Goal: Information Seeking & Learning: Learn about a topic

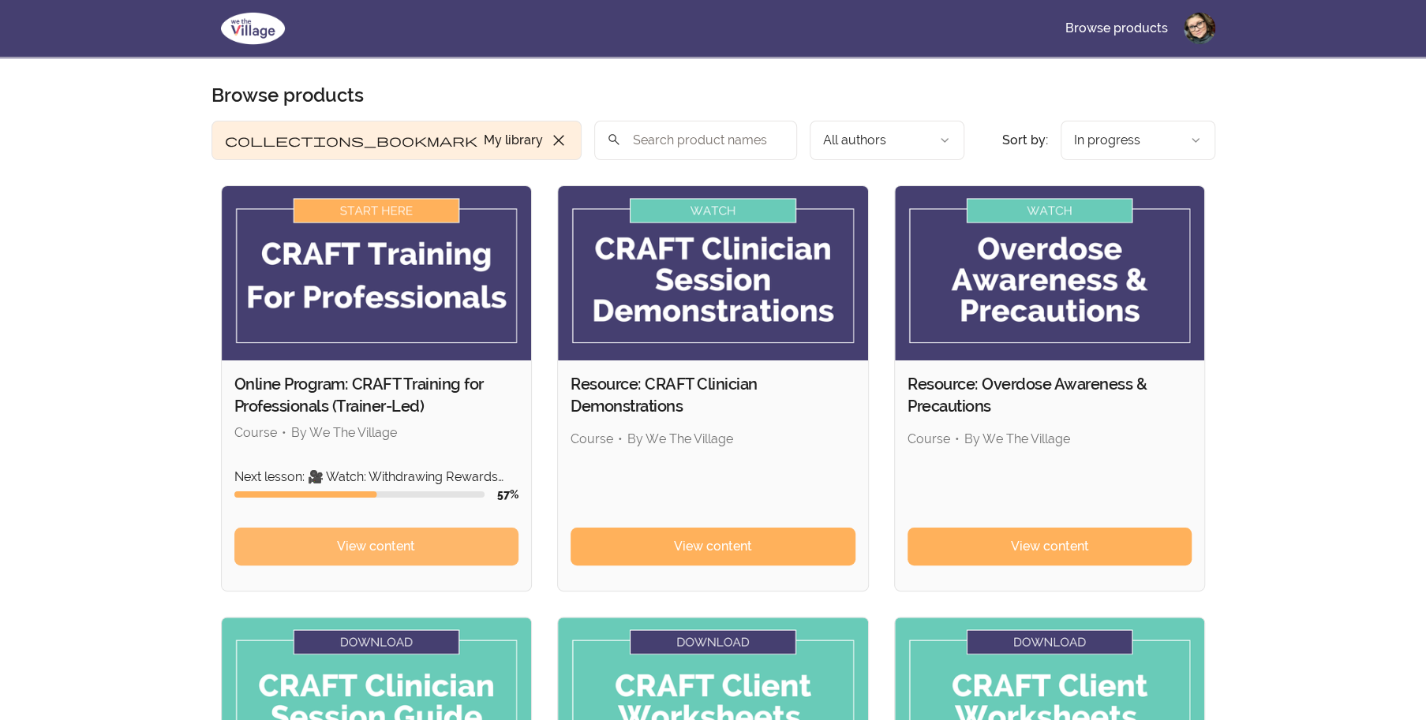
click at [407, 553] on span "View content" at bounding box center [376, 546] width 78 height 19
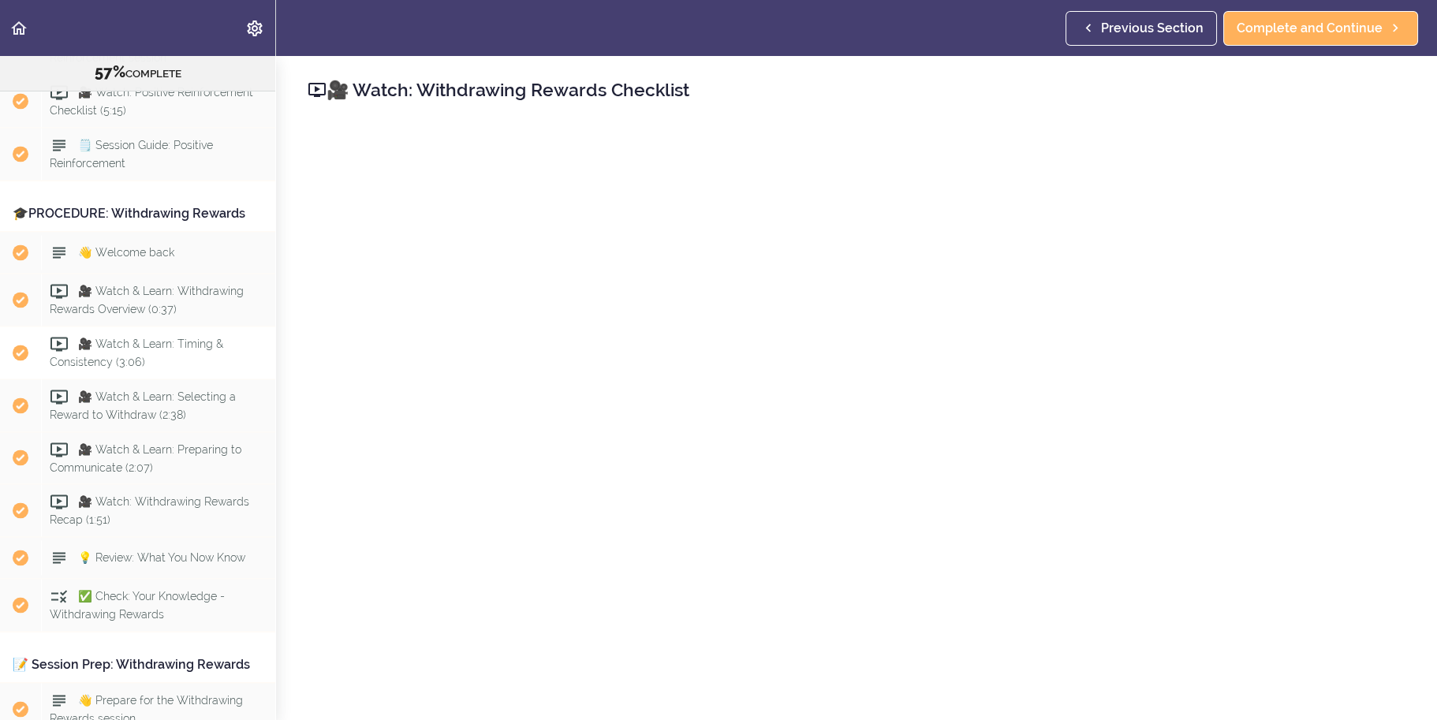
scroll to position [6477, 0]
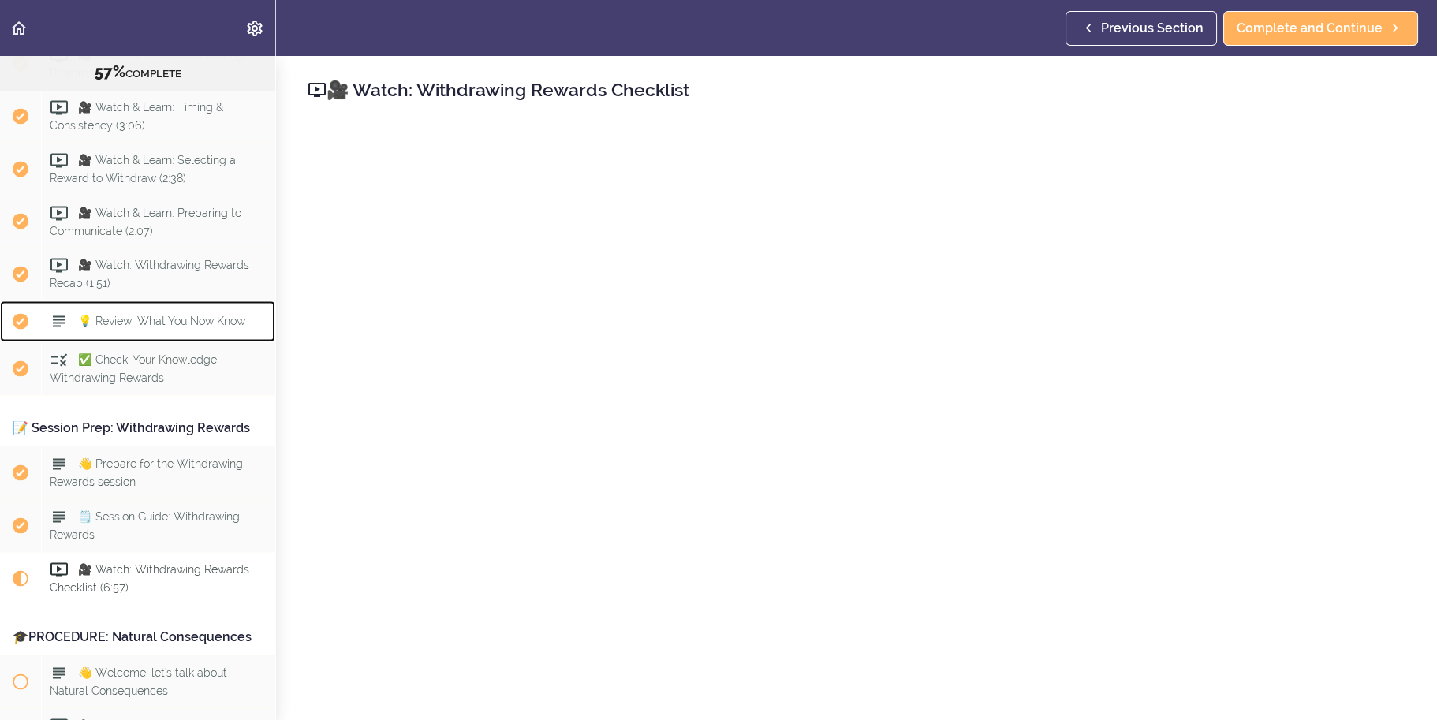
click at [176, 327] on span "💡 Review: What You Now Know" at bounding box center [161, 321] width 167 height 13
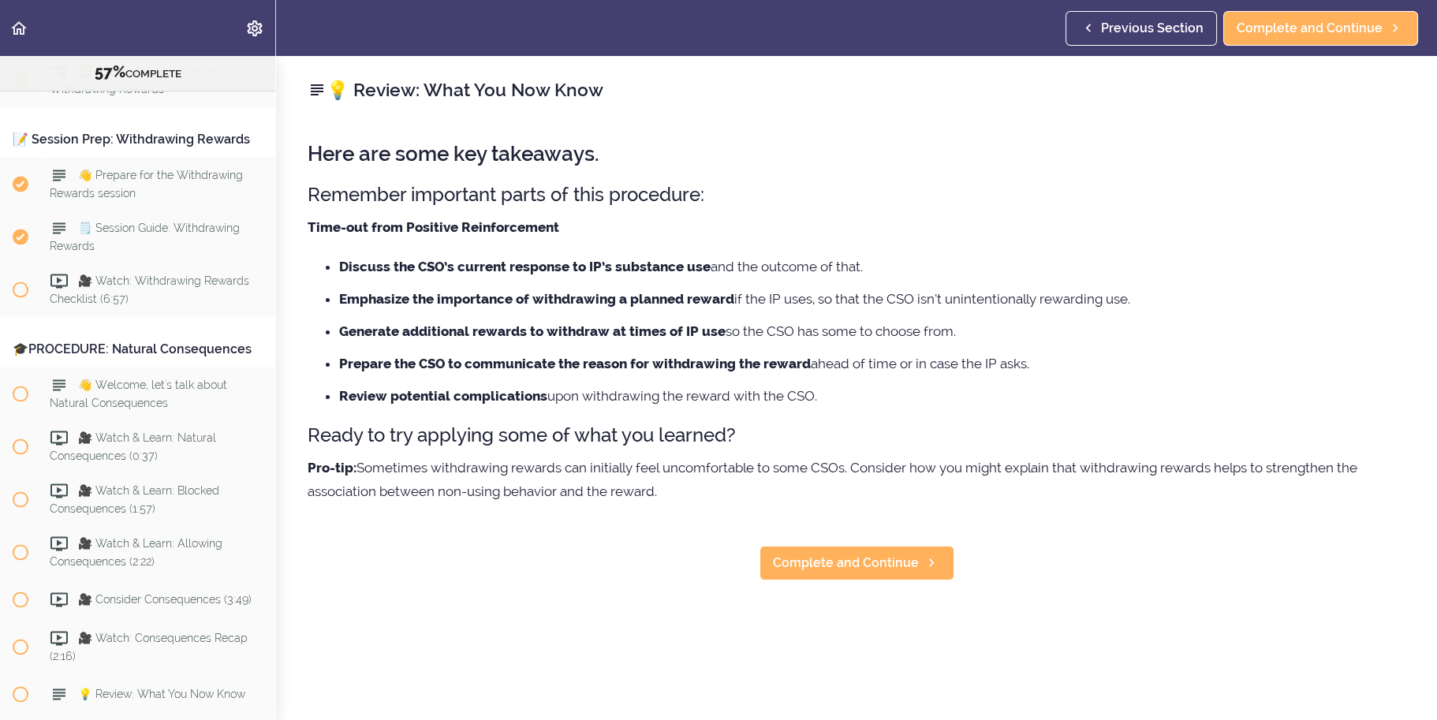
scroll to position [6847, 0]
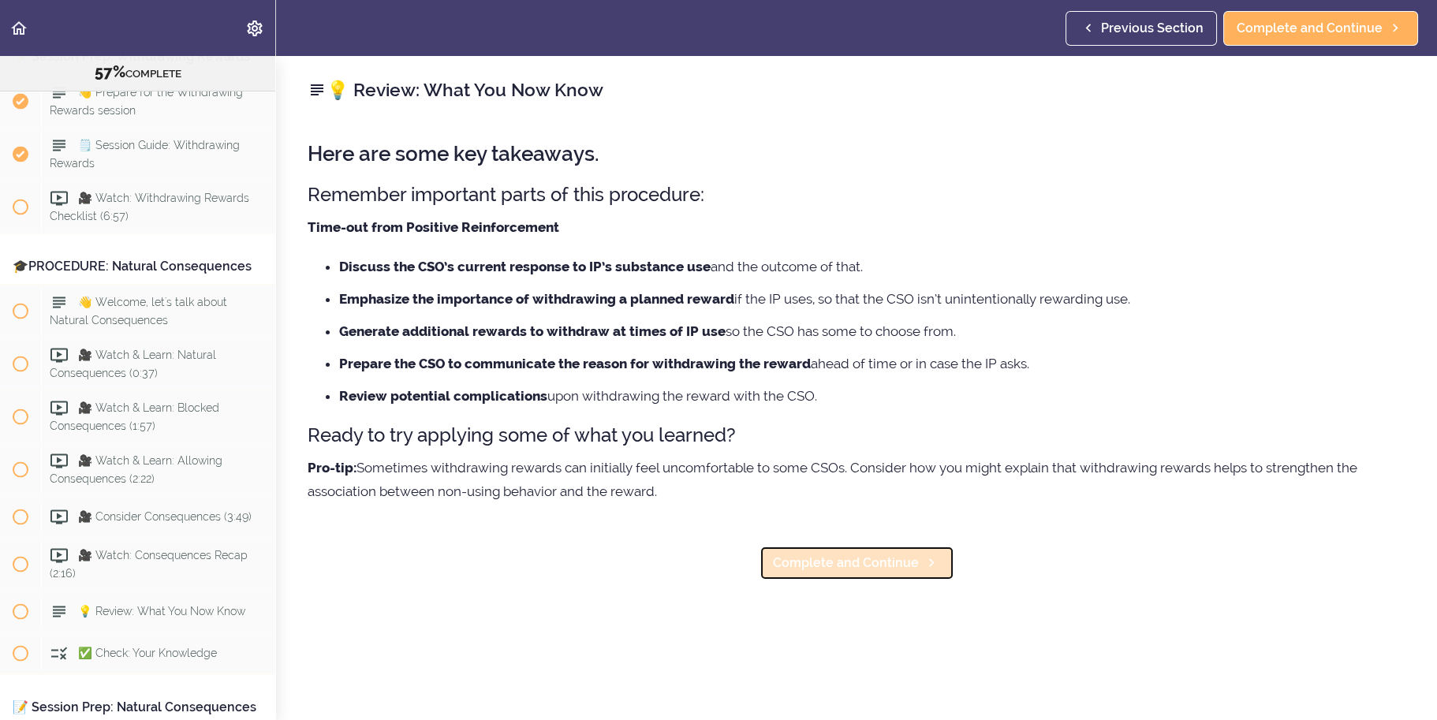
click at [817, 557] on span "Complete and Continue" at bounding box center [846, 563] width 146 height 19
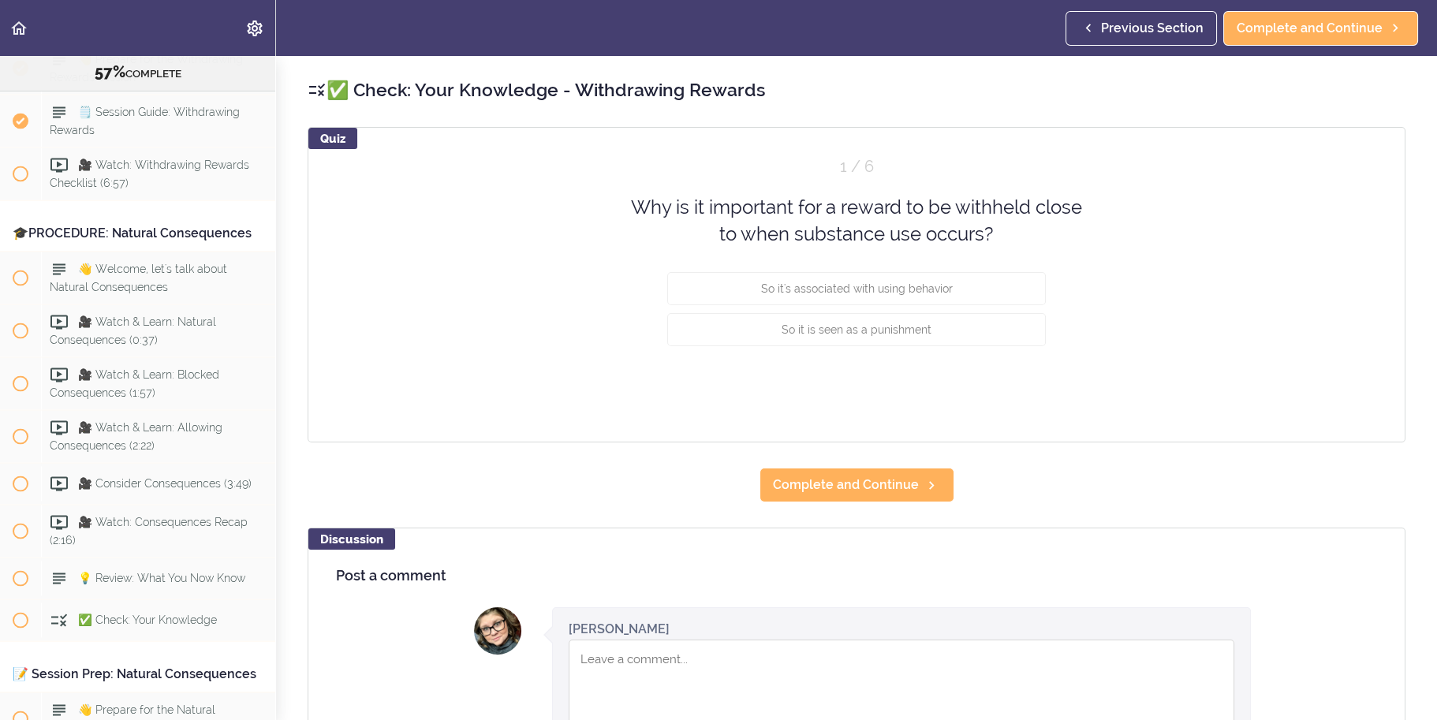
scroll to position [6889, 0]
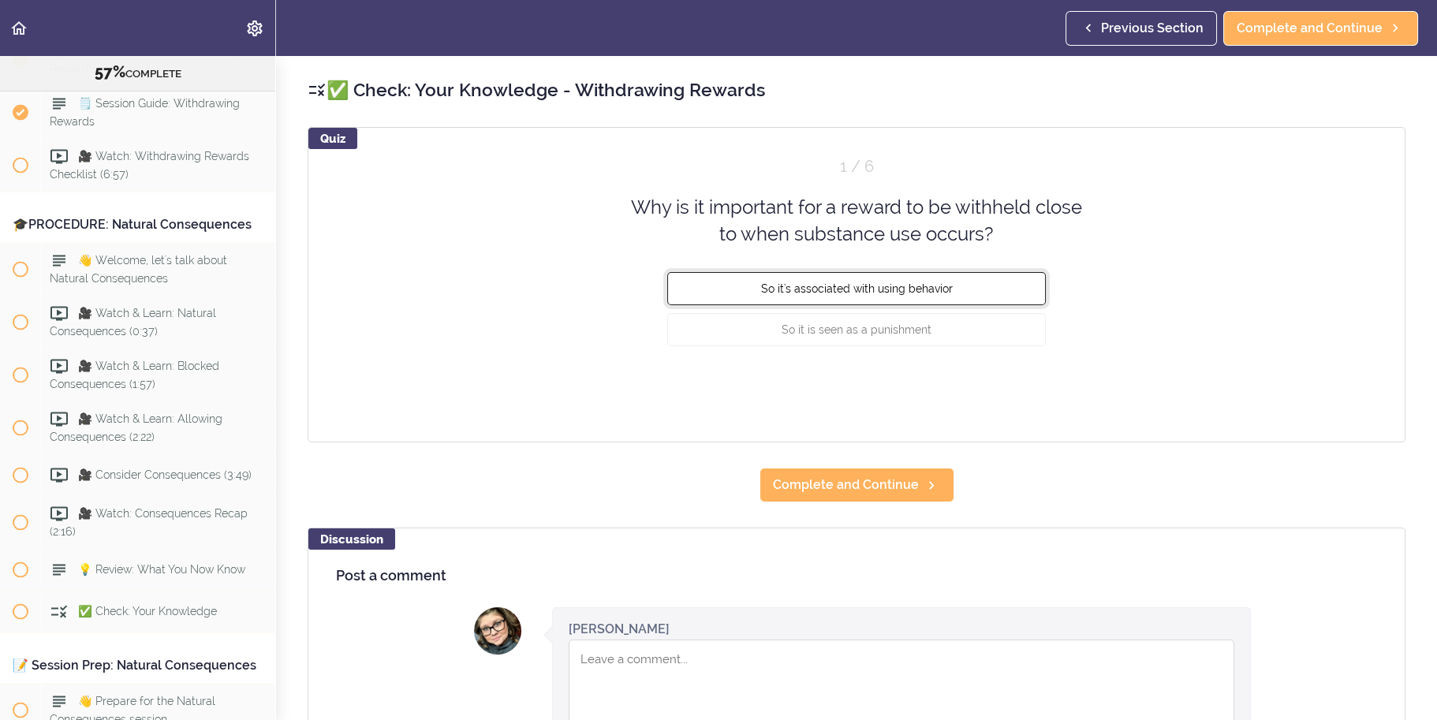
click at [971, 282] on button "So it's associated with using behavior" at bounding box center [856, 287] width 379 height 33
click at [1027, 393] on button "Check" at bounding box center [1015, 388] width 62 height 22
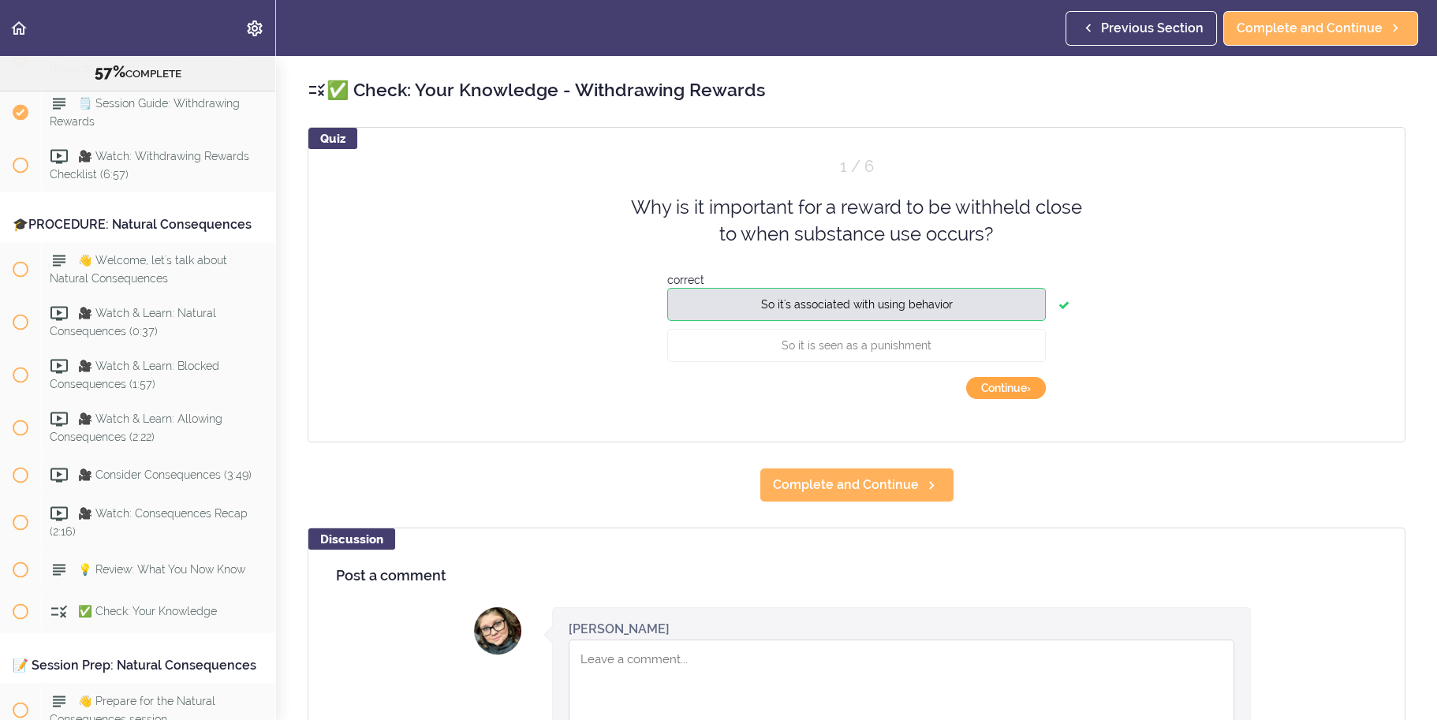
click at [1027, 393] on button "Continue ›" at bounding box center [1006, 388] width 80 height 22
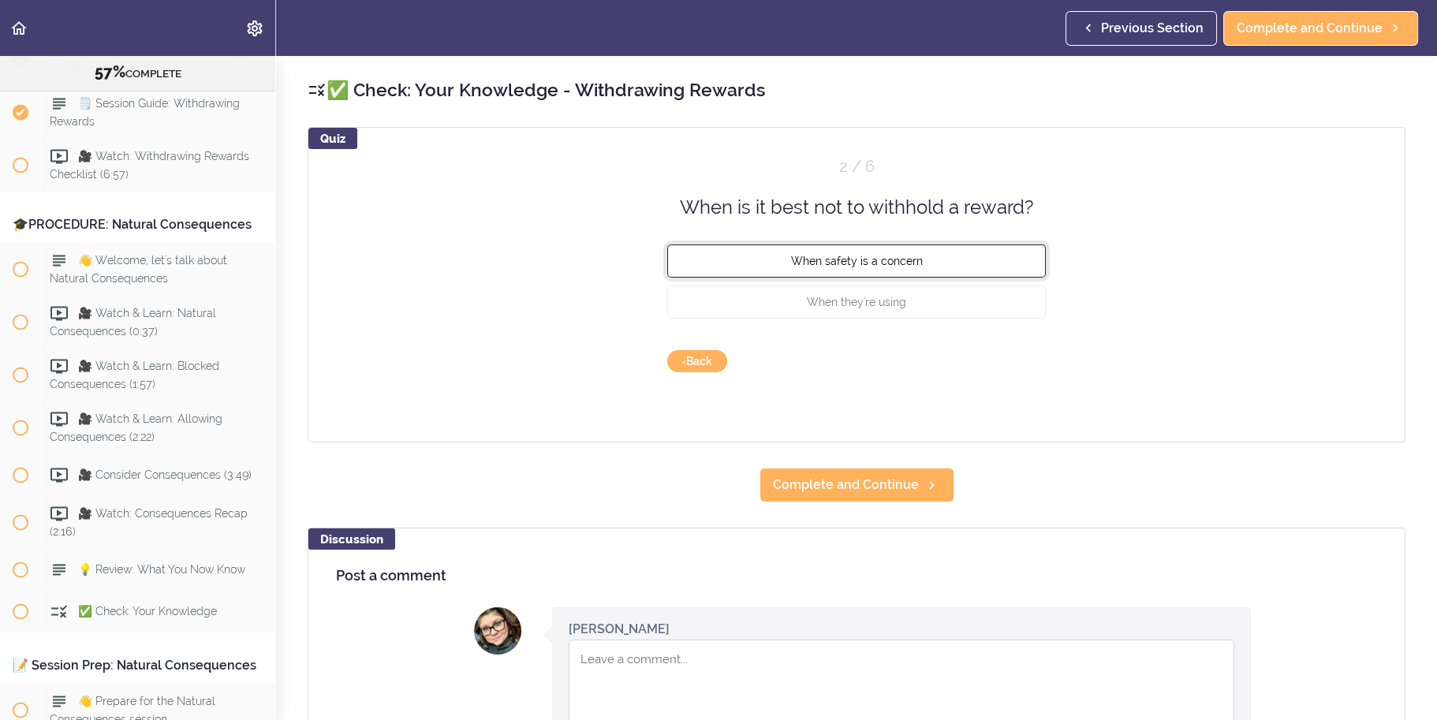
click at [955, 252] on button "When safety is a concern" at bounding box center [856, 261] width 379 height 33
click at [1006, 356] on button "Check" at bounding box center [1015, 361] width 62 height 22
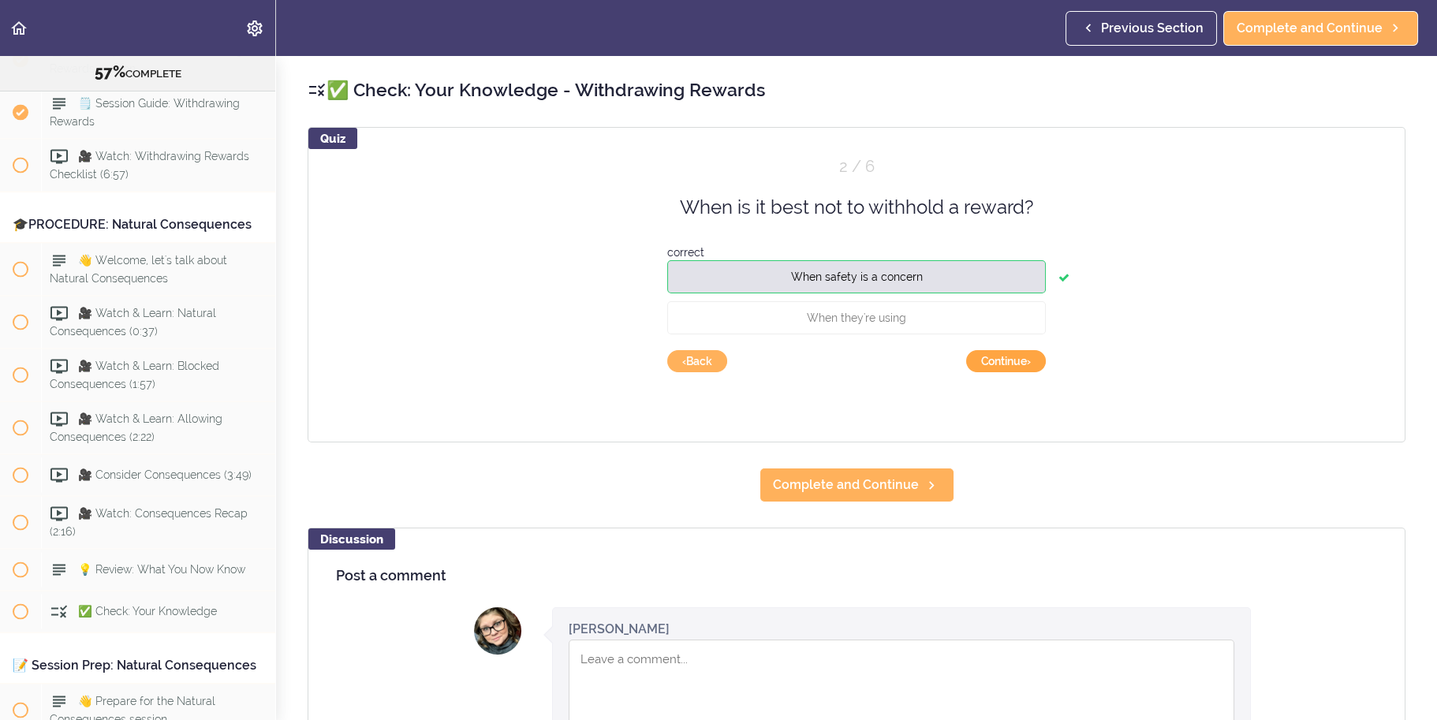
click at [1019, 363] on button "Continue ›" at bounding box center [1006, 361] width 80 height 22
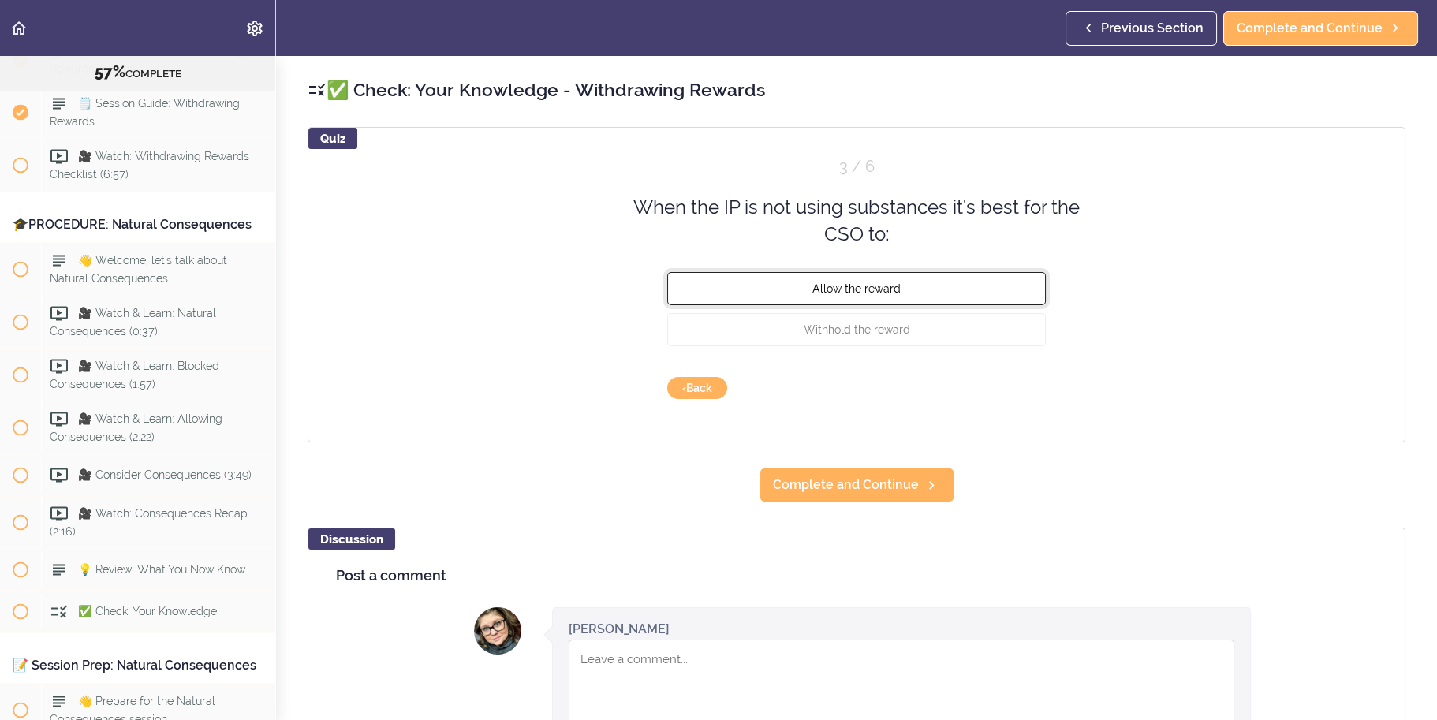
click at [984, 295] on button "Allow the reward" at bounding box center [856, 287] width 379 height 33
click at [999, 394] on button "Check" at bounding box center [1015, 388] width 62 height 22
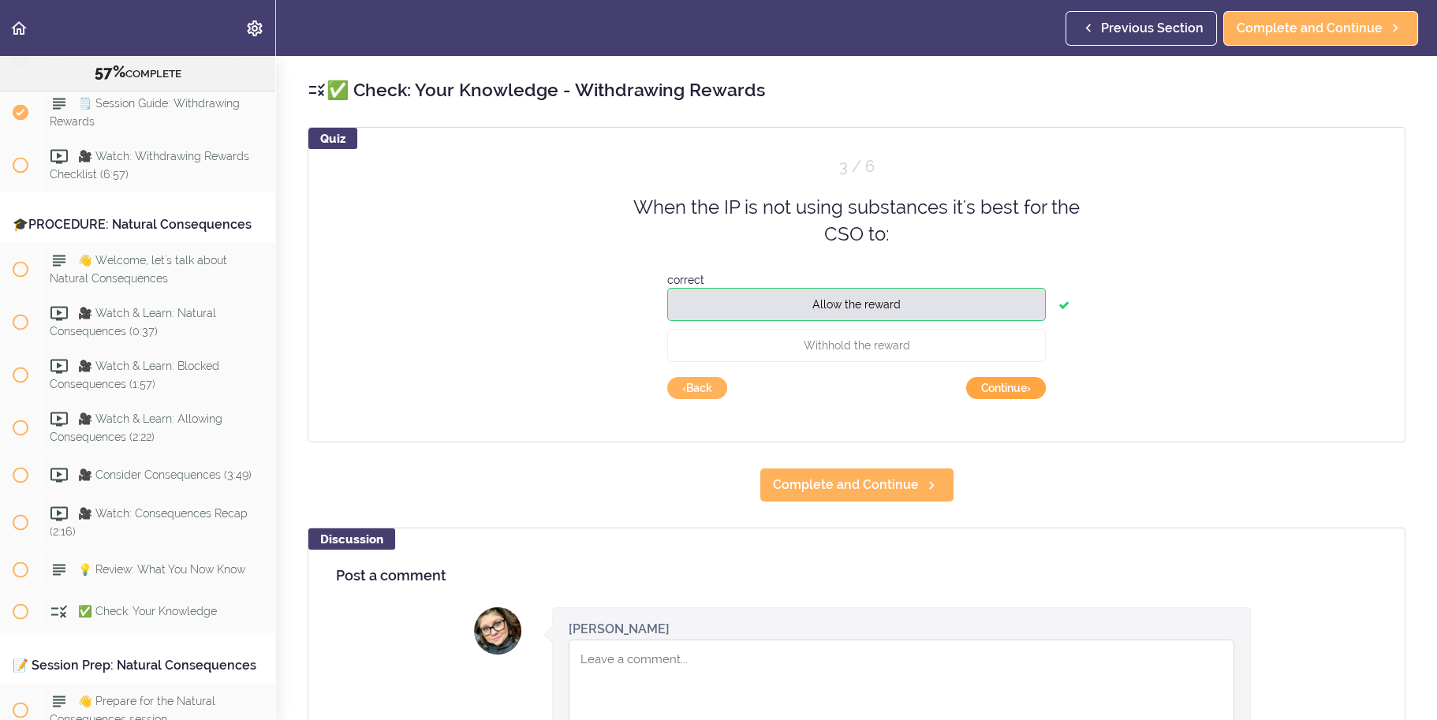
click at [1014, 391] on button "Continue ›" at bounding box center [1006, 388] width 80 height 22
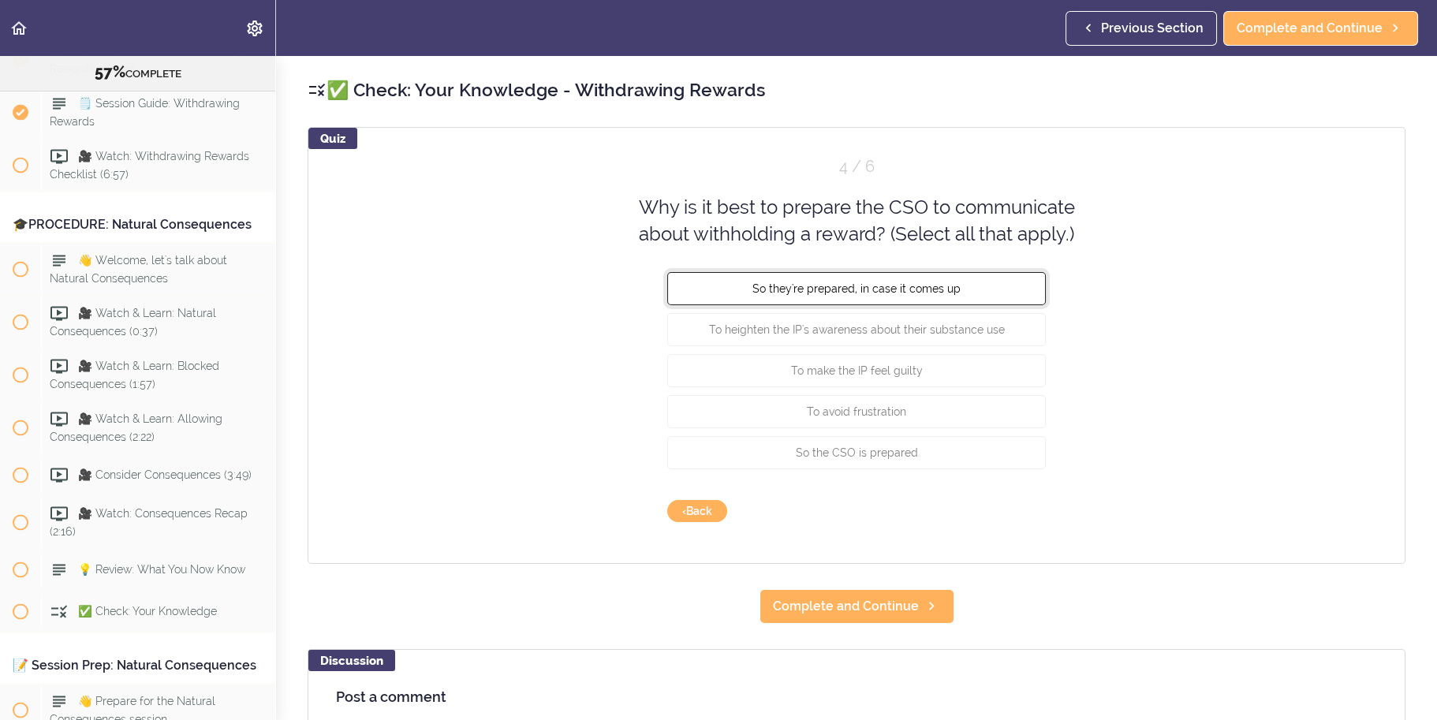
click at [1011, 289] on button "So they're prepared, in case it comes up" at bounding box center [856, 287] width 379 height 33
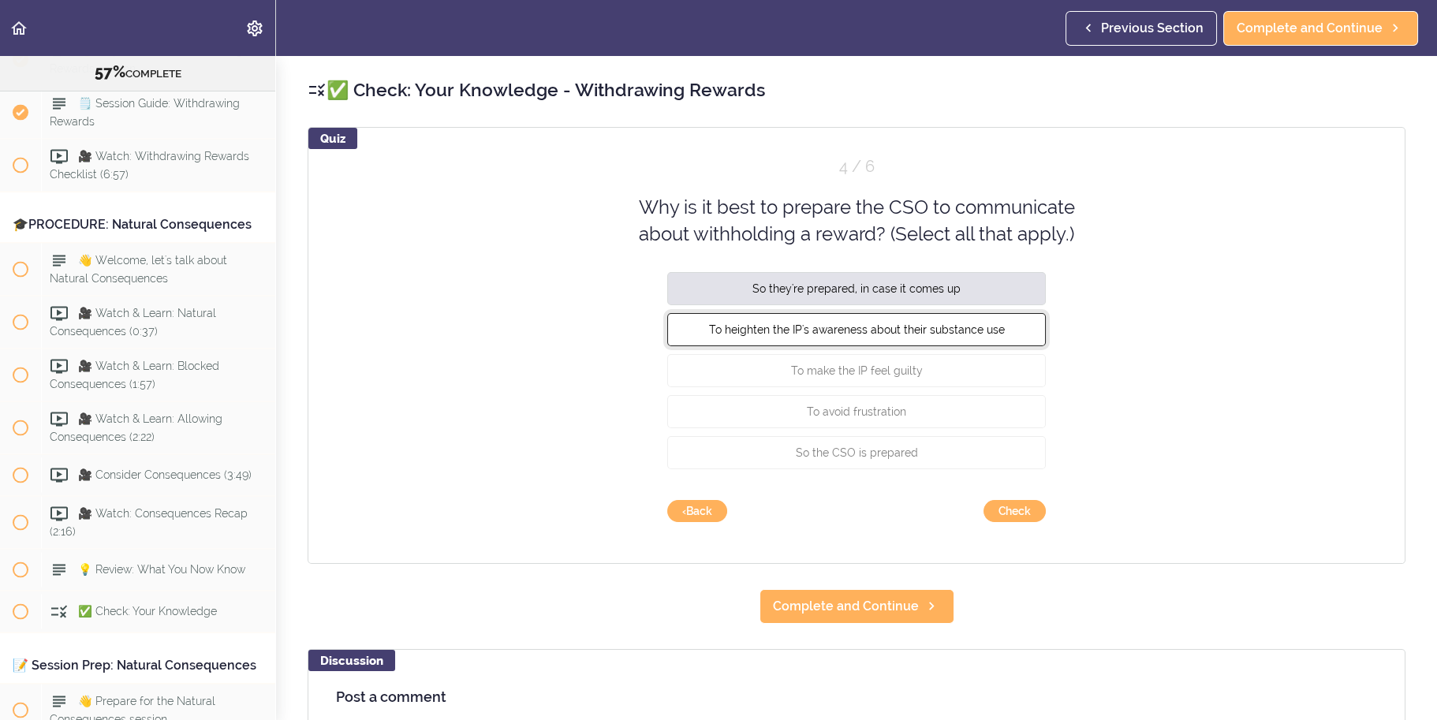
click at [1001, 320] on button "To heighten the IP's awareness about their substance use" at bounding box center [856, 328] width 379 height 33
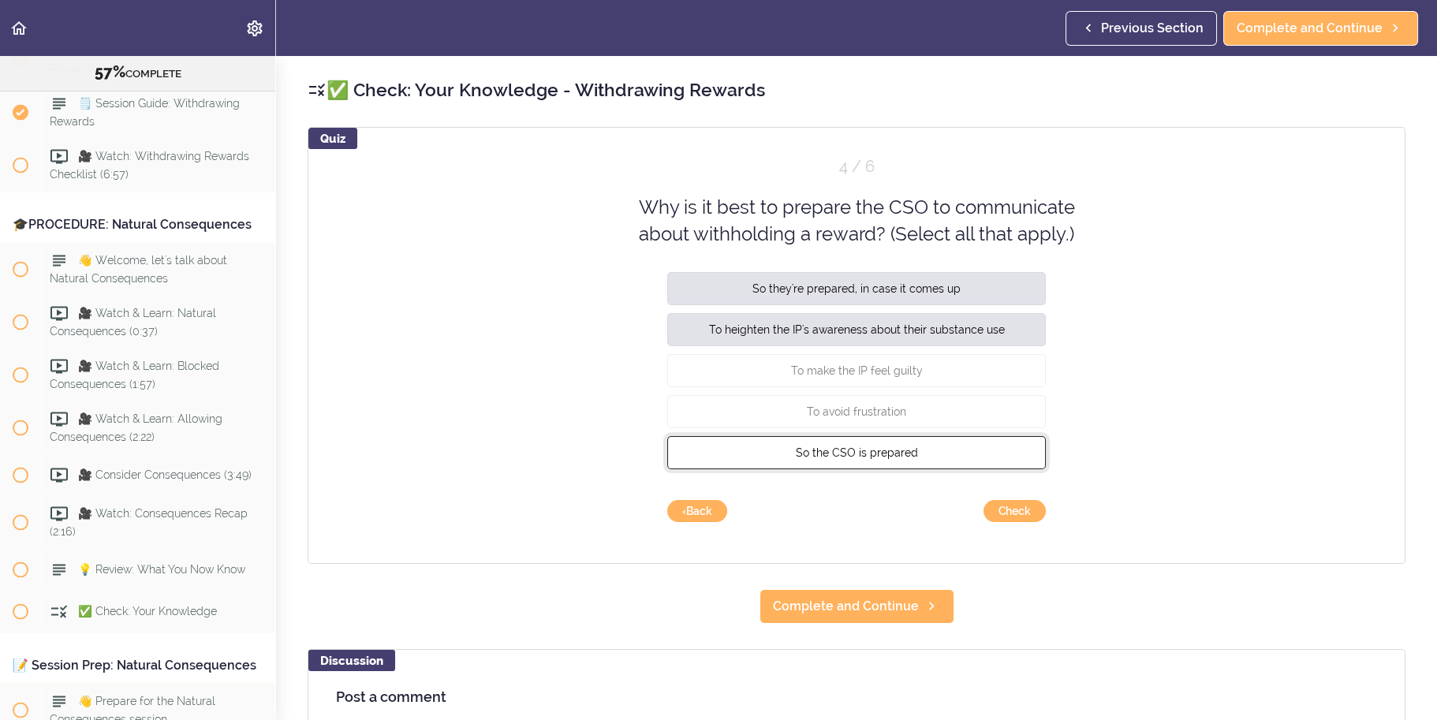
click at [957, 458] on button "So the CSO is prepared" at bounding box center [856, 451] width 379 height 33
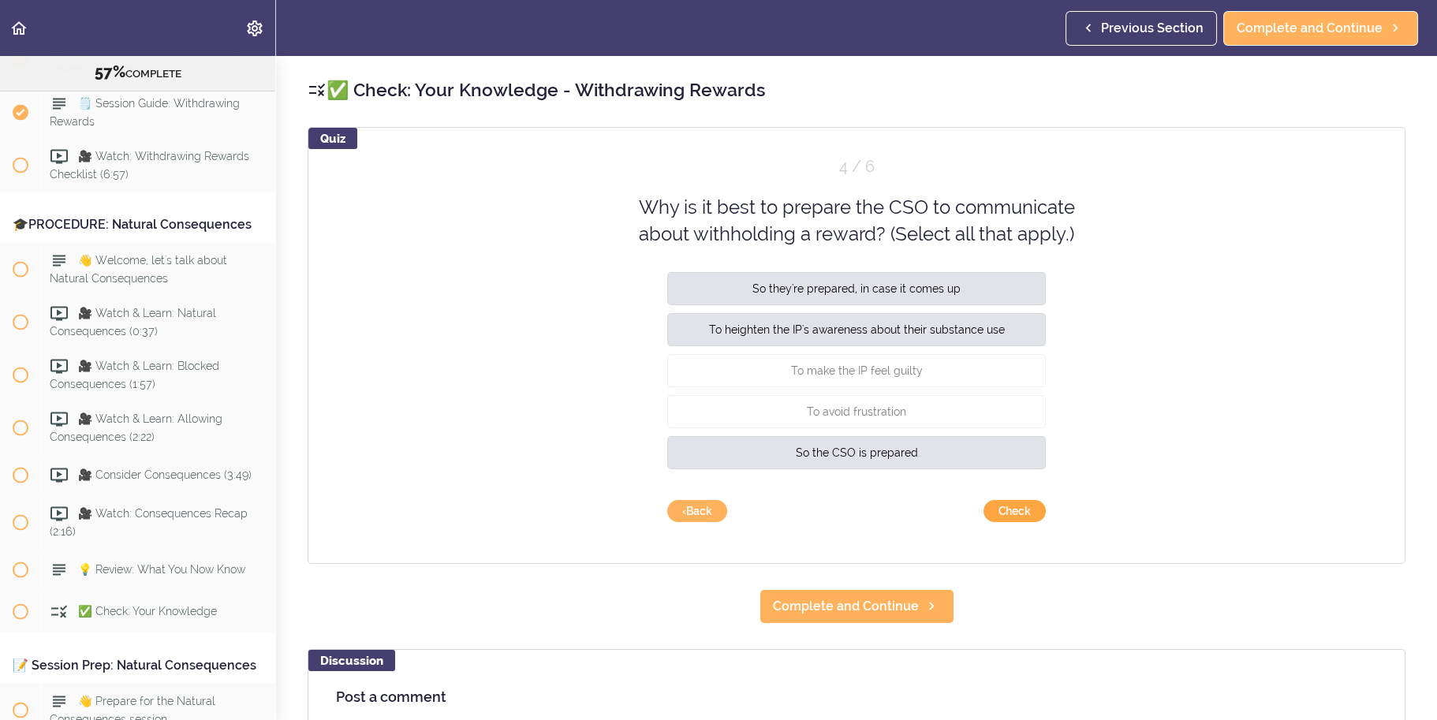
click at [996, 503] on button "Check" at bounding box center [1015, 511] width 62 height 22
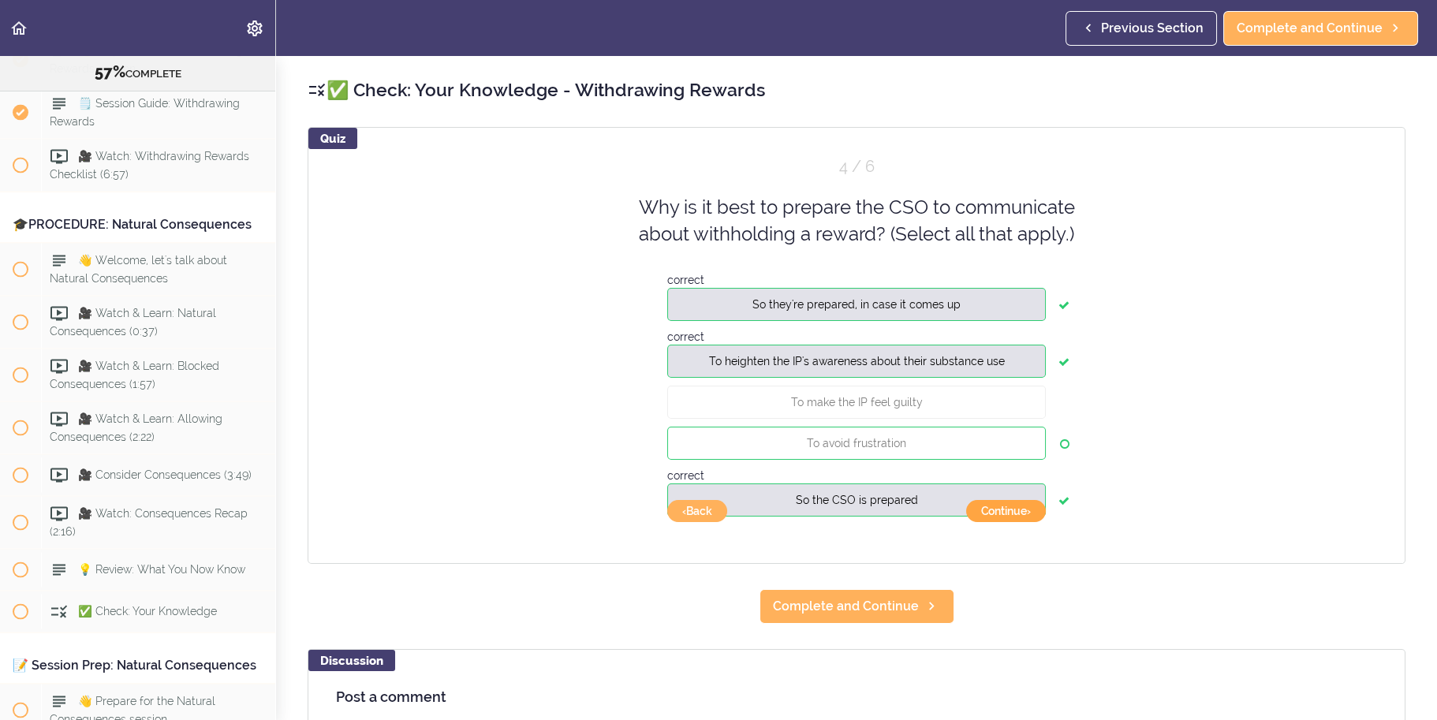
click at [1019, 518] on button "Continue ›" at bounding box center [1006, 511] width 80 height 22
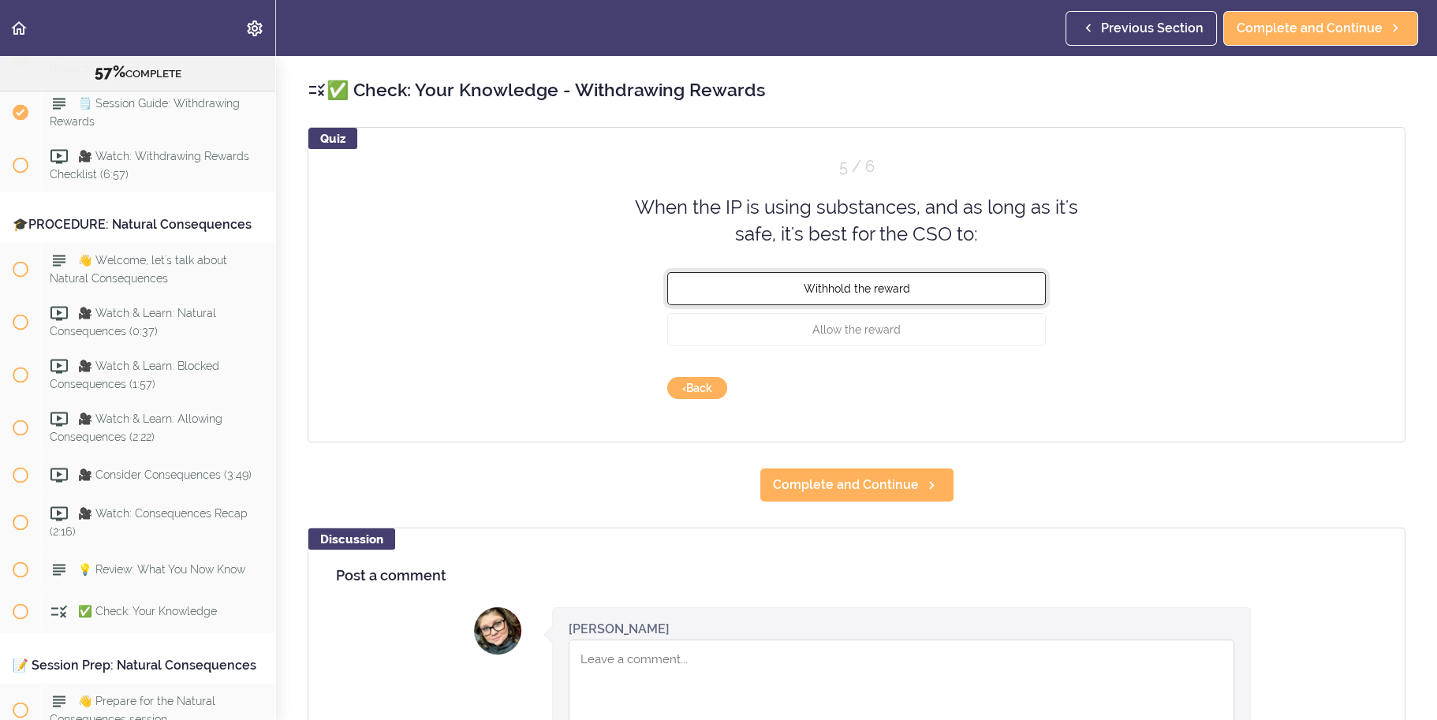
click at [957, 301] on button "Withhold the reward" at bounding box center [856, 287] width 379 height 33
click at [1010, 382] on button "Check" at bounding box center [1015, 388] width 62 height 22
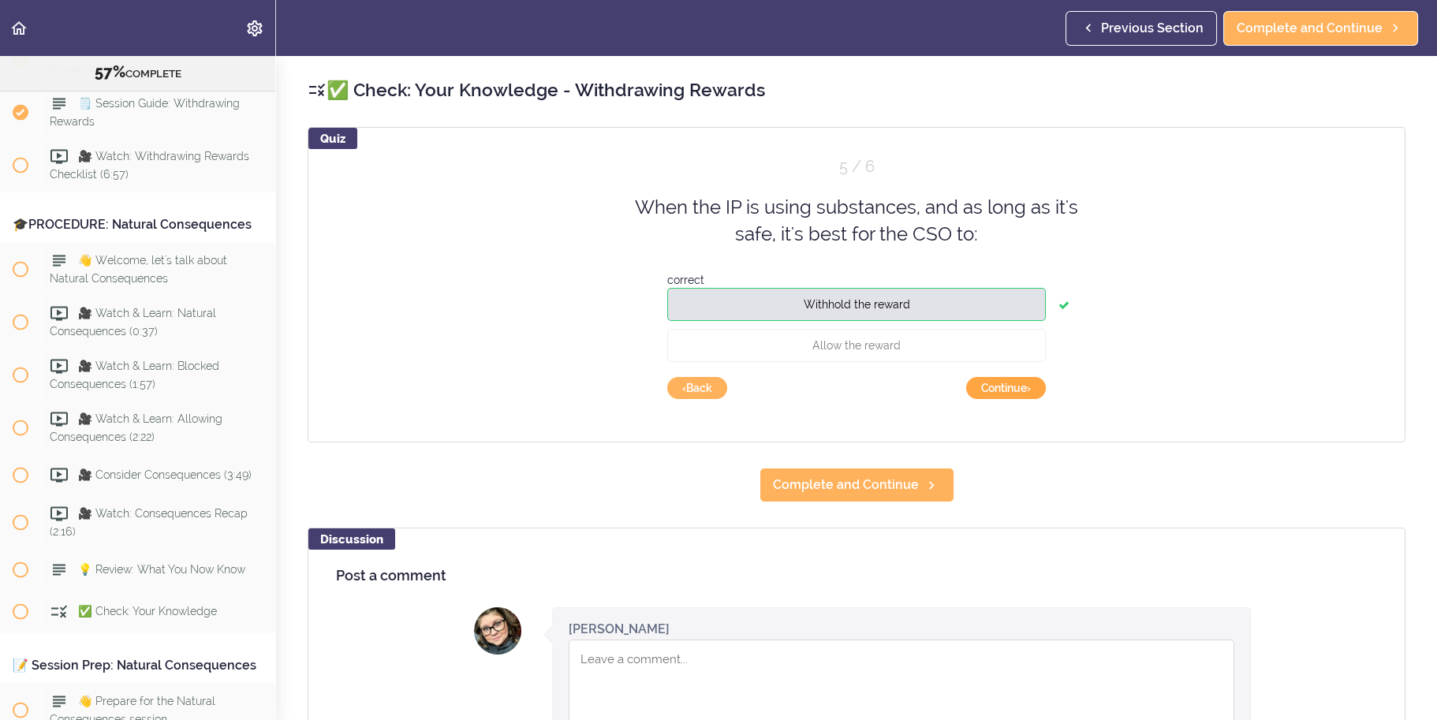
click at [1015, 390] on button "Continue ›" at bounding box center [1006, 388] width 80 height 22
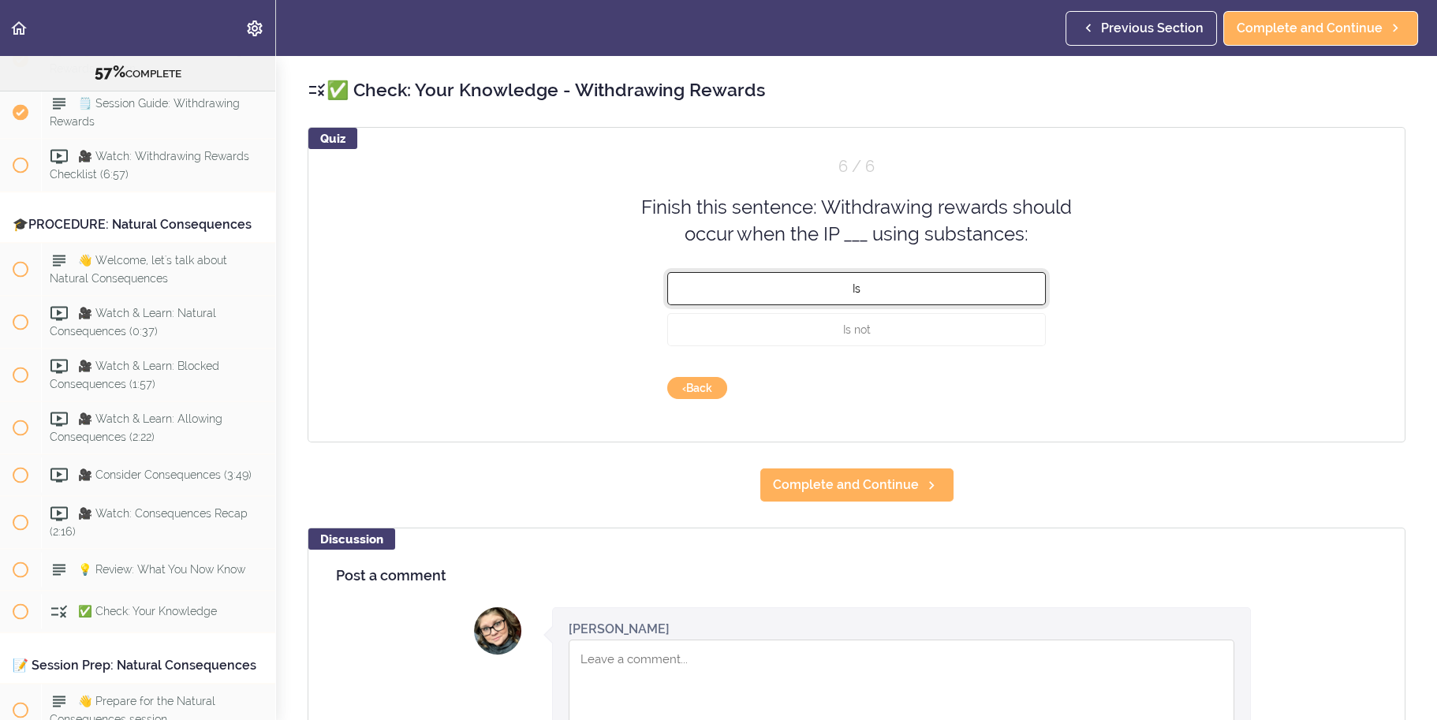
click at [1001, 288] on button "Is" at bounding box center [856, 287] width 379 height 33
click at [1007, 383] on button "Check" at bounding box center [1015, 388] width 62 height 22
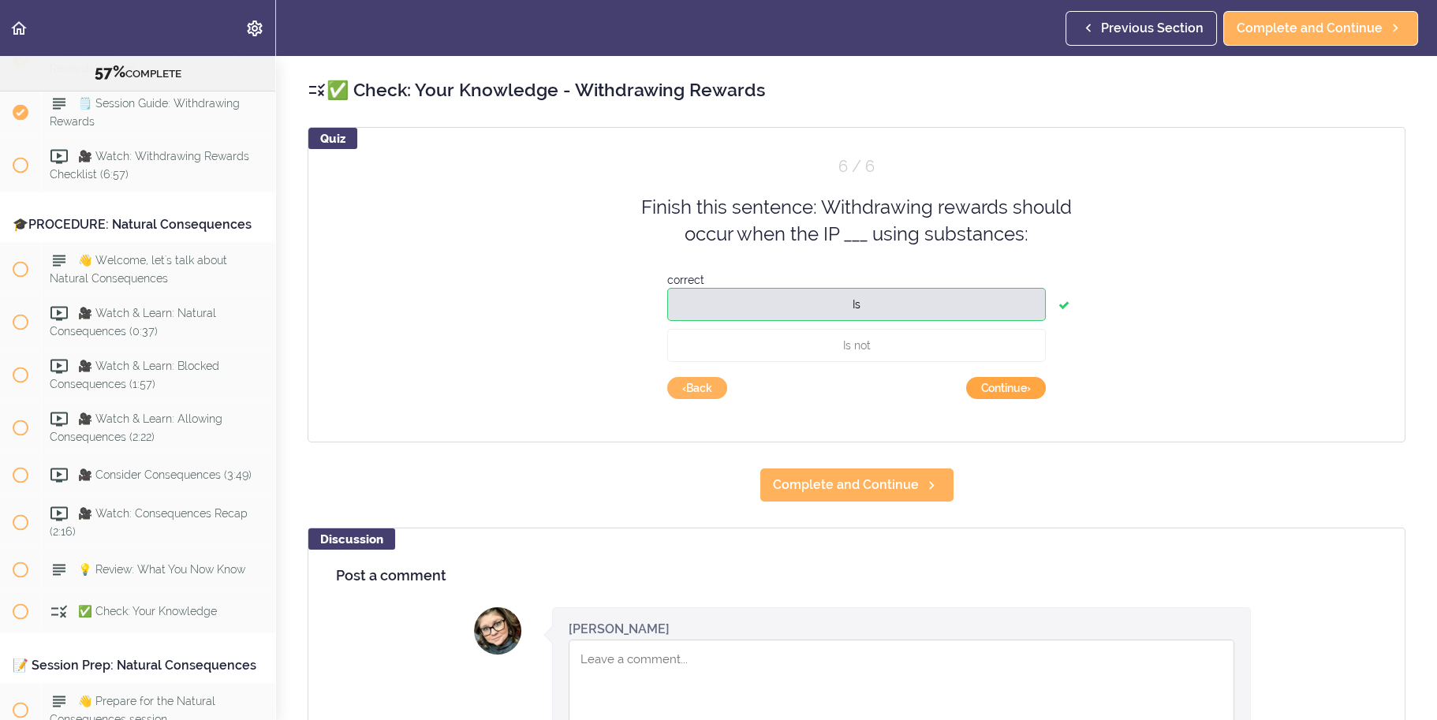
click at [1023, 390] on button "Continue ›" at bounding box center [1006, 388] width 80 height 22
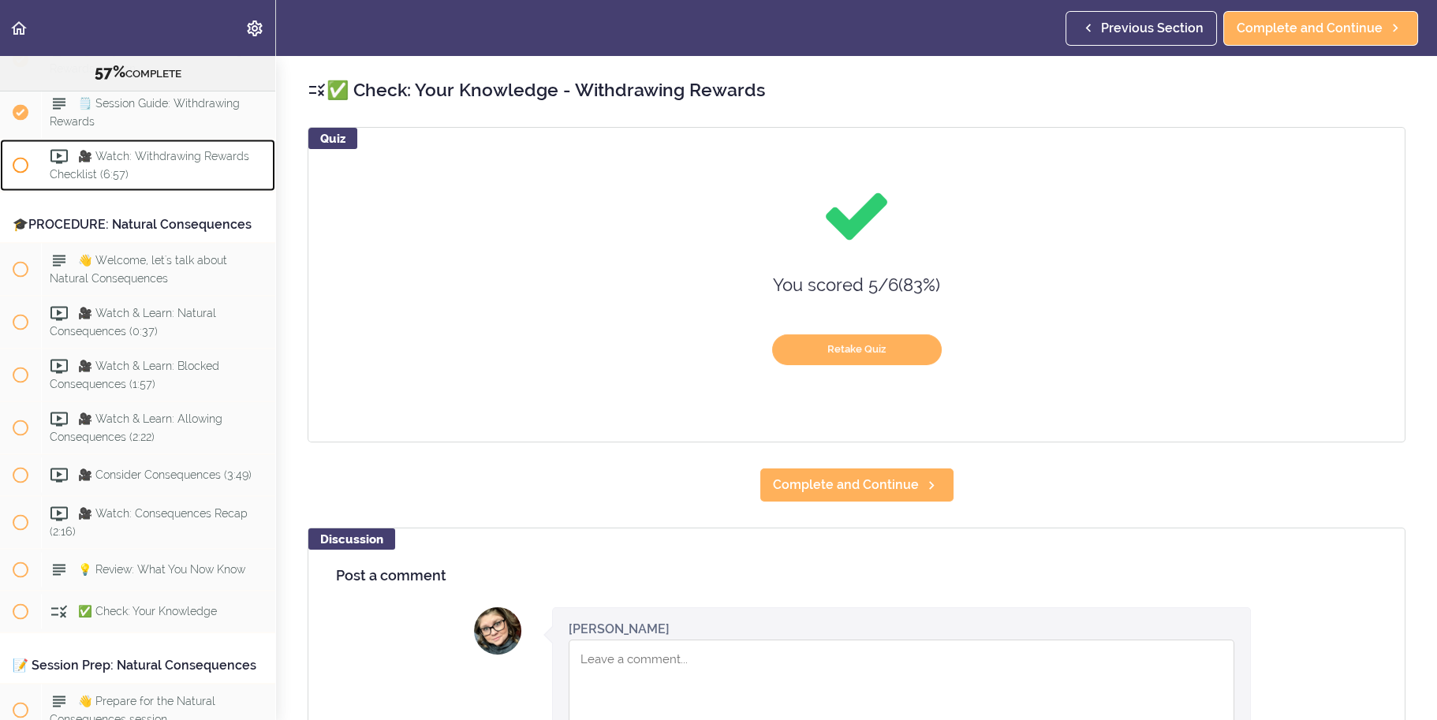
click at [85, 181] on span "🎥 Watch: Withdrawing Rewards Checklist (6:57)" at bounding box center [150, 165] width 200 height 31
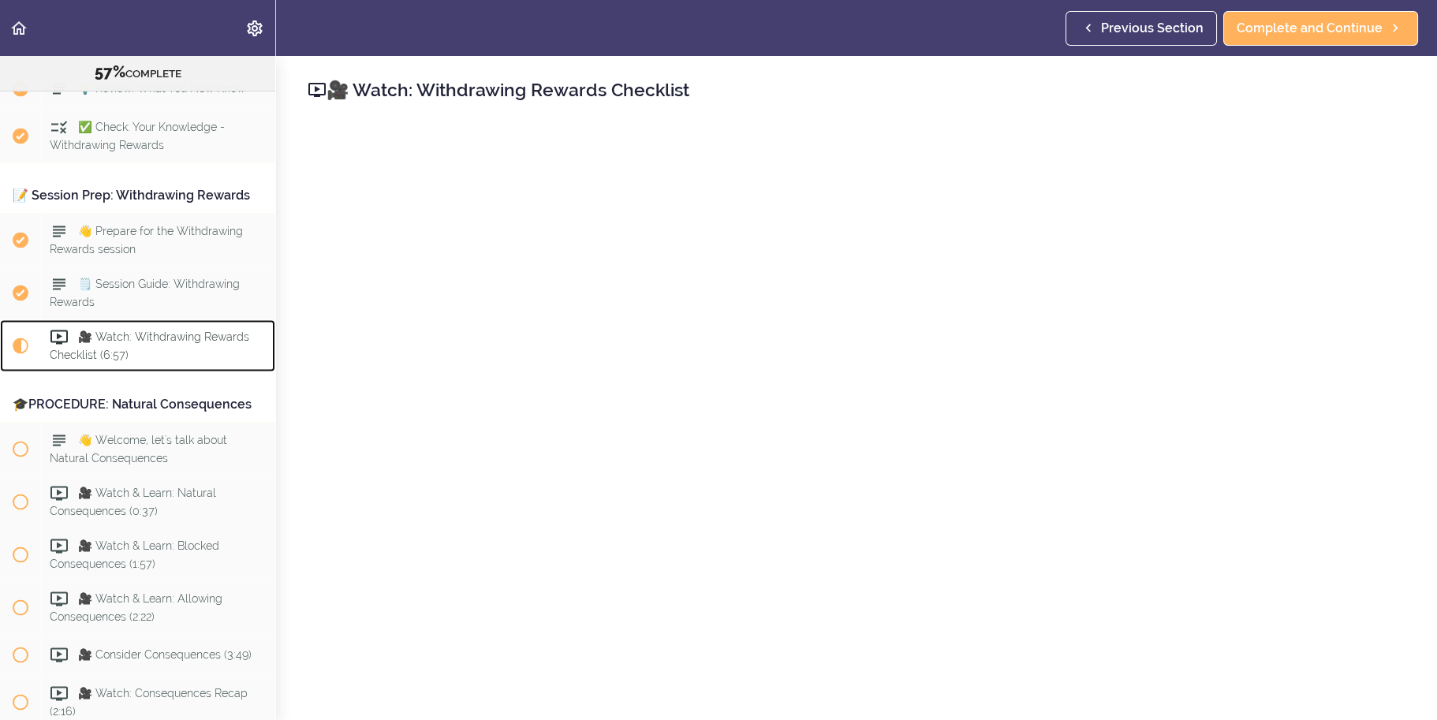
scroll to position [6734, 0]
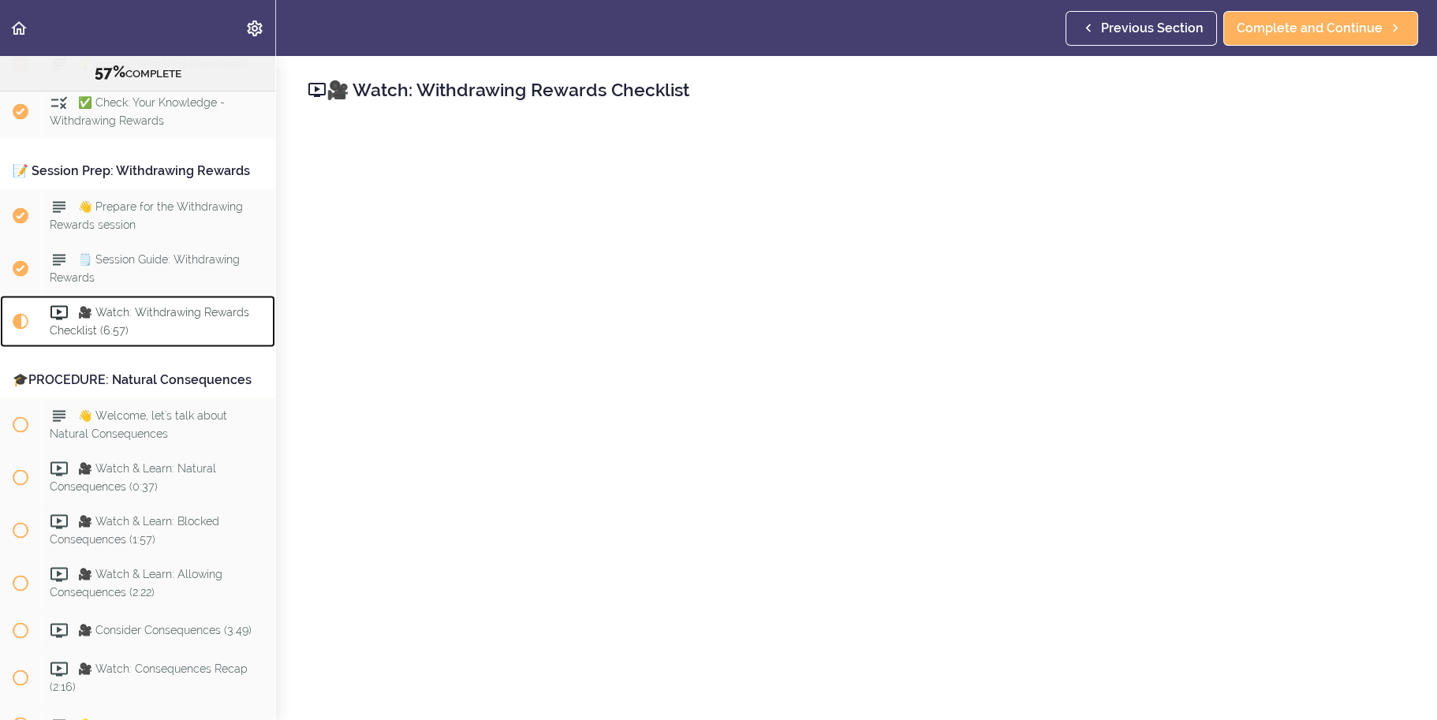
click at [107, 337] on span "🎥 Watch: Withdrawing Rewards Checklist (6:57)" at bounding box center [150, 321] width 200 height 31
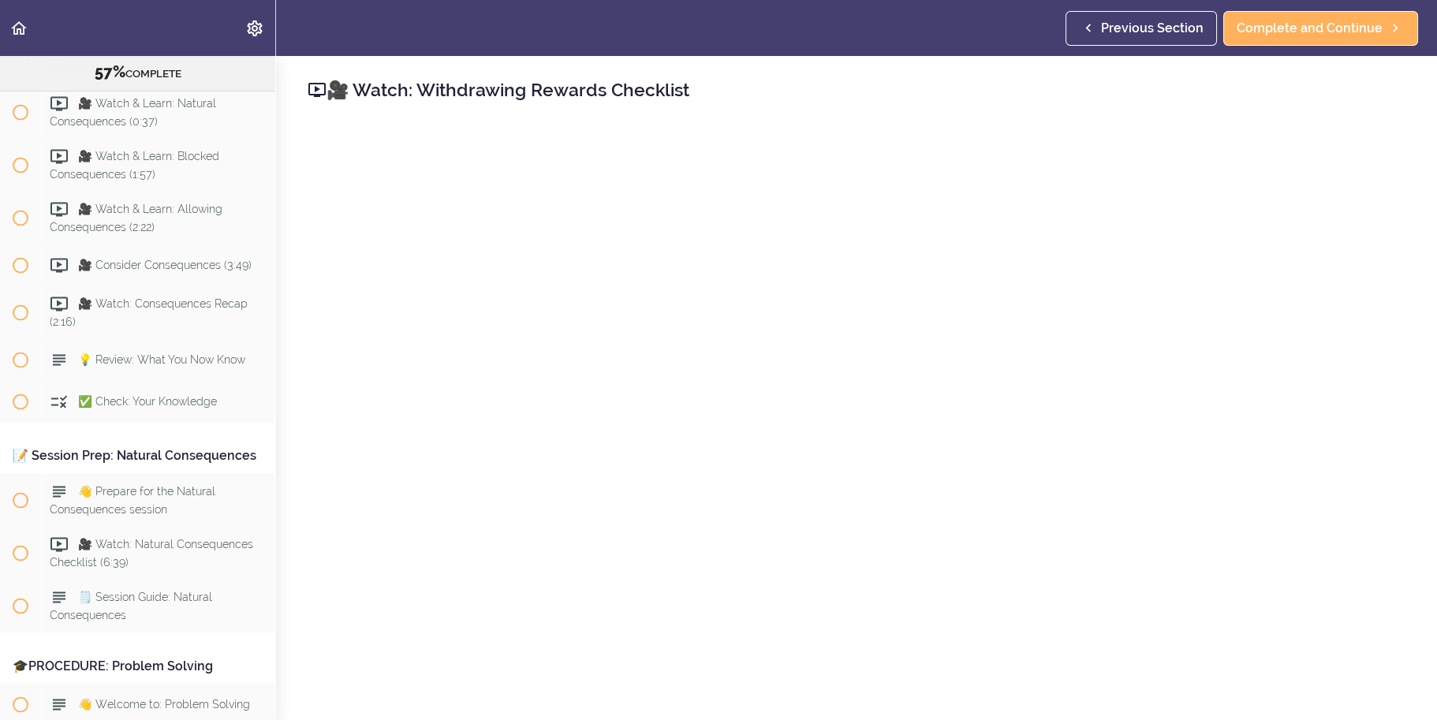
scroll to position [79, 0]
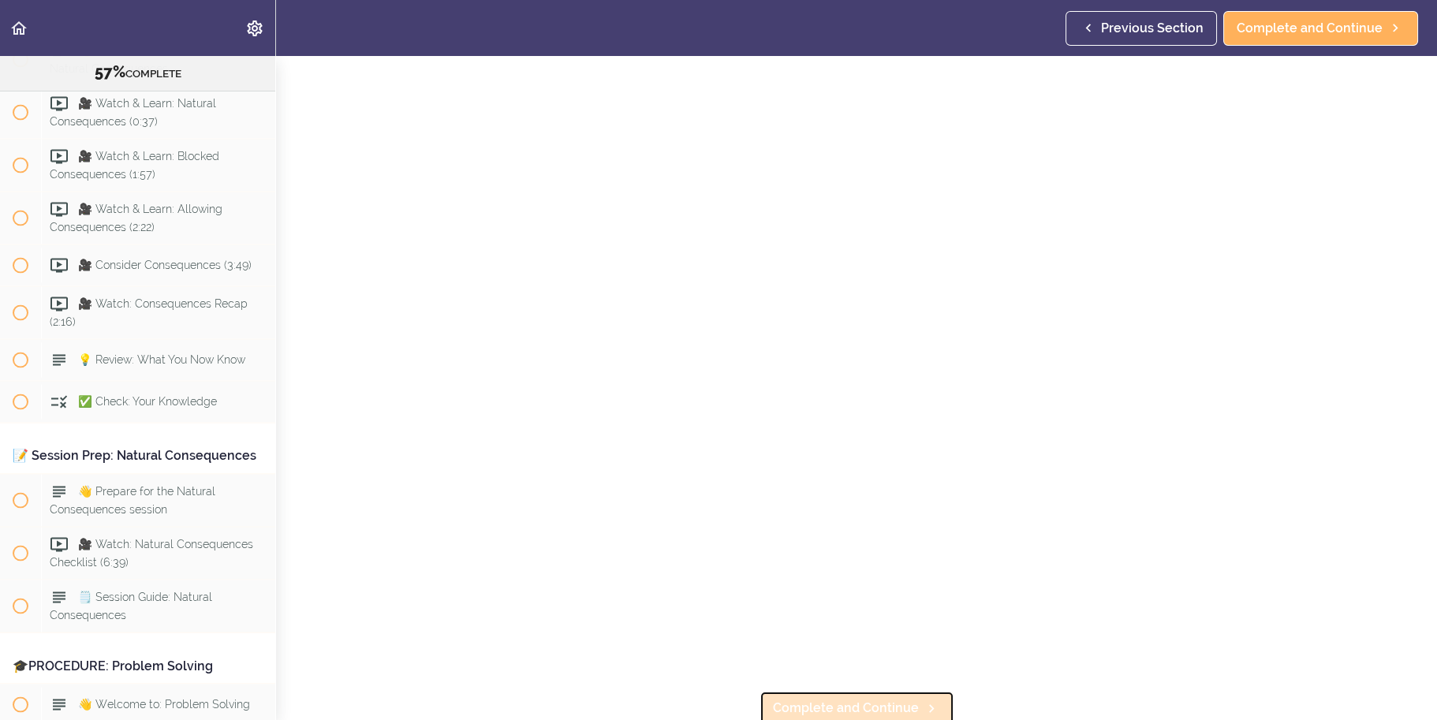
click at [865, 691] on link "Complete and Continue" at bounding box center [857, 708] width 195 height 35
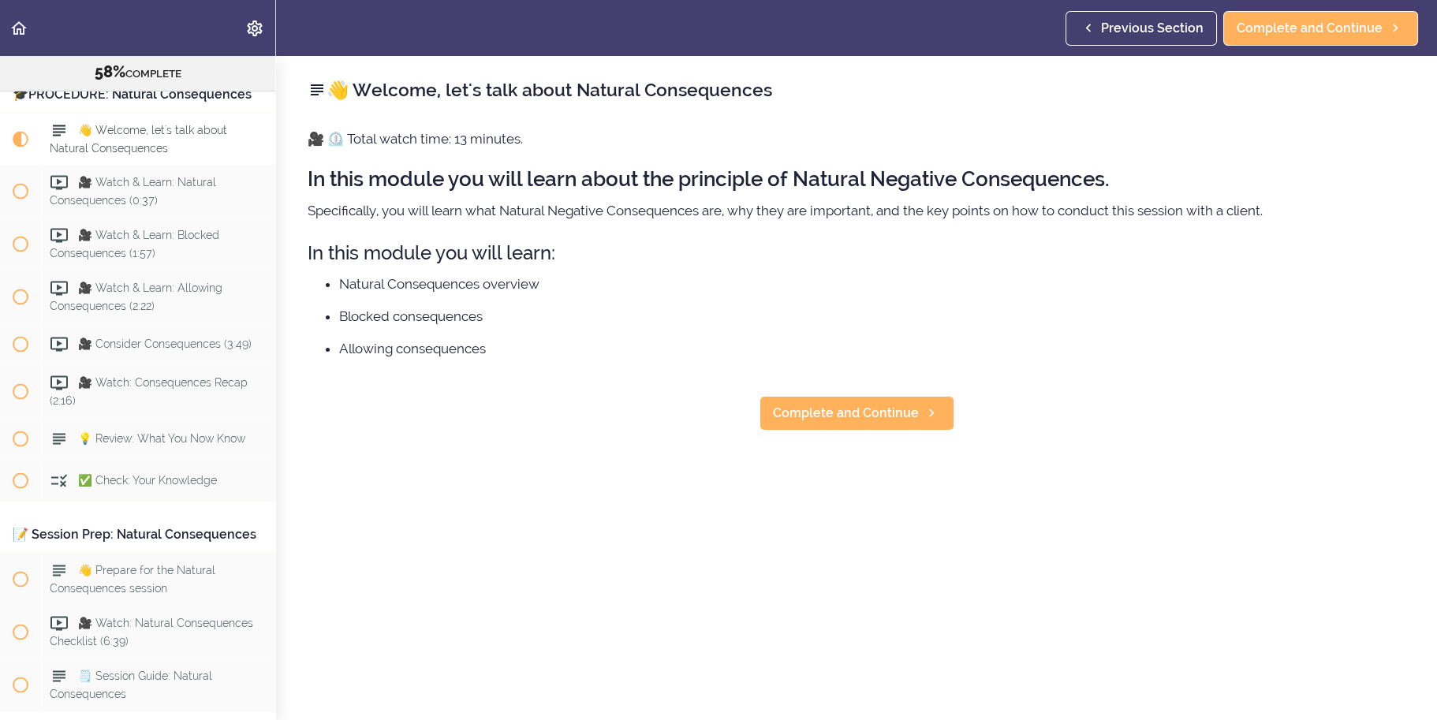
scroll to position [7045, 0]
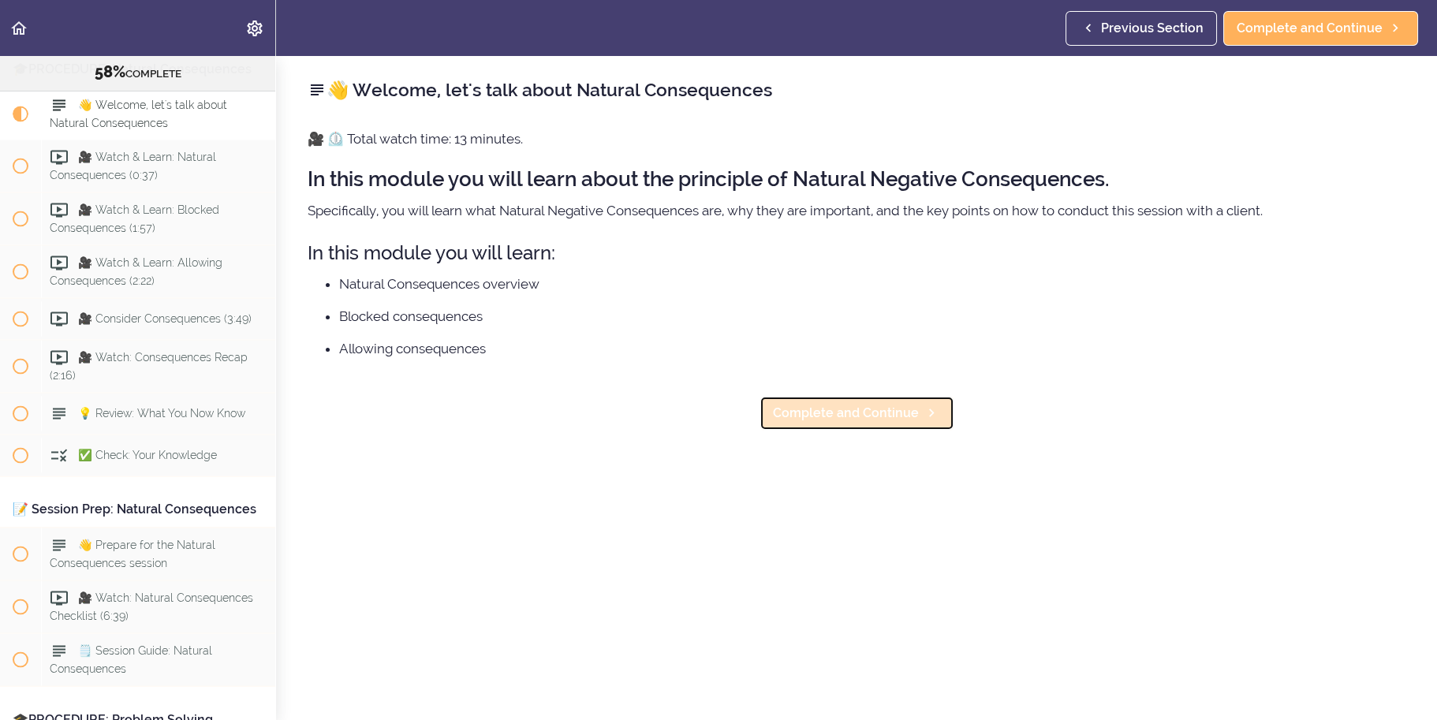
click at [898, 405] on span "Complete and Continue" at bounding box center [846, 413] width 146 height 19
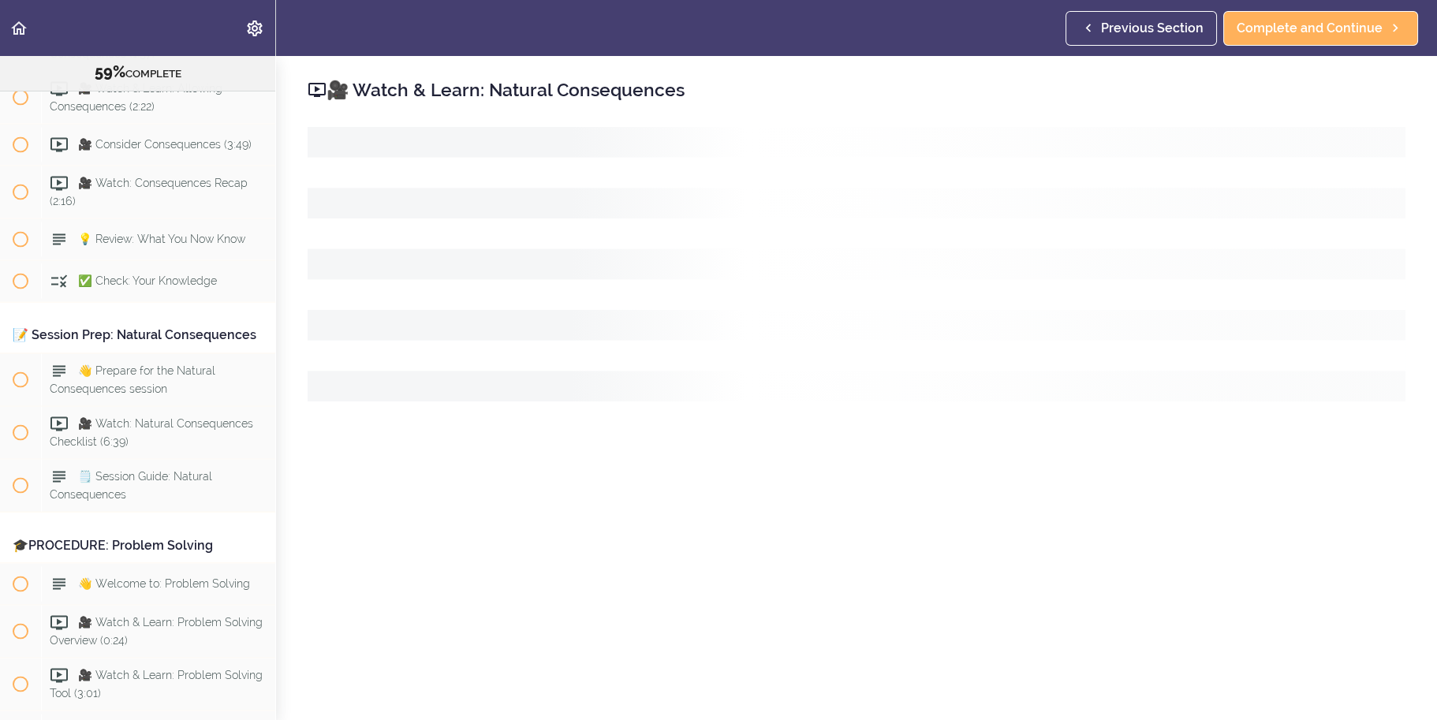
scroll to position [7256, 0]
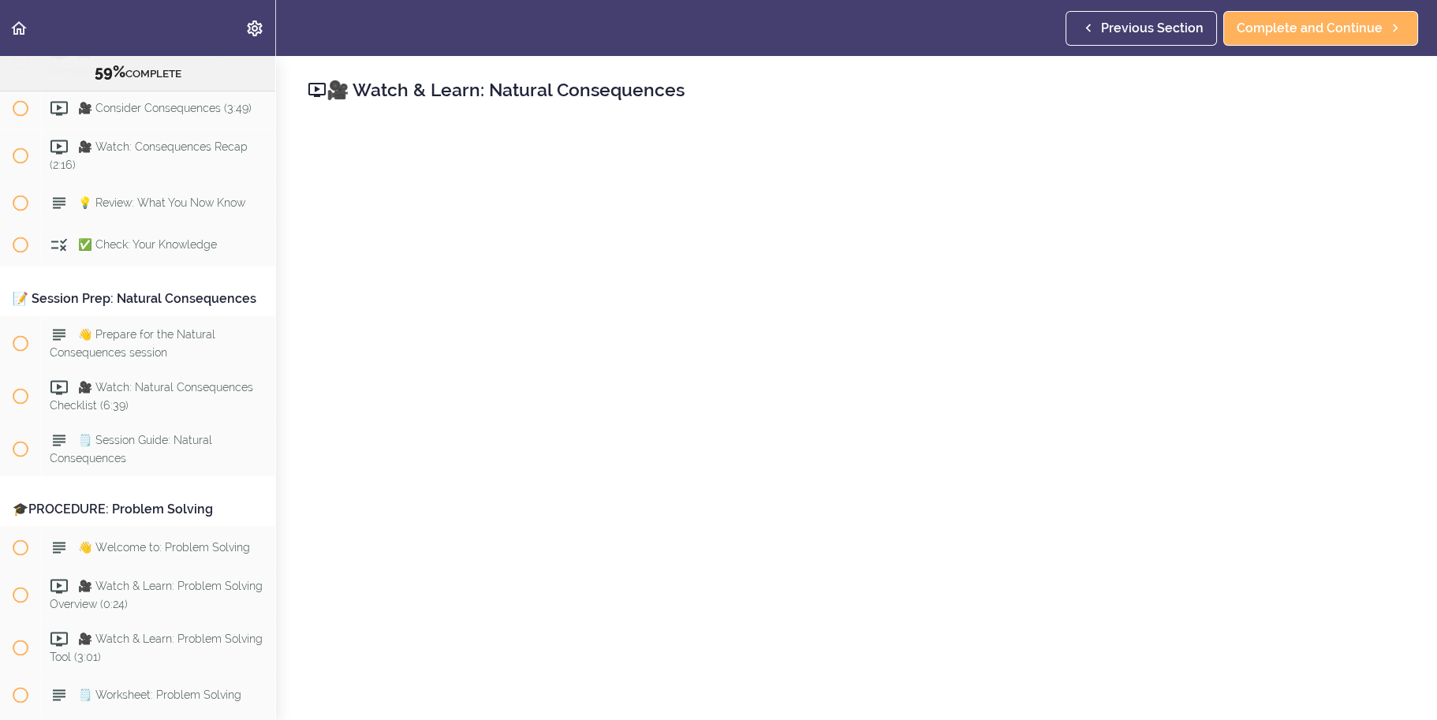
click at [1419, 552] on div "🎥 Watch & Learn: Natural Consequences Complete and Continue Discussion Post a c…" at bounding box center [856, 388] width 1161 height 664
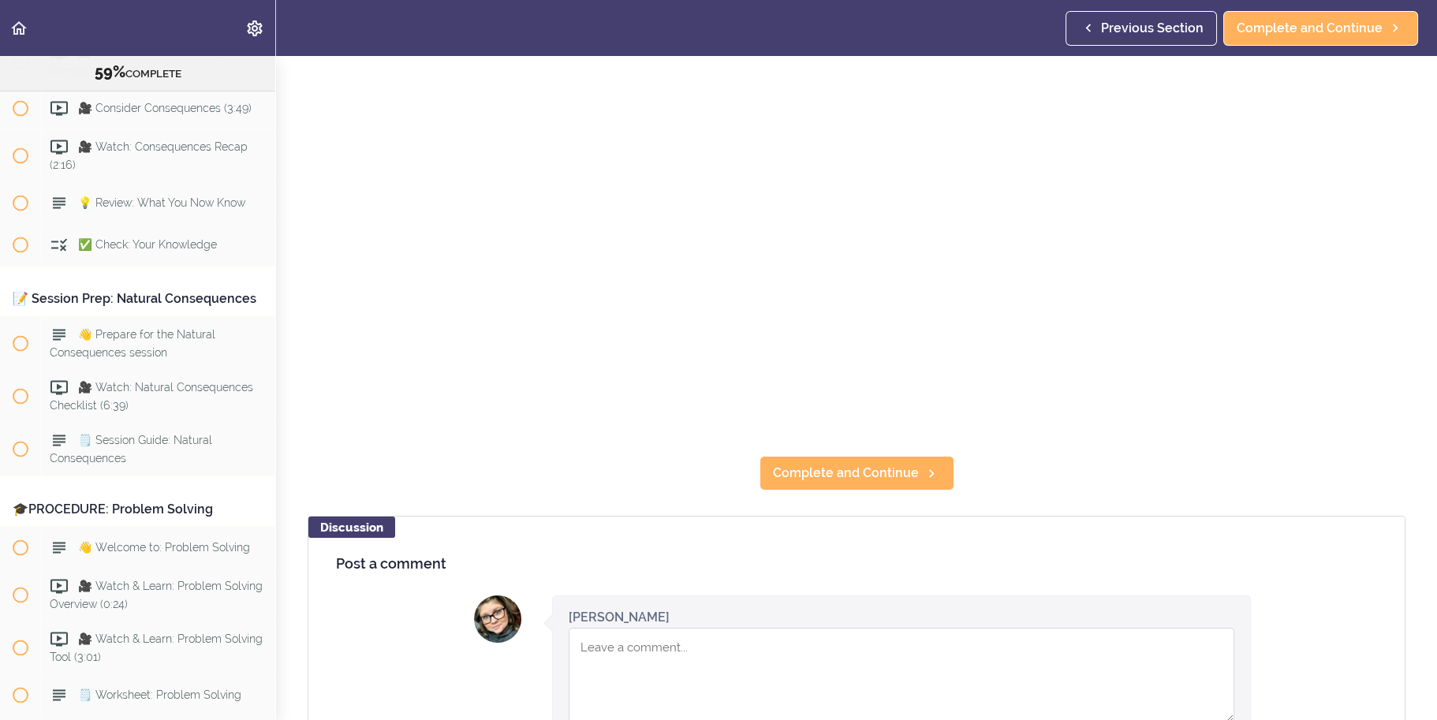
scroll to position [316, 0]
click at [862, 463] on span "Complete and Continue" at bounding box center [846, 471] width 146 height 19
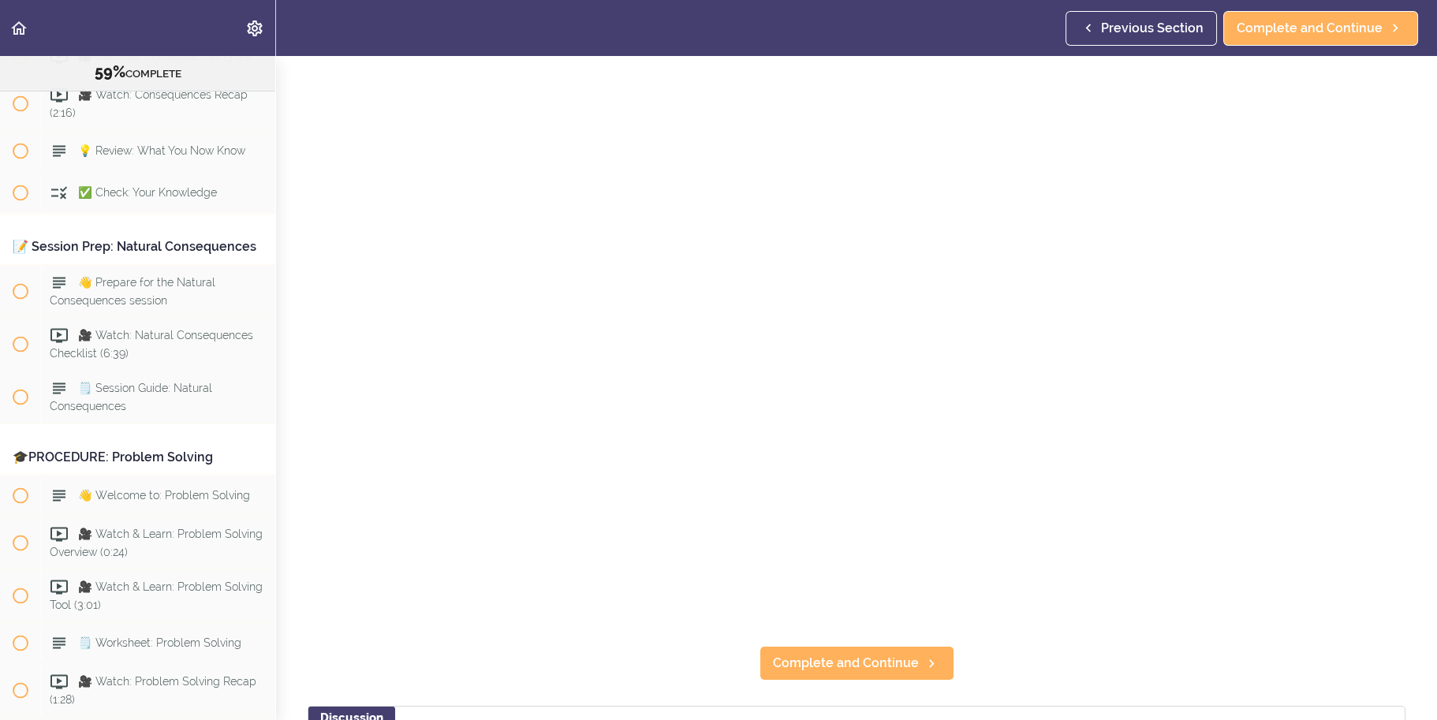
scroll to position [158, 0]
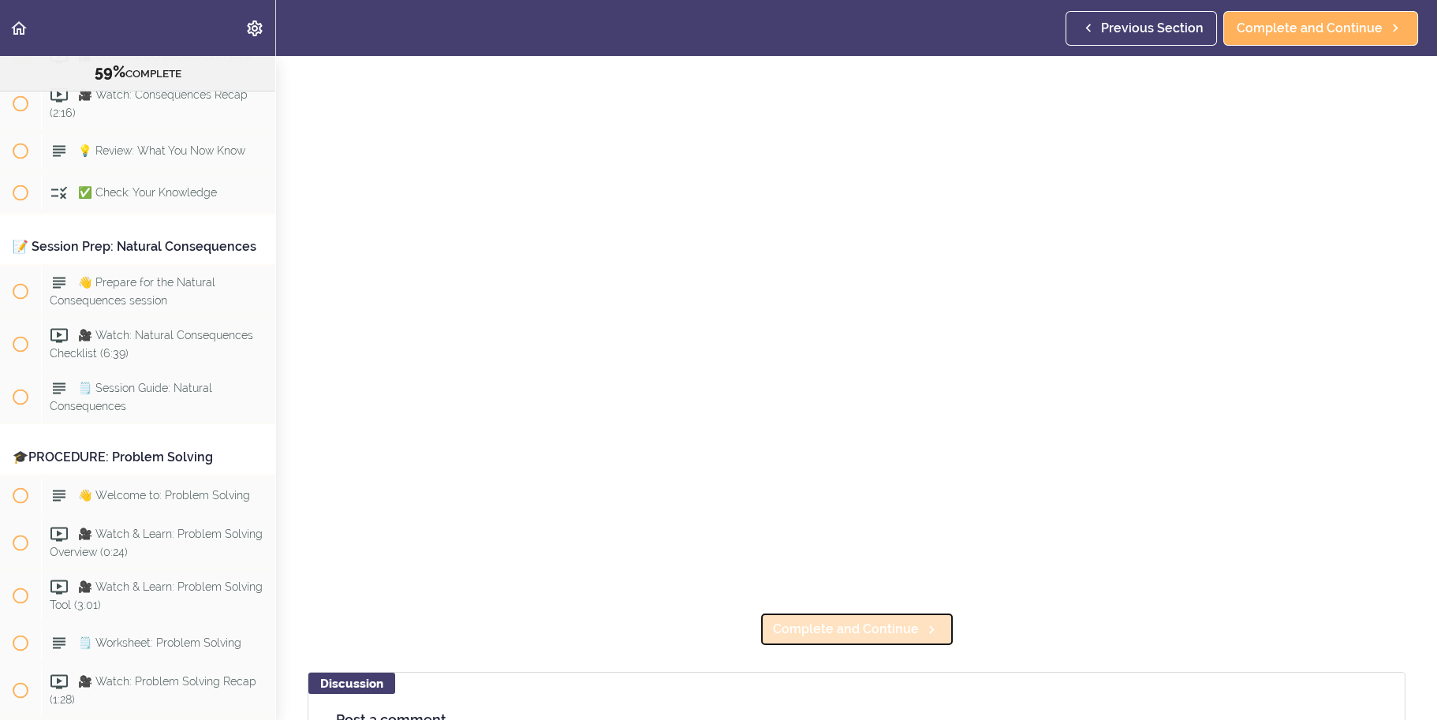
click at [905, 612] on link "Complete and Continue" at bounding box center [857, 629] width 195 height 35
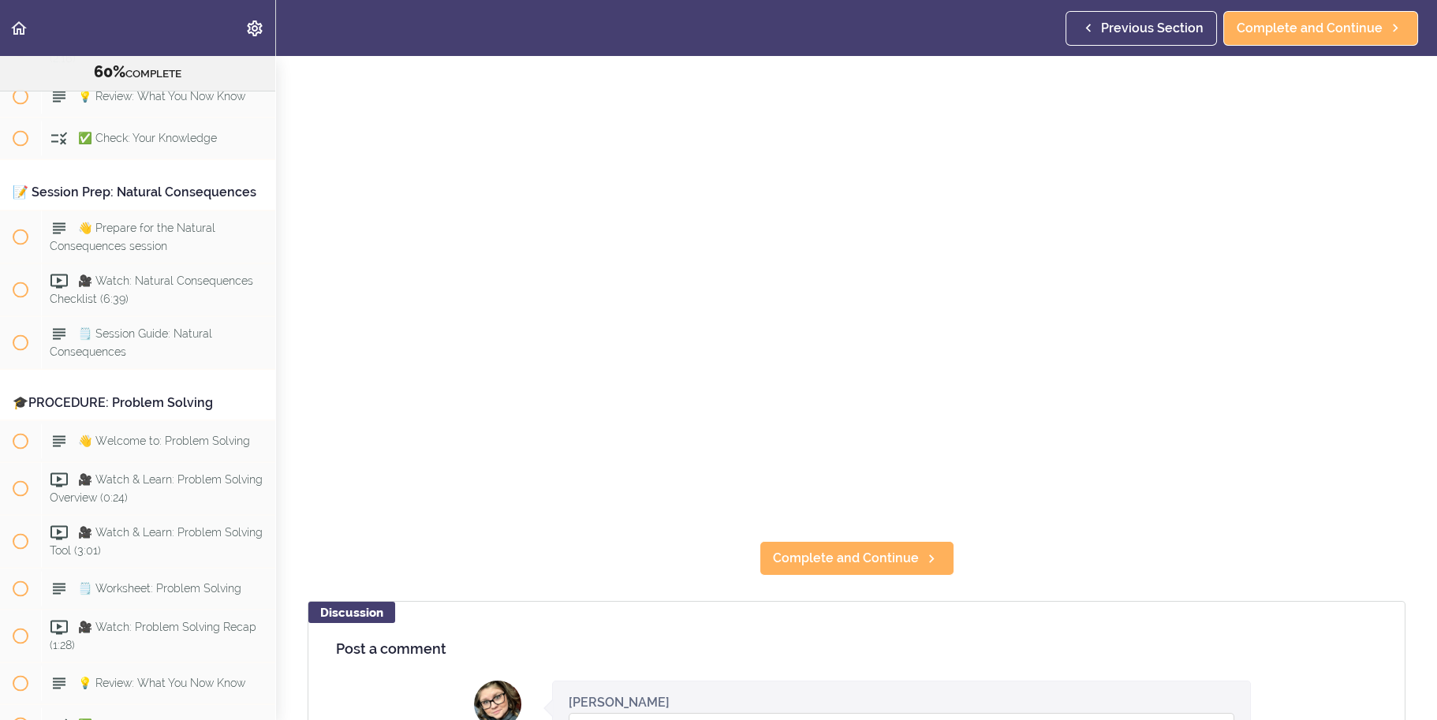
scroll to position [237, 0]
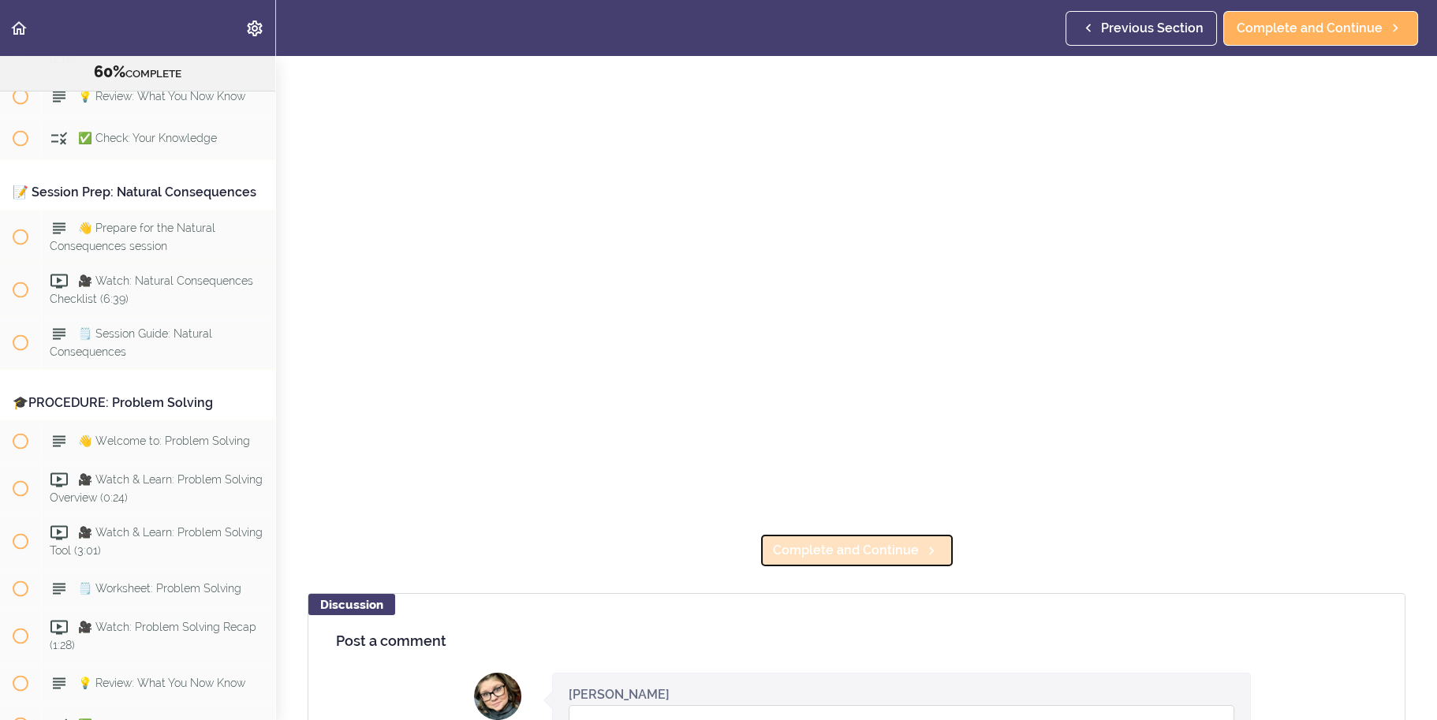
click at [844, 543] on span "Complete and Continue" at bounding box center [846, 550] width 146 height 19
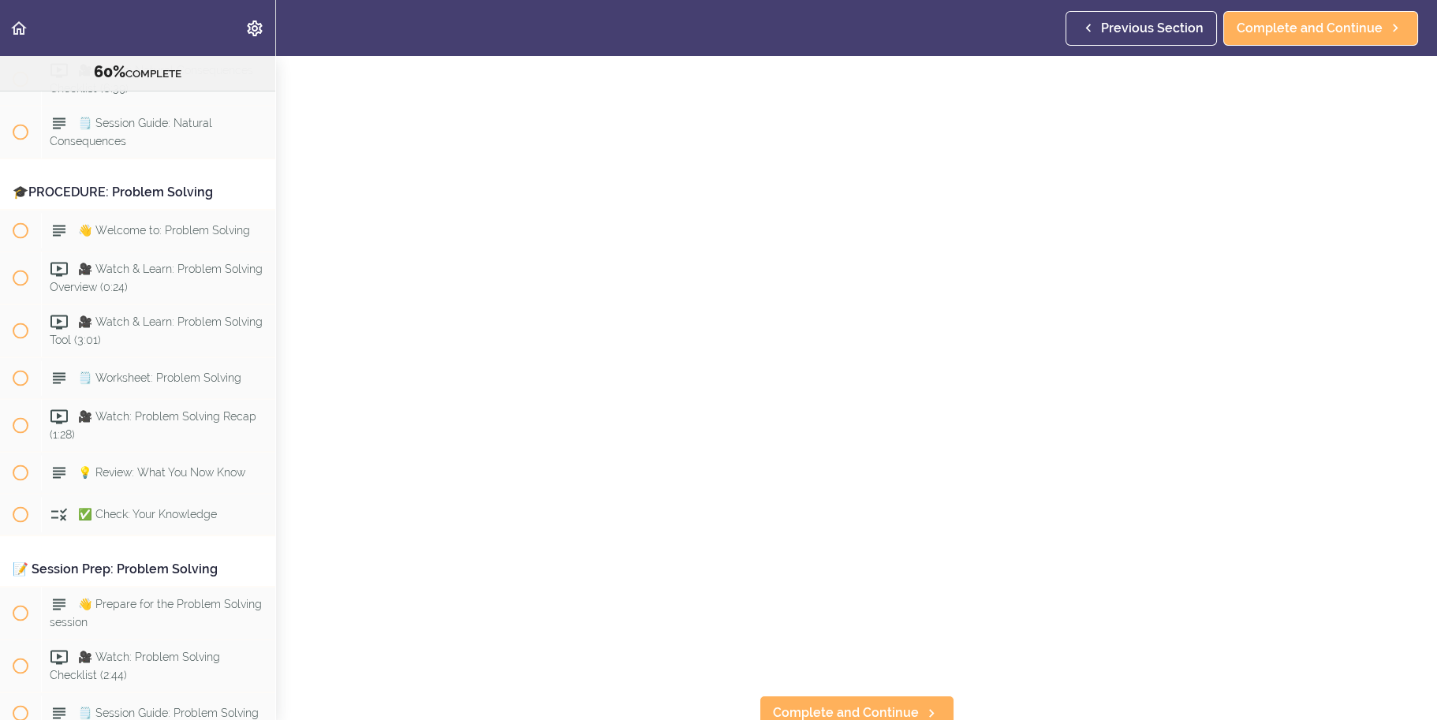
scroll to position [237, 0]
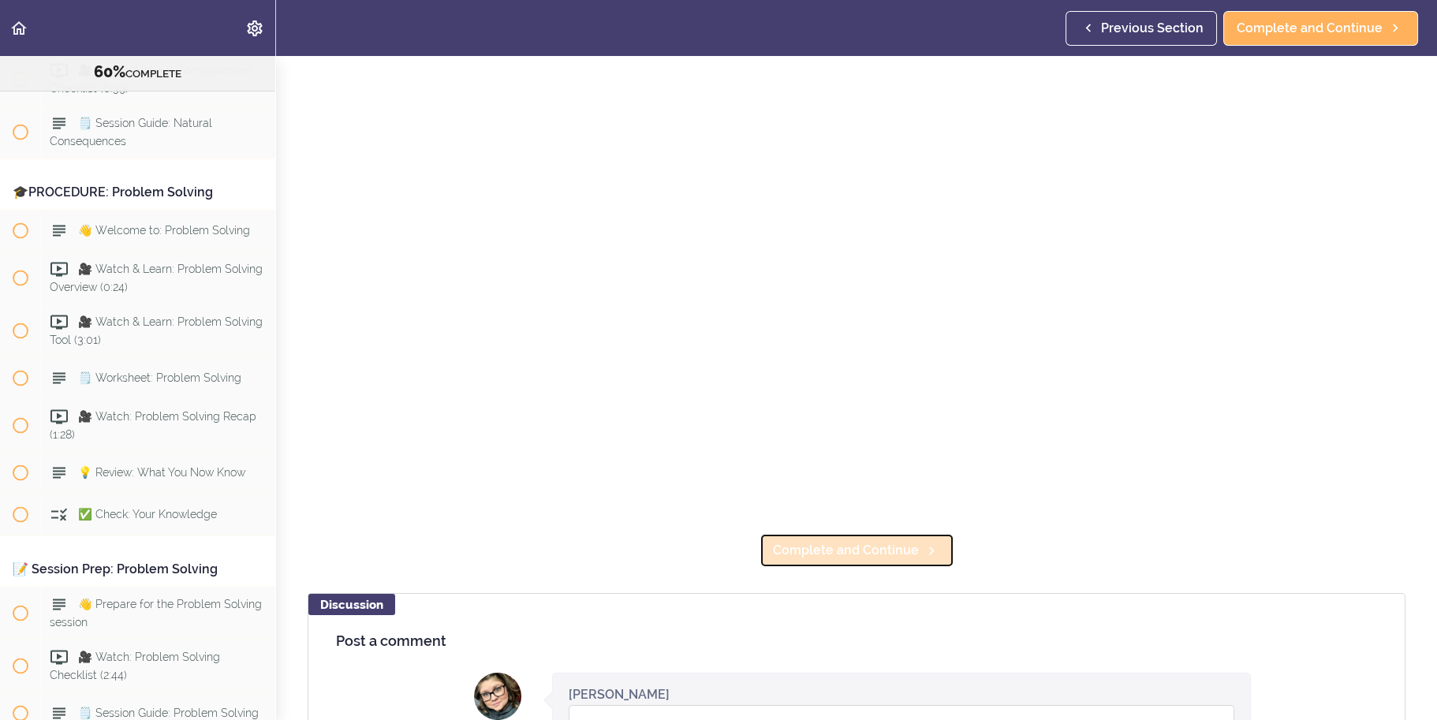
click at [884, 533] on link "Complete and Continue" at bounding box center [857, 550] width 195 height 35
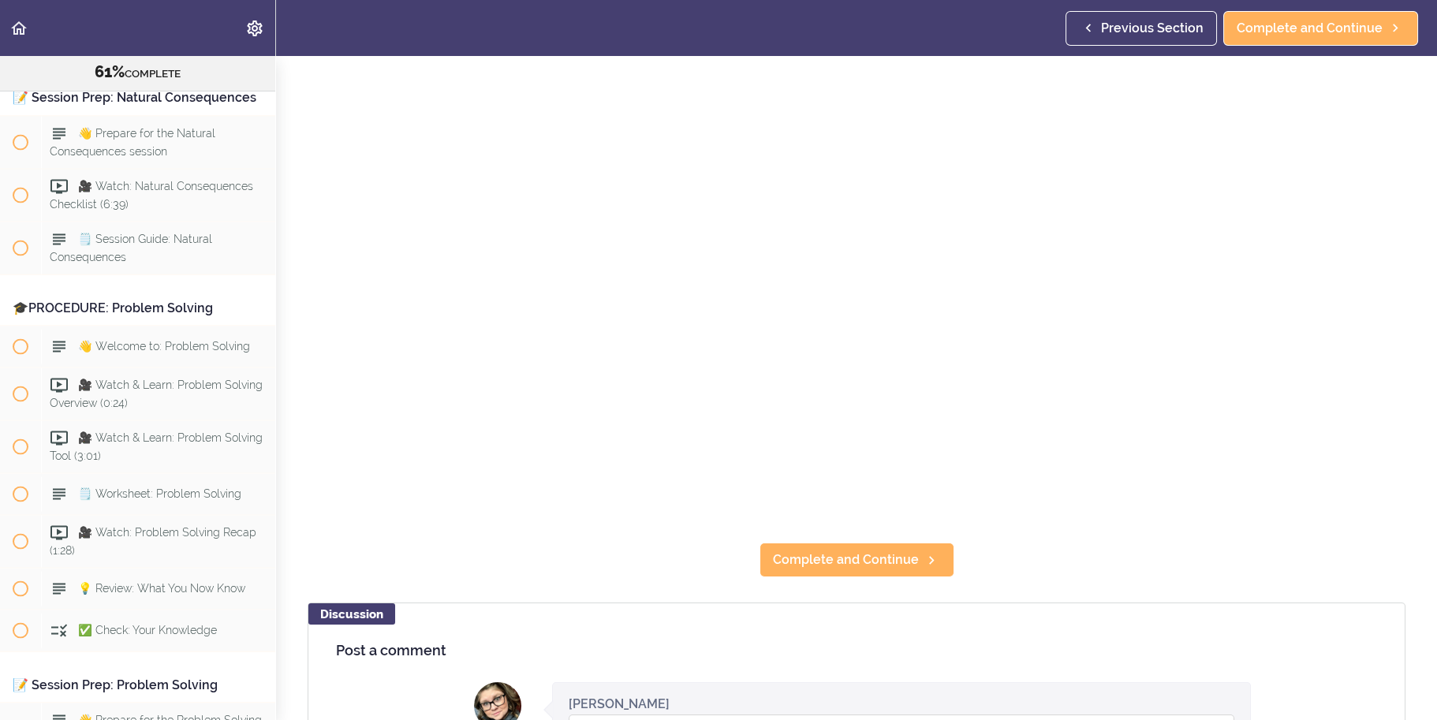
scroll to position [237, 0]
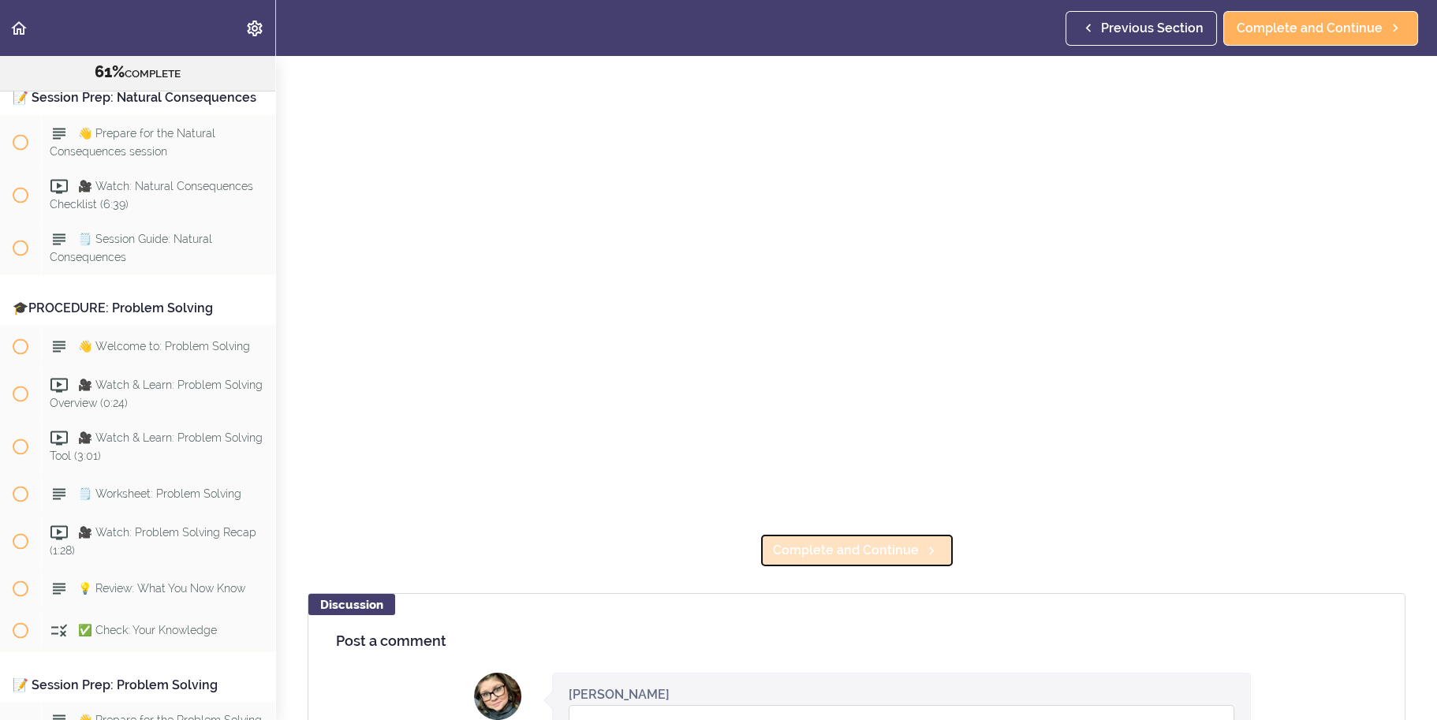
click at [792, 541] on span "Complete and Continue" at bounding box center [846, 550] width 146 height 19
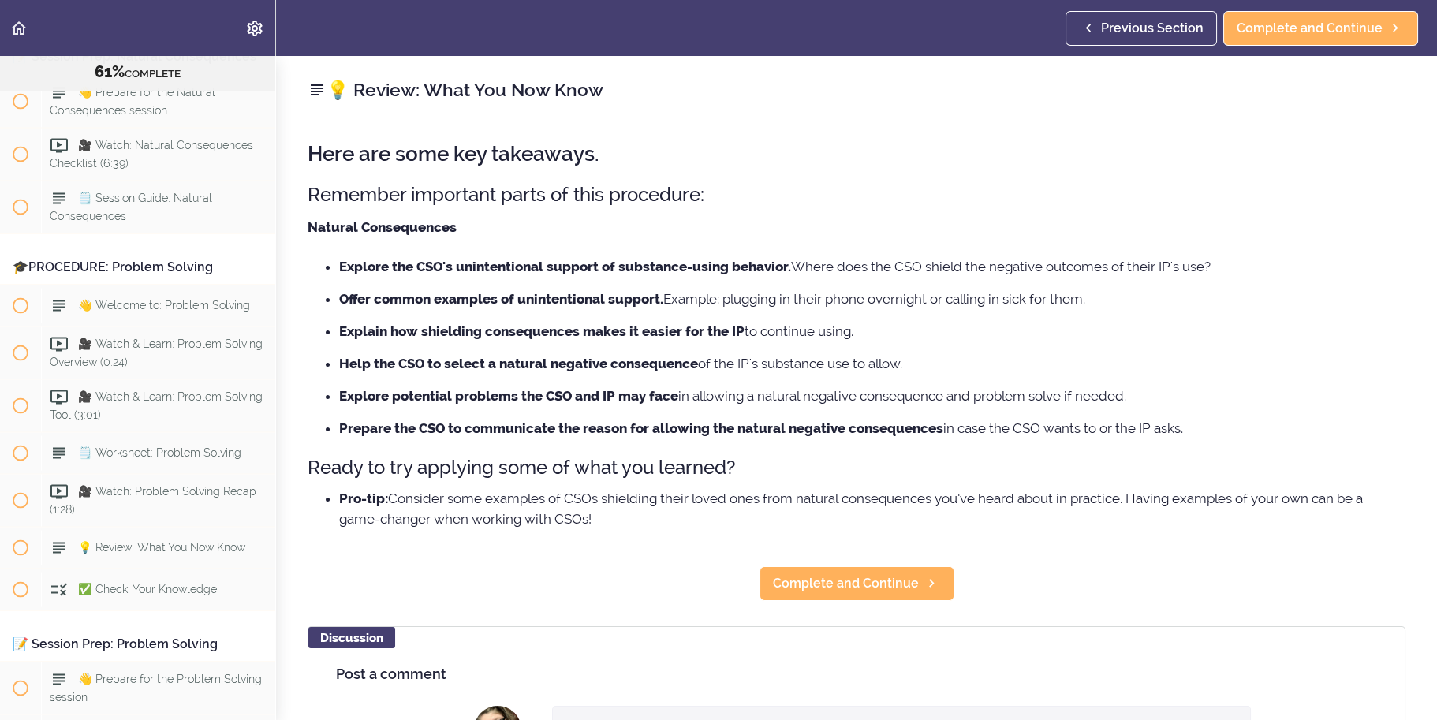
scroll to position [7510, 0]
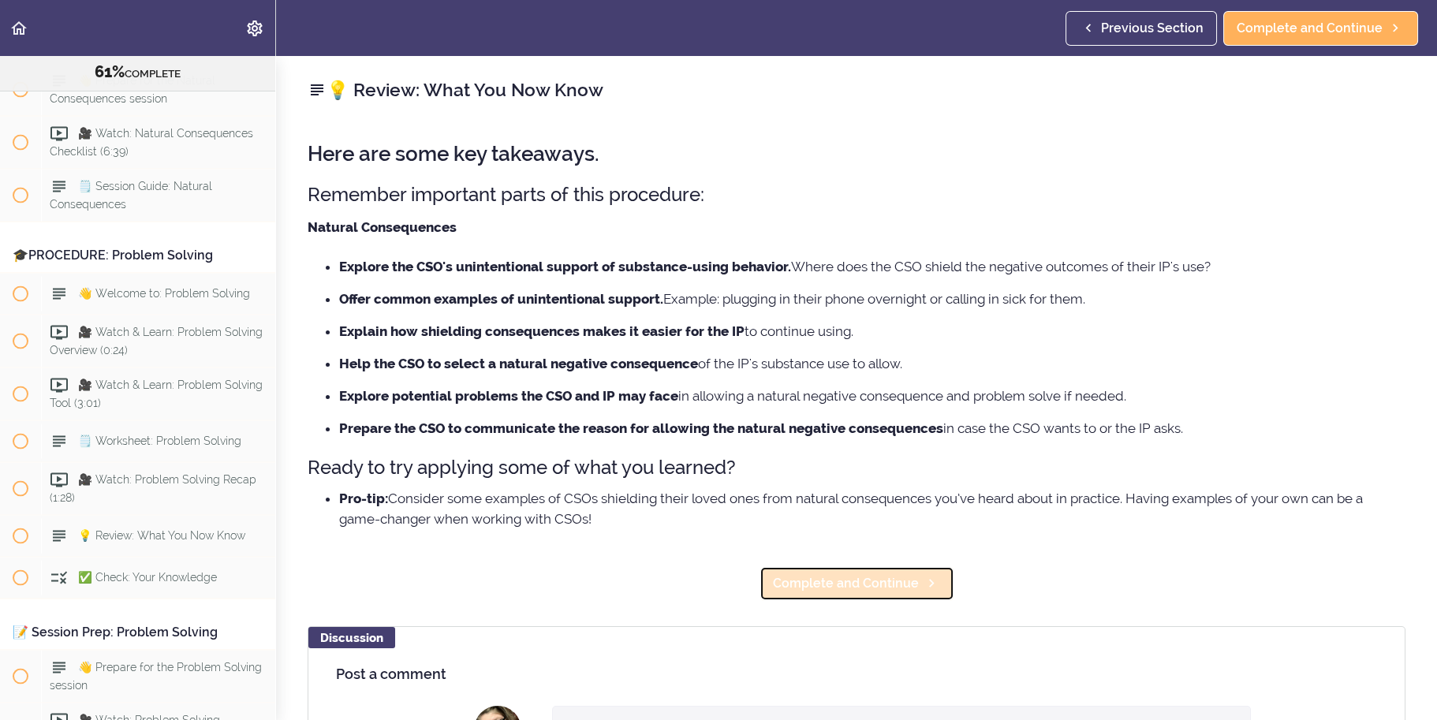
click at [816, 585] on span "Complete and Continue" at bounding box center [846, 583] width 146 height 19
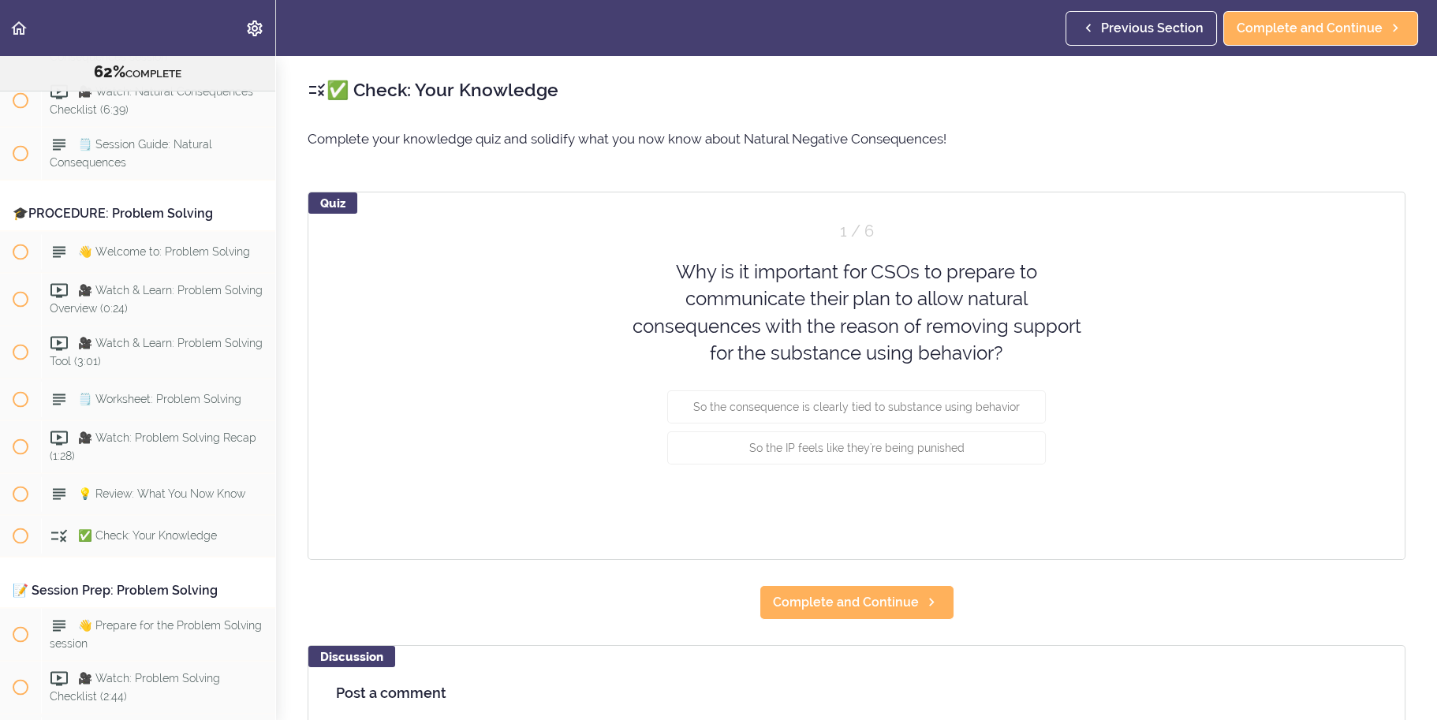
scroll to position [7552, 0]
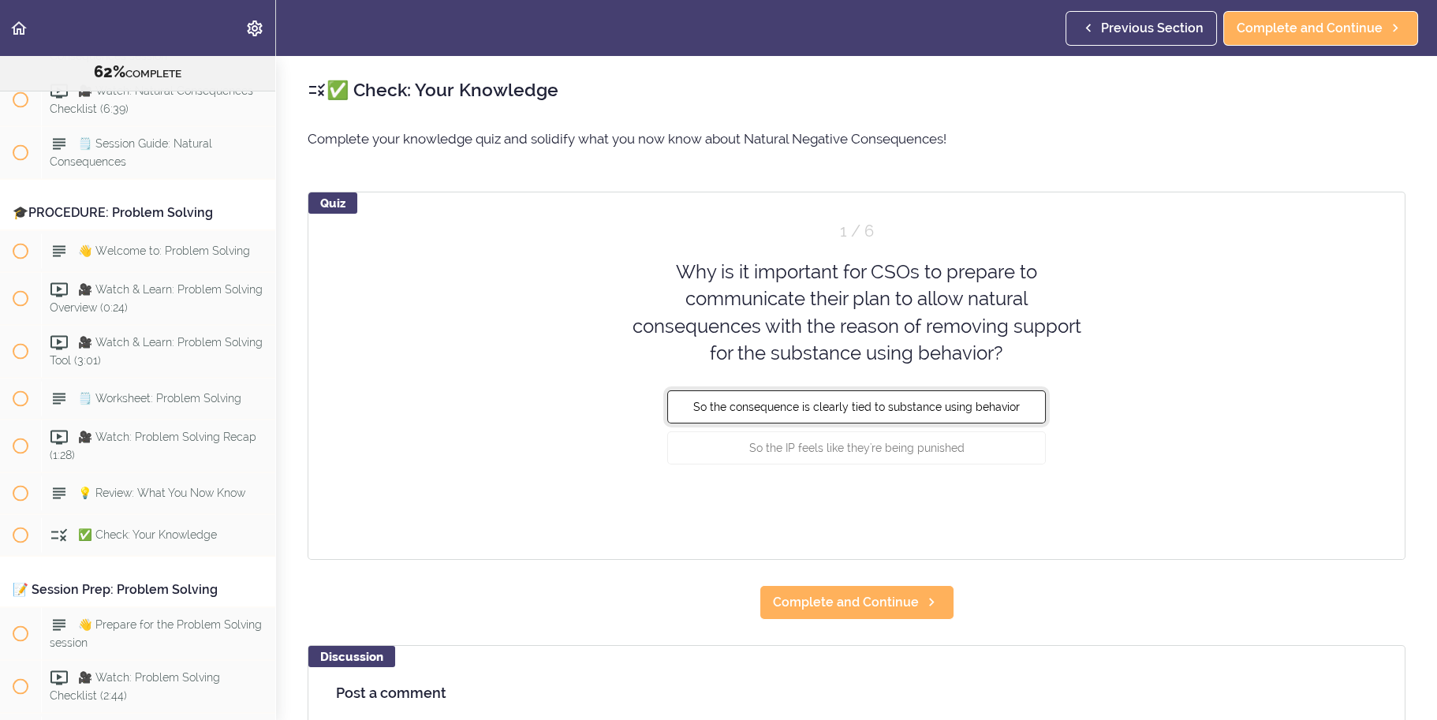
click at [996, 408] on span "So the consequence is clearly tied to substance using behavior" at bounding box center [856, 407] width 327 height 13
click at [1043, 509] on div "Quiz 1 / 6 Why is it important for CSOs to prepare to communicate their plan to…" at bounding box center [857, 376] width 1098 height 368
click at [1022, 506] on button "Check" at bounding box center [1015, 507] width 62 height 22
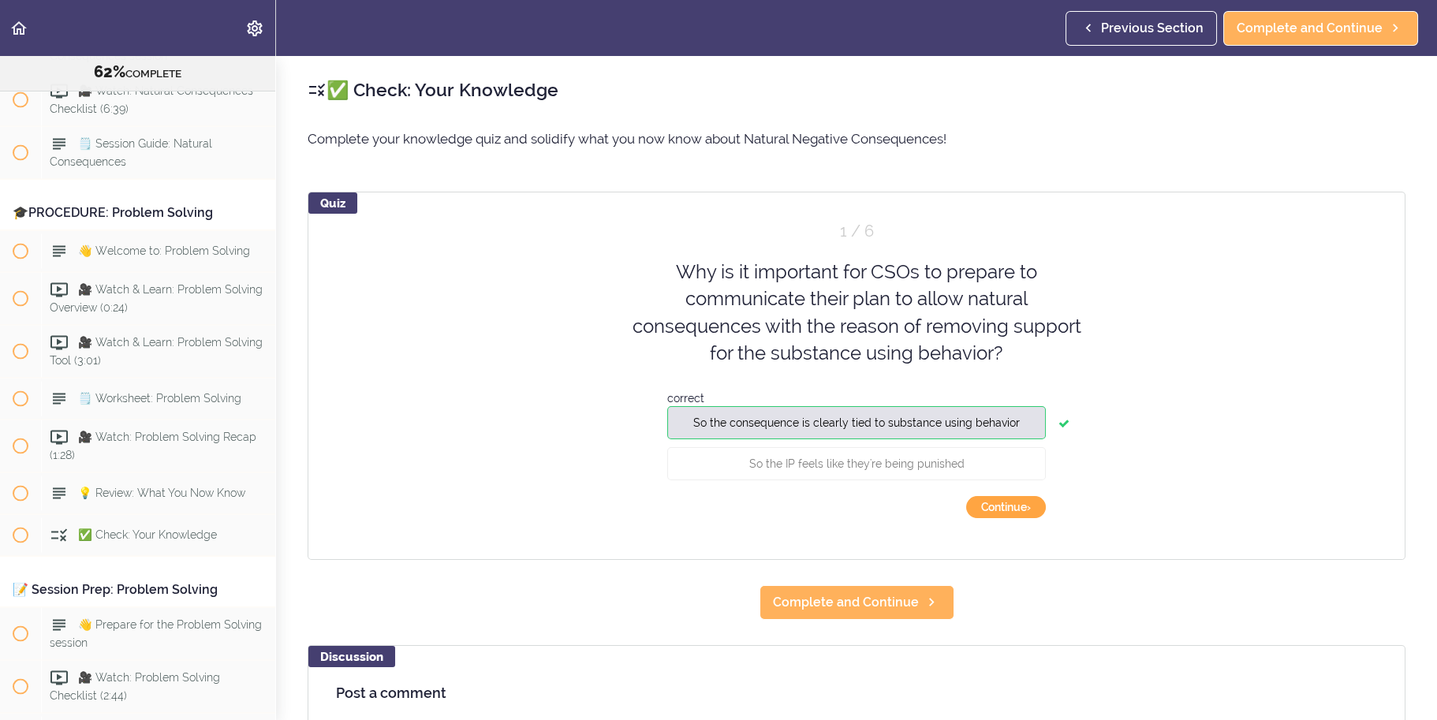
drag, startPoint x: 1052, startPoint y: 499, endPoint x: 1037, endPoint y: 508, distance: 16.6
click at [1048, 502] on div "Quiz 1 / 6 Why is it important for CSOs to prepare to communicate their plan to…" at bounding box center [857, 376] width 1098 height 368
click at [1037, 508] on button "Continue ›" at bounding box center [1006, 507] width 80 height 22
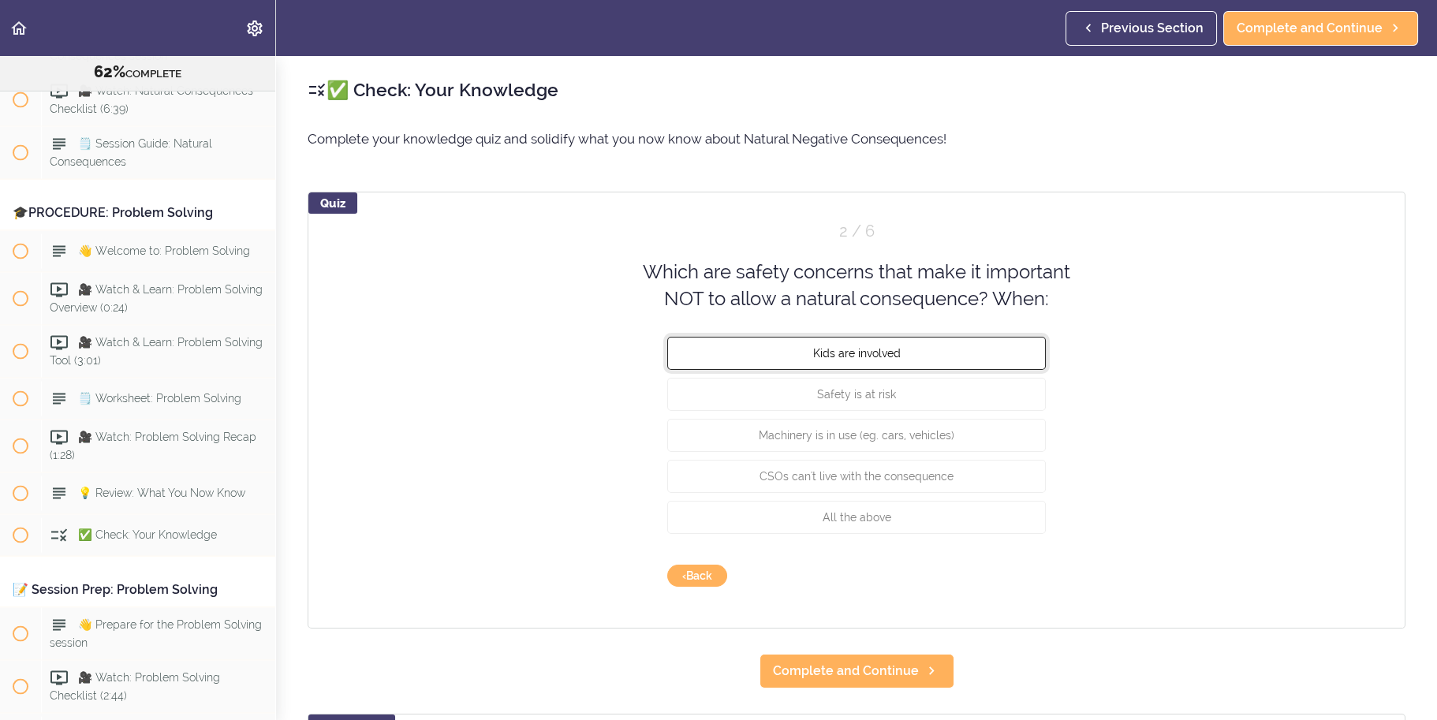
click at [1007, 346] on button "Kids are involved" at bounding box center [856, 352] width 379 height 33
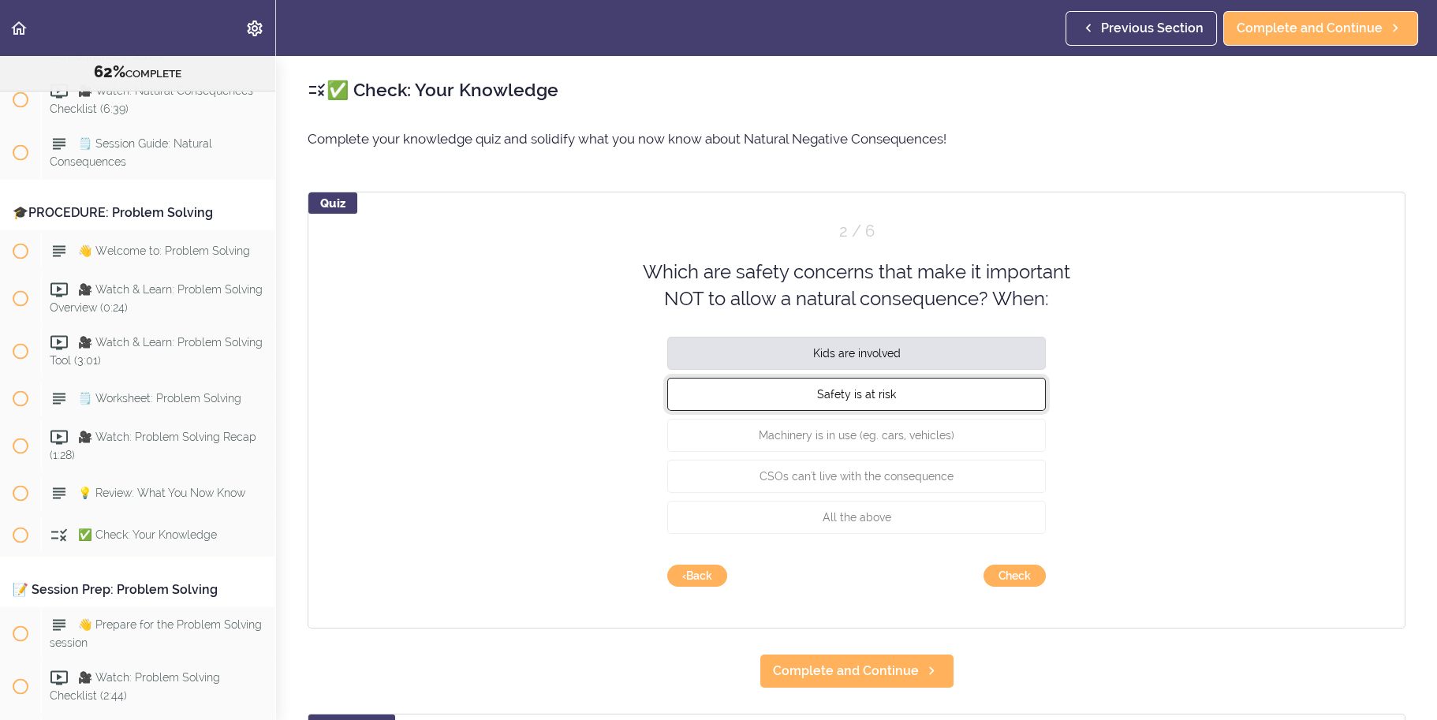
click at [958, 388] on button "Safety is at risk" at bounding box center [856, 393] width 379 height 33
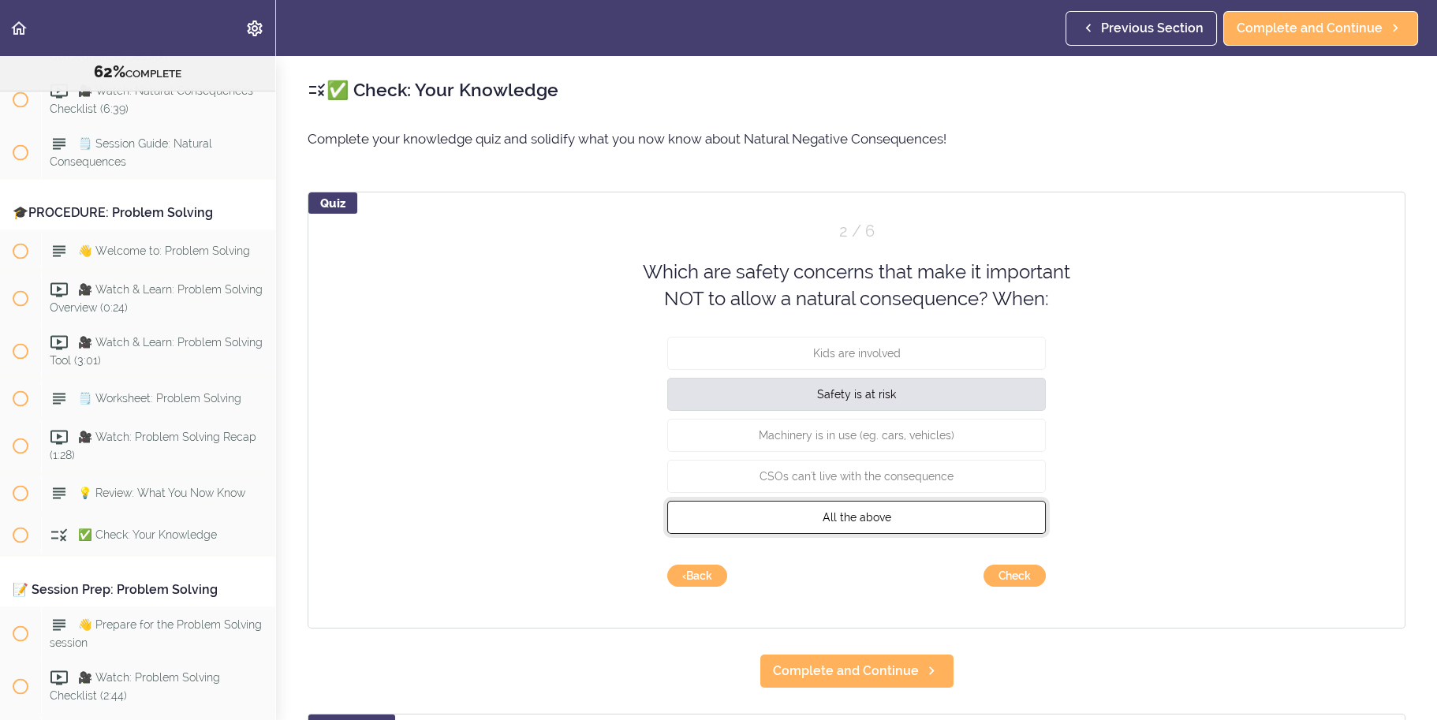
click at [991, 510] on button "All the above" at bounding box center [856, 516] width 379 height 33
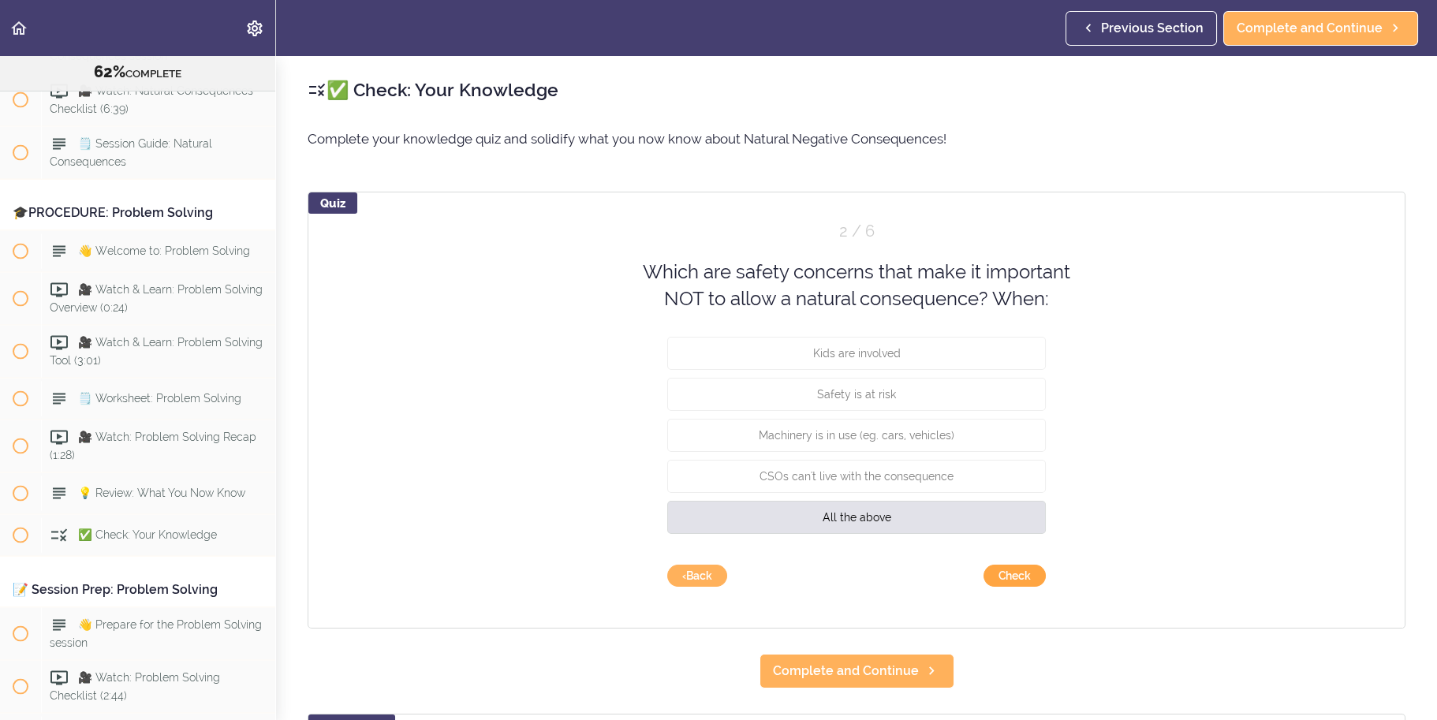
click at [1034, 573] on button "Check" at bounding box center [1015, 576] width 62 height 22
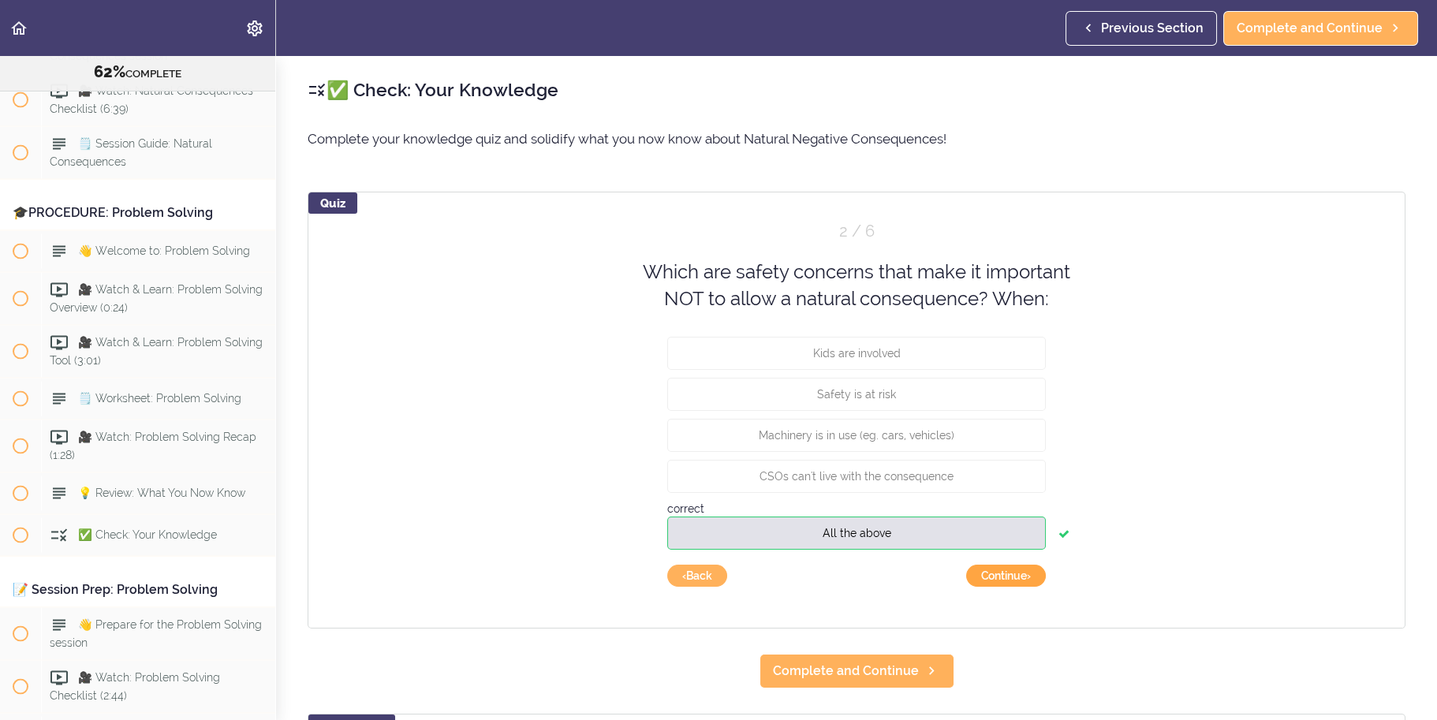
click at [1027, 577] on button "Continue ›" at bounding box center [1006, 576] width 80 height 22
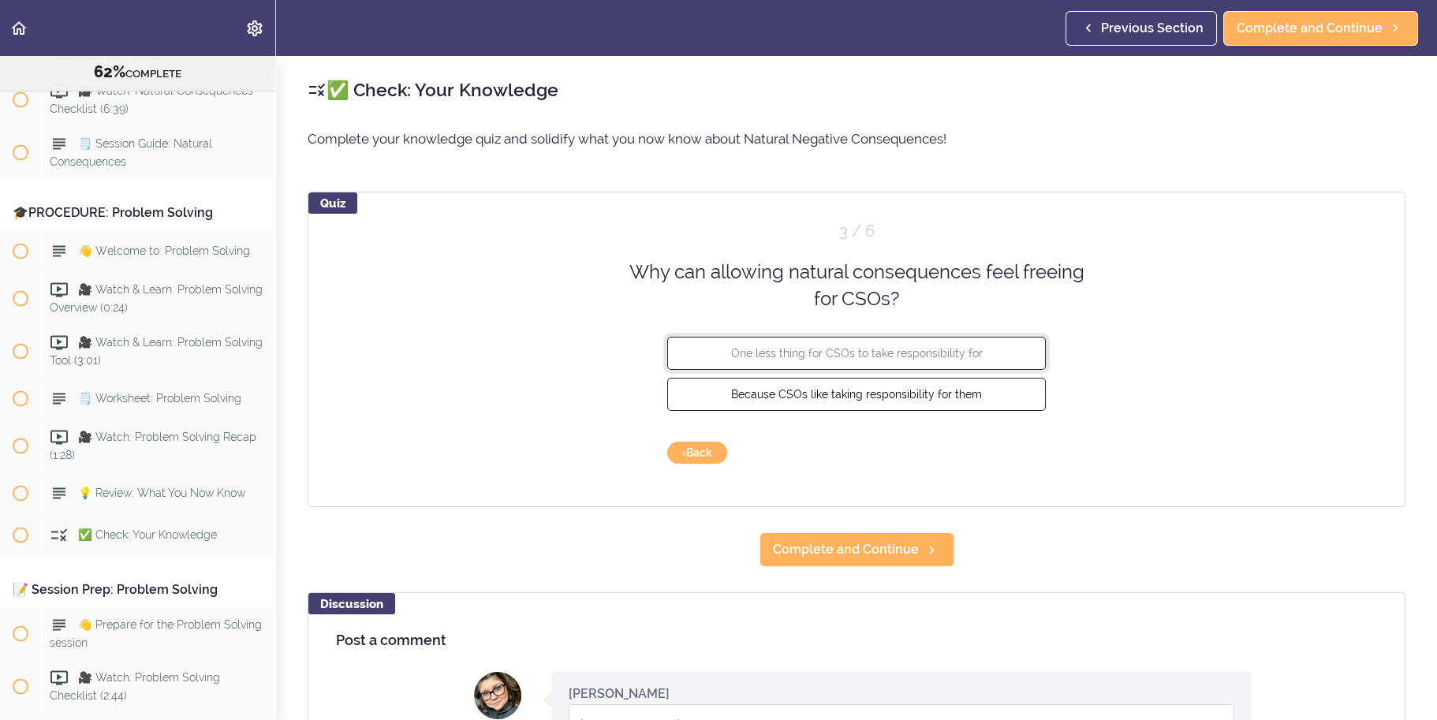
drag, startPoint x: 969, startPoint y: 358, endPoint x: 957, endPoint y: 404, distance: 47.3
click at [969, 358] on span "One less thing for CSOs to take responsibility for" at bounding box center [857, 352] width 252 height 13
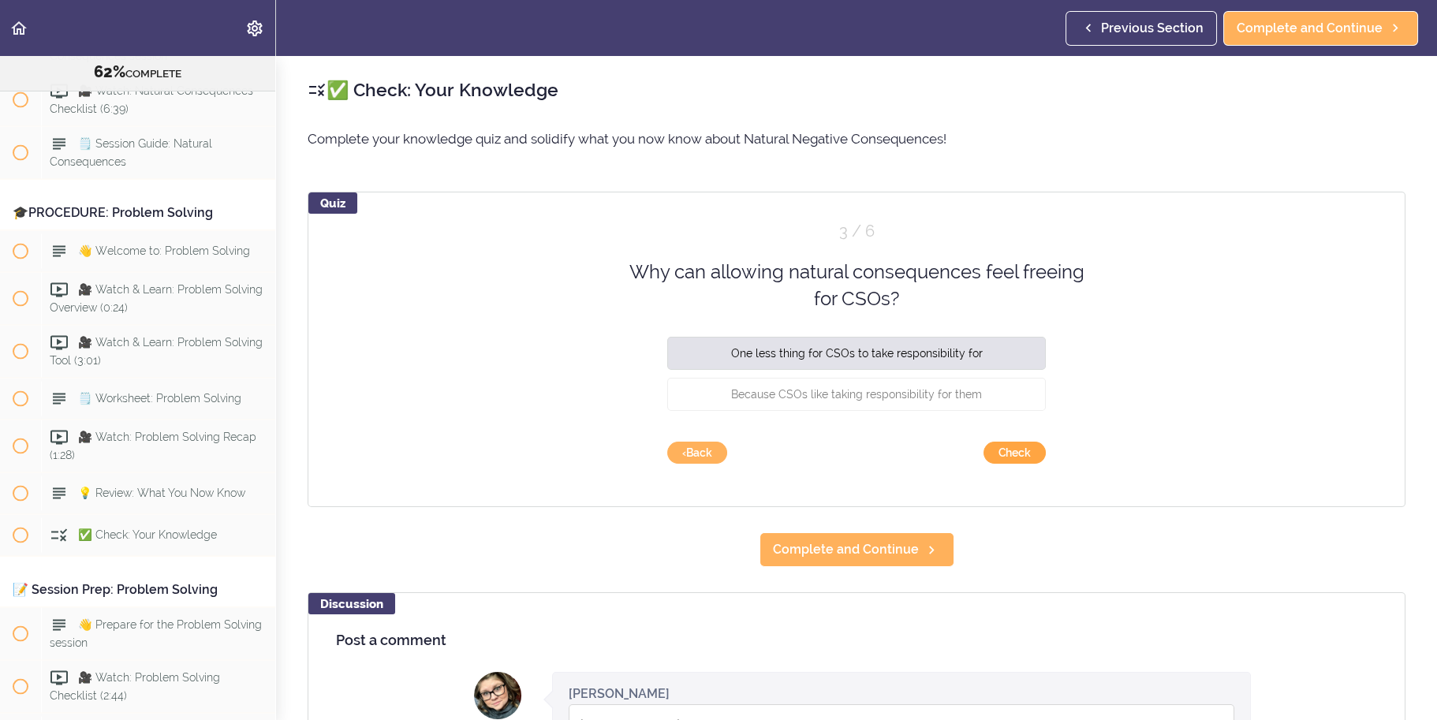
click at [1020, 456] on button "Check" at bounding box center [1015, 453] width 62 height 22
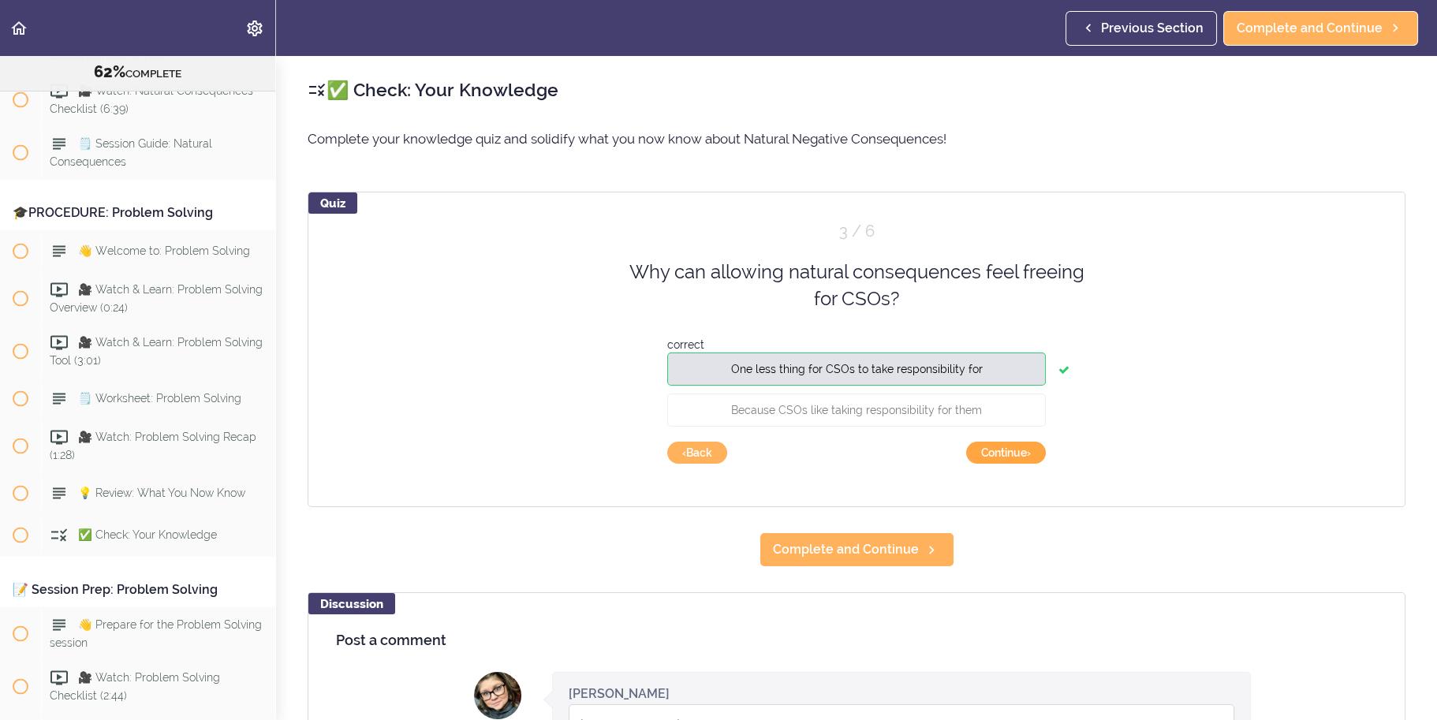
click at [1011, 454] on button "Continue ›" at bounding box center [1006, 453] width 80 height 22
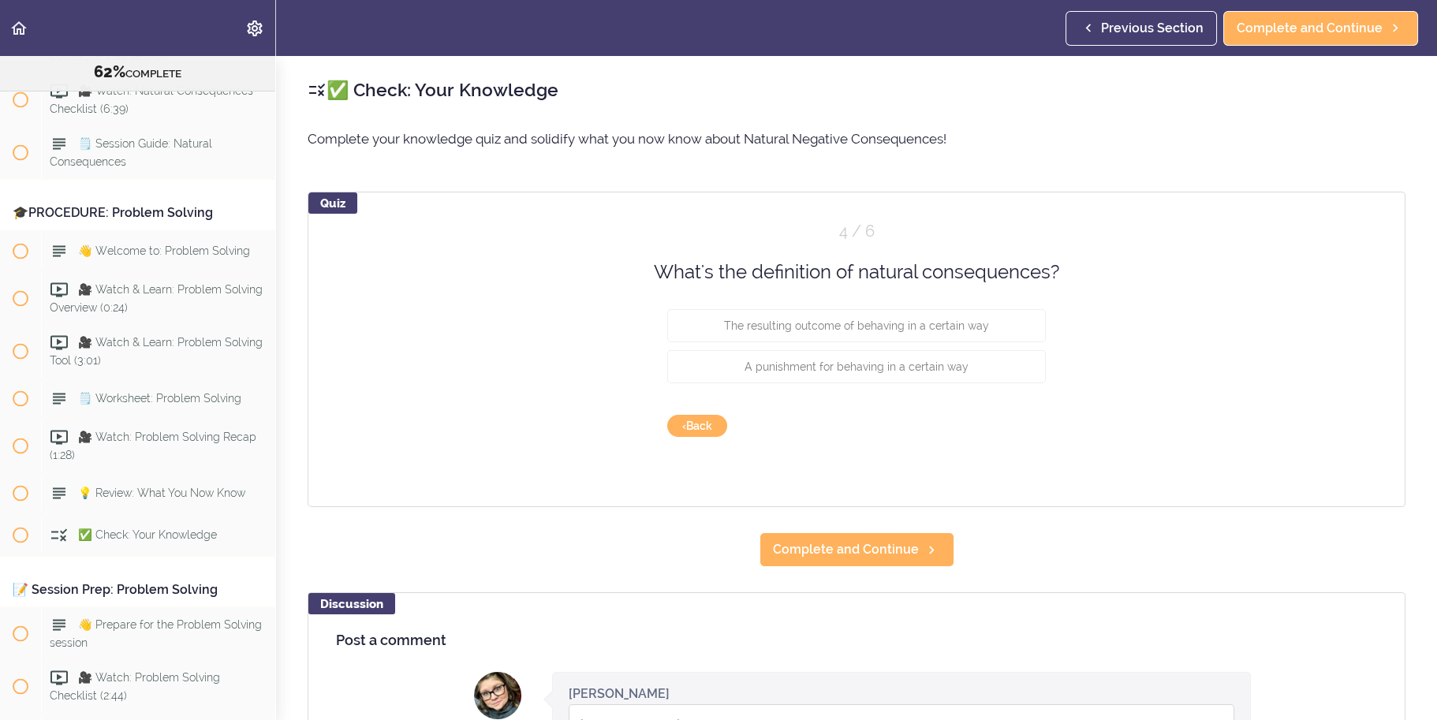
click at [1040, 328] on div "Quiz 4 / 6 What's the definition of natural consequences? The resulting outcome…" at bounding box center [857, 350] width 1098 height 316
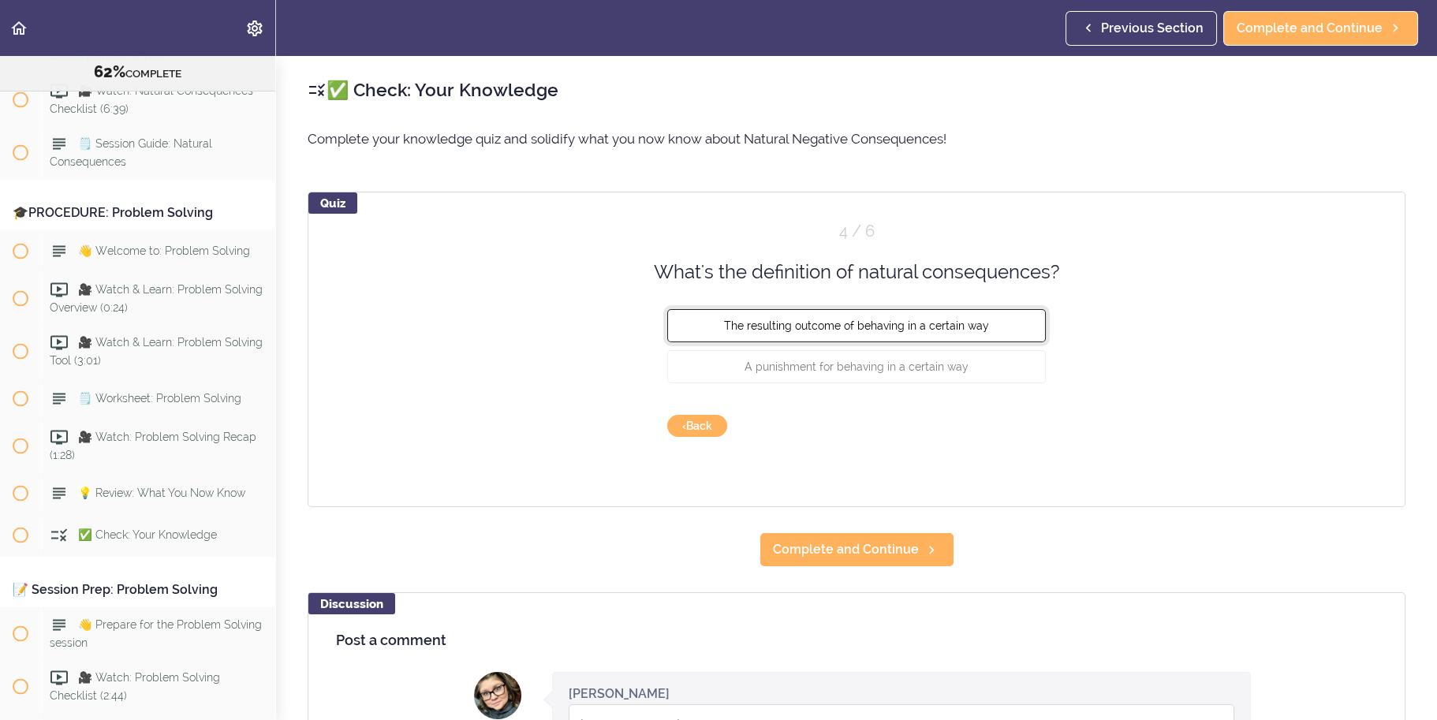
click at [1016, 330] on button "The resulting outcome of behaving in a certain way" at bounding box center [856, 325] width 379 height 33
click at [1020, 417] on button "Check" at bounding box center [1015, 426] width 62 height 22
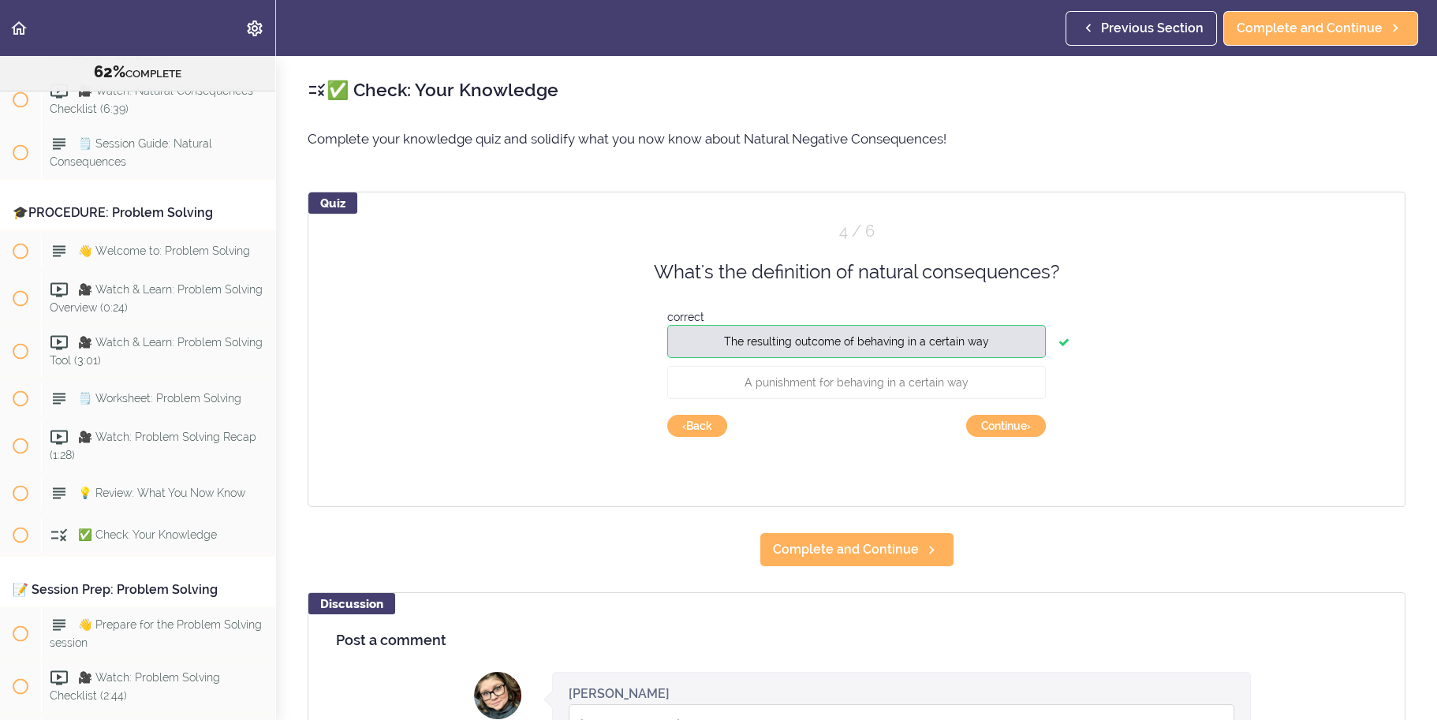
click at [1038, 417] on div "Quiz 4 / 6 What's the definition of natural consequences? correct The resulting…" at bounding box center [857, 350] width 1098 height 316
click at [1028, 425] on button "Continue ›" at bounding box center [1006, 426] width 80 height 22
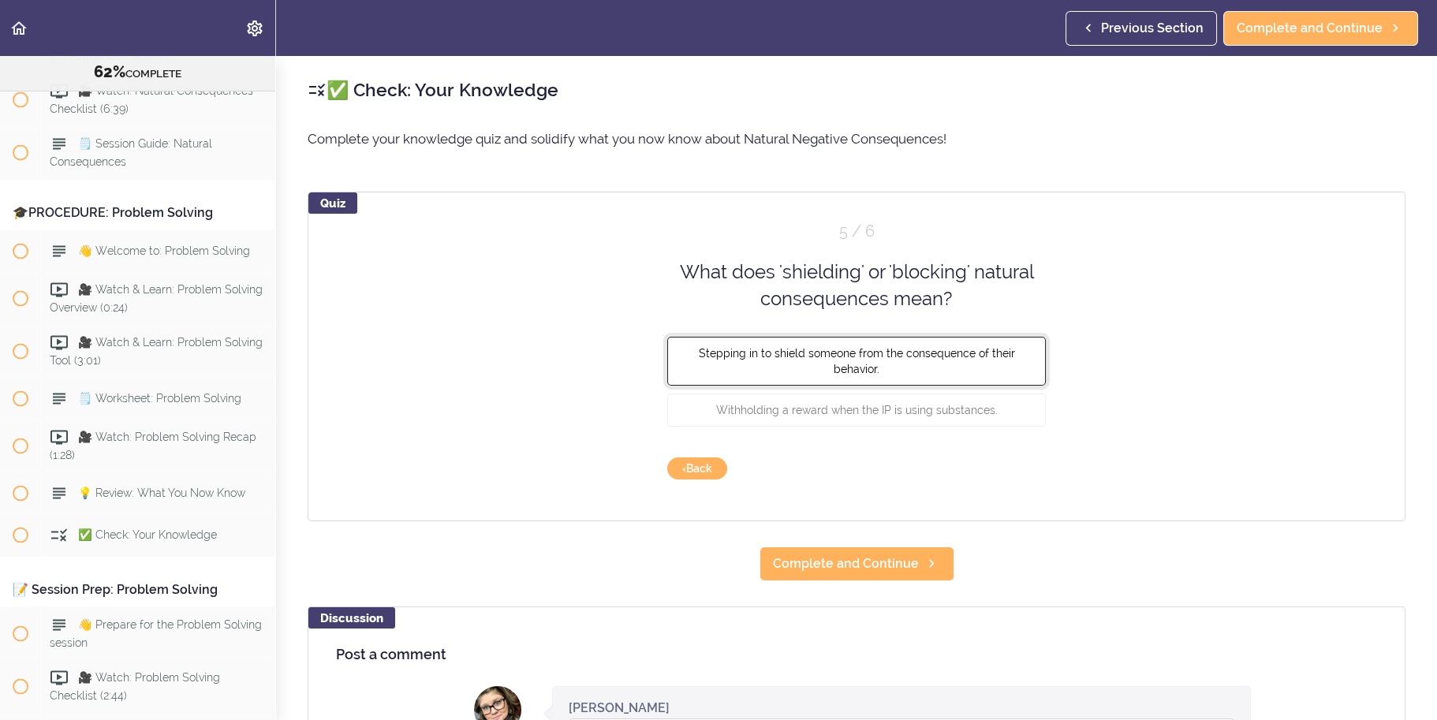
click at [908, 364] on button "Stepping in to shield someone from the consequence of their behavior." at bounding box center [856, 360] width 379 height 49
click at [1007, 470] on button "Check" at bounding box center [1015, 469] width 62 height 22
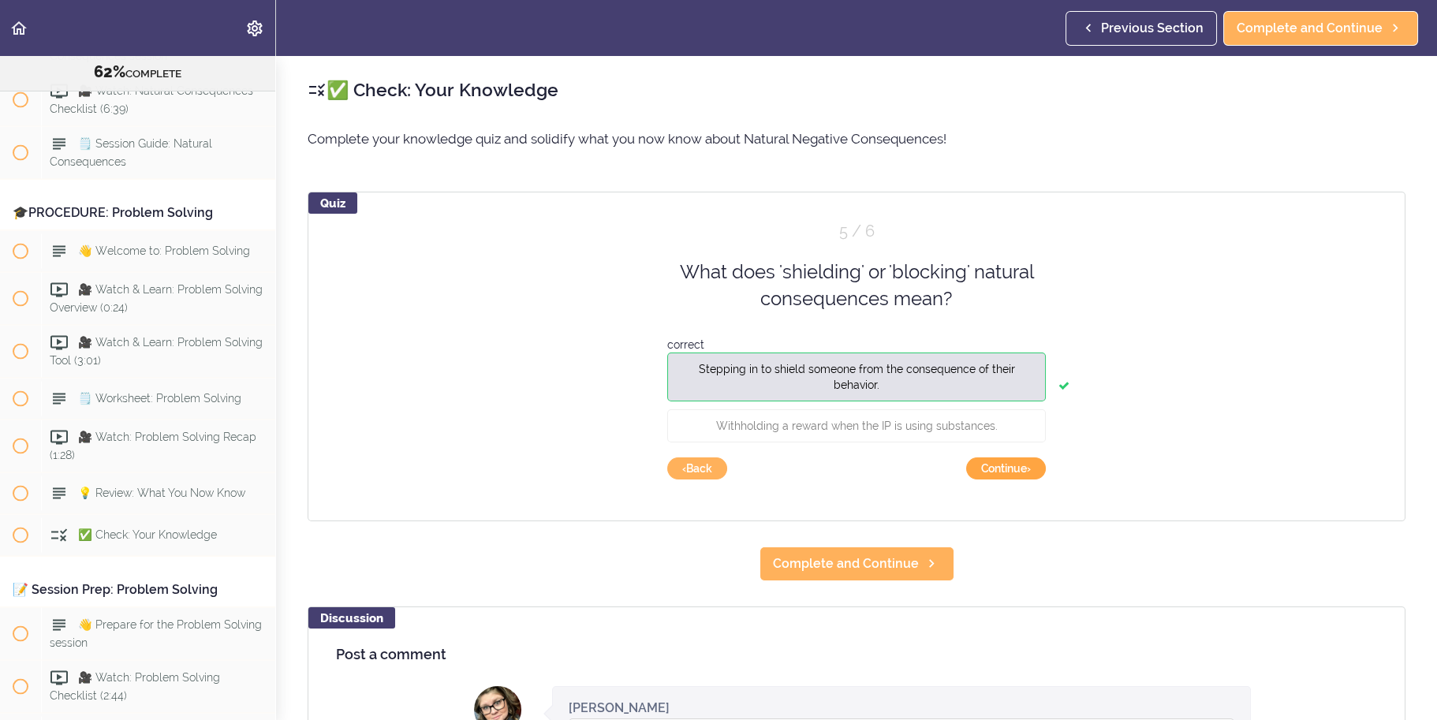
click at [1007, 470] on button "Continue ›" at bounding box center [1006, 469] width 80 height 22
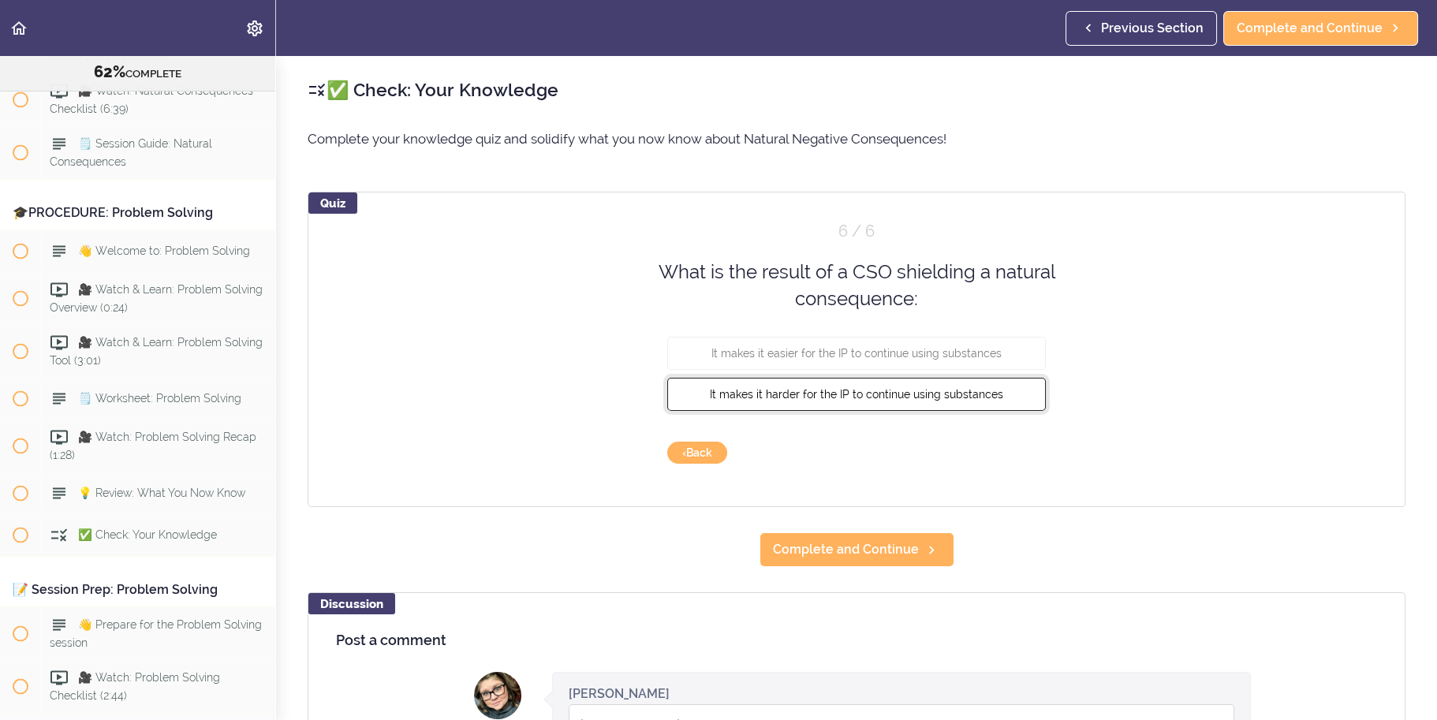
click at [1014, 397] on button "It makes it harder for the IP to continue using substances" at bounding box center [856, 393] width 379 height 33
click at [1035, 453] on button "Check" at bounding box center [1015, 453] width 62 height 22
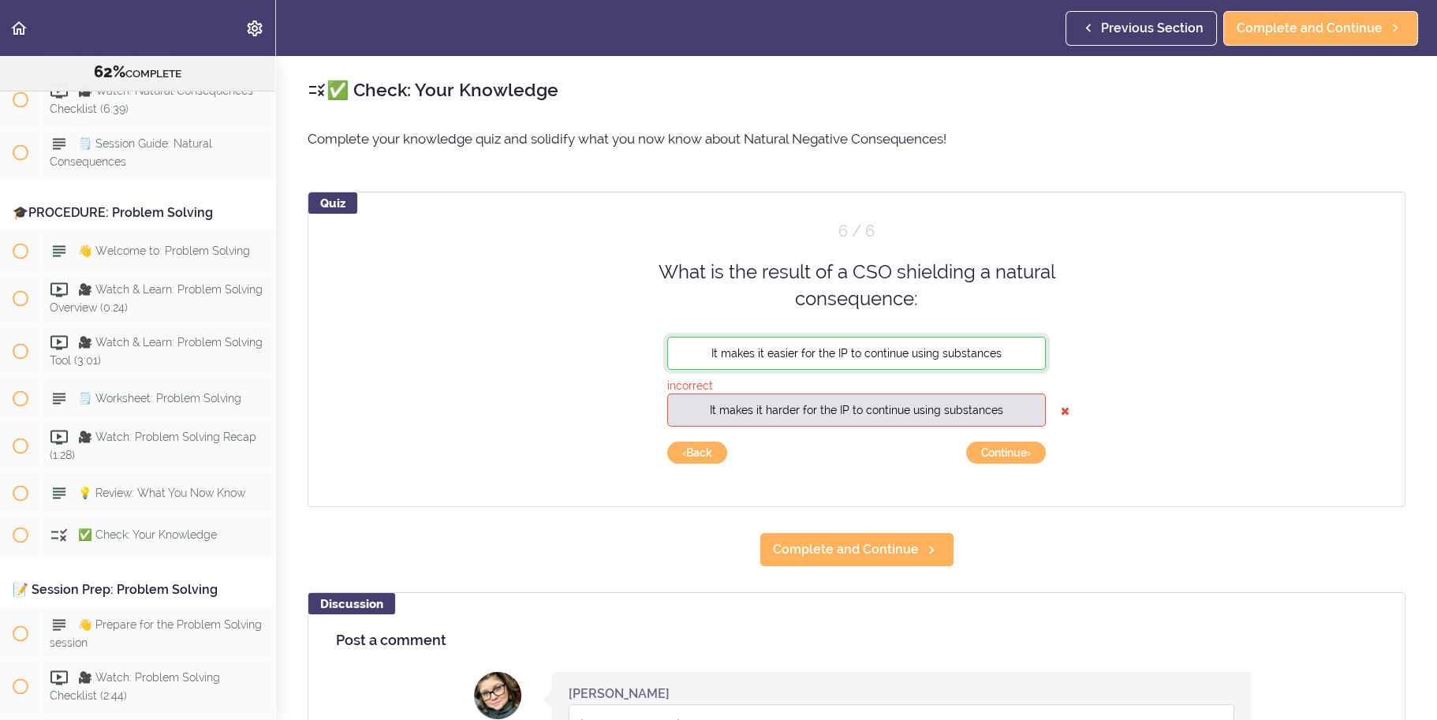
click at [1015, 354] on button "It makes it easier for the IP to continue using substances" at bounding box center [856, 352] width 379 height 33
click at [1016, 454] on button "Continue ›" at bounding box center [1006, 453] width 80 height 22
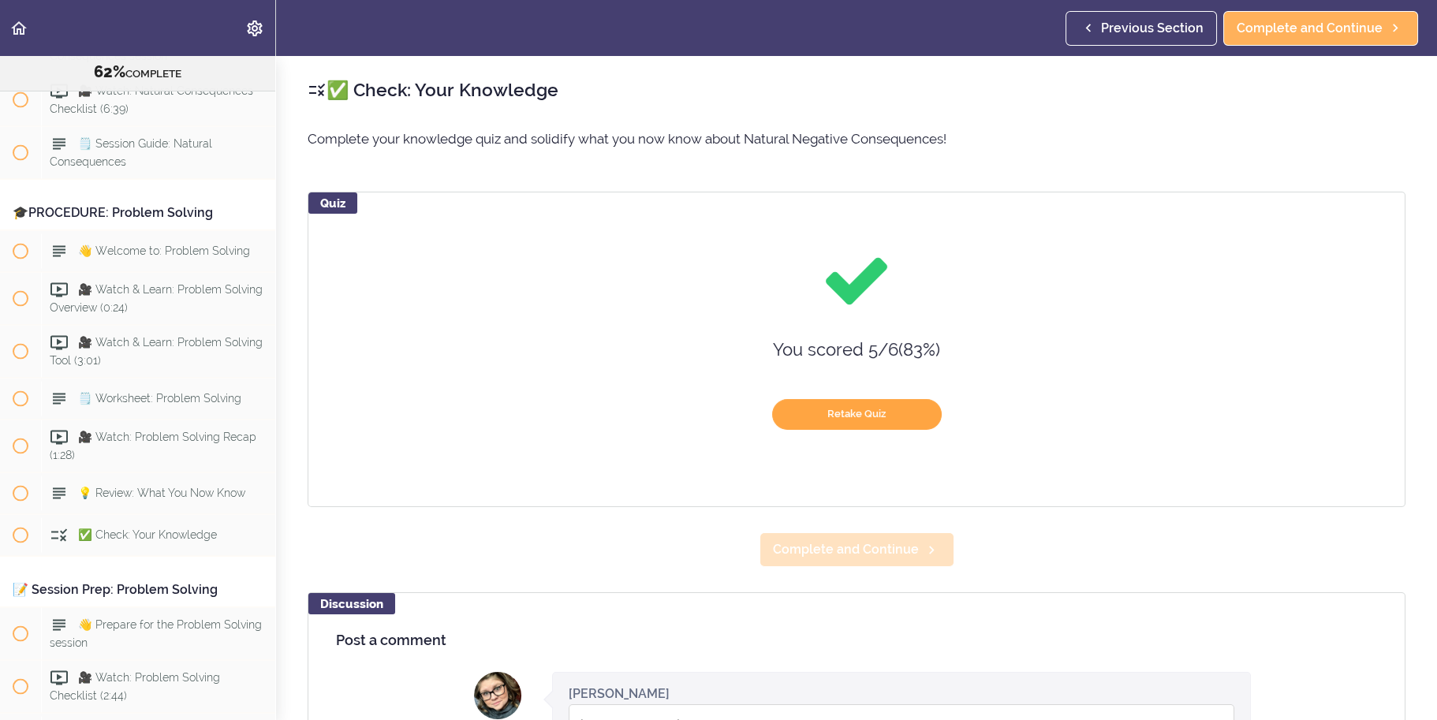
drag, startPoint x: 918, startPoint y: 409, endPoint x: 920, endPoint y: 545, distance: 135.7
click at [921, 544] on div "✅ Check: Your Knowledge Complete your knowledge quiz and solidify what you now …" at bounding box center [856, 388] width 1161 height 664
click at [869, 413] on button "Retake Quiz" at bounding box center [857, 414] width 170 height 31
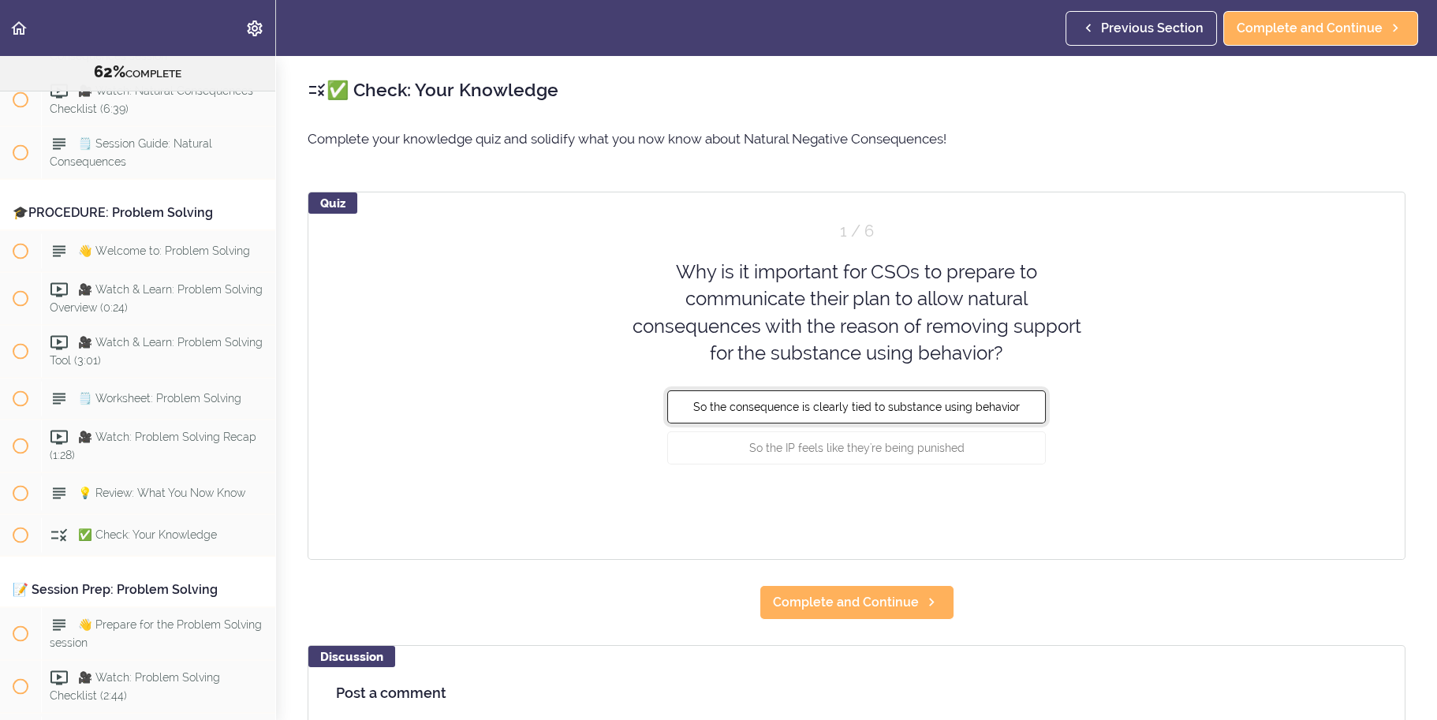
click at [992, 409] on span "So the consequence is clearly tied to substance using behavior" at bounding box center [856, 407] width 327 height 13
click at [1014, 506] on button "Check" at bounding box center [1015, 507] width 62 height 22
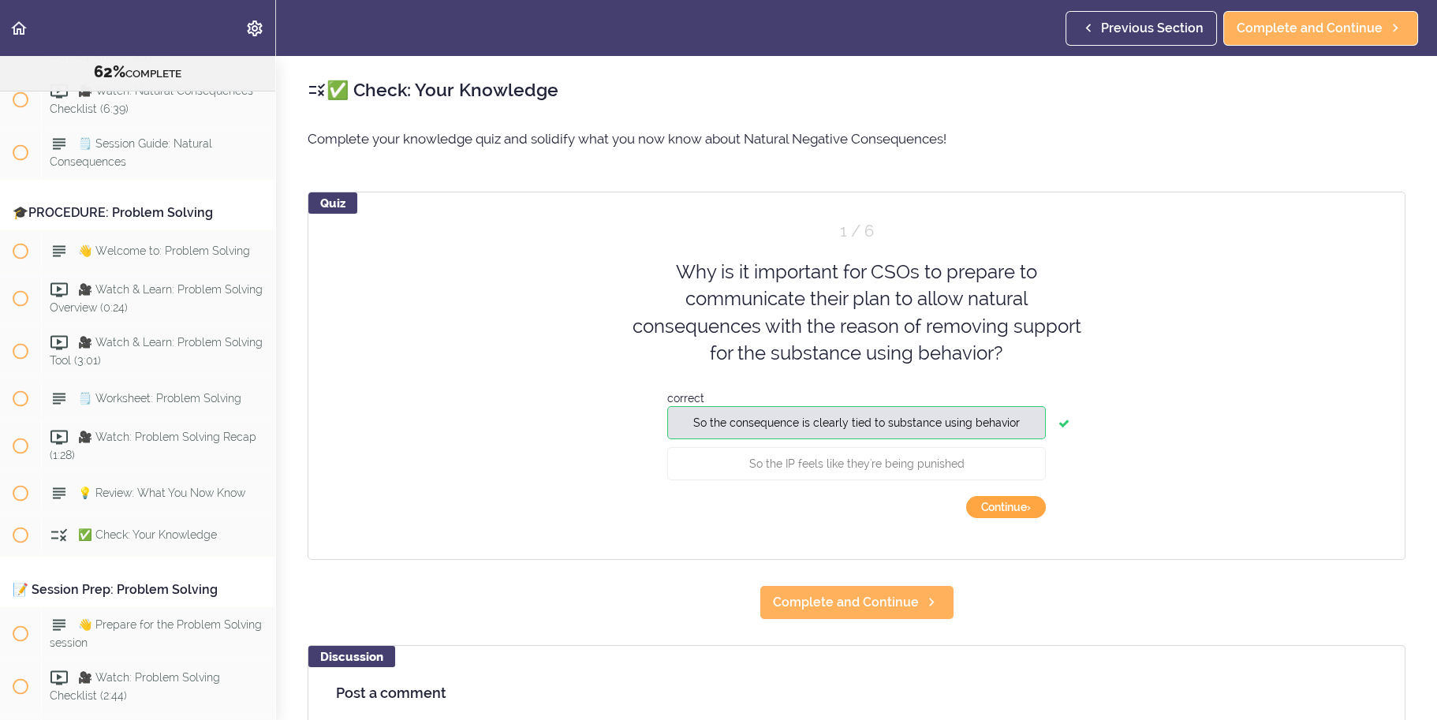
click at [1017, 506] on button "Continue ›" at bounding box center [1006, 507] width 80 height 22
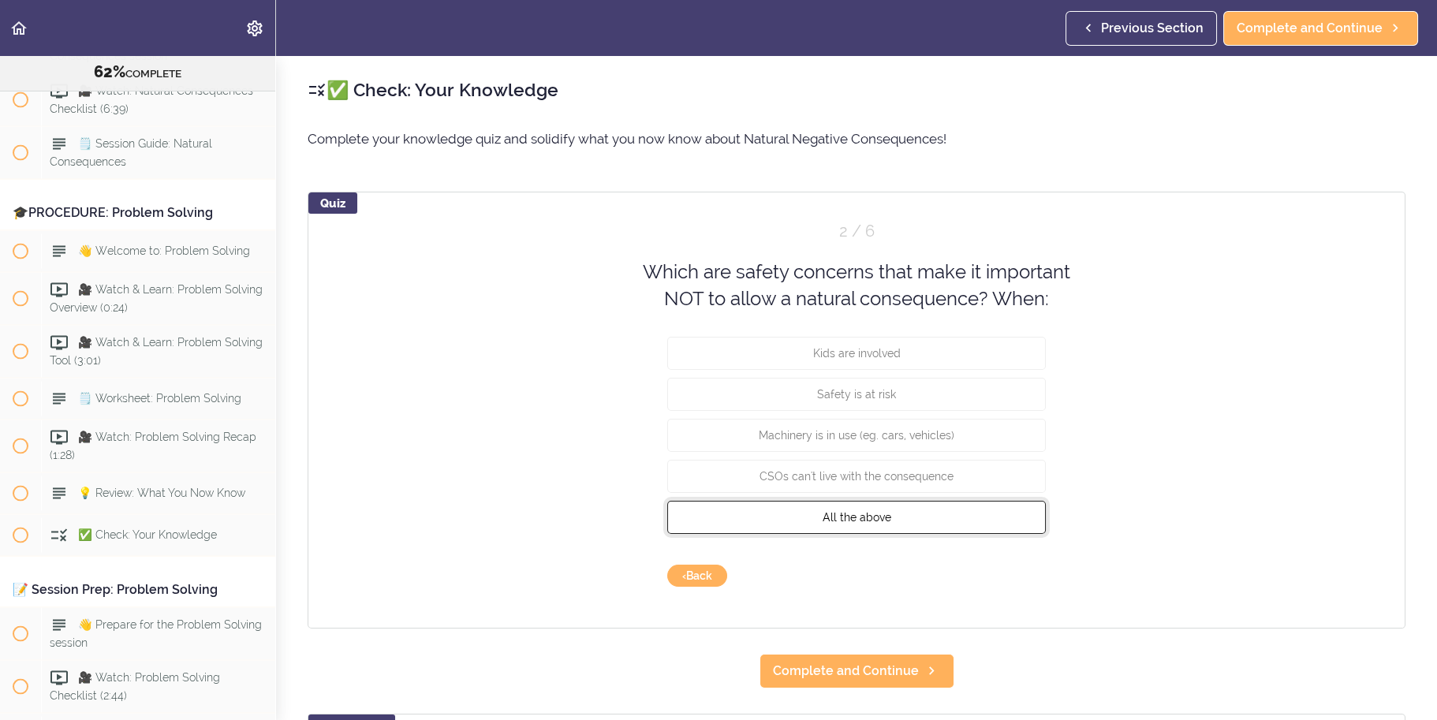
click at [1003, 512] on button "All the above" at bounding box center [856, 516] width 379 height 33
click at [1018, 572] on button "Check" at bounding box center [1015, 576] width 62 height 22
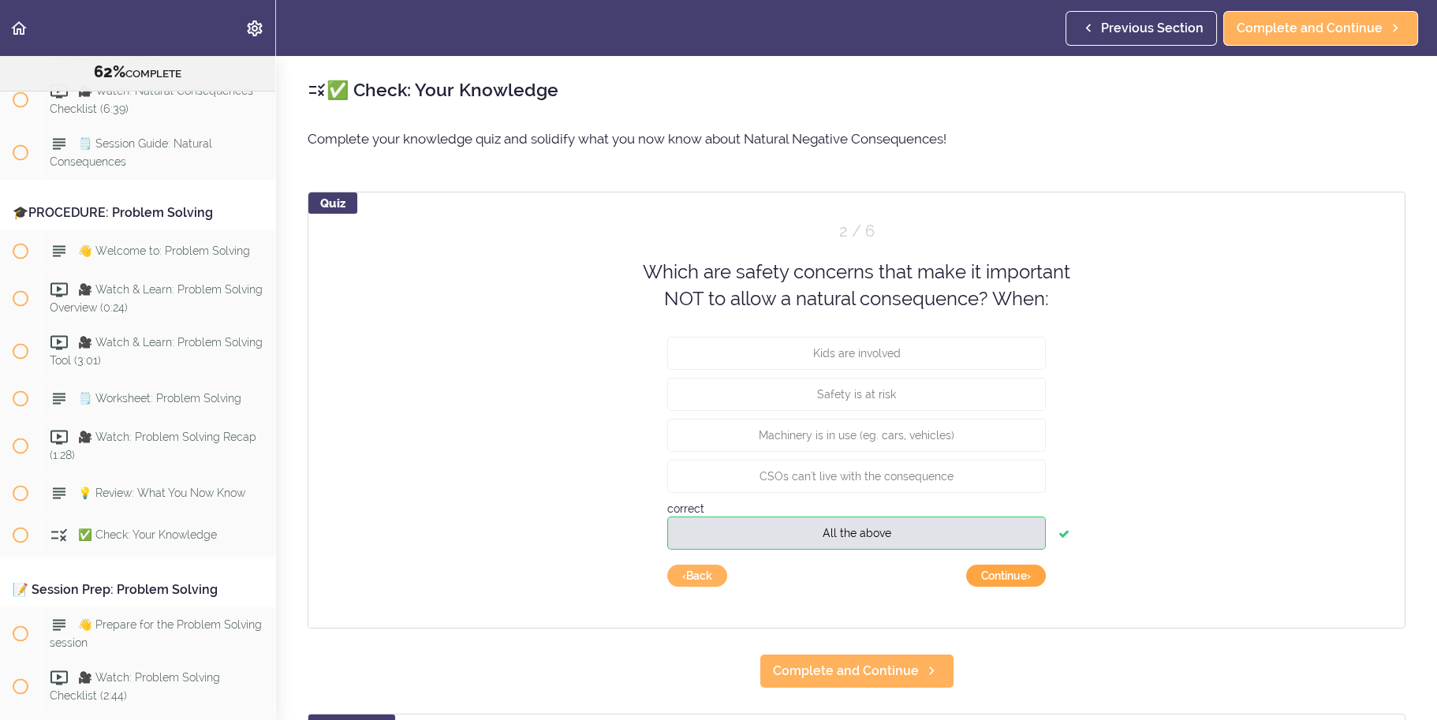
click at [1022, 583] on button "Continue ›" at bounding box center [1006, 576] width 80 height 22
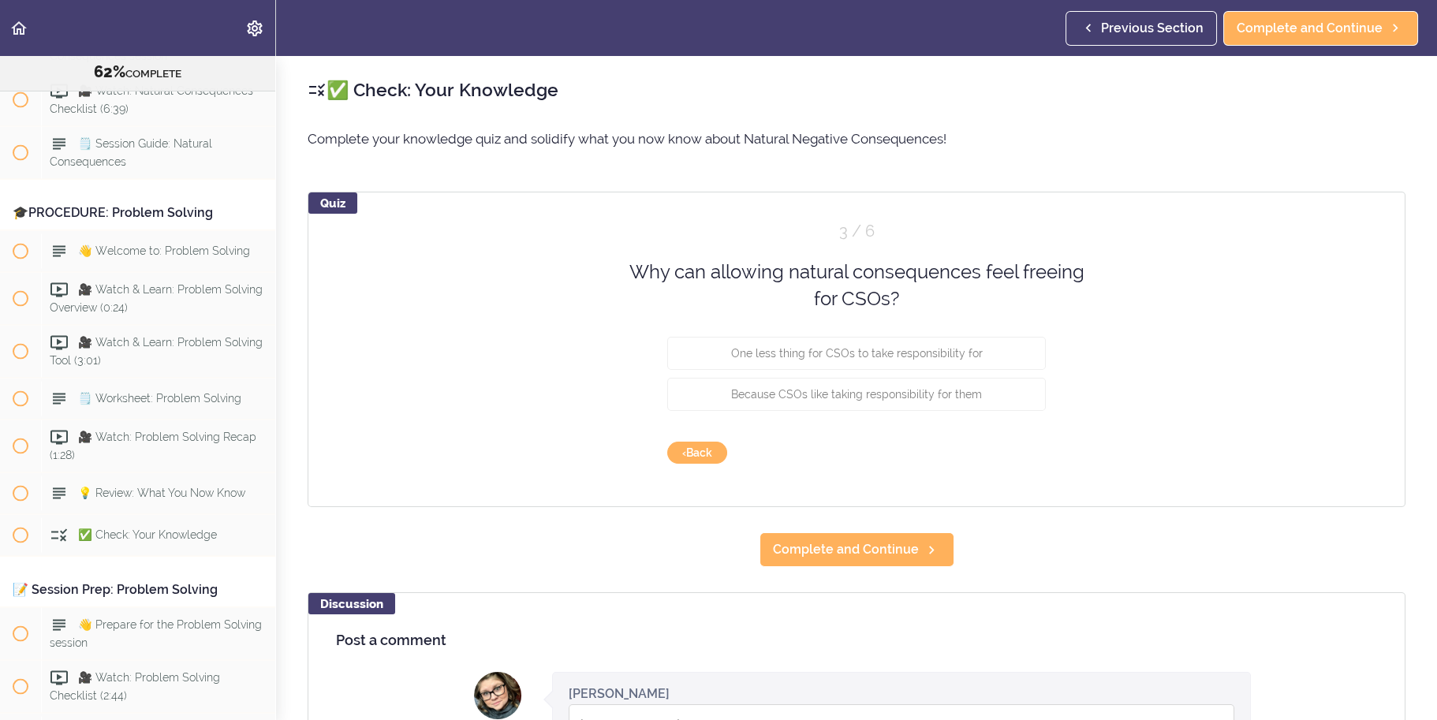
click at [978, 334] on article "Why can allowing natural consequences feel freeing for CSOs? One less thing for…" at bounding box center [856, 339] width 379 height 160
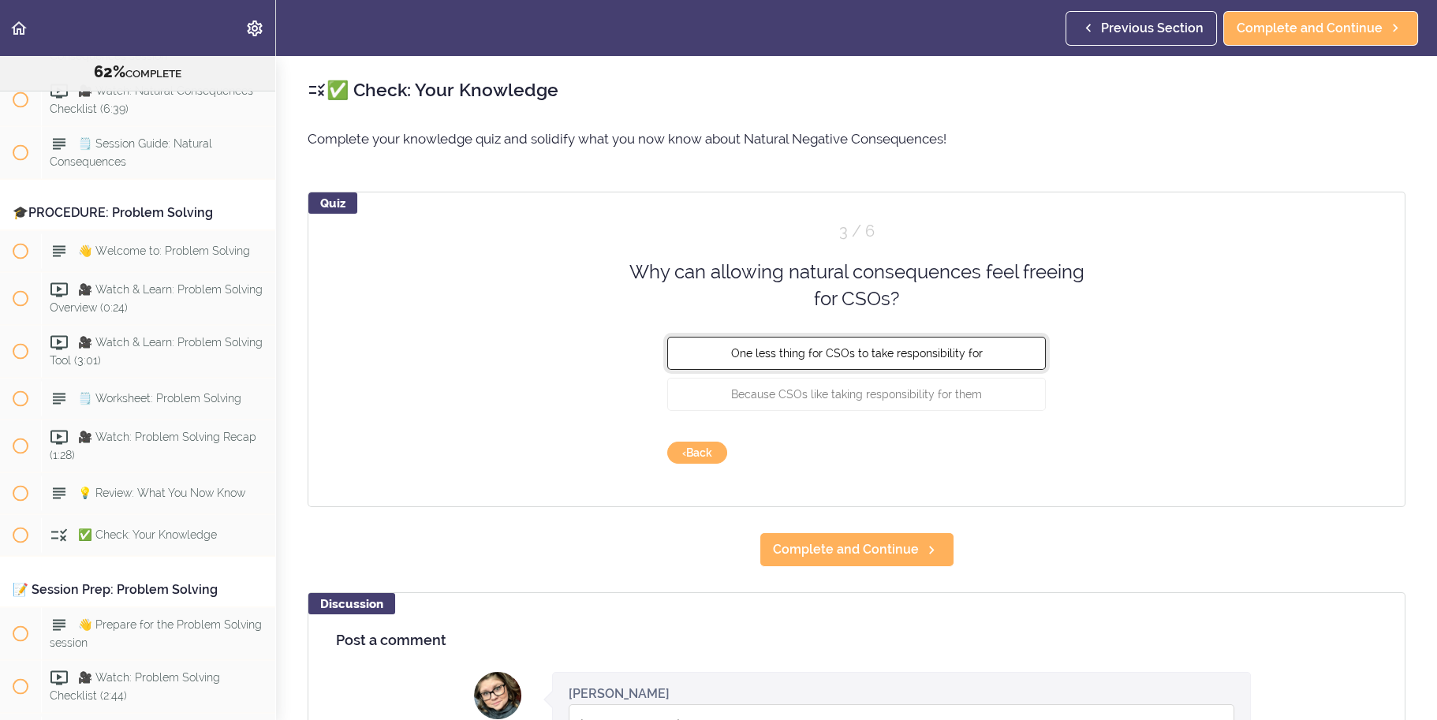
click at [1013, 359] on button "One less thing for CSOs to take responsibility for" at bounding box center [856, 352] width 379 height 33
click at [1012, 467] on div "Quiz 3 / 6 Why can allowing natural consequences feel freeing for CSOs? One les…" at bounding box center [857, 350] width 1098 height 316
click at [1020, 459] on button "Check" at bounding box center [1015, 453] width 62 height 22
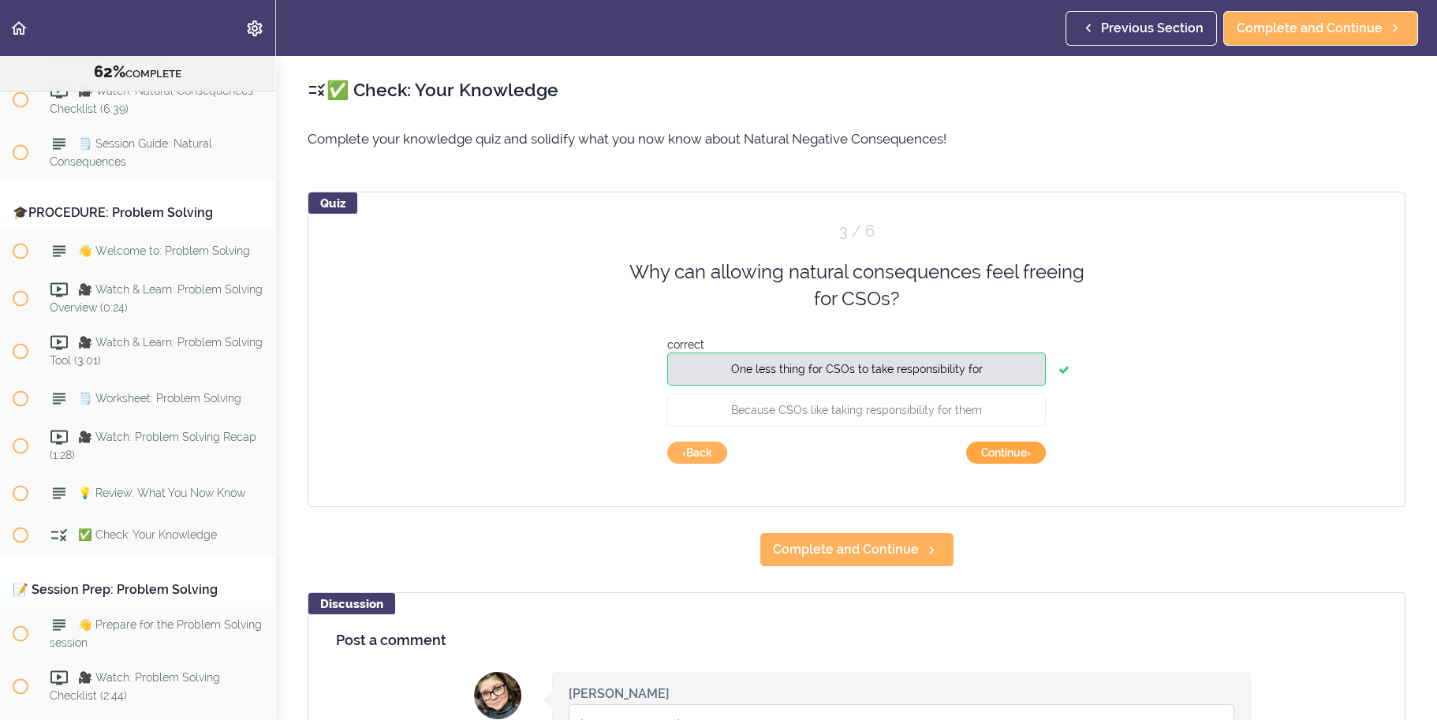
click at [1034, 447] on button "Continue ›" at bounding box center [1006, 453] width 80 height 22
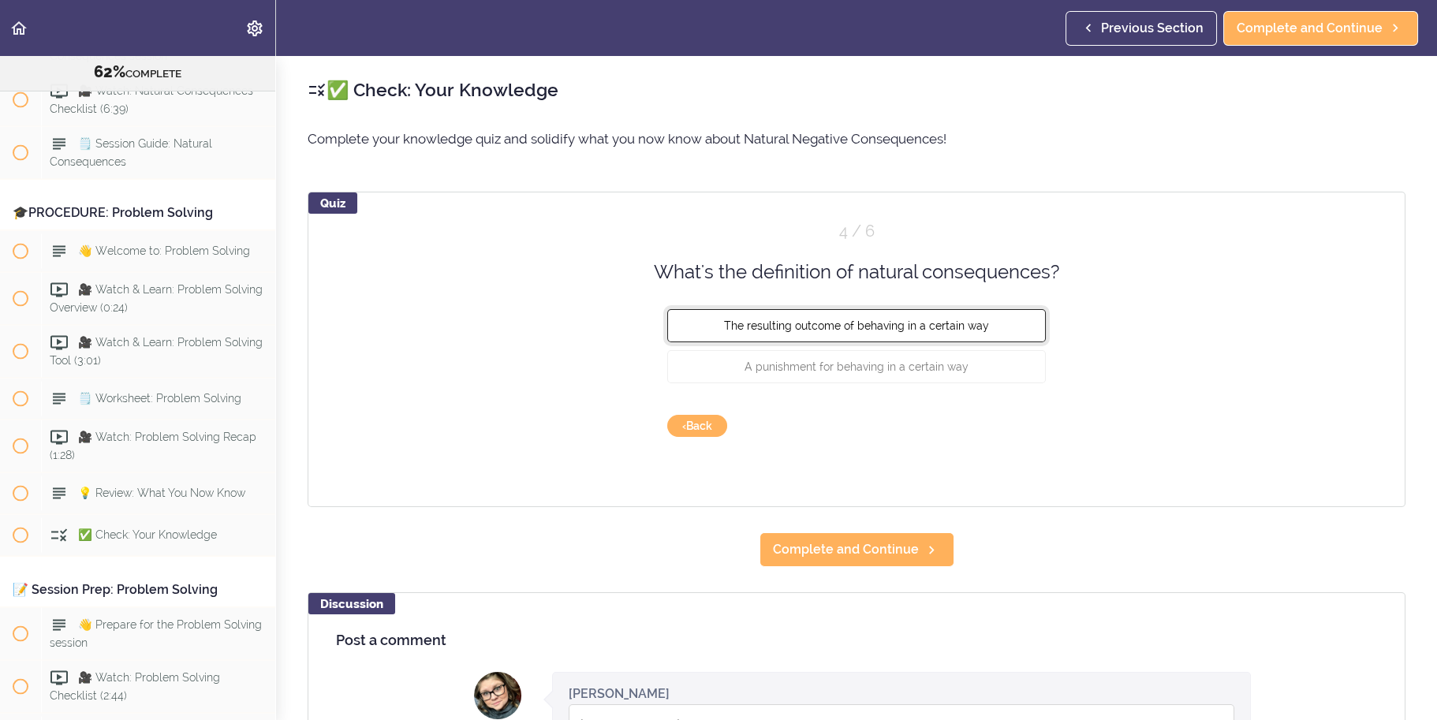
click at [1014, 338] on button "The resulting outcome of behaving in a certain way" at bounding box center [856, 325] width 379 height 33
click at [1016, 429] on button "Check" at bounding box center [1015, 426] width 62 height 22
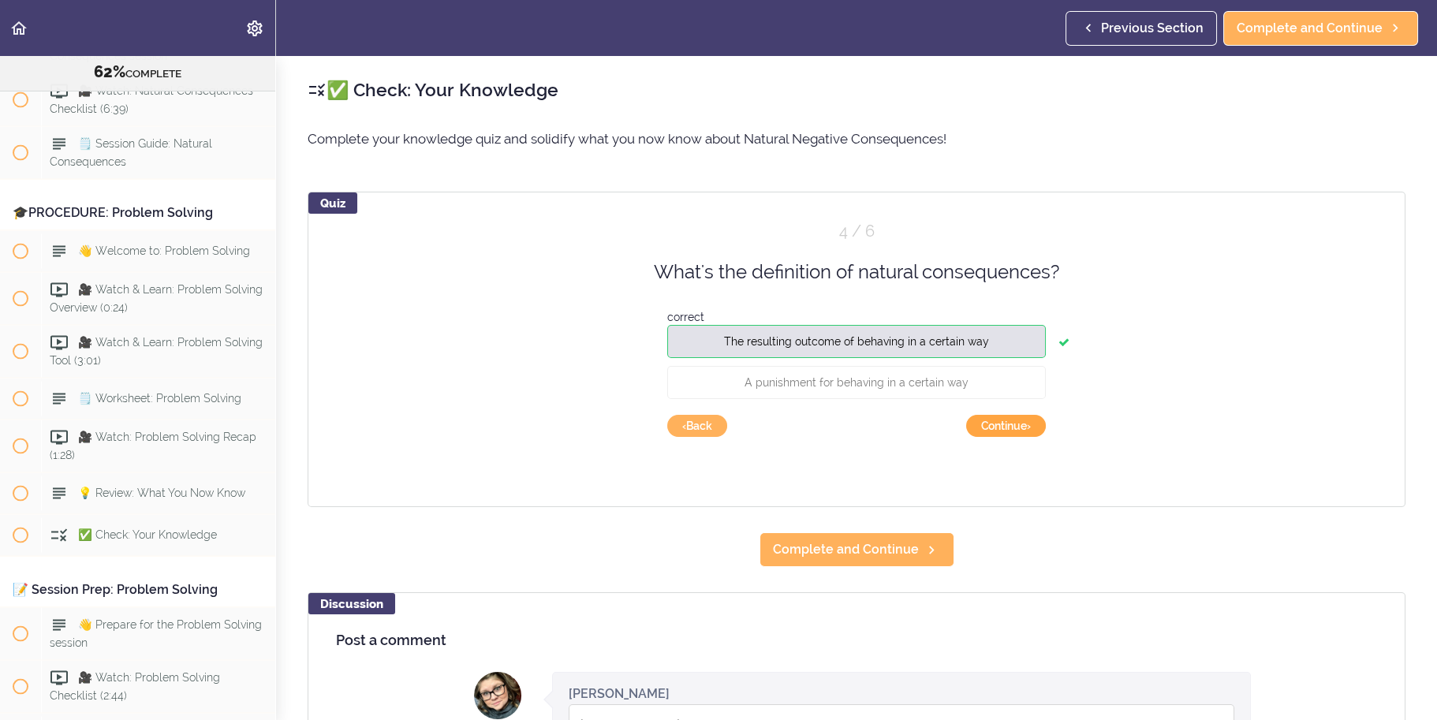
click at [1011, 423] on button "Continue ›" at bounding box center [1006, 426] width 80 height 22
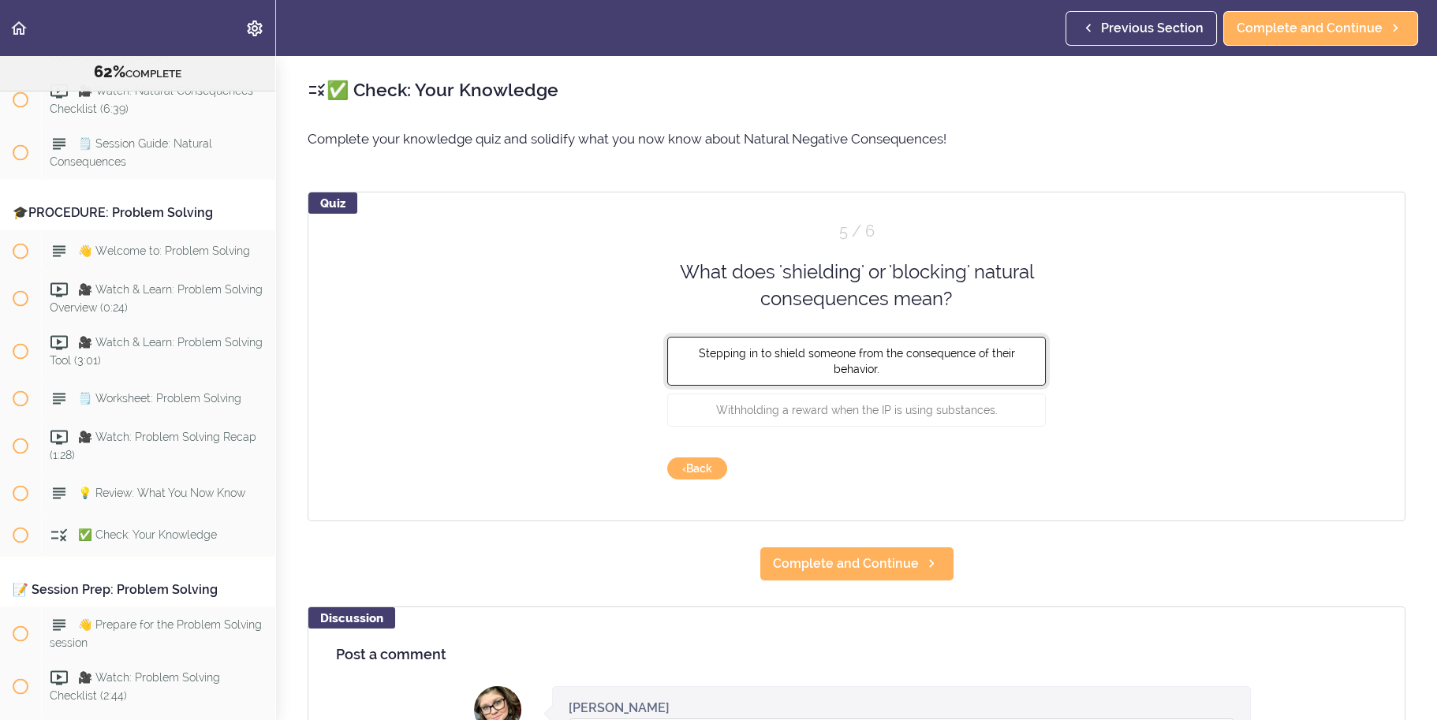
click at [1024, 348] on button "Stepping in to shield someone from the consequence of their behavior." at bounding box center [856, 360] width 379 height 49
click at [1022, 462] on button "Check" at bounding box center [1015, 469] width 62 height 22
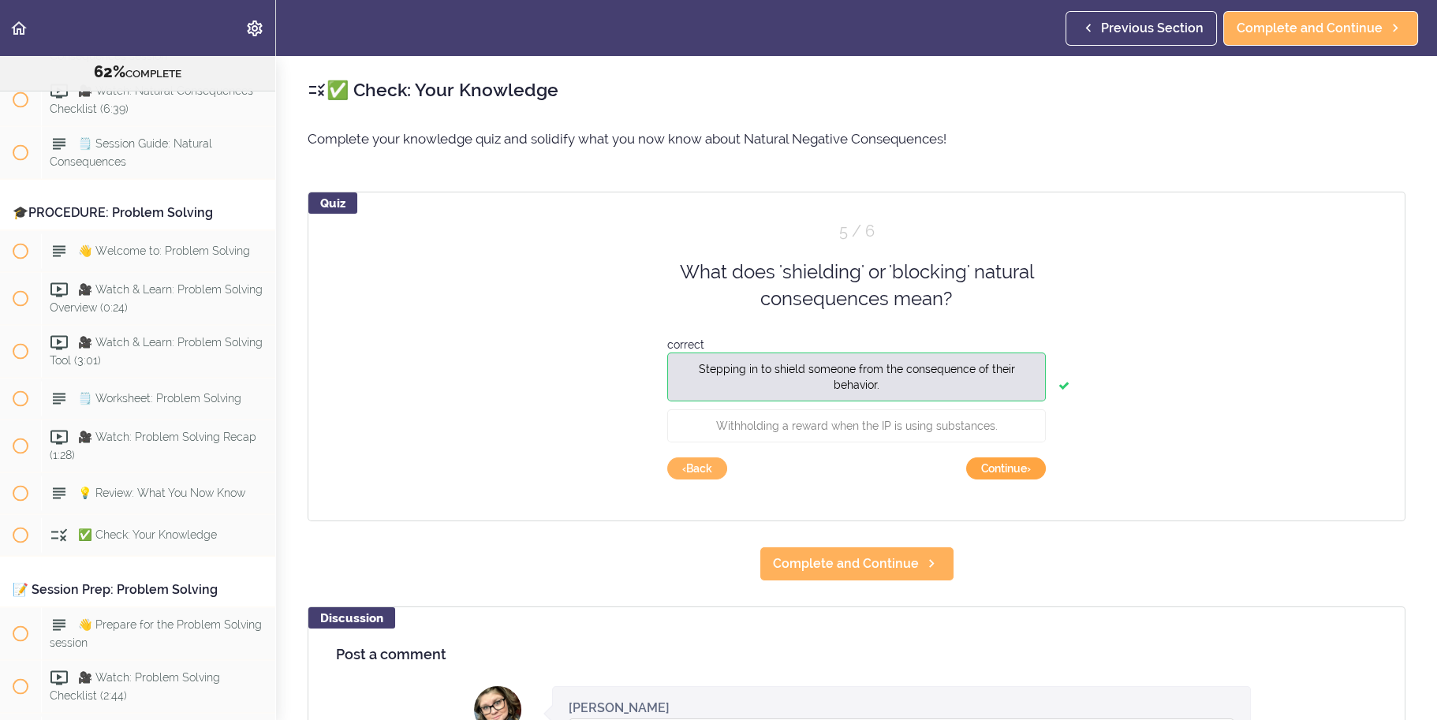
click at [1022, 468] on button "Continue ›" at bounding box center [1006, 469] width 80 height 22
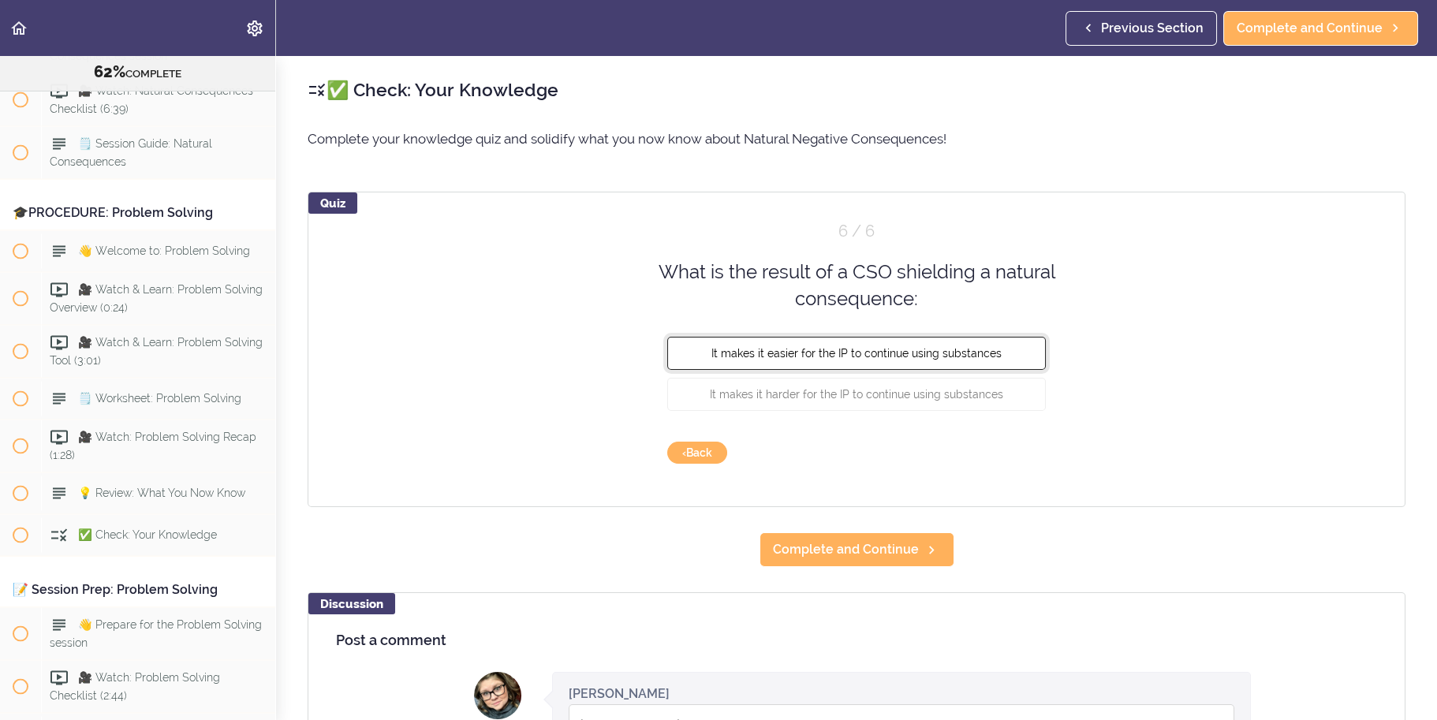
click at [998, 355] on button "It makes it easier for the IP to continue using substances" at bounding box center [856, 352] width 379 height 33
click at [1003, 456] on button "Check" at bounding box center [1015, 453] width 62 height 22
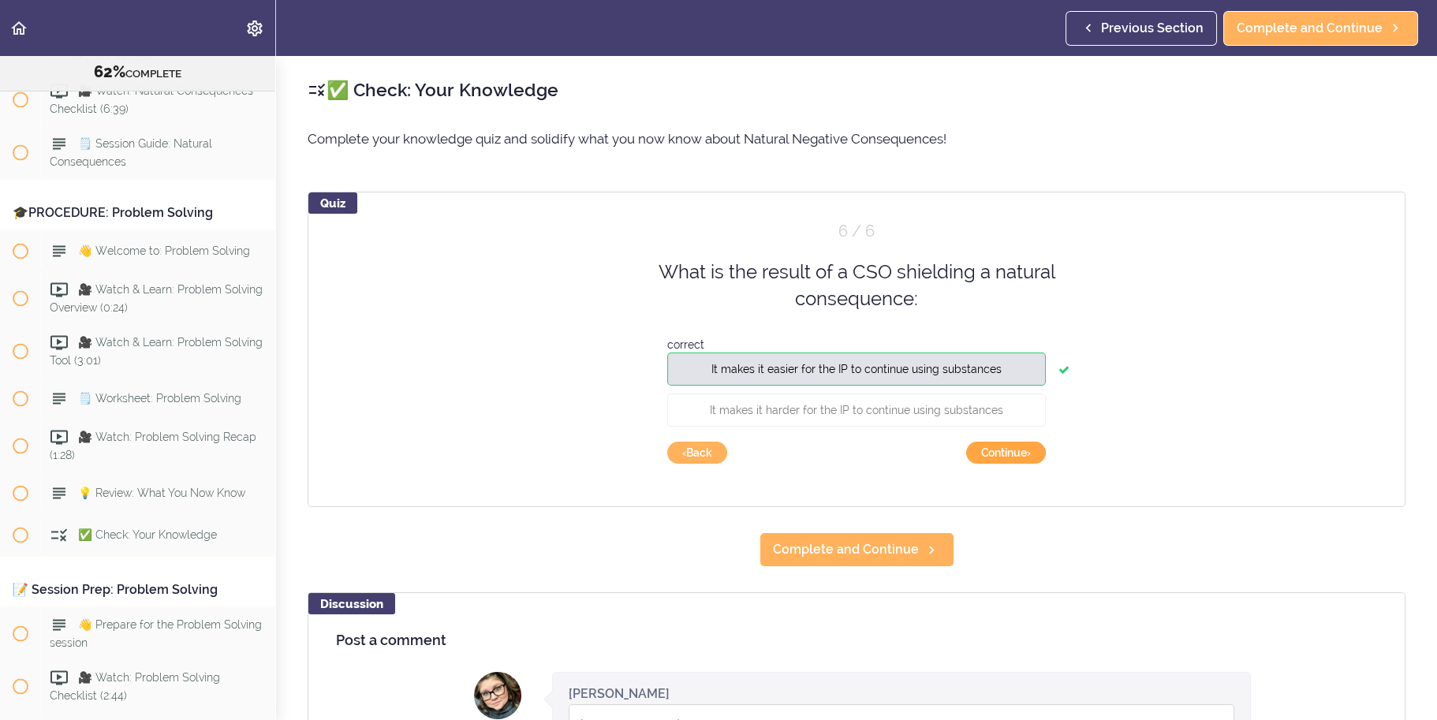
click at [1026, 454] on button "Continue ›" at bounding box center [1006, 453] width 80 height 22
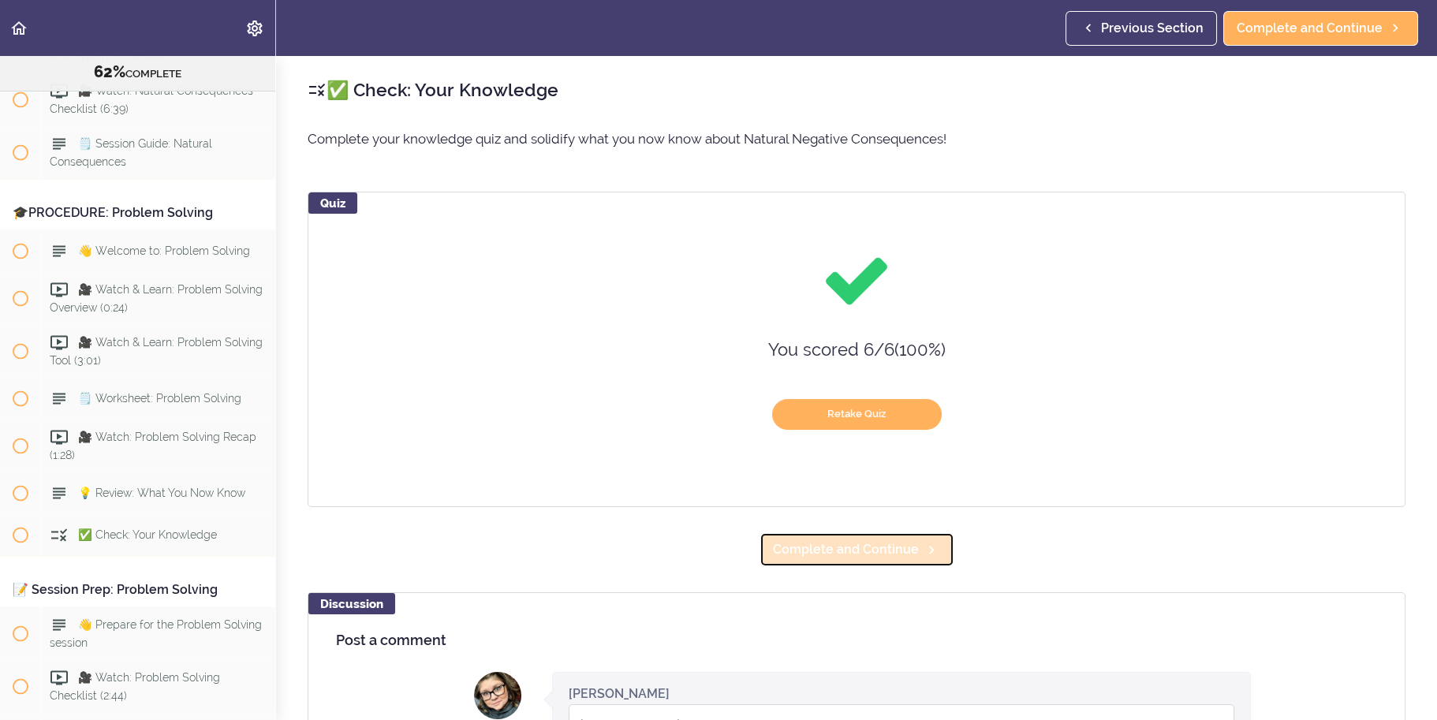
click at [898, 540] on span "Complete and Continue" at bounding box center [846, 549] width 146 height 19
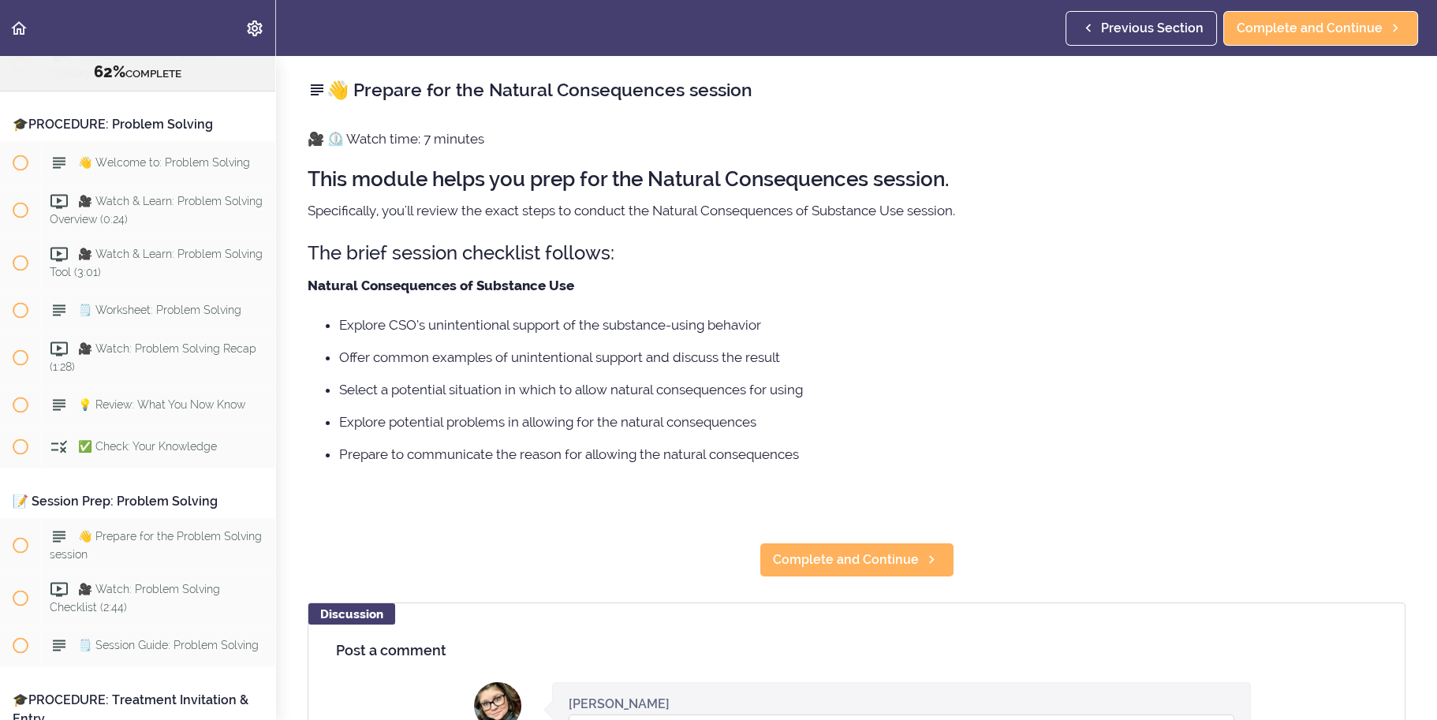
scroll to position [7664, 0]
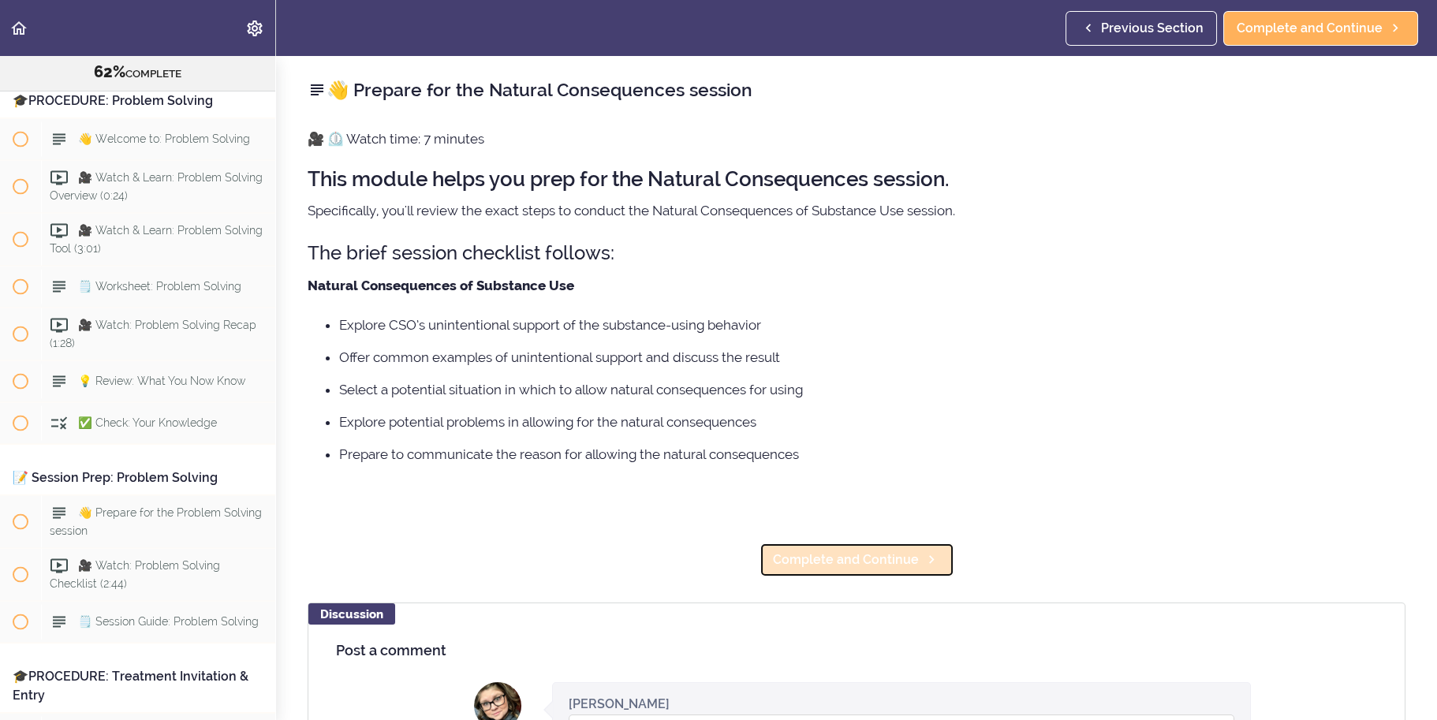
click at [887, 564] on span "Complete and Continue" at bounding box center [846, 560] width 146 height 19
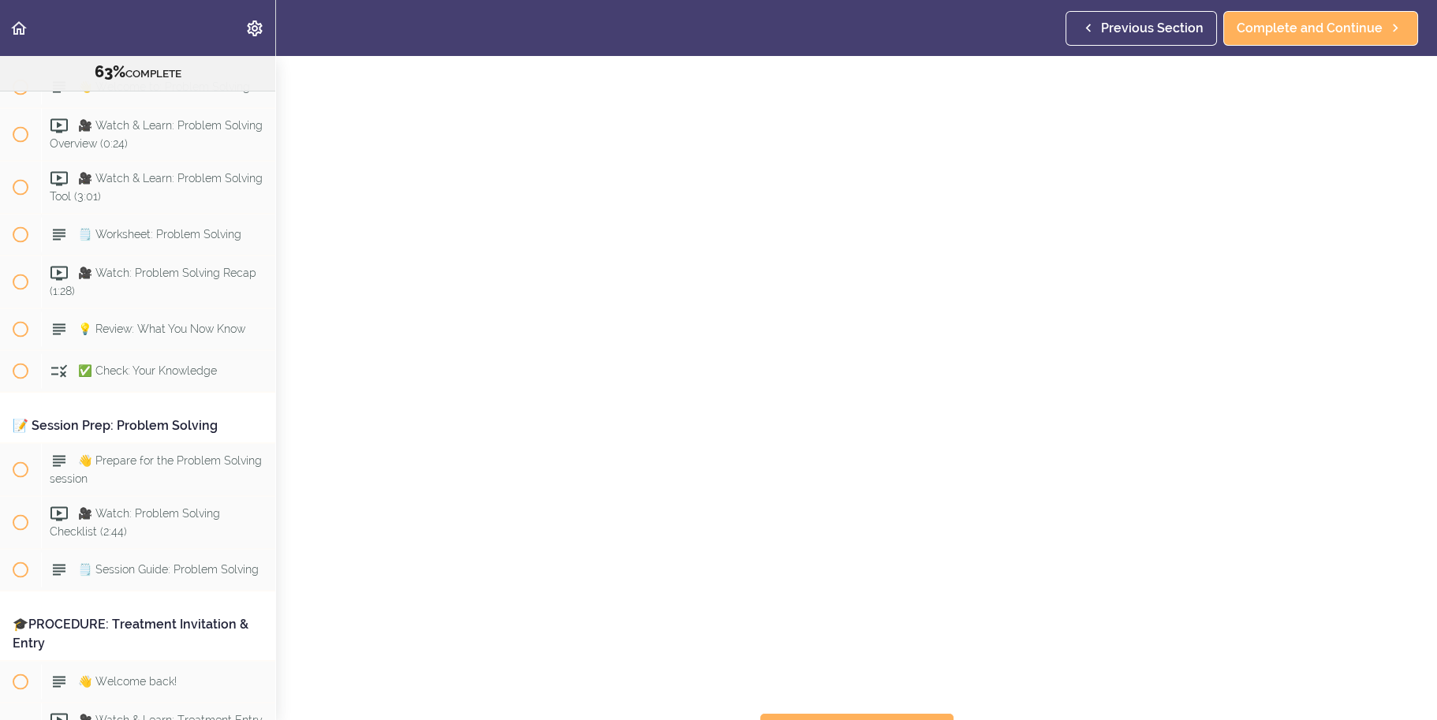
scroll to position [79, 0]
drag, startPoint x: 904, startPoint y: 690, endPoint x: 899, endPoint y: 680, distance: 11.6
click at [903, 691] on link "Complete and Continue" at bounding box center [857, 708] width 195 height 35
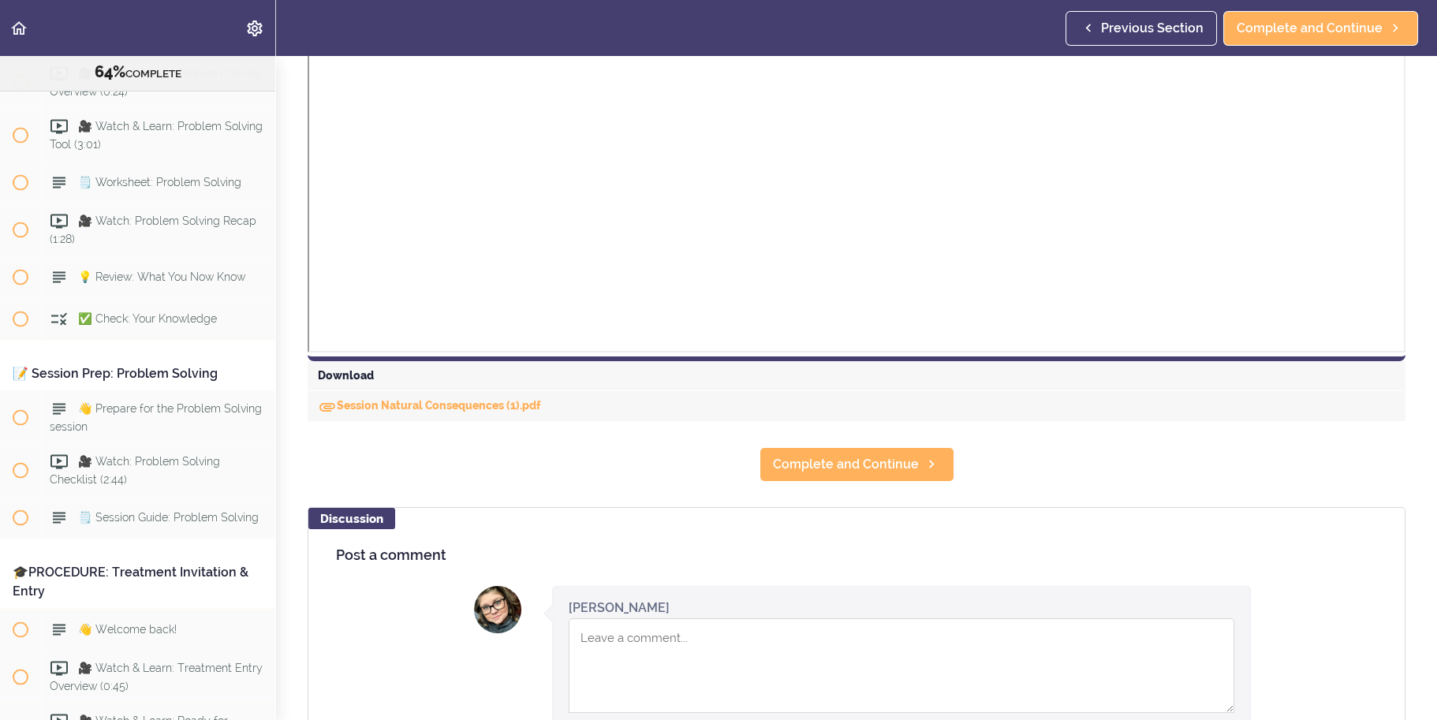
scroll to position [710, 0]
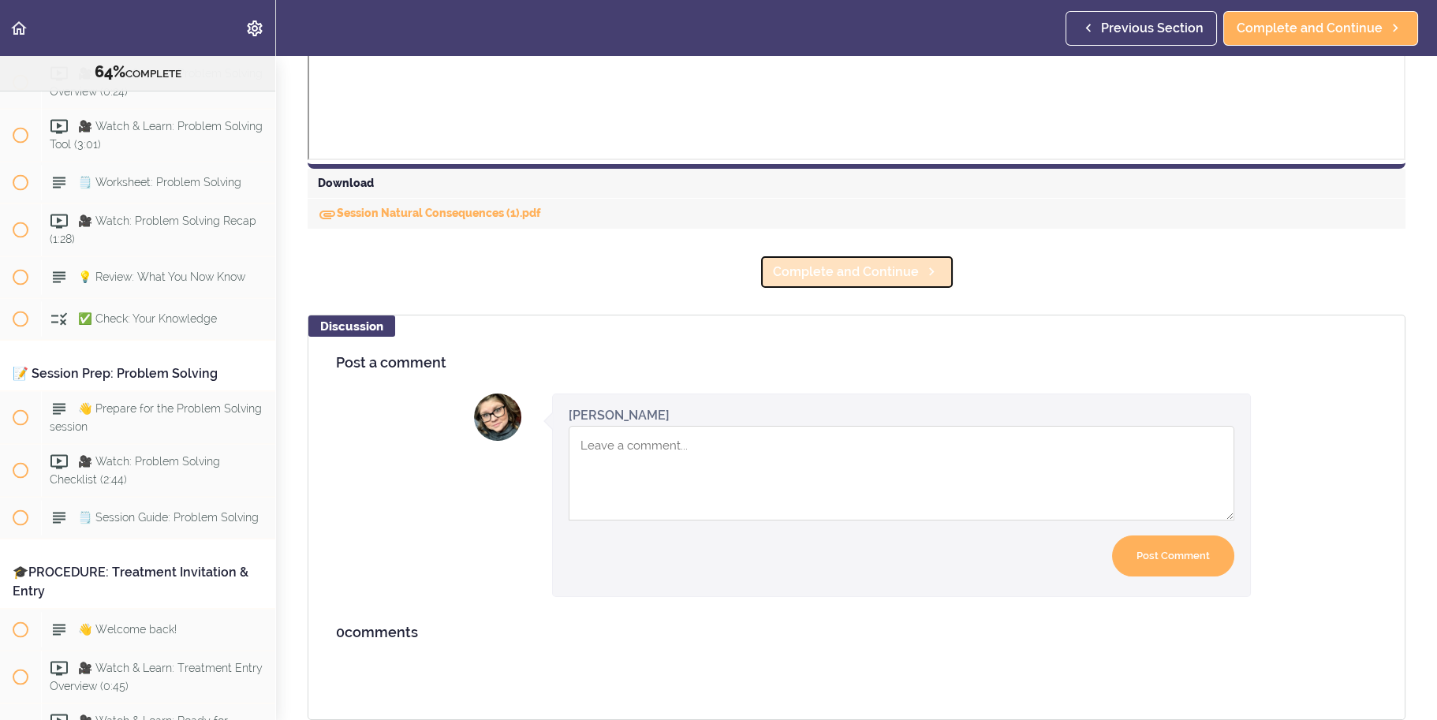
click at [865, 271] on span "Complete and Continue" at bounding box center [846, 272] width 146 height 19
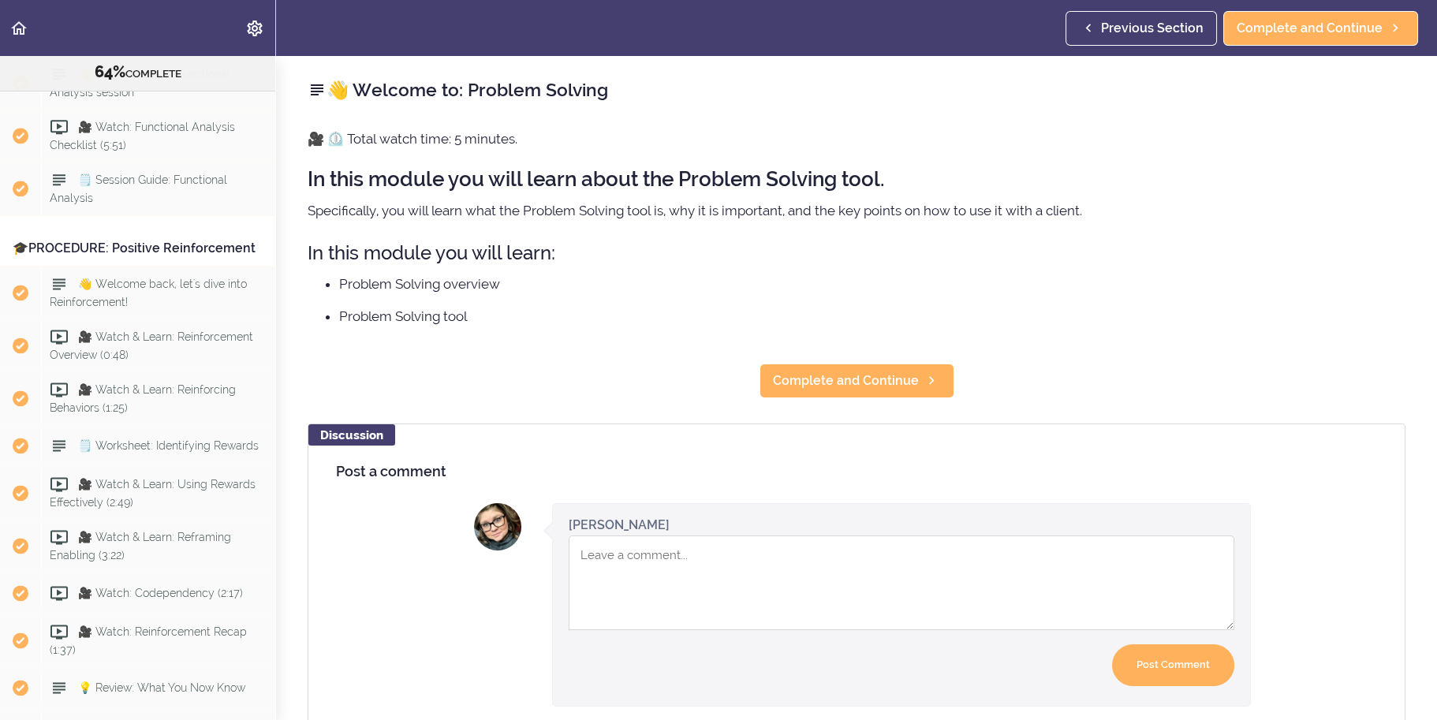
scroll to position [5427, 0]
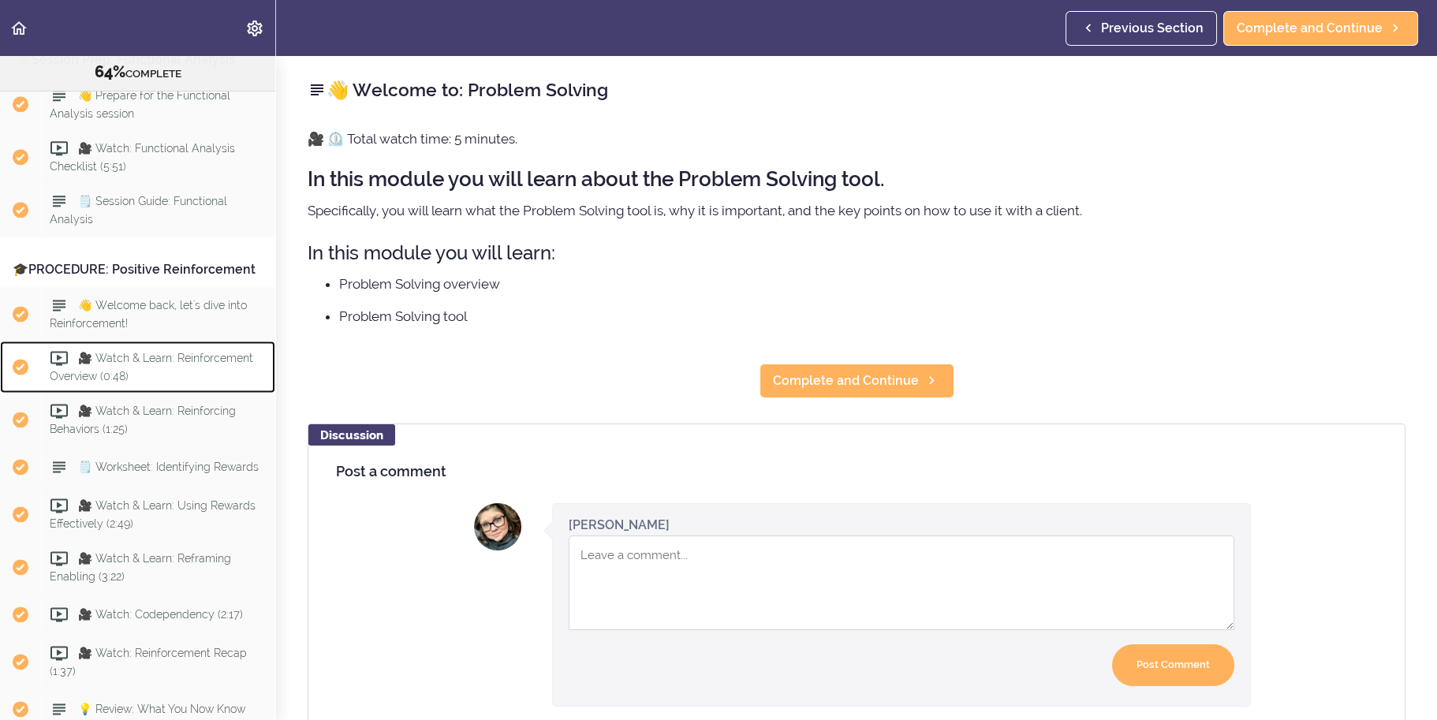
click at [166, 393] on div "🎥 Watch & Learn: Reinforcement Overview (0:48)" at bounding box center [158, 367] width 234 height 52
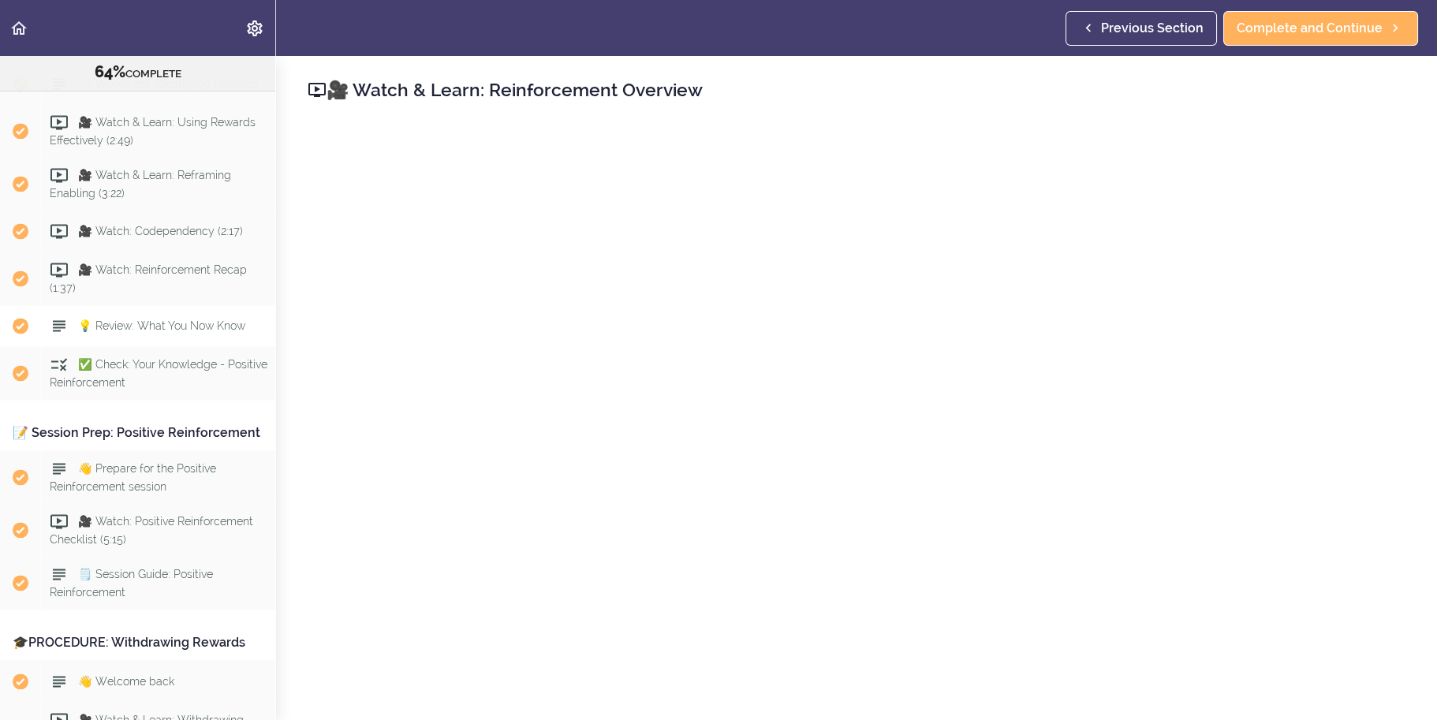
scroll to position [5817, 0]
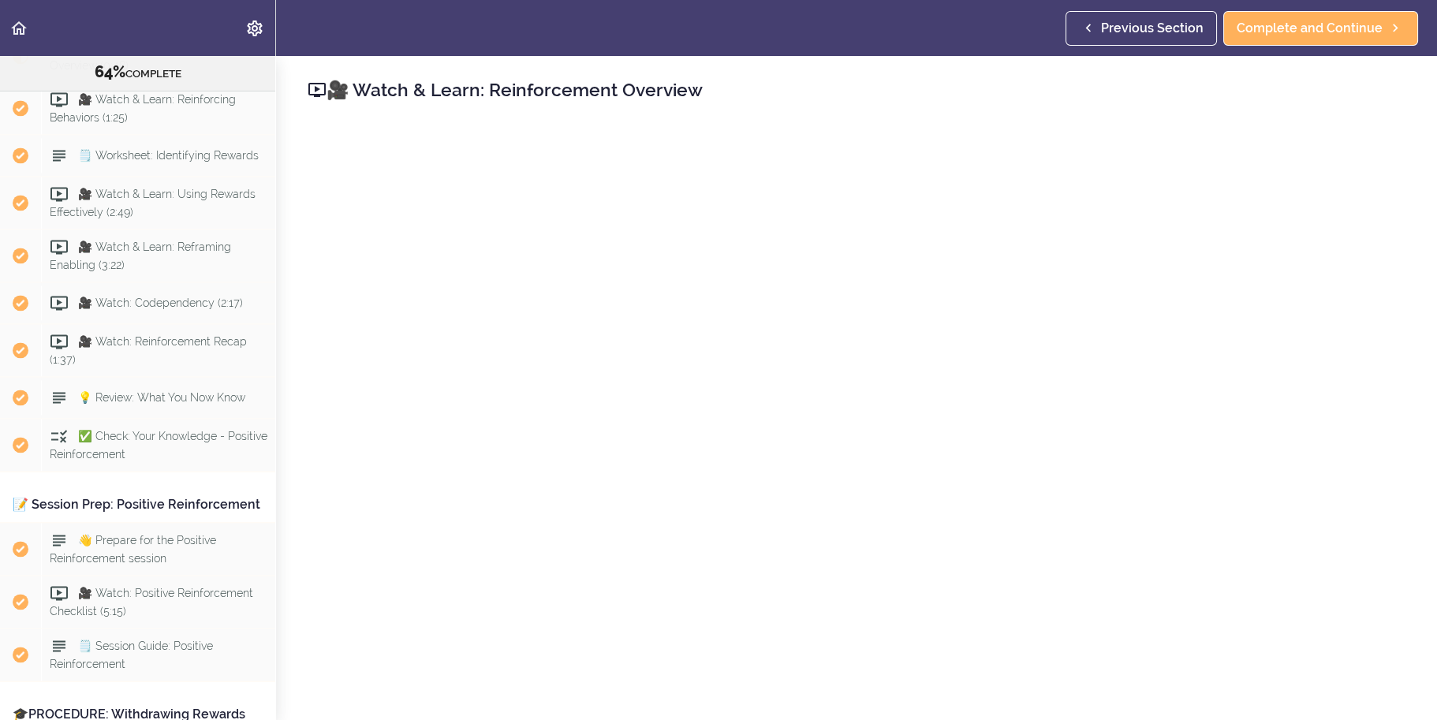
click at [164, 18] on span "👋 Welcome back, let's dive into Reinforcement!" at bounding box center [148, 2] width 197 height 31
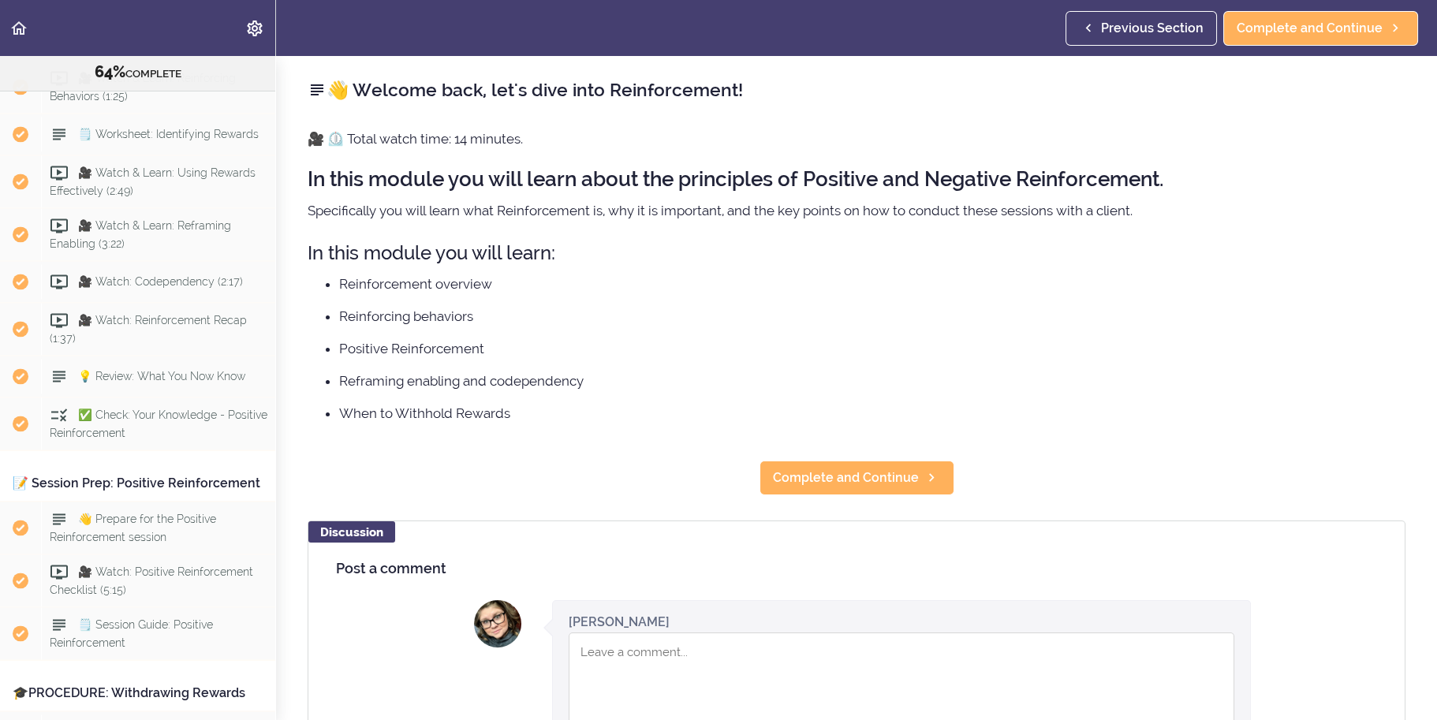
scroll to position [5764, 0]
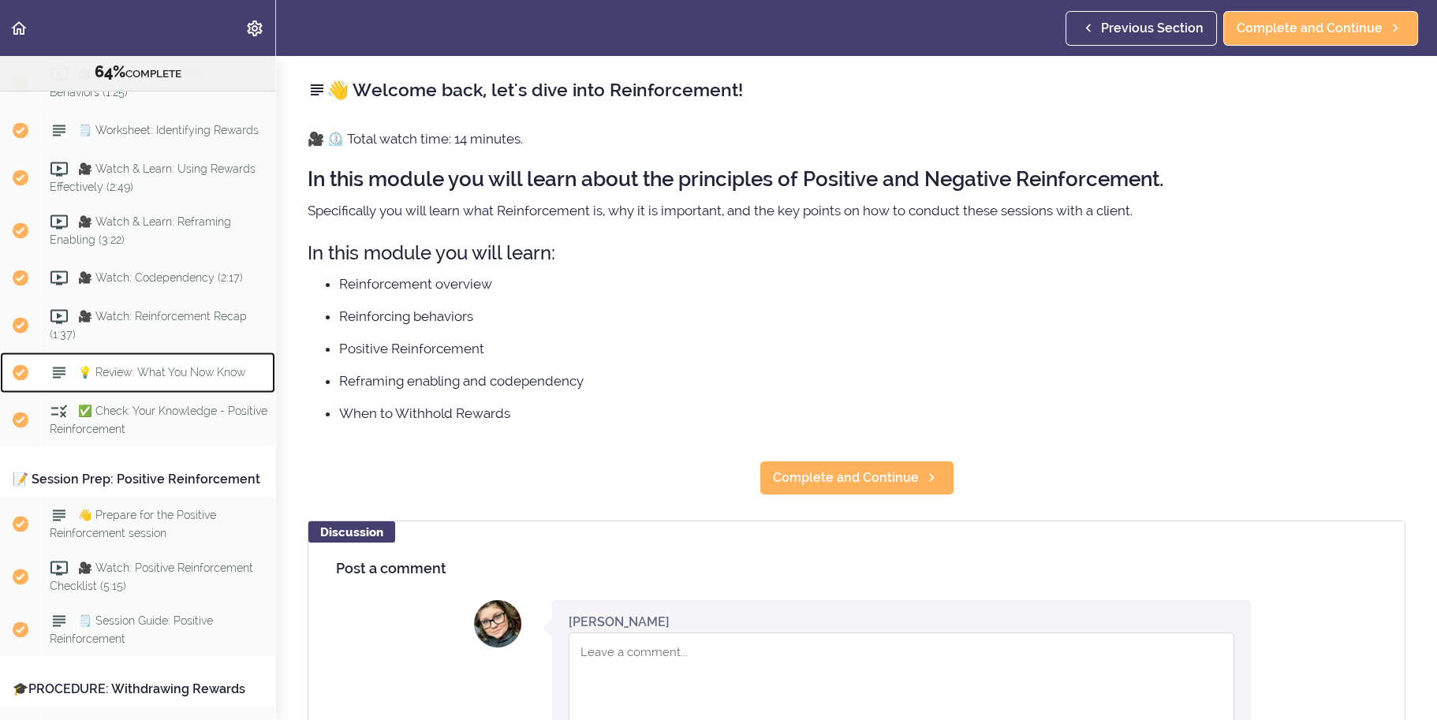
click at [202, 390] on div "💡 Review: What You Now Know" at bounding box center [158, 372] width 234 height 35
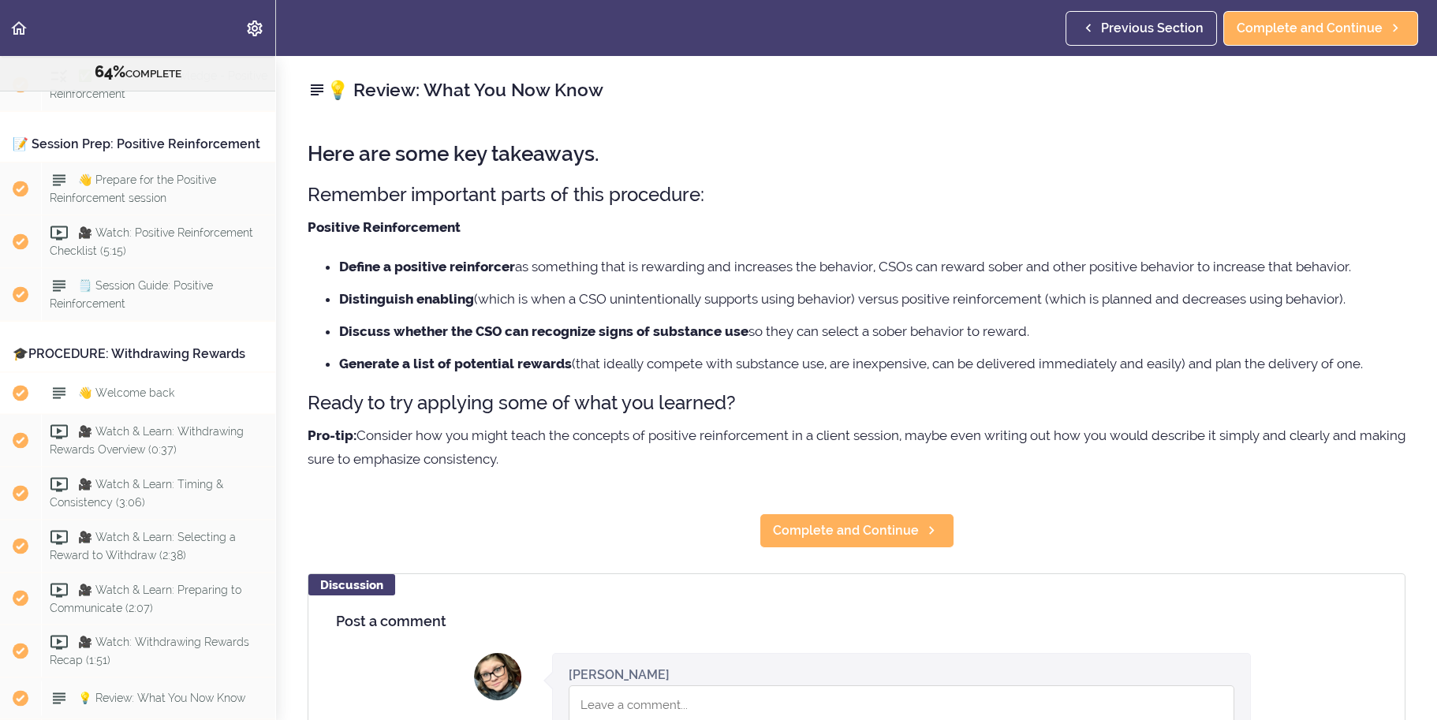
scroll to position [6166, 0]
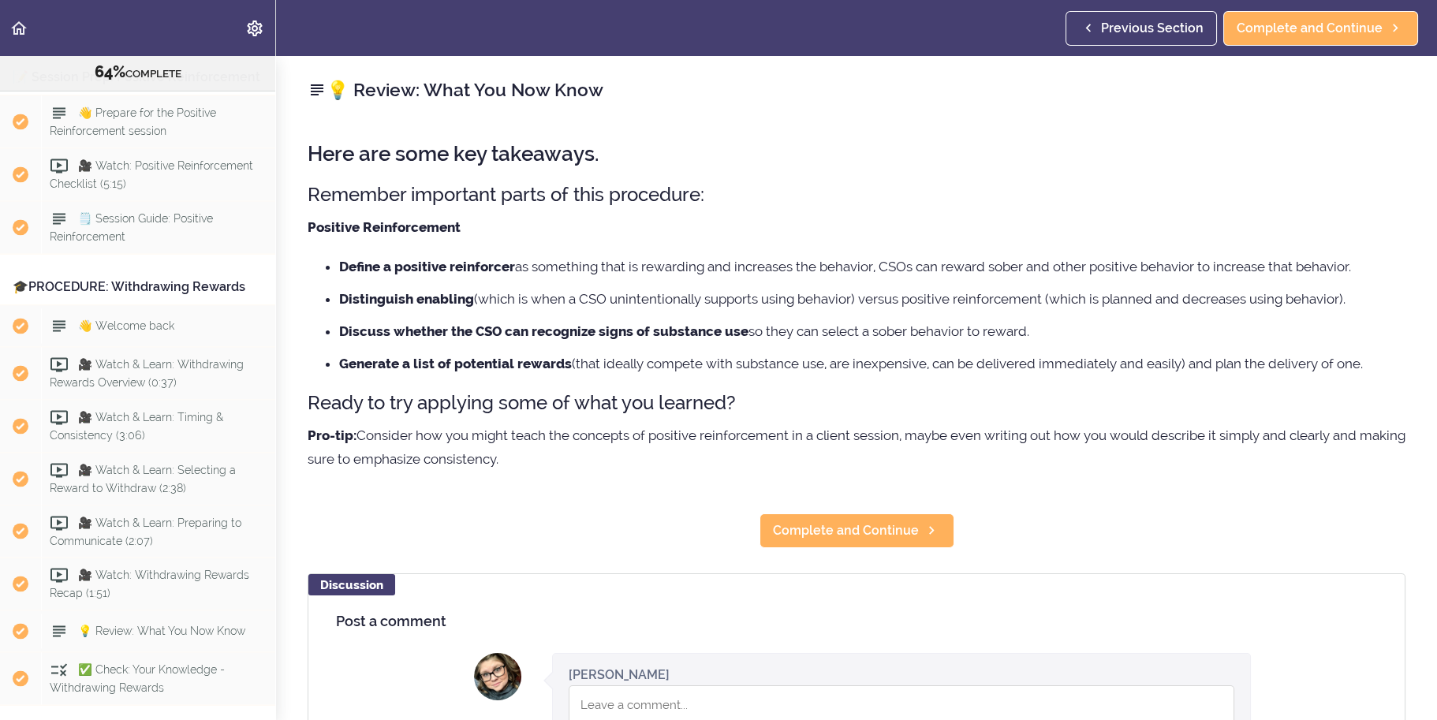
click at [163, 43] on div "✅ Check: Your Knowledge - Positive Reinforcement" at bounding box center [158, 17] width 234 height 52
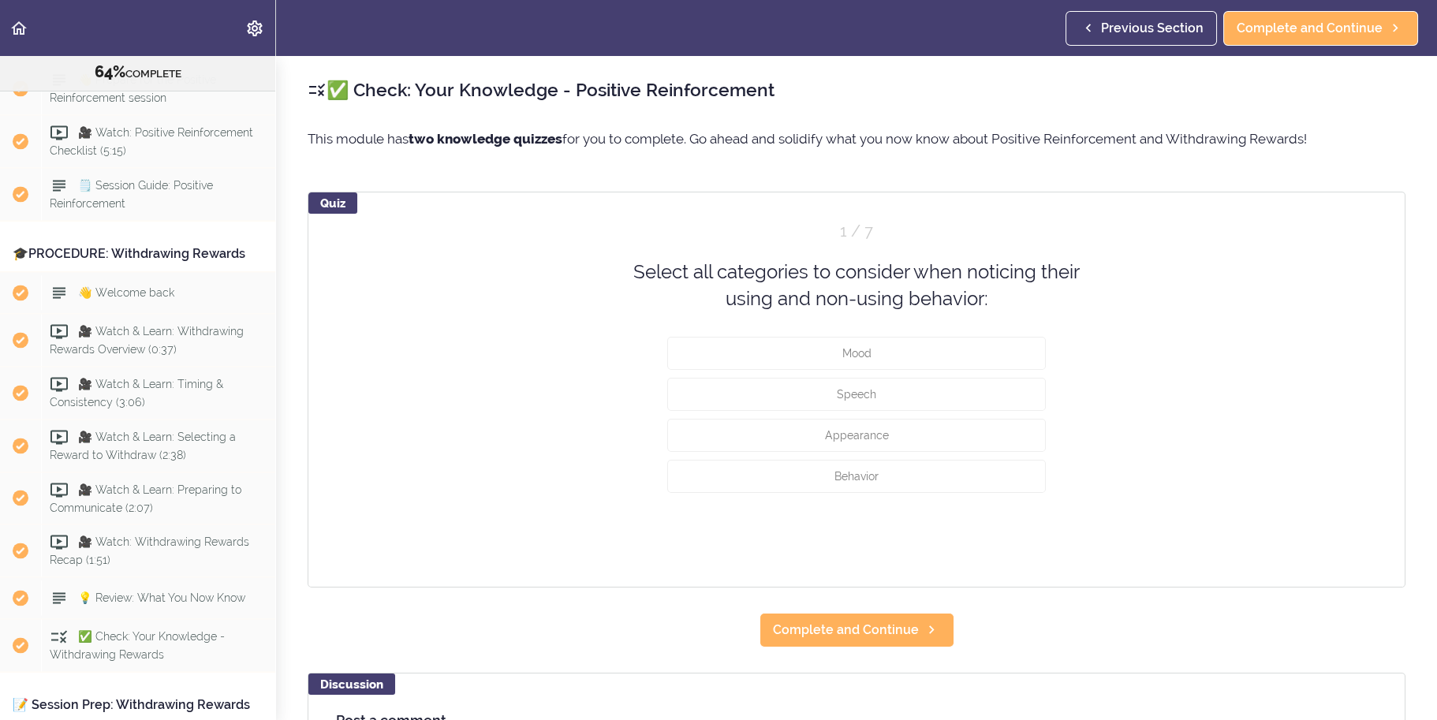
scroll to position [6207, 0]
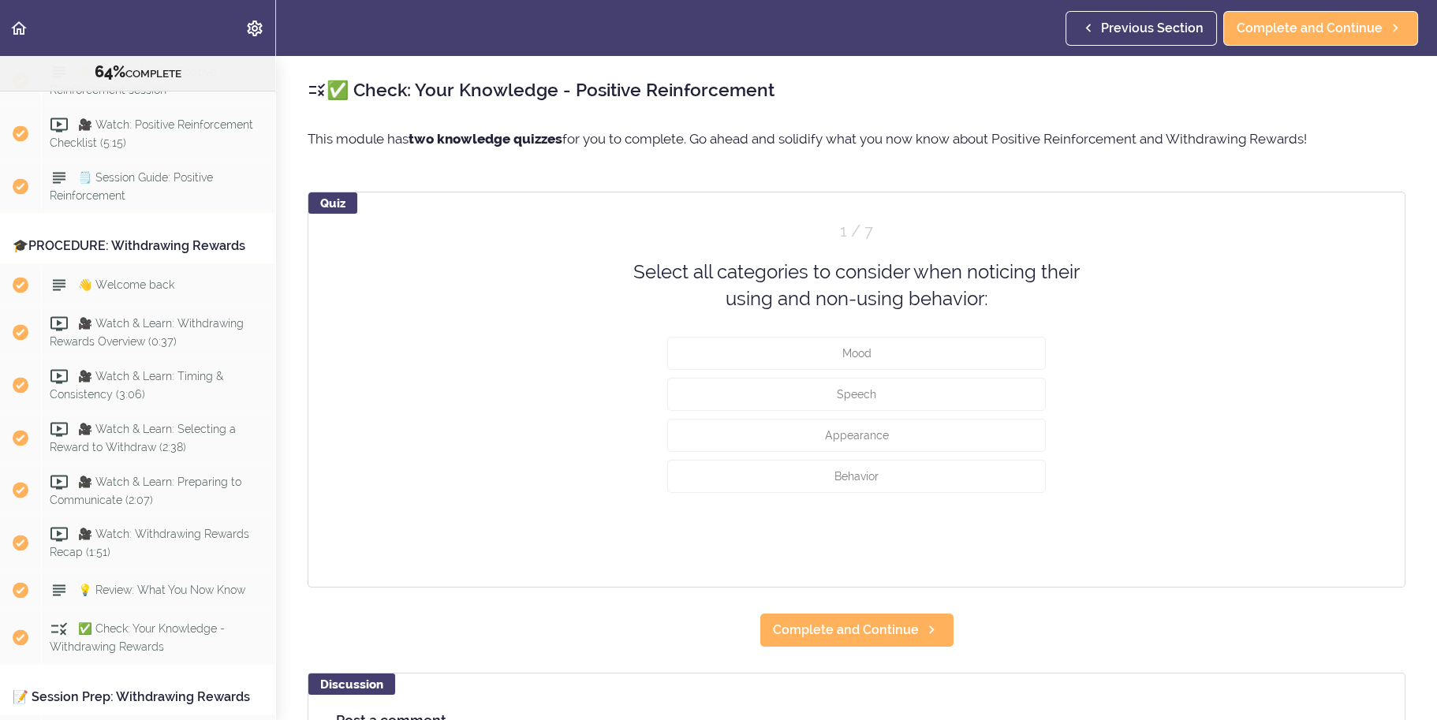
click at [925, 641] on link "Complete and Continue" at bounding box center [857, 630] width 195 height 35
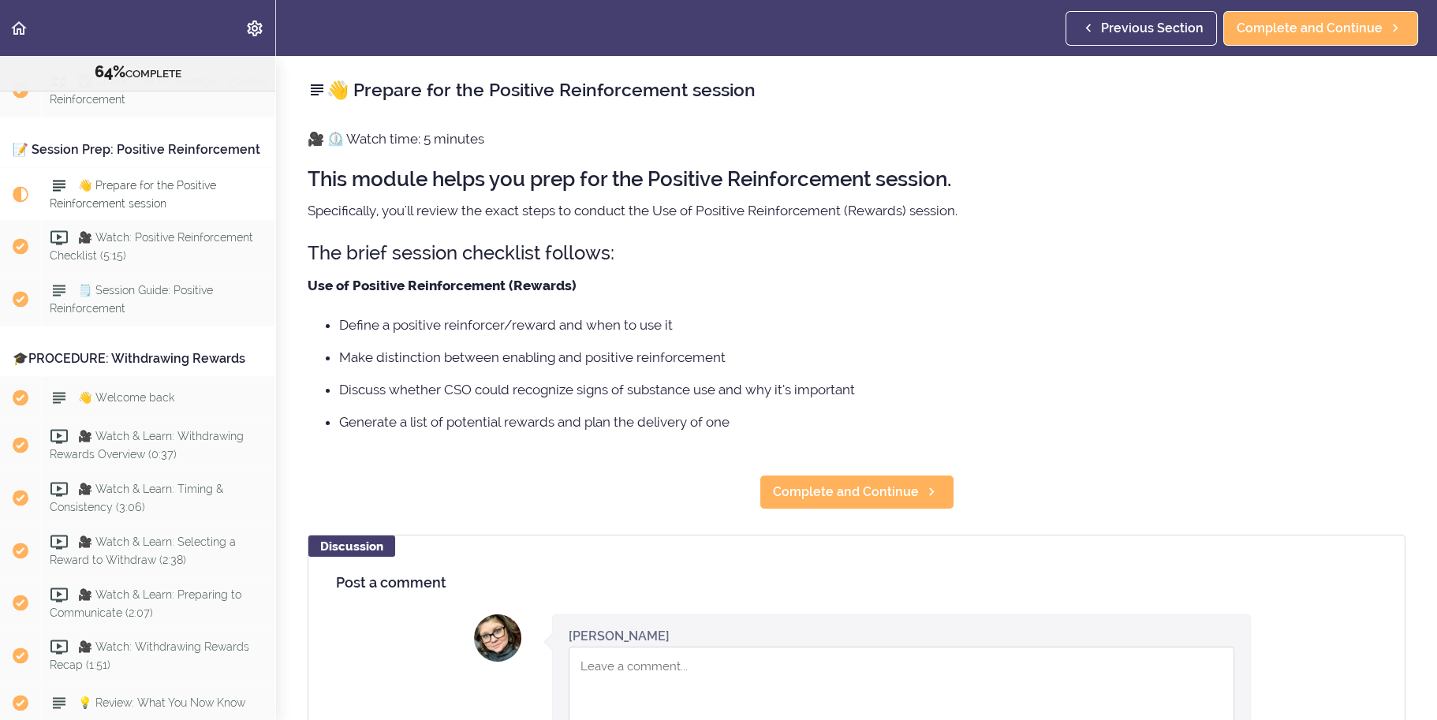
scroll to position [6093, 0]
click at [202, 61] on div "💡 Review: What You Now Know" at bounding box center [158, 43] width 234 height 35
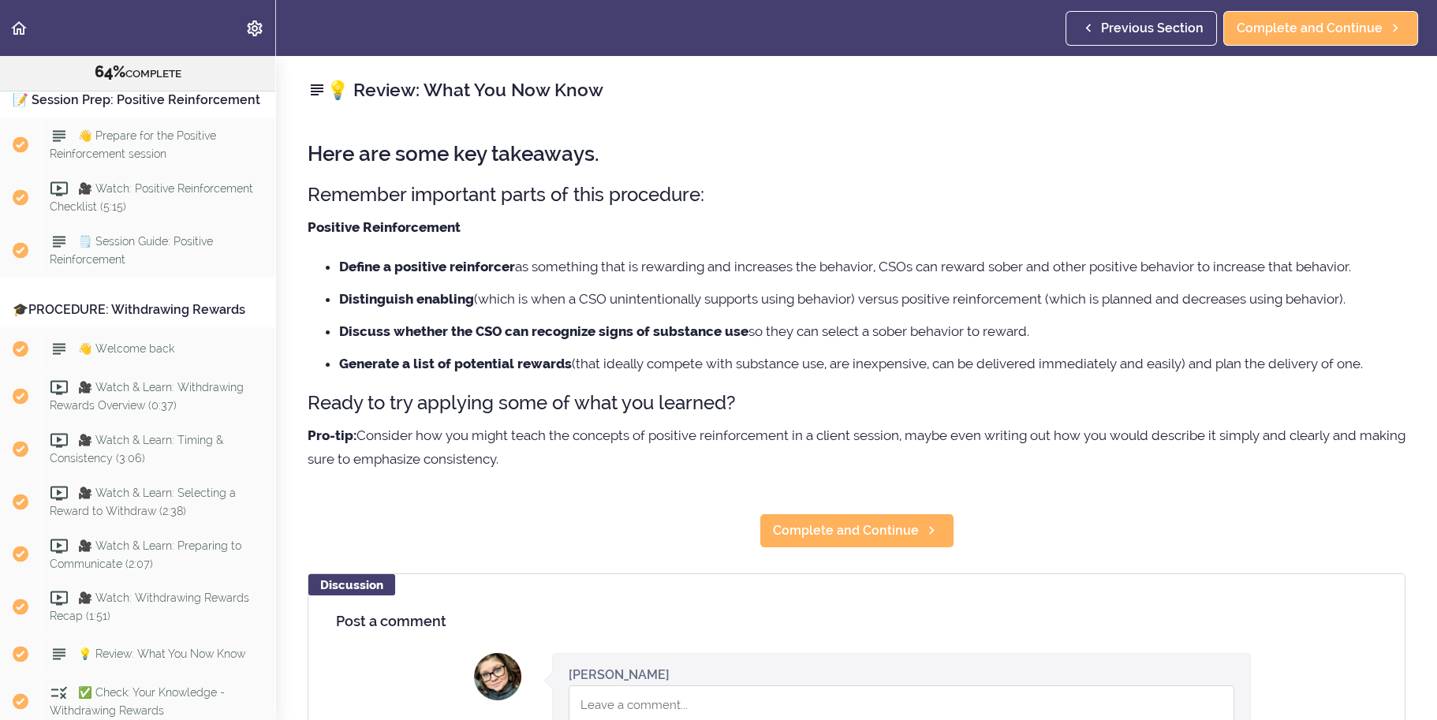
scroll to position [6166, 0]
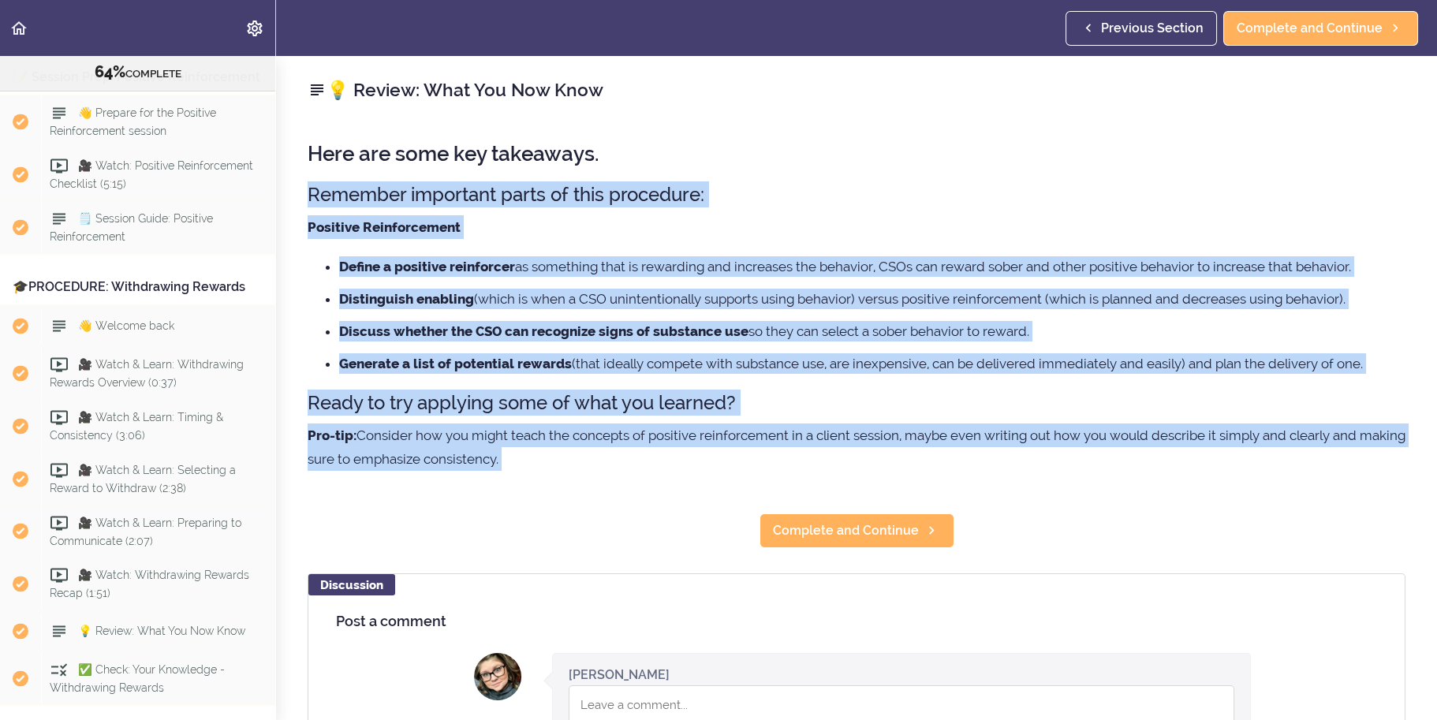
drag, startPoint x: 304, startPoint y: 193, endPoint x: 676, endPoint y: 502, distance: 483.5
click at [676, 502] on div "💡 Review: What You Now Know Here are some key takeaways. Remember important par…" at bounding box center [856, 388] width 1161 height 664
drag, startPoint x: 676, startPoint y: 502, endPoint x: 459, endPoint y: 285, distance: 306.8
click at [459, 285] on ul "Define a positive reinforcer as something that is rewarding and increases the b…" at bounding box center [857, 315] width 1098 height 118
copy div "Remember important parts of this procedure: Positive Reinforcement Define a pos…"
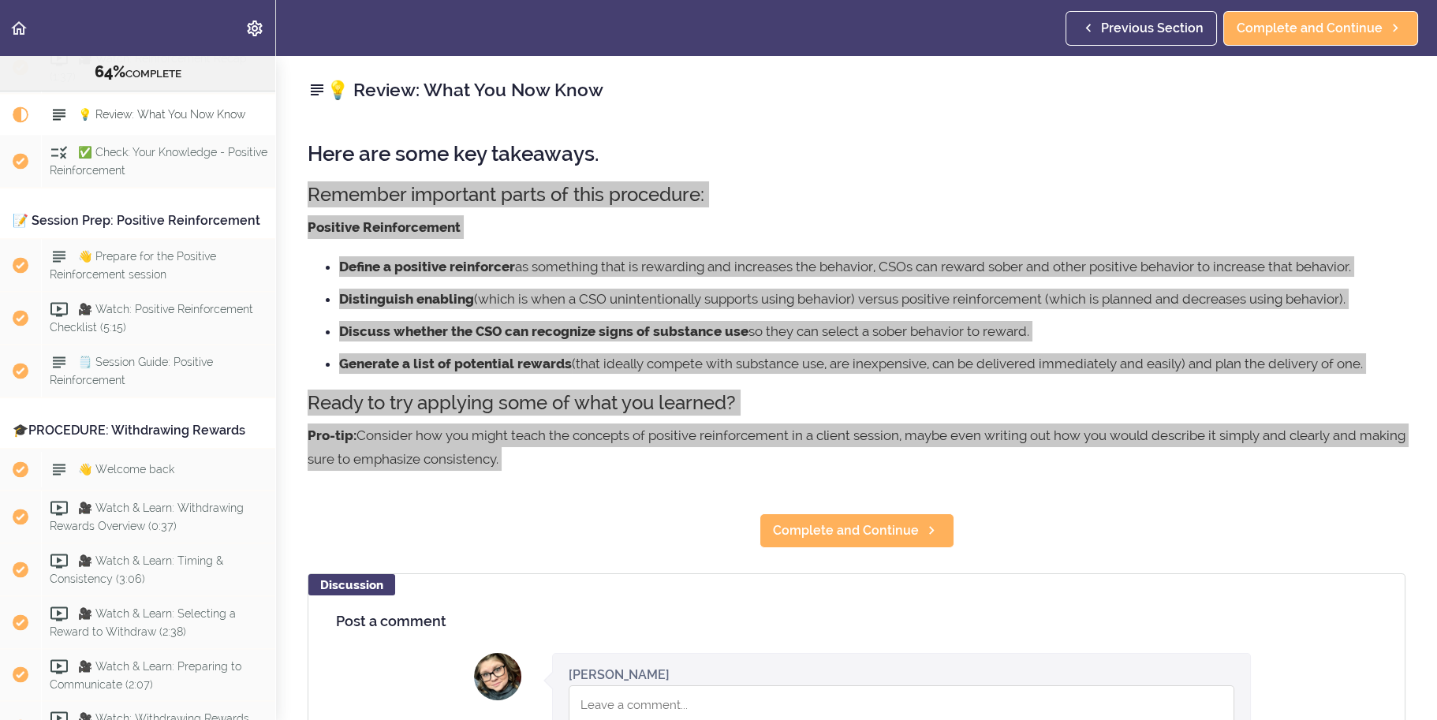
scroll to position [6008, 0]
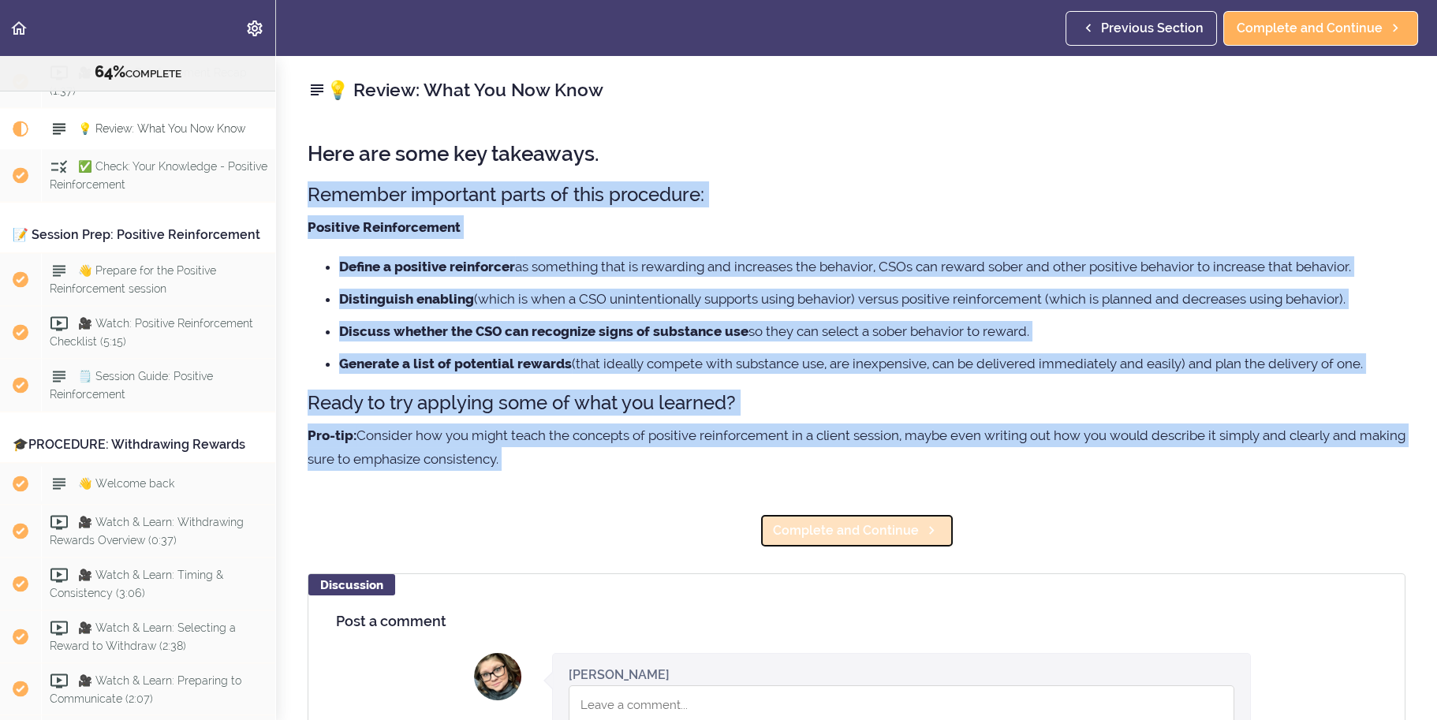
click at [843, 540] on span "Complete and Continue" at bounding box center [846, 530] width 146 height 19
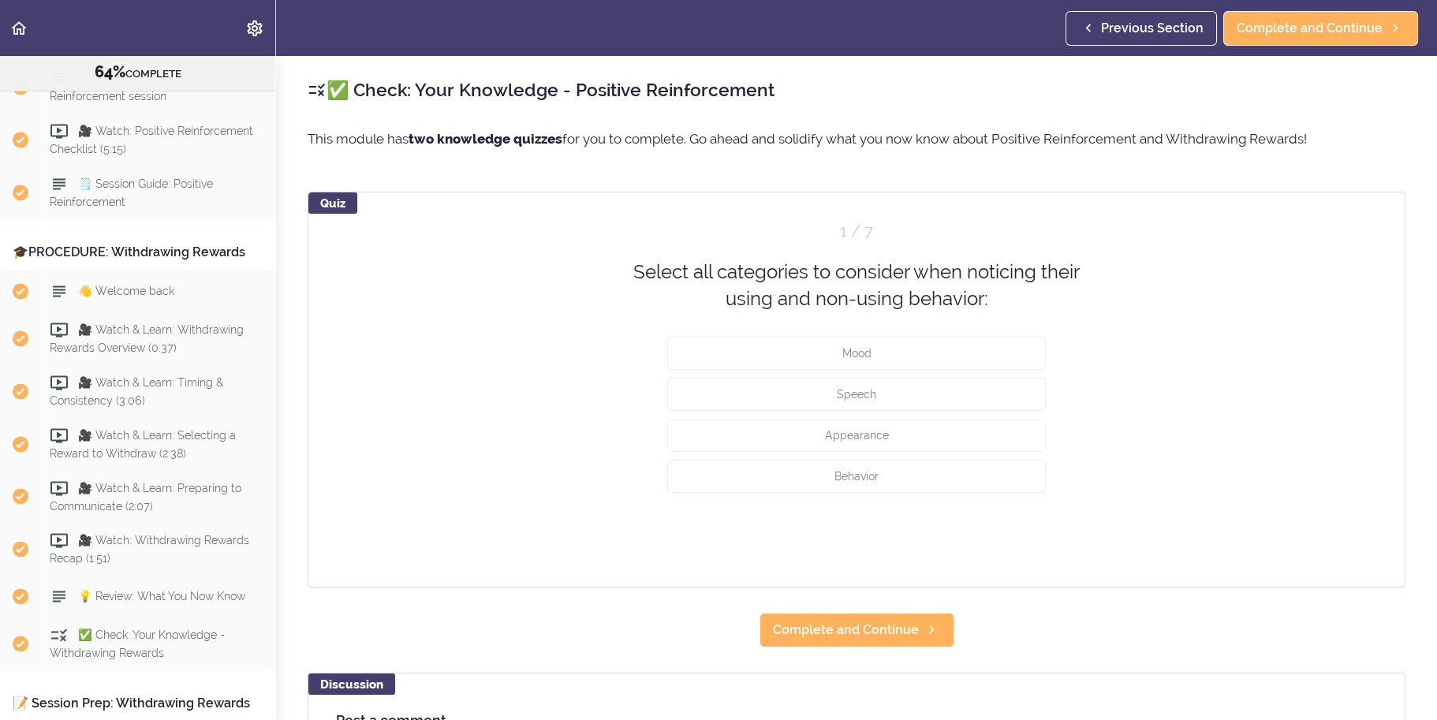
scroll to position [6207, 0]
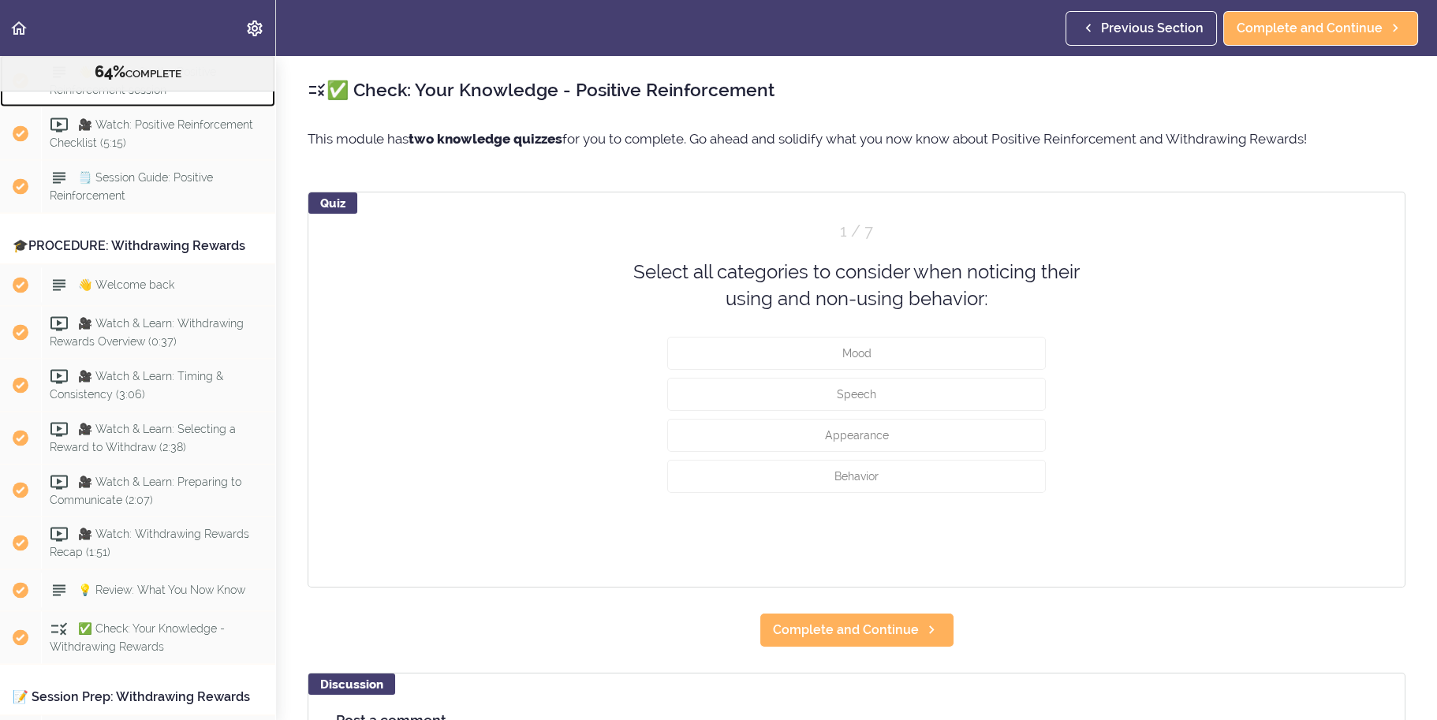
click at [186, 95] on span "👋 Prepare for the Positive Reinforcement session" at bounding box center [133, 80] width 166 height 31
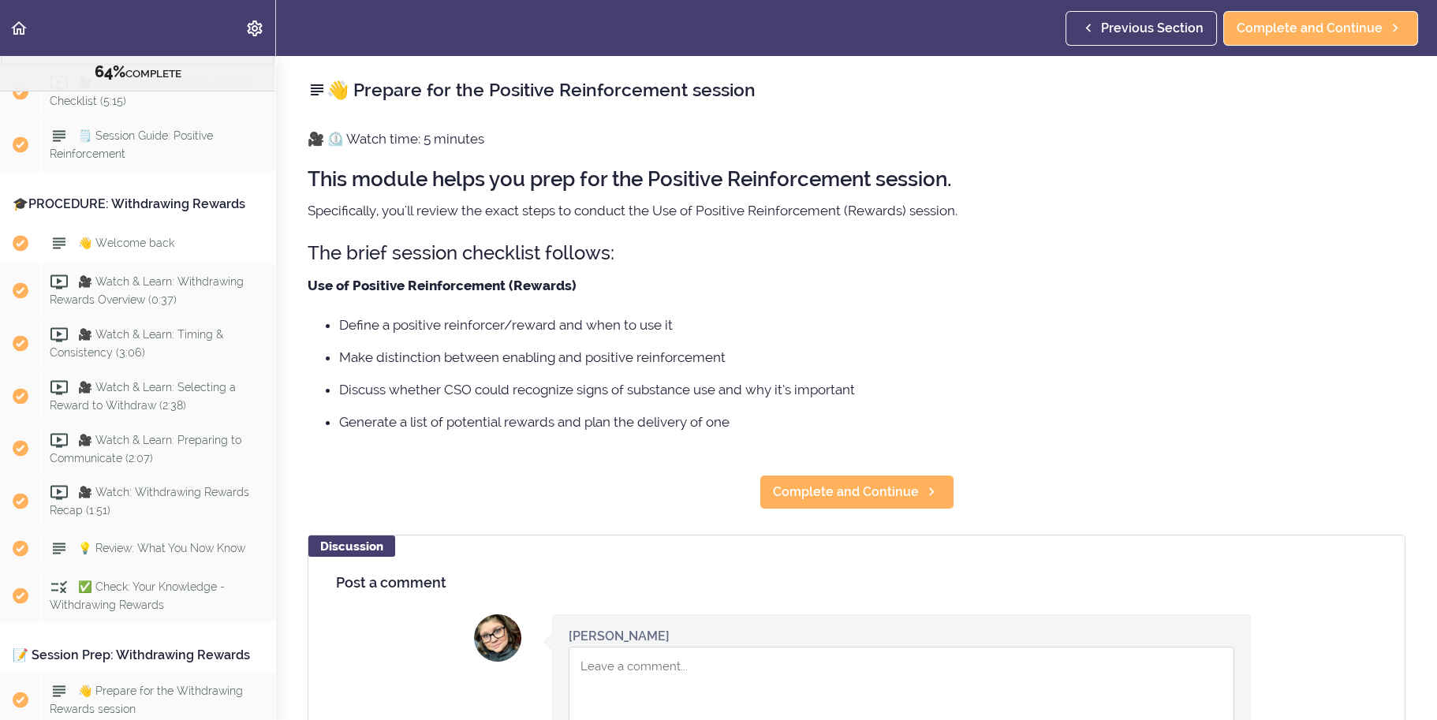
scroll to position [6330, 0]
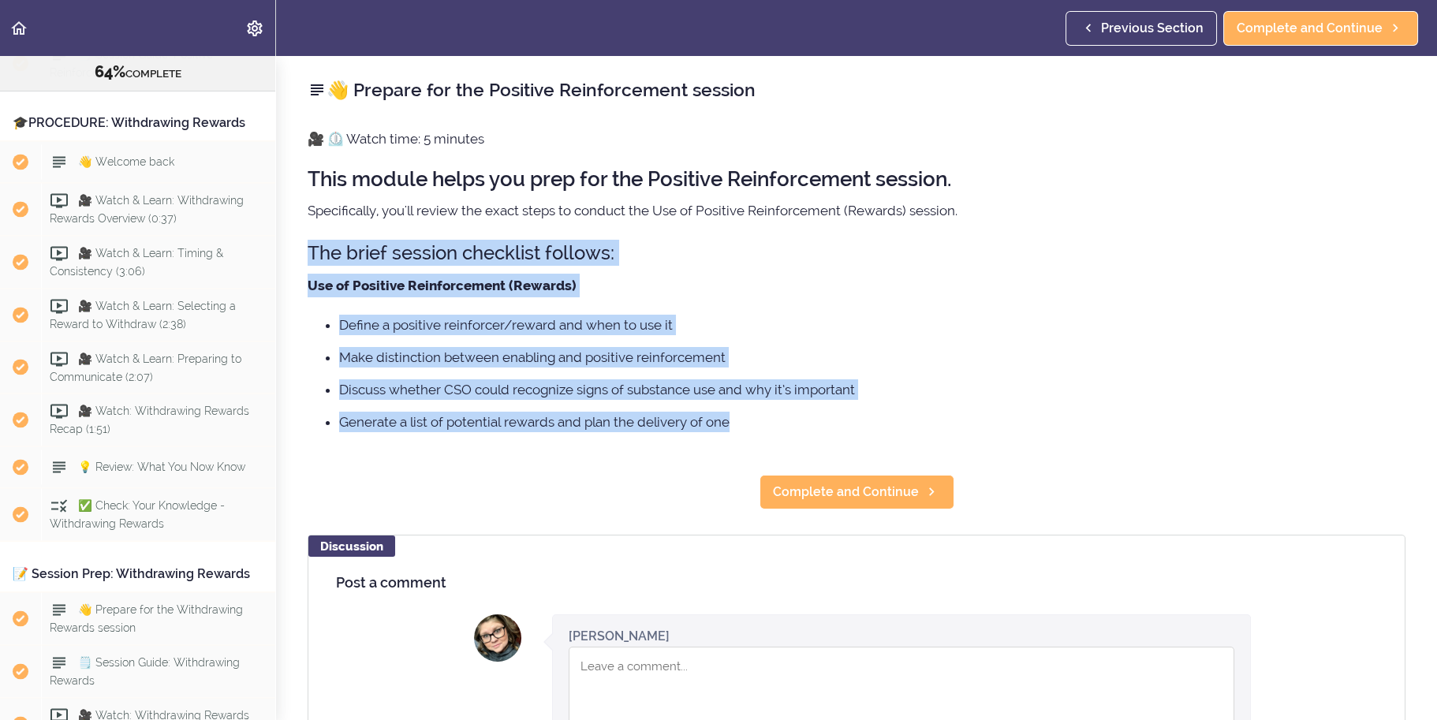
drag, startPoint x: 302, startPoint y: 252, endPoint x: 748, endPoint y: 431, distance: 480.3
click at [748, 431] on div "👋 Prepare for the Positive Reinforcement session 🎥 ⏲️ Watch time: 5 minutes Thi…" at bounding box center [856, 388] width 1161 height 664
copy div "The brief session checklist follows: Use of Positive Reinforcement (Rewards) De…"
click at [191, 89] on div "🗒️ Session Guide: Positive Reinforcement" at bounding box center [158, 63] width 234 height 52
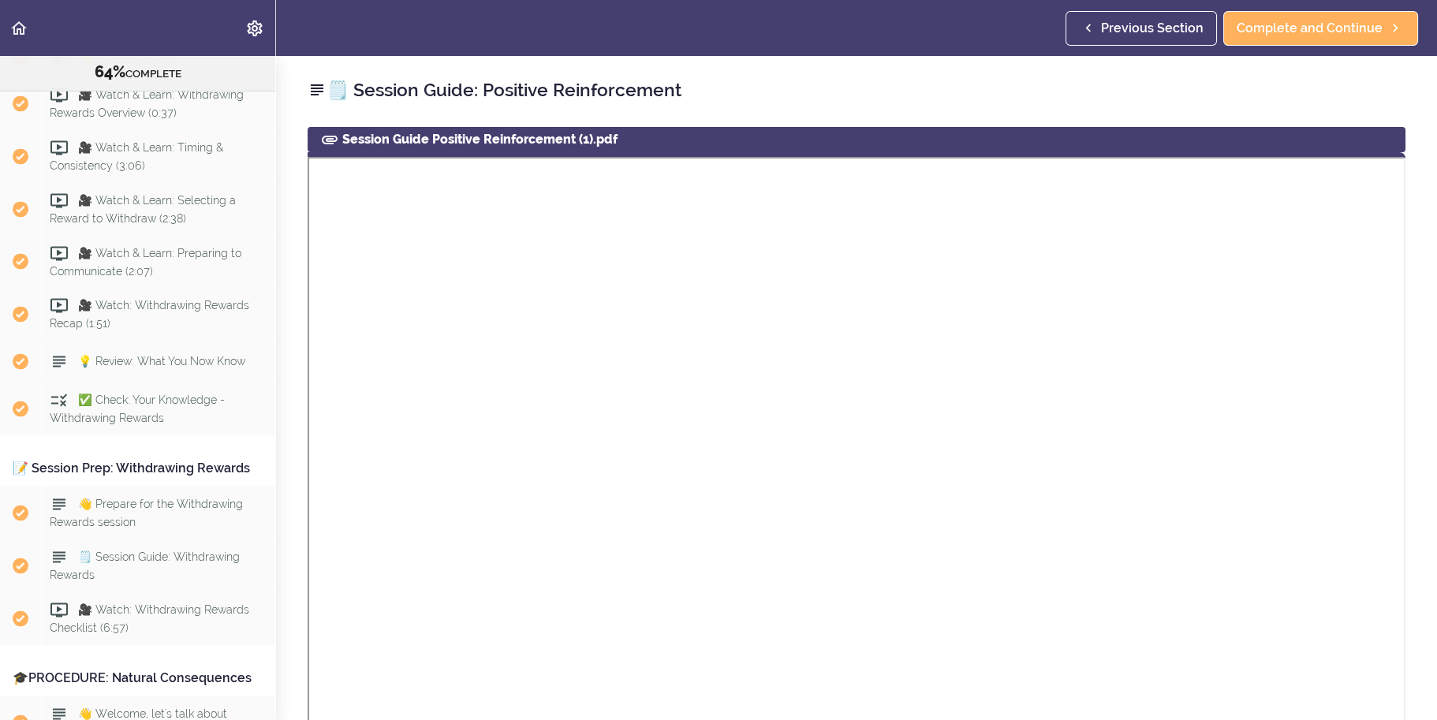
scroll to position [6436, 0]
click at [170, 367] on span "💡 Review: What You Now Know" at bounding box center [161, 360] width 167 height 13
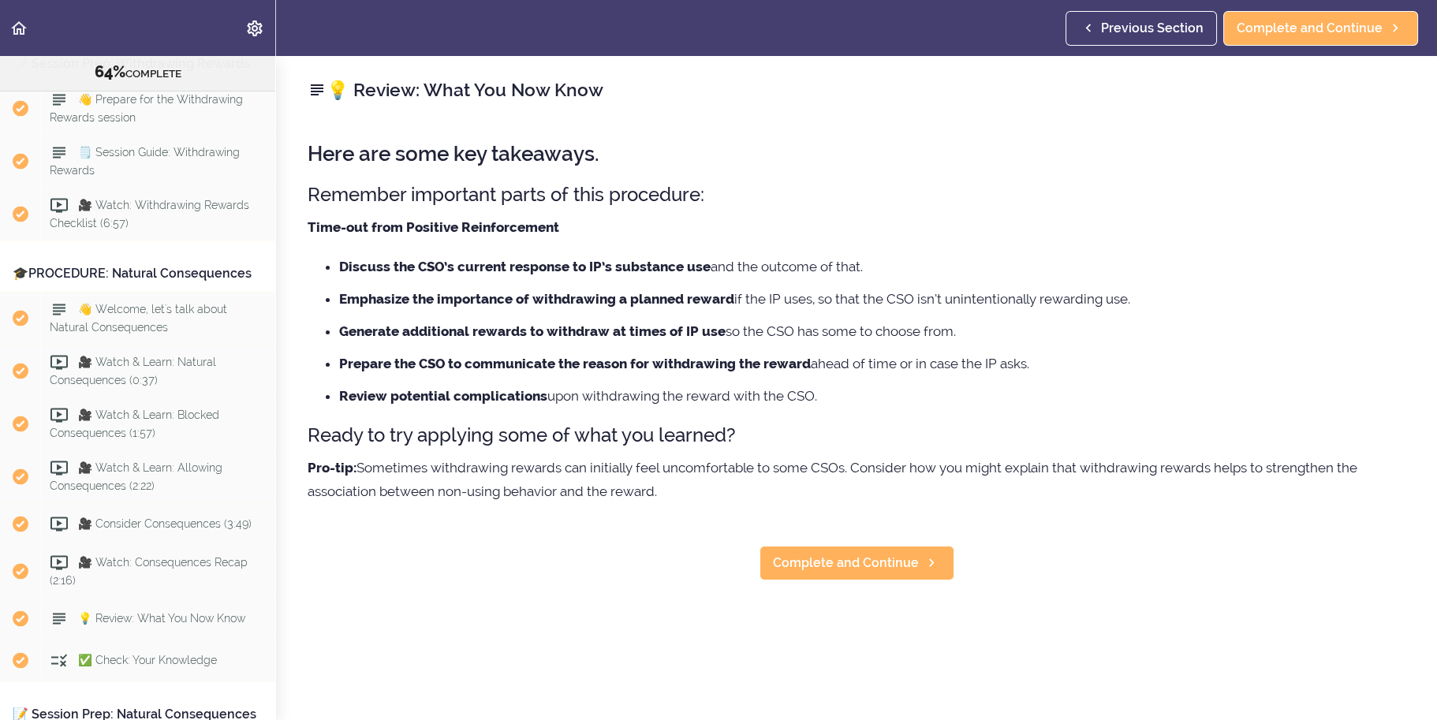
scroll to position [6847, 0]
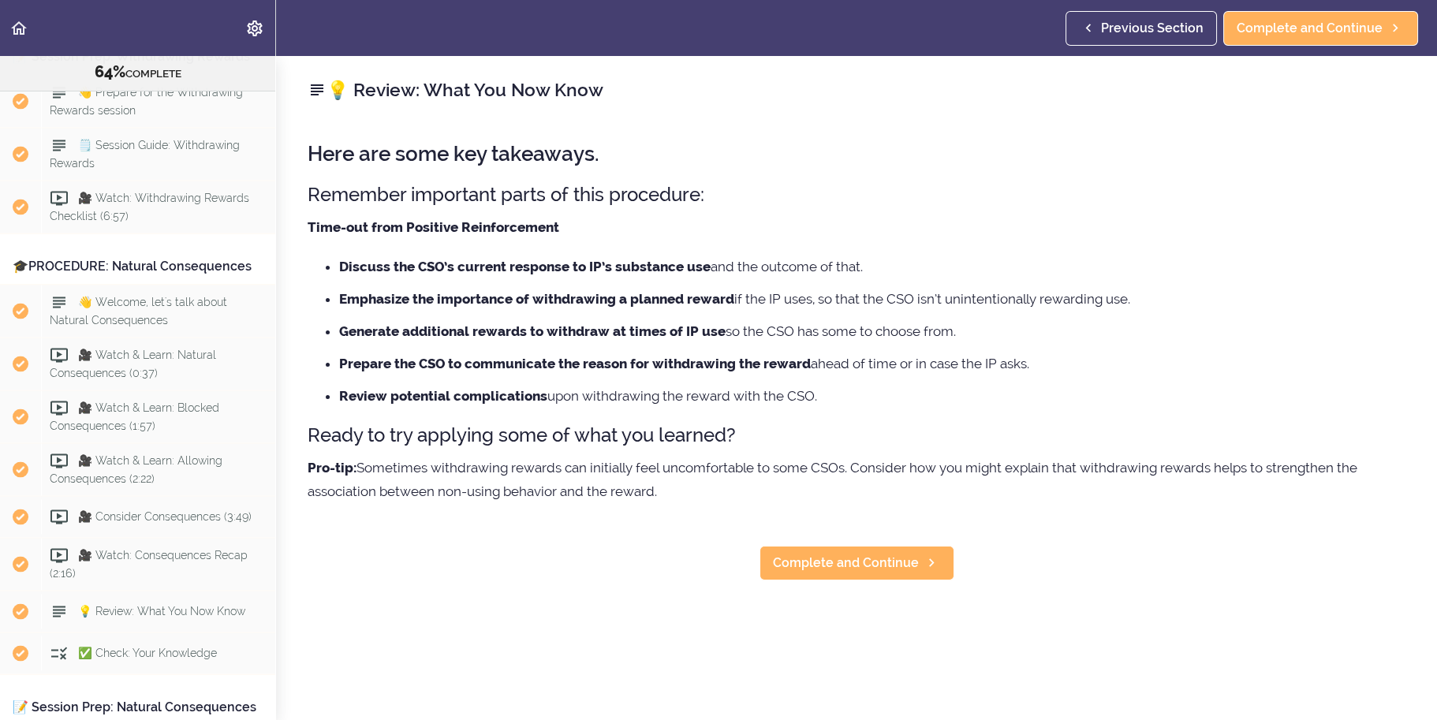
drag, startPoint x: 310, startPoint y: 196, endPoint x: 723, endPoint y: 510, distance: 518.5
click at [723, 510] on div "Here are some key takeaways. Remember important parts of this procedure: Time-o…" at bounding box center [857, 324] width 1098 height 394
copy div "Remember important parts of this procedure: Time-out from Positive Reinforcemen…"
click at [897, 567] on span "Complete and Continue" at bounding box center [846, 563] width 146 height 19
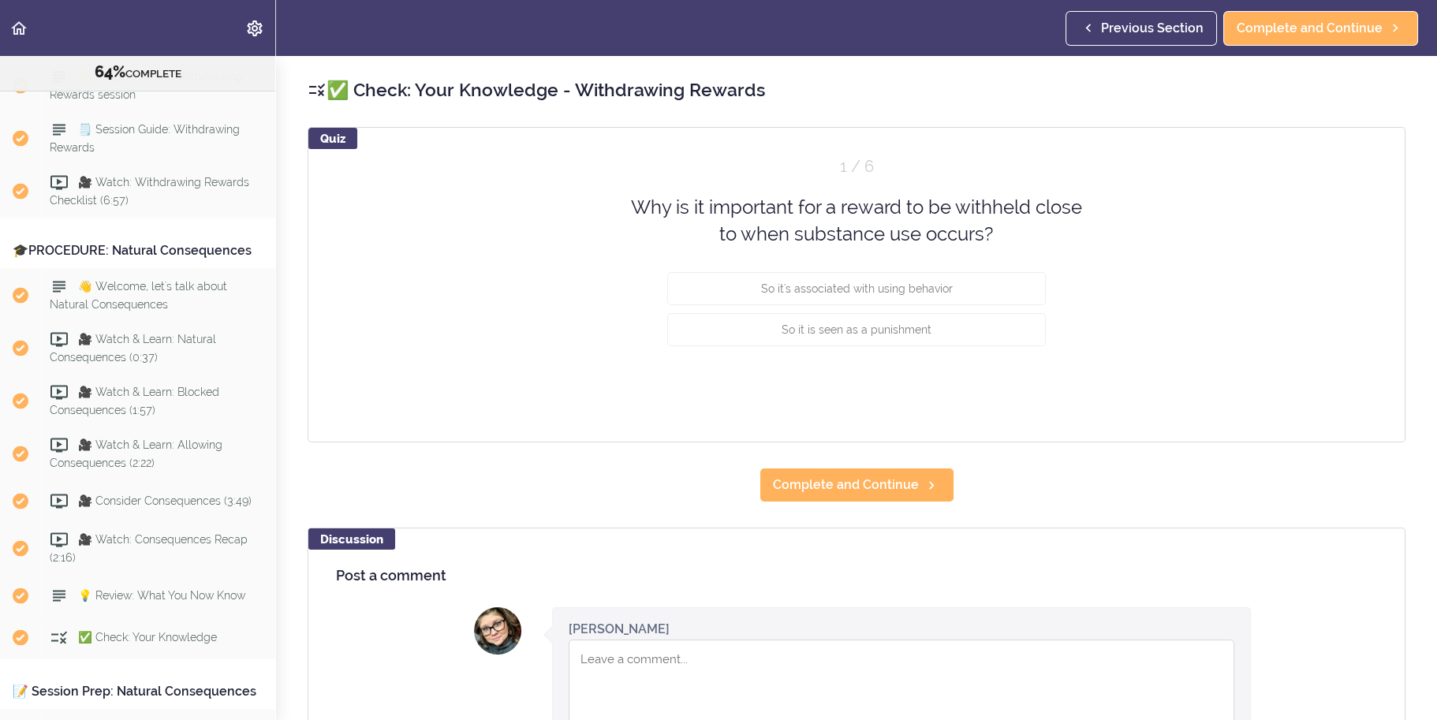
scroll to position [6889, 0]
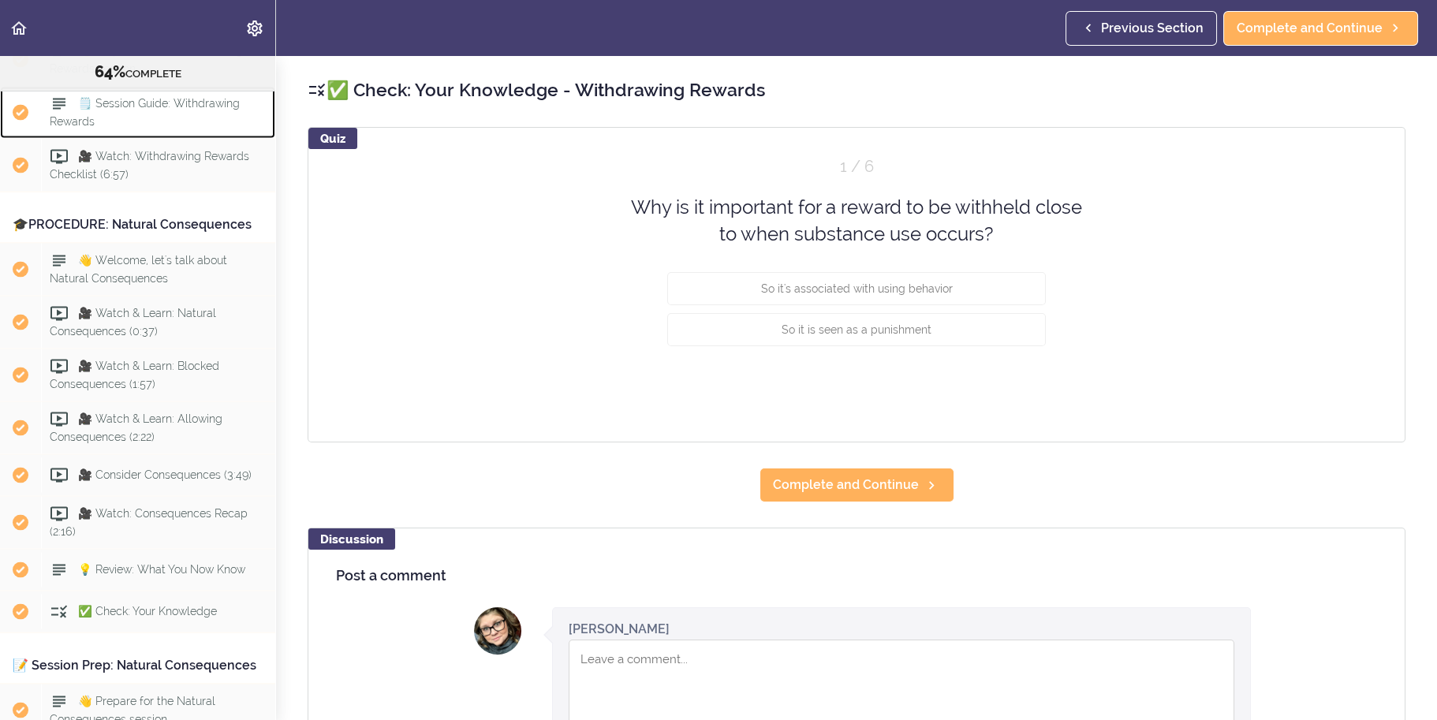
click at [192, 128] on span "🗒️ Session Guide: Withdrawing Rewards" at bounding box center [145, 112] width 190 height 31
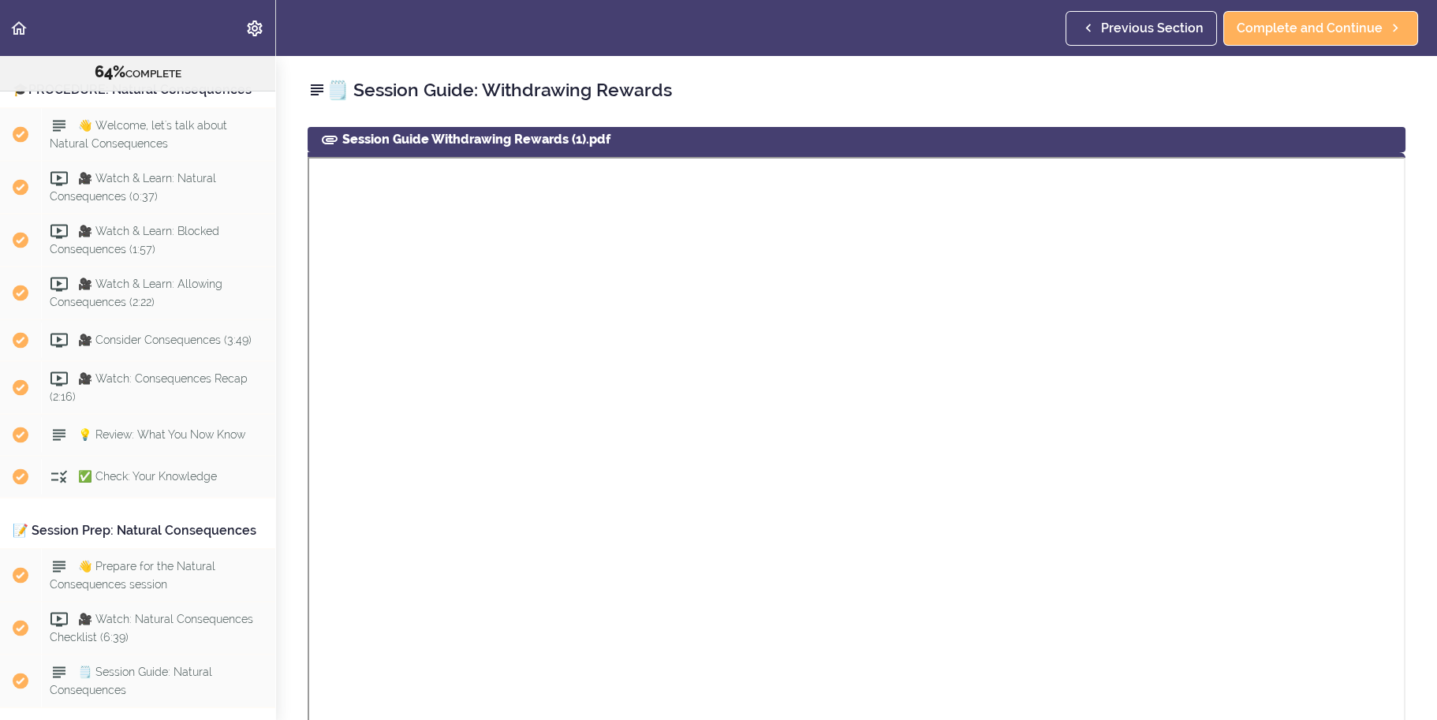
scroll to position [7046, 0]
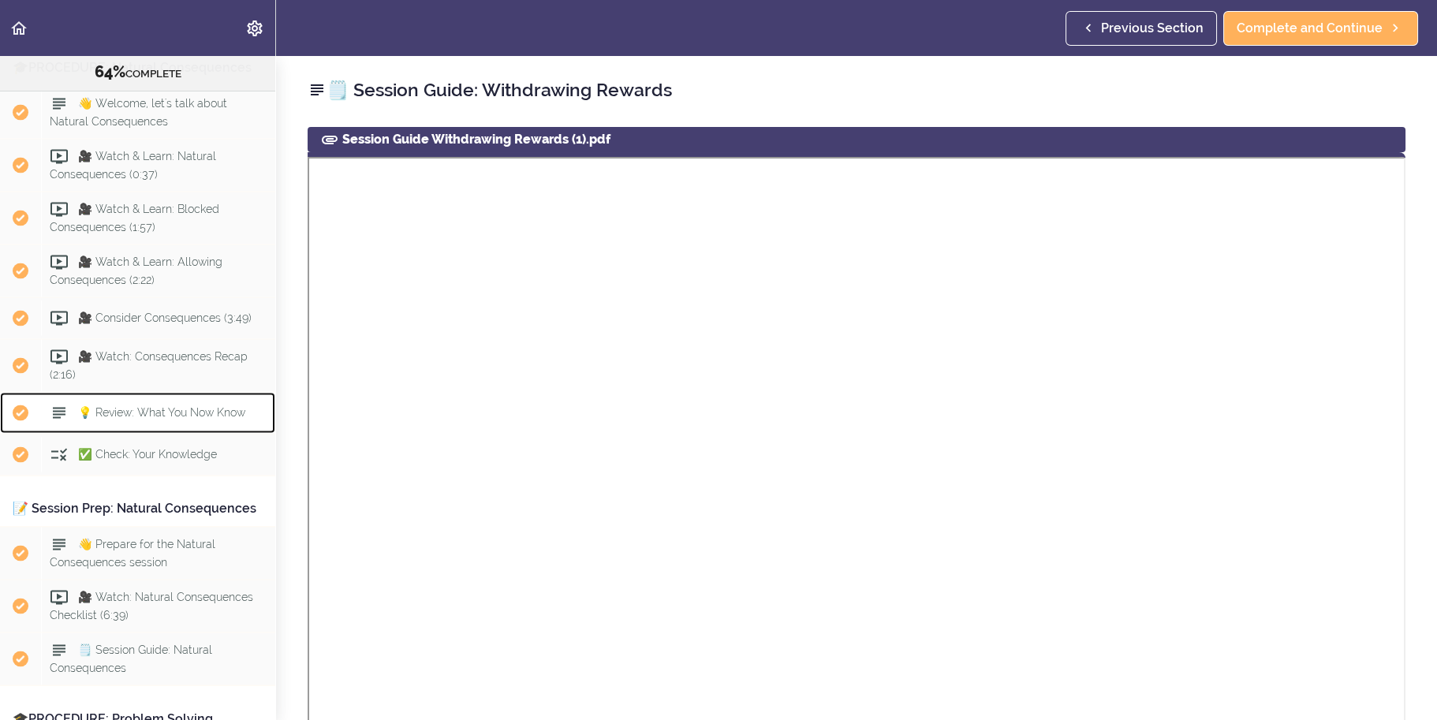
click at [169, 418] on span "💡 Review: What You Now Know" at bounding box center [161, 411] width 167 height 13
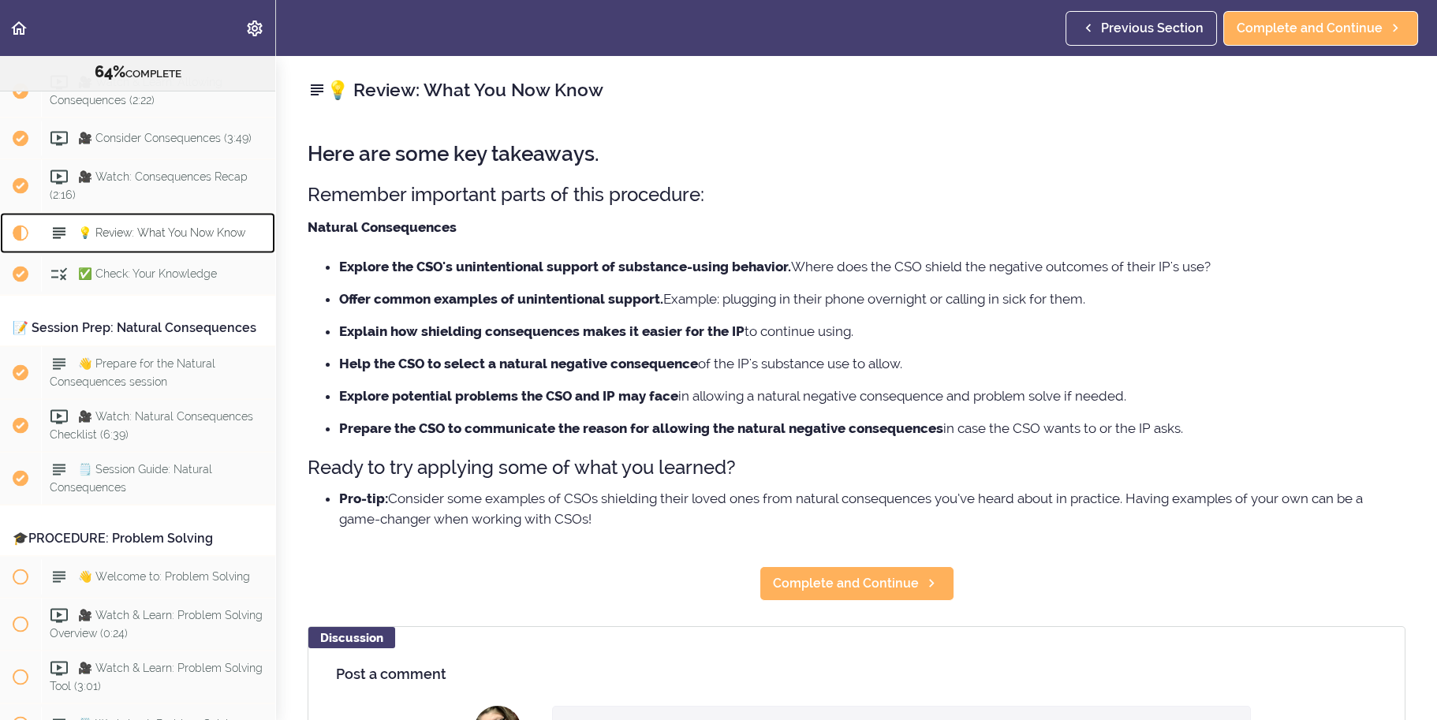
scroll to position [7510, 0]
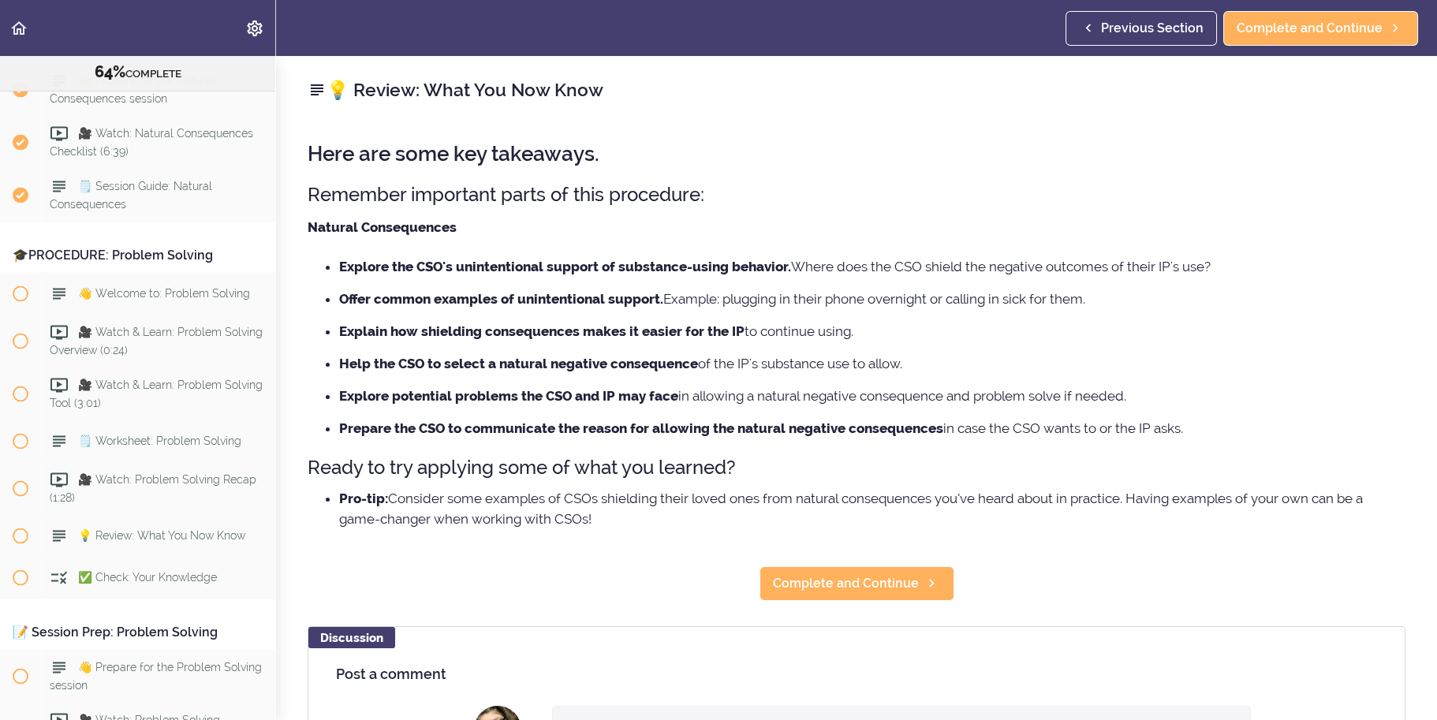
drag, startPoint x: 319, startPoint y: 255, endPoint x: 899, endPoint y: 532, distance: 642.2
click at [899, 532] on div "Here are some key takeaways. Remember important parts of this procedure: Natura…" at bounding box center [857, 334] width 1098 height 414
copy div "Explore the CSO's unintentional support of substance-using behavior. Where does…"
click at [198, 210] on span "🗒️ Session Guide: Natural Consequences" at bounding box center [131, 194] width 163 height 31
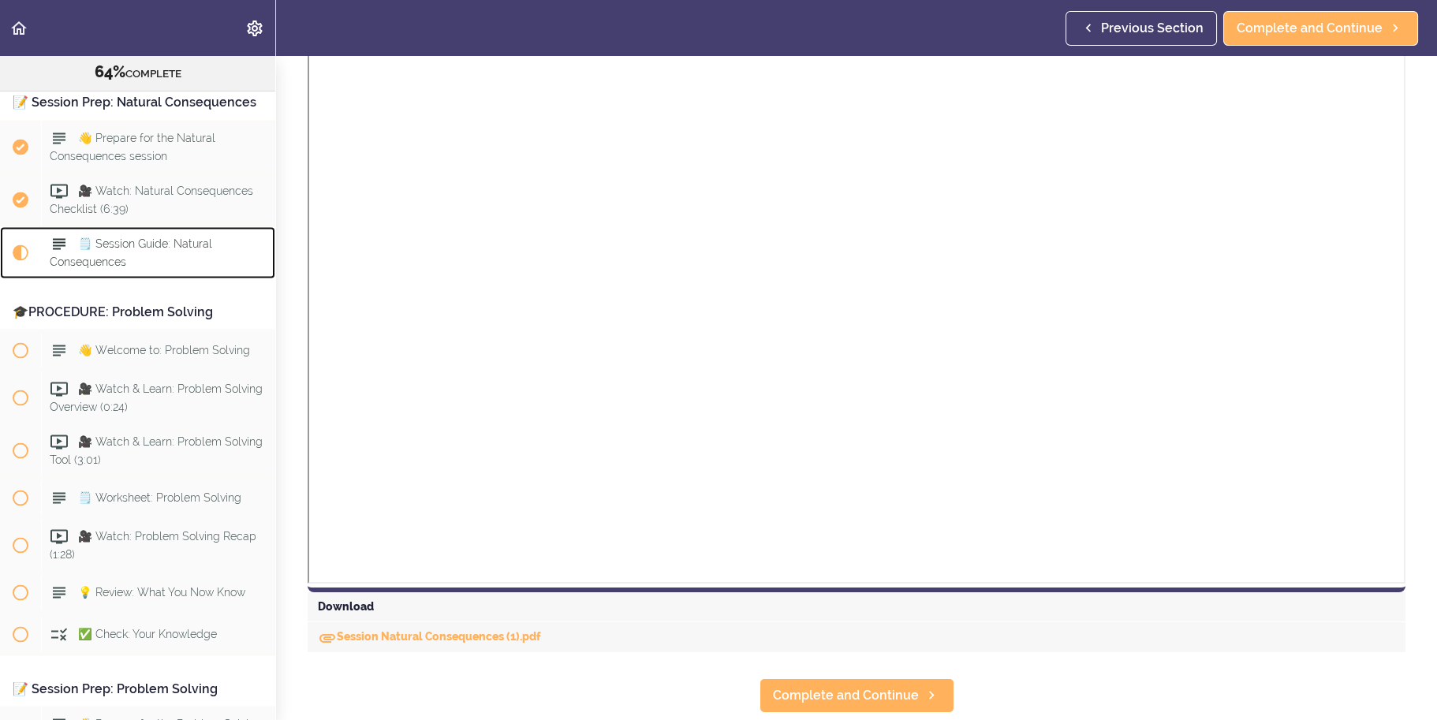
scroll to position [316, 0]
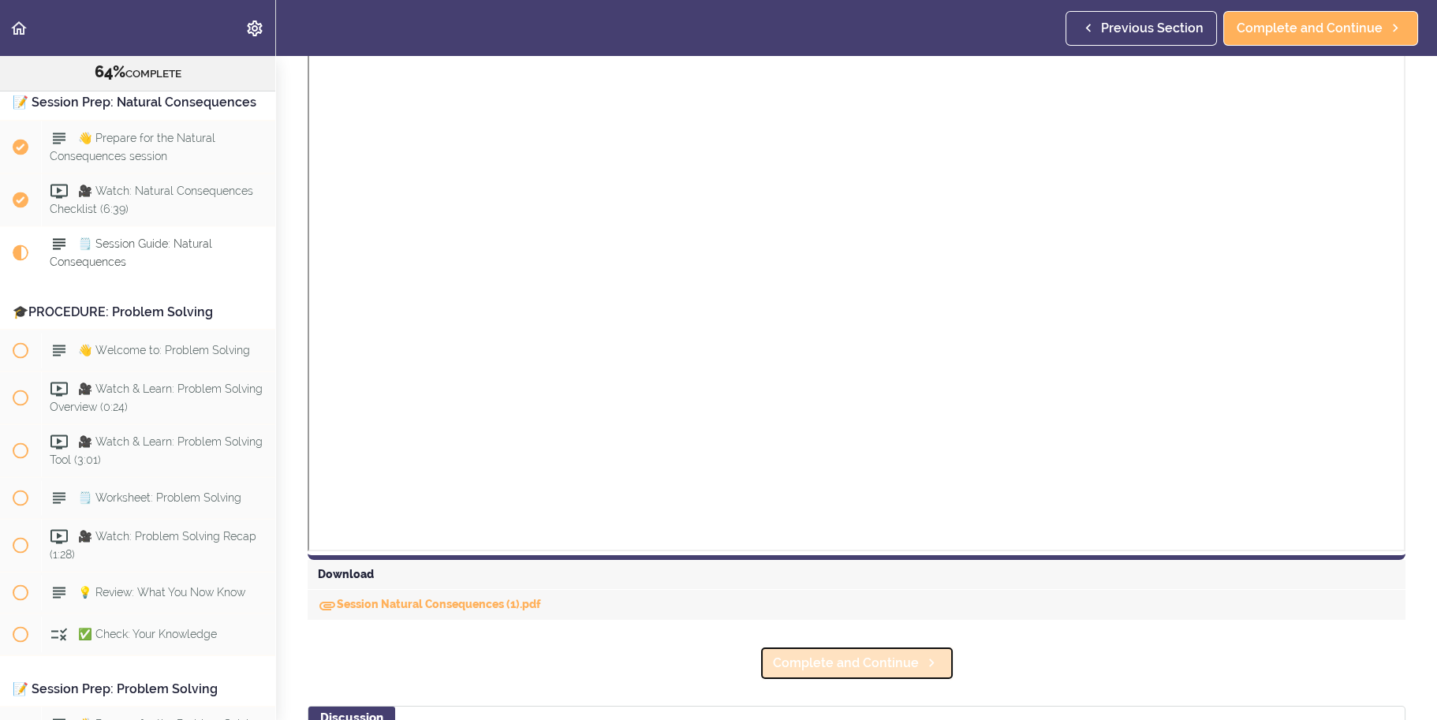
click at [882, 671] on span "Complete and Continue" at bounding box center [846, 663] width 146 height 19
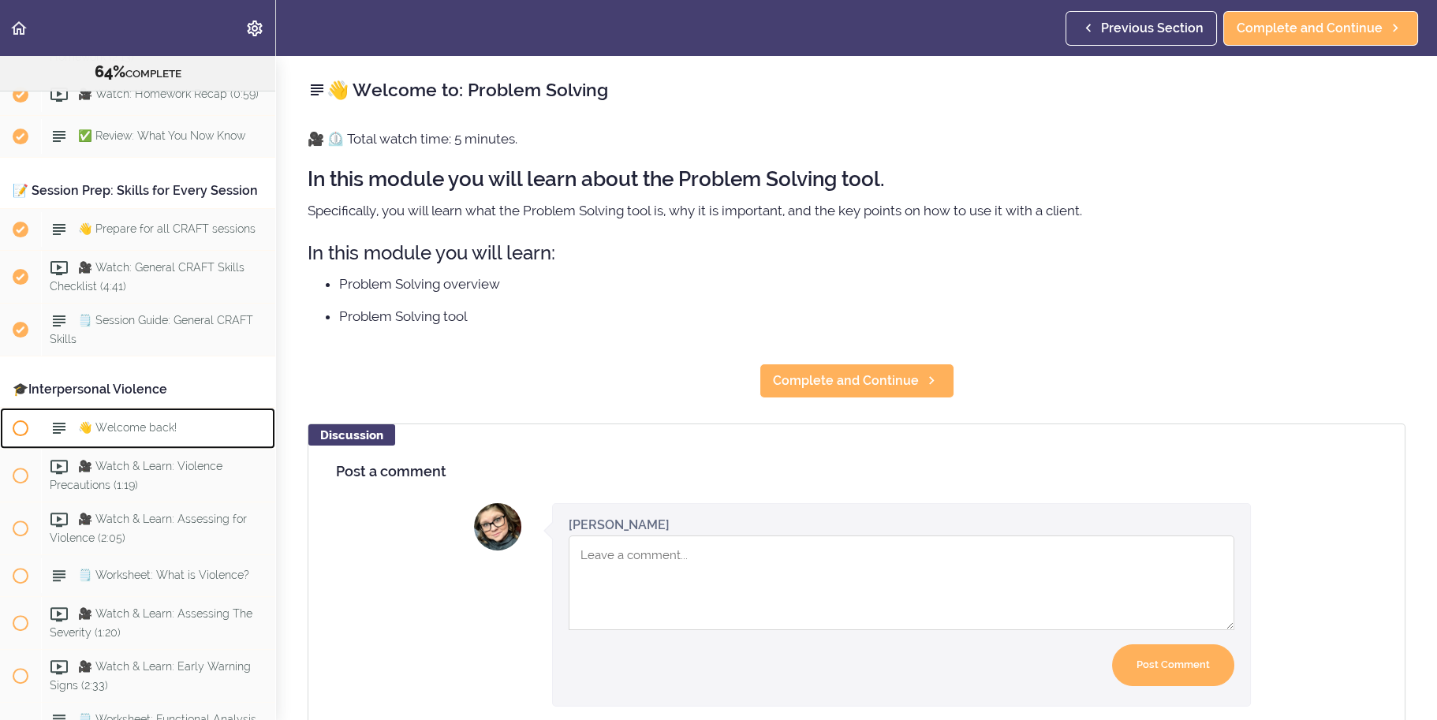
click at [168, 435] on span "👋 Welcome back!" at bounding box center [127, 428] width 99 height 13
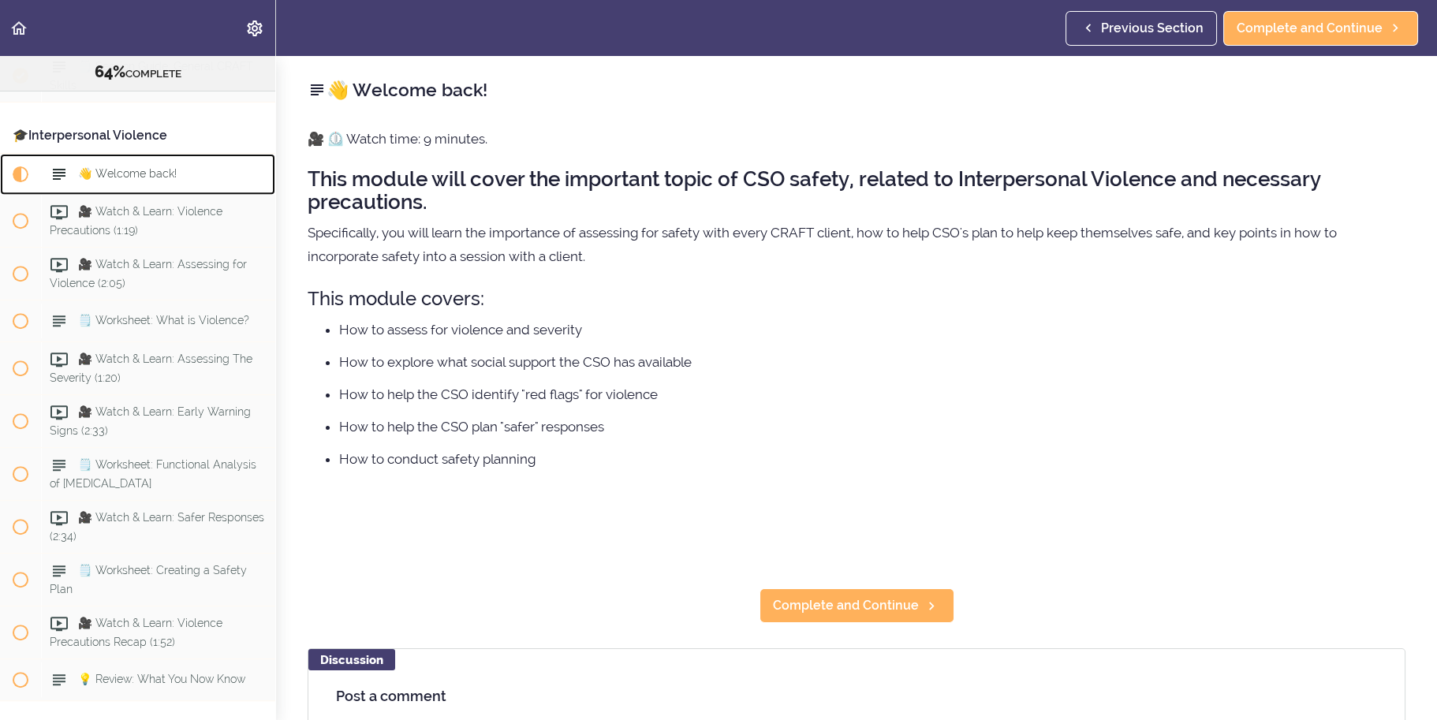
scroll to position [1822, 0]
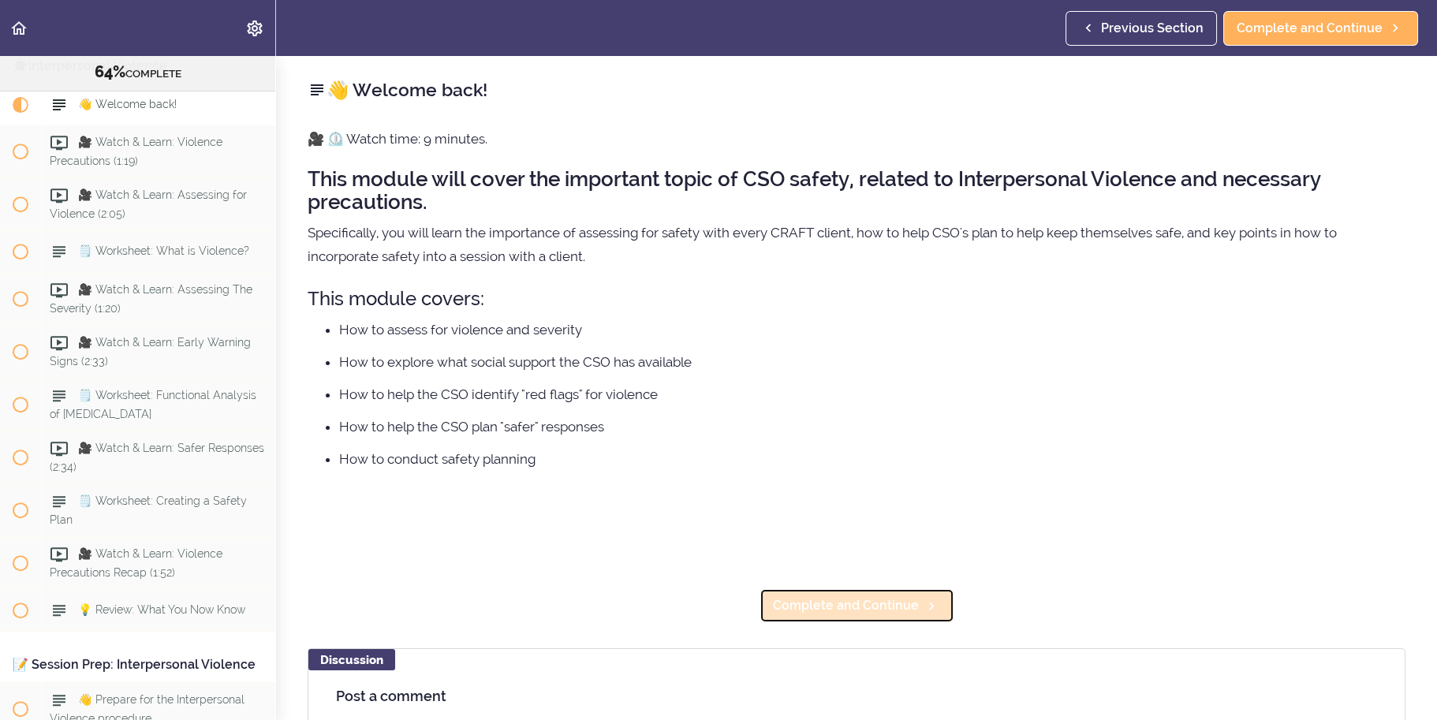
click at [850, 614] on span "Complete and Continue" at bounding box center [846, 605] width 146 height 19
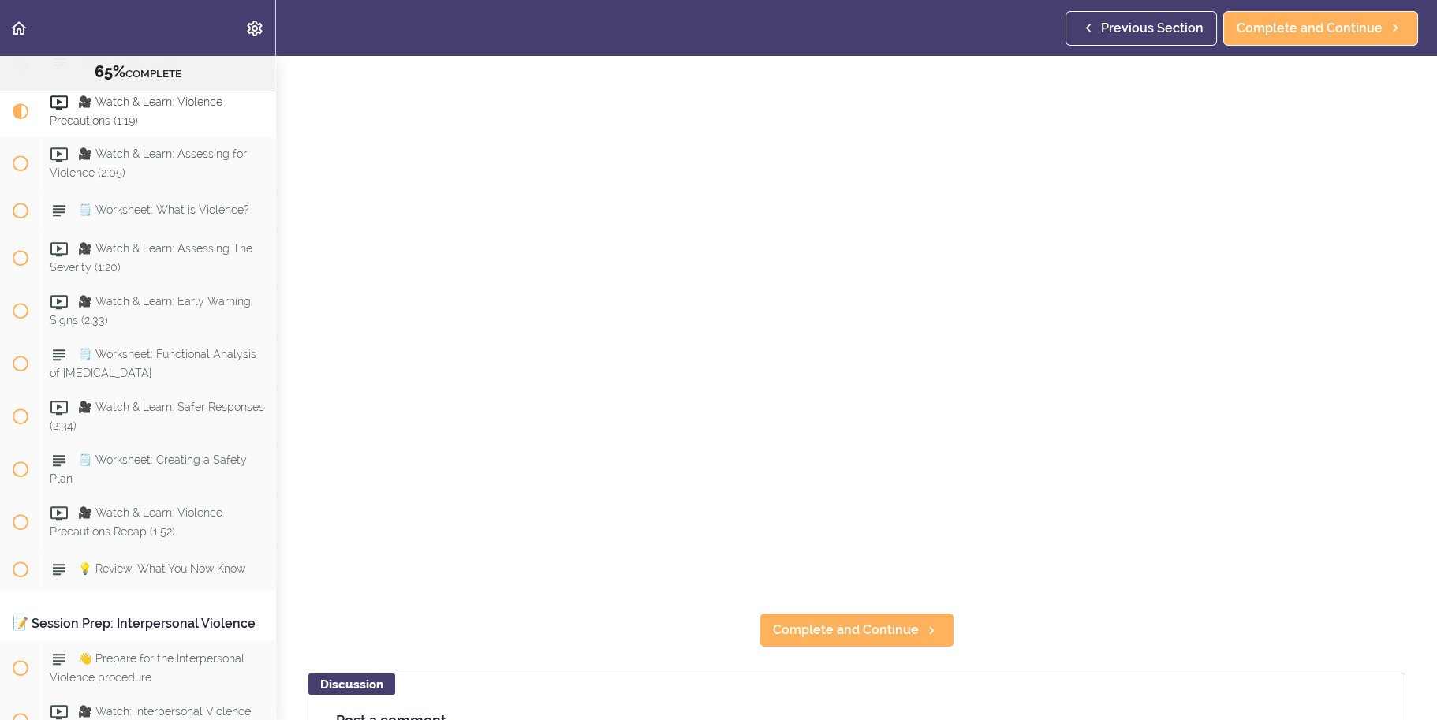
scroll to position [158, 0]
click at [922, 629] on icon at bounding box center [931, 630] width 19 height 17
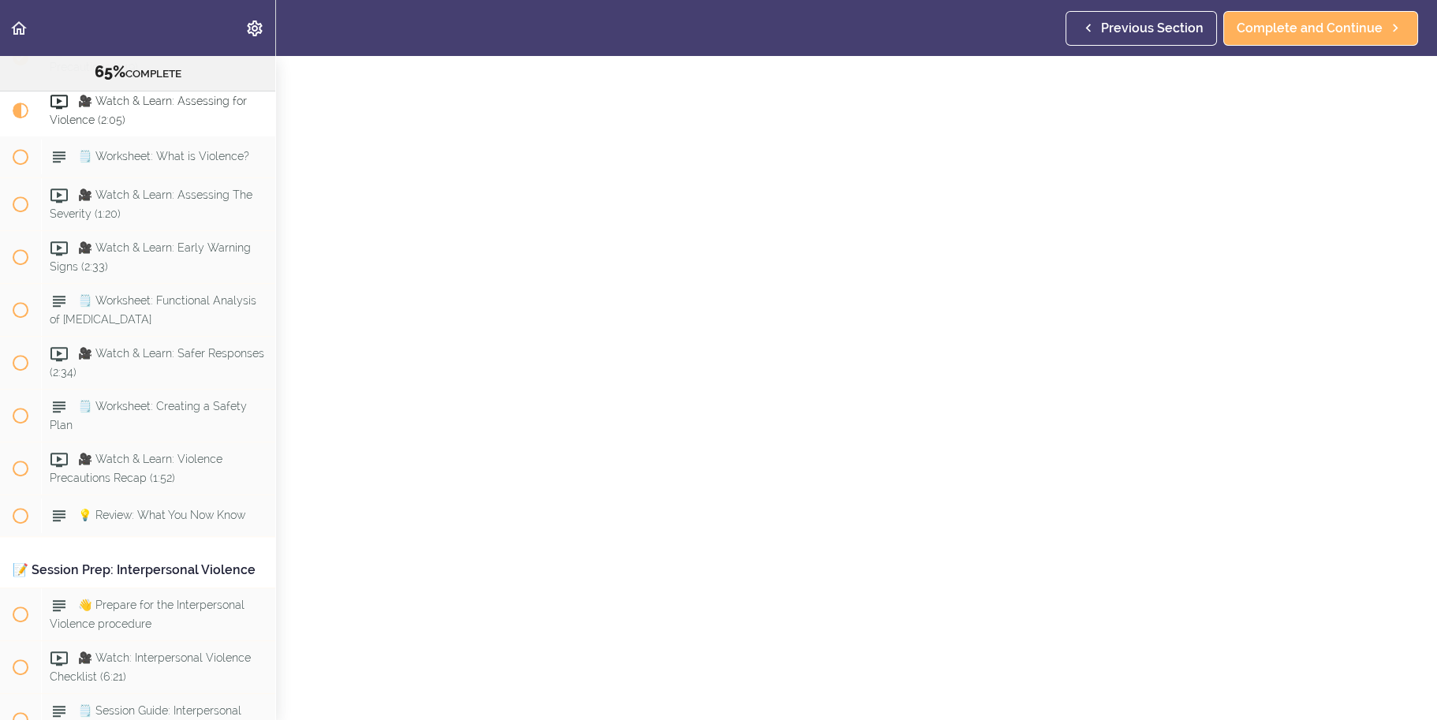
scroll to position [89, 0]
click at [884, 693] on span "Complete and Continue" at bounding box center [846, 702] width 146 height 19
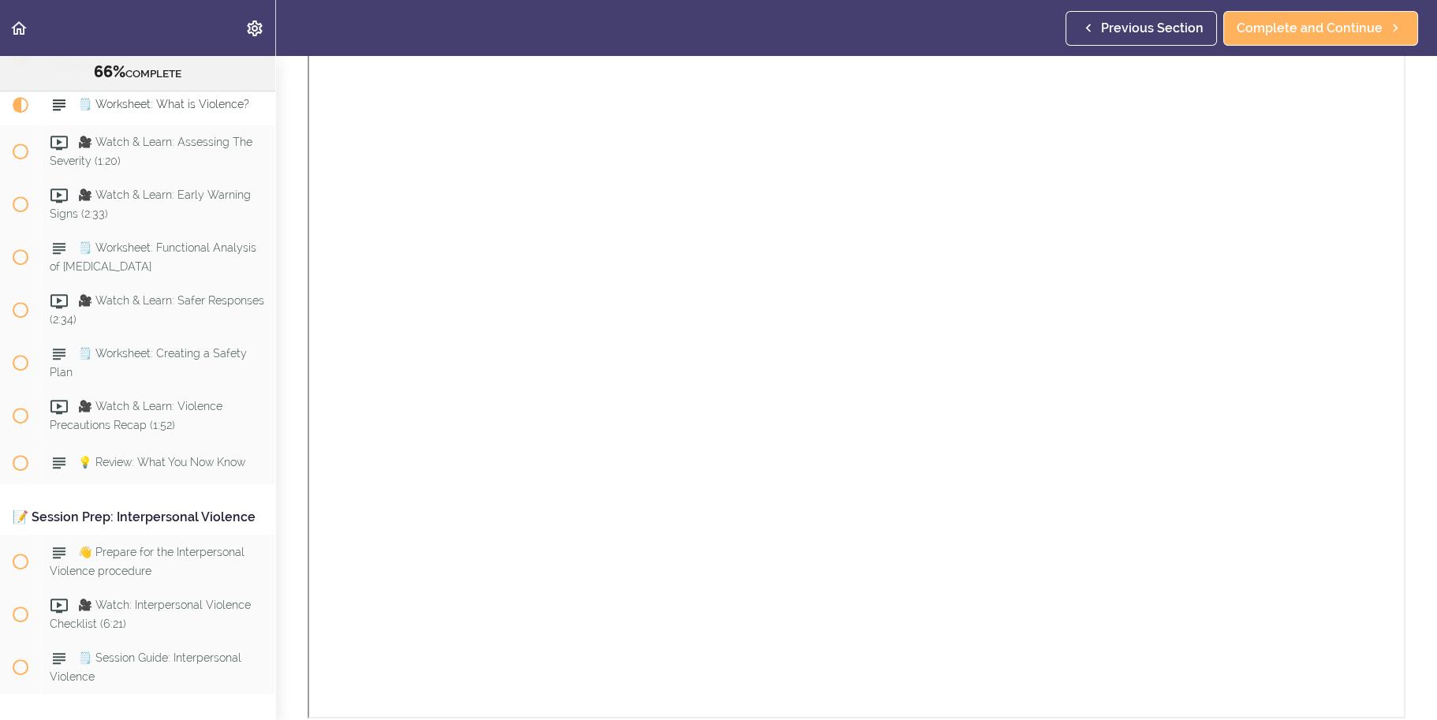
scroll to position [552, 0]
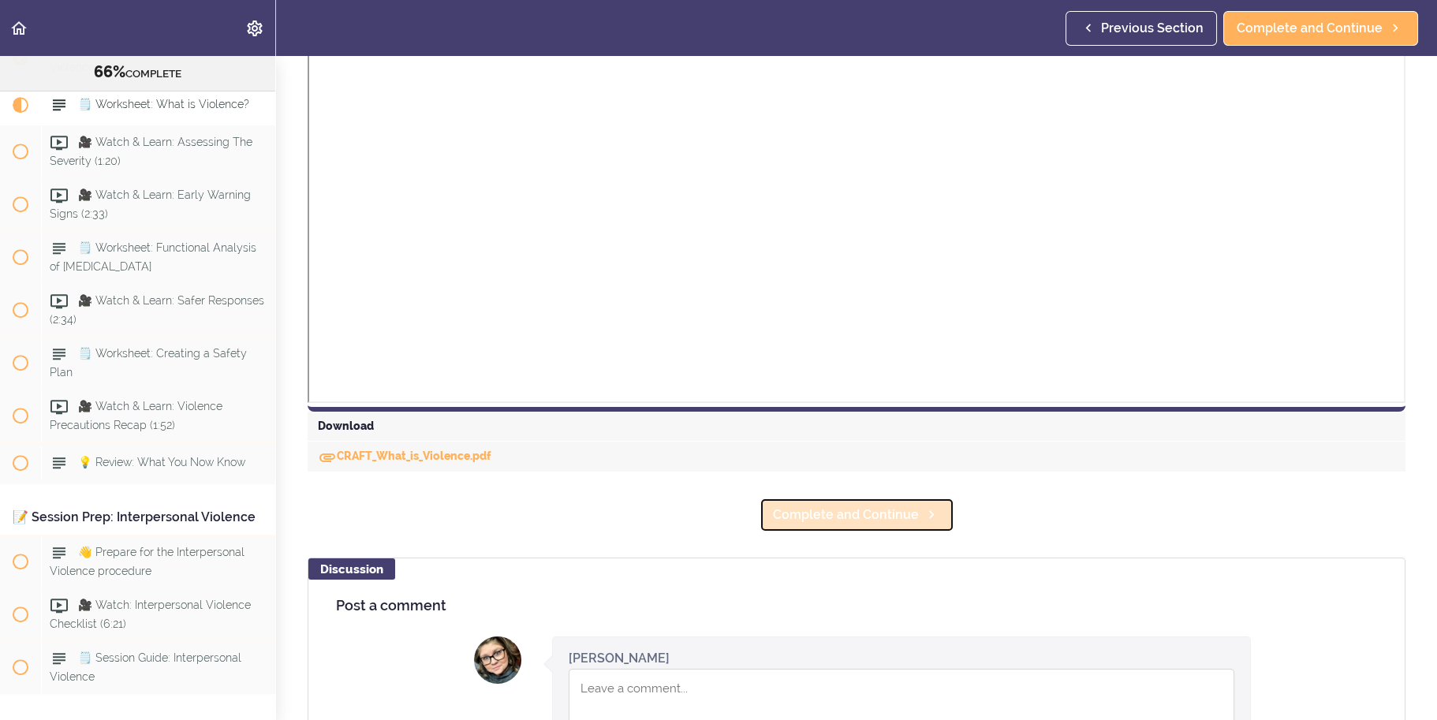
click at [872, 506] on span "Complete and Continue" at bounding box center [846, 515] width 146 height 19
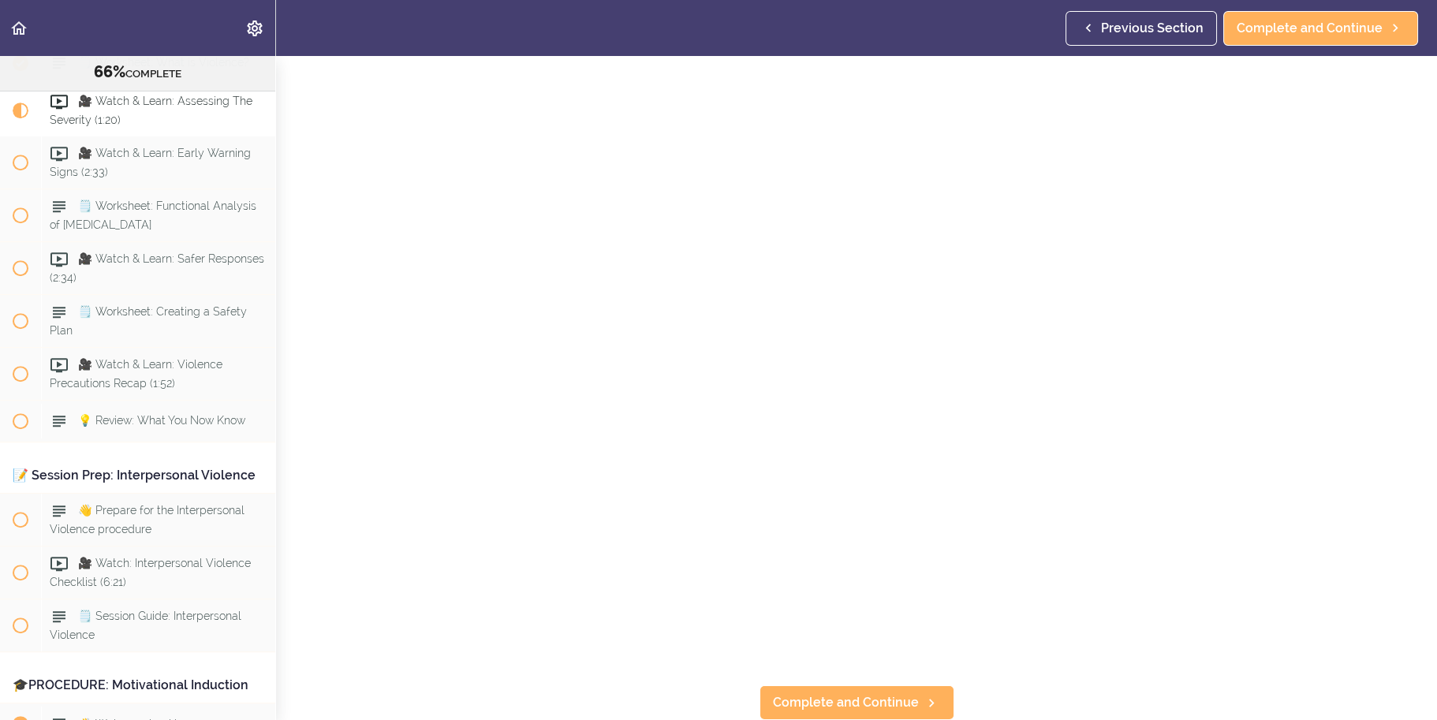
scroll to position [89, 0]
drag, startPoint x: 896, startPoint y: 701, endPoint x: 895, endPoint y: 681, distance: 19.7
click at [895, 701] on link "Complete and Continue" at bounding box center [857, 703] width 195 height 35
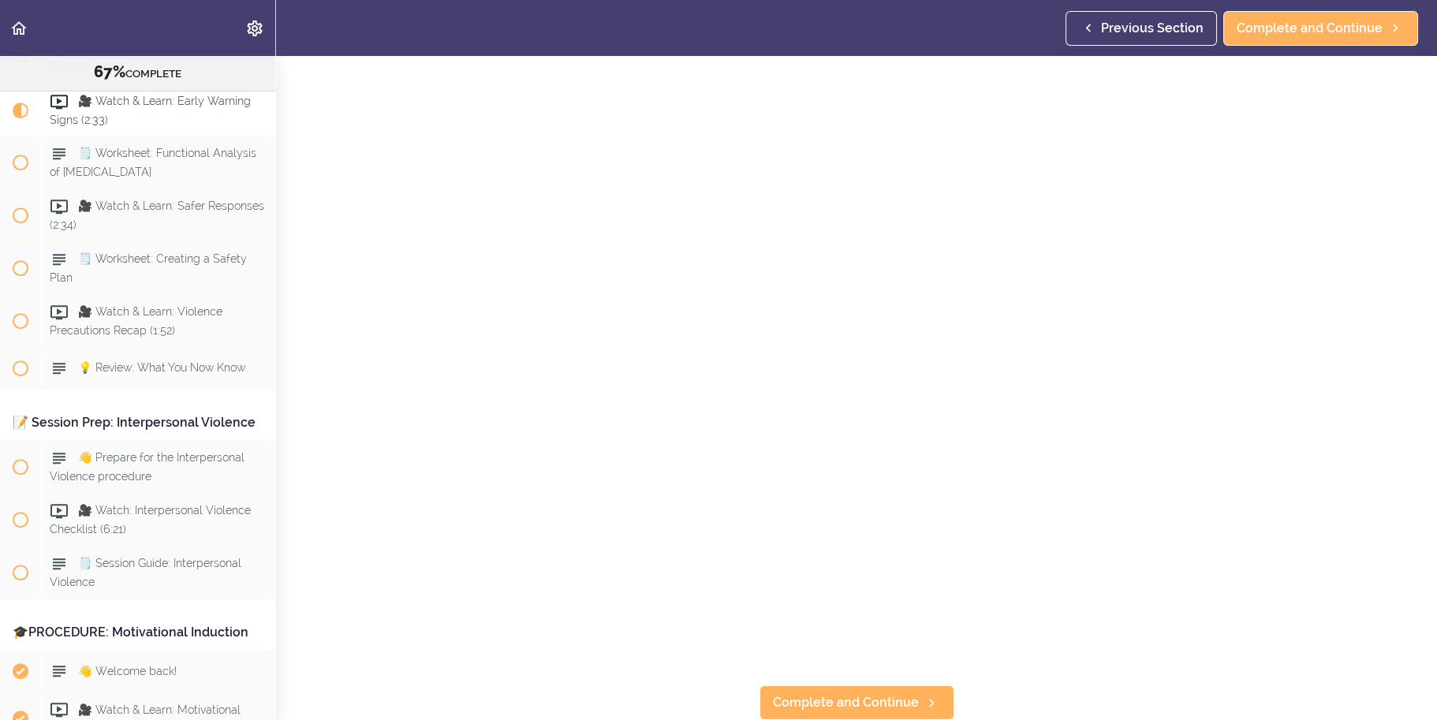
scroll to position [89, 0]
drag, startPoint x: 918, startPoint y: 700, endPoint x: 918, endPoint y: 689, distance: 10.3
click at [918, 698] on link "Complete and Continue" at bounding box center [857, 703] width 195 height 35
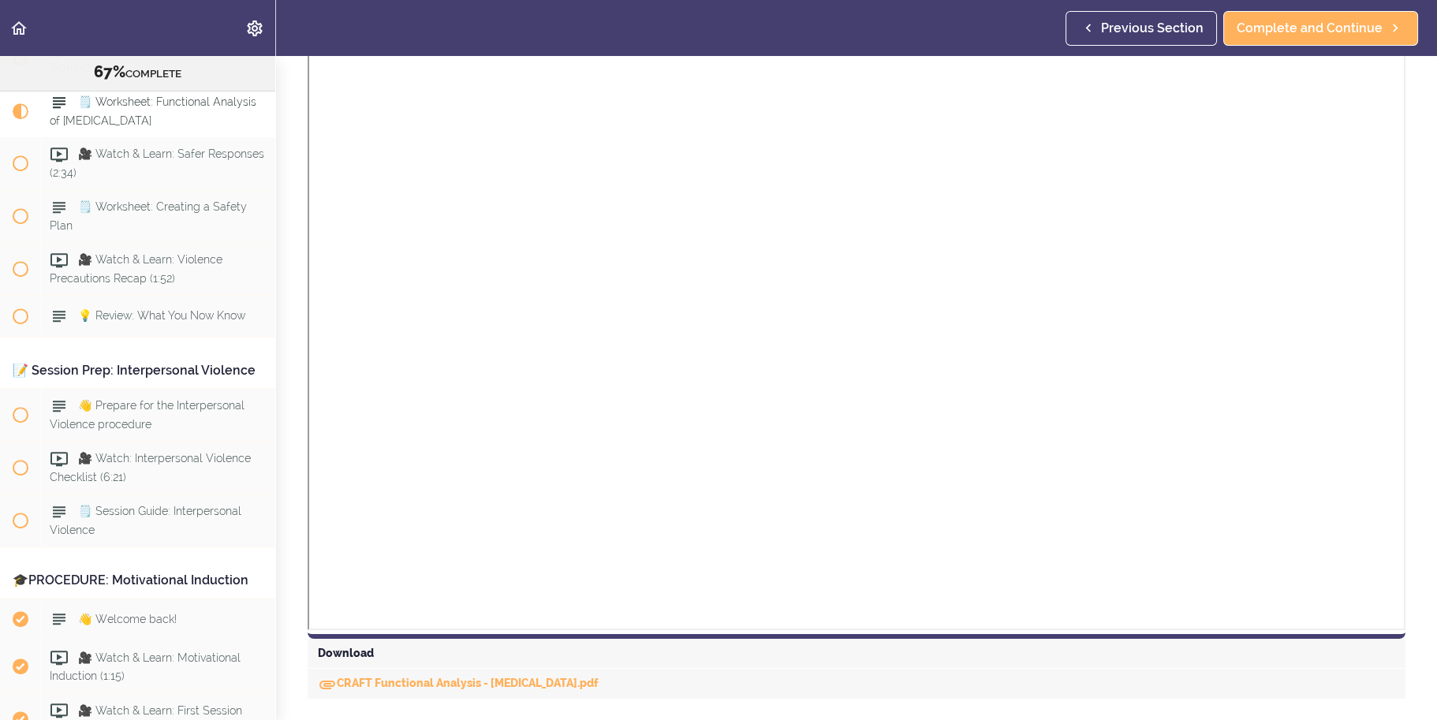
scroll to position [286, 0]
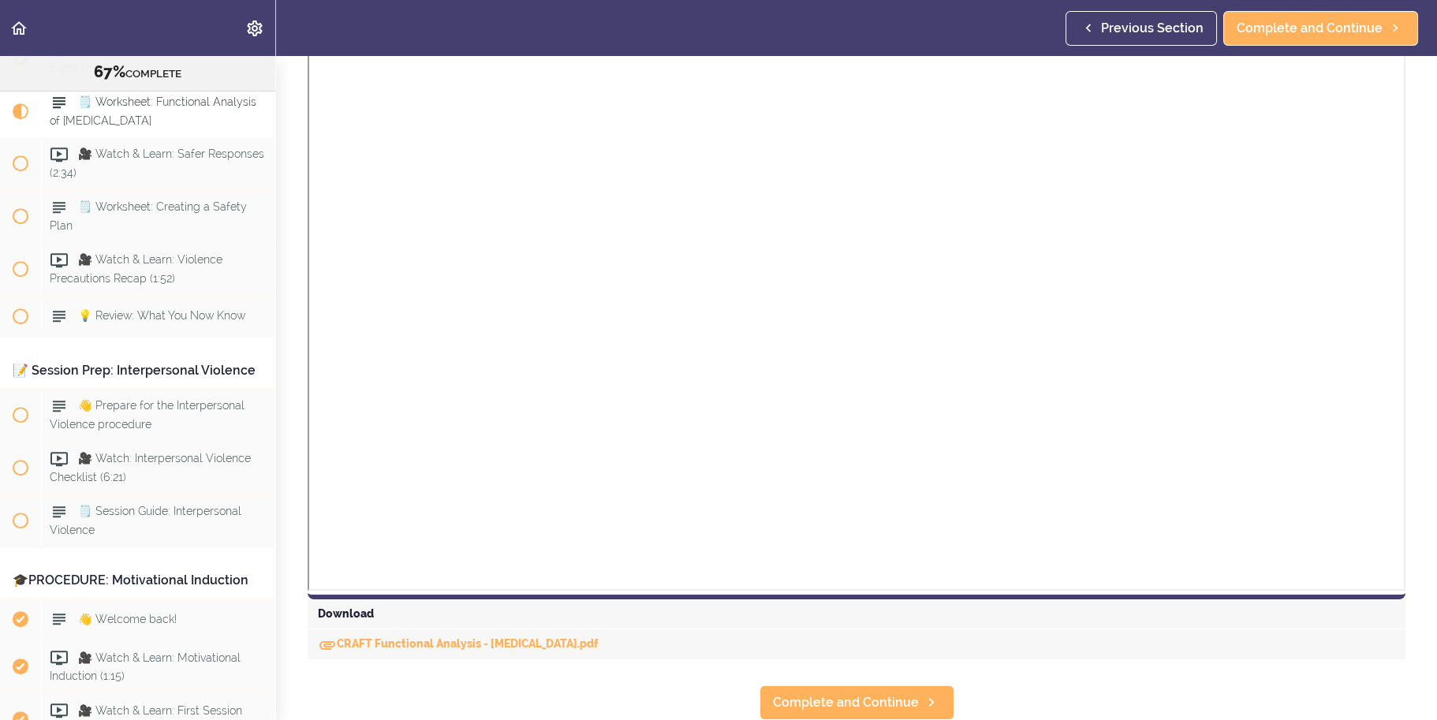
click at [925, 667] on section "Online Program: CRAFT Training for Professionals (Trainer-Led) 67% COMPLETE 📜In…" at bounding box center [718, 388] width 1437 height 664
click at [930, 686] on link "Complete and Continue" at bounding box center [857, 703] width 195 height 35
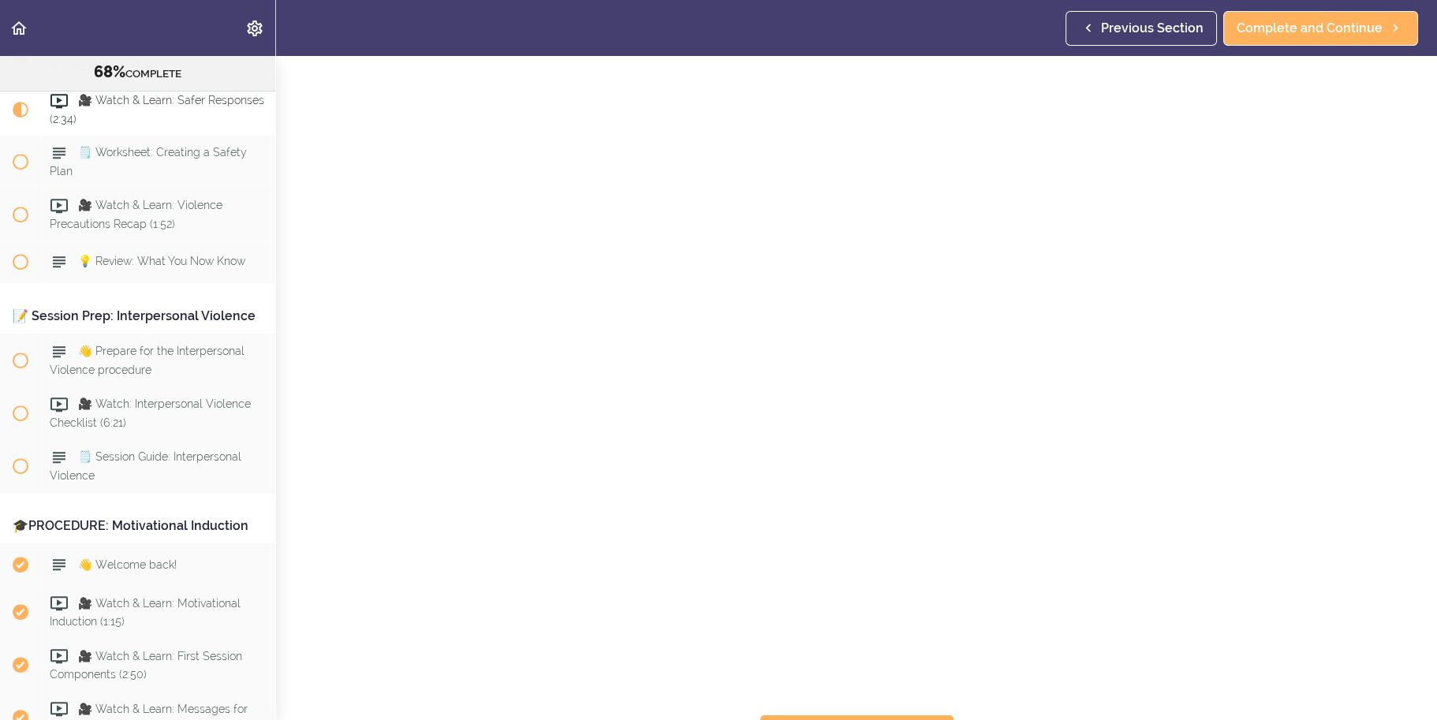
scroll to position [79, 0]
click at [909, 704] on span "Complete and Continue" at bounding box center [846, 708] width 146 height 19
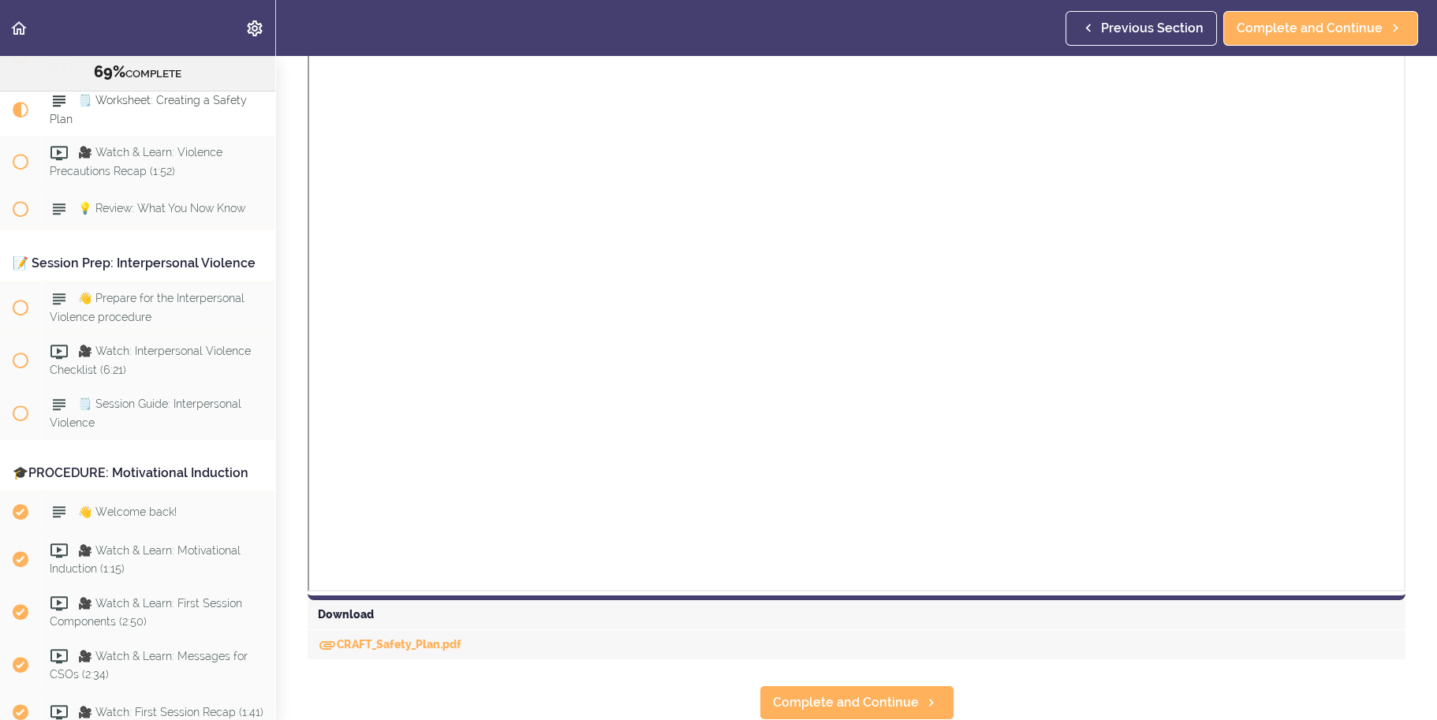
scroll to position [503, 0]
click at [958, 685] on section "Online Program: CRAFT Training for Professionals (Trainer-Led) 69% COMPLETE 📜In…" at bounding box center [718, 388] width 1437 height 664
click at [929, 695] on icon at bounding box center [931, 703] width 19 height 17
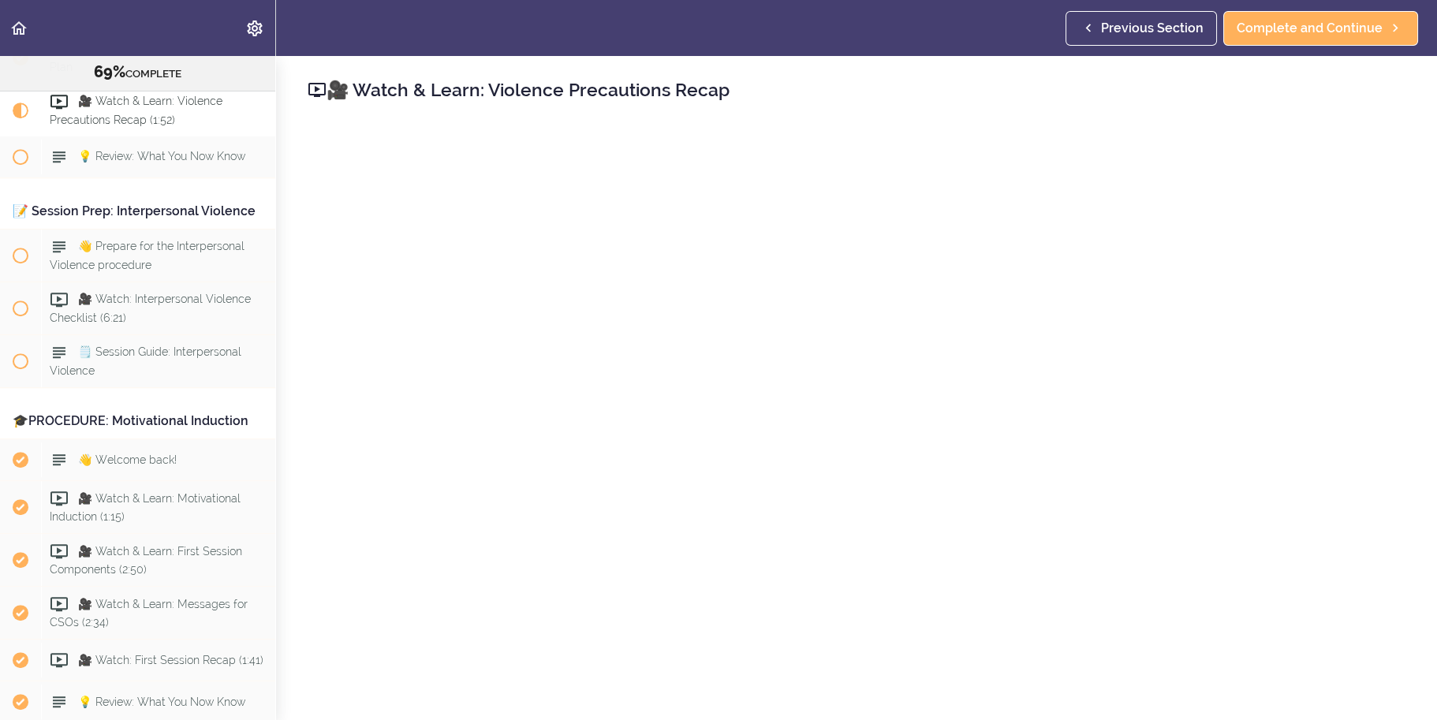
scroll to position [89, 0]
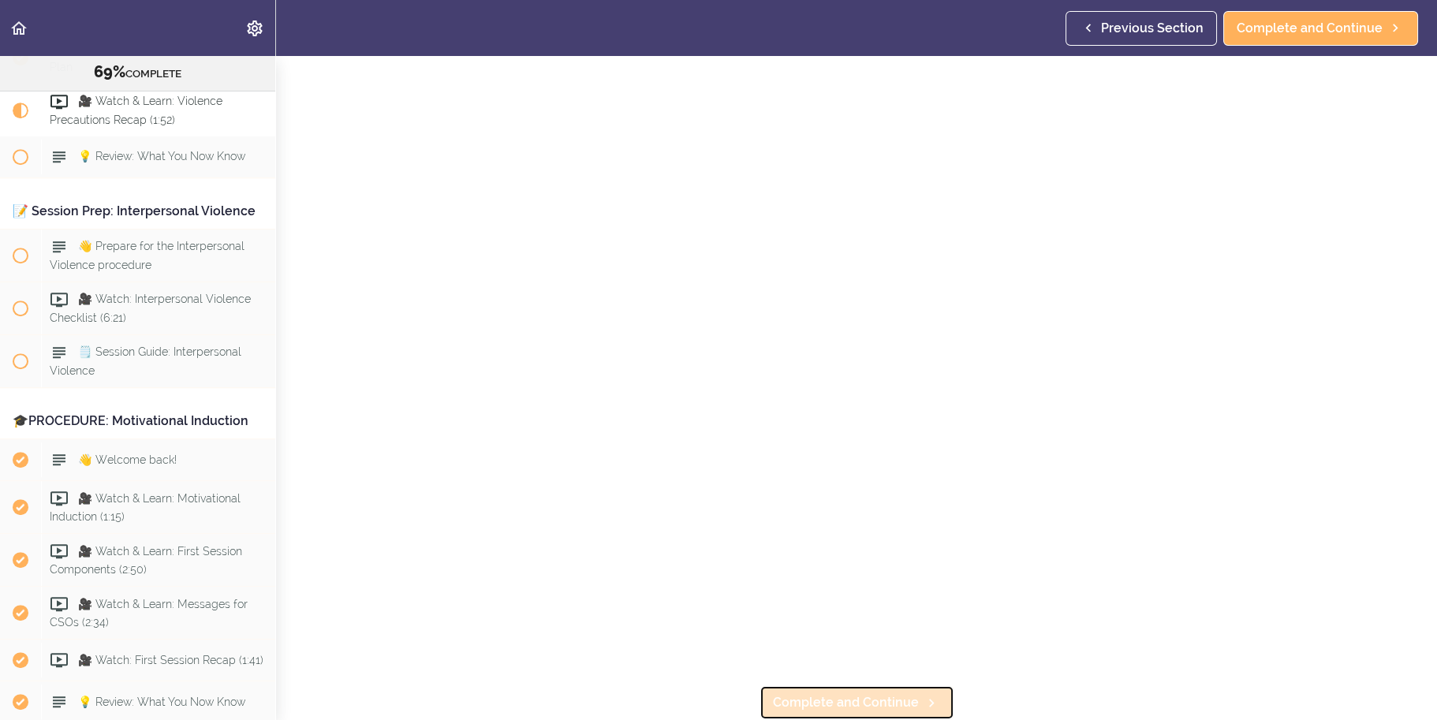
click at [843, 699] on span "Complete and Continue" at bounding box center [846, 702] width 146 height 19
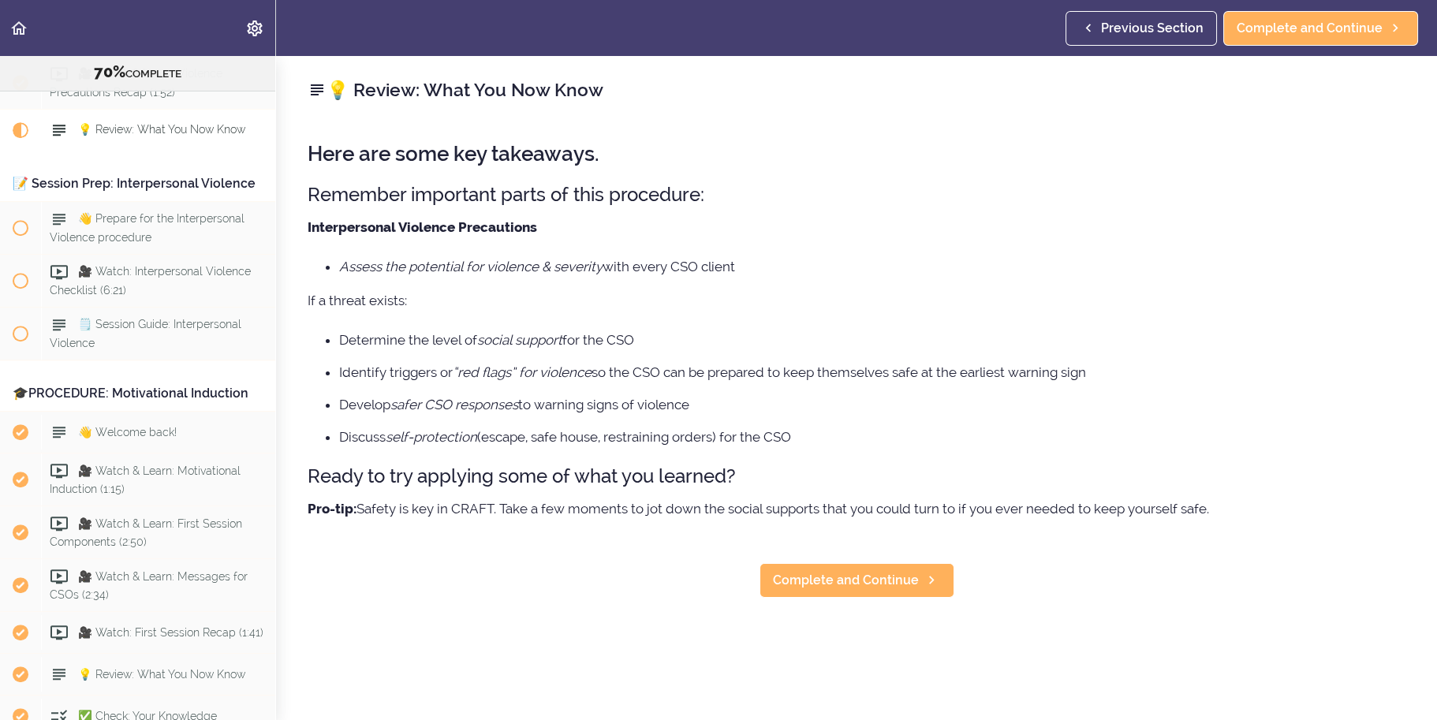
scroll to position [2330, 0]
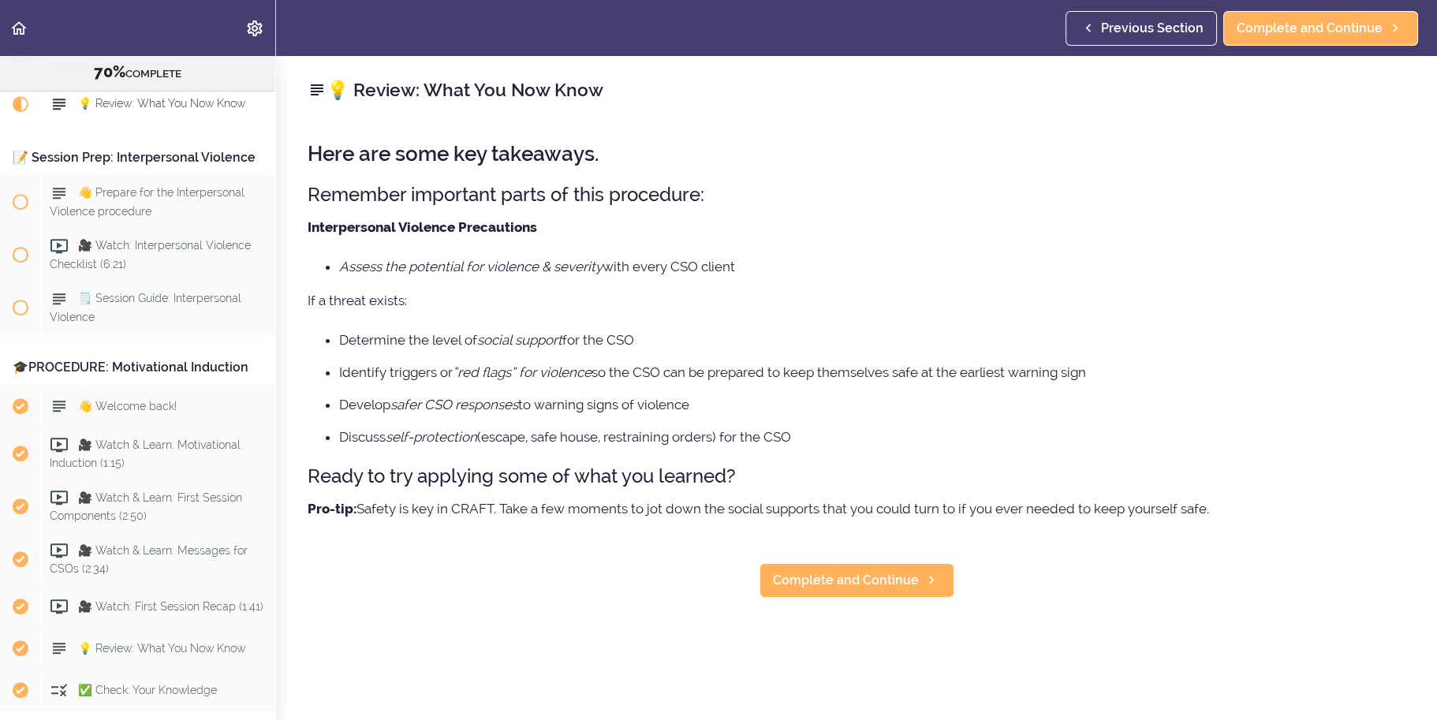
drag, startPoint x: 295, startPoint y: 226, endPoint x: 1250, endPoint y: 514, distance: 997.3
click at [1250, 514] on div "💡 Review: What You Now Know Here are some key takeaways. Remember important par…" at bounding box center [856, 388] width 1161 height 664
copy div "Interpersonal Violence Precautions Assess the potential for violence & severity…"
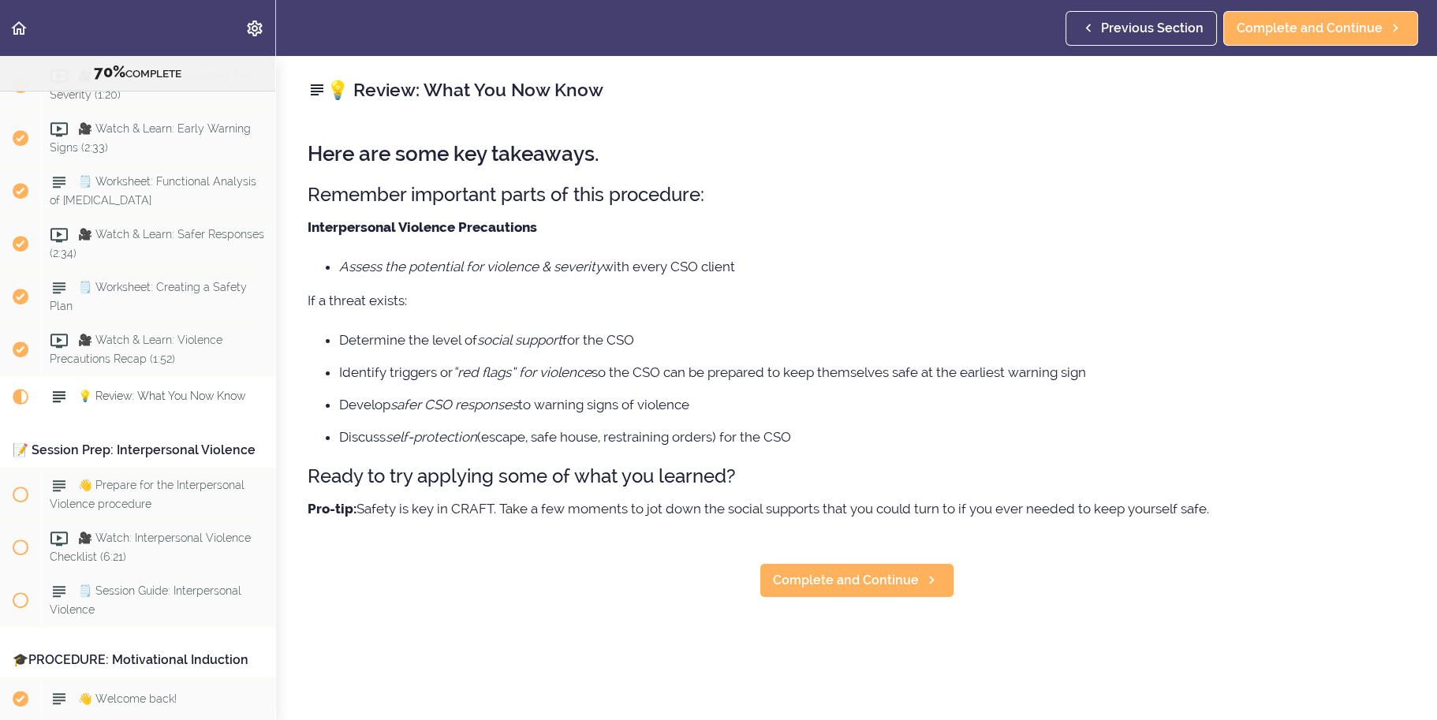
scroll to position [2172, 0]
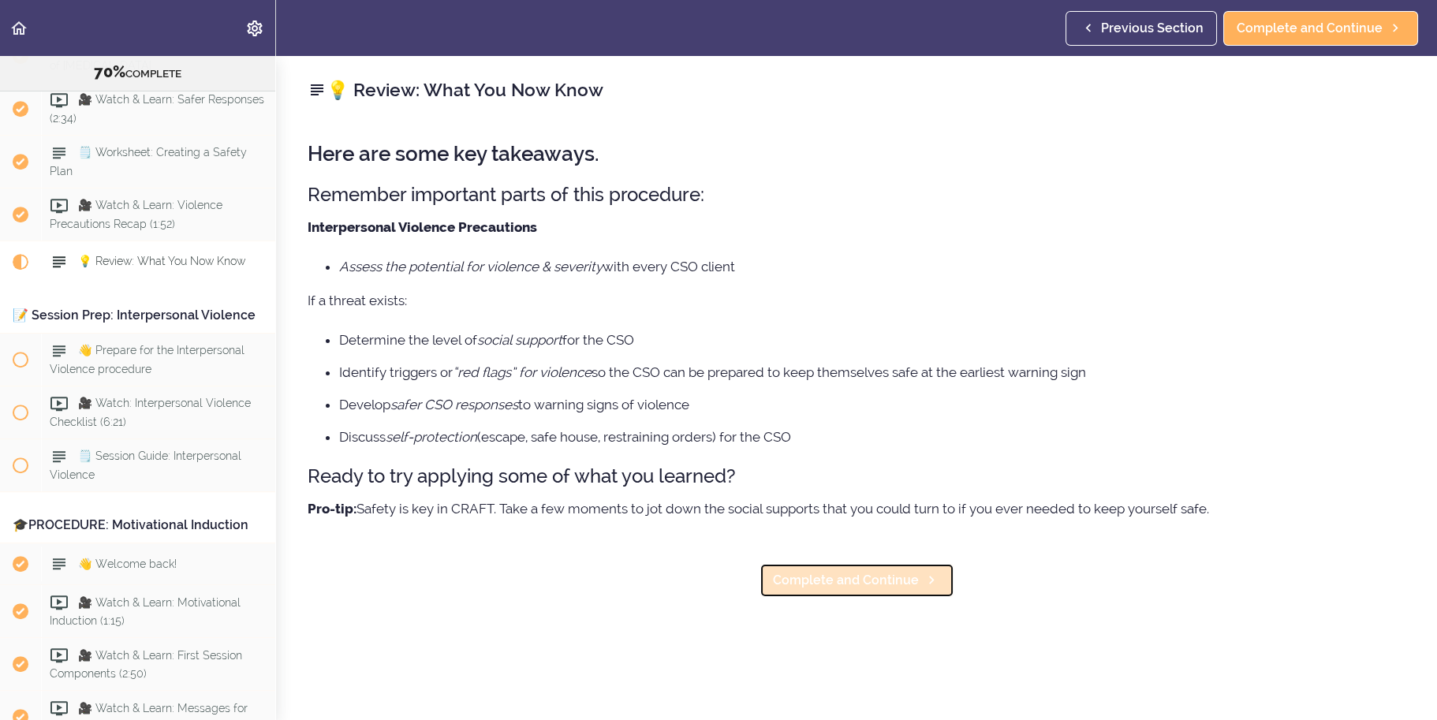
click at [832, 581] on span "Complete and Continue" at bounding box center [846, 580] width 146 height 19
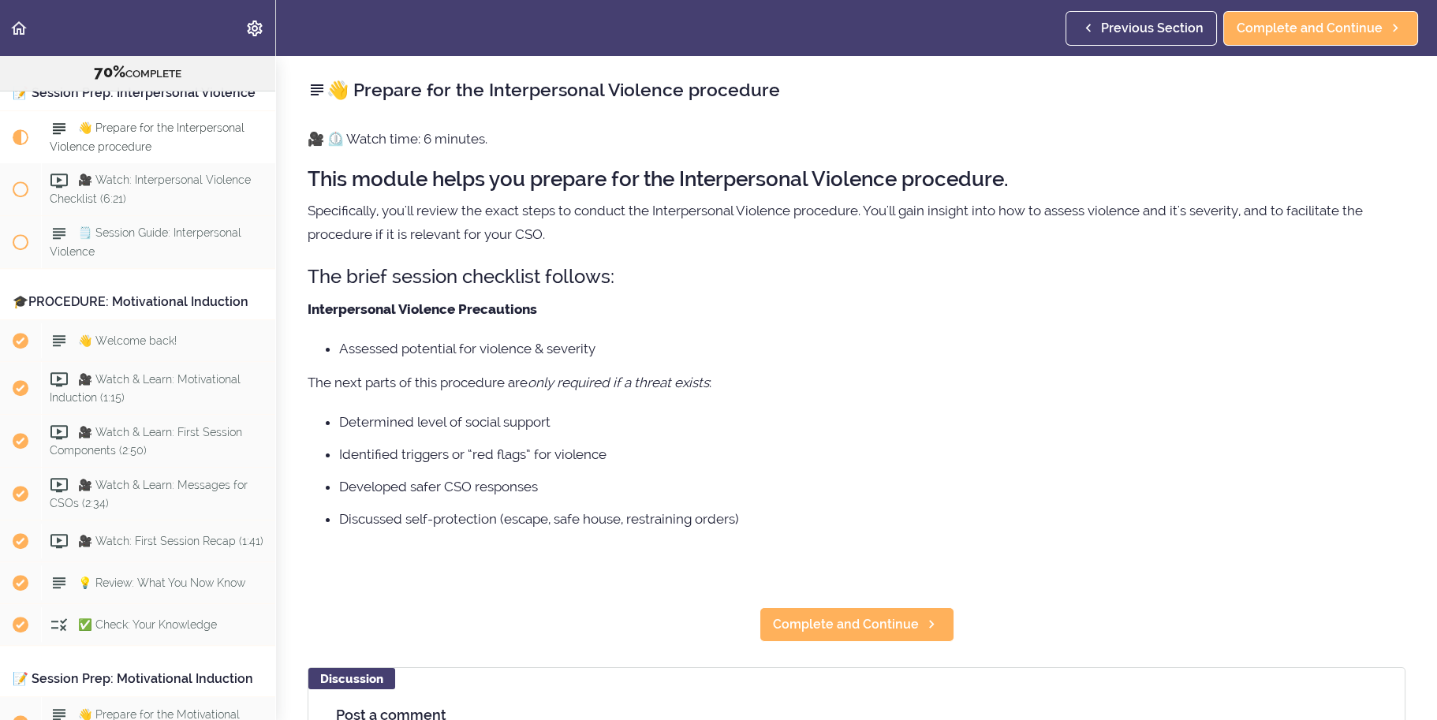
scroll to position [2442, 0]
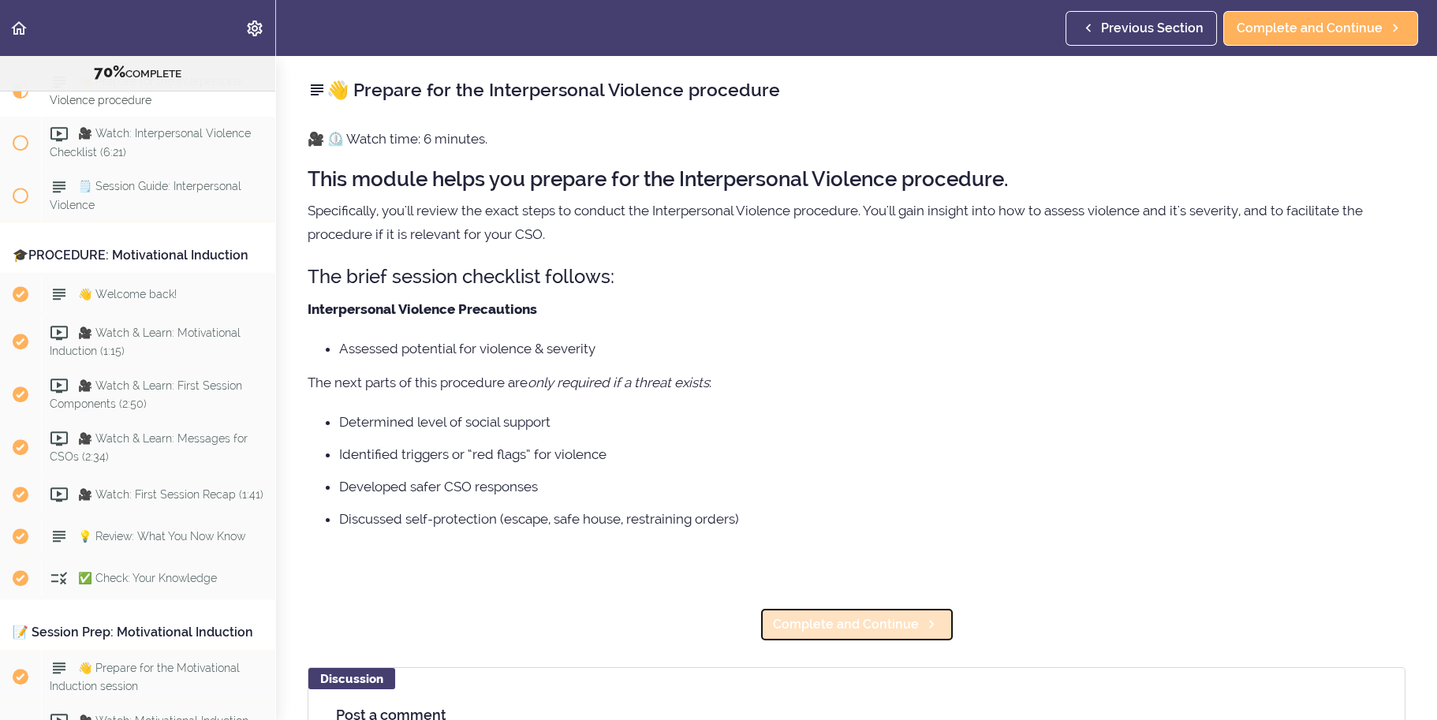
click at [902, 620] on span "Complete and Continue" at bounding box center [846, 624] width 146 height 19
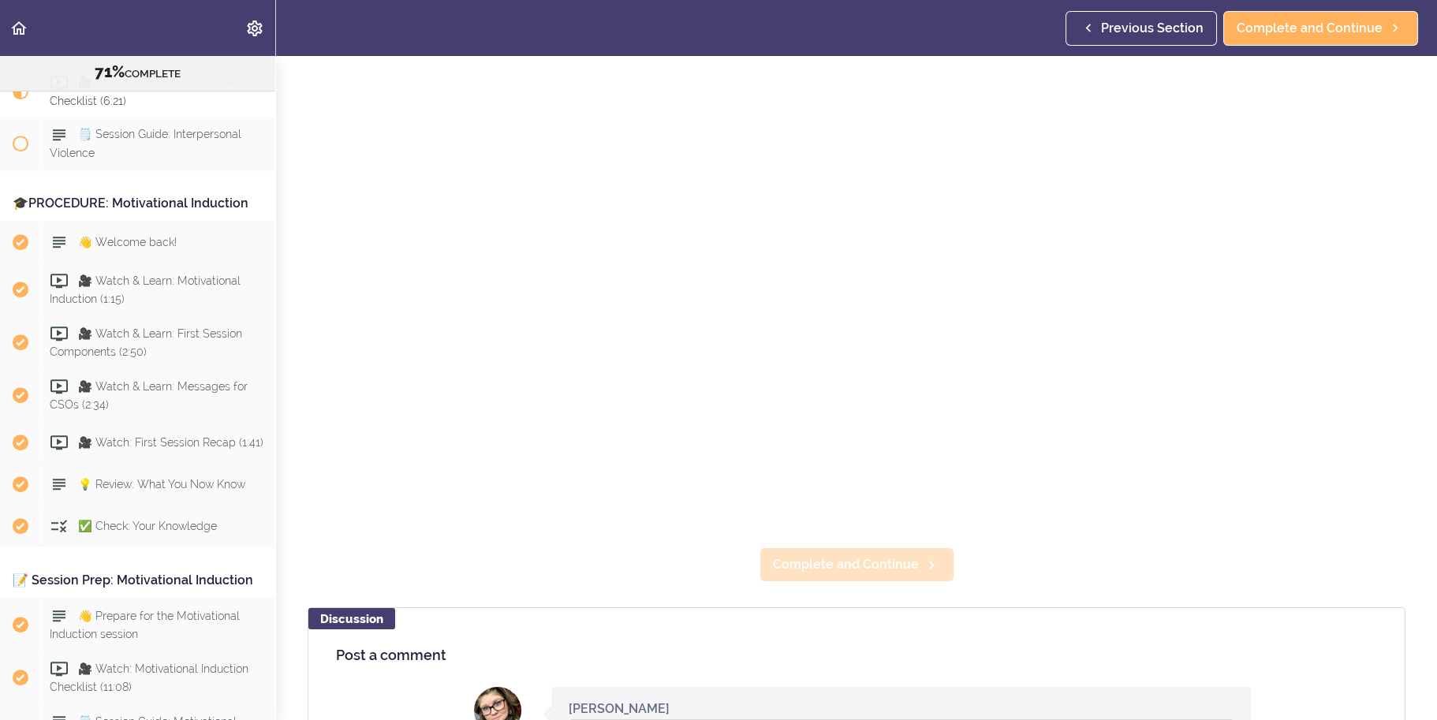
scroll to position [237, 0]
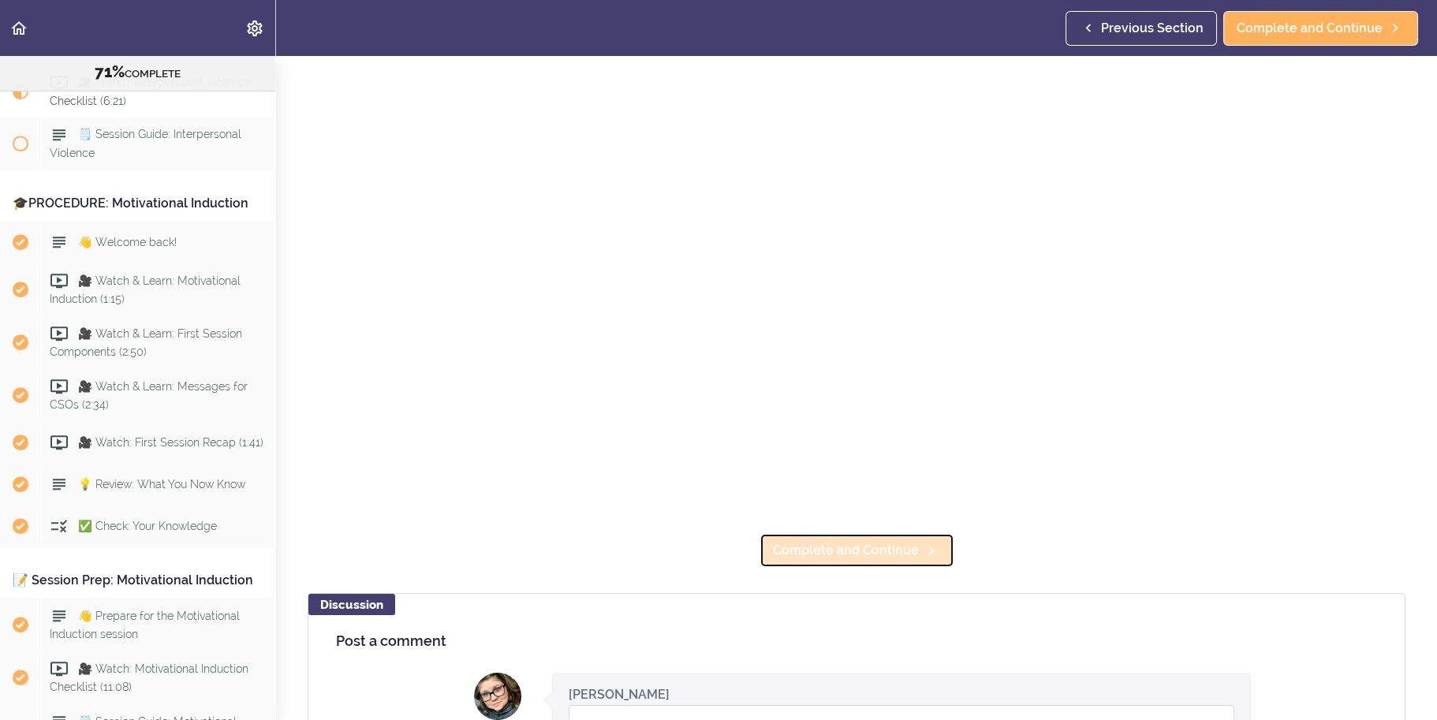
click at [895, 533] on link "Complete and Continue" at bounding box center [857, 550] width 195 height 35
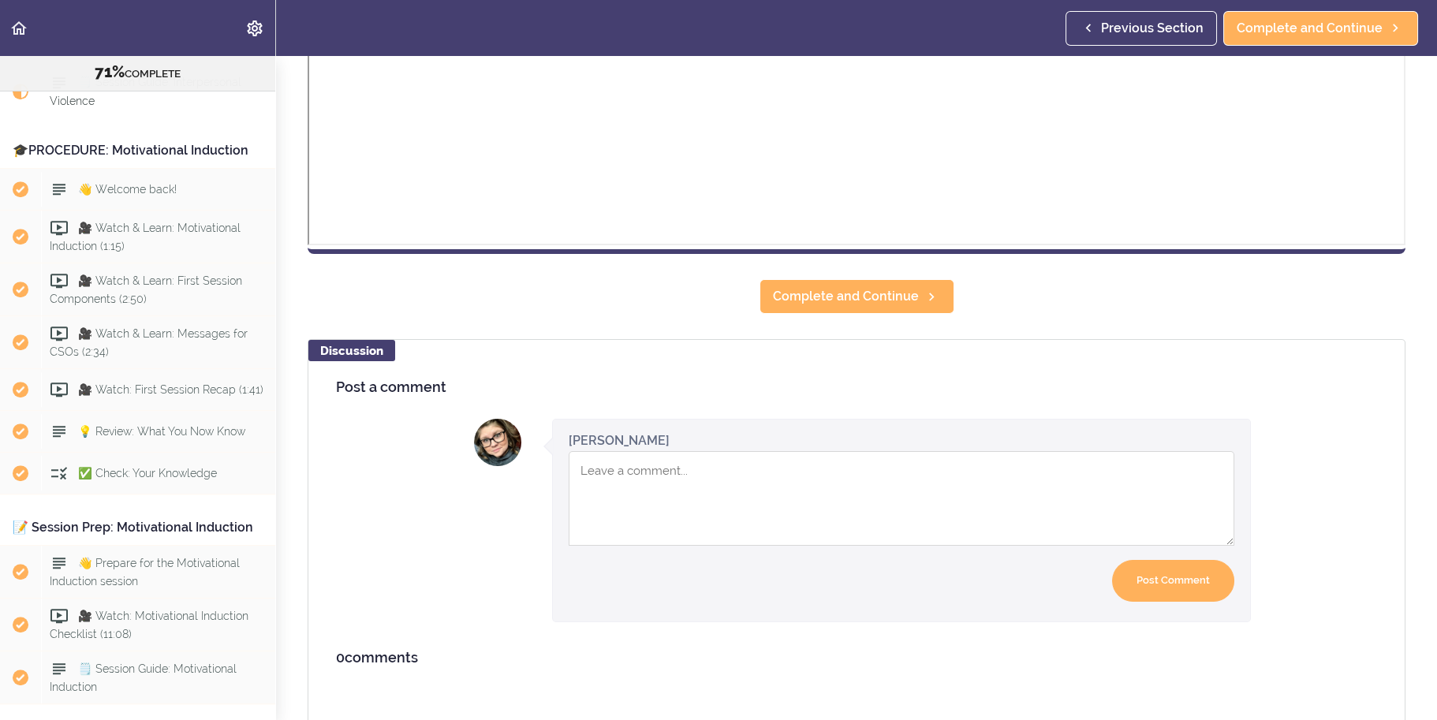
scroll to position [631, 0]
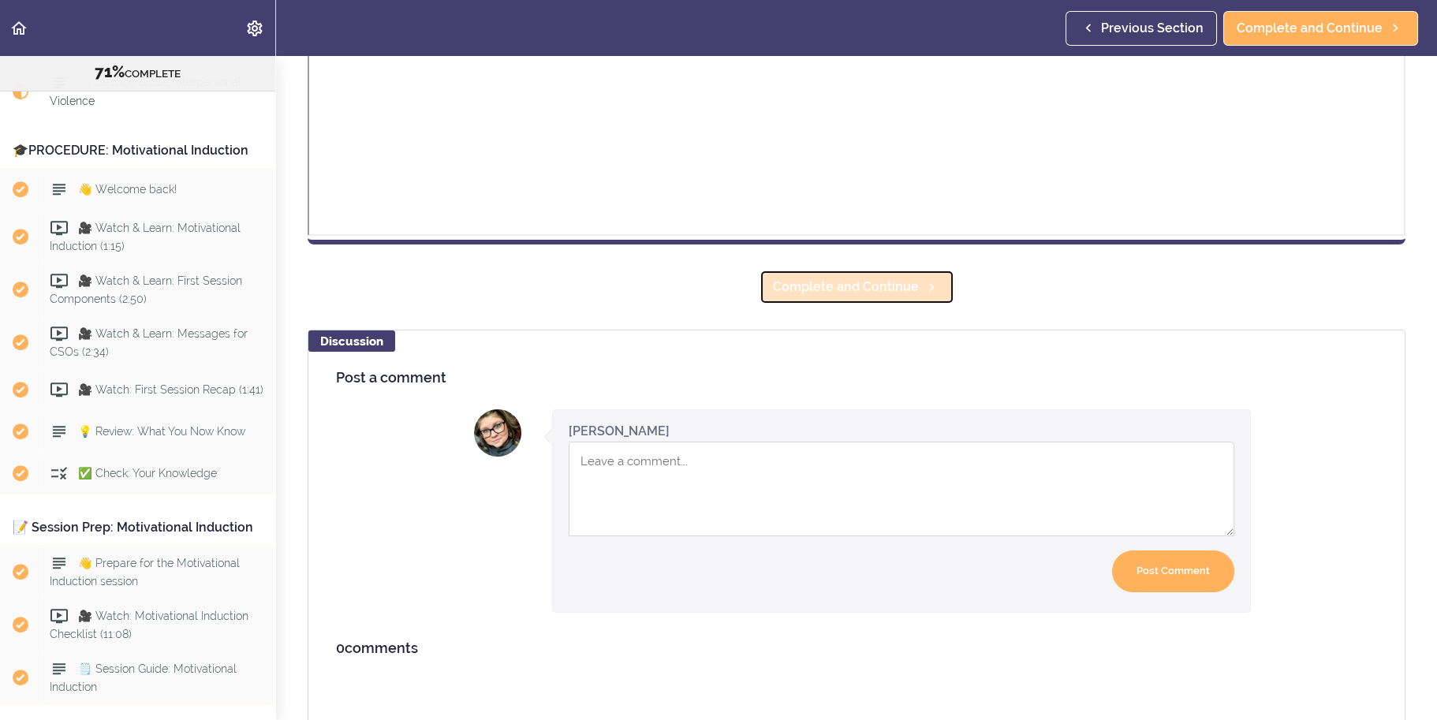
click at [843, 289] on span "Complete and Continue" at bounding box center [846, 287] width 146 height 19
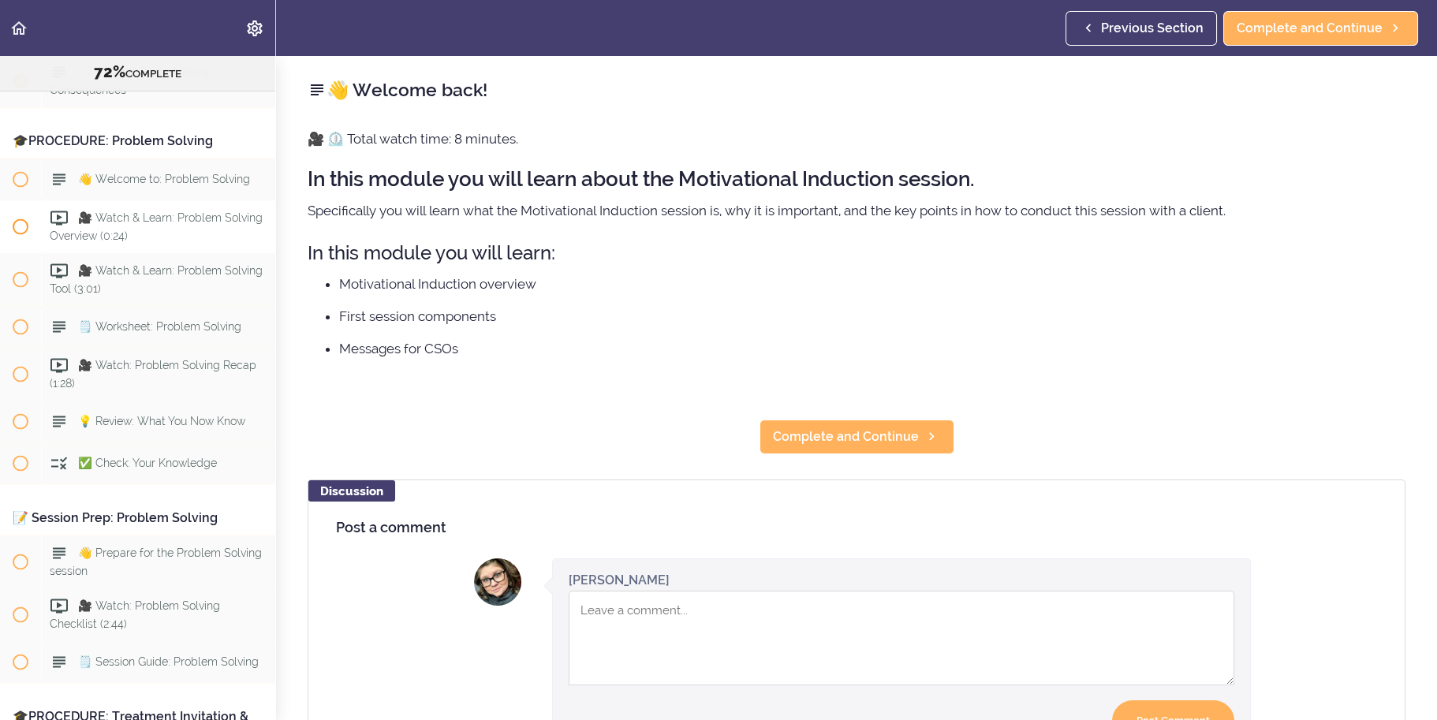
scroll to position [7652, 0]
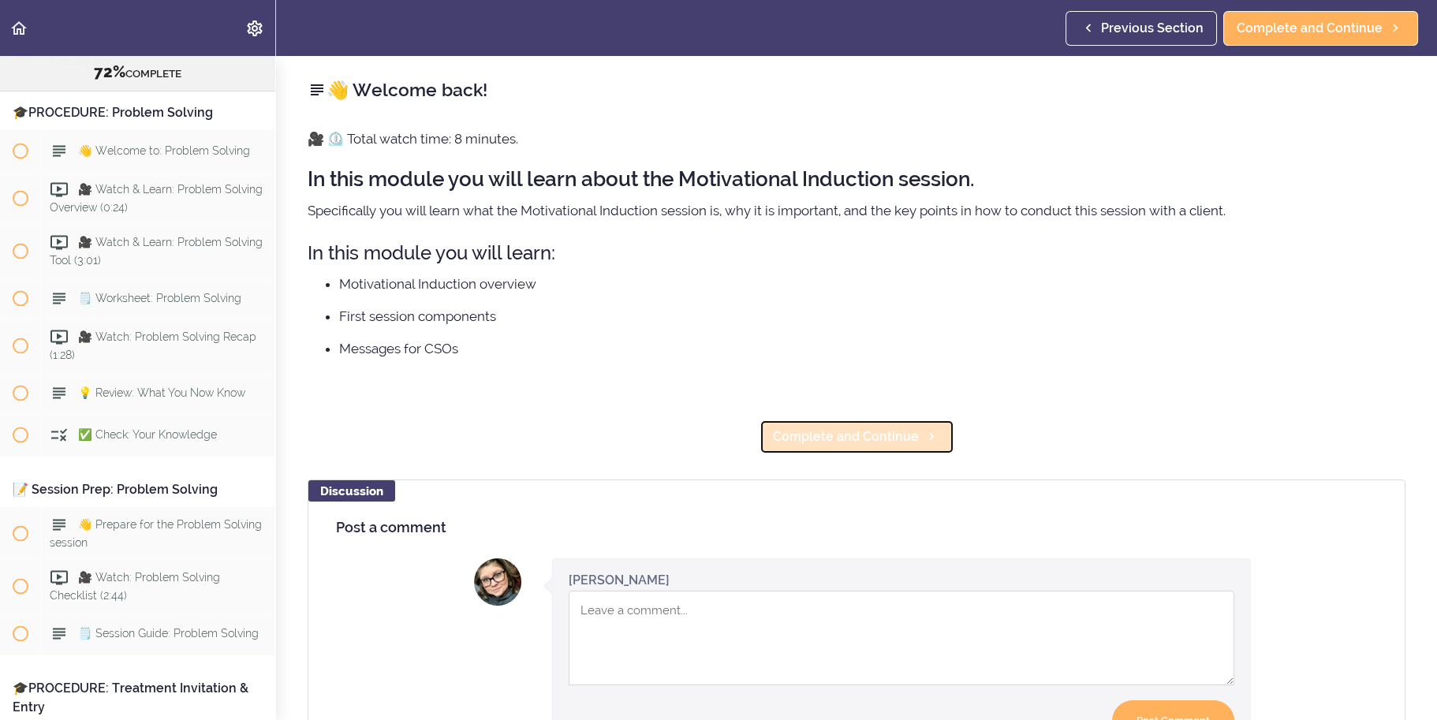
click at [876, 441] on span "Complete and Continue" at bounding box center [846, 437] width 146 height 19
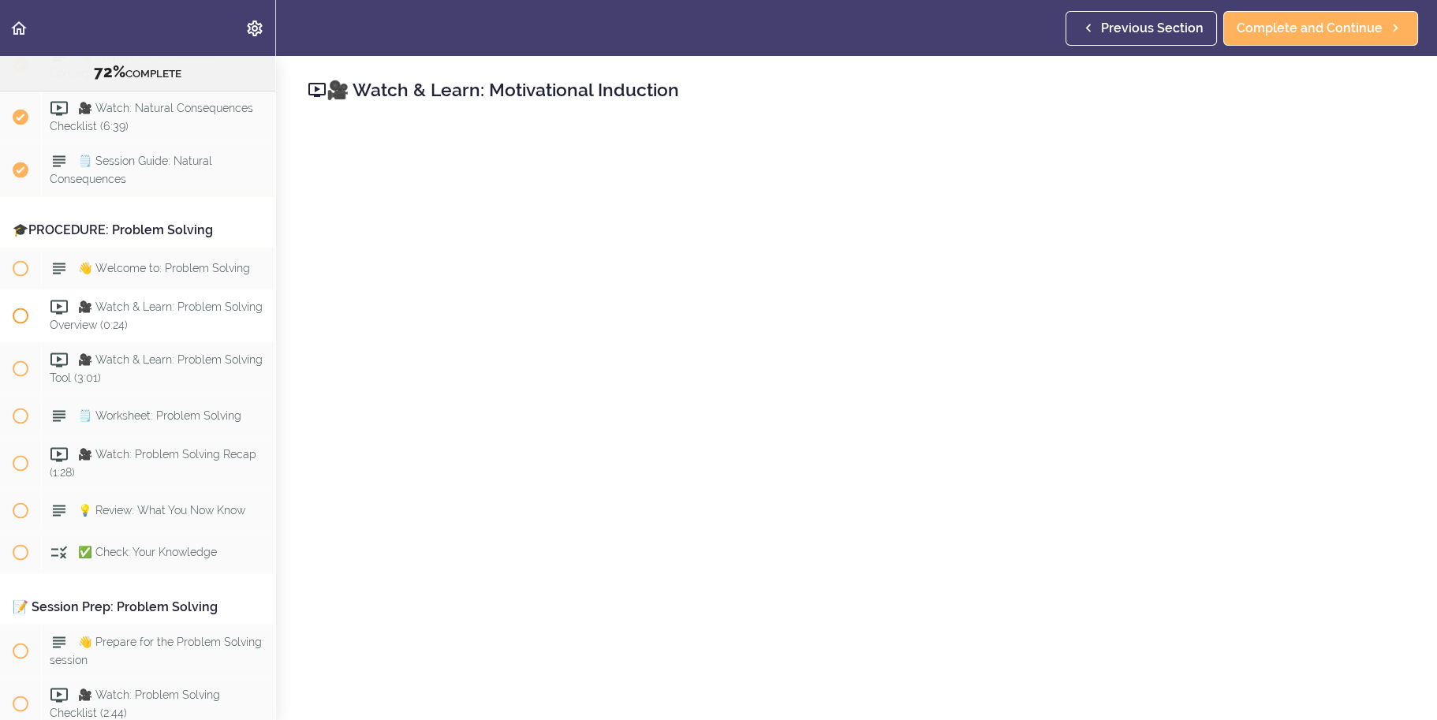
scroll to position [7505, 0]
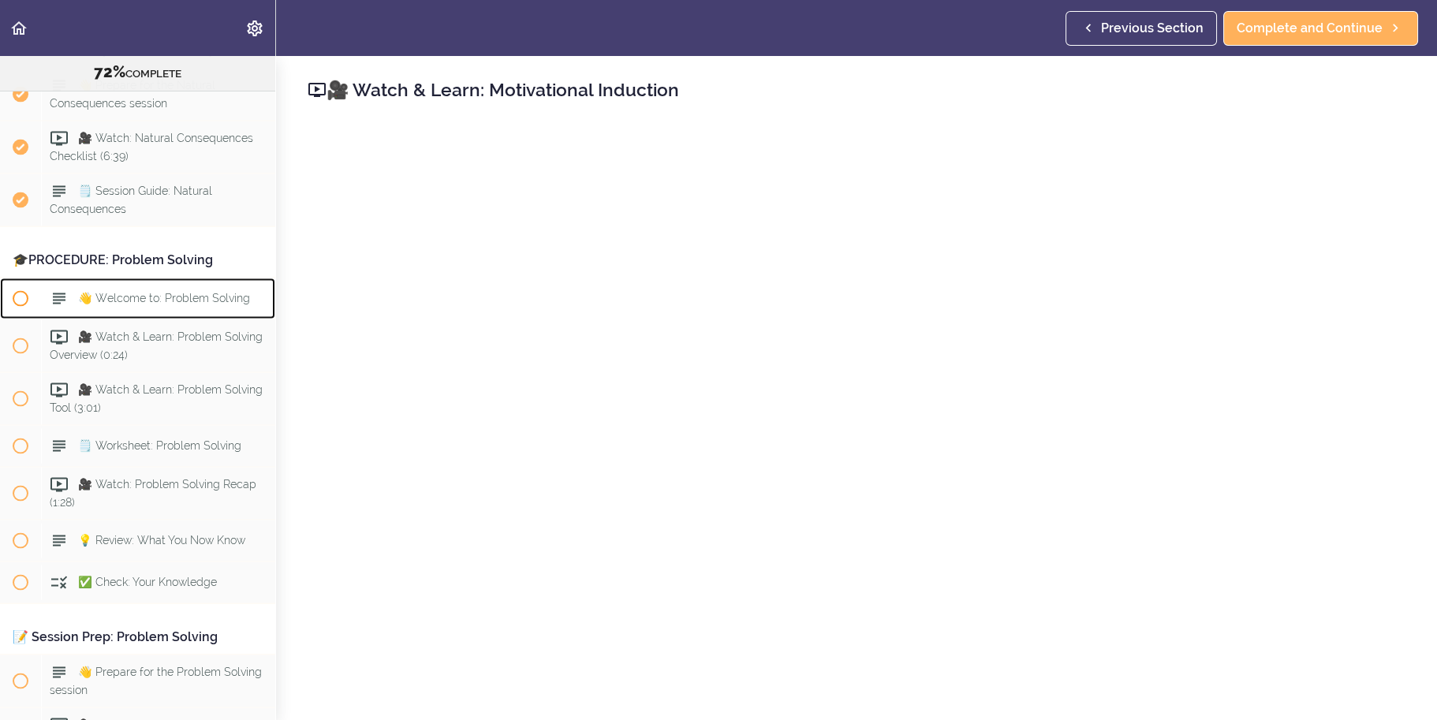
click at [166, 316] on div "👋 Welcome to: Problem Solving" at bounding box center [158, 298] width 234 height 35
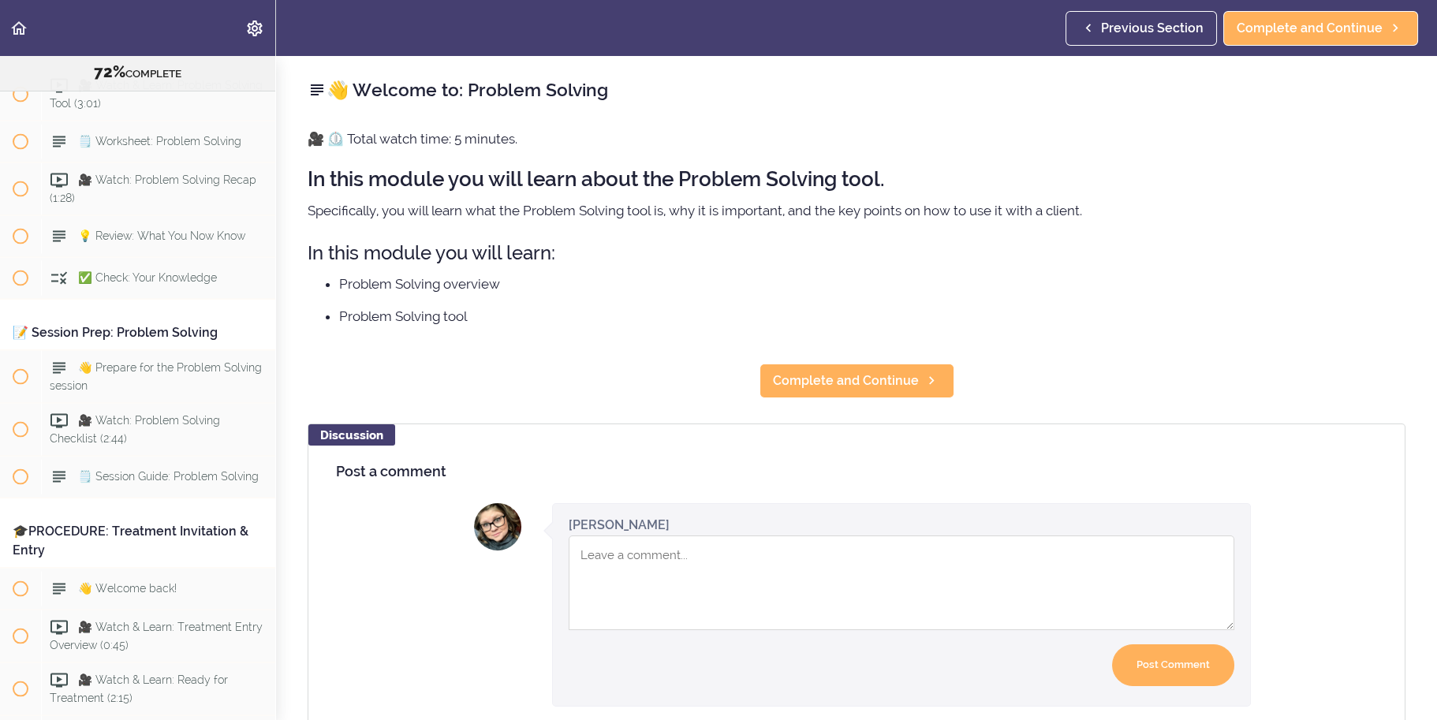
scroll to position [7873, 0]
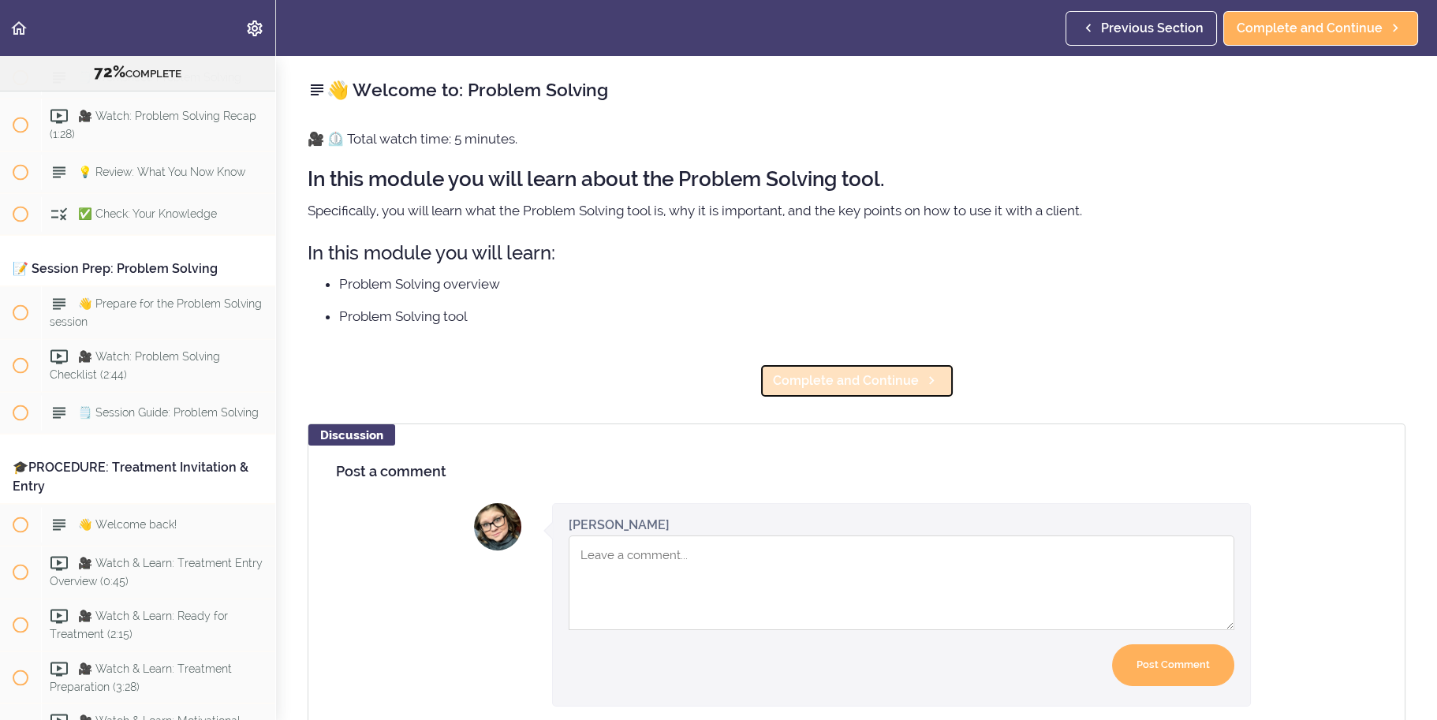
click at [886, 369] on link "Complete and Continue" at bounding box center [857, 381] width 195 height 35
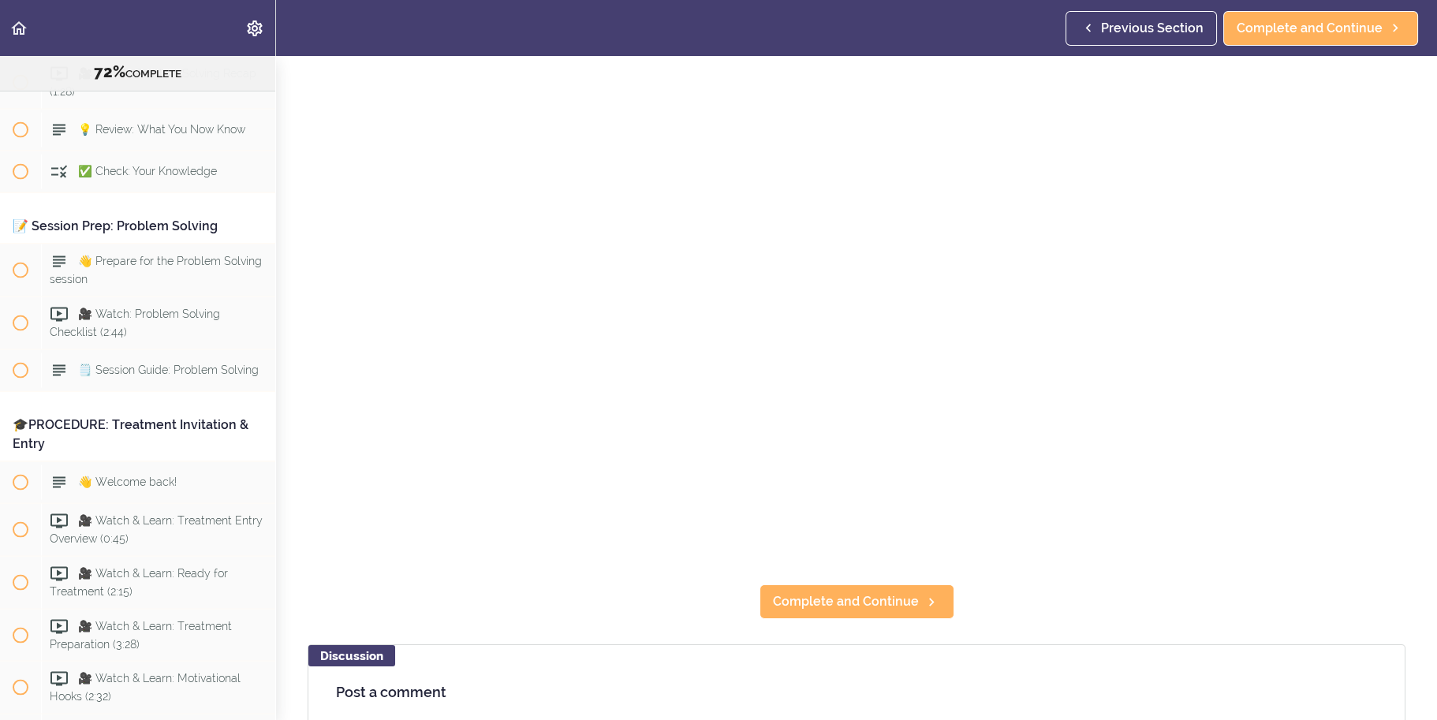
scroll to position [237, 0]
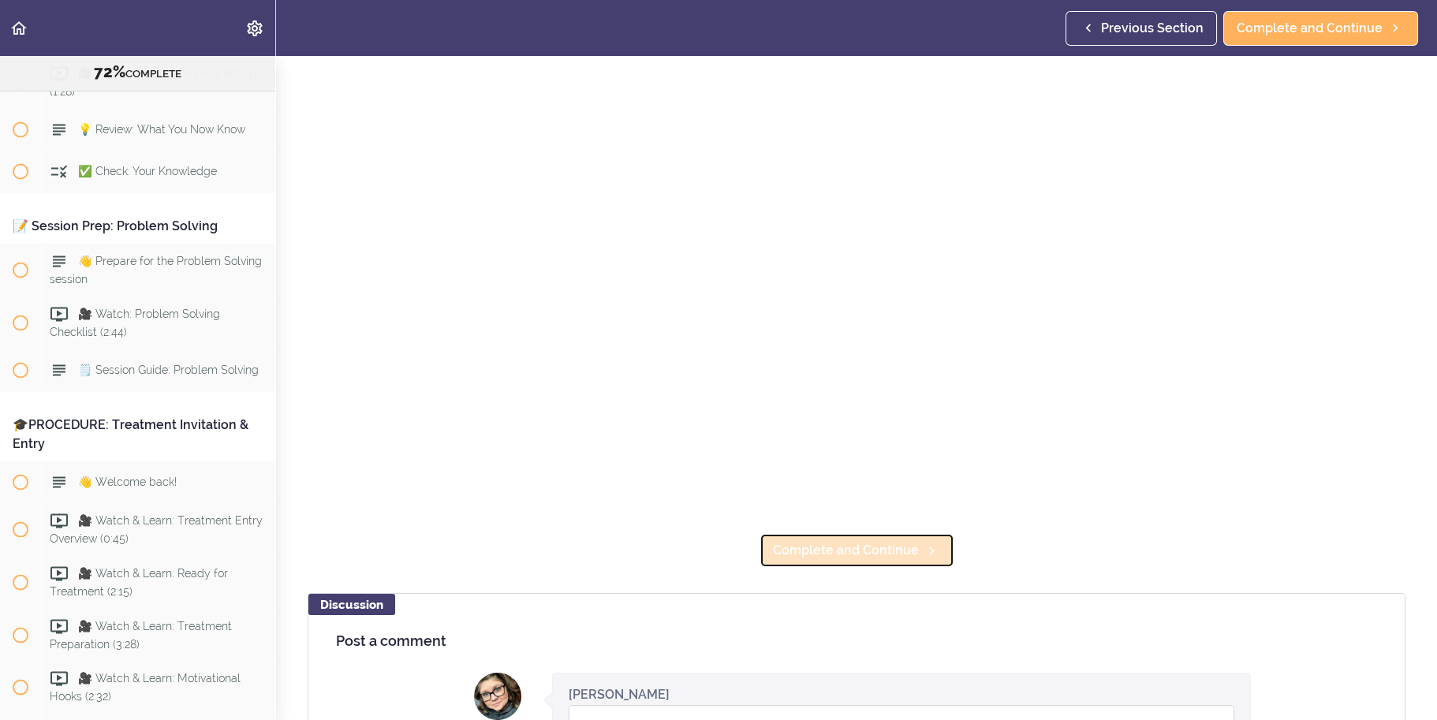
click at [914, 533] on link "Complete and Continue" at bounding box center [857, 550] width 195 height 35
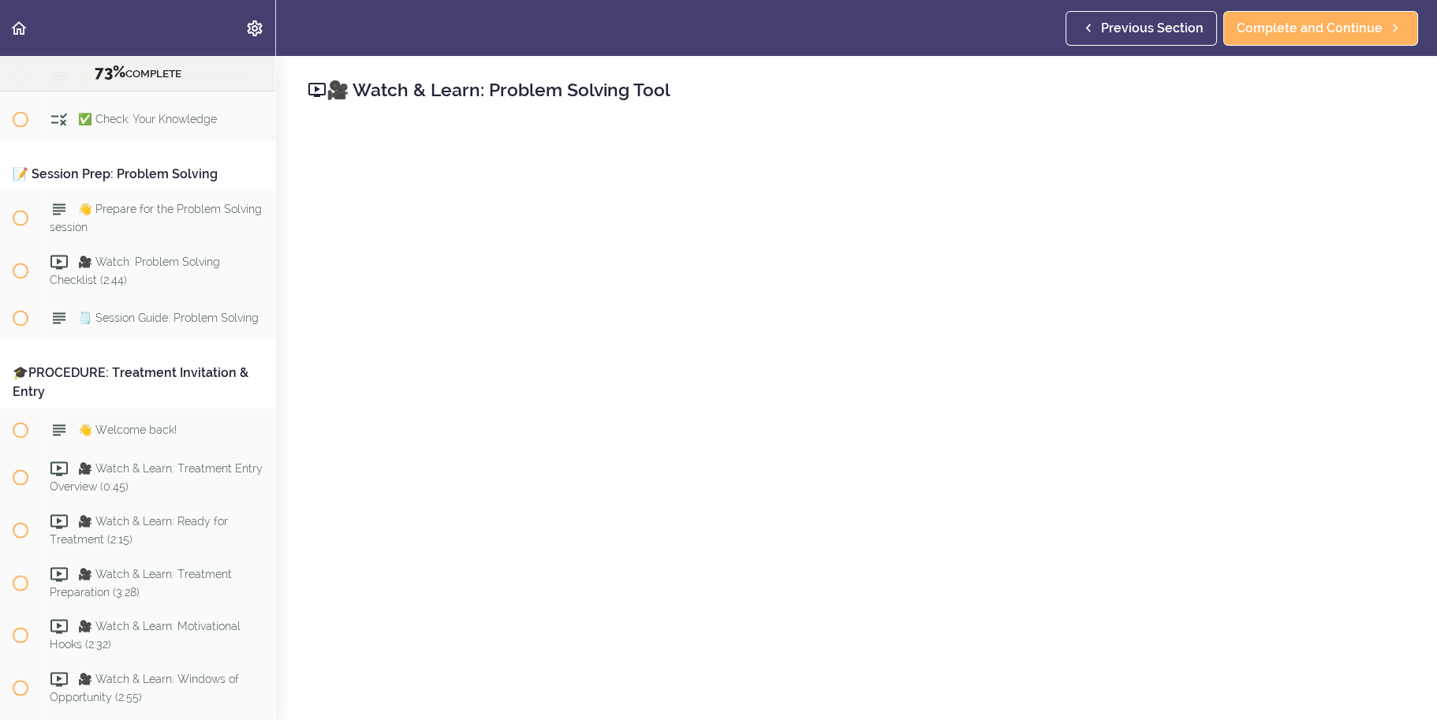
scroll to position [79, 0]
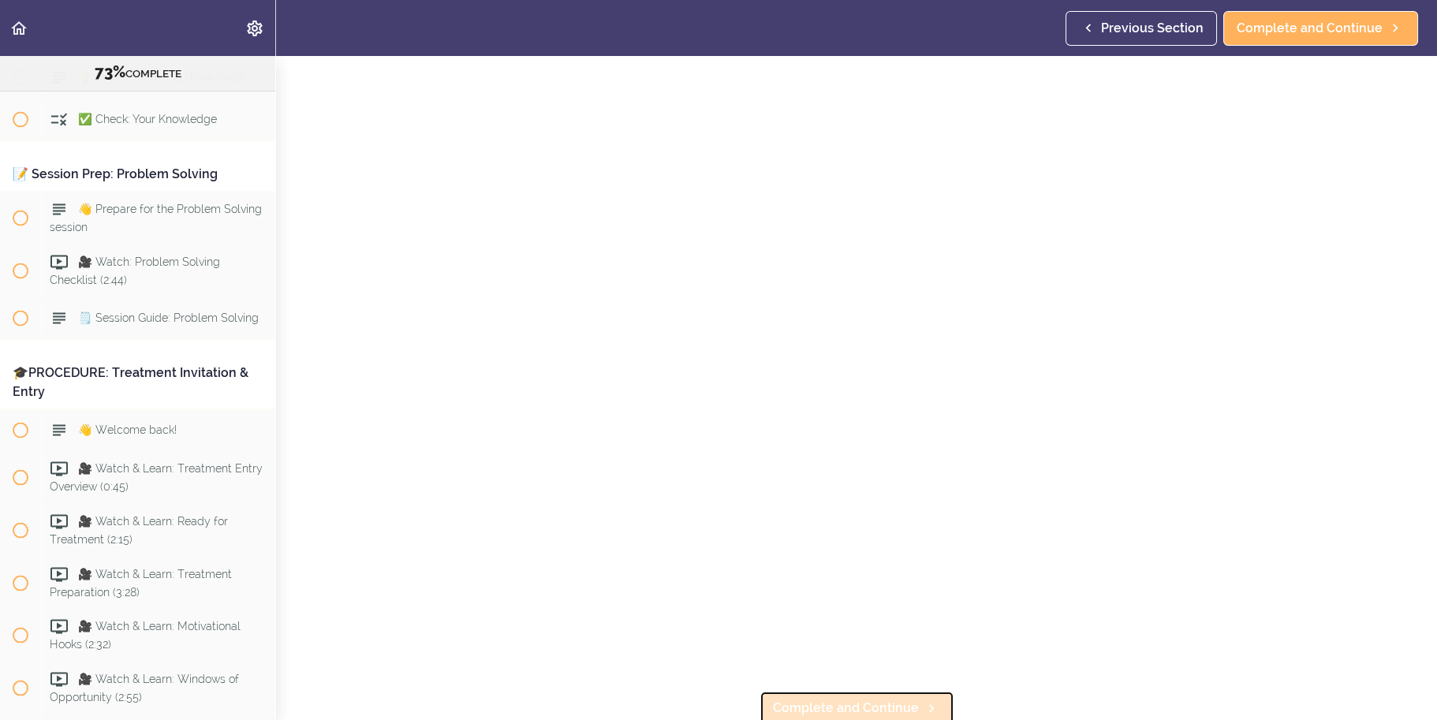
click at [873, 701] on span "Complete and Continue" at bounding box center [846, 708] width 146 height 19
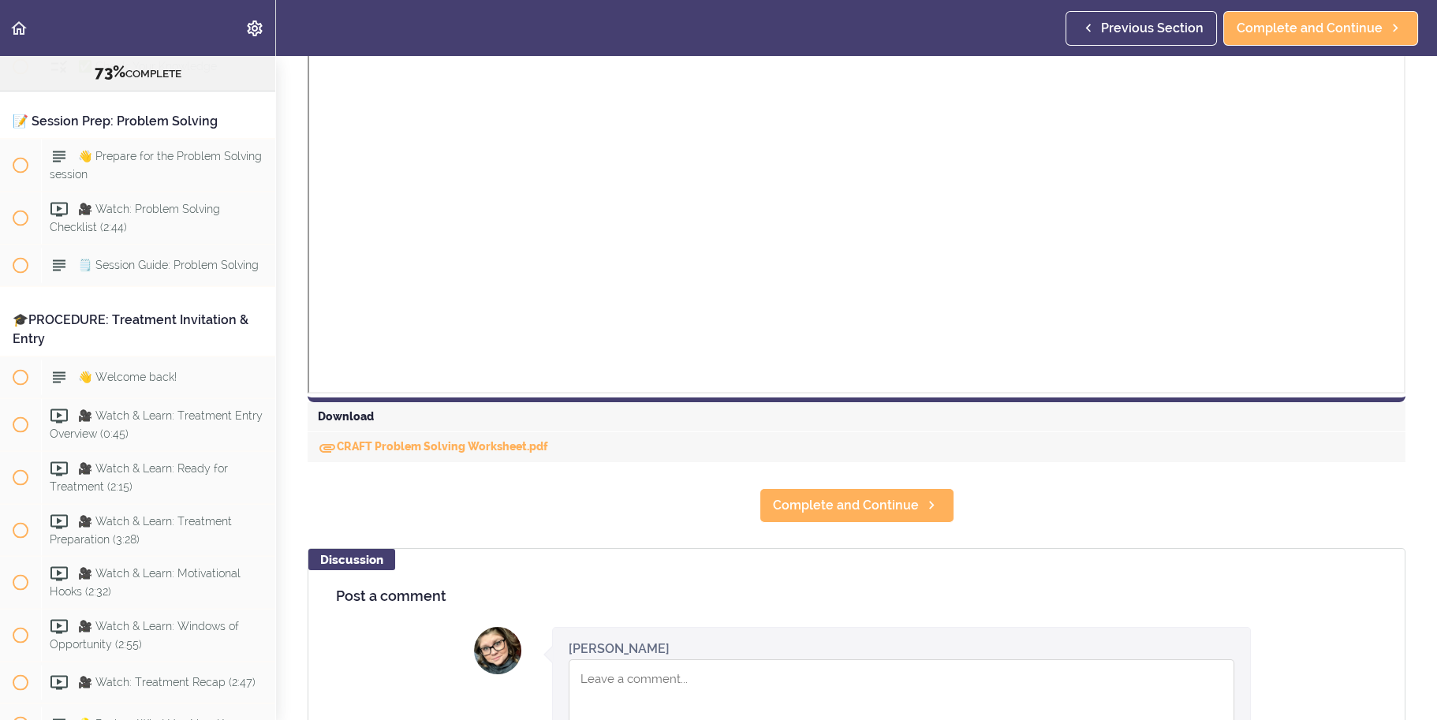
scroll to position [717, 0]
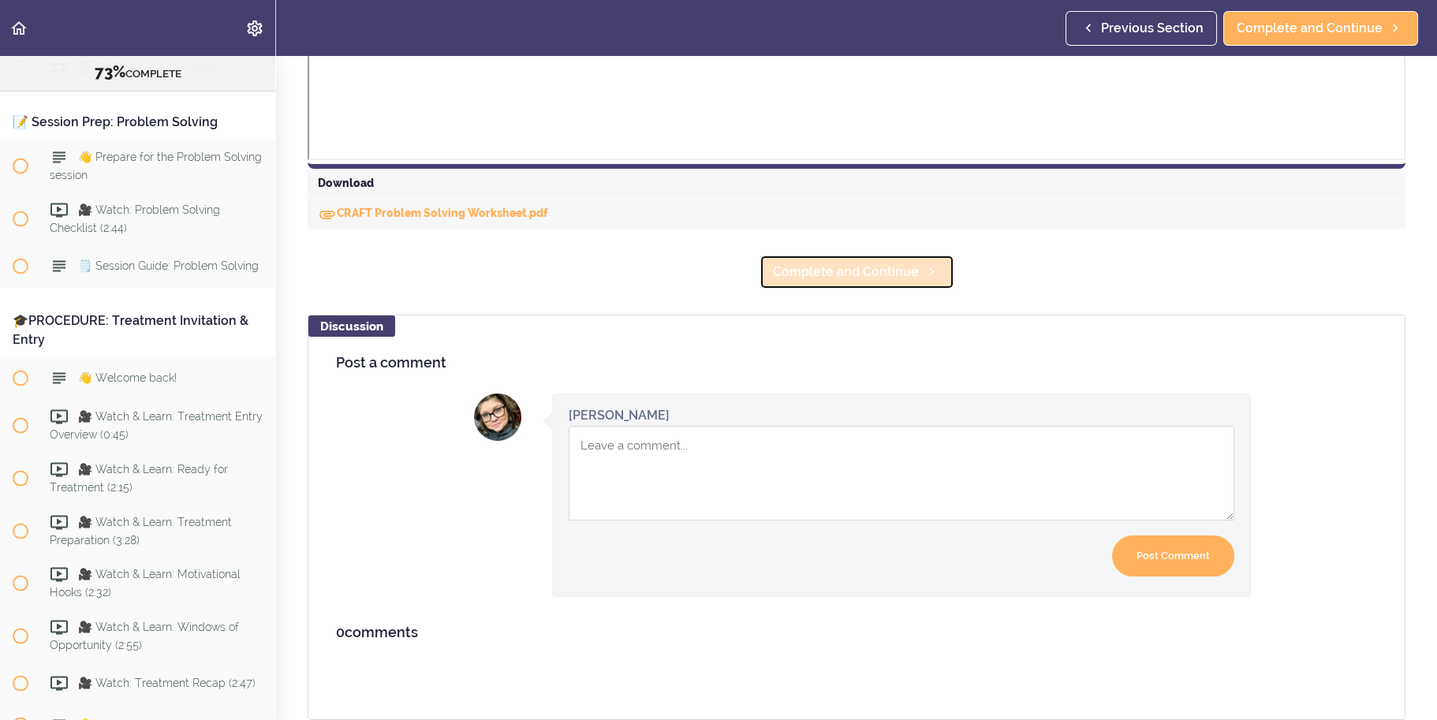
click at [897, 255] on link "Complete and Continue" at bounding box center [857, 272] width 195 height 35
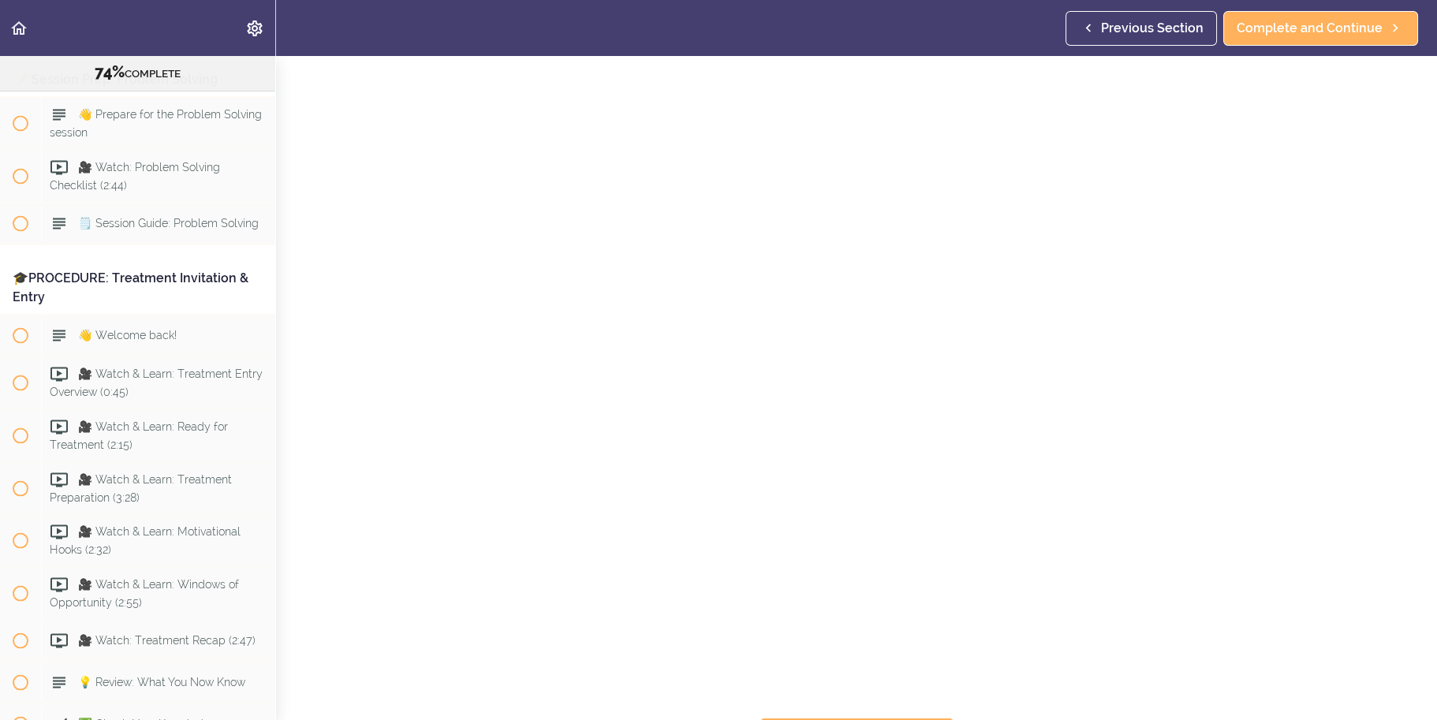
scroll to position [79, 0]
click at [834, 706] on span "Complete and Continue" at bounding box center [846, 708] width 146 height 19
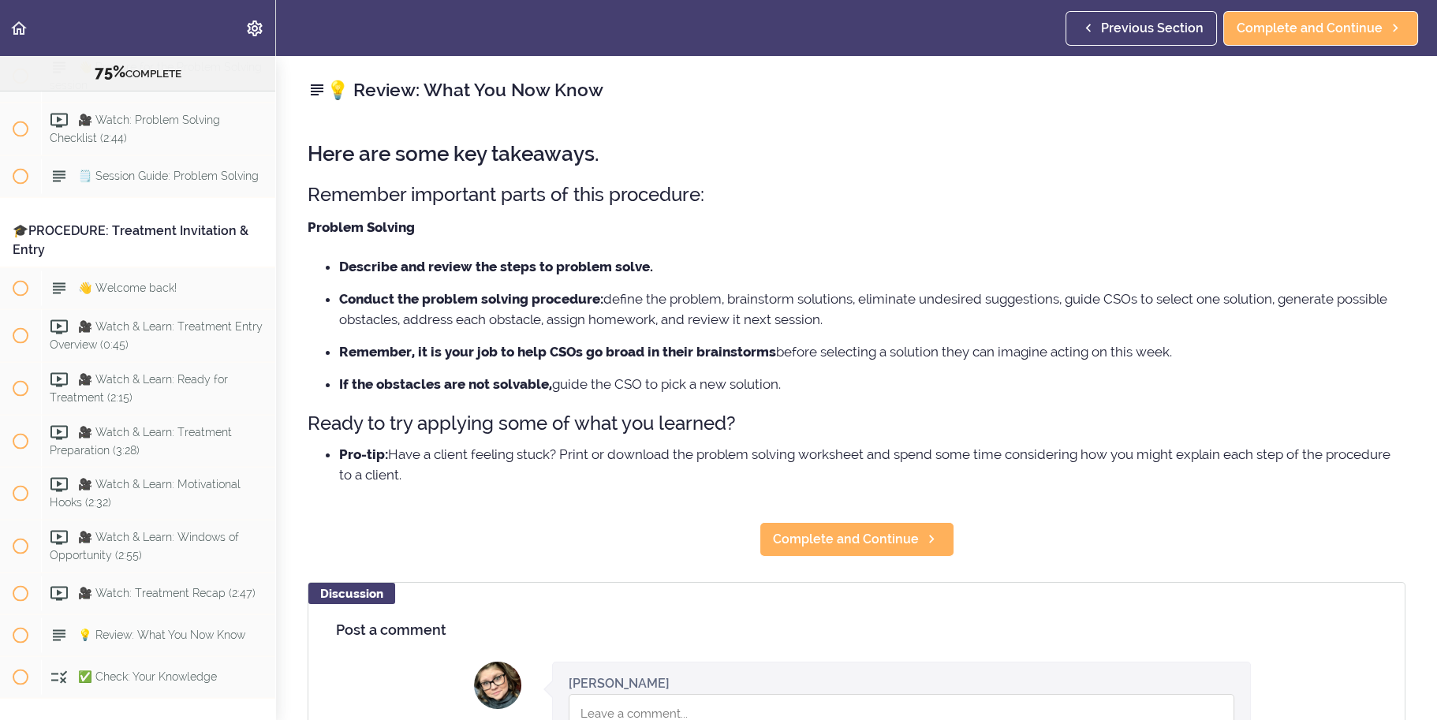
scroll to position [8115, 0]
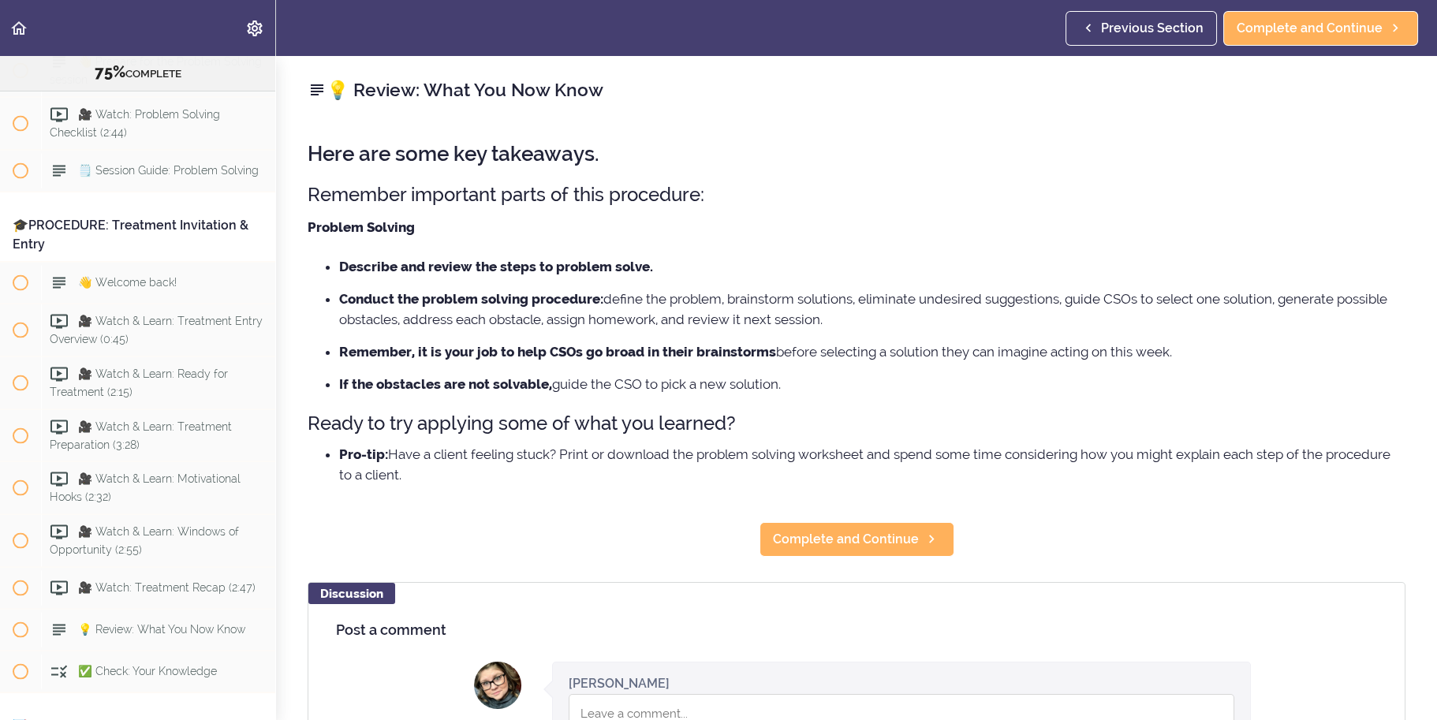
drag, startPoint x: 521, startPoint y: 476, endPoint x: 293, endPoint y: 222, distance: 341.3
click at [293, 222] on div "💡 Review: What You Now Know Here are some key takeaways. Remember important par…" at bounding box center [856, 388] width 1161 height 664
copy div "Problem Solving Describe and review the steps to problem solve. Conduct the pro…"
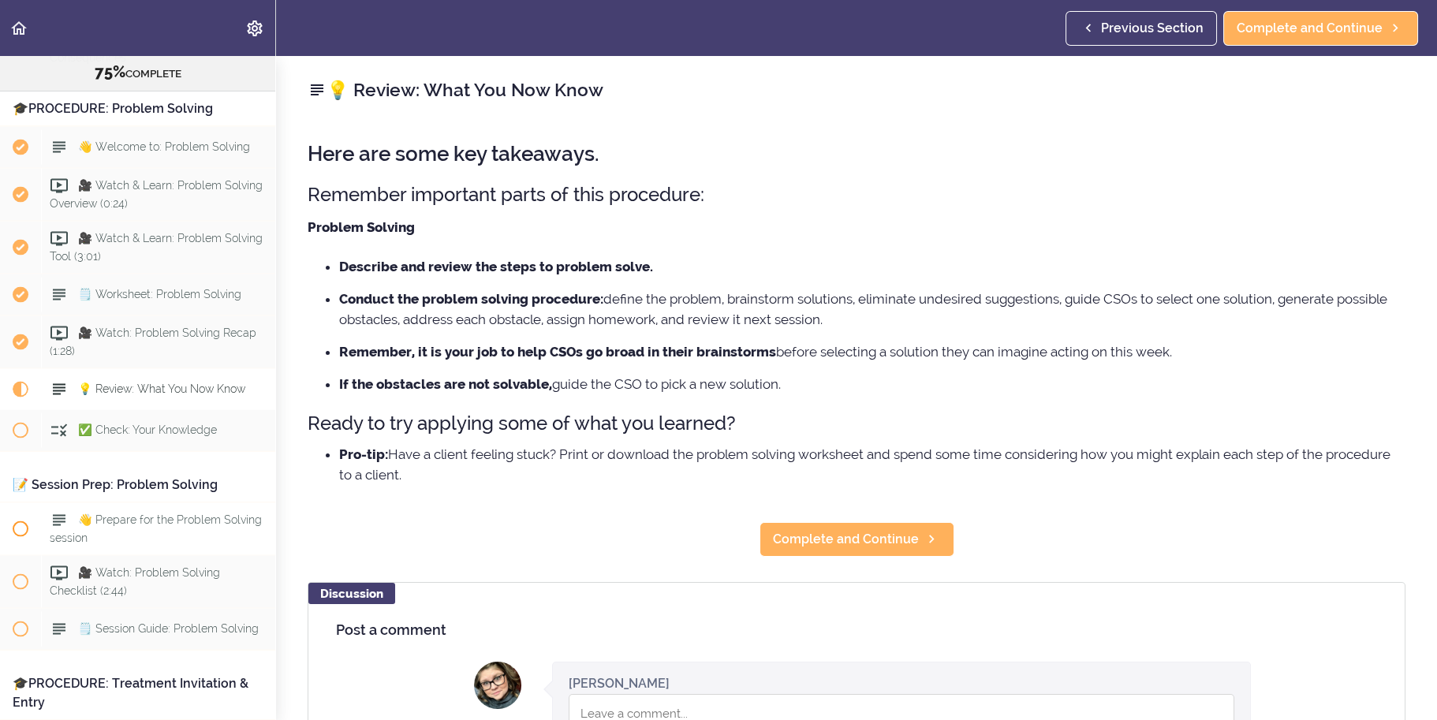
scroll to position [7642, 0]
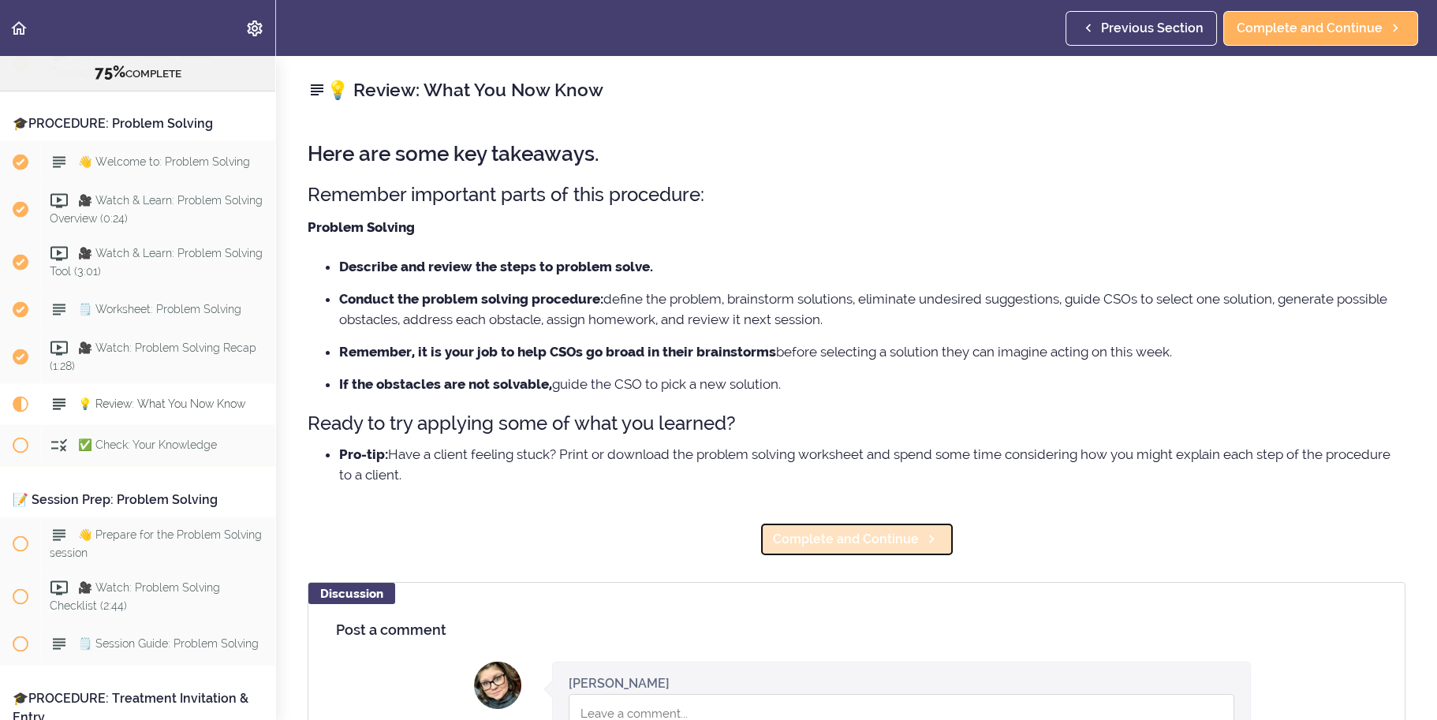
click at [917, 525] on link "Complete and Continue" at bounding box center [857, 539] width 195 height 35
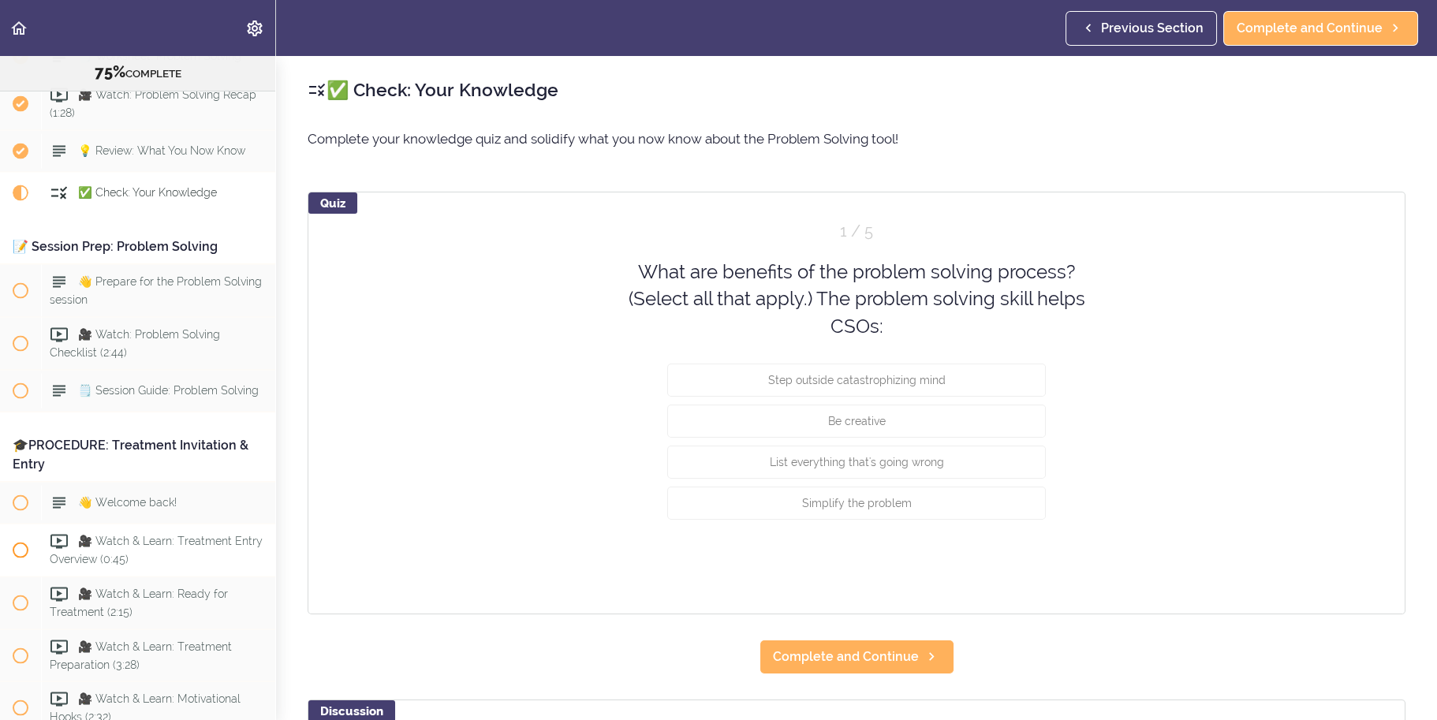
scroll to position [8157, 0]
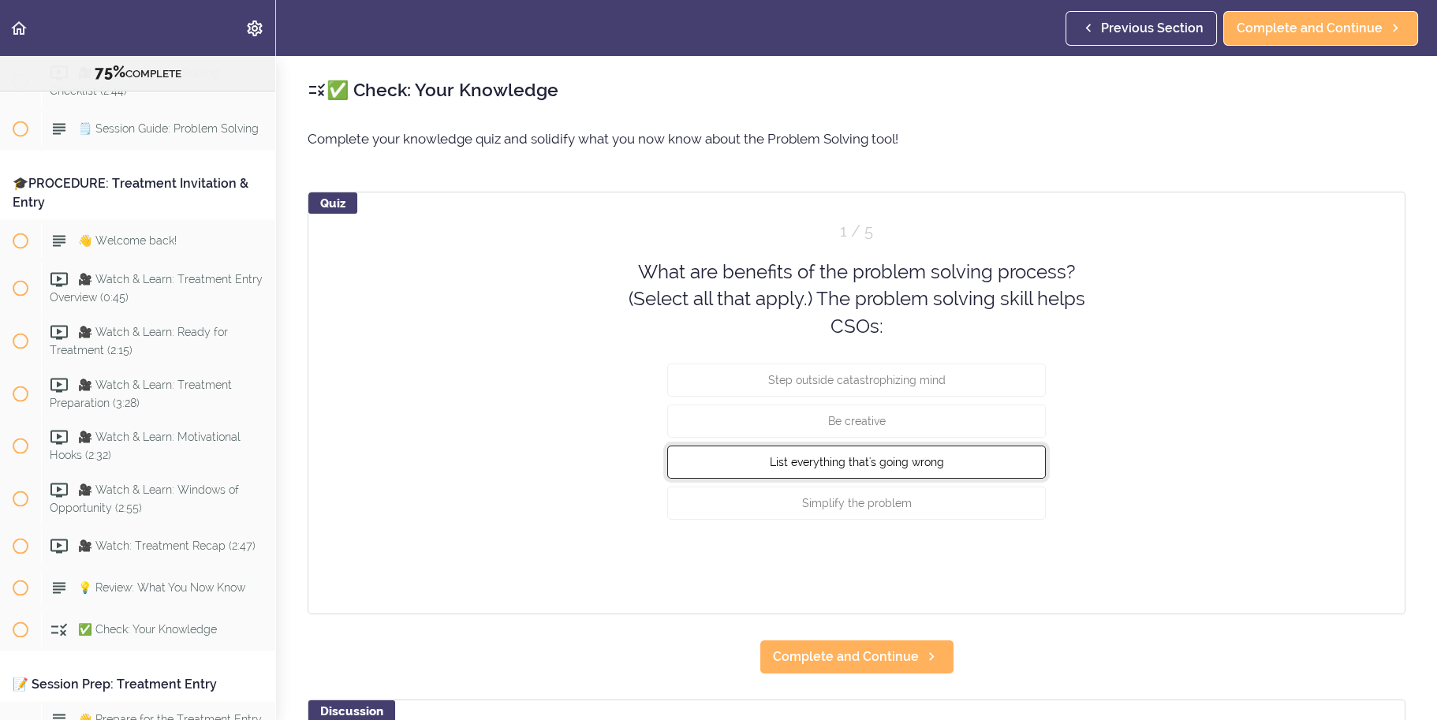
click at [967, 465] on button "List everything that's going wrong" at bounding box center [856, 462] width 379 height 33
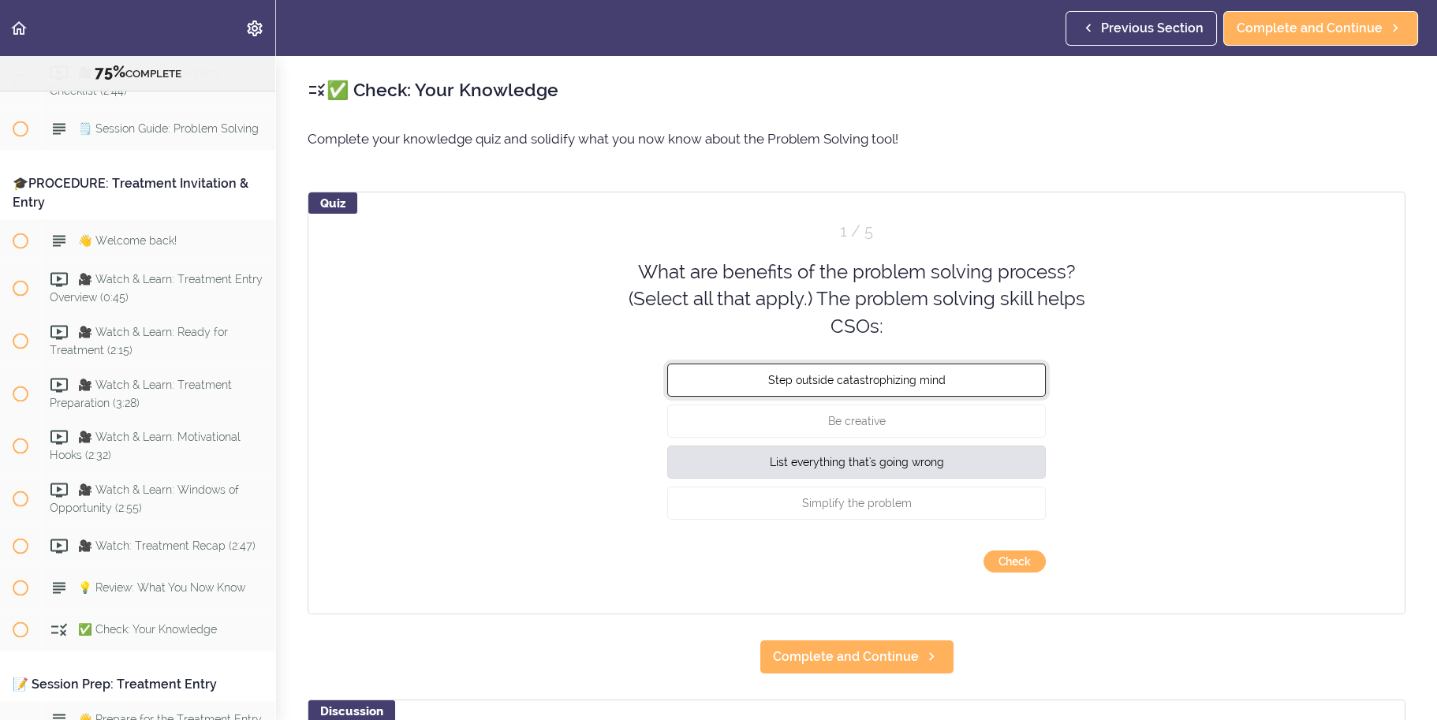
click at [962, 377] on button "Step outside catastrophizing mind" at bounding box center [856, 380] width 379 height 33
click at [958, 414] on button "Be creative" at bounding box center [856, 421] width 379 height 33
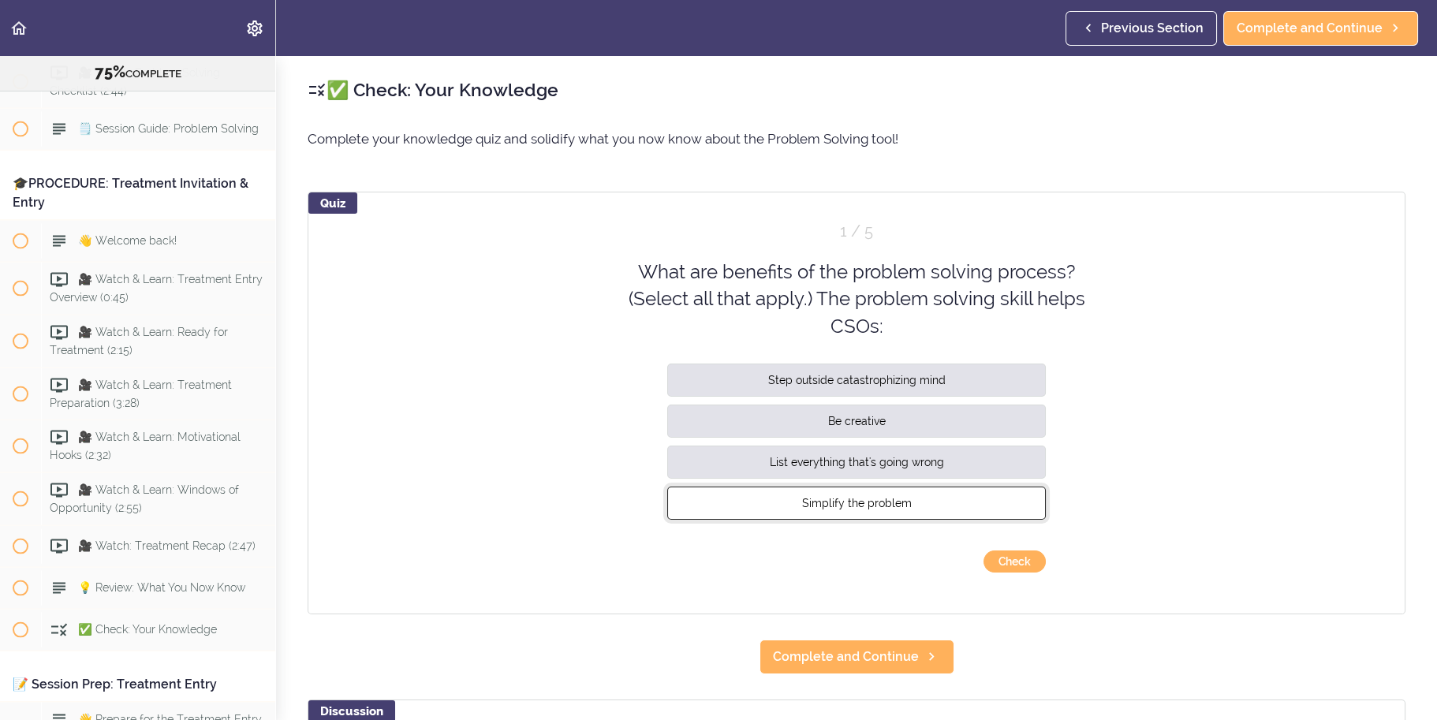
click at [967, 501] on button "Simplify the problem" at bounding box center [856, 503] width 379 height 33
click at [1003, 561] on button "Check" at bounding box center [1015, 562] width 62 height 22
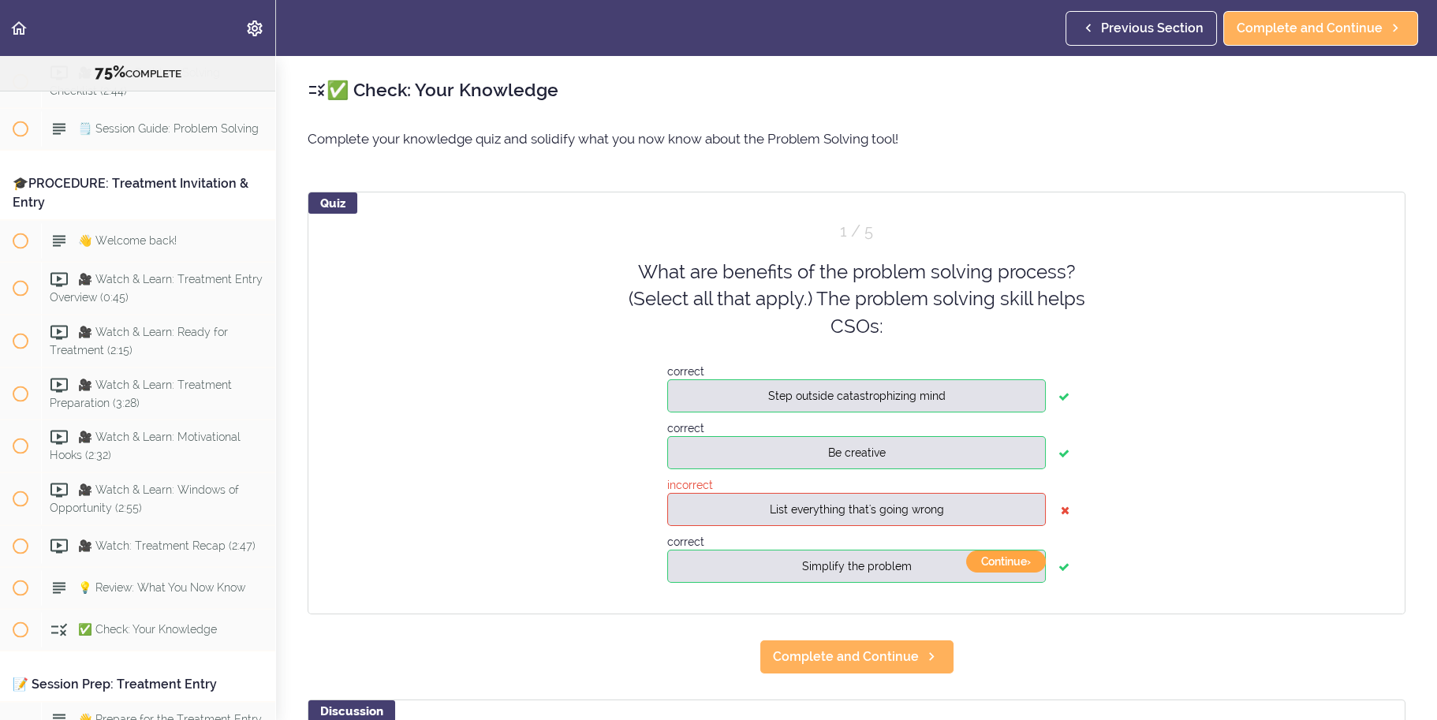
click at [1018, 559] on button "Continue ›" at bounding box center [1006, 562] width 80 height 22
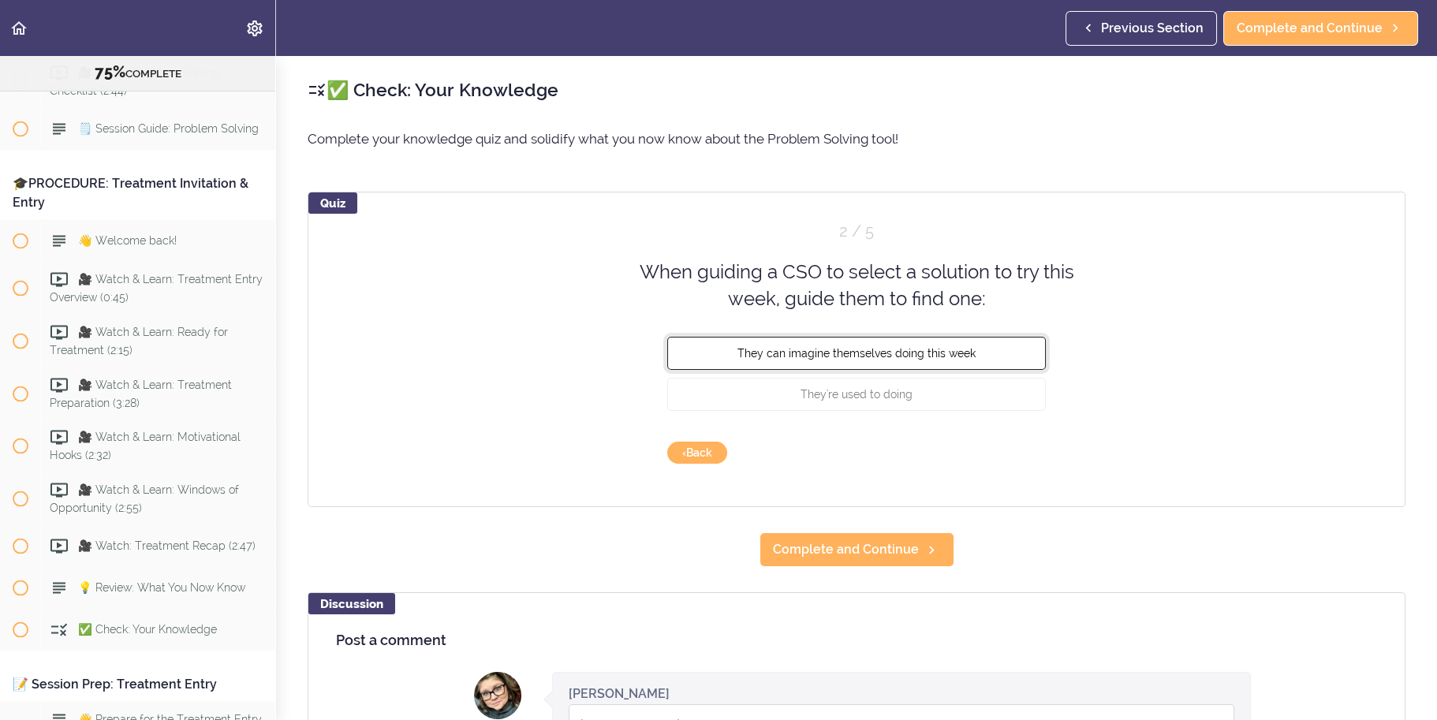
click at [949, 354] on span "They can imagine themselves doing this week" at bounding box center [857, 352] width 238 height 13
click at [1006, 447] on button "Check" at bounding box center [1015, 453] width 62 height 22
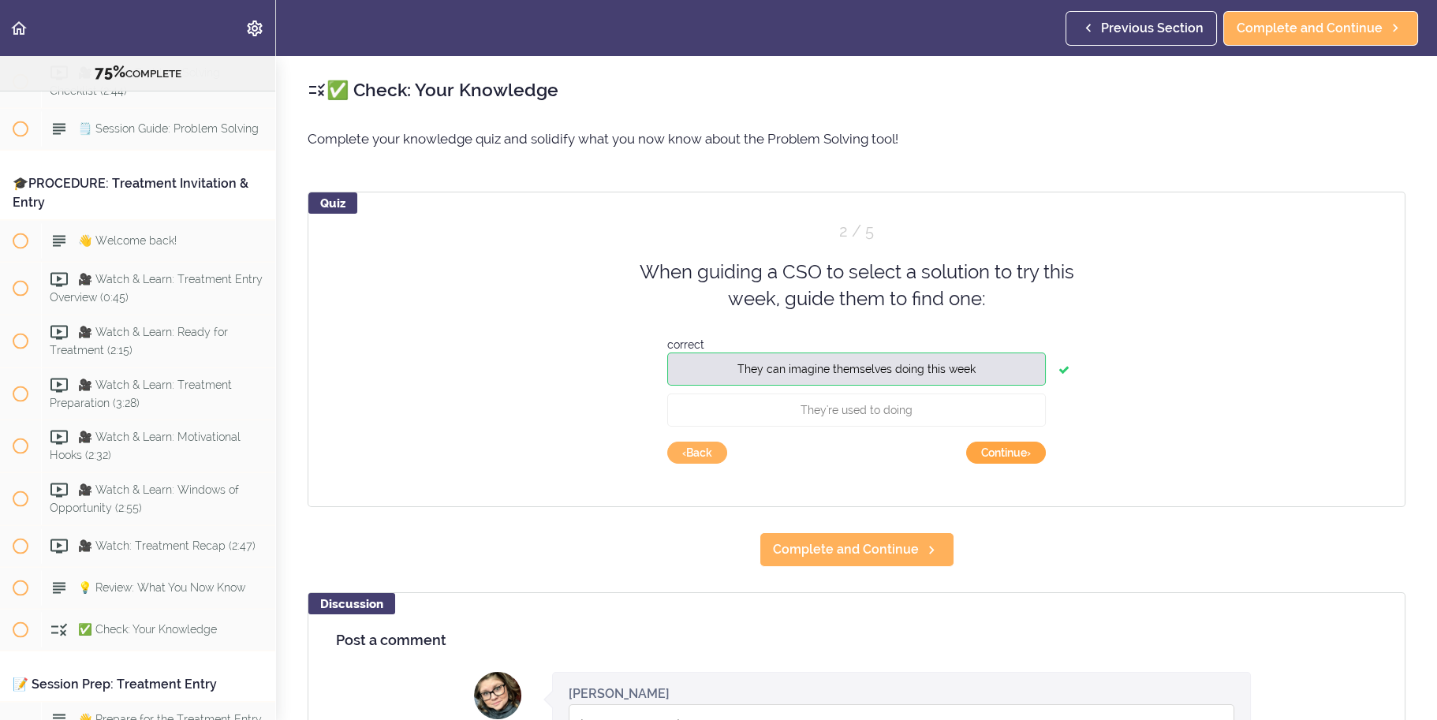
click at [1020, 453] on button "Continue ›" at bounding box center [1006, 453] width 80 height 22
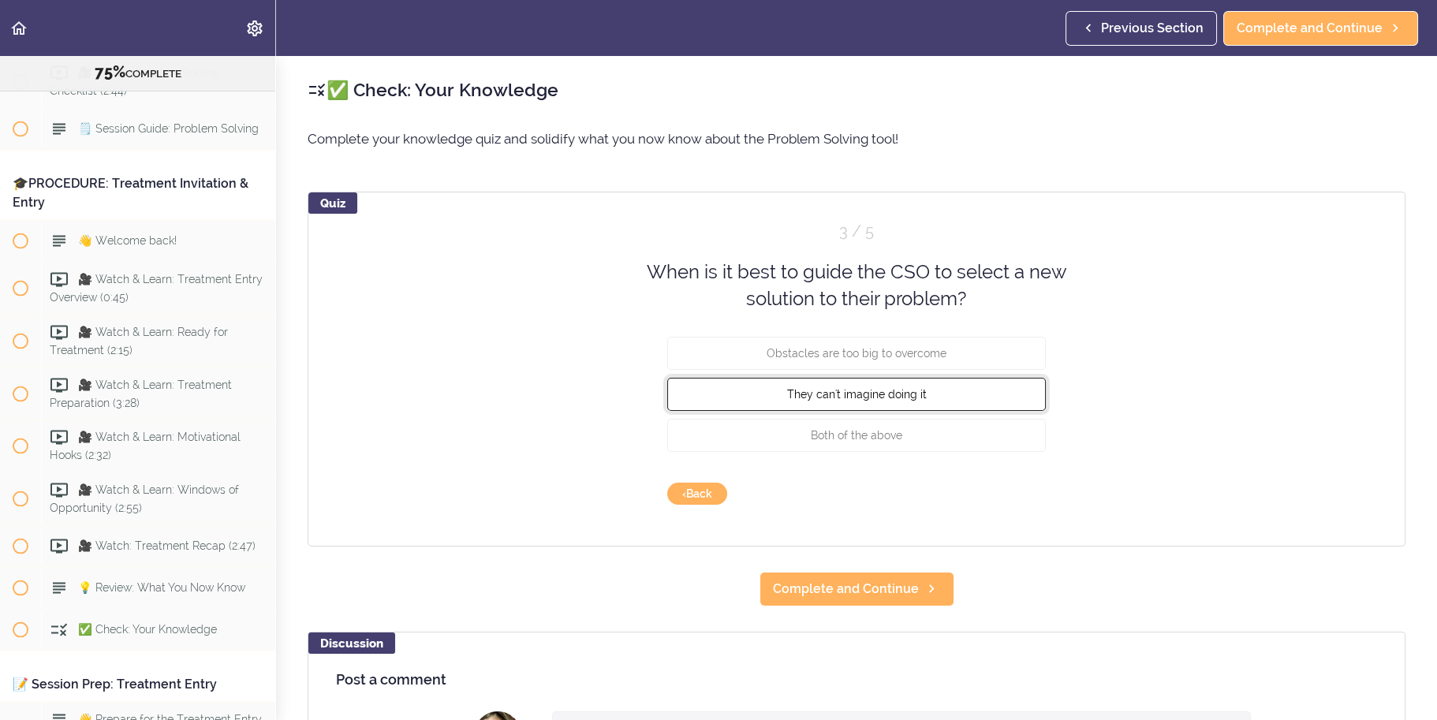
click at [959, 397] on button "They can't imagine doing it" at bounding box center [856, 393] width 379 height 33
click at [1007, 492] on button "Check" at bounding box center [1015, 494] width 62 height 22
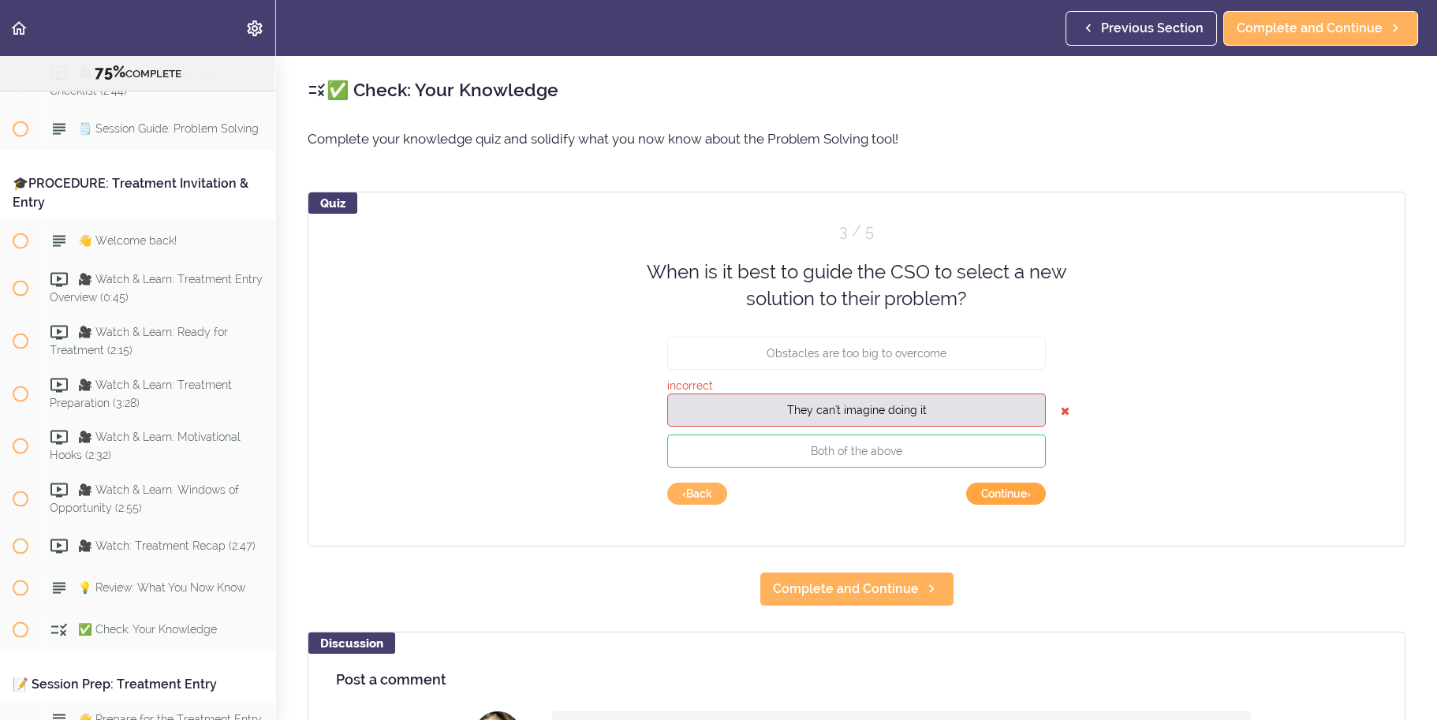
click at [1007, 494] on button "Continue ›" at bounding box center [1006, 494] width 80 height 22
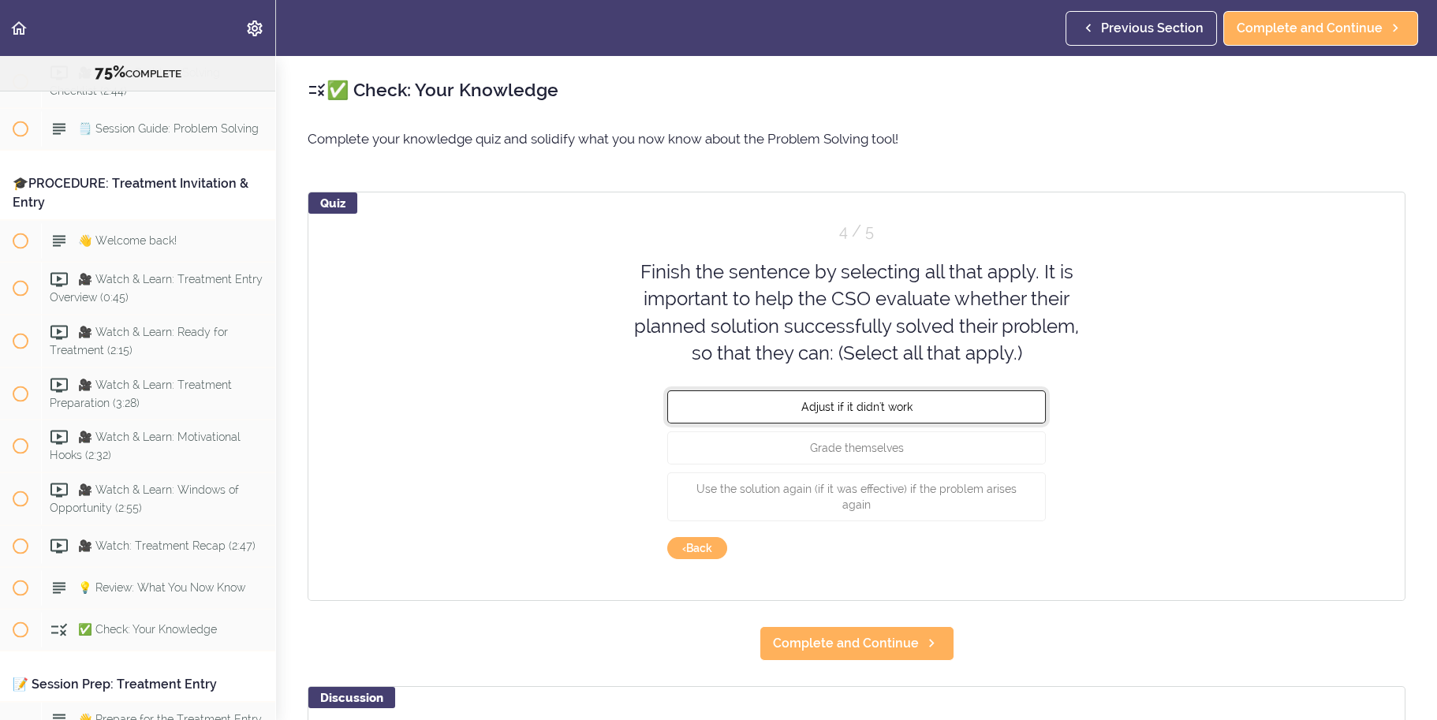
click at [953, 410] on button "Adjust if it didn't work" at bounding box center [856, 406] width 379 height 33
click at [986, 536] on div "Quiz 4 / 5 Finish the sentence by selecting all that apply. It is important to …" at bounding box center [857, 396] width 1098 height 409
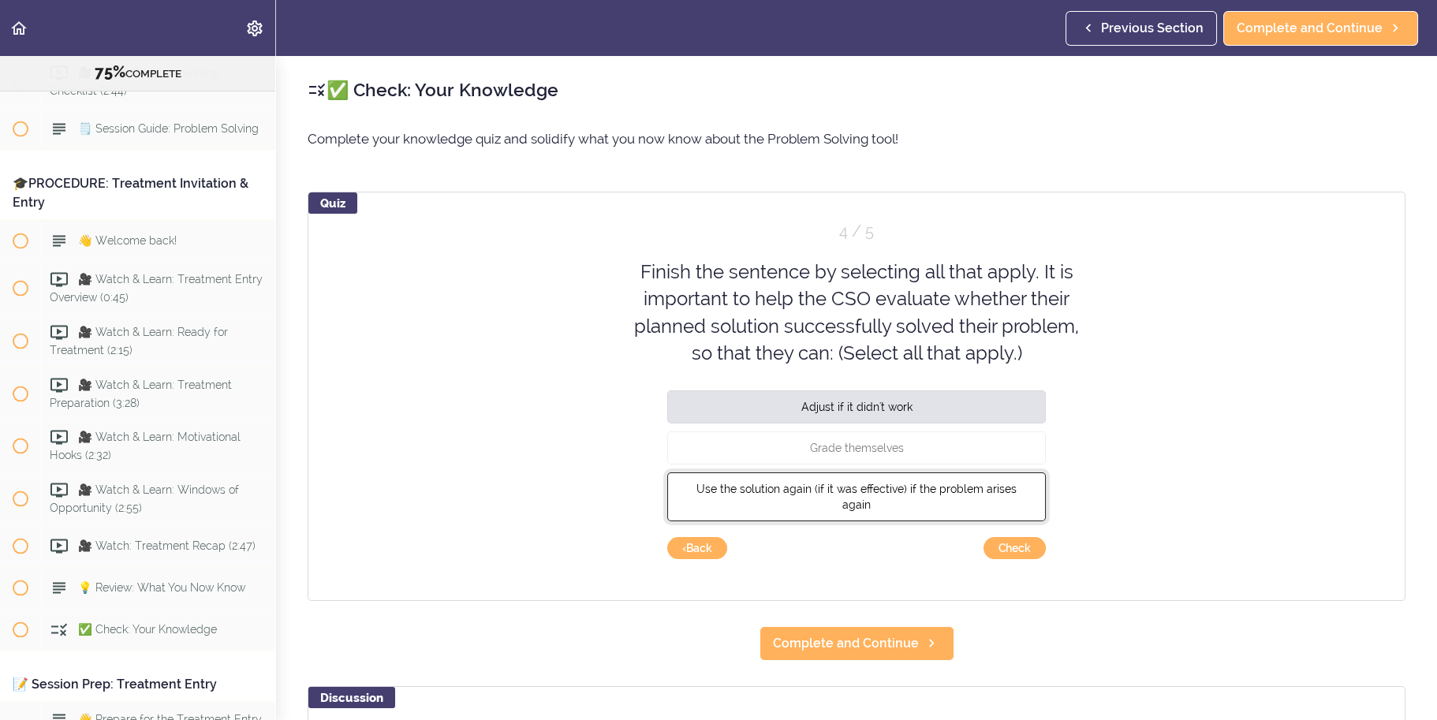
click at [991, 489] on span "Use the solution again (if it was effective) if the problem arises again" at bounding box center [857, 497] width 320 height 28
click at [1025, 539] on button "Check" at bounding box center [1015, 548] width 62 height 22
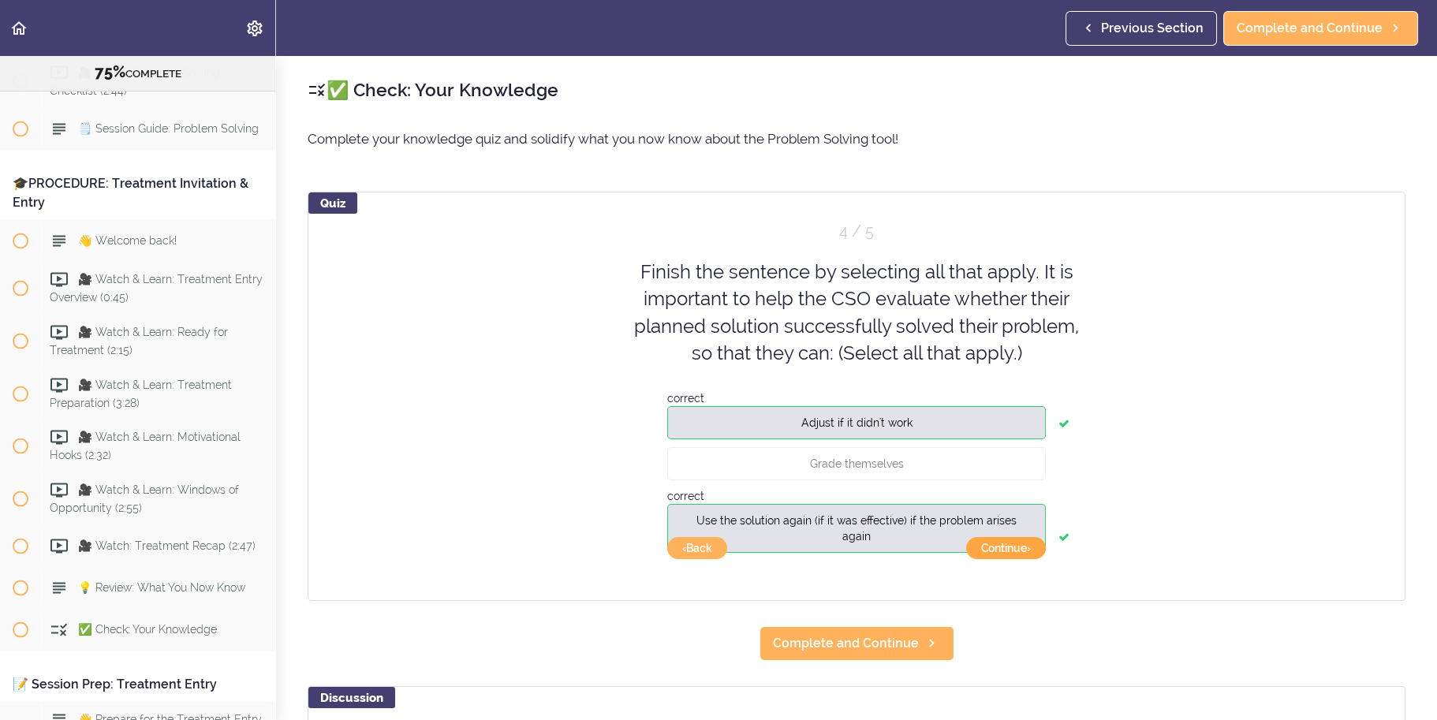
click at [1034, 556] on button "Continue ›" at bounding box center [1006, 548] width 80 height 22
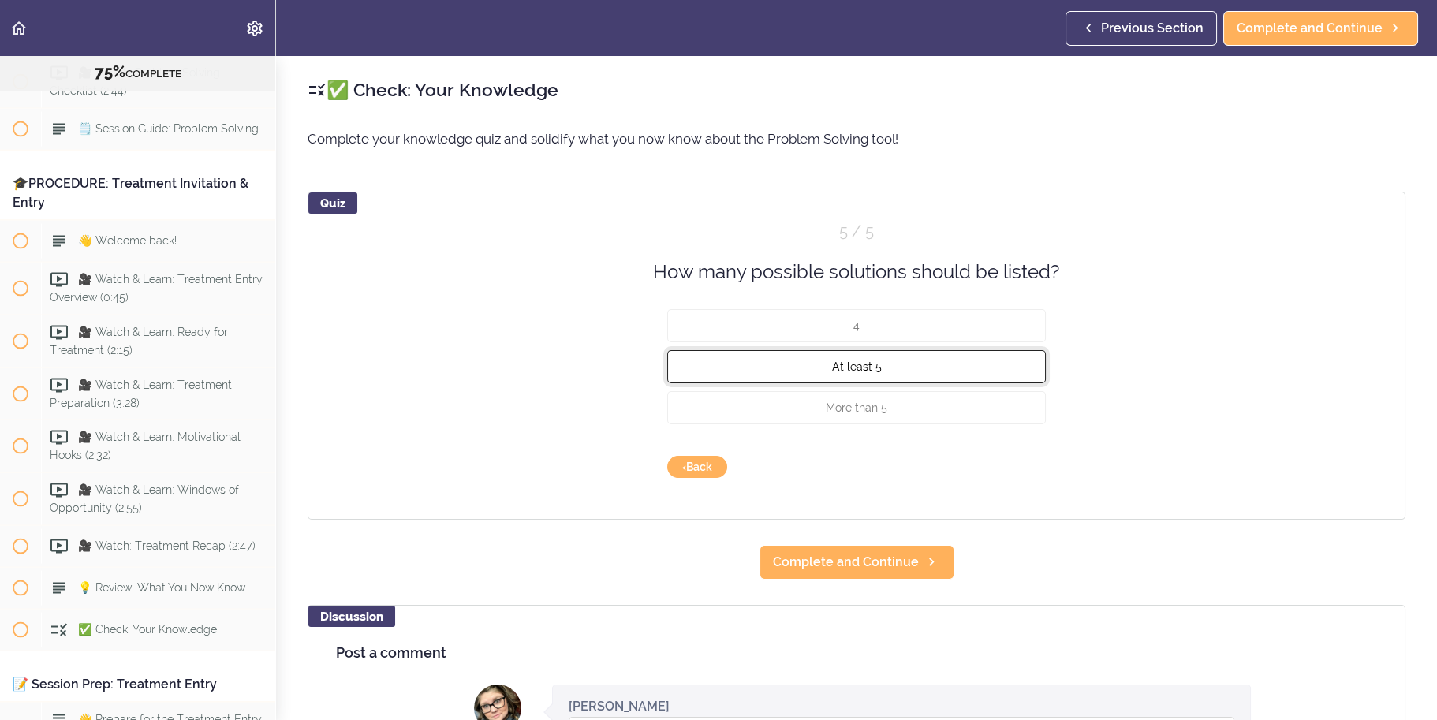
click at [951, 364] on button "At least 5" at bounding box center [856, 366] width 379 height 33
click at [997, 473] on button "Check" at bounding box center [1015, 467] width 62 height 22
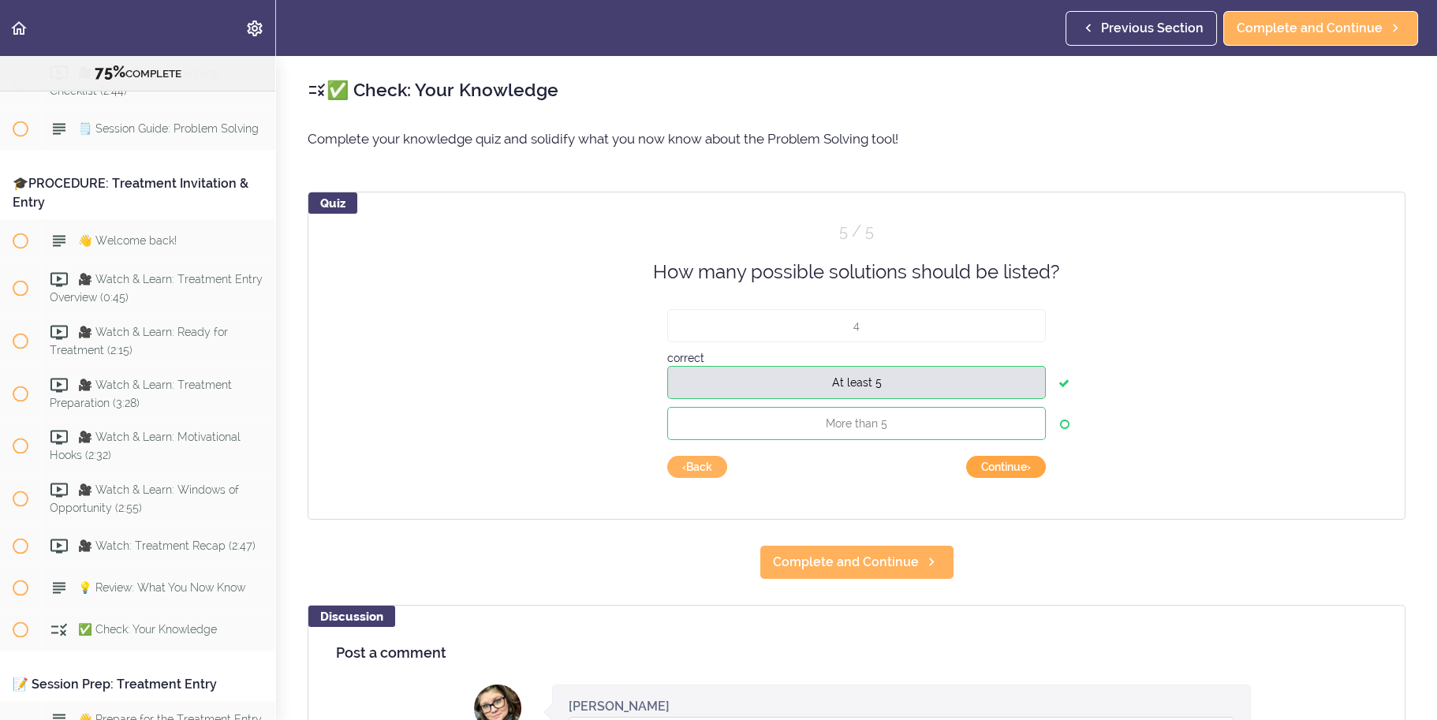
click at [1014, 473] on button "Continue ›" at bounding box center [1006, 467] width 80 height 22
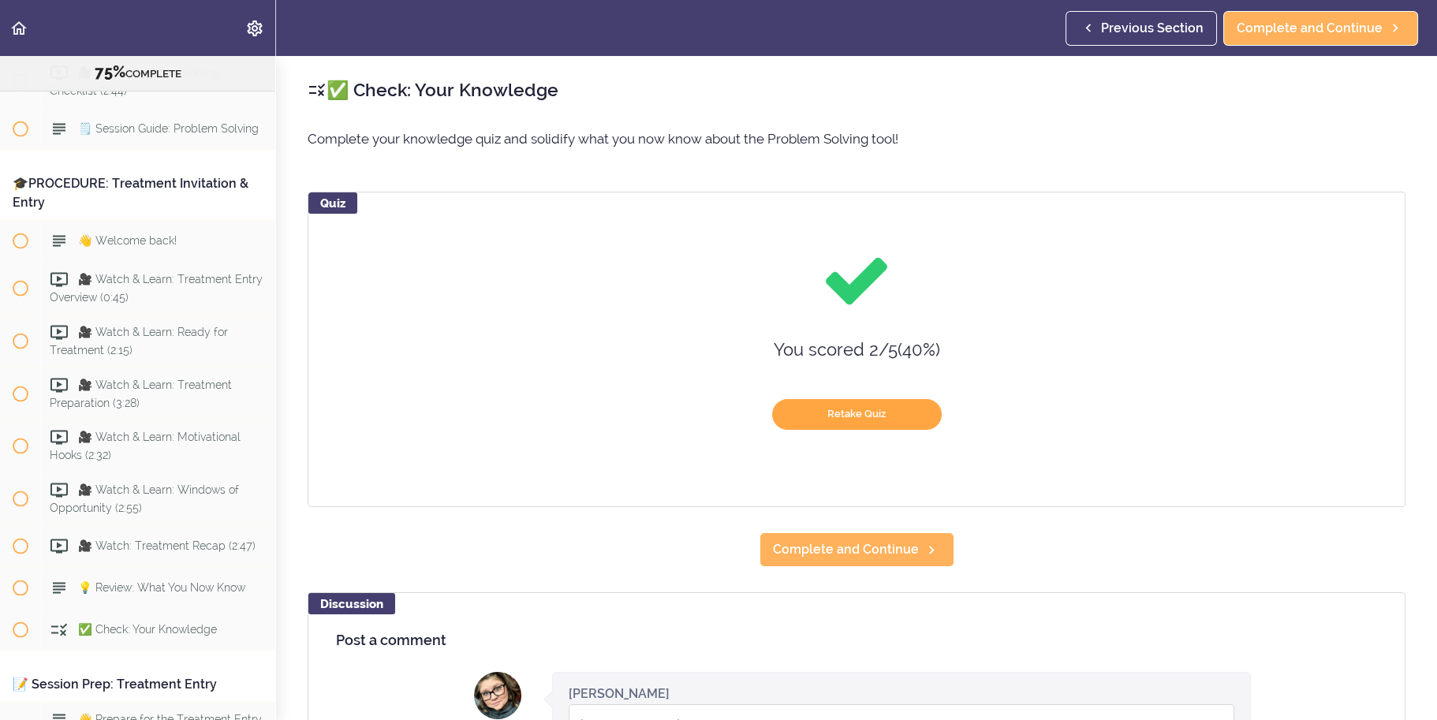
click at [862, 418] on button "Retake Quiz" at bounding box center [857, 414] width 170 height 31
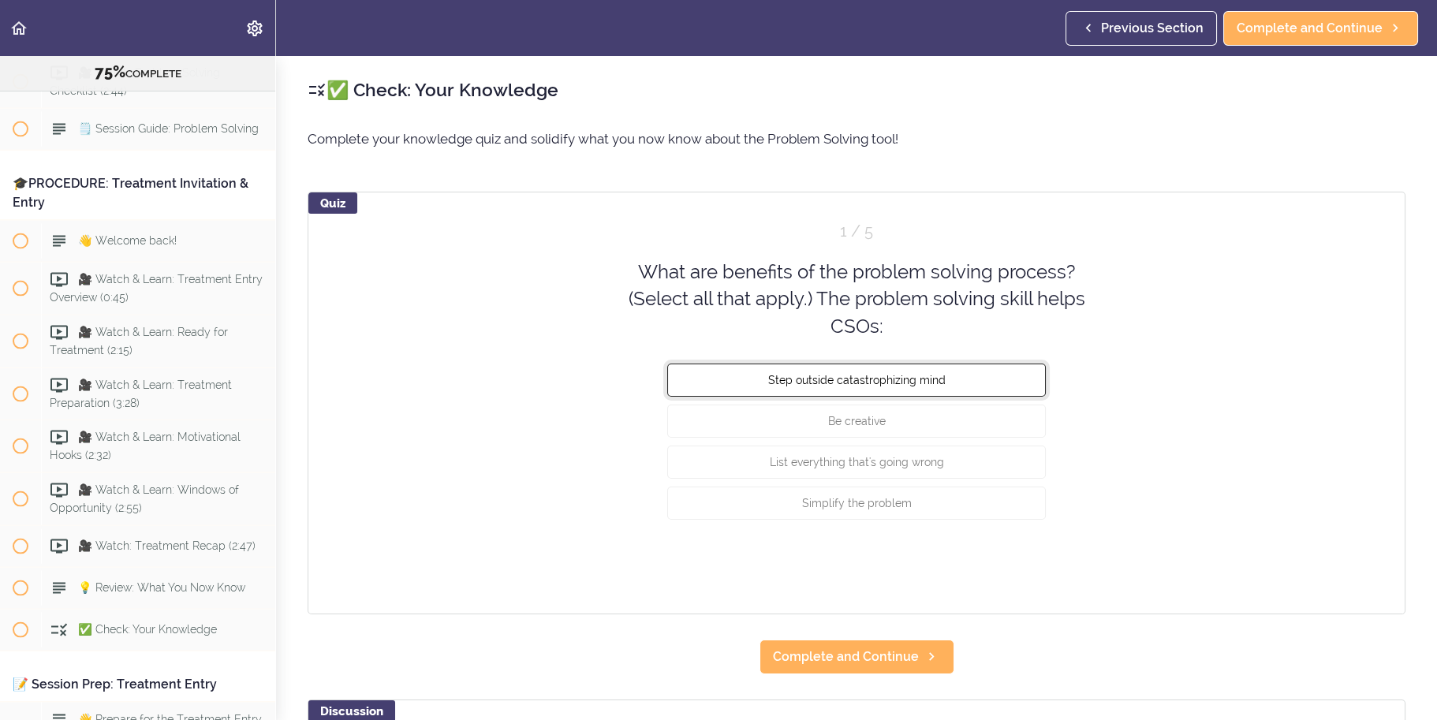
click at [922, 383] on span "Step outside catastrophizing mind" at bounding box center [856, 380] width 177 height 13
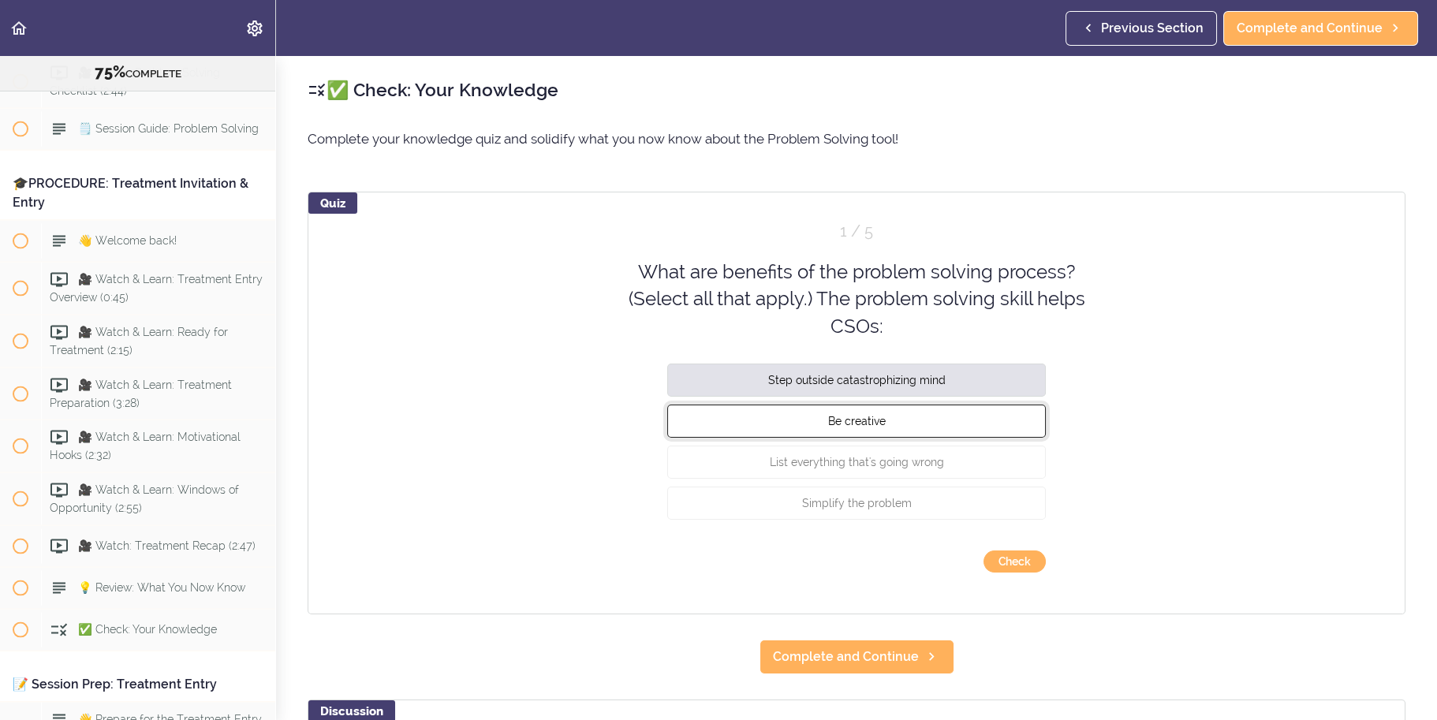
click at [908, 414] on button "Be creative" at bounding box center [856, 421] width 379 height 33
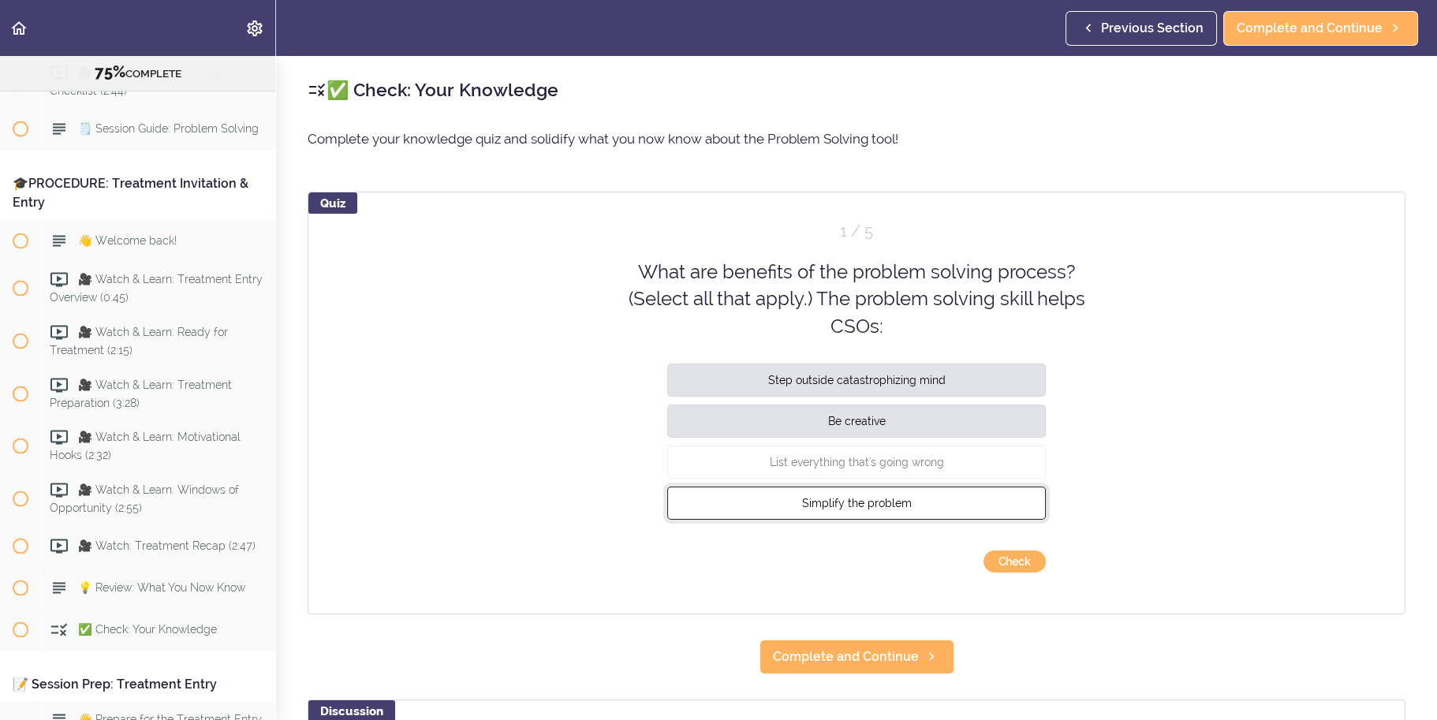
click at [902, 499] on span "Simplify the problem" at bounding box center [857, 503] width 110 height 13
click at [1009, 558] on button "Check" at bounding box center [1015, 562] width 62 height 22
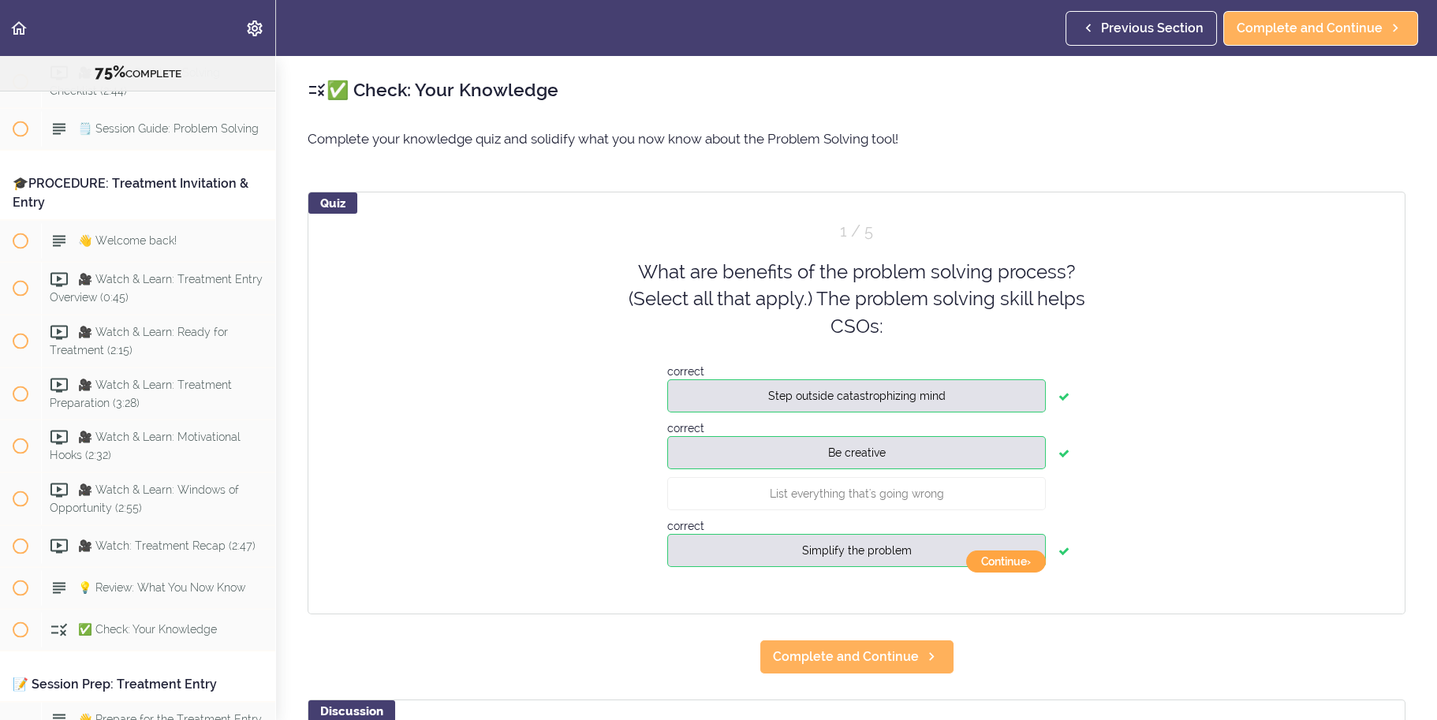
click at [1014, 567] on button "Continue ›" at bounding box center [1006, 562] width 80 height 22
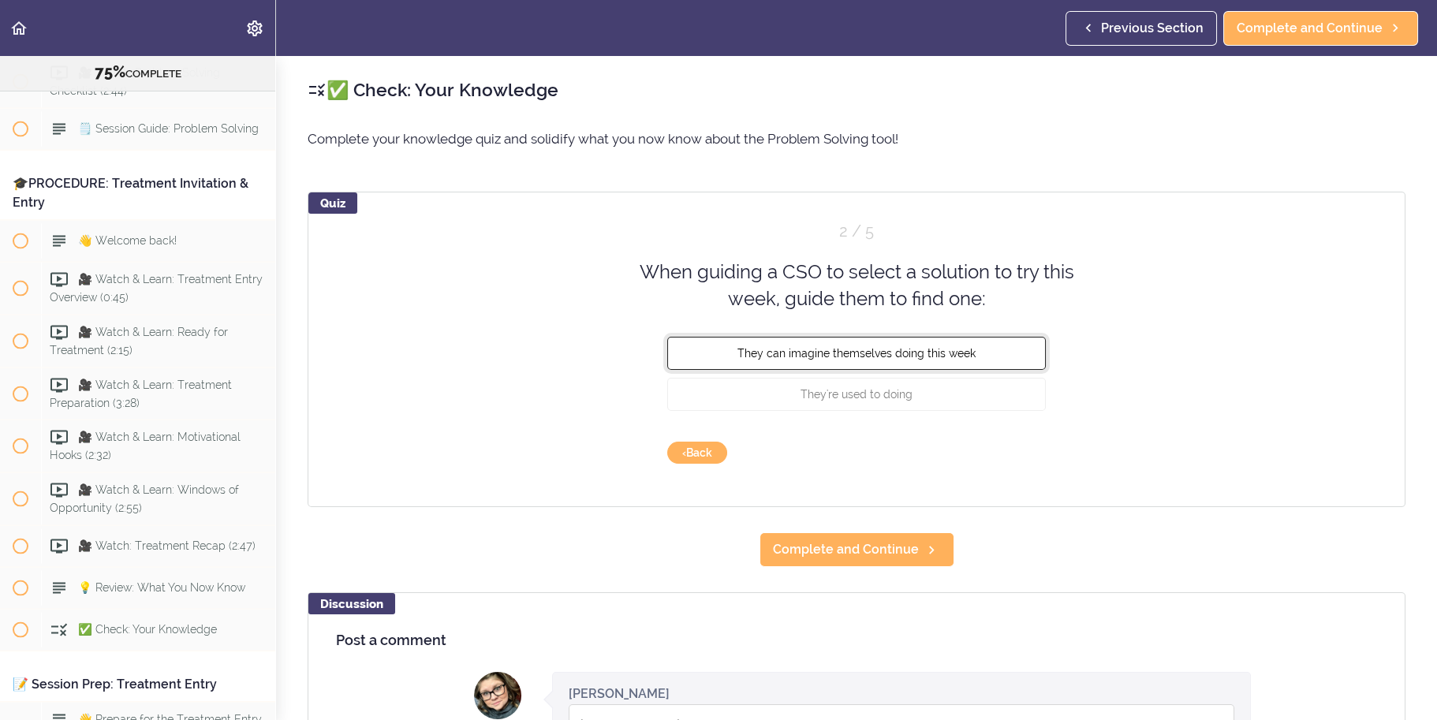
click at [972, 351] on button "They can imagine themselves doing this week" at bounding box center [856, 352] width 379 height 33
click at [1005, 458] on button "Check" at bounding box center [1015, 453] width 62 height 22
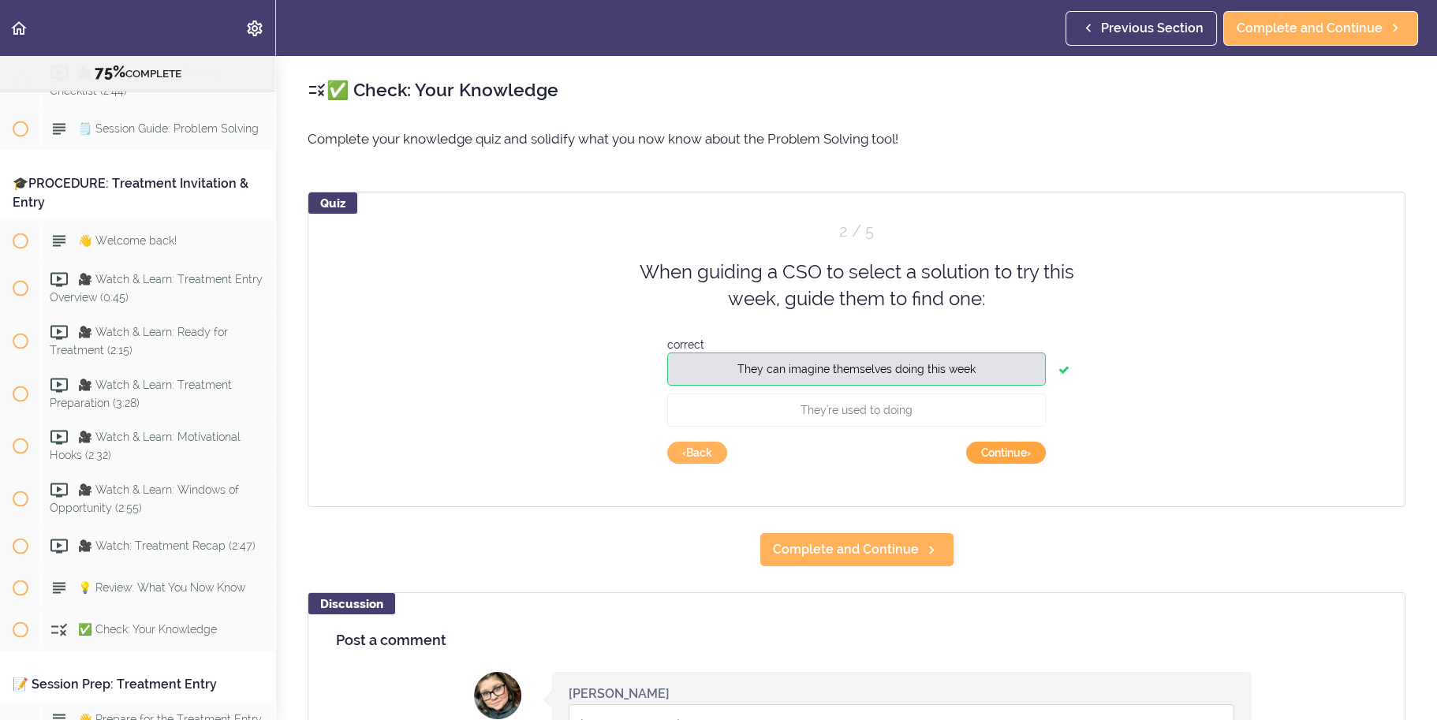
click at [1018, 458] on button "Continue ›" at bounding box center [1006, 453] width 80 height 22
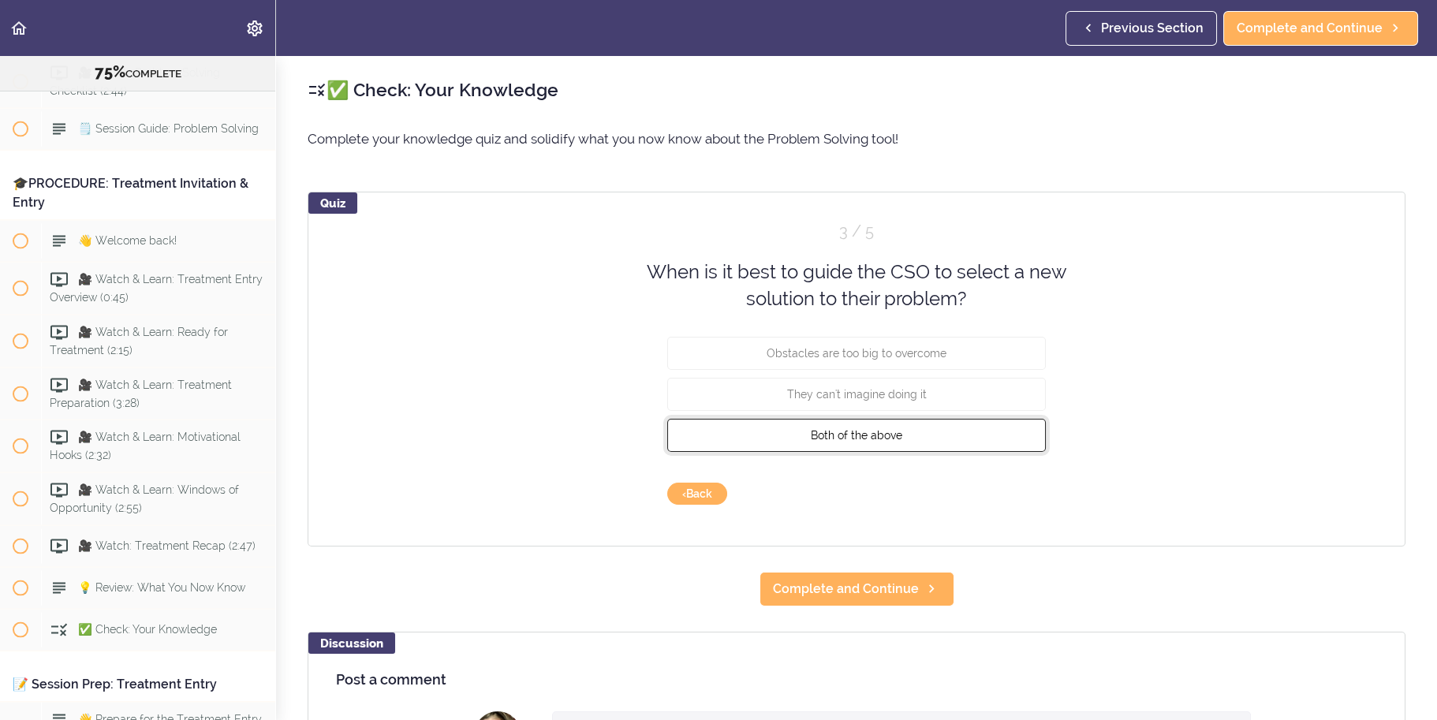
click at [983, 427] on button "Both of the above" at bounding box center [856, 434] width 379 height 33
click at [1012, 494] on button "Check" at bounding box center [1015, 494] width 62 height 22
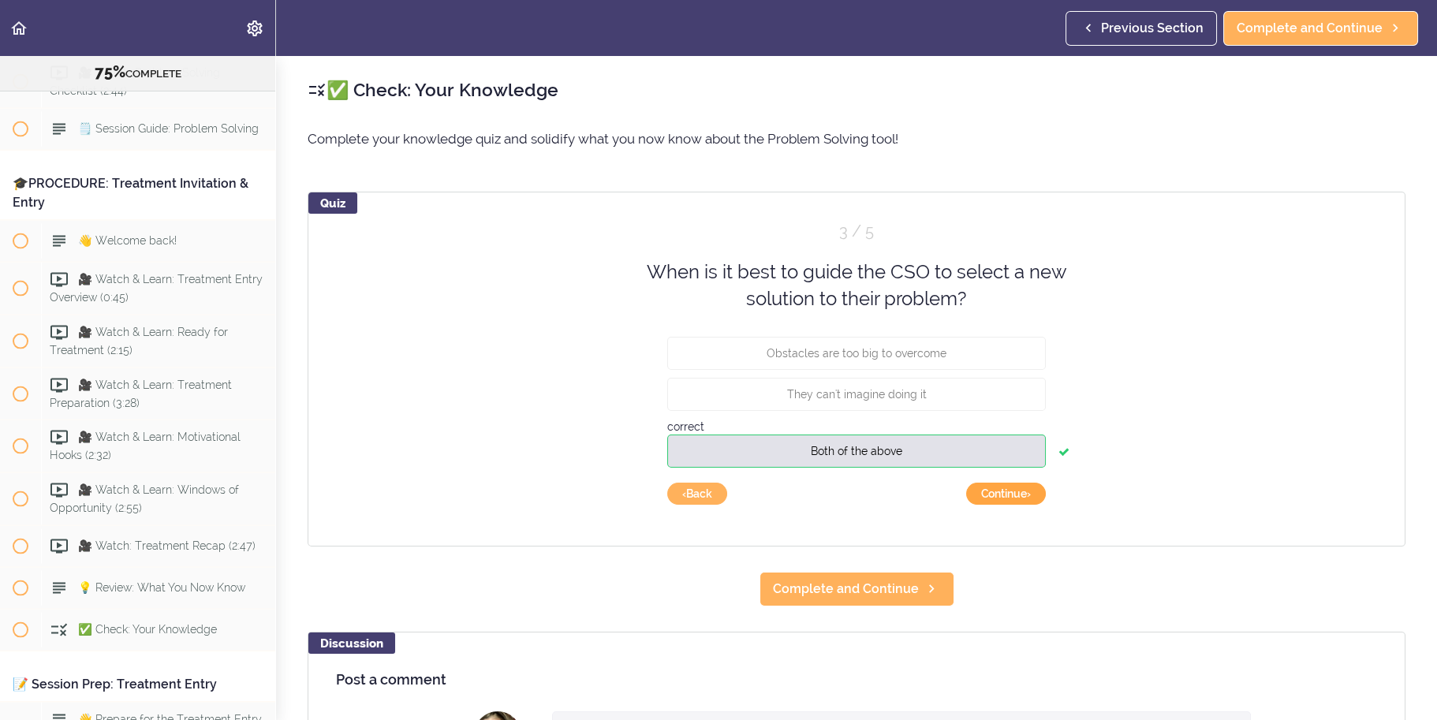
click at [1019, 501] on button "Continue ›" at bounding box center [1006, 494] width 80 height 22
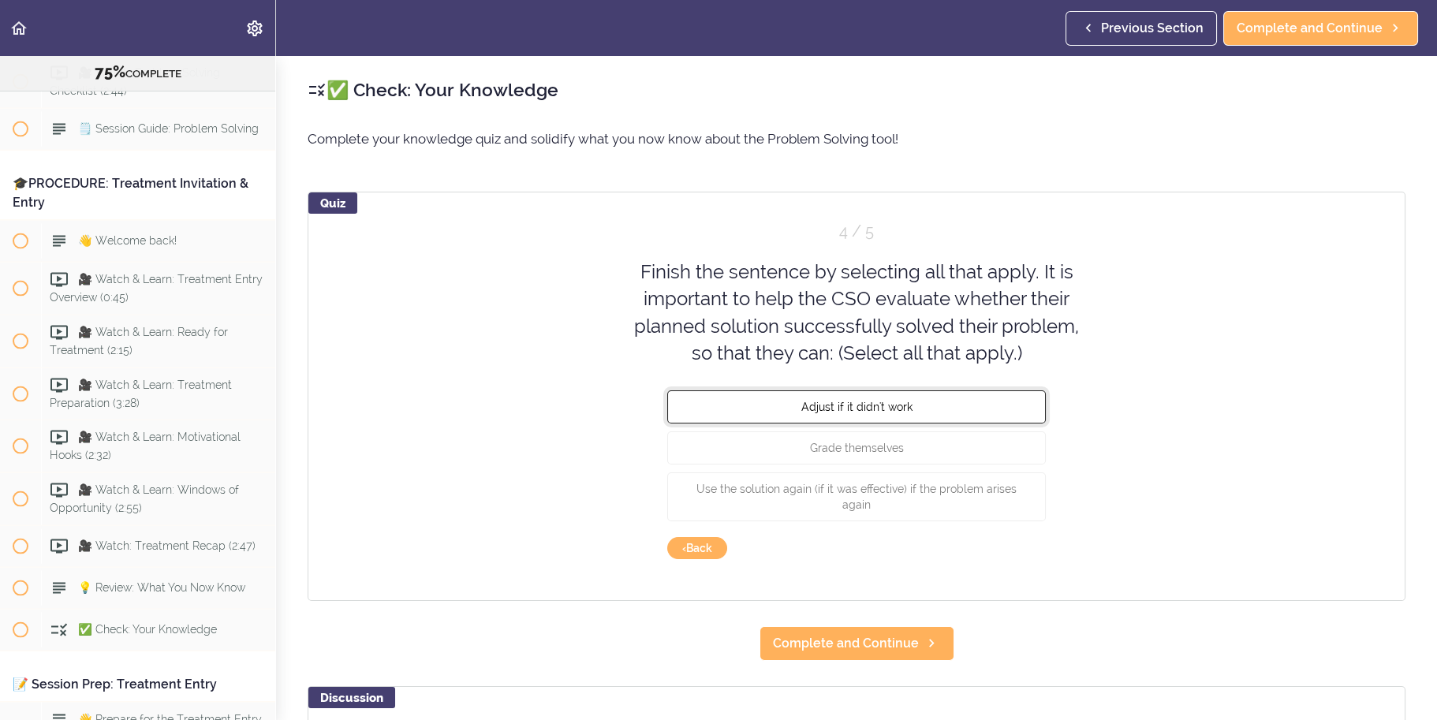
click at [963, 399] on button "Adjust if it didn't work" at bounding box center [856, 406] width 379 height 33
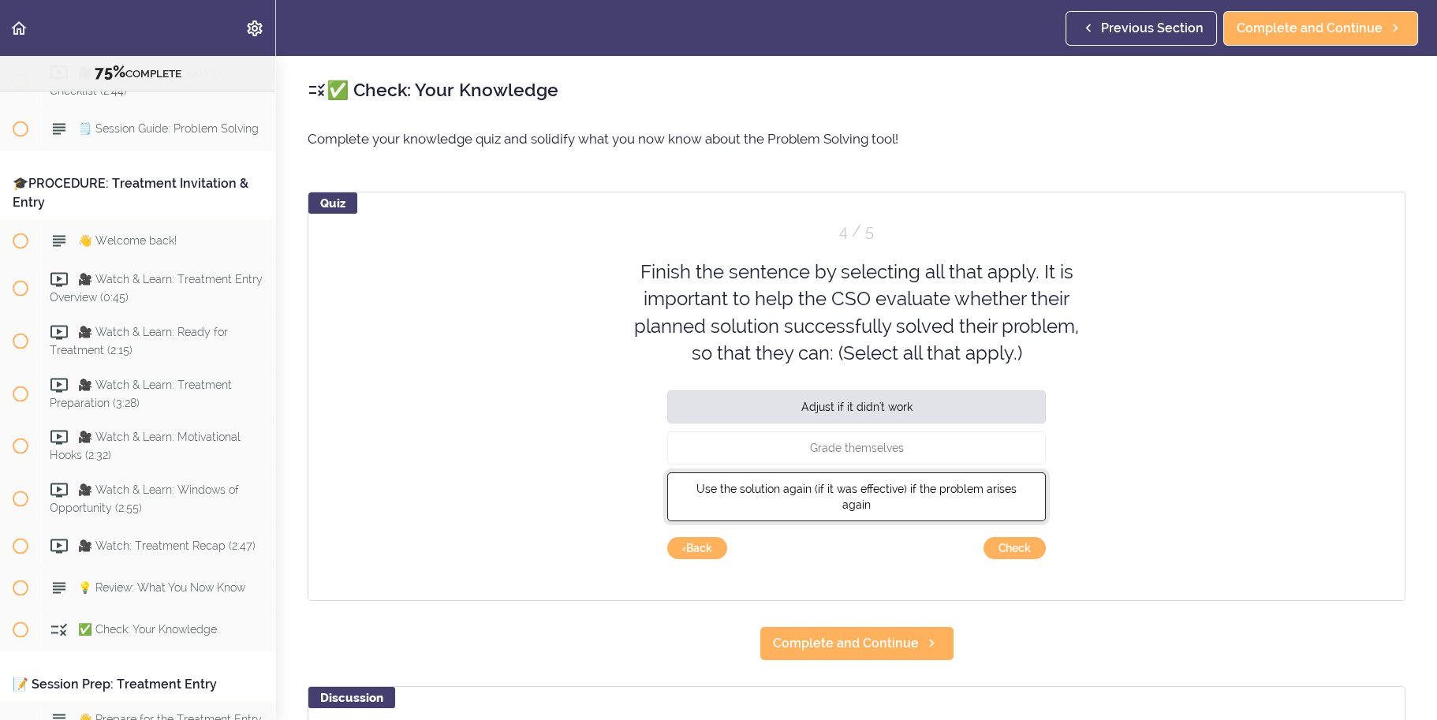
click at [999, 484] on span "Use the solution again (if it was effective) if the problem arises again" at bounding box center [857, 497] width 320 height 28
click at [1030, 553] on button "Check" at bounding box center [1015, 548] width 62 height 22
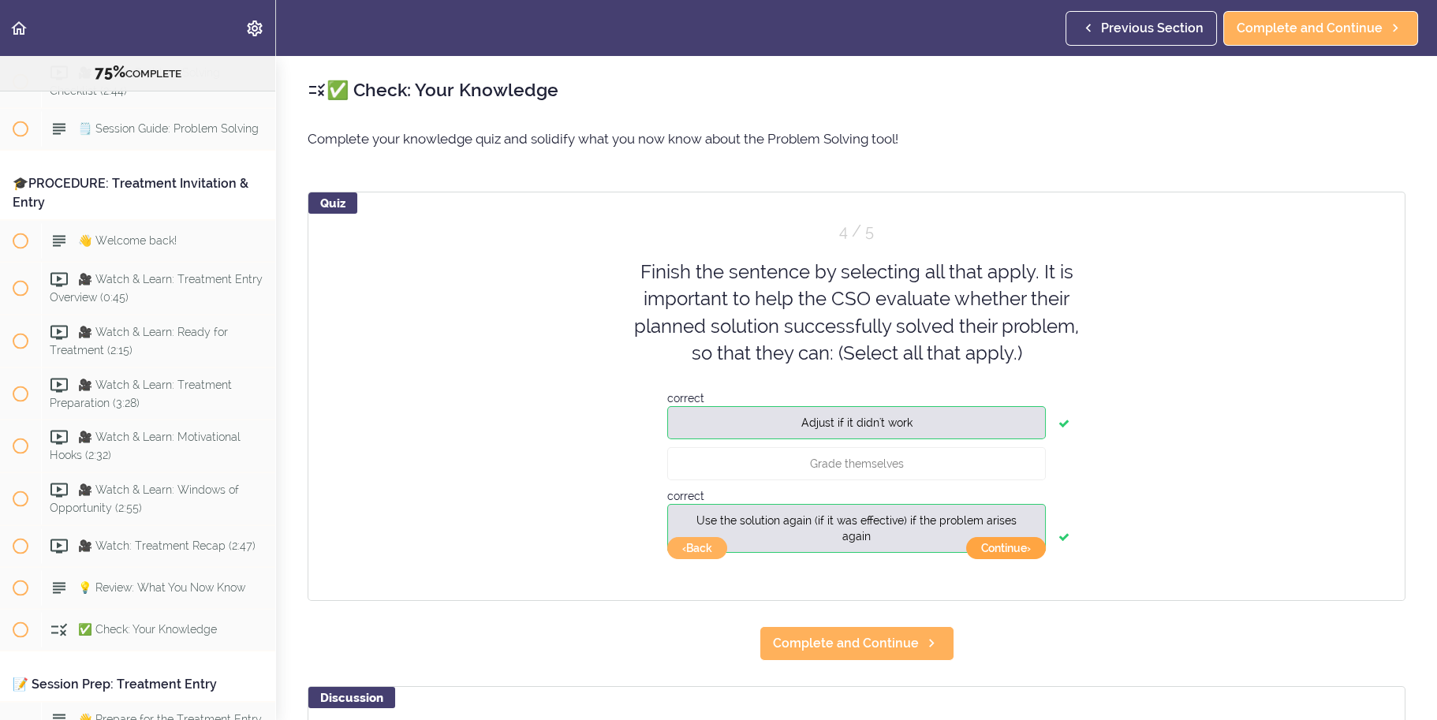
click at [1018, 555] on button "Continue ›" at bounding box center [1006, 548] width 80 height 22
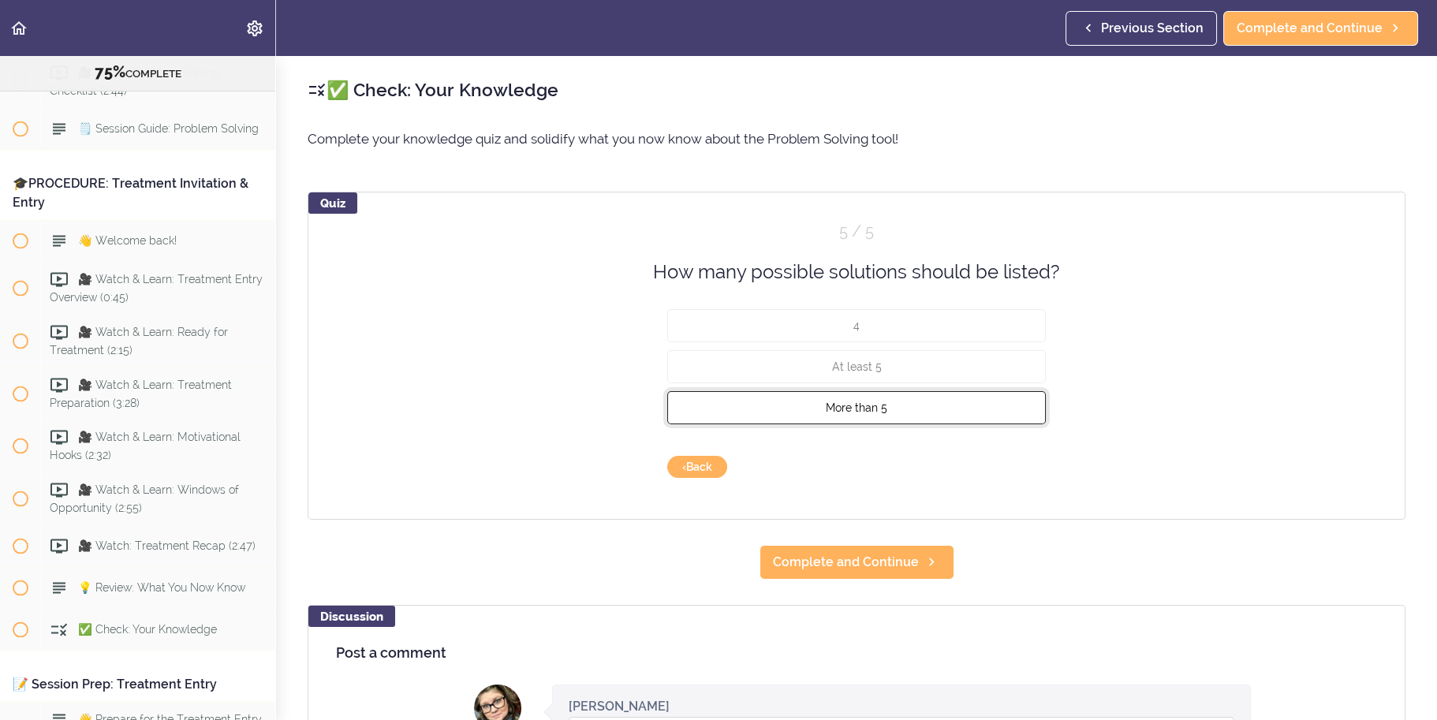
click at [936, 413] on button "More than 5" at bounding box center [856, 407] width 379 height 33
click at [1014, 465] on button "Check" at bounding box center [1015, 467] width 62 height 22
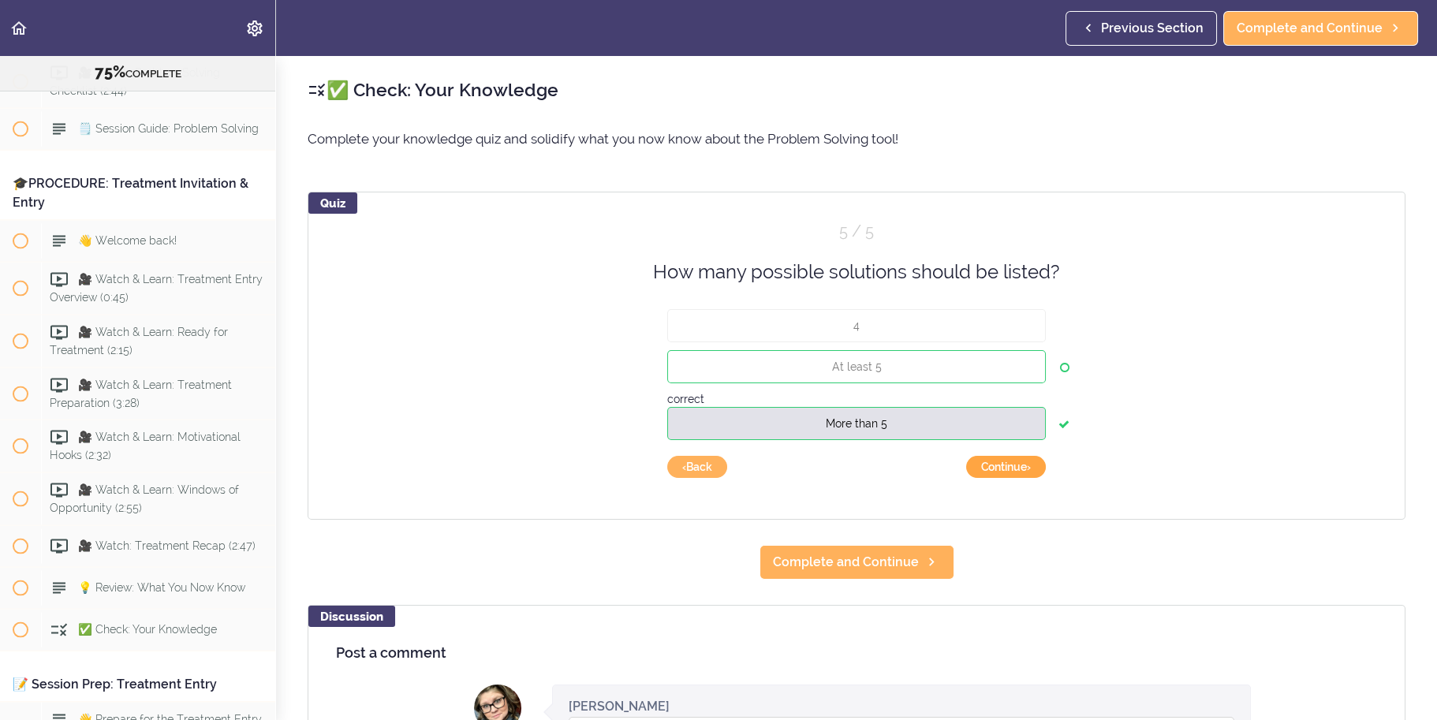
click at [1009, 468] on button "Continue ›" at bounding box center [1006, 467] width 80 height 22
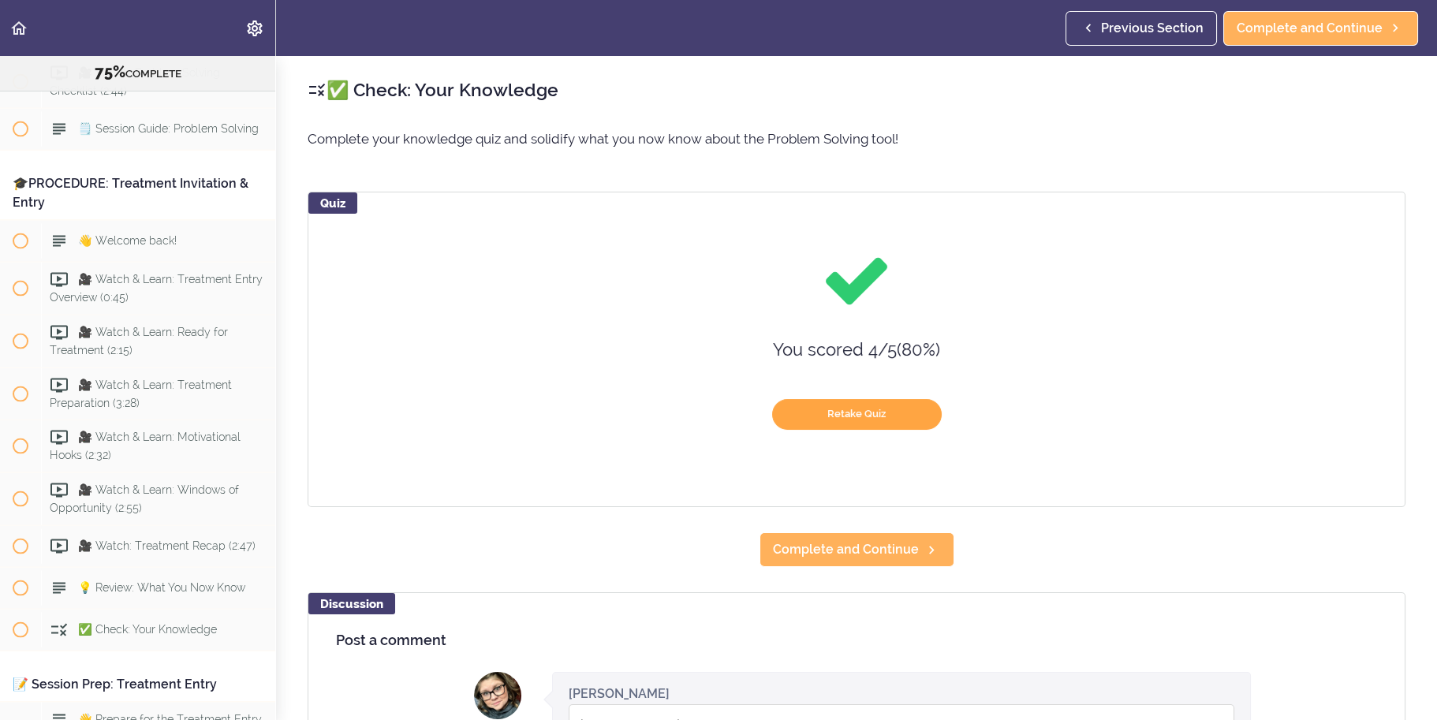
click at [866, 414] on button "Retake Quiz" at bounding box center [857, 414] width 170 height 31
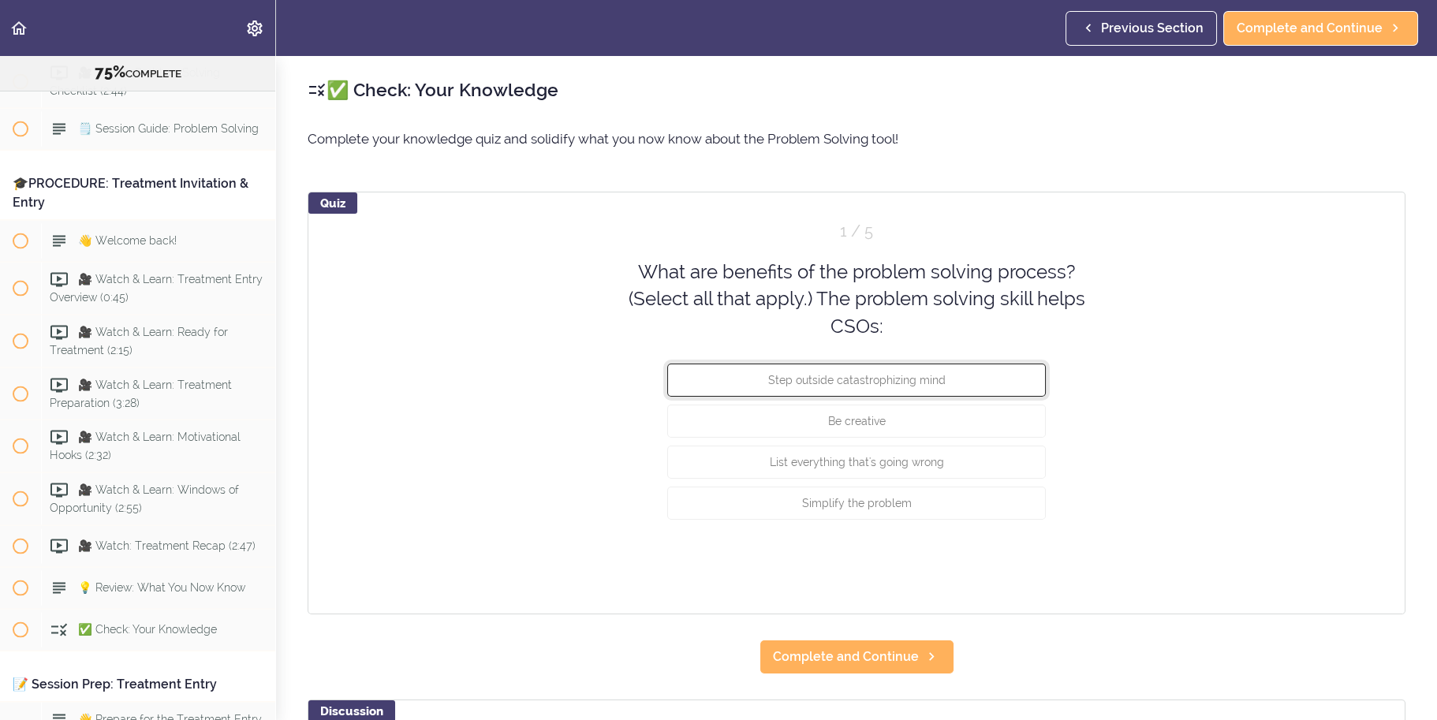
drag, startPoint x: 905, startPoint y: 387, endPoint x: 905, endPoint y: 399, distance: 11.8
click at [905, 386] on button "Step outside catastrophizing mind" at bounding box center [856, 380] width 379 height 33
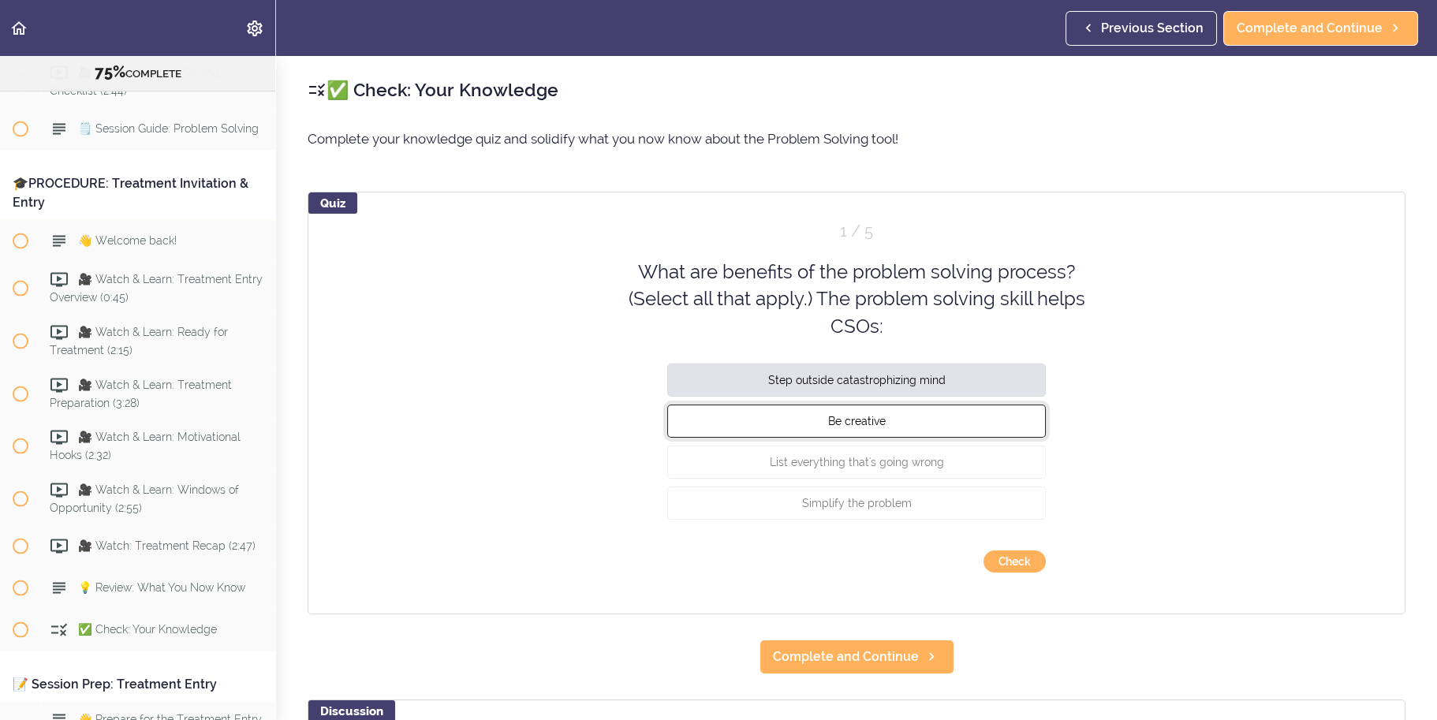
click at [905, 406] on button "Be creative" at bounding box center [856, 421] width 379 height 33
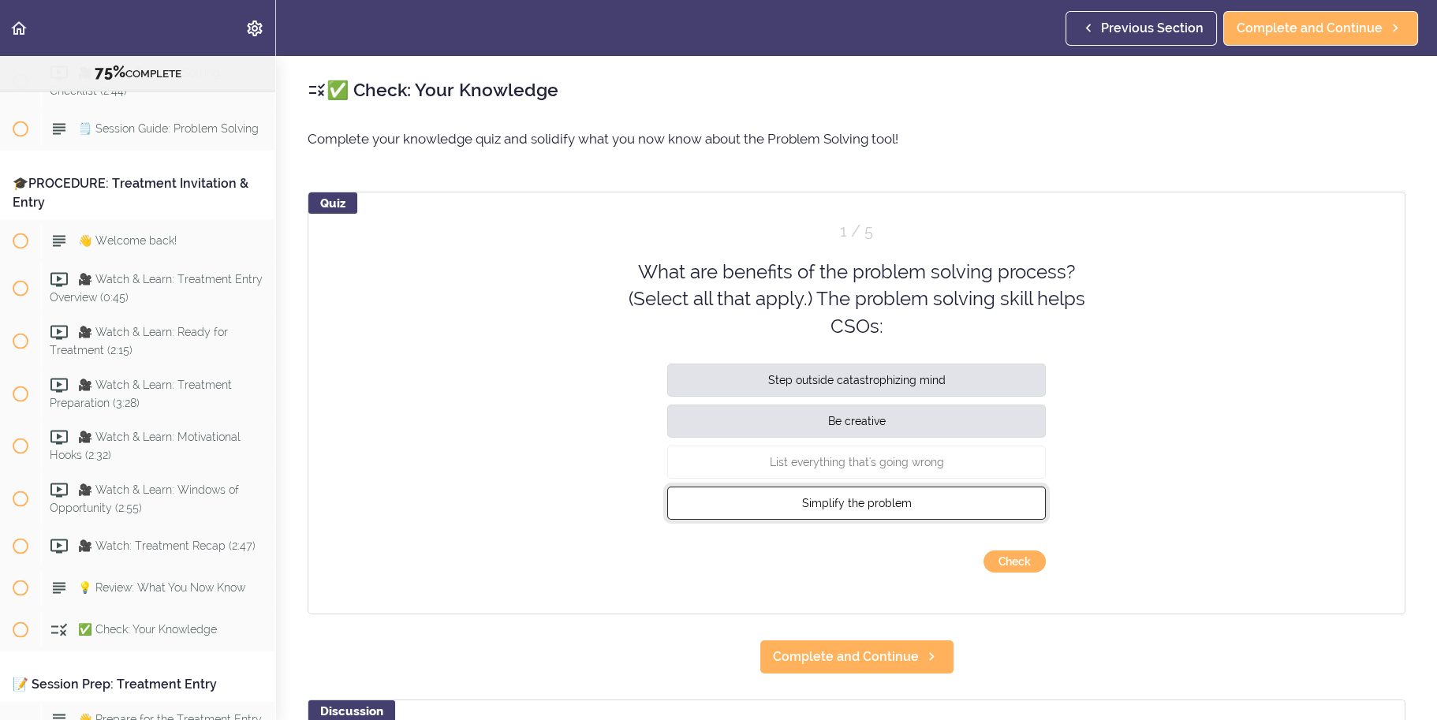
drag, startPoint x: 900, startPoint y: 499, endPoint x: 910, endPoint y: 513, distance: 16.9
click at [900, 501] on span "Simplify the problem" at bounding box center [857, 503] width 110 height 13
click at [992, 563] on button "Check" at bounding box center [1015, 562] width 62 height 22
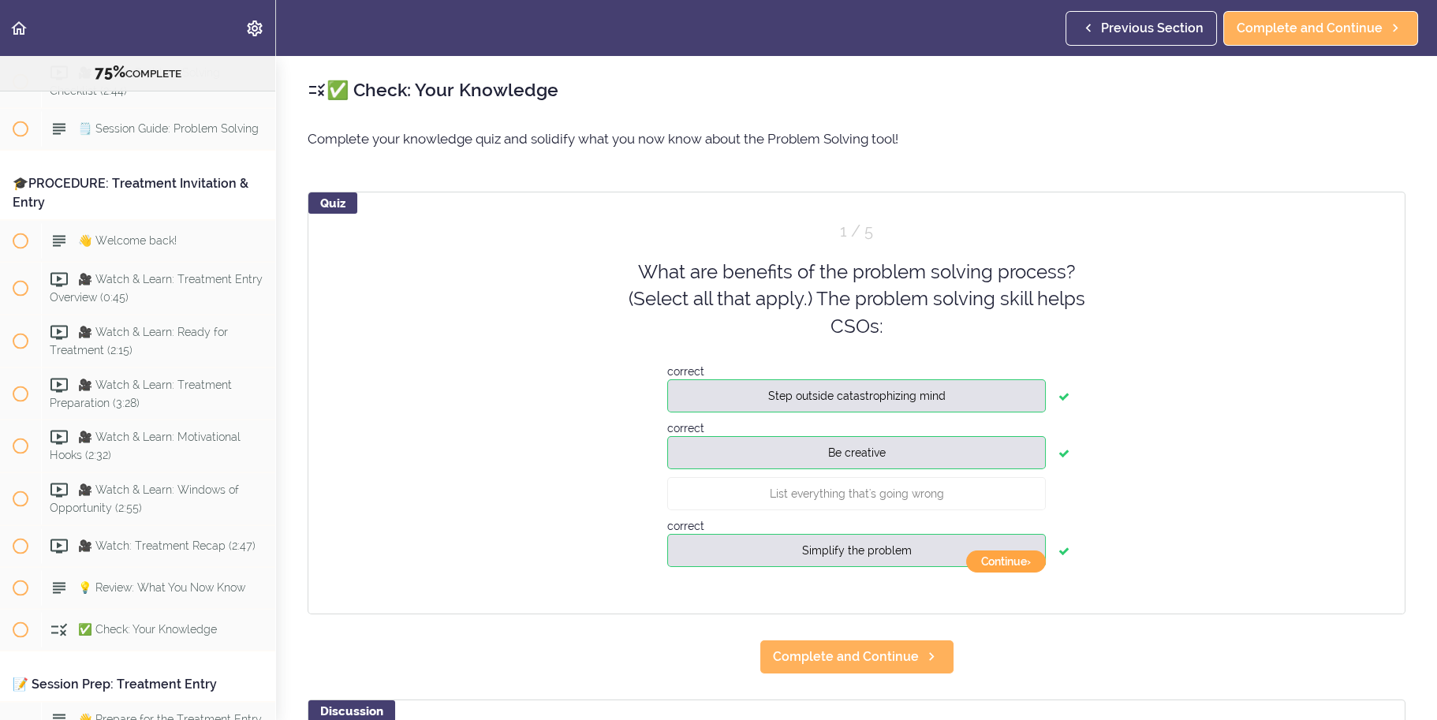
click at [1022, 566] on button "Continue ›" at bounding box center [1006, 562] width 80 height 22
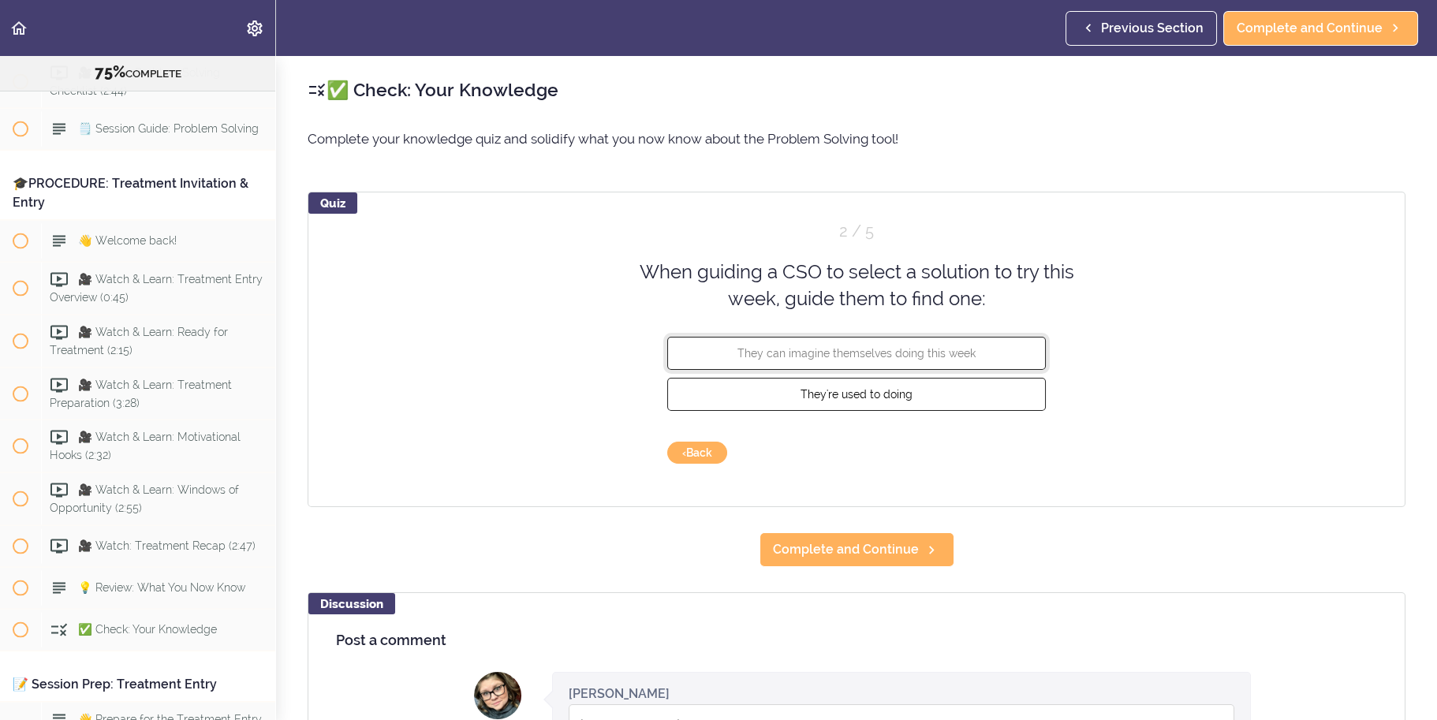
drag, startPoint x: 915, startPoint y: 347, endPoint x: 944, endPoint y: 390, distance: 51.6
click at [917, 347] on span "They can imagine themselves doing this week" at bounding box center [857, 352] width 238 height 13
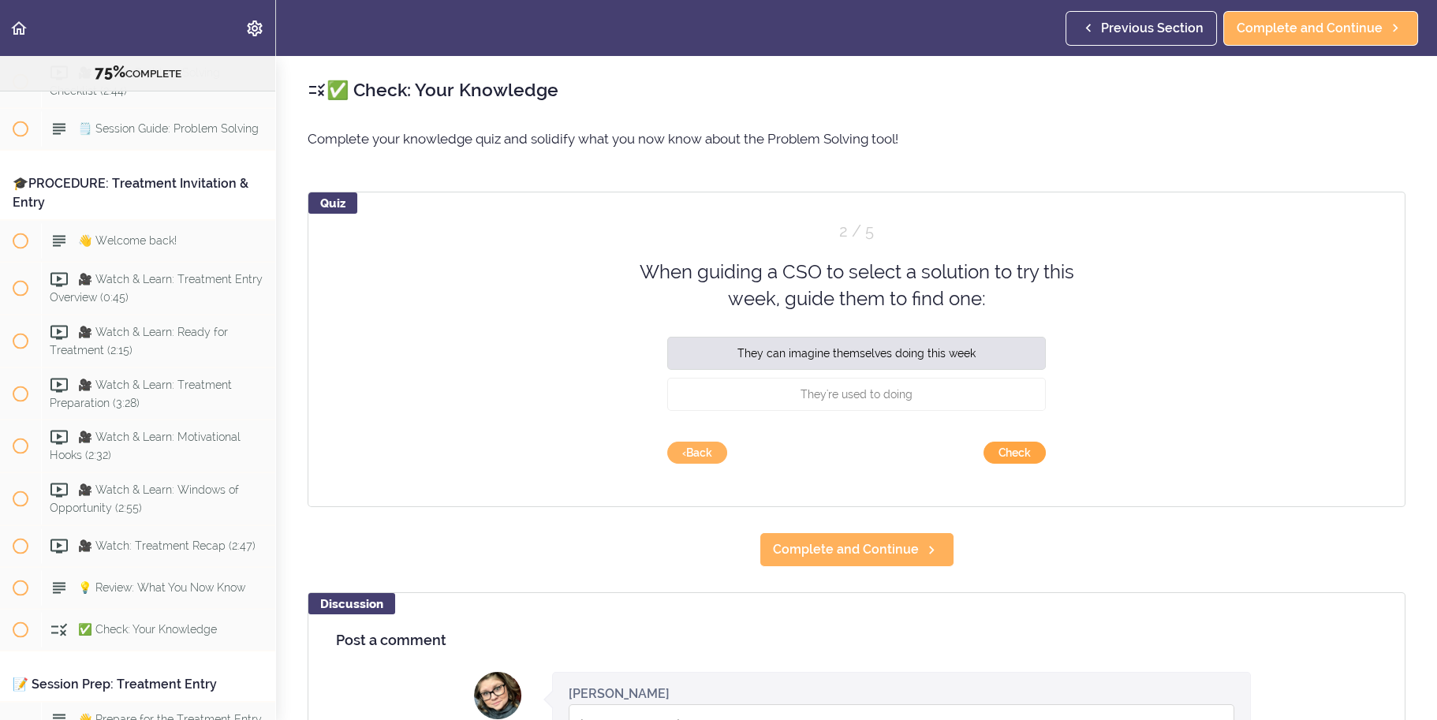
click at [1000, 456] on button "Check" at bounding box center [1015, 453] width 62 height 22
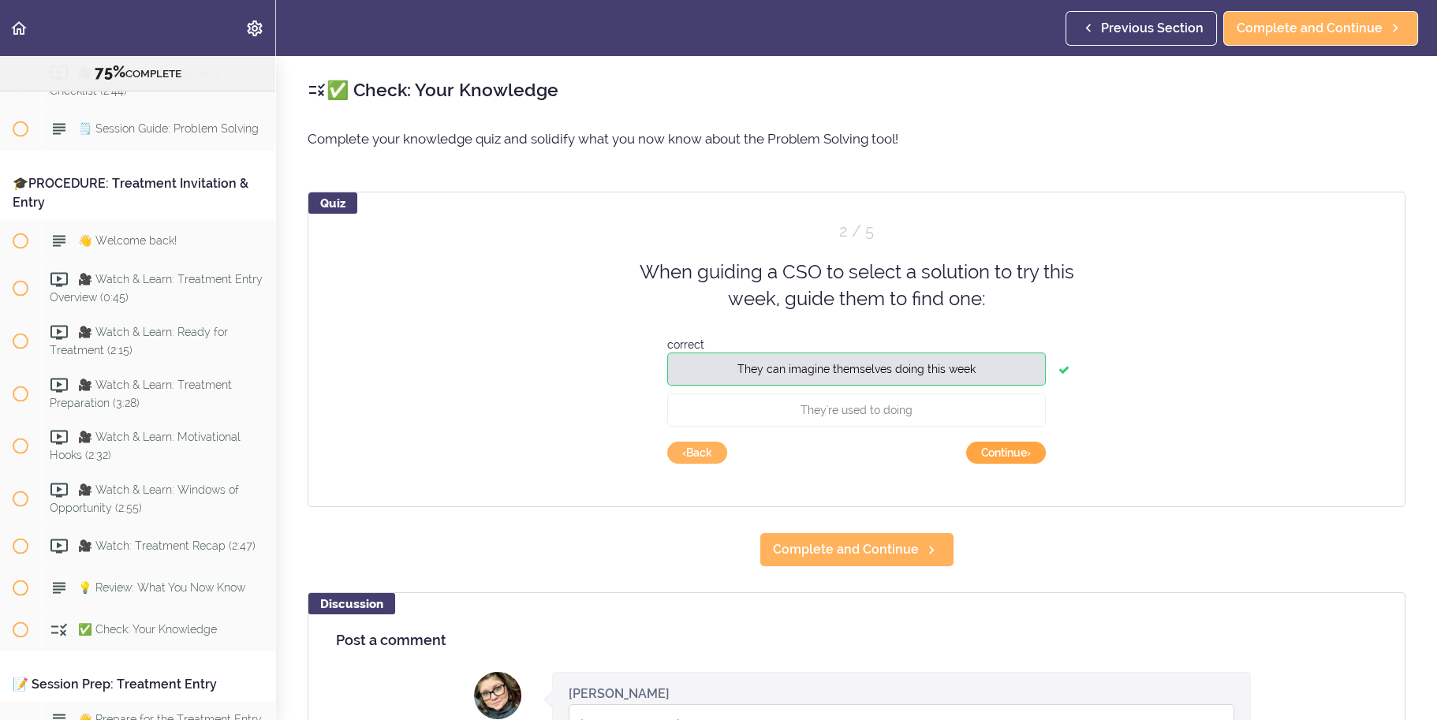
click at [1014, 461] on button "Continue ›" at bounding box center [1006, 453] width 80 height 22
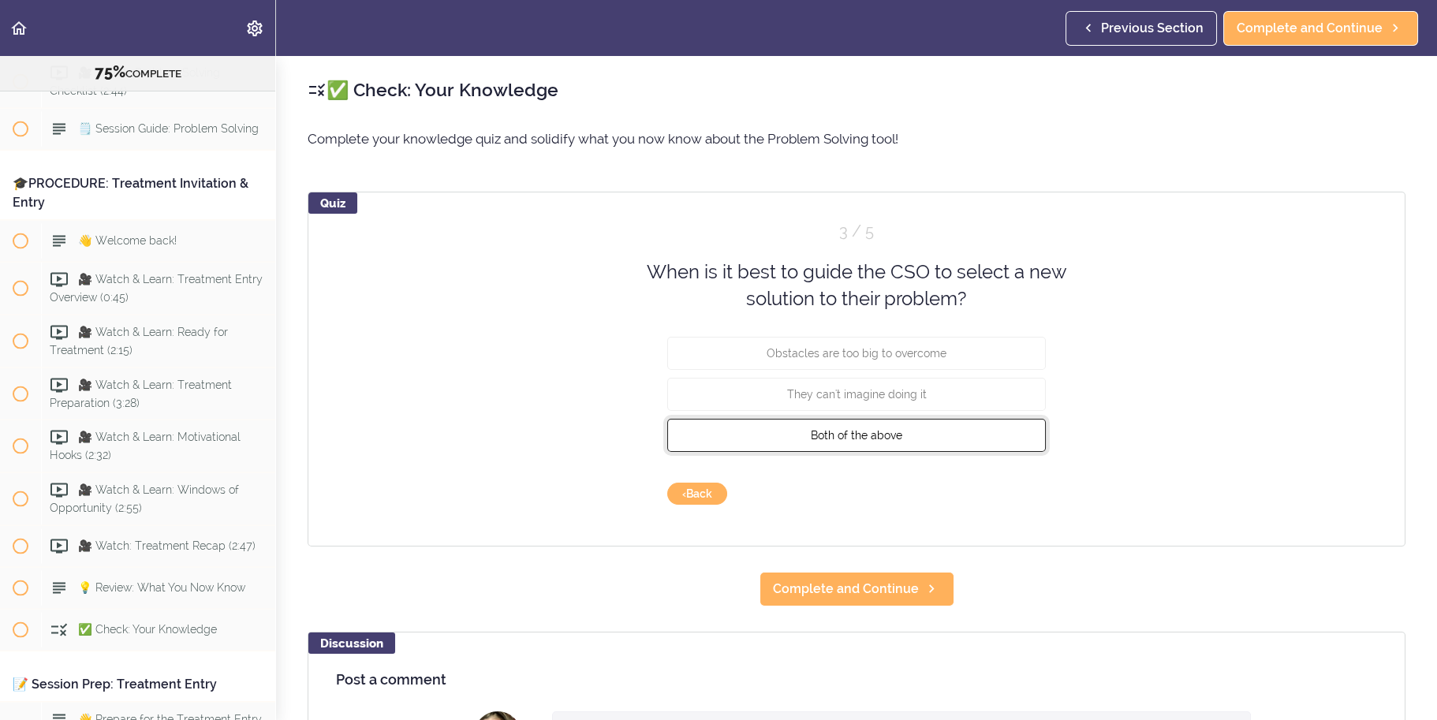
click at [925, 428] on button "Both of the above" at bounding box center [856, 434] width 379 height 33
drag, startPoint x: 996, startPoint y: 494, endPoint x: 1018, endPoint y: 499, distance: 22.0
click at [998, 495] on button "Check" at bounding box center [1015, 494] width 62 height 22
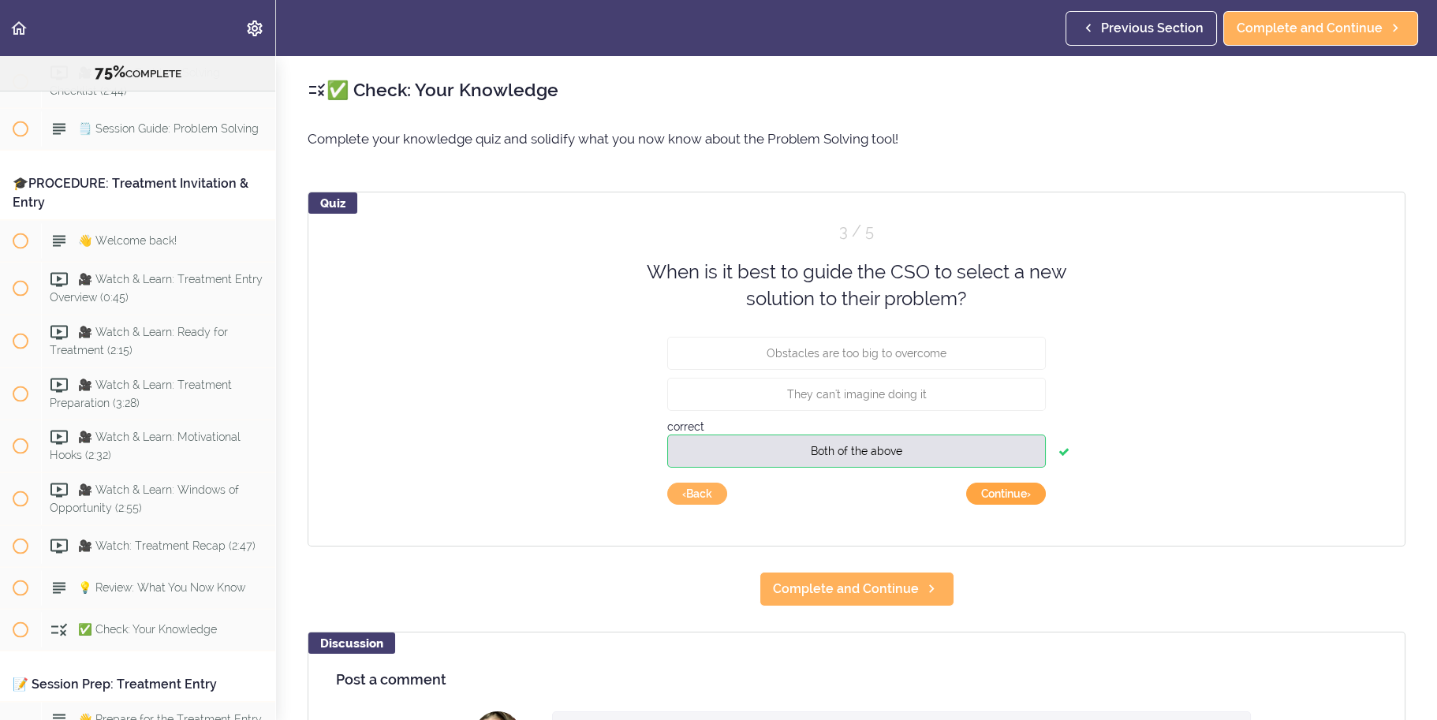
click at [1024, 499] on button "Continue ›" at bounding box center [1006, 494] width 80 height 22
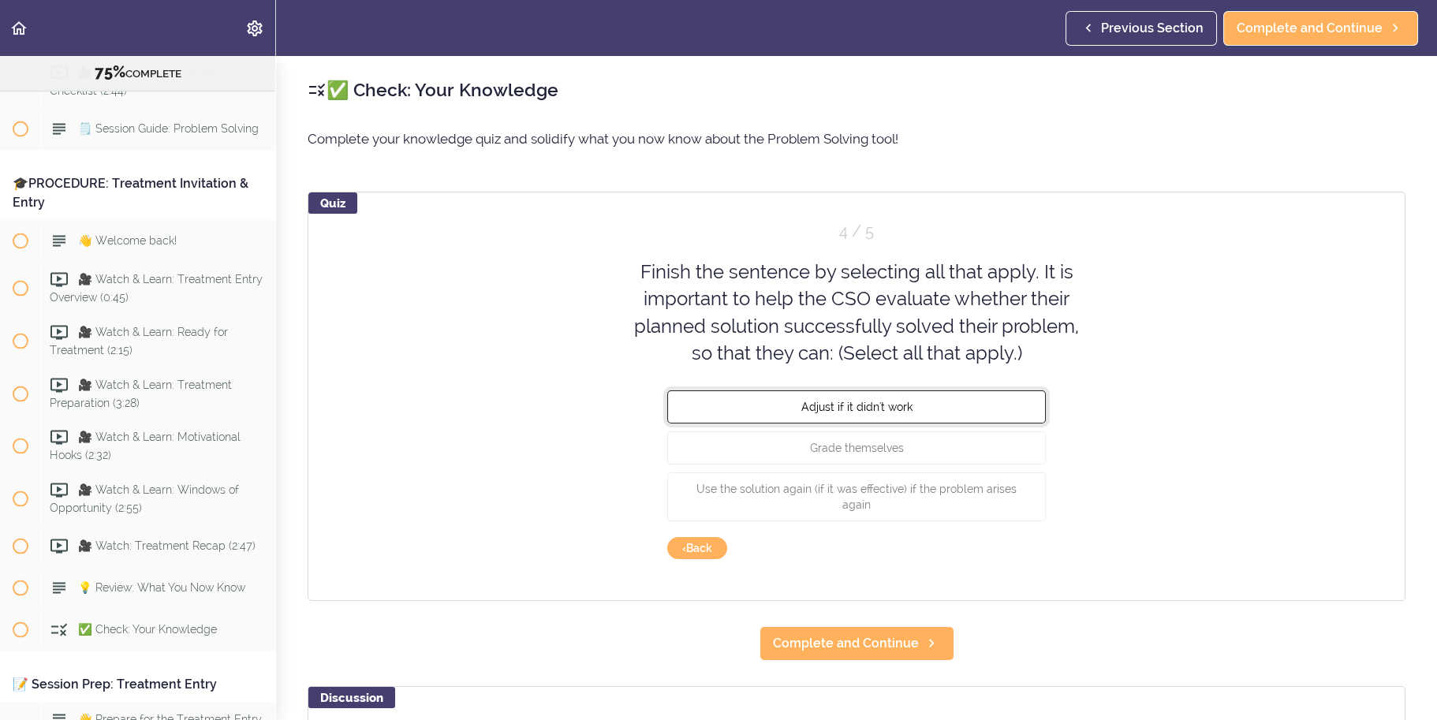
click at [989, 415] on button "Adjust if it didn't work" at bounding box center [856, 406] width 379 height 33
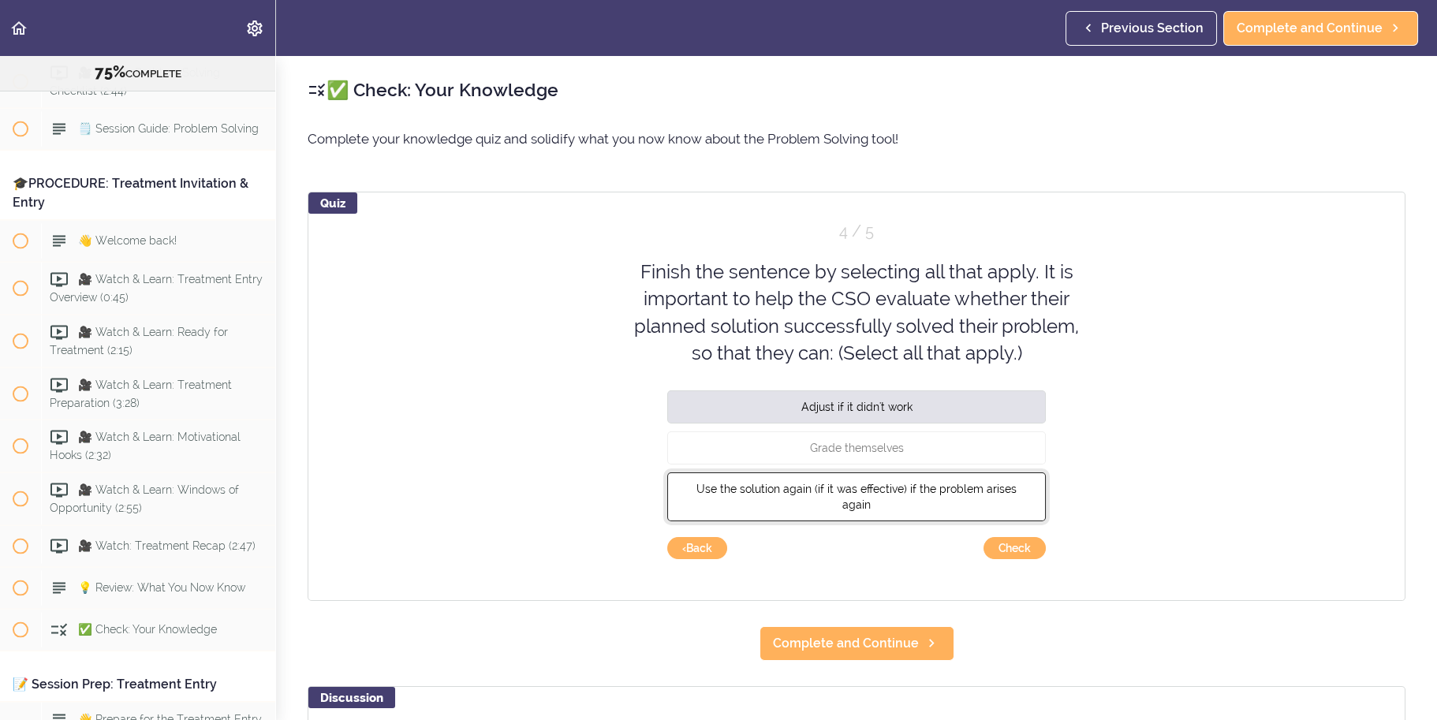
drag, startPoint x: 985, startPoint y: 478, endPoint x: 994, endPoint y: 501, distance: 24.5
click at [985, 479] on button "Use the solution again (if it was effective) if the problem arises again" at bounding box center [856, 497] width 379 height 49
click at [1006, 541] on button "Check" at bounding box center [1015, 548] width 62 height 22
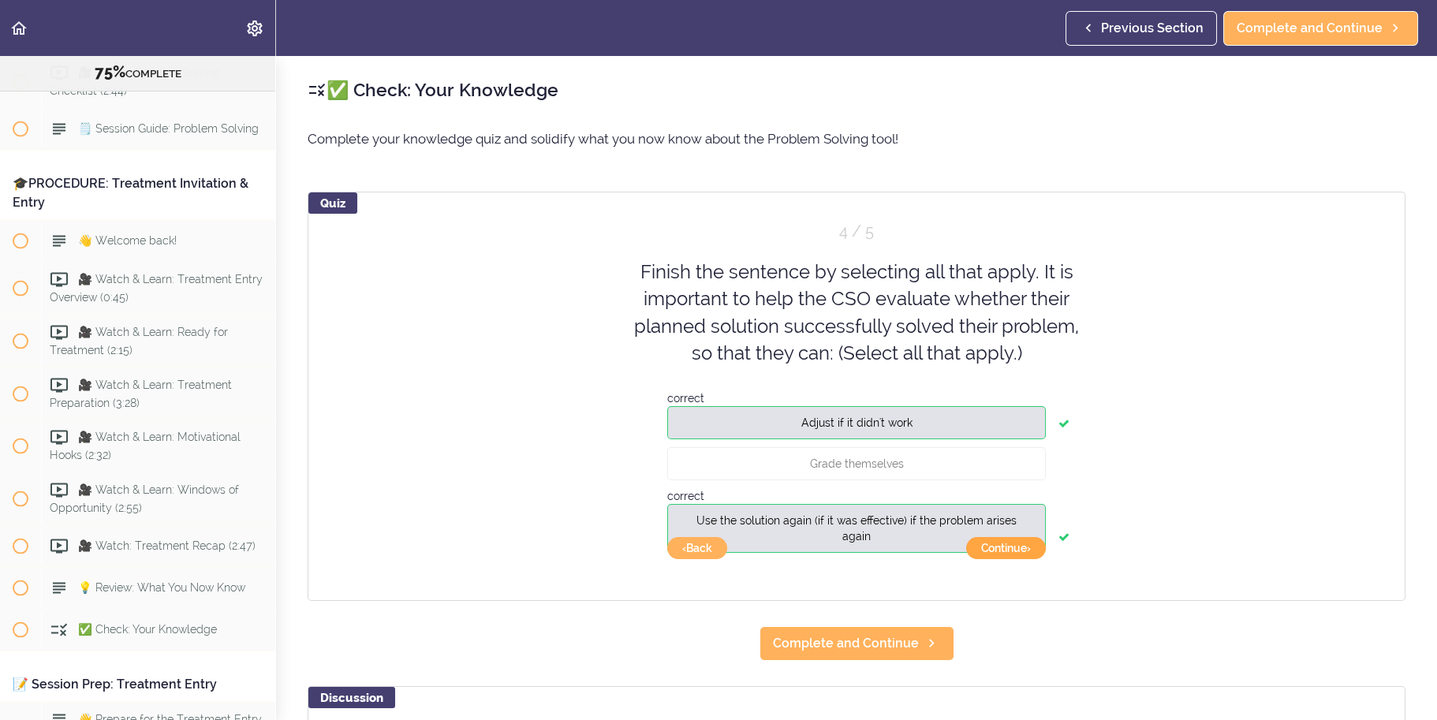
click at [1013, 544] on button "Continue ›" at bounding box center [1006, 548] width 80 height 22
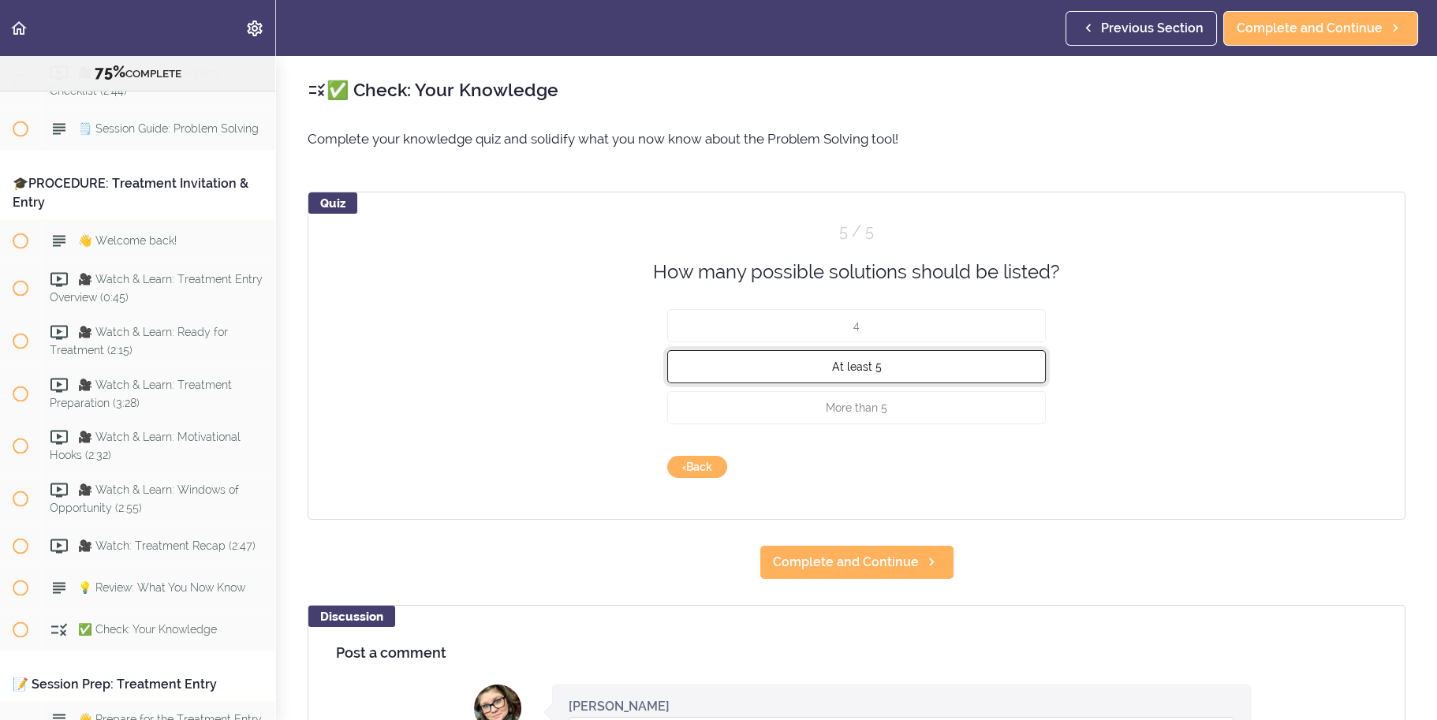
click at [974, 372] on button "At least 5" at bounding box center [856, 366] width 379 height 33
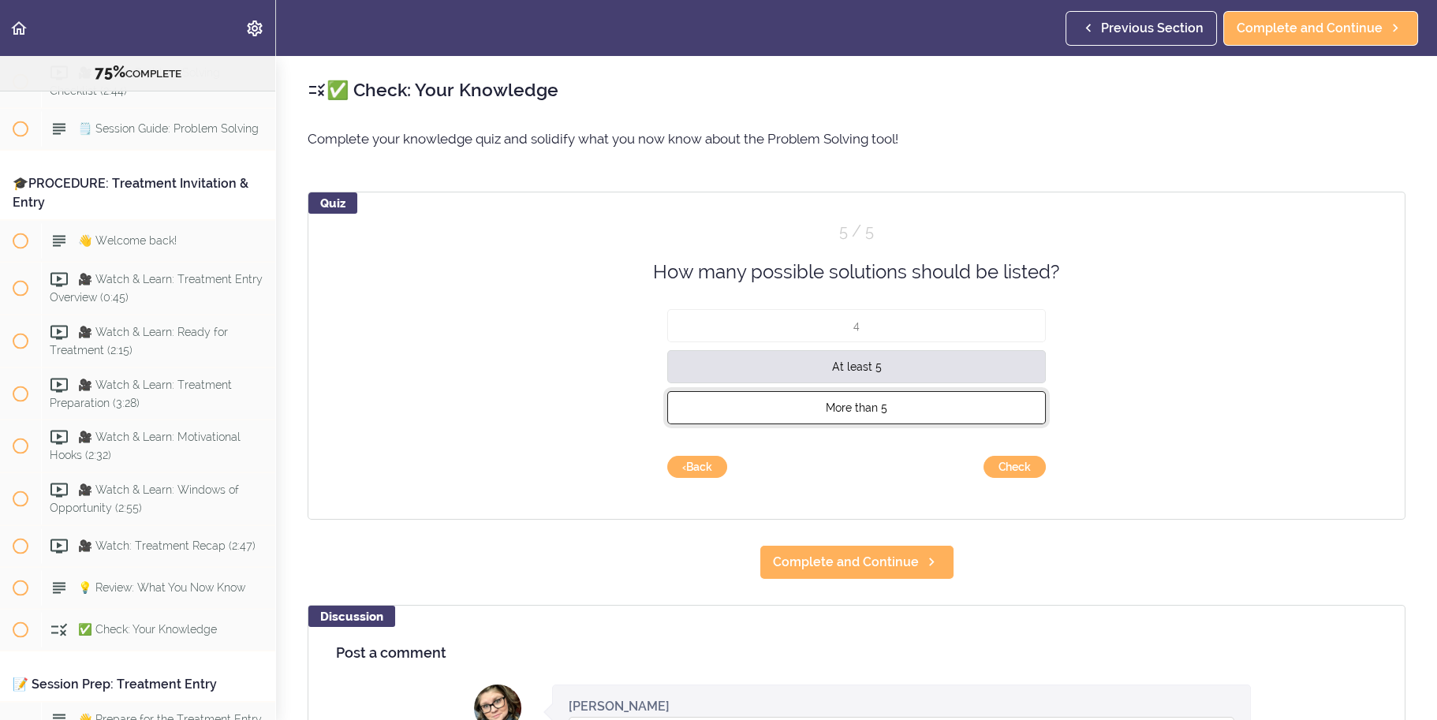
click at [953, 408] on button "More than 5" at bounding box center [856, 407] width 379 height 33
click at [1012, 468] on button "Check" at bounding box center [1015, 467] width 62 height 22
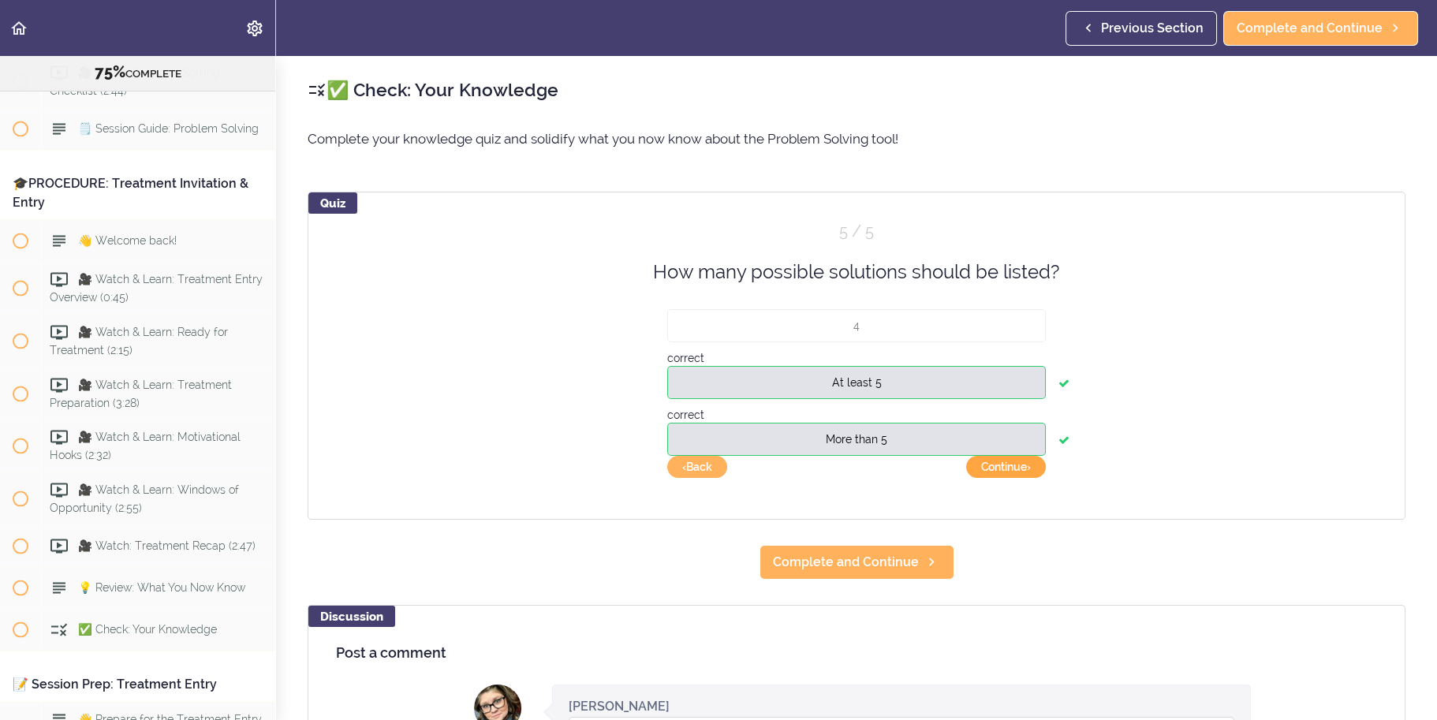
drag, startPoint x: 998, startPoint y: 466, endPoint x: 1127, endPoint y: 506, distance: 135.5
click at [999, 467] on button "Continue ›" at bounding box center [1006, 467] width 80 height 22
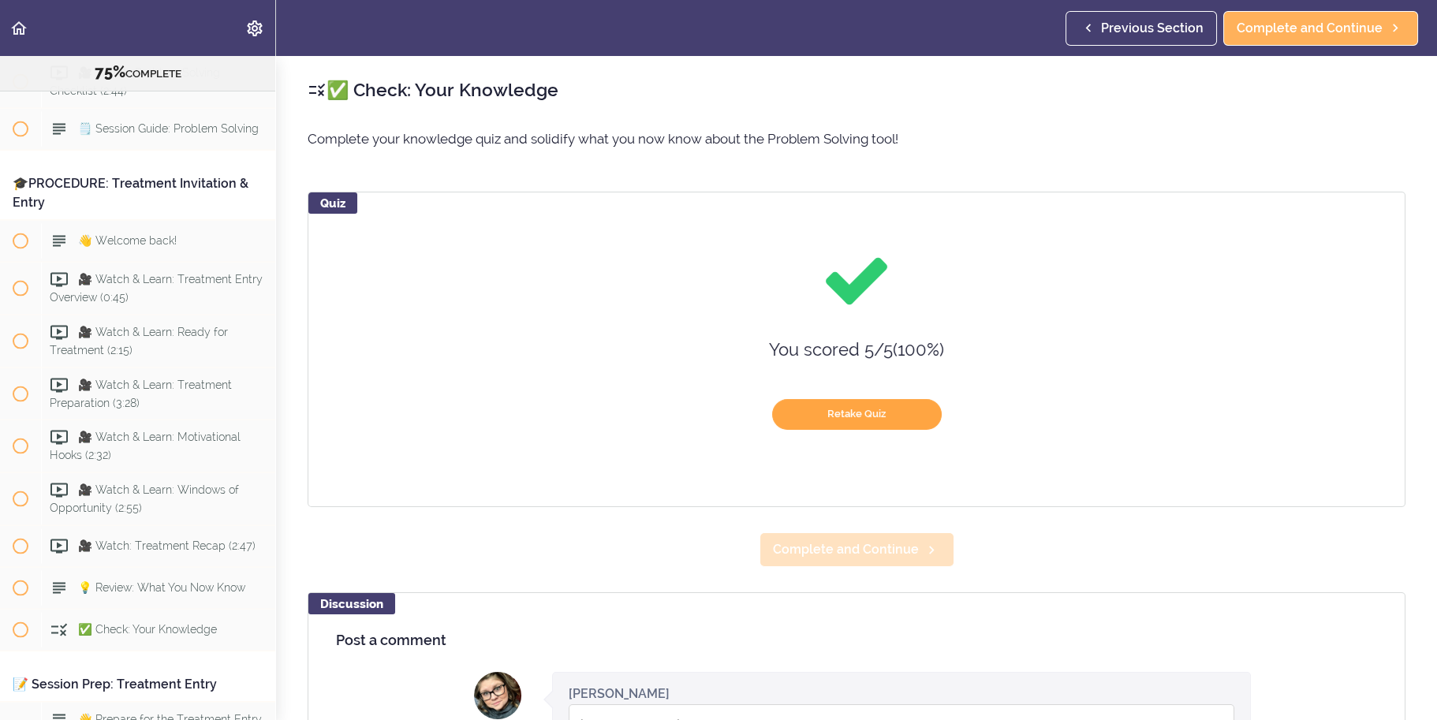
drag, startPoint x: 846, startPoint y: 411, endPoint x: 923, endPoint y: 561, distance: 168.7
click at [923, 561] on div "✅ Check: Your Knowledge Complete your knowledge quiz and solidify what you now …" at bounding box center [856, 388] width 1161 height 664
click at [923, 562] on link "Complete and Continue" at bounding box center [857, 549] width 195 height 35
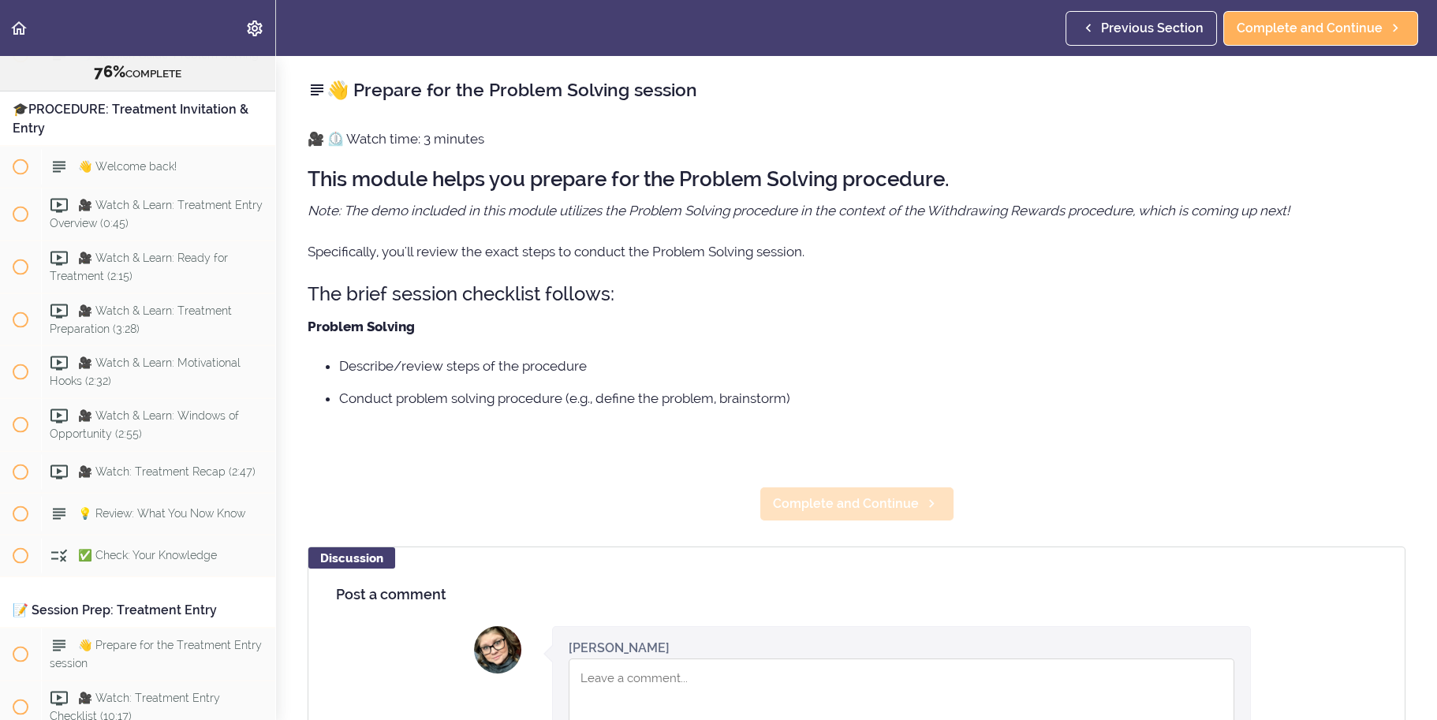
scroll to position [8251, 0]
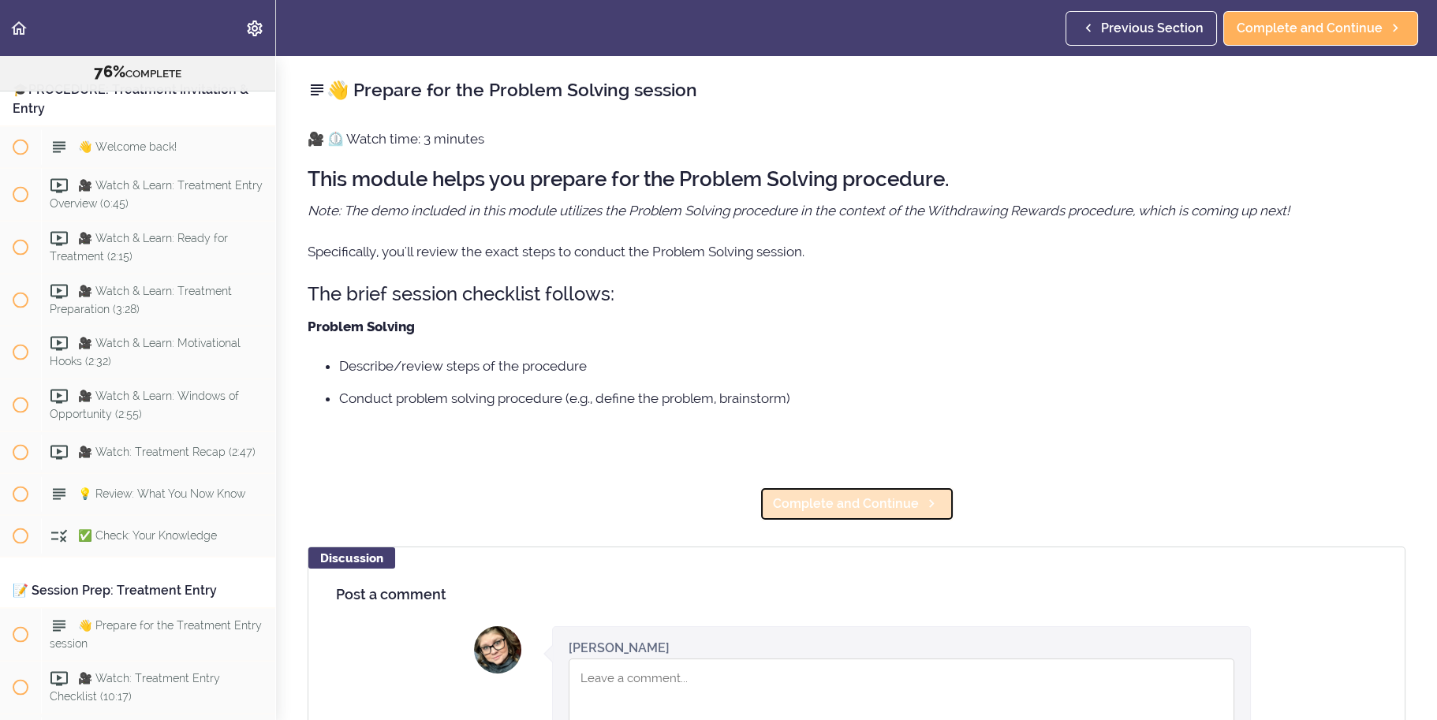
click at [892, 514] on link "Complete and Continue" at bounding box center [857, 504] width 195 height 35
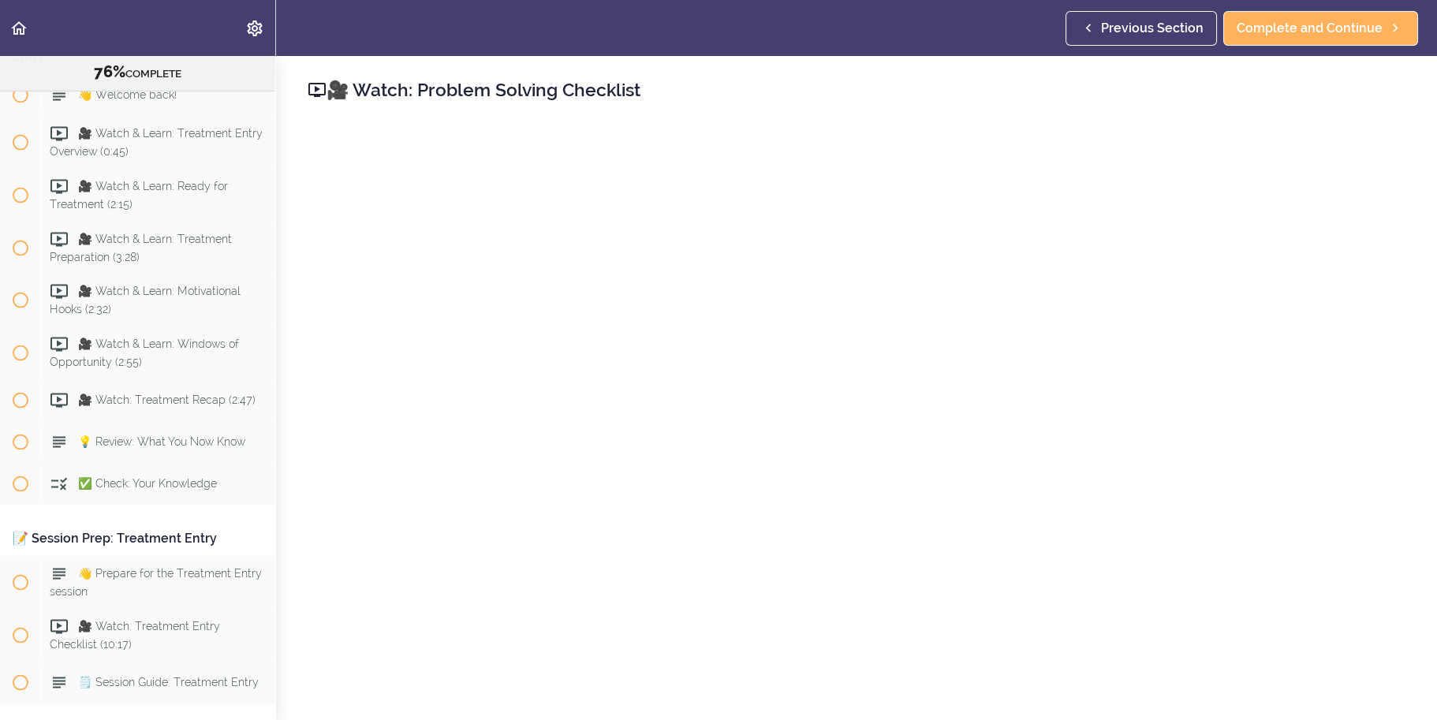
scroll to position [79, 0]
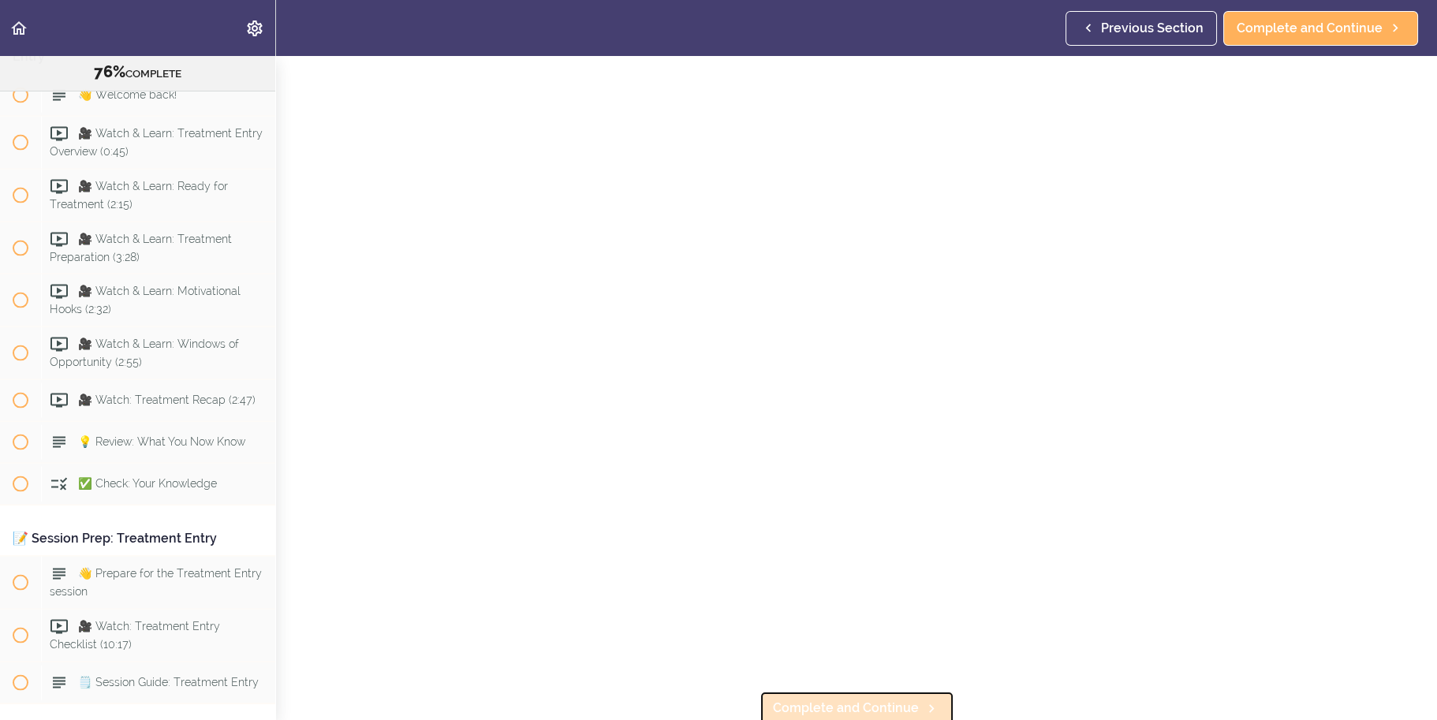
click at [922, 701] on icon at bounding box center [931, 709] width 19 height 17
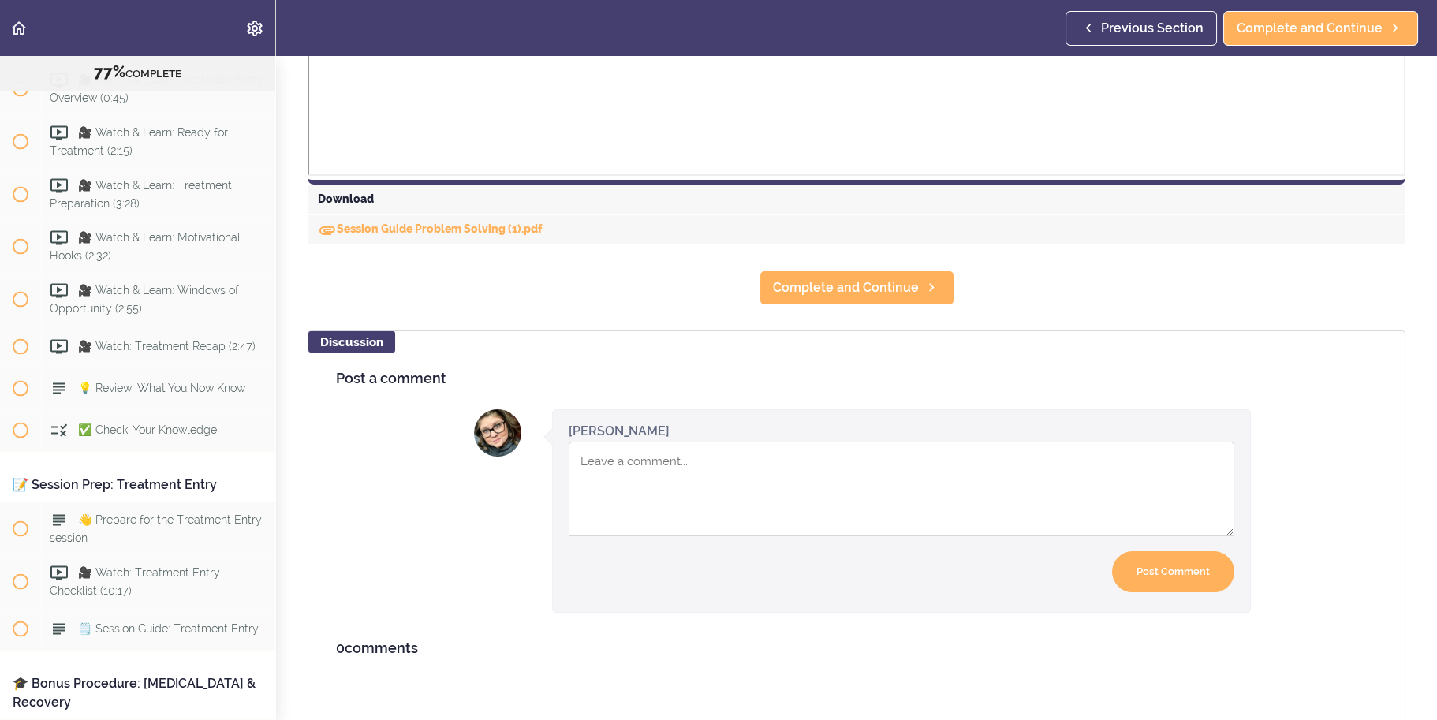
scroll to position [710, 0]
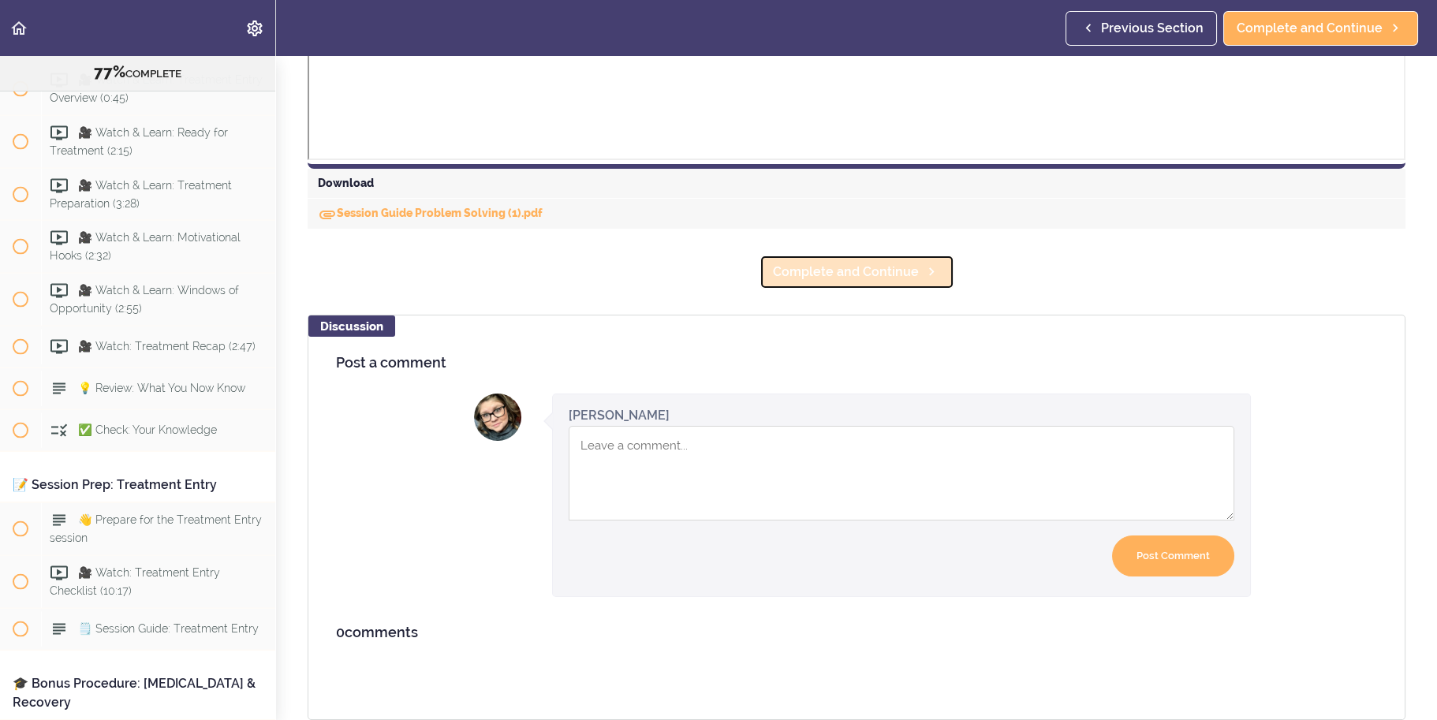
click at [921, 278] on link "Complete and Continue" at bounding box center [857, 272] width 195 height 35
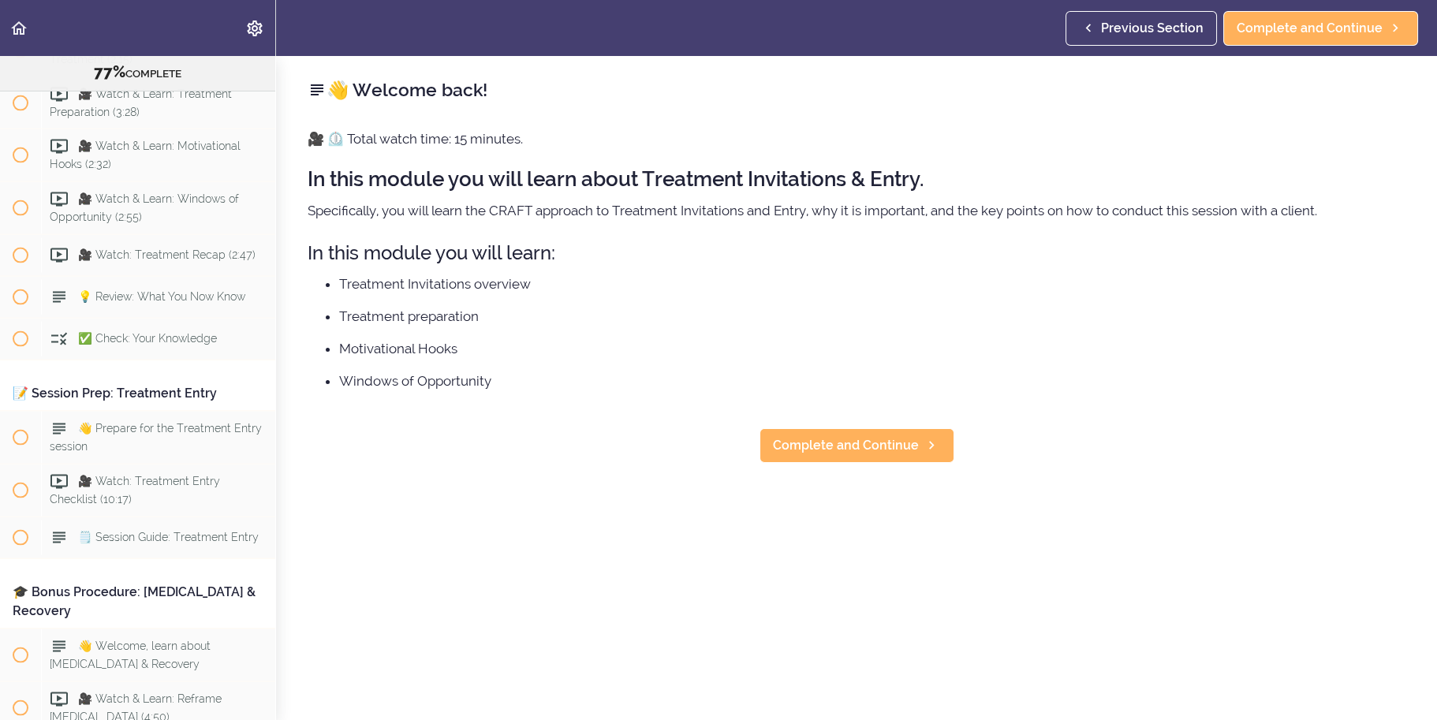
scroll to position [8469, 0]
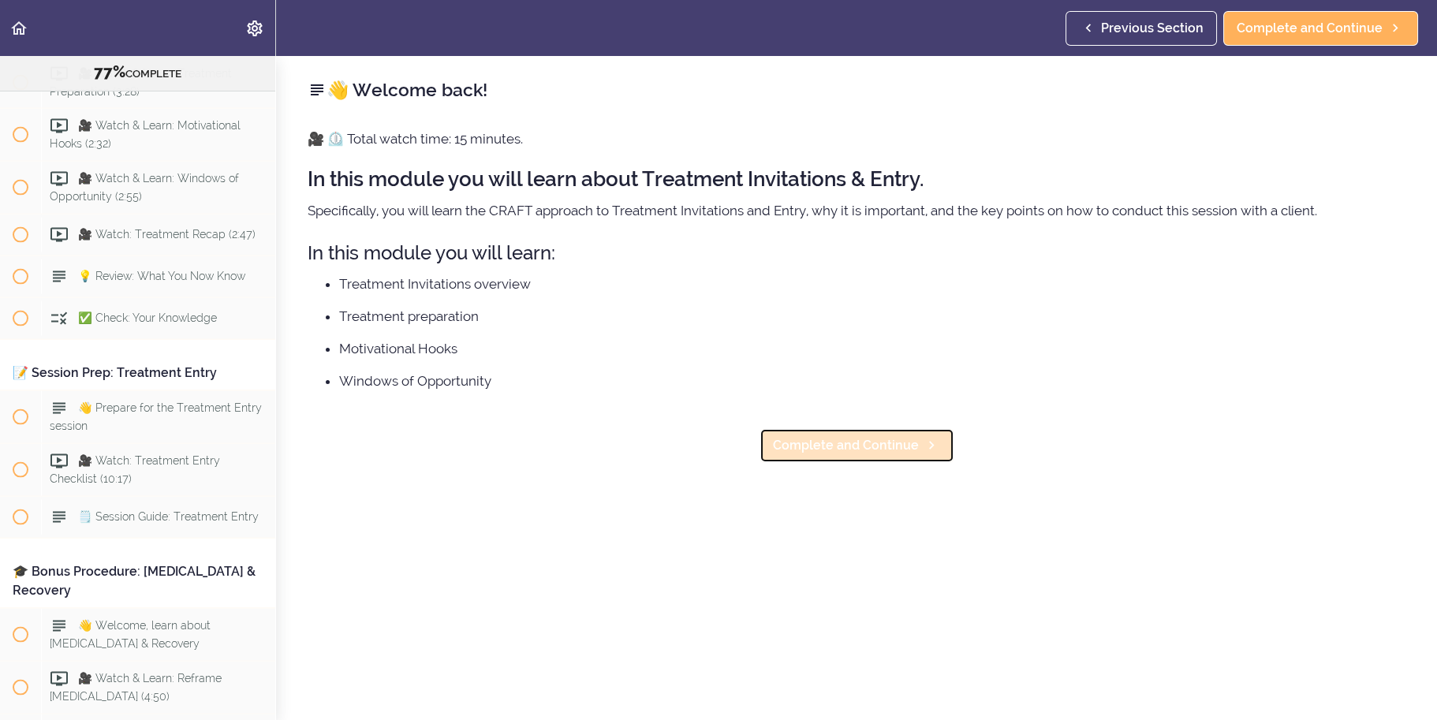
click at [875, 446] on span "Complete and Continue" at bounding box center [846, 445] width 146 height 19
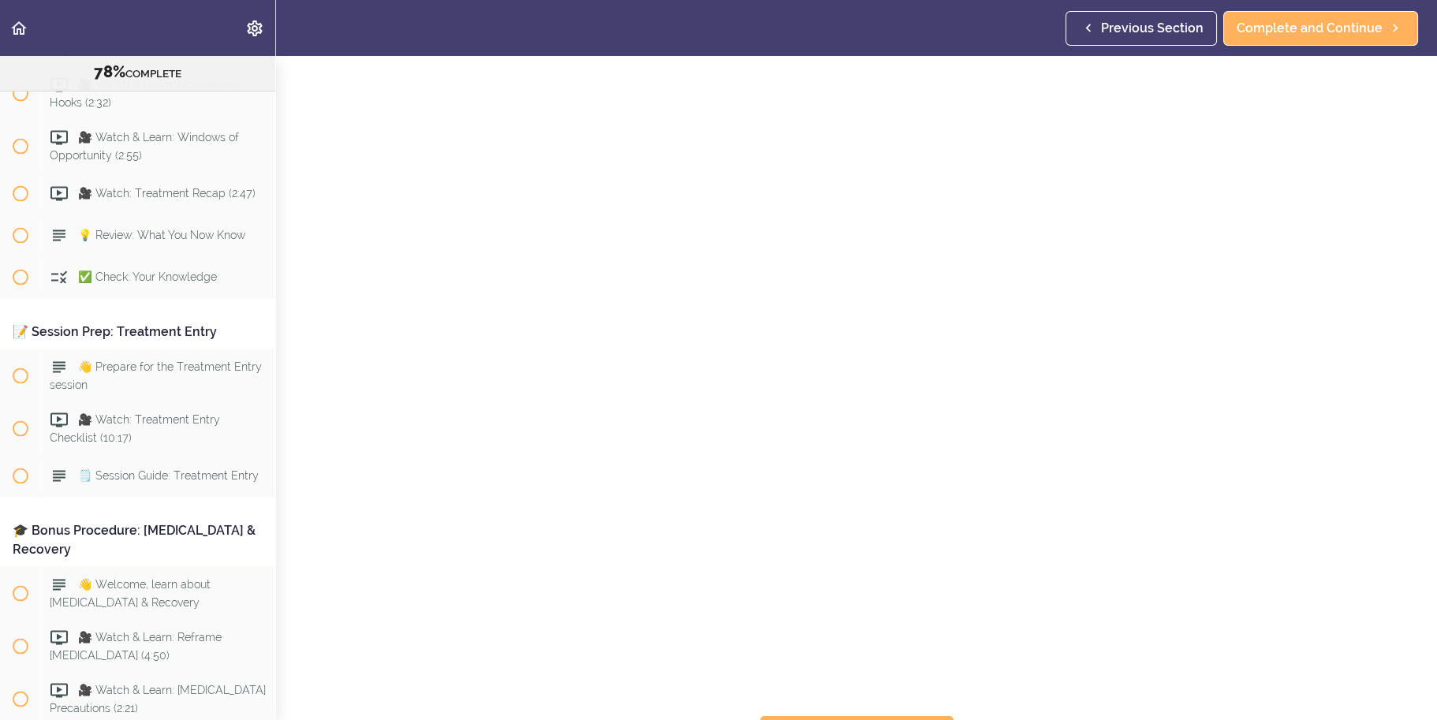
scroll to position [79, 0]
click at [922, 701] on icon at bounding box center [931, 709] width 19 height 17
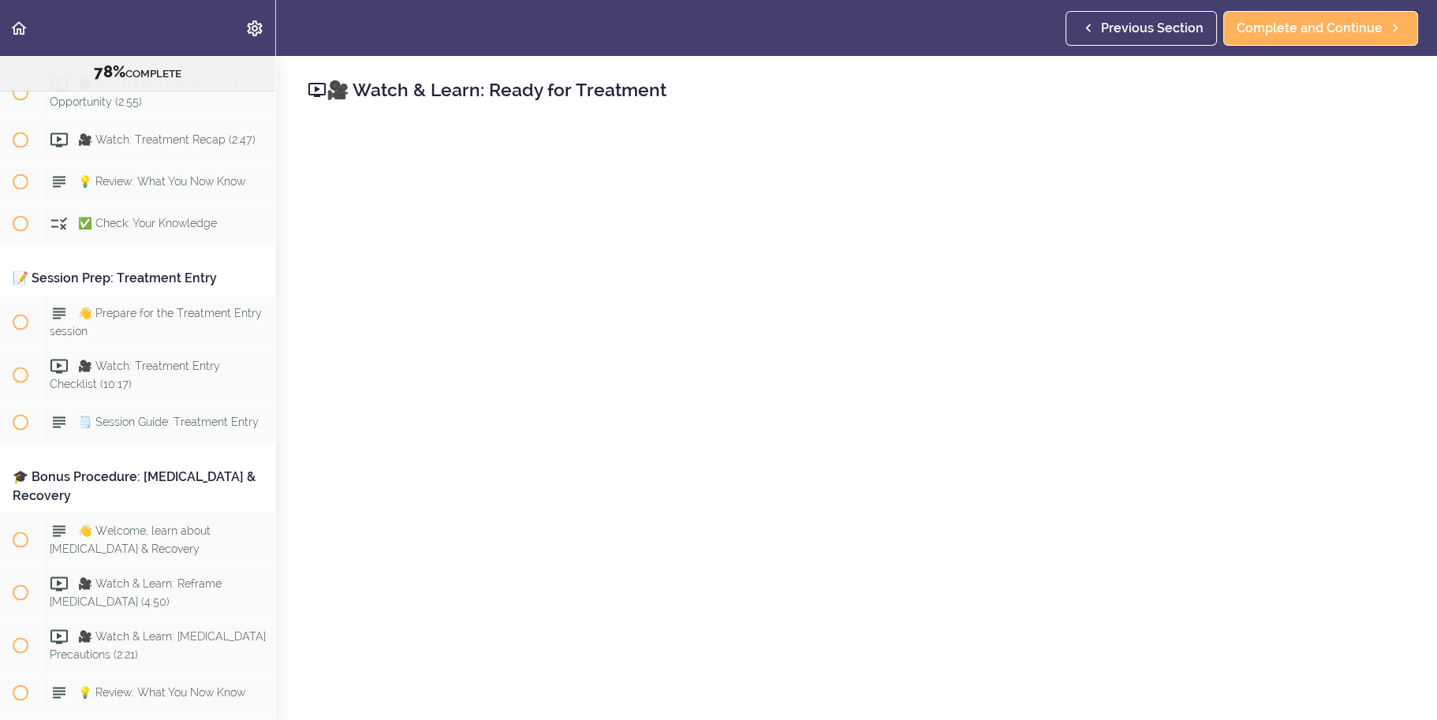
scroll to position [158, 0]
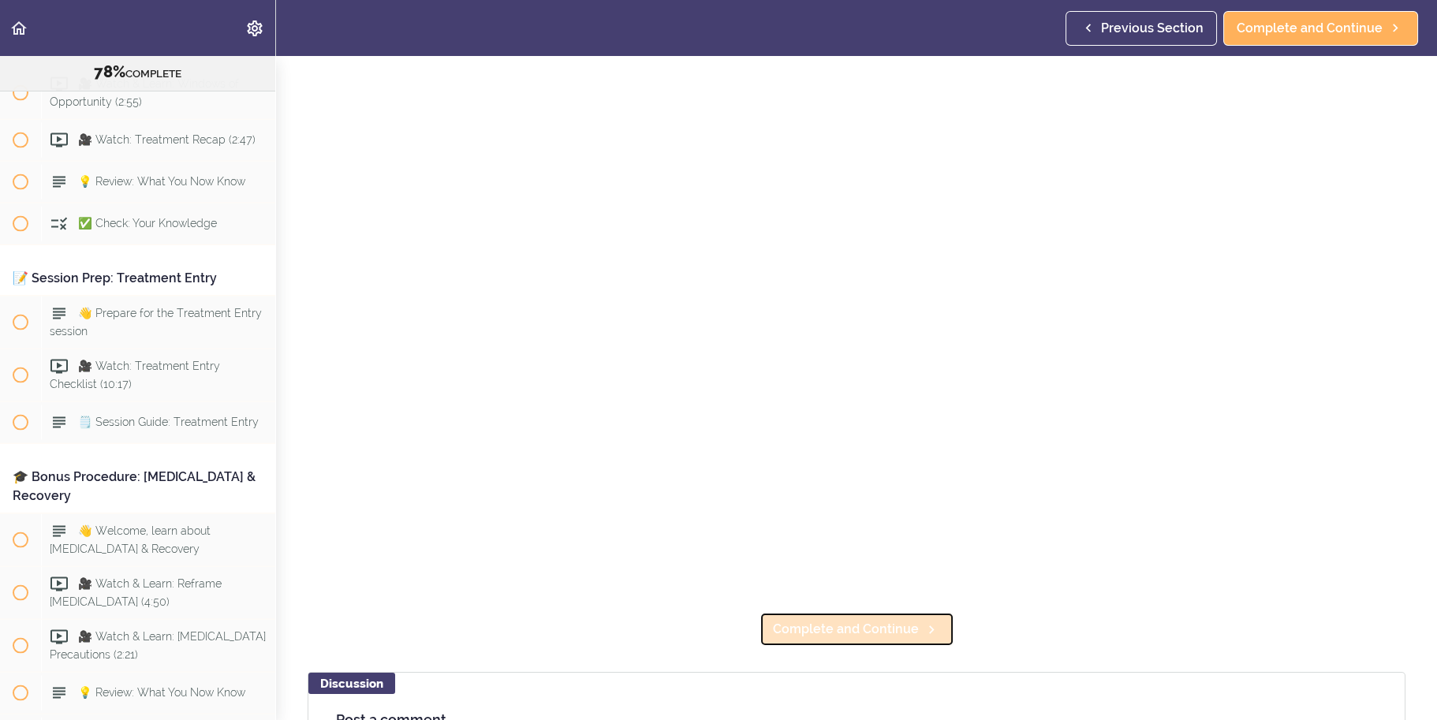
drag, startPoint x: 820, startPoint y: 620, endPoint x: 813, endPoint y: 621, distance: 7.9
click at [819, 620] on span "Complete and Continue" at bounding box center [846, 629] width 146 height 19
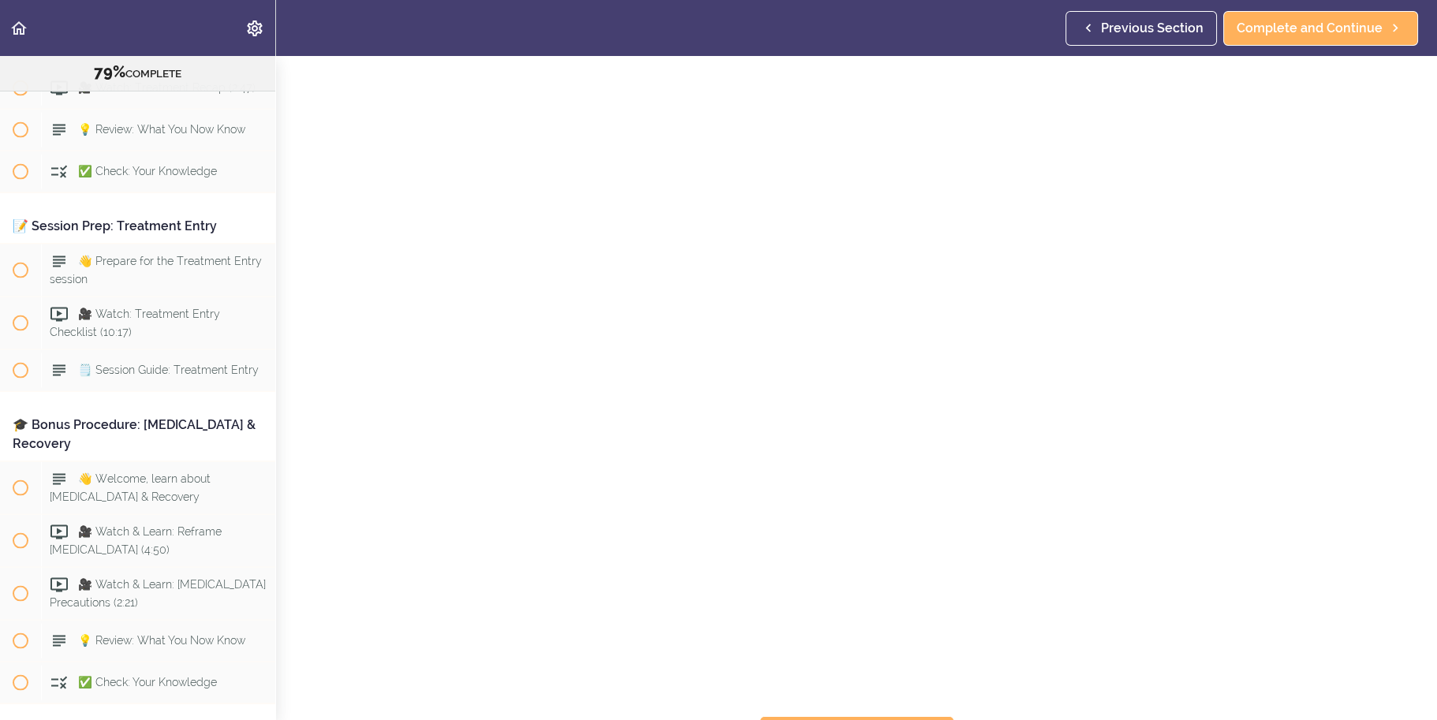
scroll to position [79, 0]
click at [851, 700] on span "Complete and Continue" at bounding box center [846, 708] width 146 height 19
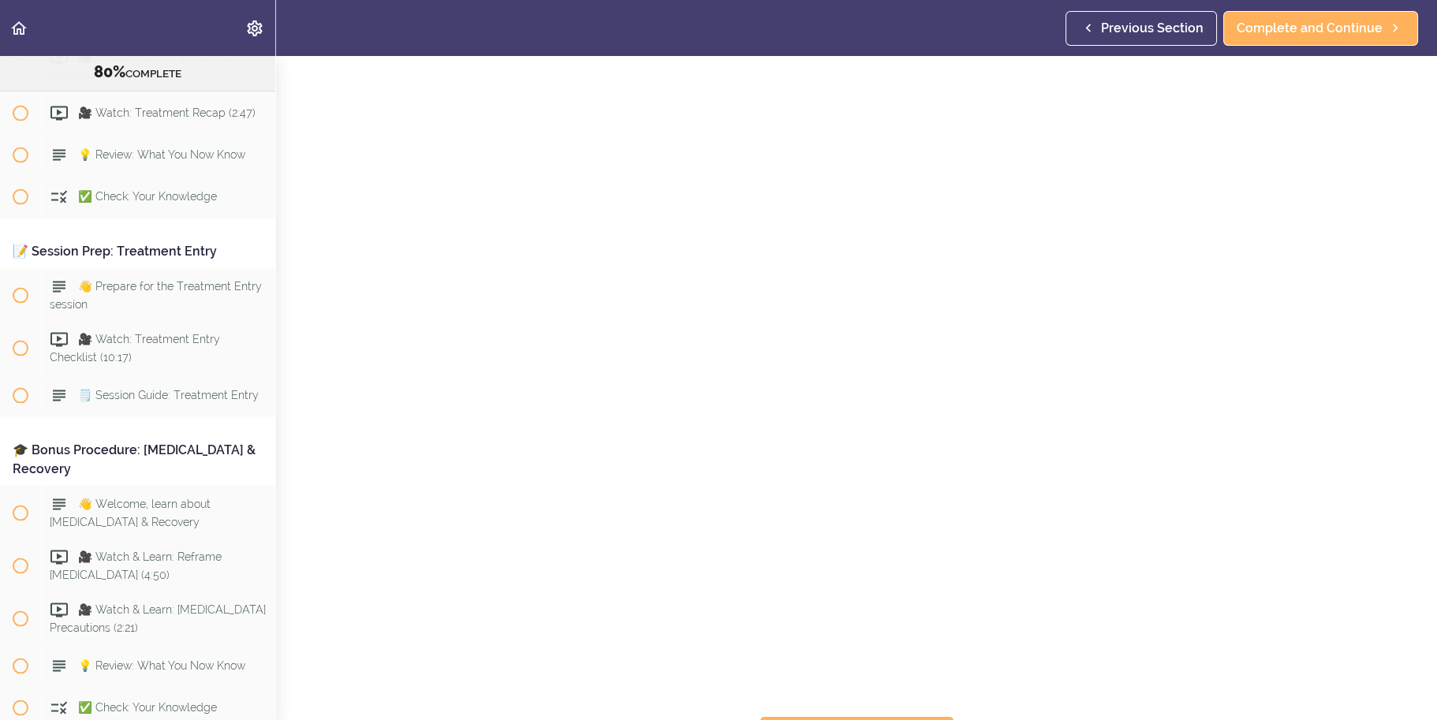
scroll to position [79, 0]
click at [922, 704] on icon at bounding box center [931, 709] width 19 height 17
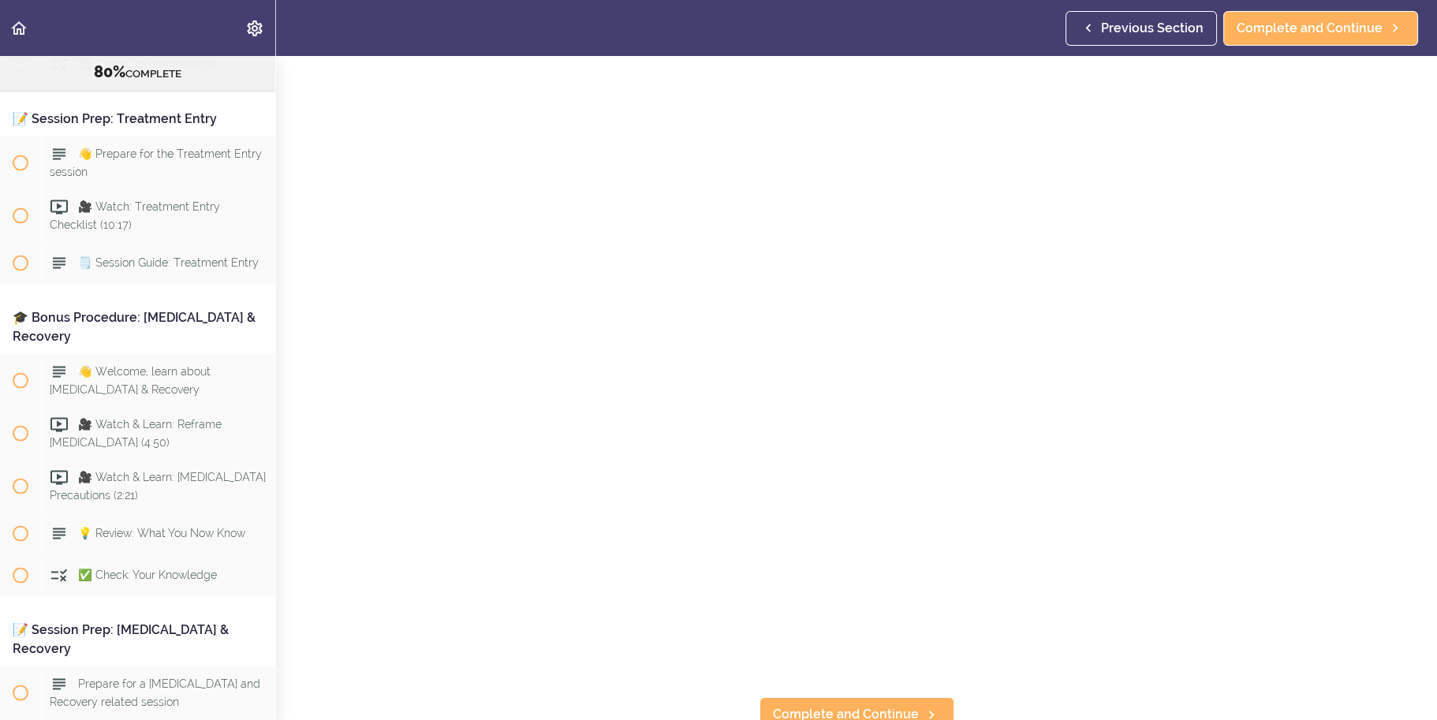
scroll to position [158, 0]
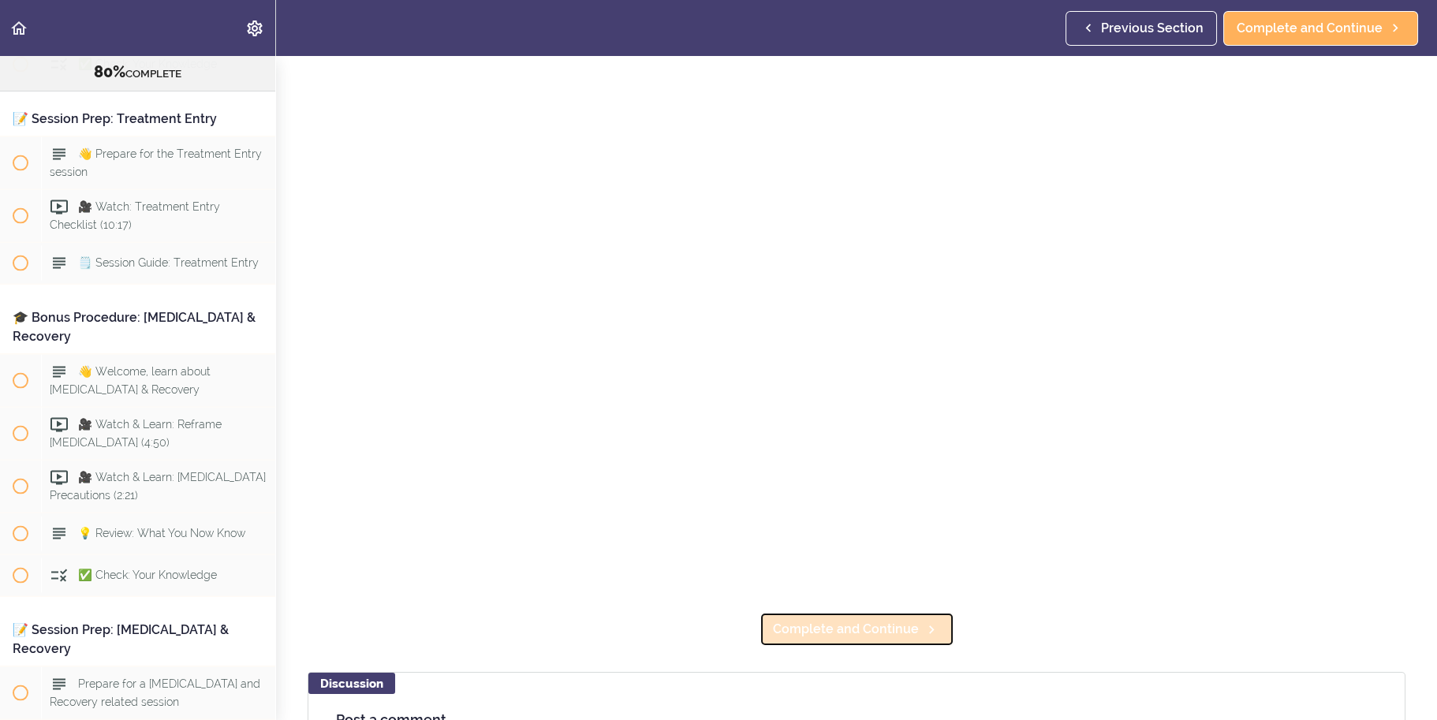
click at [922, 622] on icon at bounding box center [931, 630] width 19 height 17
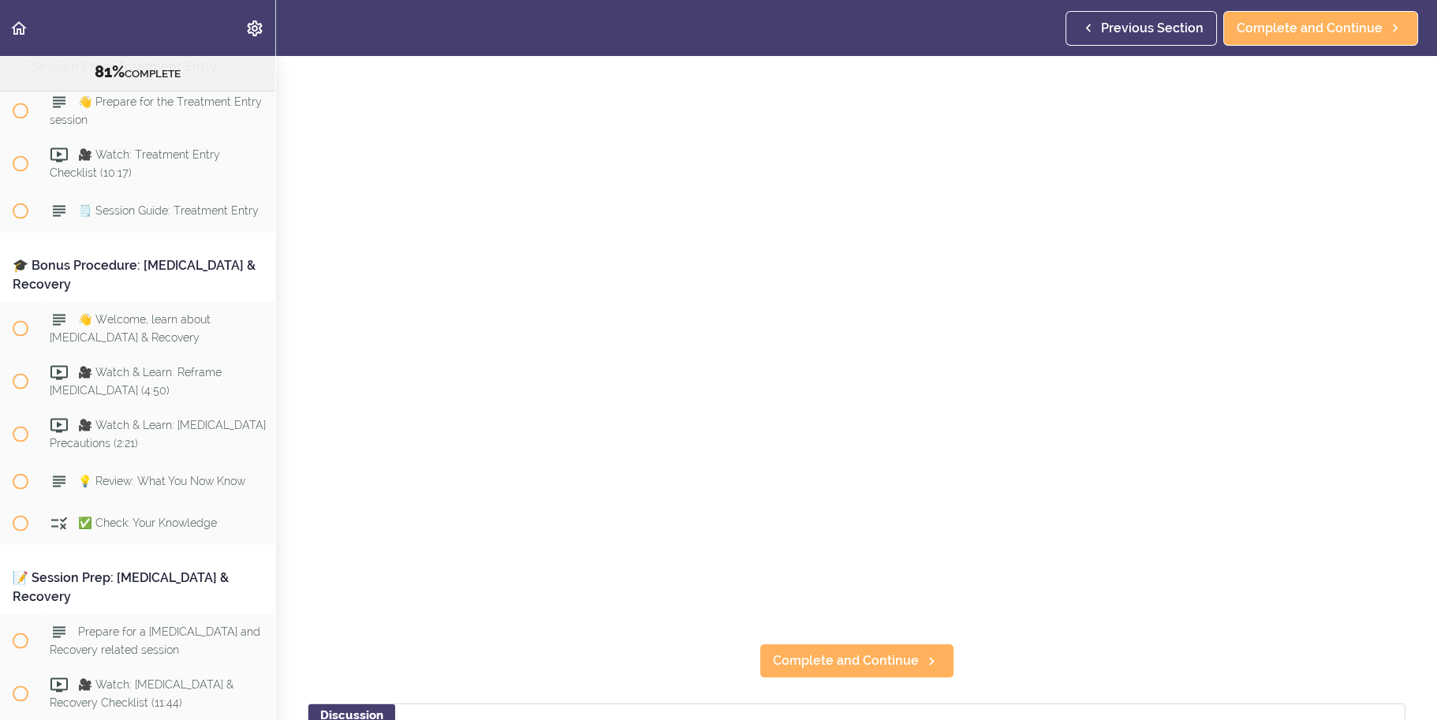
scroll to position [158, 0]
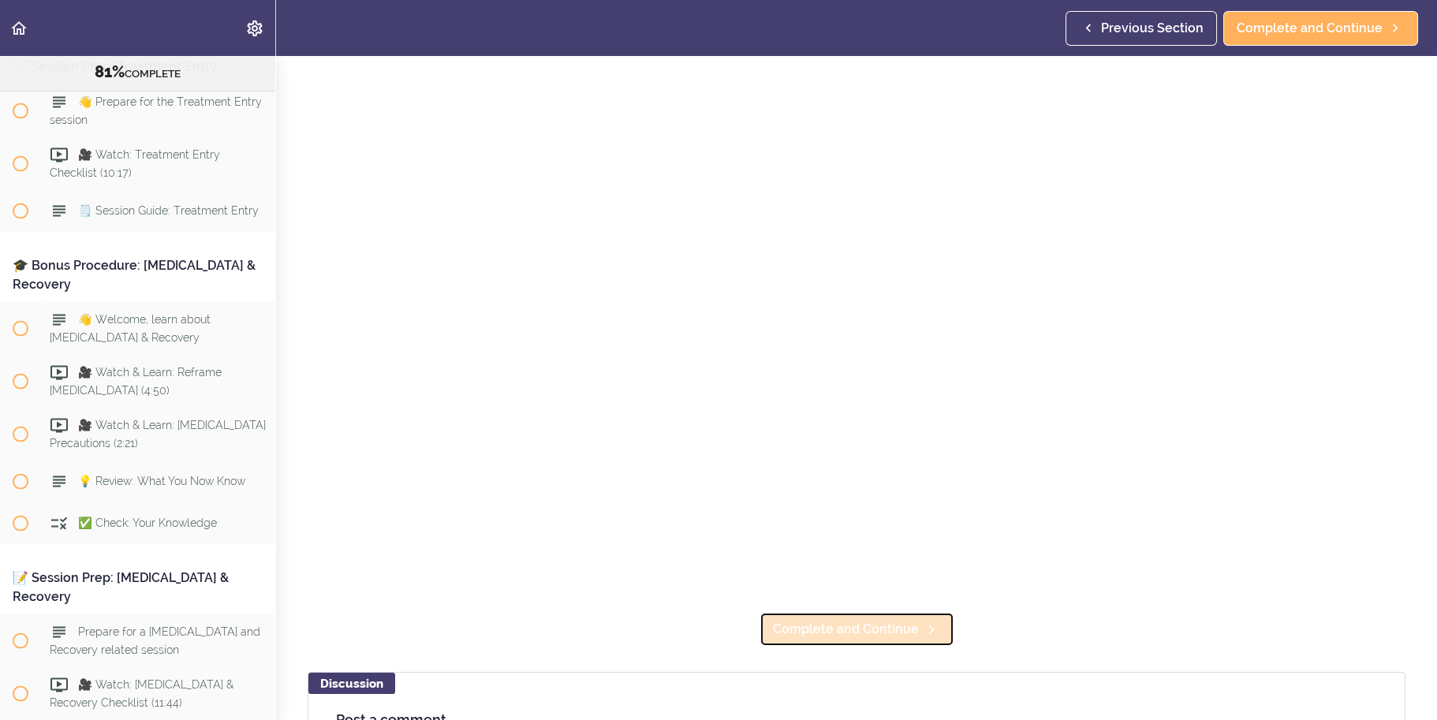
click at [940, 623] on link "Complete and Continue" at bounding box center [857, 629] width 195 height 35
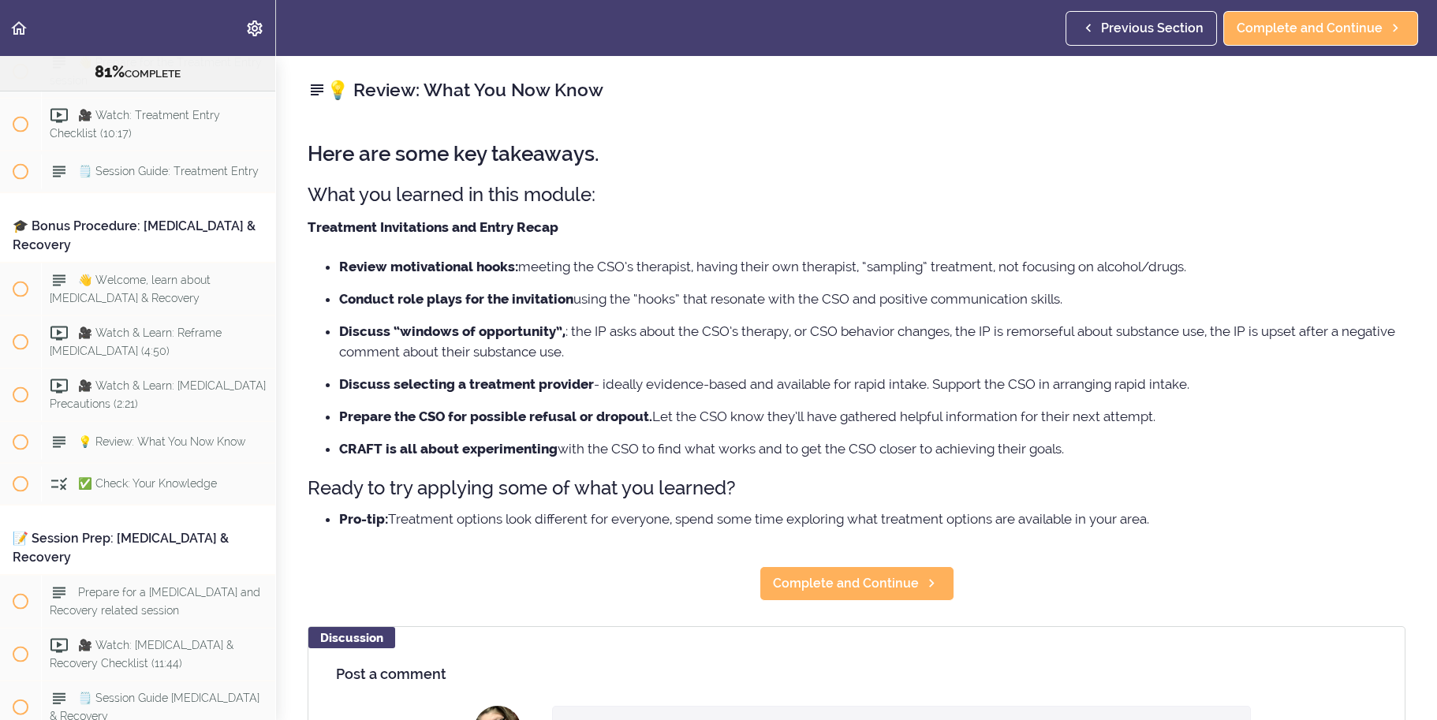
scroll to position [8817, 0]
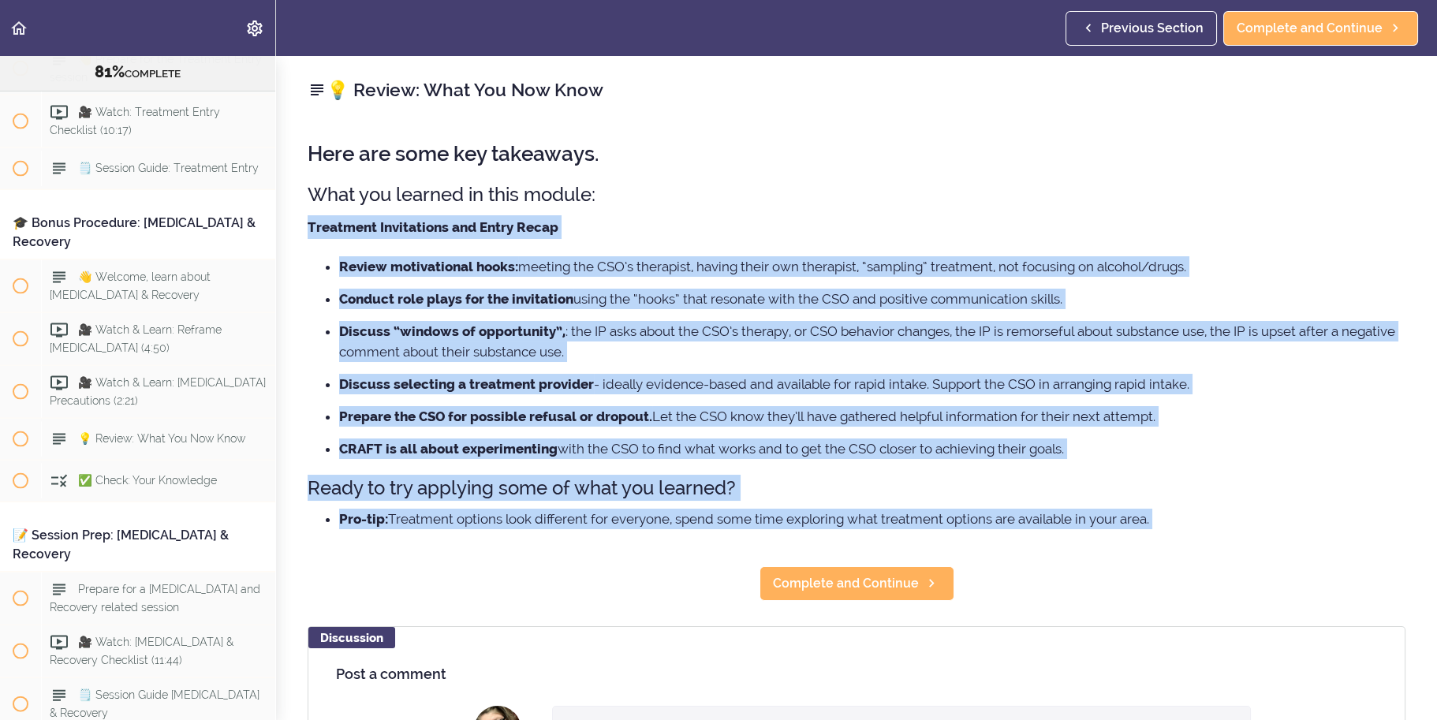
drag, startPoint x: 308, startPoint y: 230, endPoint x: 1376, endPoint y: 547, distance: 1113.5
click at [1376, 547] on div "💡 Review: What You Now Know Here are some key takeaways. What you learned in th…" at bounding box center [856, 388] width 1161 height 664
copy div "Treatment Invitations and Entry Recap Review motivational hooks: meeting the CS…"
click at [1237, 449] on li "CRAFT is all about experimenting with the CSO to find what works and to get the…" at bounding box center [872, 449] width 1067 height 21
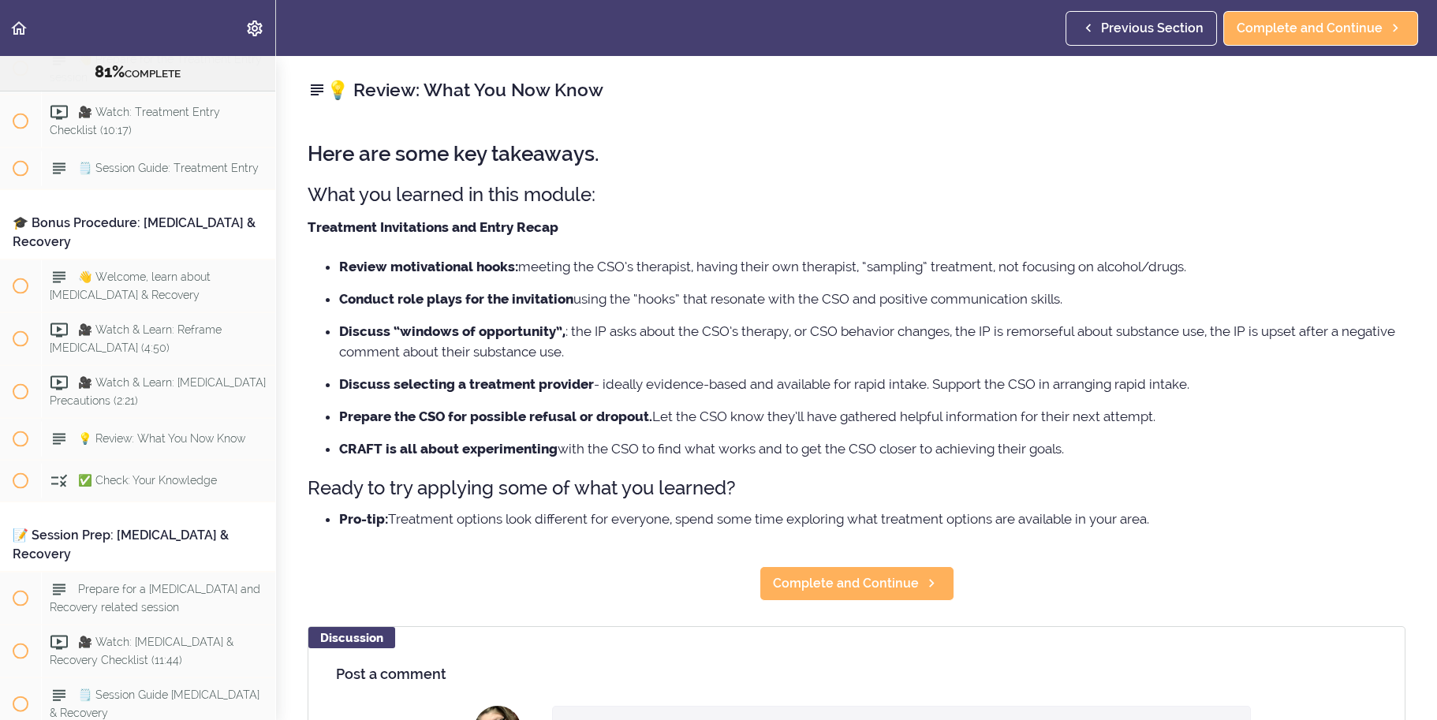
drag, startPoint x: 1210, startPoint y: 511, endPoint x: 308, endPoint y: 235, distance: 943.0
click at [308, 235] on div "Here are some key takeaways. What you learned in this module: Treatment Invitat…" at bounding box center [857, 334] width 1098 height 414
copy div "Treatment Invitations and Entry Recap Review motivational hooks: meeting the CS…"
click at [786, 581] on span "Complete and Continue" at bounding box center [846, 583] width 146 height 19
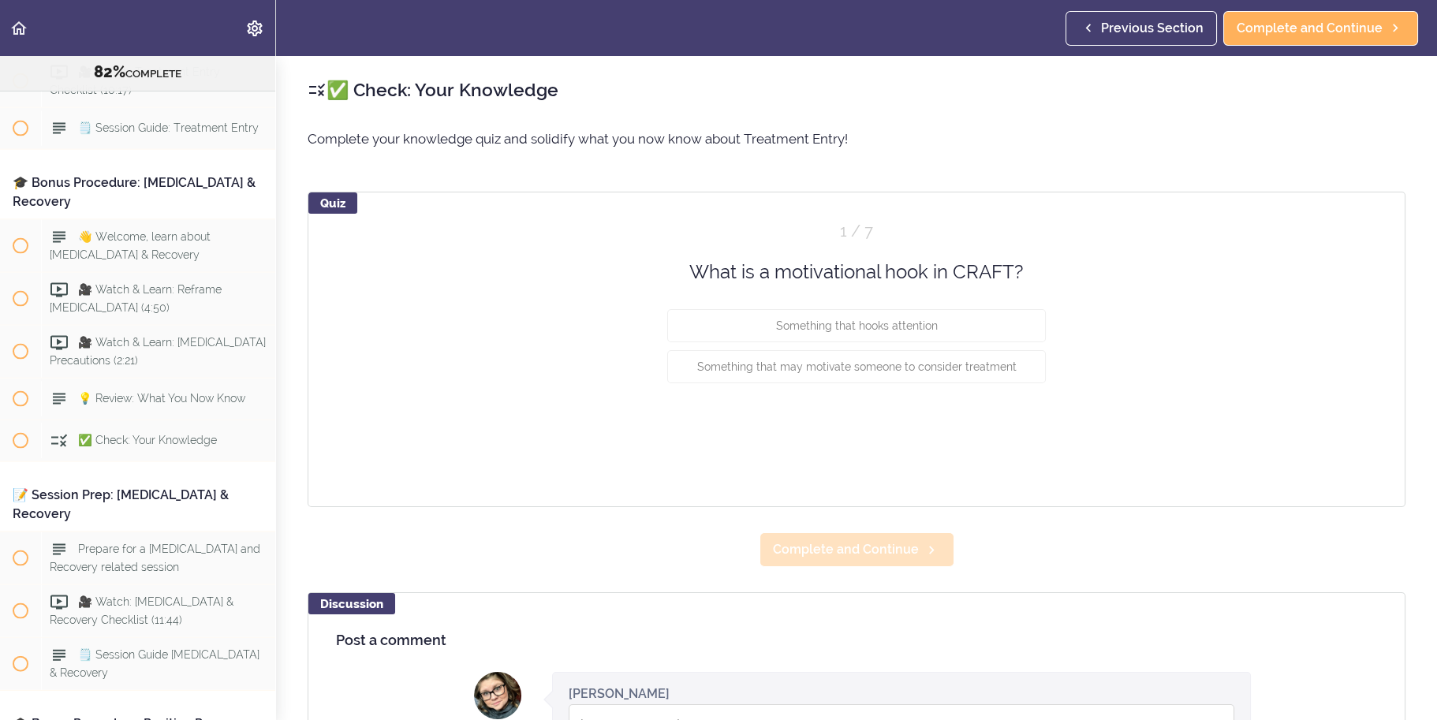
scroll to position [8858, 0]
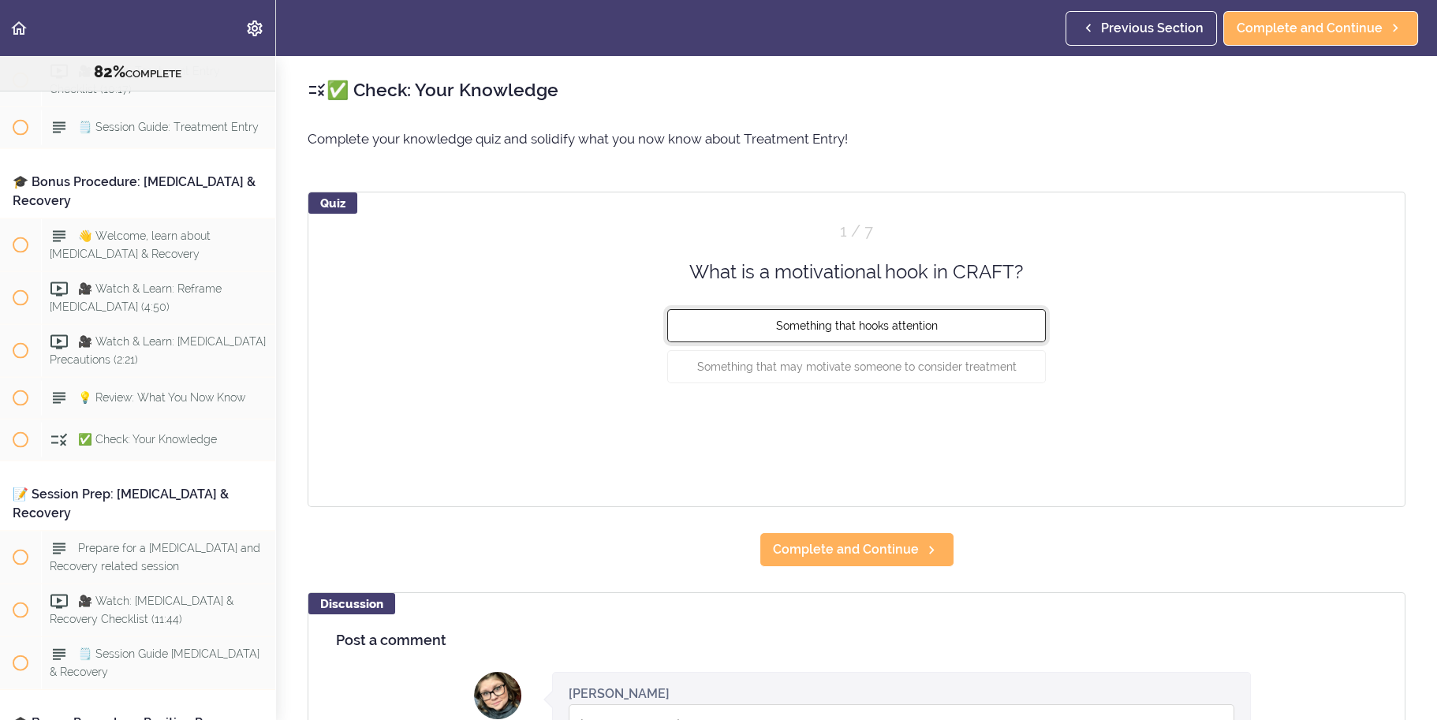
click at [994, 321] on button "Something that hooks attention" at bounding box center [856, 325] width 379 height 33
click at [1004, 385] on div "Something that may motivate someone to consider treatment" at bounding box center [856, 370] width 379 height 41
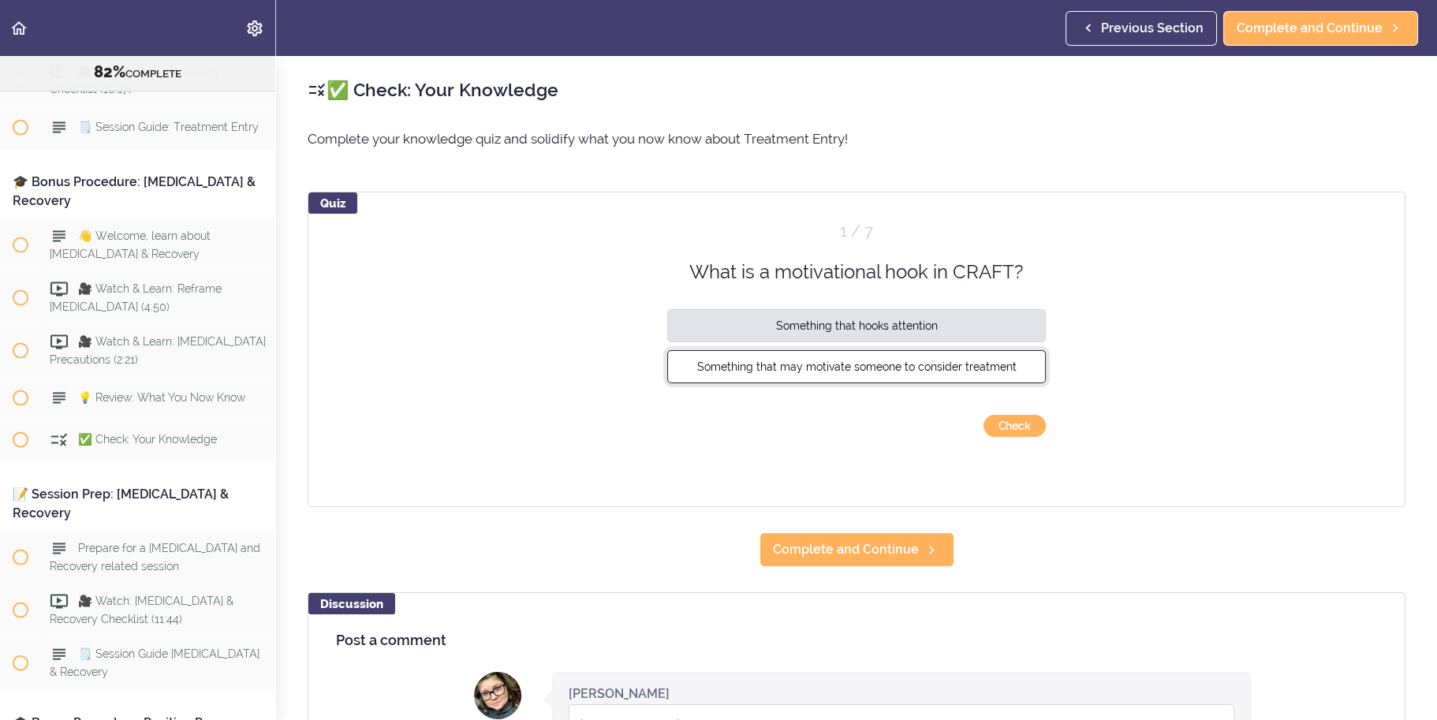
click at [1006, 379] on button "Something that may motivate someone to consider treatment" at bounding box center [856, 366] width 379 height 33
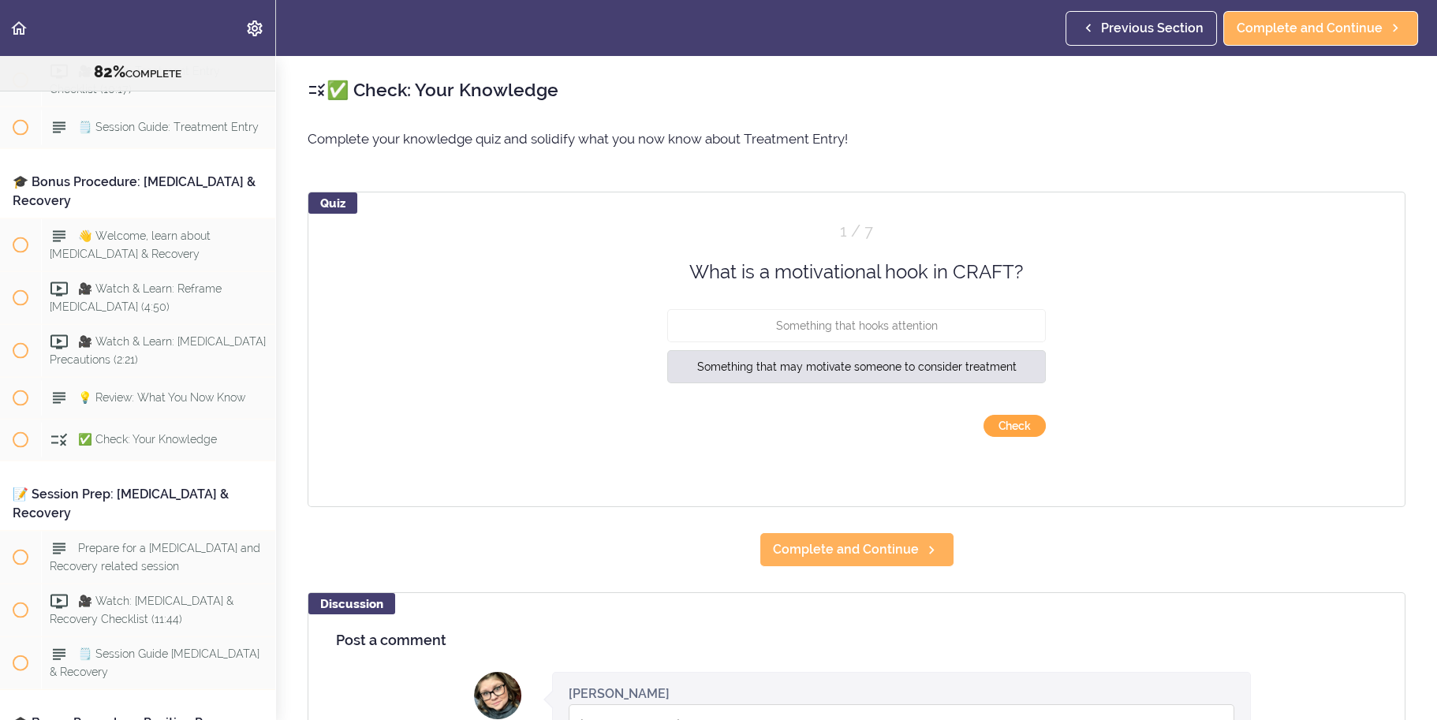
click at [1022, 431] on button "Check" at bounding box center [1015, 426] width 62 height 22
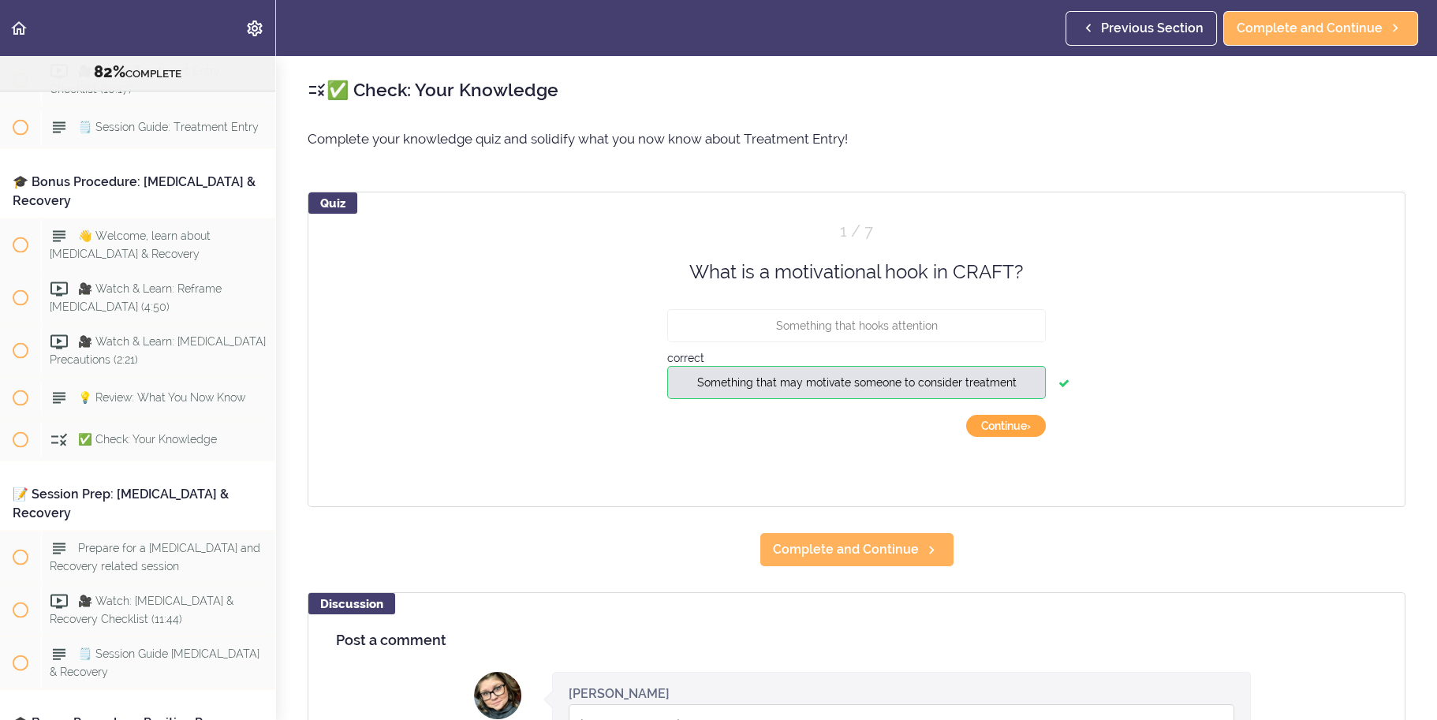
click at [1022, 431] on button "Continue ›" at bounding box center [1006, 426] width 80 height 22
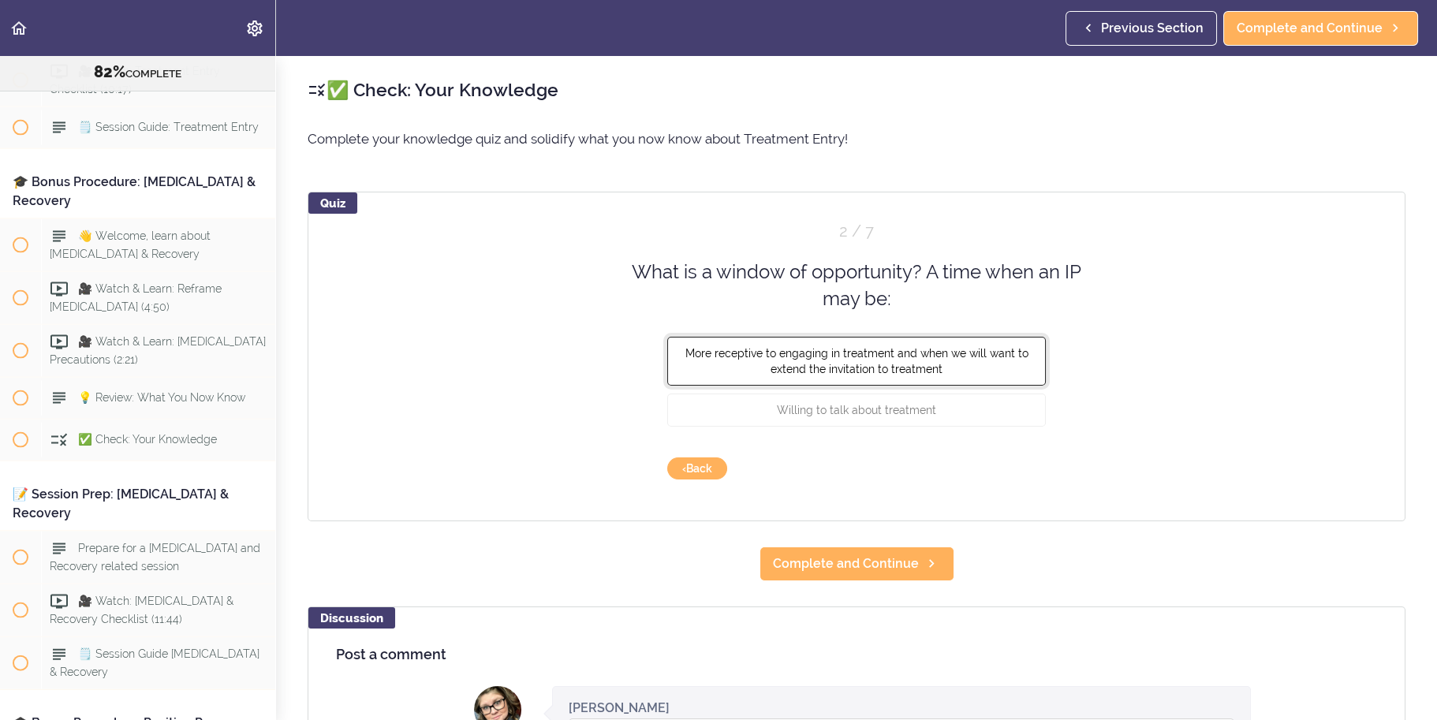
click at [961, 367] on button "More receptive to engaging in treatment and when we will want to extend the inv…" at bounding box center [856, 360] width 379 height 49
click at [1022, 473] on button "Check" at bounding box center [1015, 469] width 62 height 22
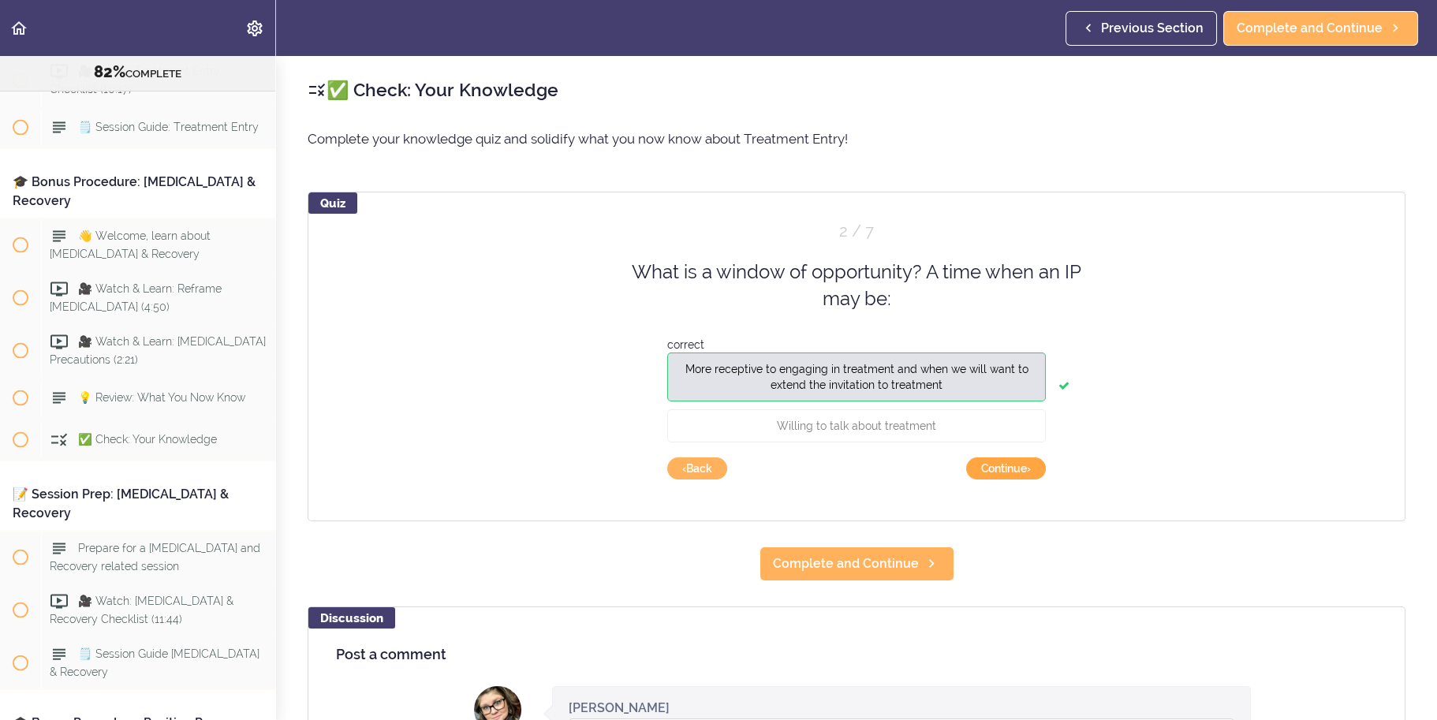
click at [1022, 473] on button "Continue ›" at bounding box center [1006, 469] width 80 height 22
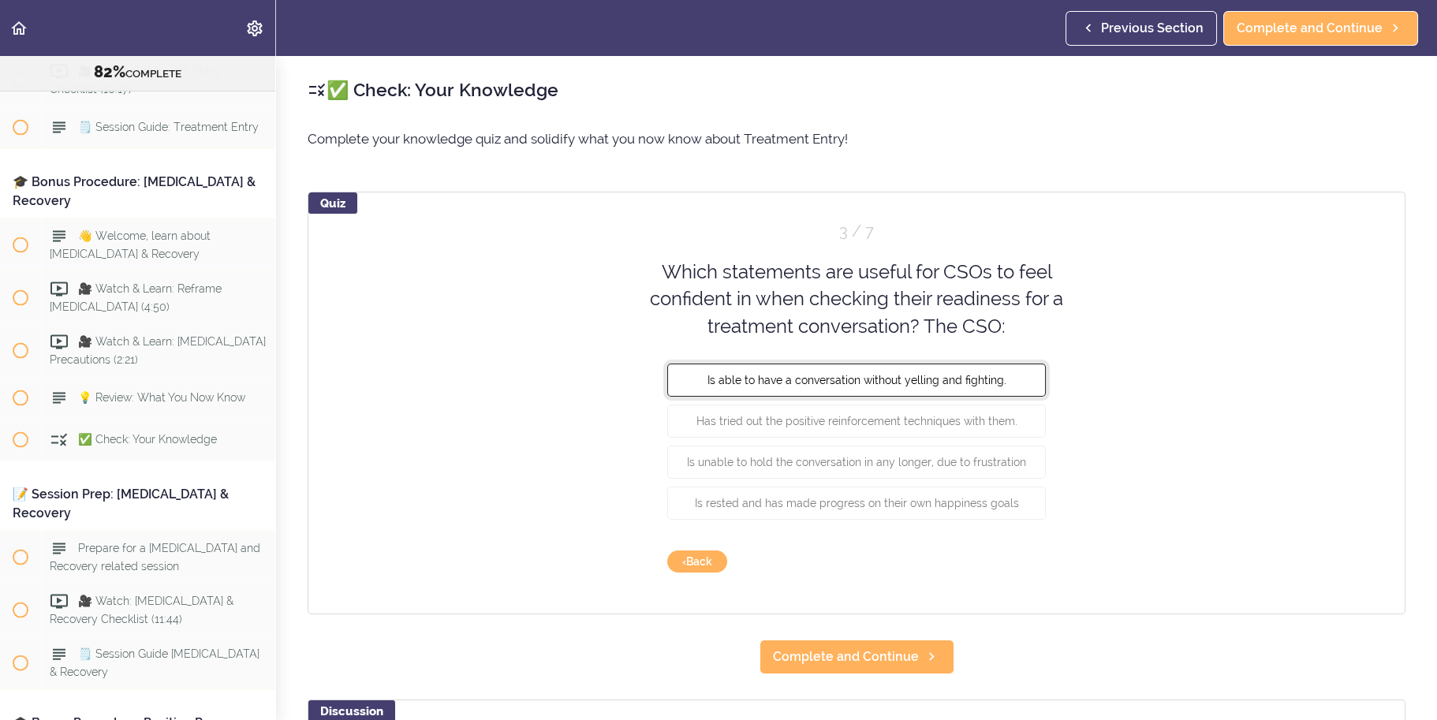
click at [1011, 372] on button "Is able to have a conversation without yelling and fighting." at bounding box center [856, 380] width 379 height 33
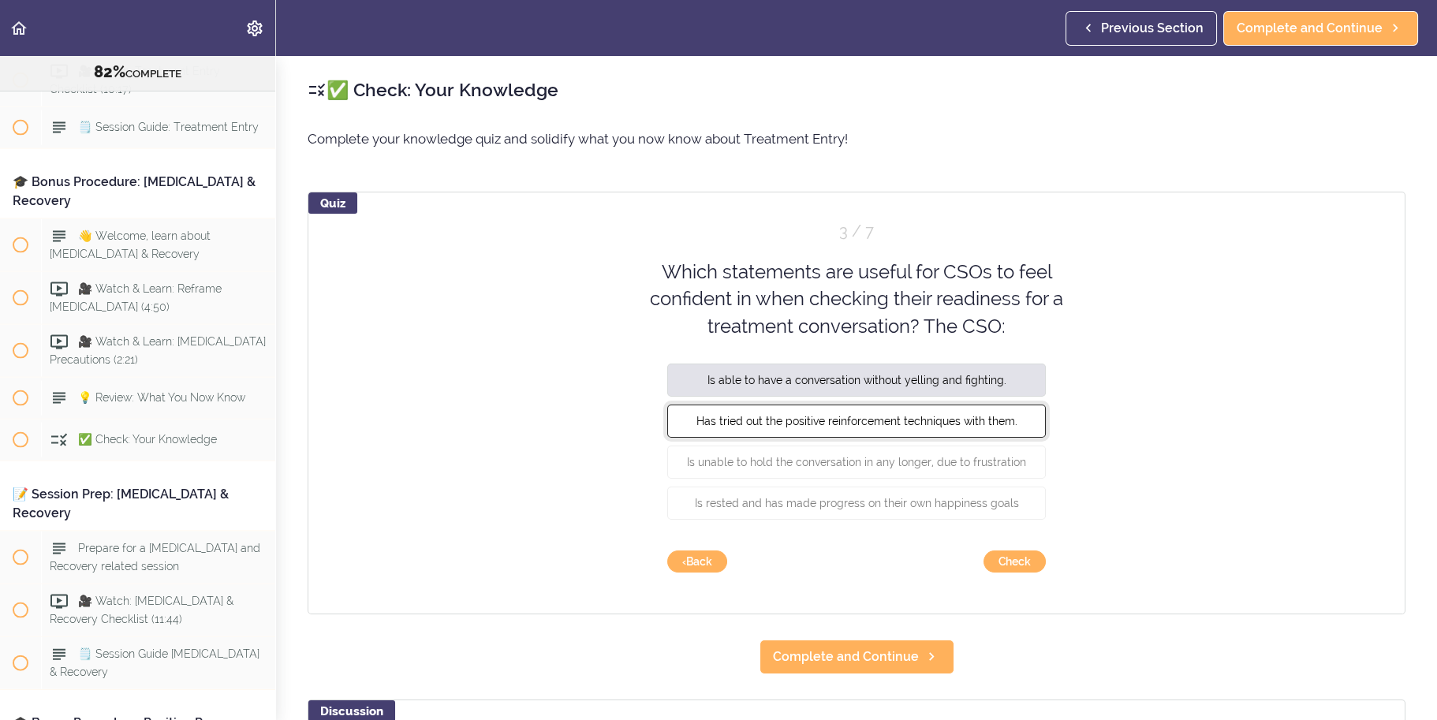
click at [1003, 421] on span "Has tried out the positive reinforcement techniques with them." at bounding box center [857, 421] width 321 height 13
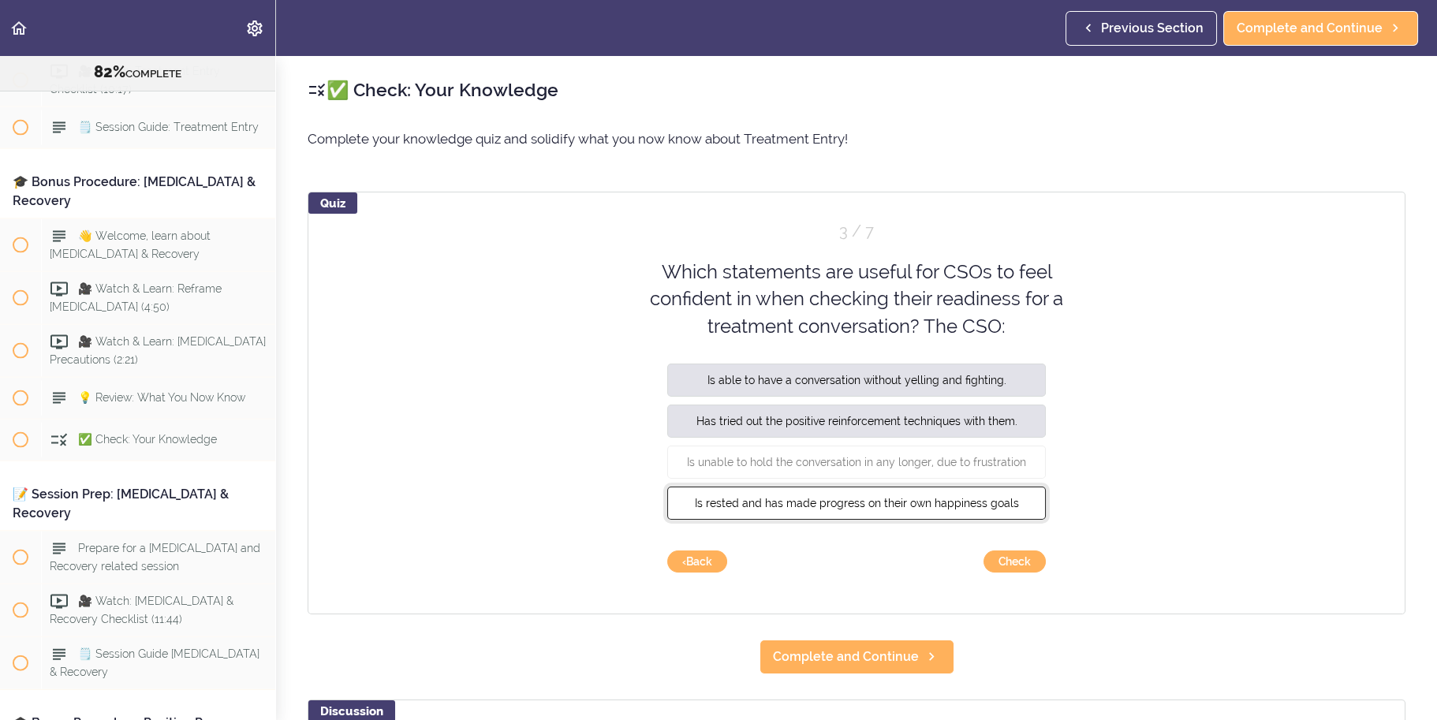
click at [1003, 500] on span "Is rested and has made progress on their own happiness goals" at bounding box center [857, 503] width 324 height 13
click at [1017, 561] on button "Check" at bounding box center [1015, 562] width 62 height 22
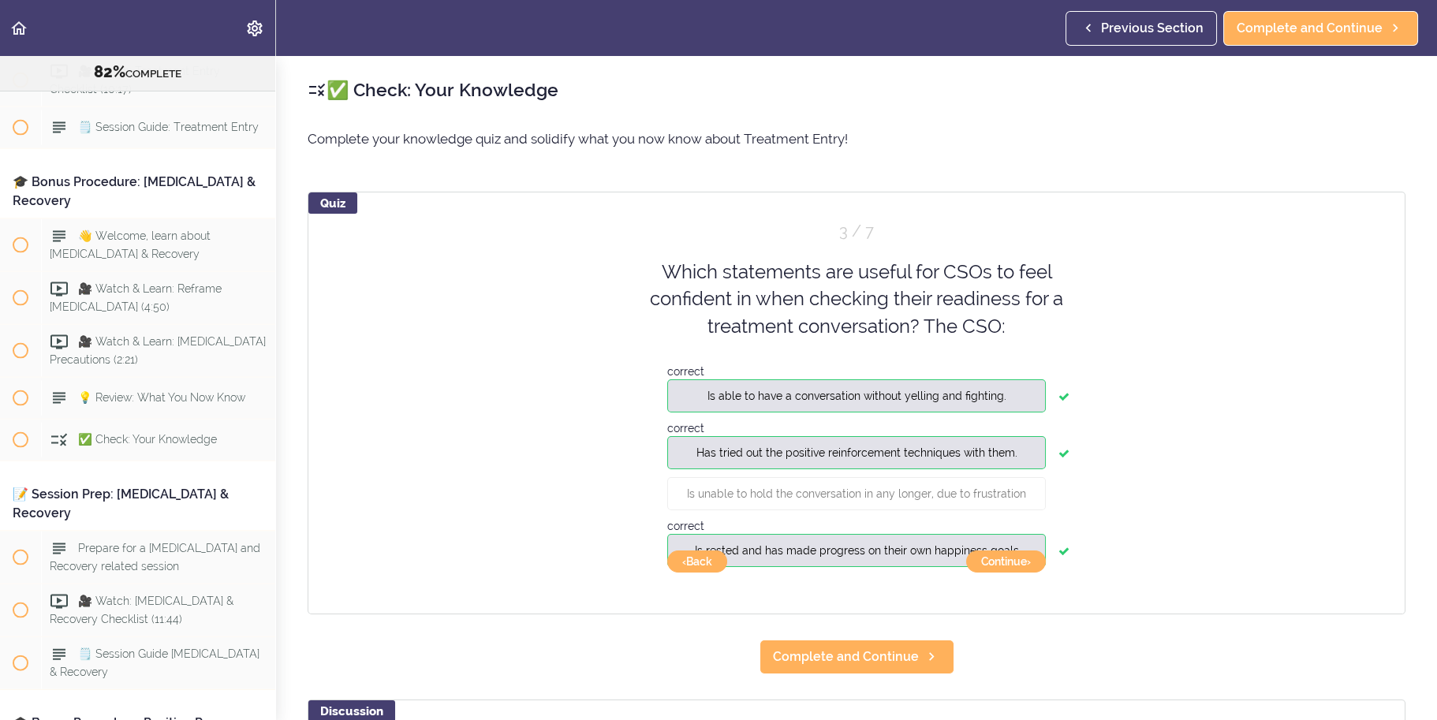
click at [1021, 575] on div "Quiz 3 / 7 Which statements are useful for CSOs to feel confident in when check…" at bounding box center [857, 403] width 1098 height 423
click at [1024, 555] on button "Continue ›" at bounding box center [1006, 562] width 80 height 22
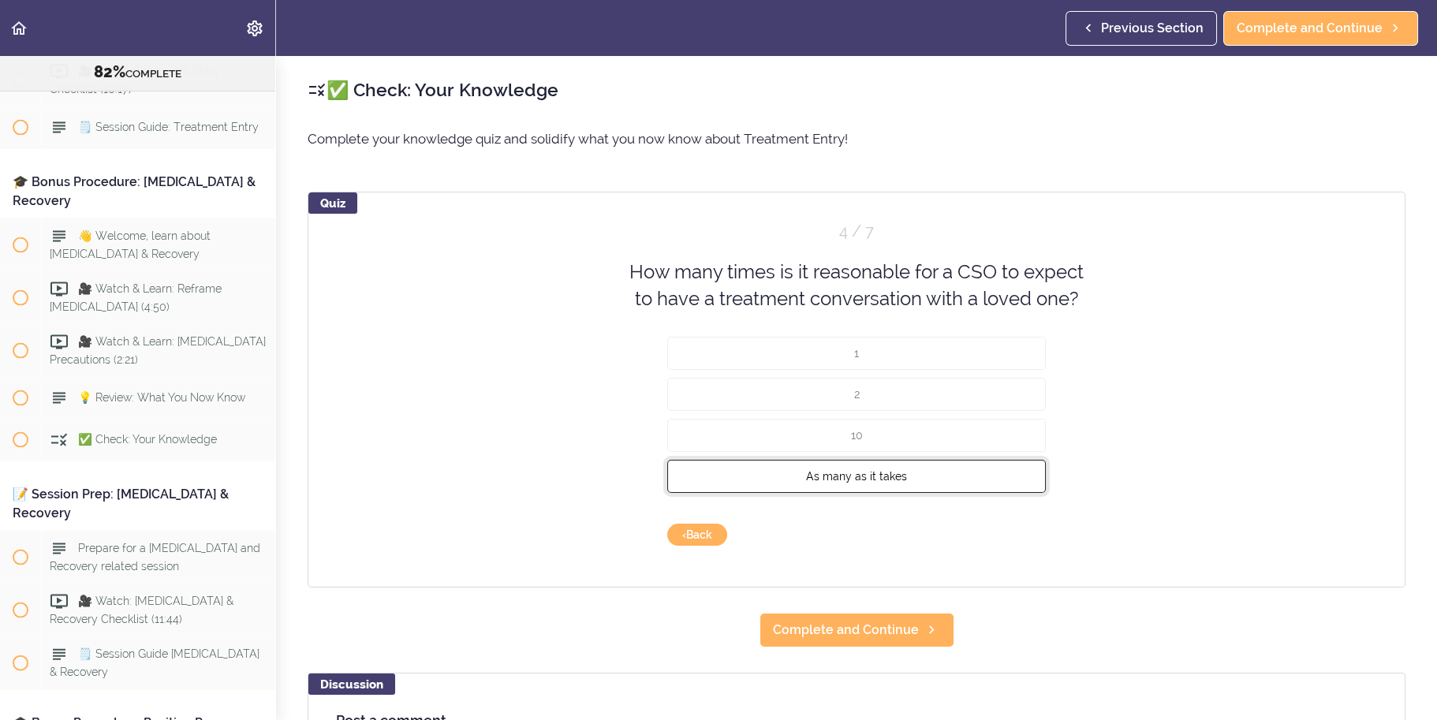
click at [950, 463] on button "As many as it takes" at bounding box center [856, 475] width 379 height 33
click at [1029, 541] on button "Check" at bounding box center [1015, 535] width 62 height 22
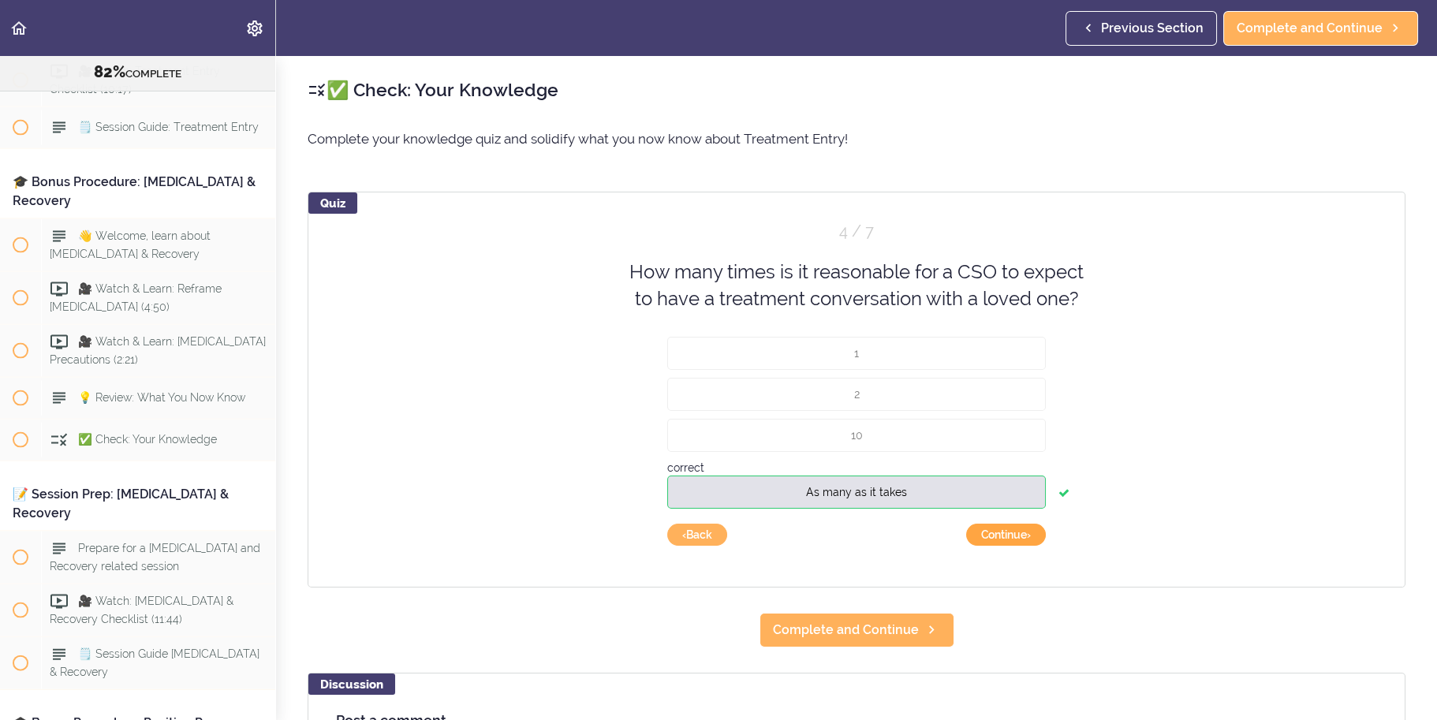
click at [1029, 541] on button "Continue ›" at bounding box center [1006, 535] width 80 height 22
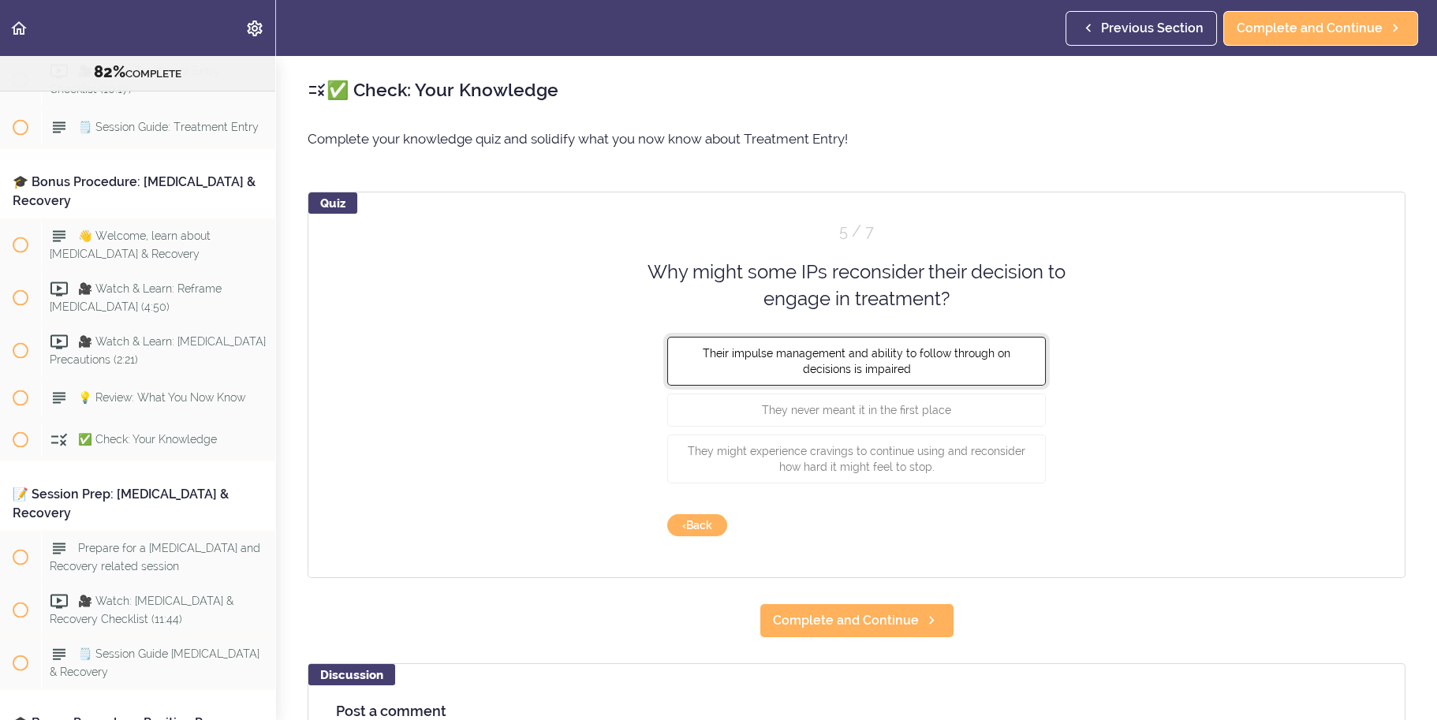
click at [973, 364] on button "Their impulse management and ability to follow through on decisions is impaired" at bounding box center [856, 360] width 379 height 49
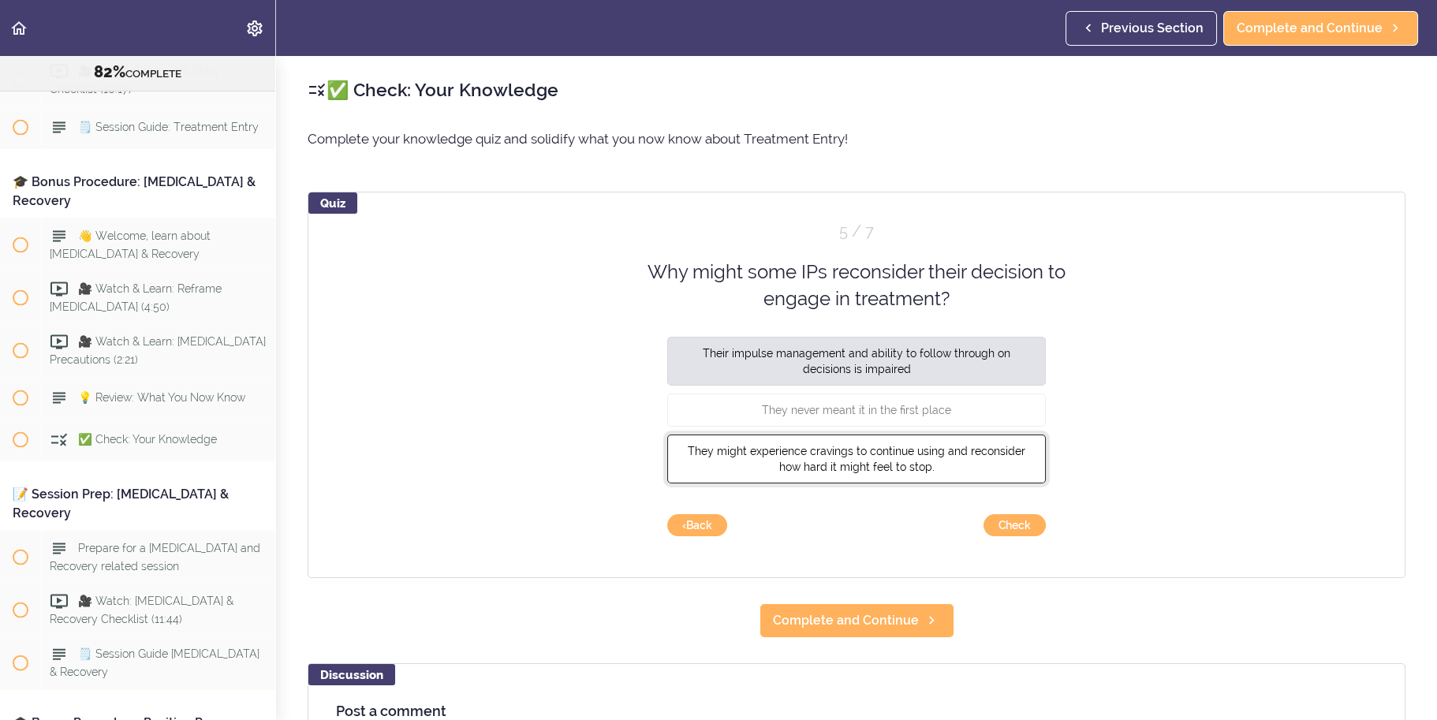
click at [995, 451] on span "They might experience cravings to continue using and reconsider how hard it mig…" at bounding box center [857, 458] width 338 height 28
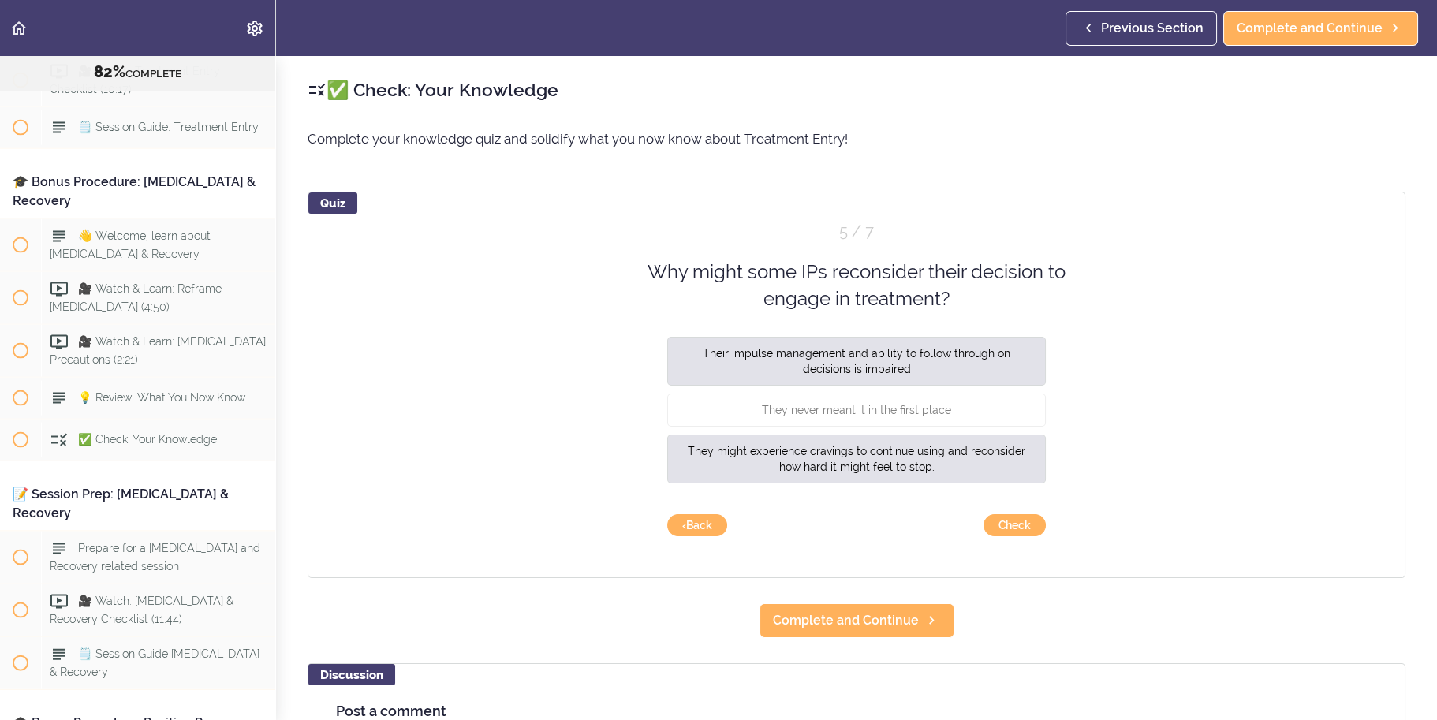
click at [955, 390] on div "Their impulse management and ability to follow through on decisions is impaired" at bounding box center [856, 364] width 379 height 57
click at [991, 420] on button "They never meant it in the first place" at bounding box center [856, 409] width 379 height 33
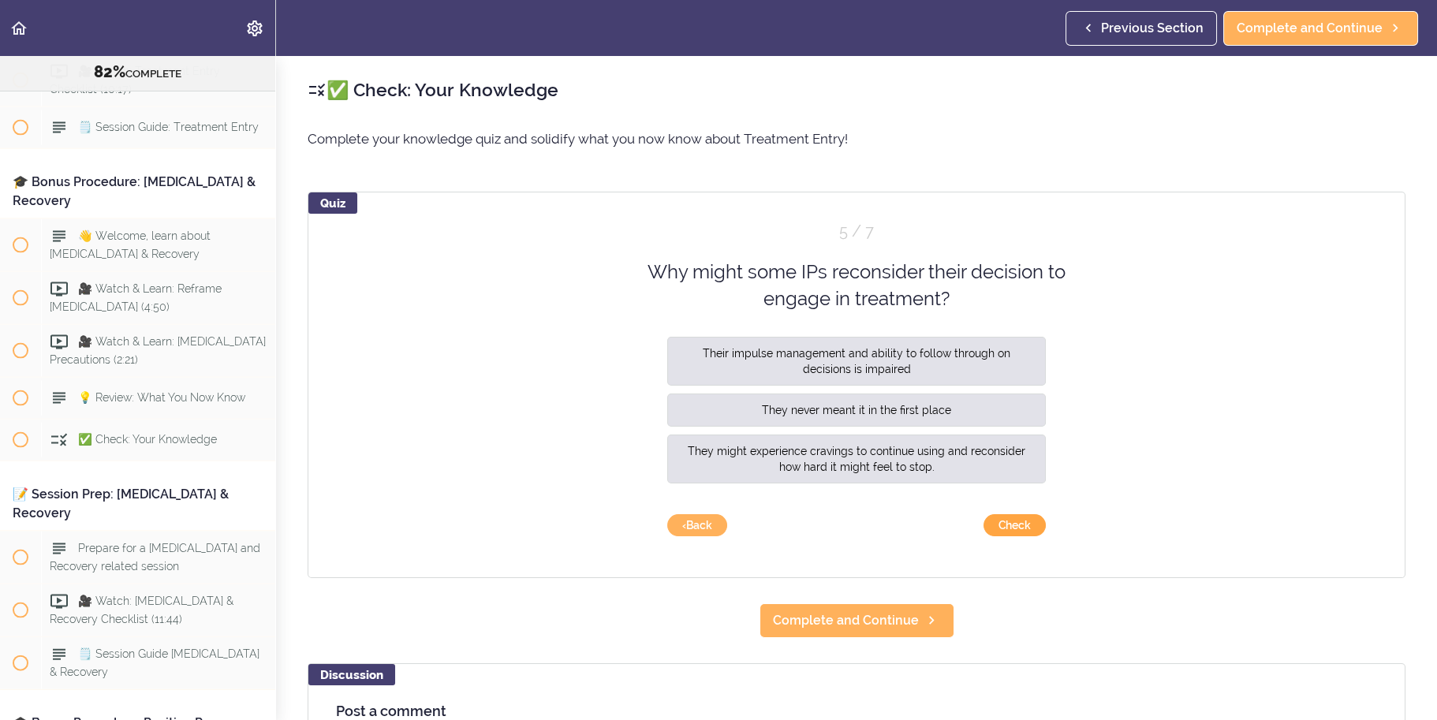
click at [1033, 516] on button "Check" at bounding box center [1015, 525] width 62 height 22
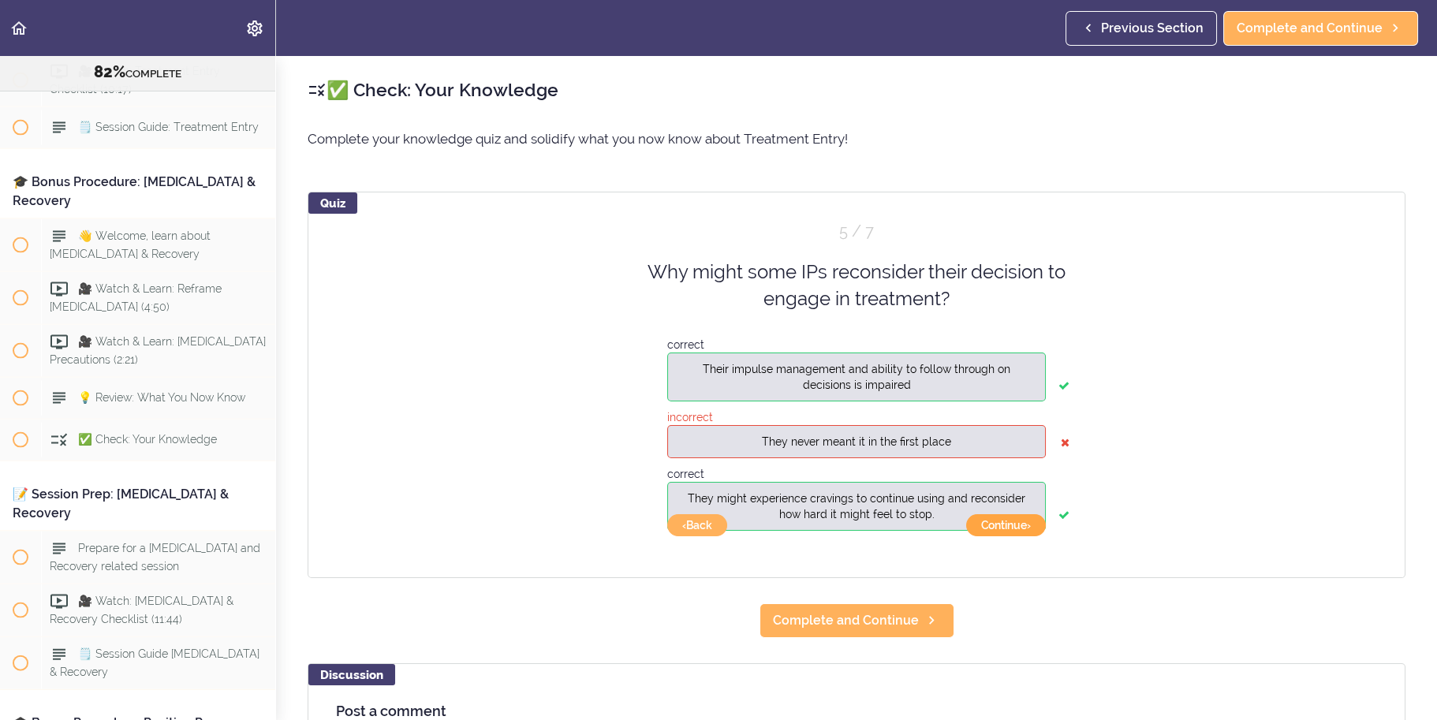
click at [1033, 525] on button "Continue ›" at bounding box center [1006, 525] width 80 height 22
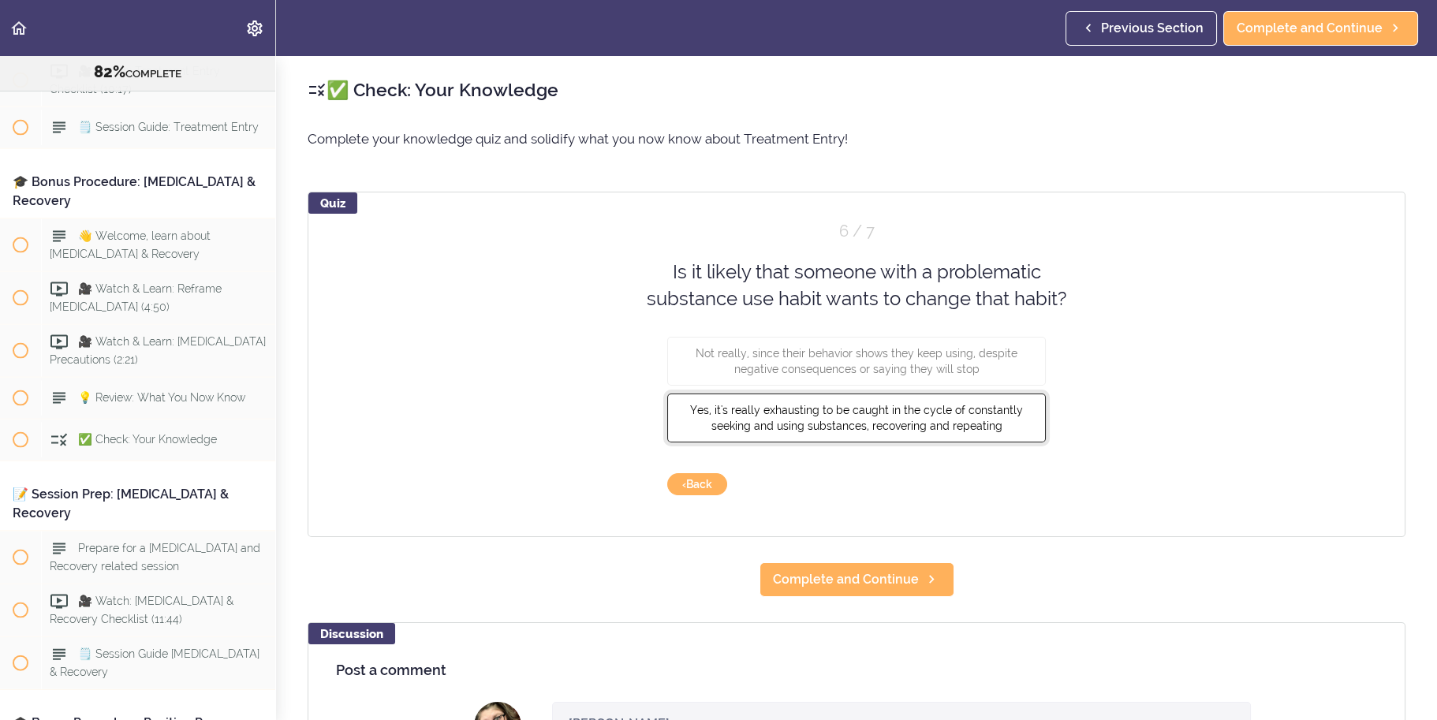
click at [1033, 418] on button "Yes, it's really exhausting to be caught in the cycle of constantly seeking and…" at bounding box center [856, 417] width 379 height 49
click at [1027, 483] on button "Check" at bounding box center [1015, 484] width 62 height 22
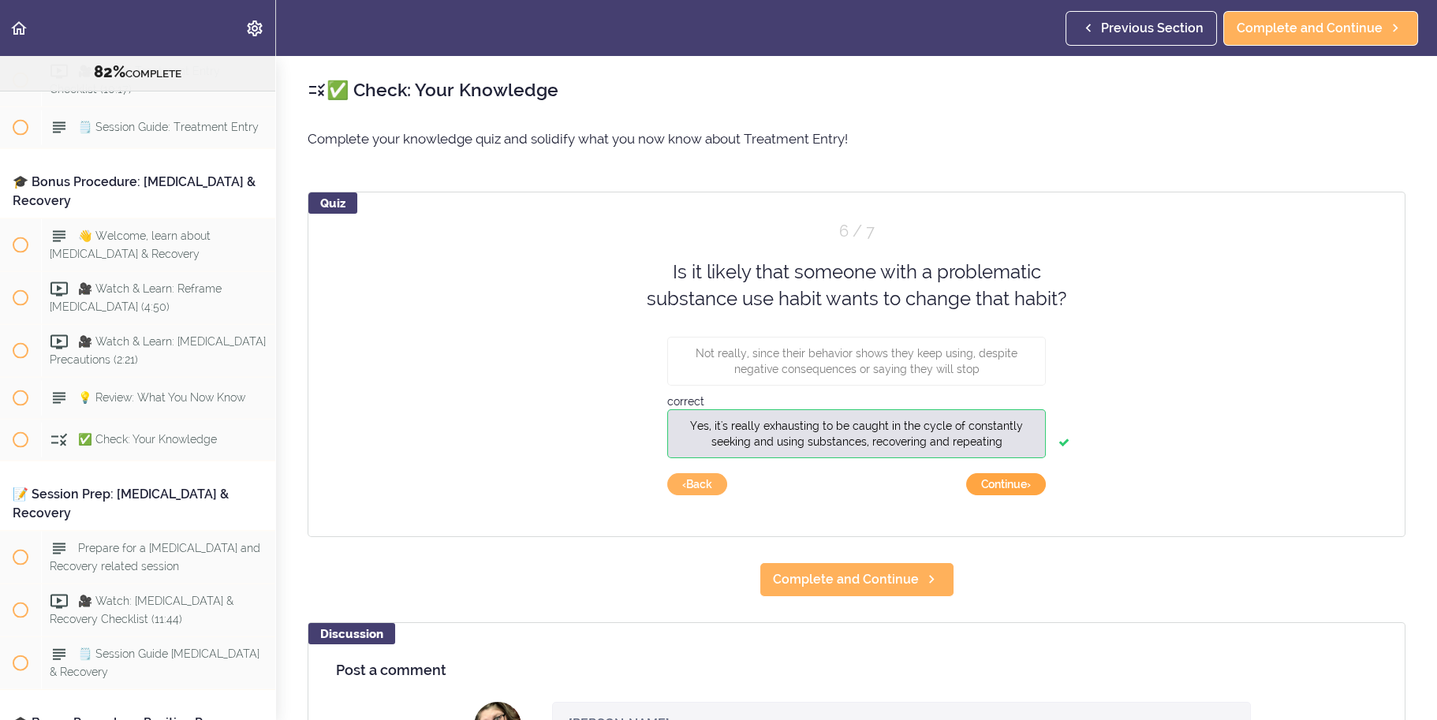
click at [1027, 491] on button "Continue ›" at bounding box center [1006, 484] width 80 height 22
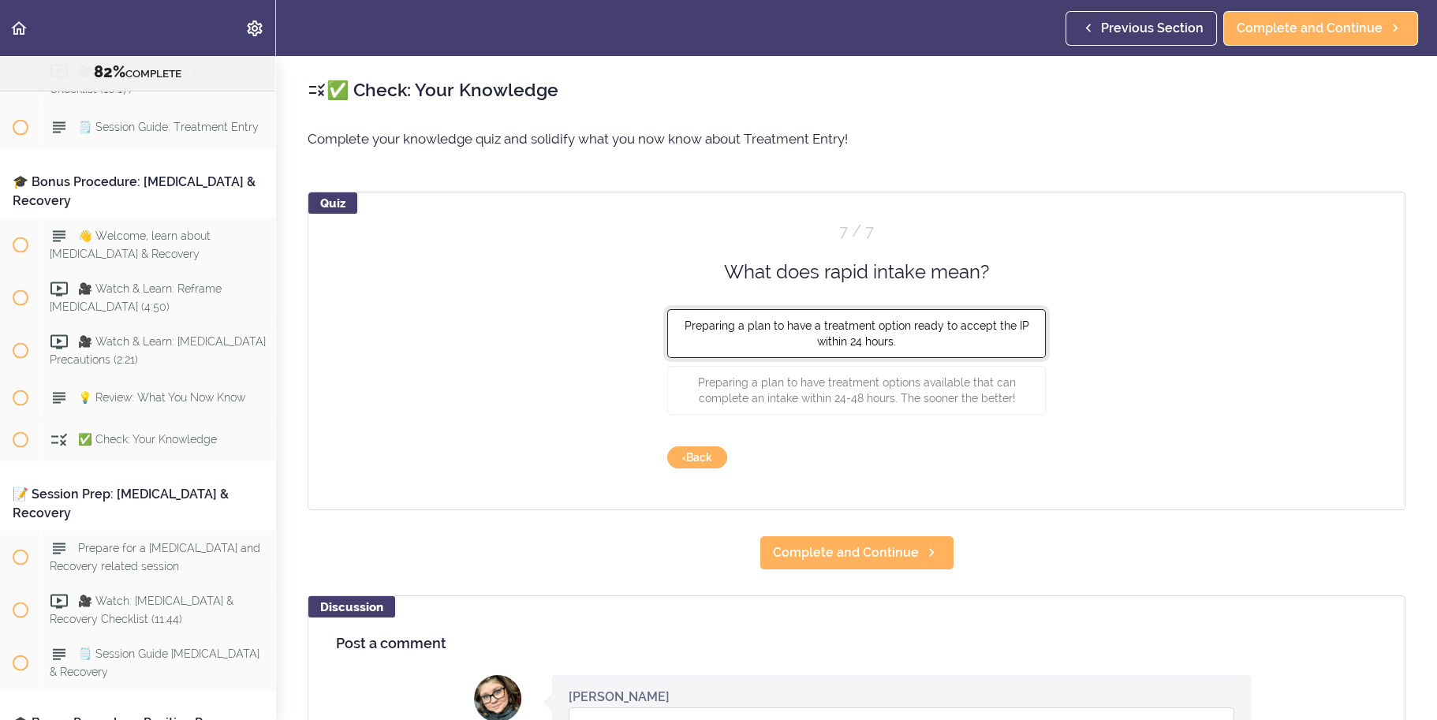
click at [1022, 325] on button "Preparing a plan to have a treatment option ready to accept the IP within 24 ho…" at bounding box center [856, 333] width 379 height 49
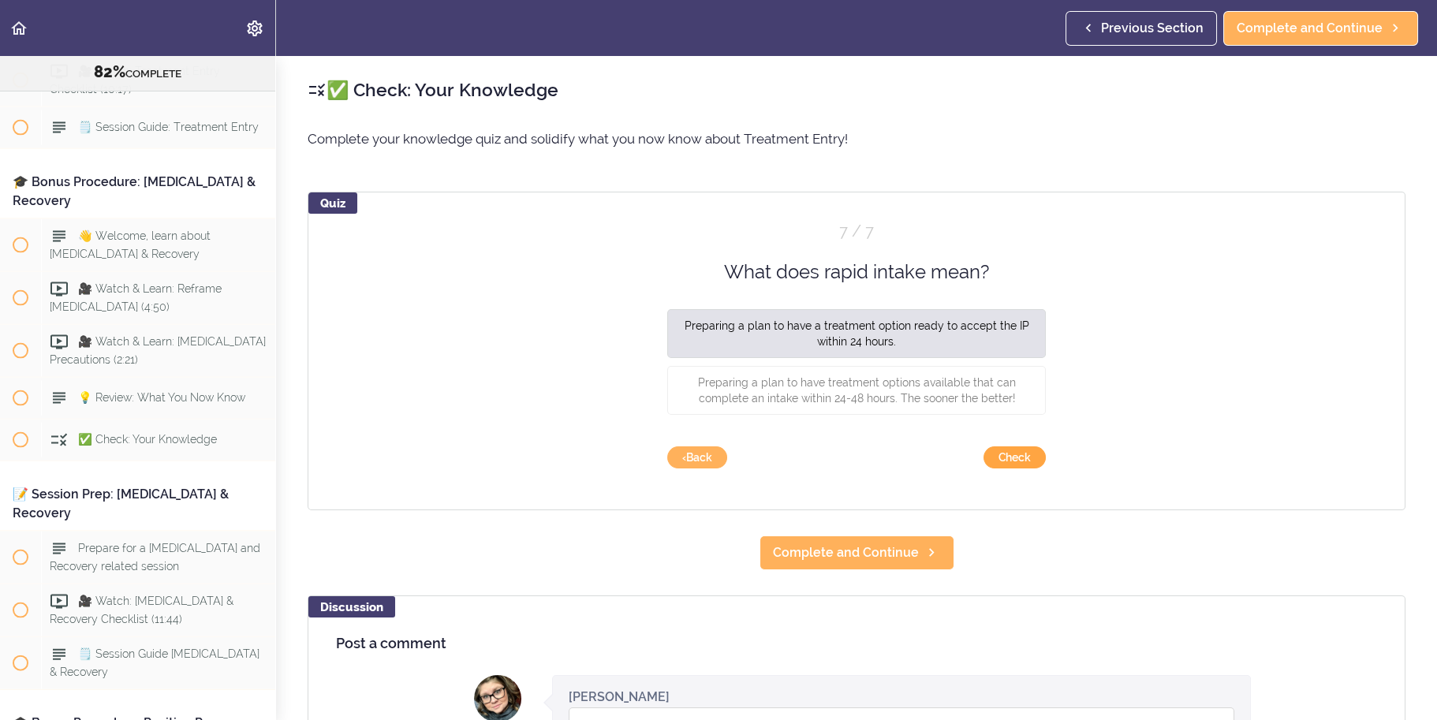
click at [1016, 453] on button "Check" at bounding box center [1015, 458] width 62 height 22
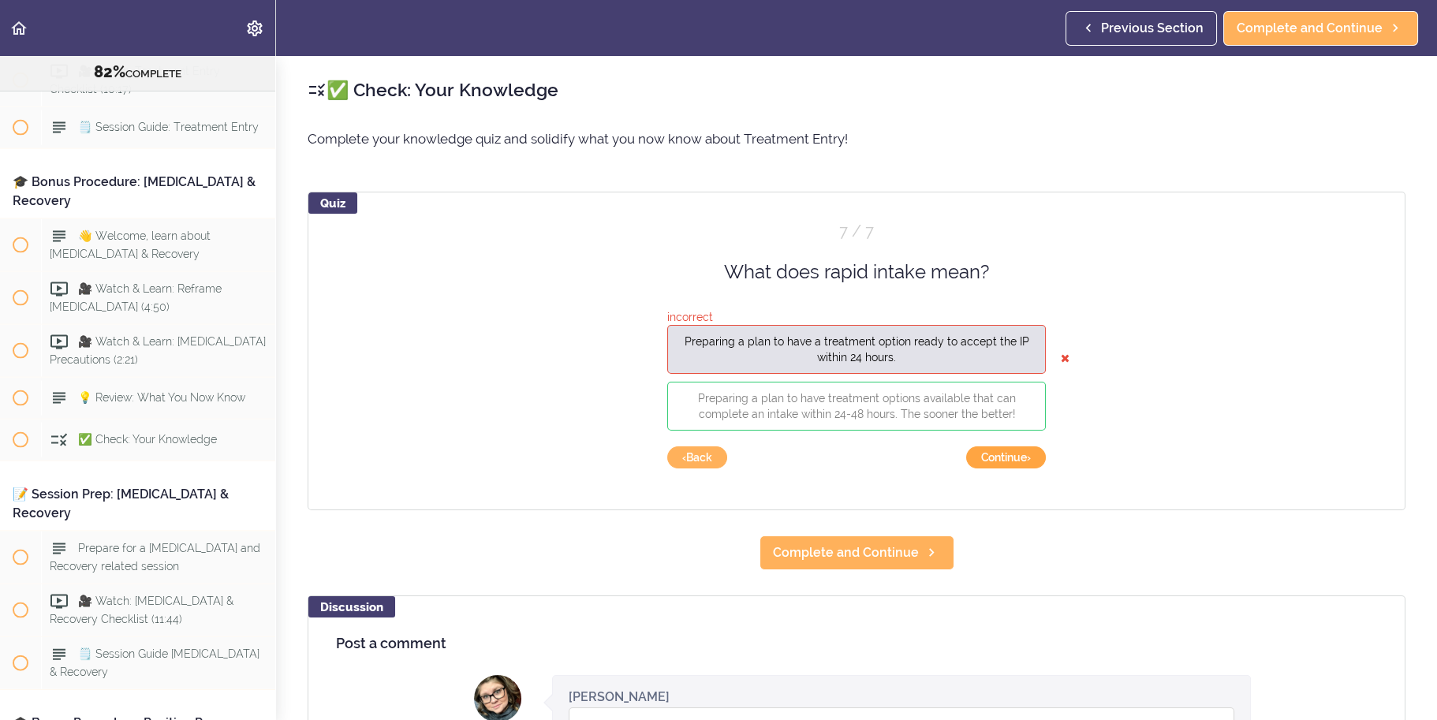
click at [1016, 453] on button "Continue ›" at bounding box center [1006, 458] width 80 height 22
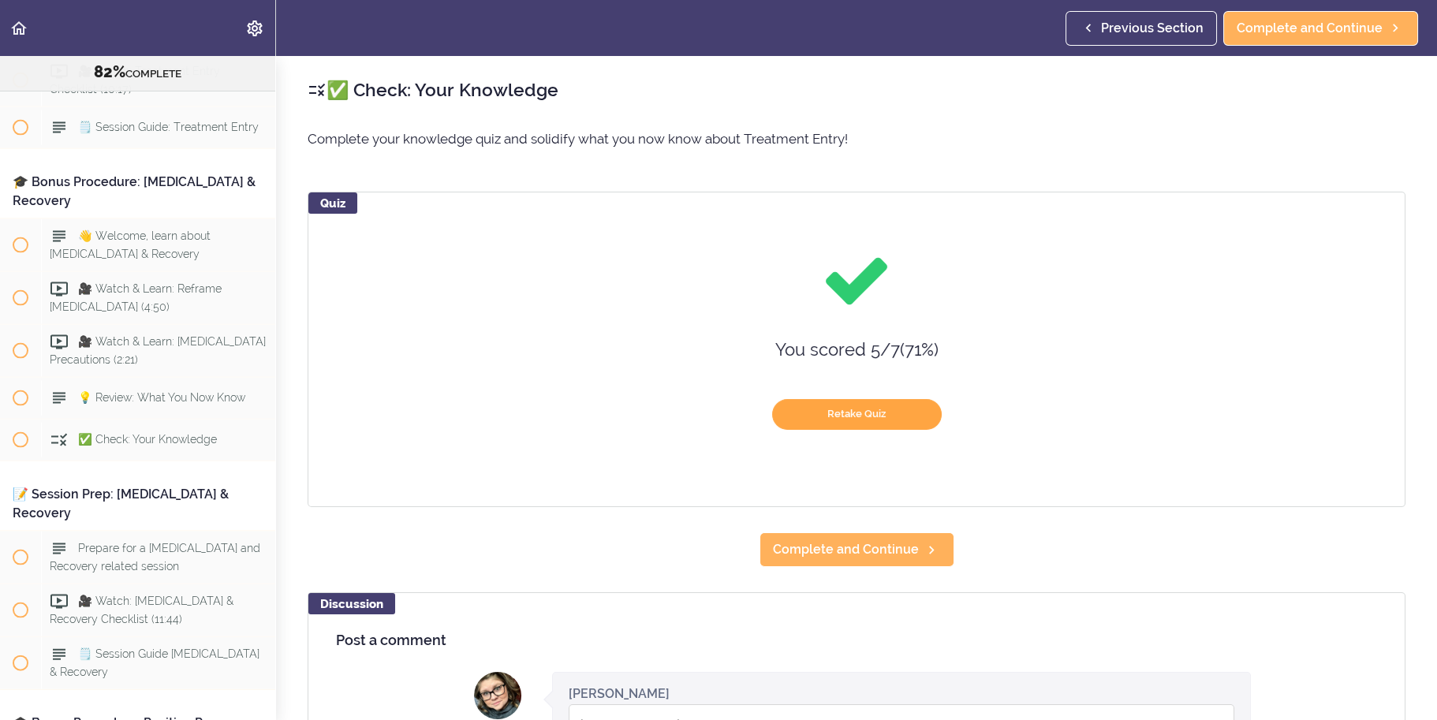
click at [921, 426] on button "Retake Quiz" at bounding box center [857, 414] width 170 height 31
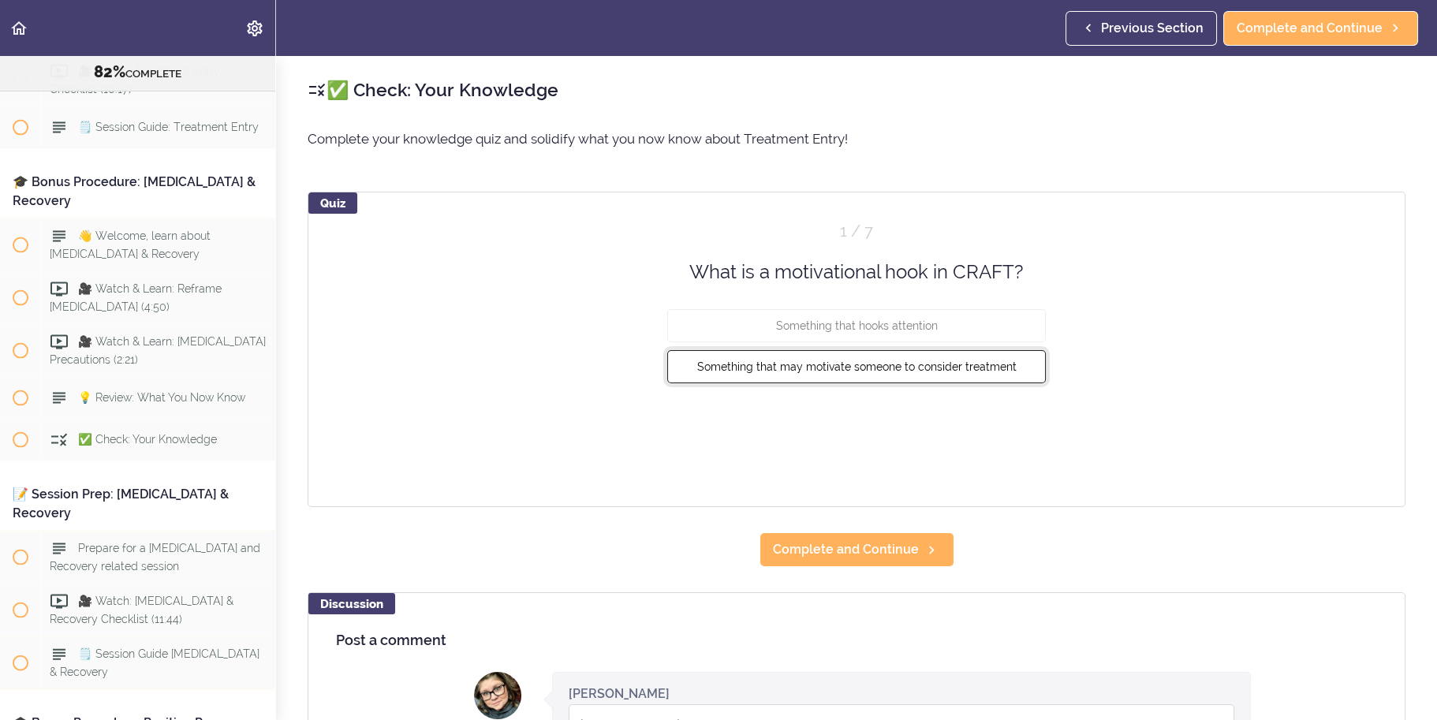
click at [923, 368] on span "Something that may motivate someone to consider treatment" at bounding box center [856, 367] width 319 height 13
click at [998, 429] on button "Check" at bounding box center [1015, 426] width 62 height 22
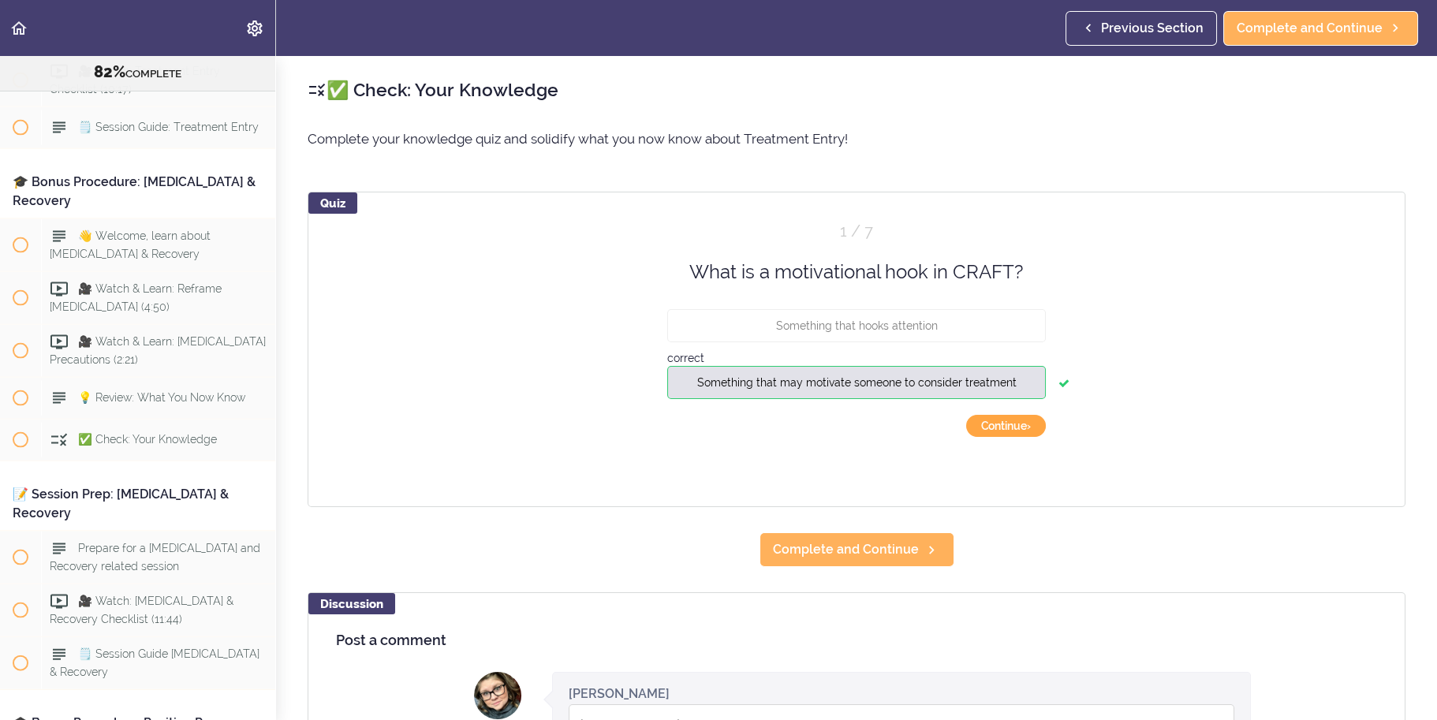
click at [1000, 435] on button "Continue ›" at bounding box center [1006, 426] width 80 height 22
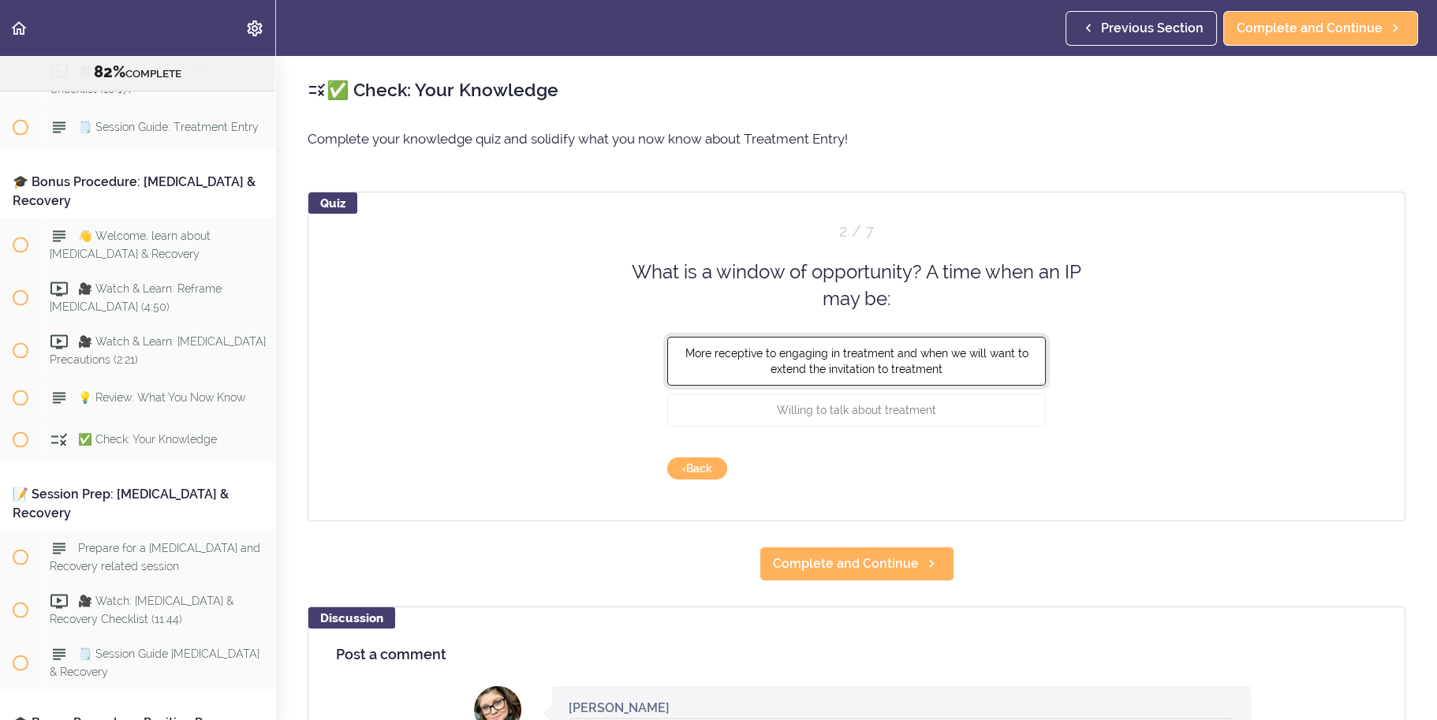
click at [955, 350] on span "More receptive to engaging in treatment and when we will want to extend the inv…" at bounding box center [857, 360] width 343 height 28
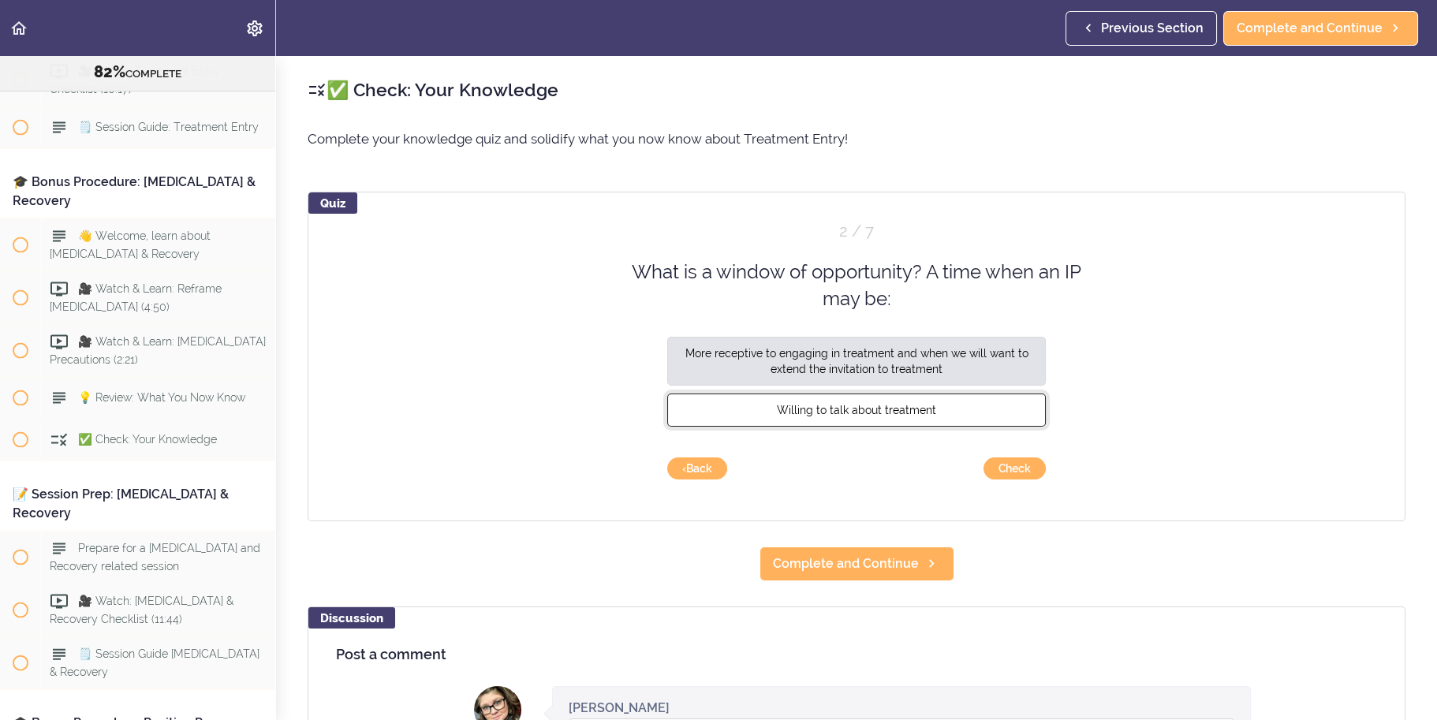
click at [947, 412] on button "Willing to talk about treatment" at bounding box center [856, 409] width 379 height 33
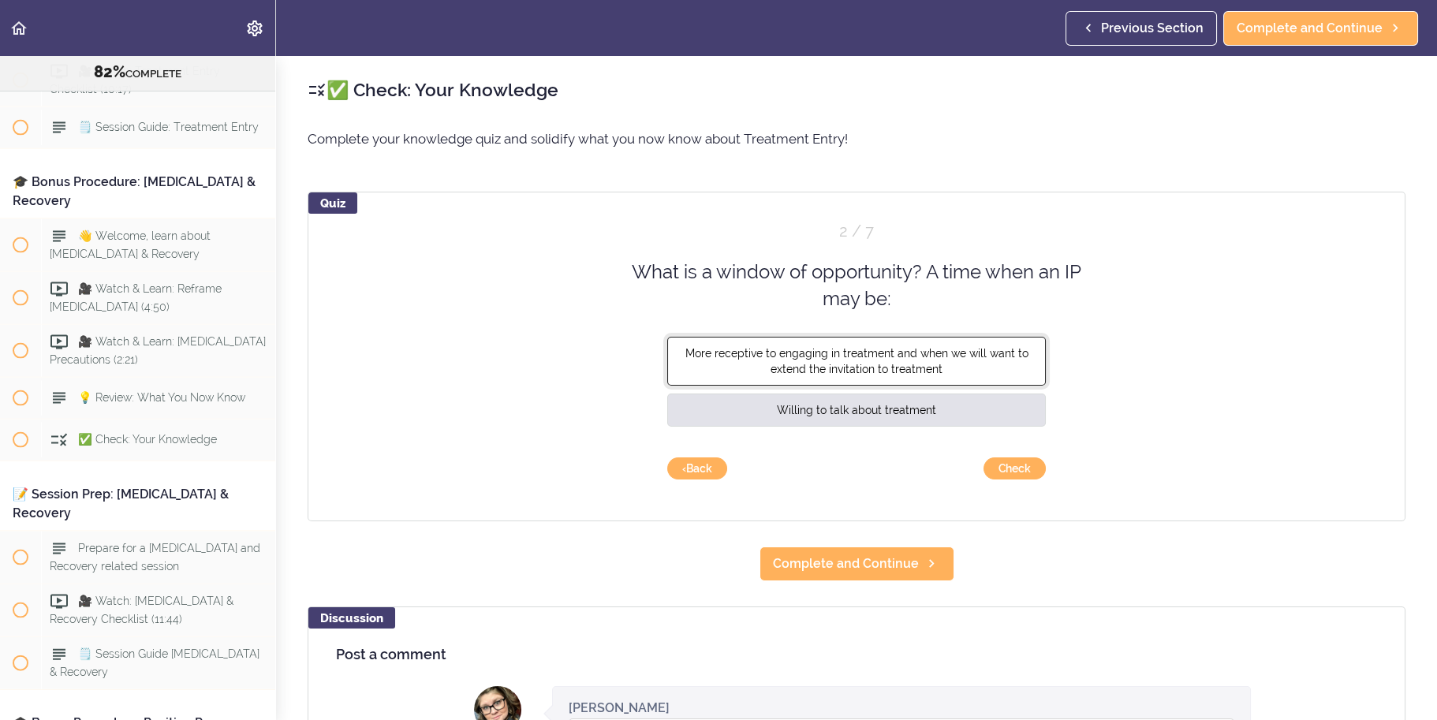
click at [1003, 351] on span "More receptive to engaging in treatment and when we will want to extend the inv…" at bounding box center [857, 360] width 343 height 28
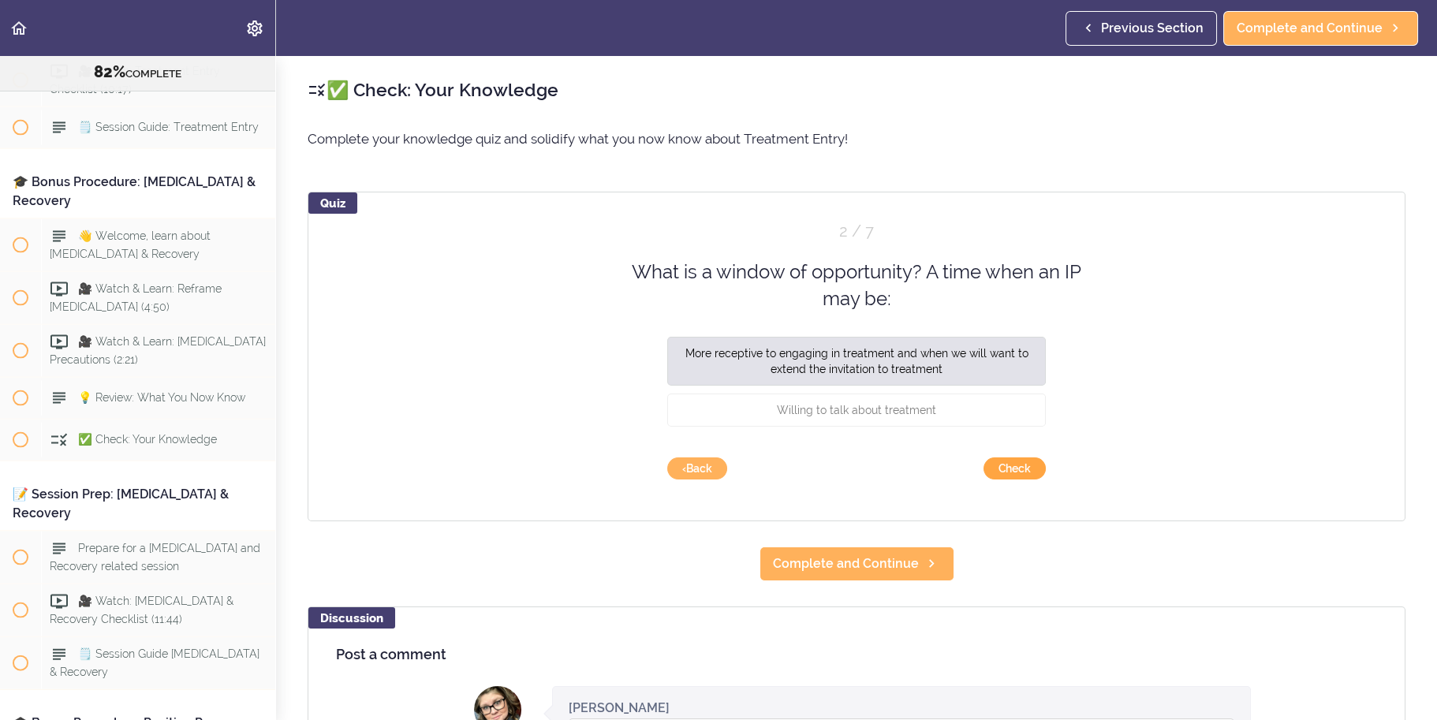
click at [1029, 474] on button "Check" at bounding box center [1015, 469] width 62 height 22
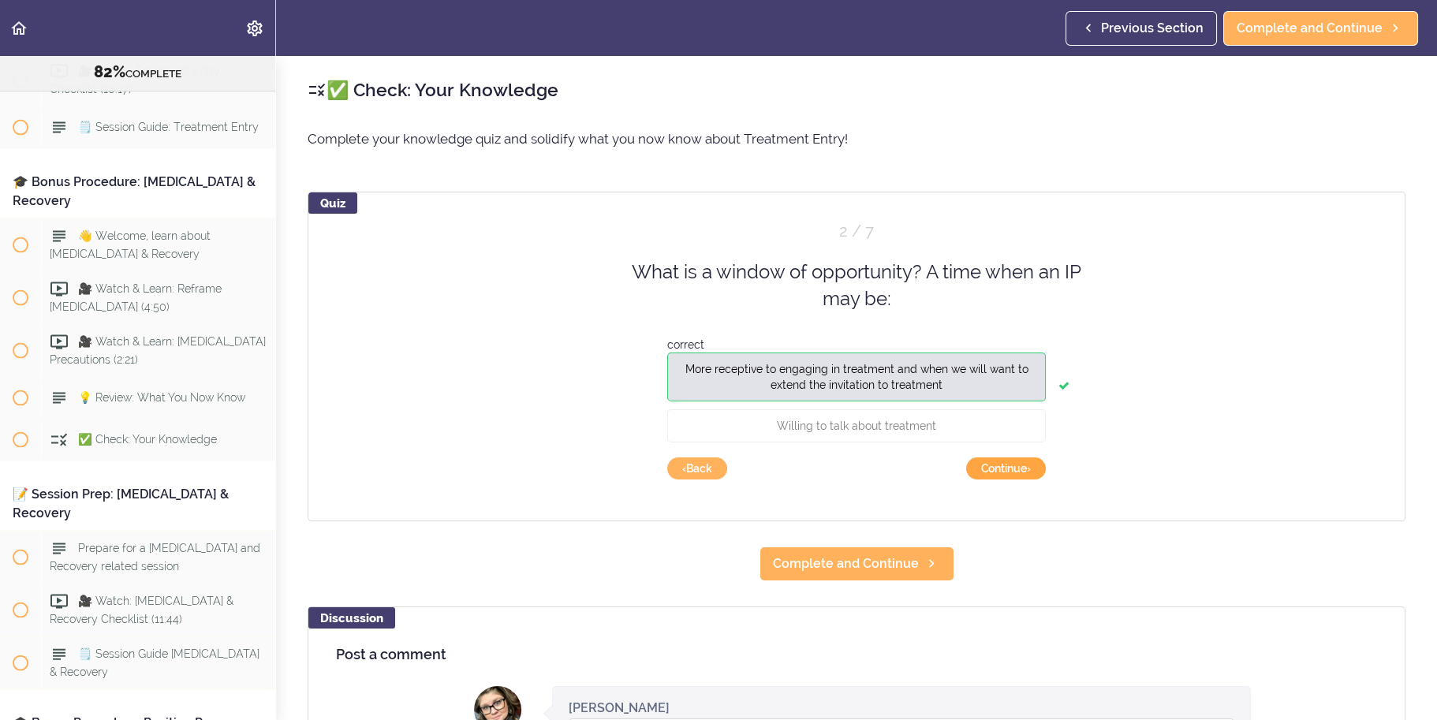
click at [1031, 469] on button "Continue ›" at bounding box center [1006, 469] width 80 height 22
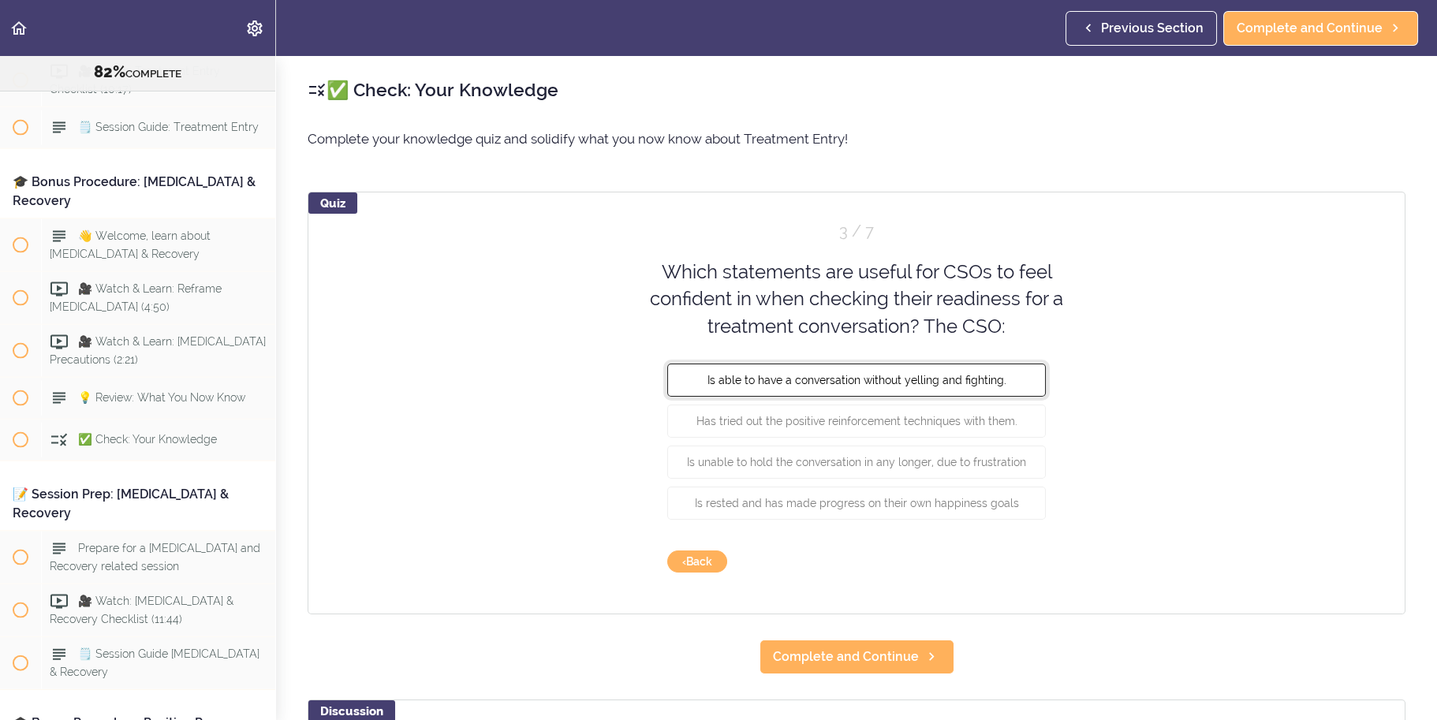
click at [1004, 372] on button "Is able to have a conversation without yelling and fighting." at bounding box center [856, 380] width 379 height 33
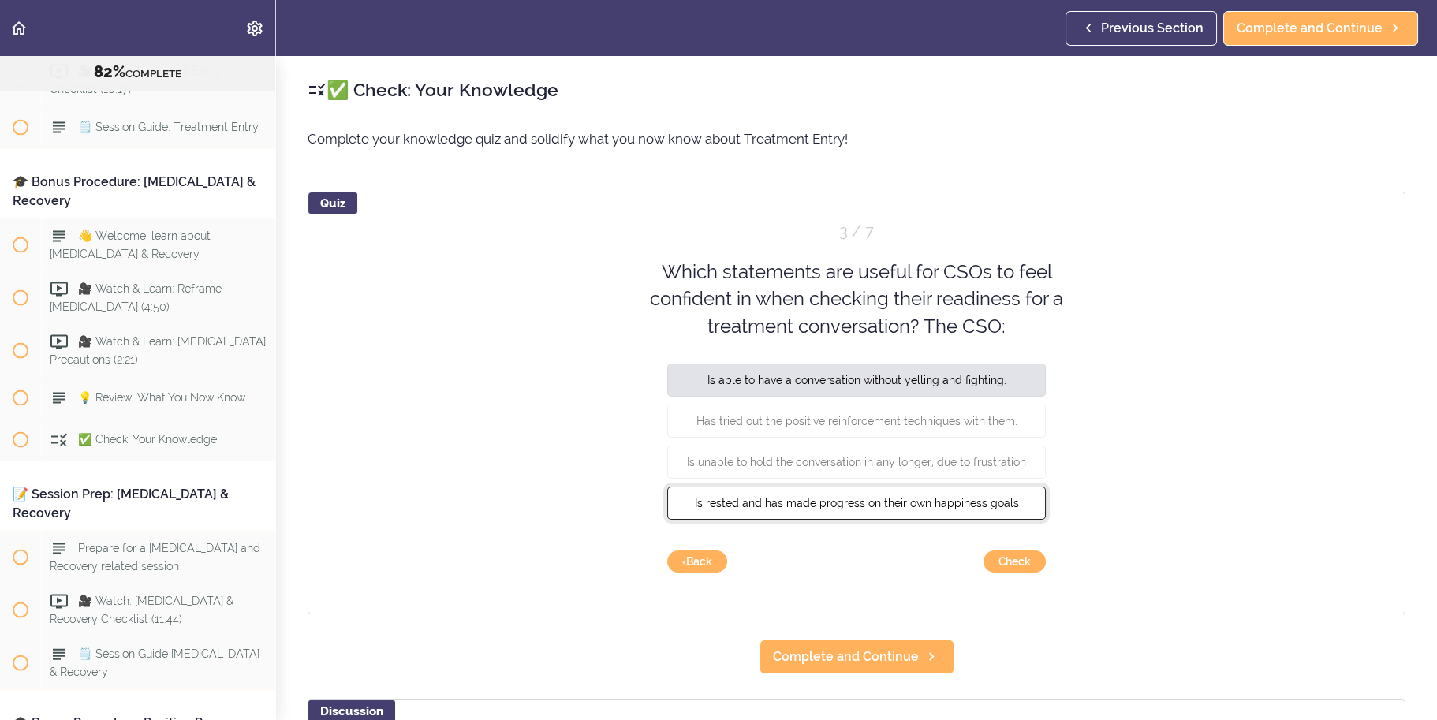
click at [1012, 490] on button "Is rested and has made progress on their own happiness goals" at bounding box center [856, 503] width 379 height 33
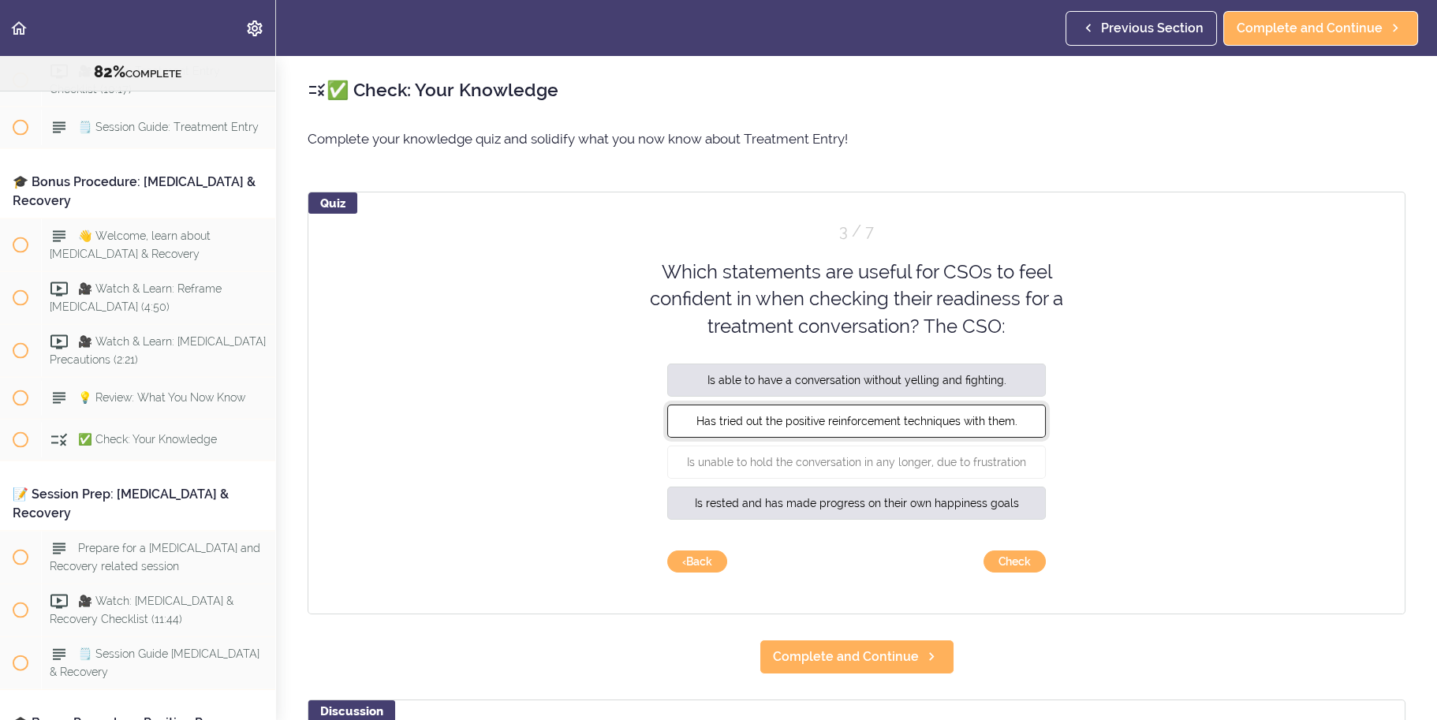
click at [977, 406] on button "Has tried out the positive reinforcement techniques with them." at bounding box center [856, 421] width 379 height 33
click at [1020, 573] on div "Quiz 3 / 7 Which statements are useful for CSOs to feel confident in when check…" at bounding box center [857, 403] width 1098 height 423
click at [1022, 562] on button "Check" at bounding box center [1015, 562] width 62 height 22
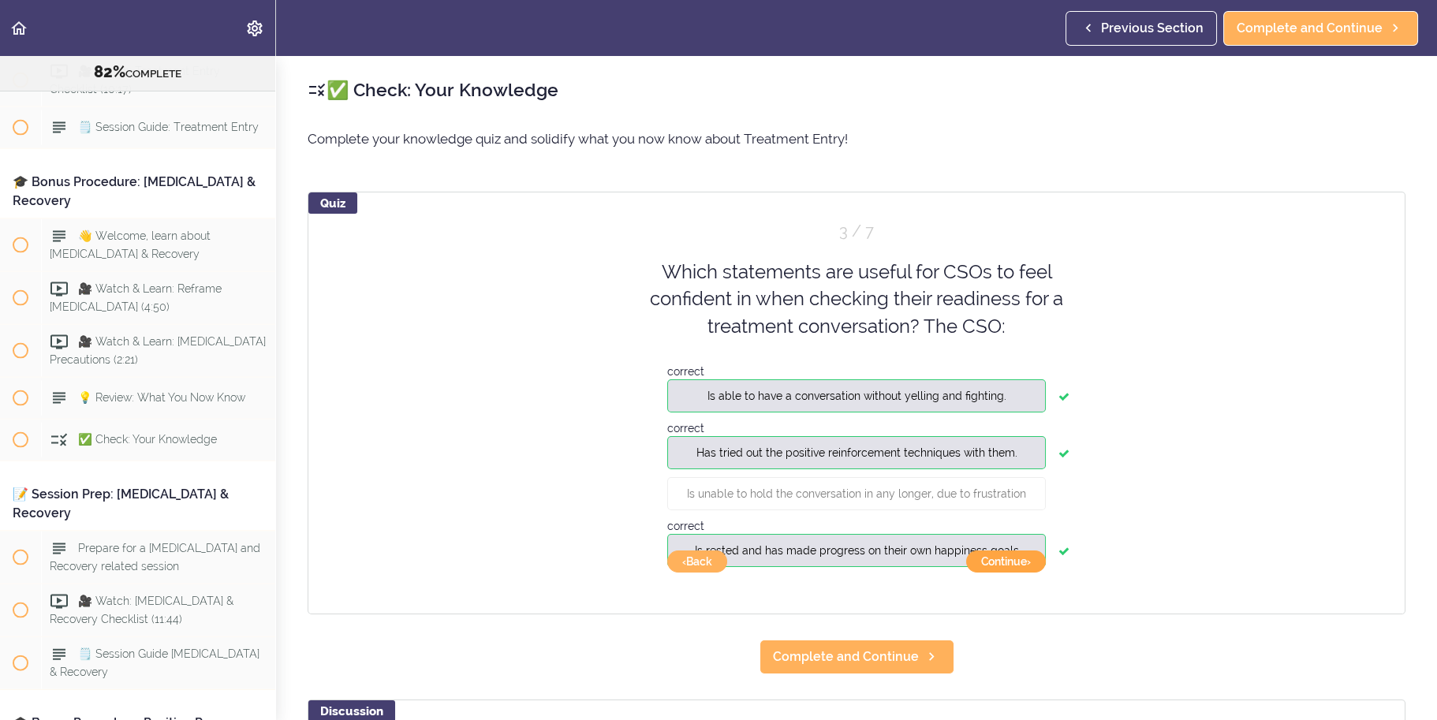
click at [1026, 570] on button "Continue ›" at bounding box center [1006, 562] width 80 height 22
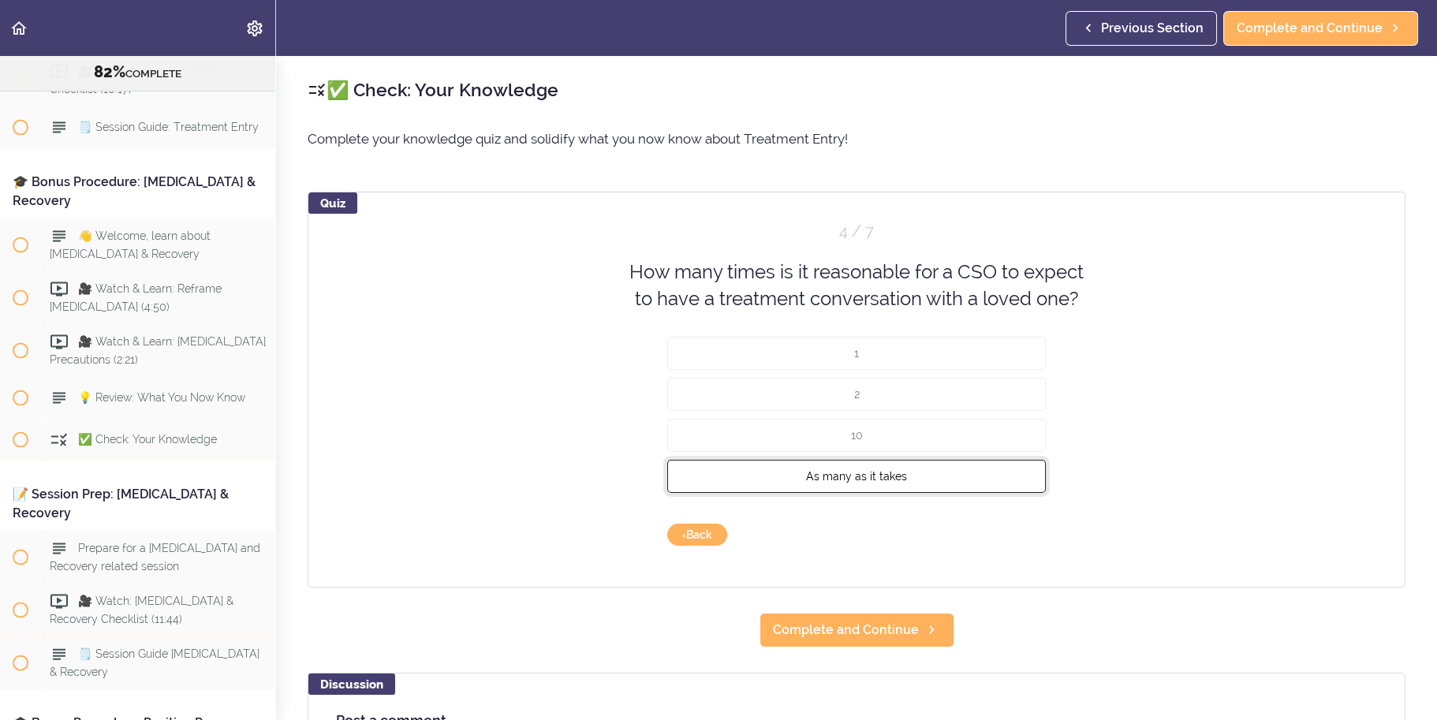
click at [996, 464] on button "As many as it takes" at bounding box center [856, 475] width 379 height 33
click at [1037, 549] on div "Quiz 4 / 7 How many times is it reasonable for a CSO to expect to have a treatm…" at bounding box center [857, 390] width 1098 height 396
click at [1026, 532] on button "Check" at bounding box center [1015, 535] width 62 height 22
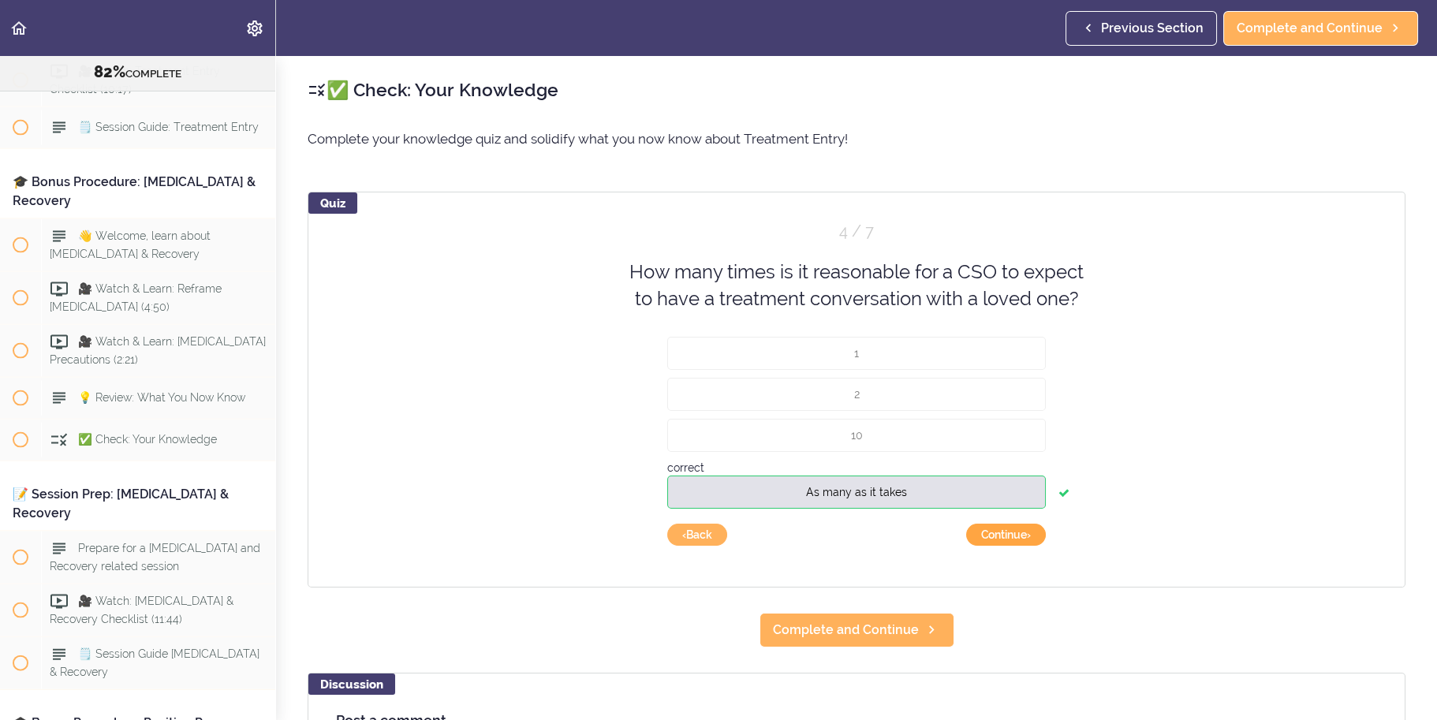
click at [1031, 539] on button "Continue ›" at bounding box center [1006, 535] width 80 height 22
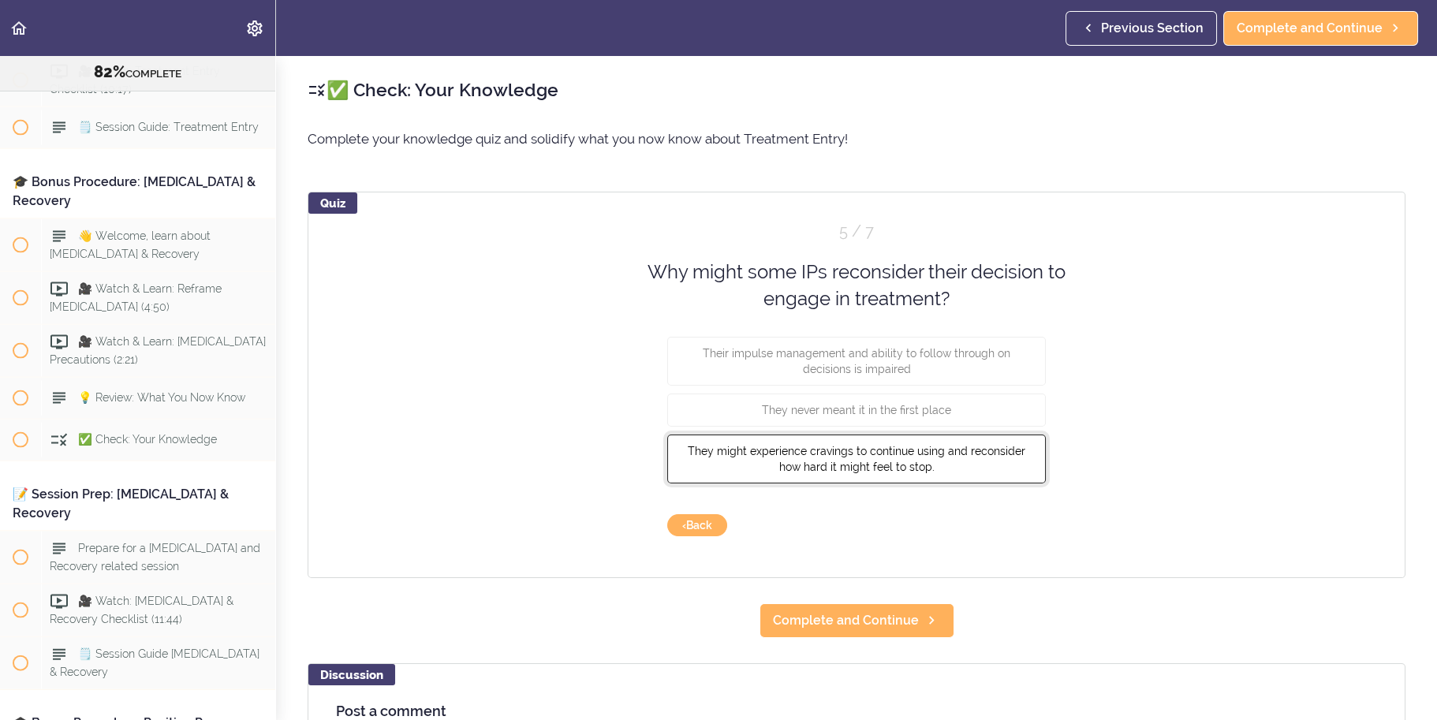
click at [1024, 454] on button "They might experience cravings to continue using and reconsider how hard it mig…" at bounding box center [856, 458] width 379 height 49
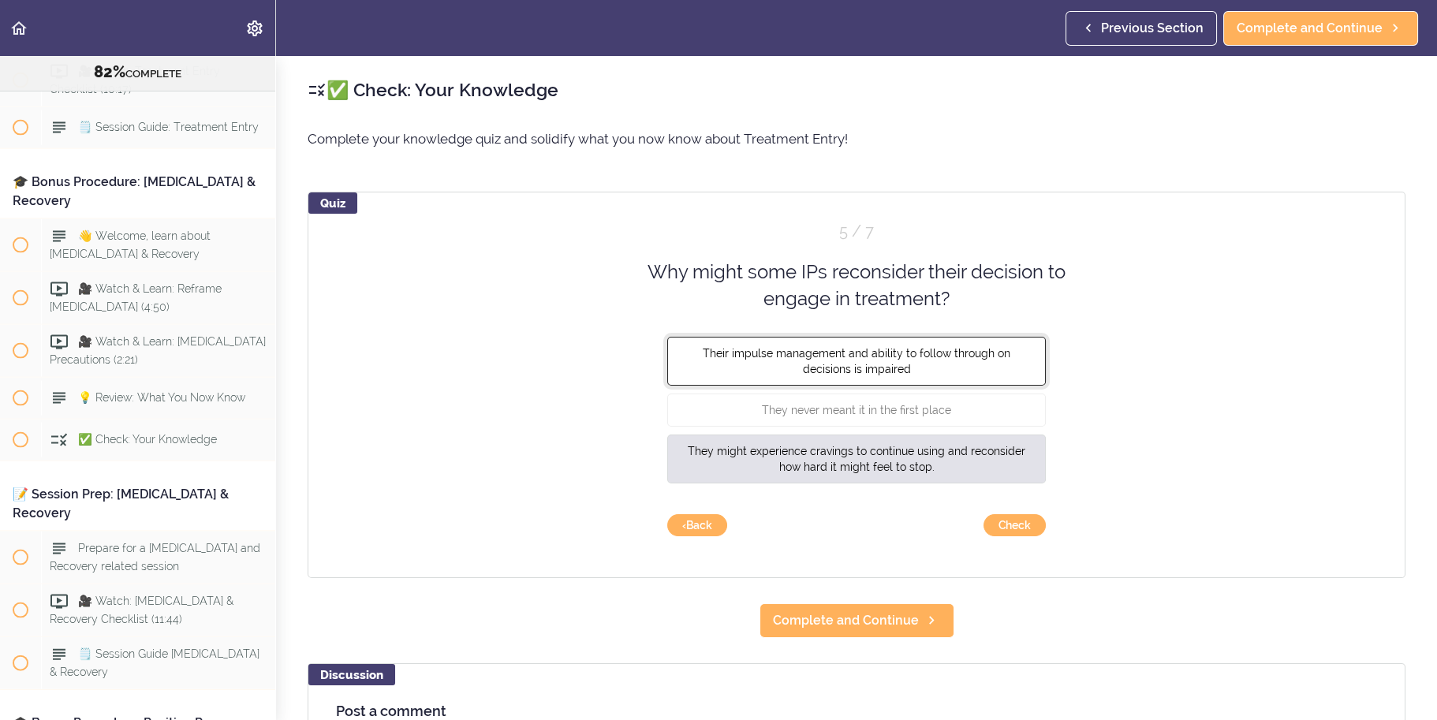
click at [1006, 383] on button "Their impulse management and ability to follow through on decisions is impaired" at bounding box center [856, 360] width 379 height 49
click at [1016, 526] on button "Check" at bounding box center [1015, 525] width 62 height 22
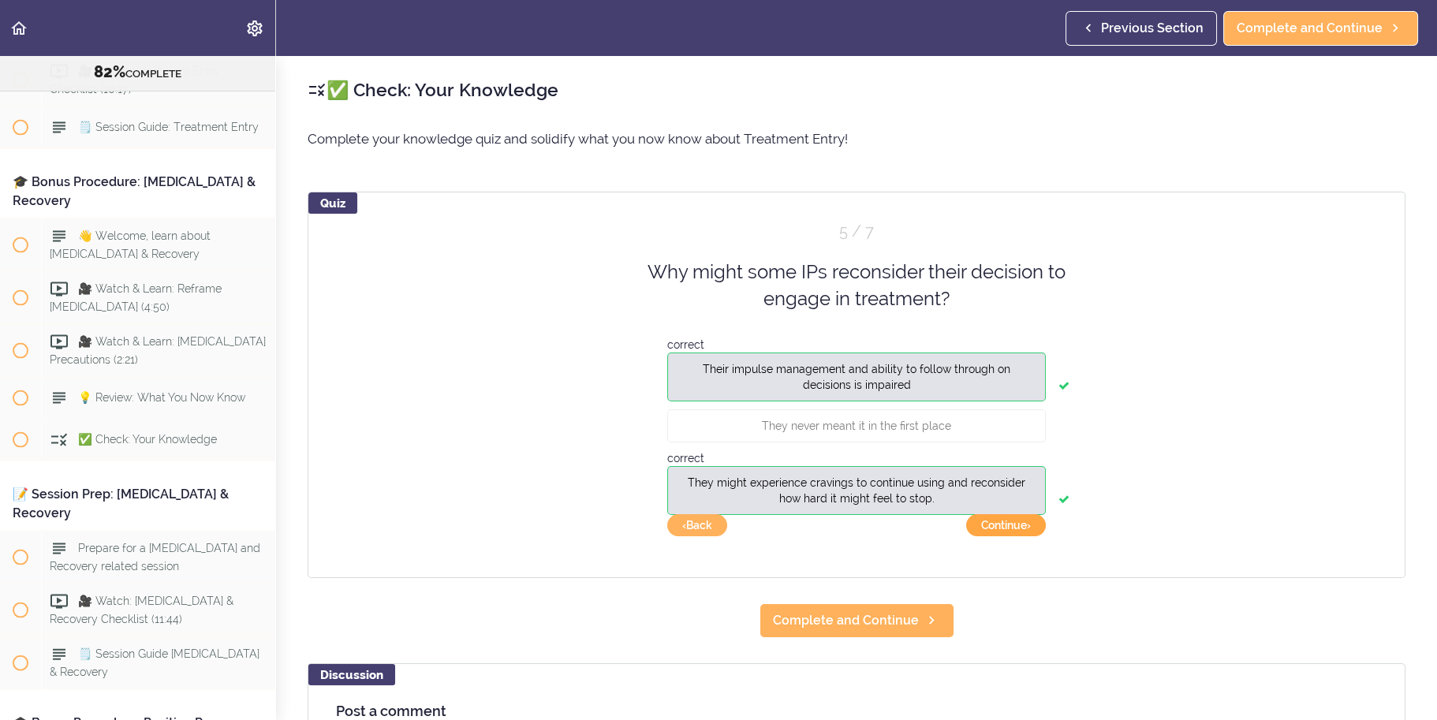
click at [1016, 526] on button "Continue ›" at bounding box center [1006, 525] width 80 height 22
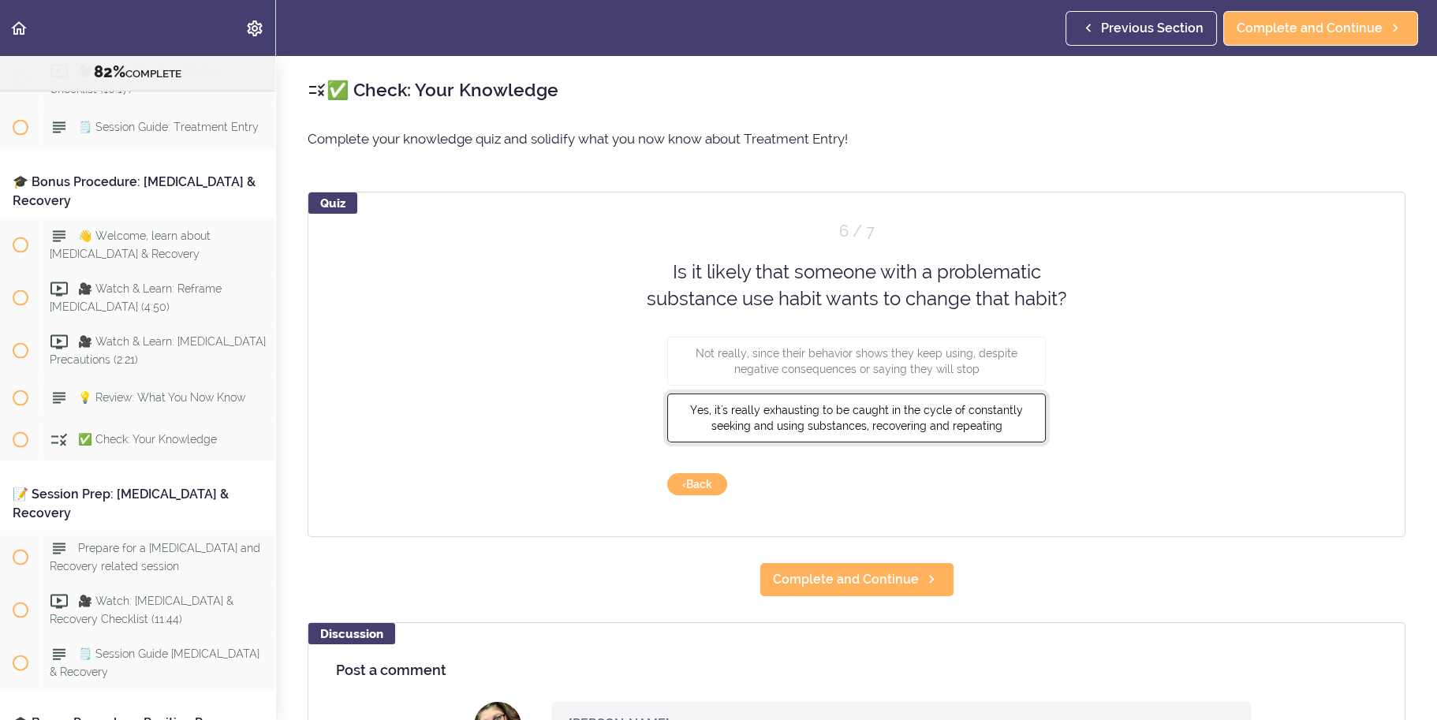
click at [992, 419] on span "Yes, it's really exhausting to be caught in the cycle of constantly seeking and…" at bounding box center [856, 417] width 333 height 28
click at [1007, 484] on button "Check" at bounding box center [1015, 484] width 62 height 22
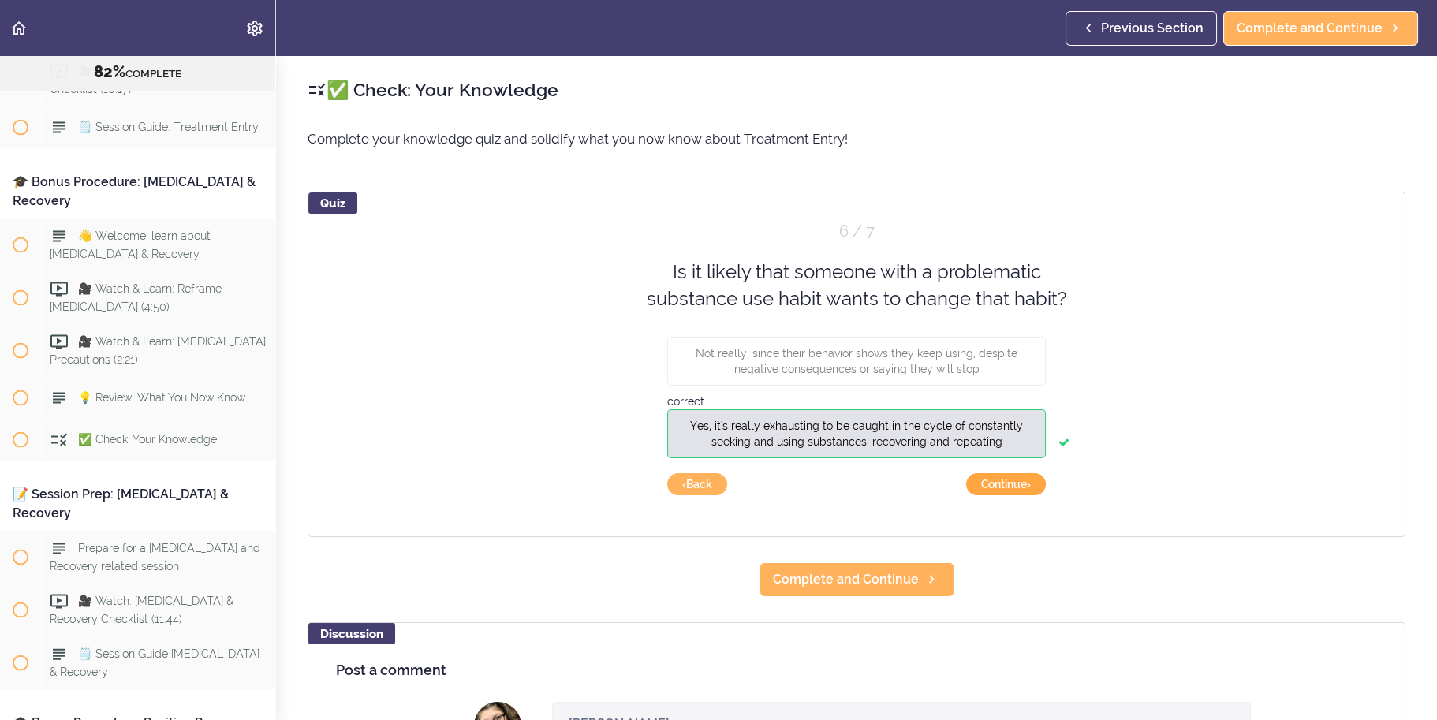
click at [1017, 488] on button "Continue ›" at bounding box center [1006, 484] width 80 height 22
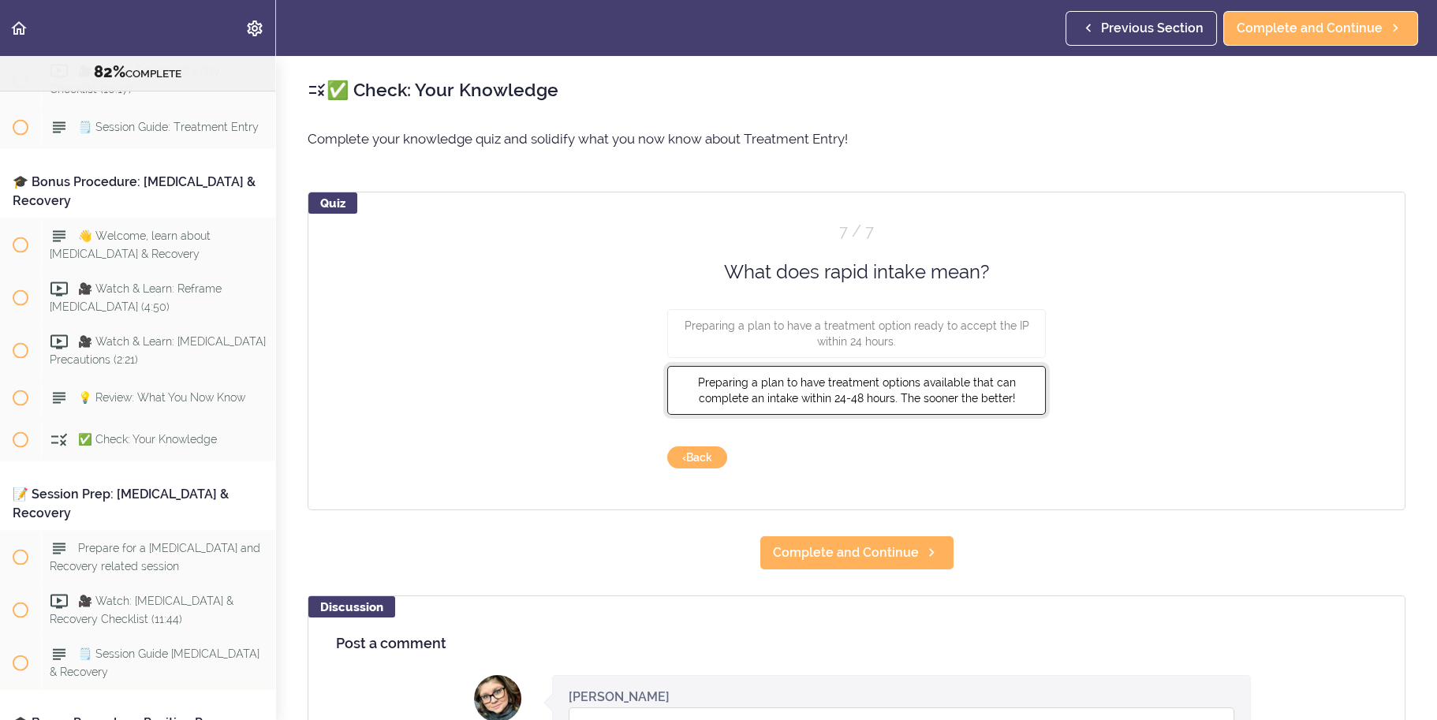
click at [962, 376] on span "Preparing a plan to have treatment options available that can complete an intak…" at bounding box center [857, 390] width 318 height 28
click at [1000, 461] on button "Check" at bounding box center [1015, 458] width 62 height 22
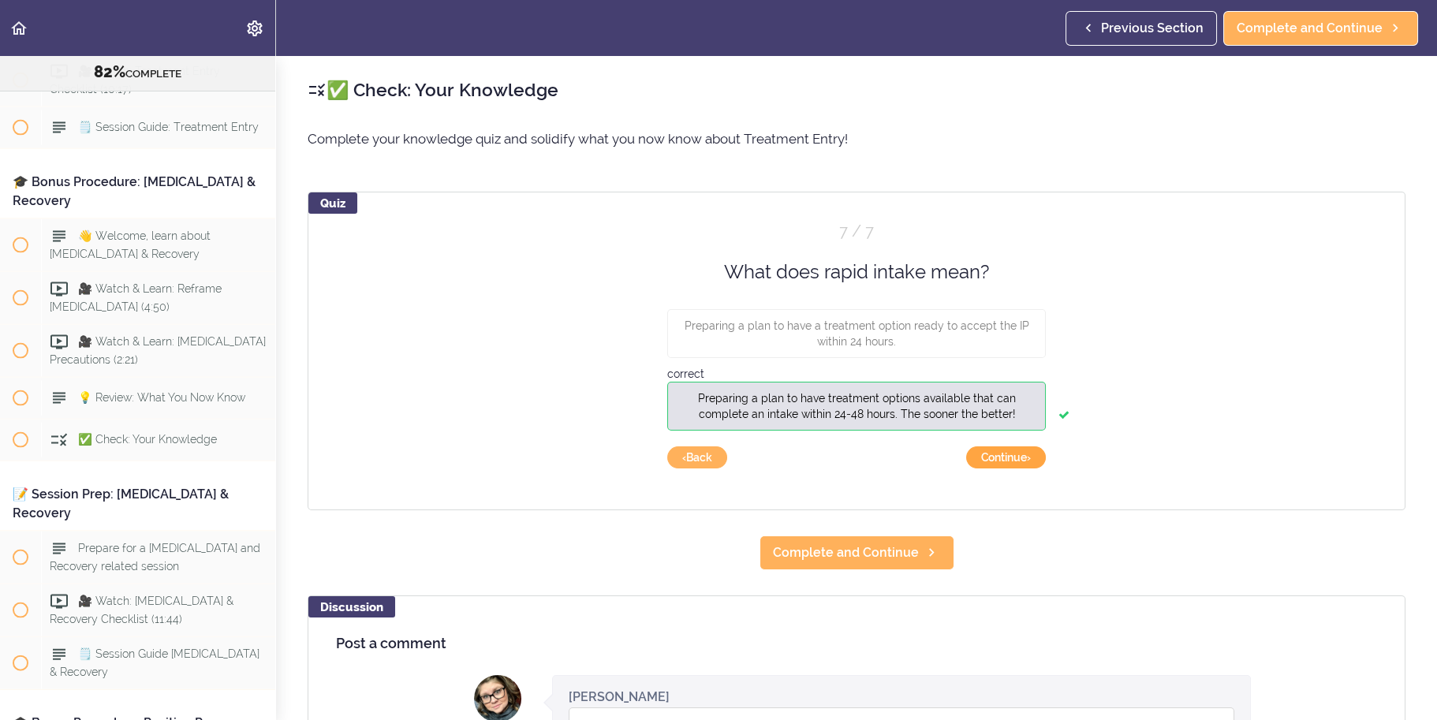
click at [1025, 462] on button "Continue ›" at bounding box center [1006, 458] width 80 height 22
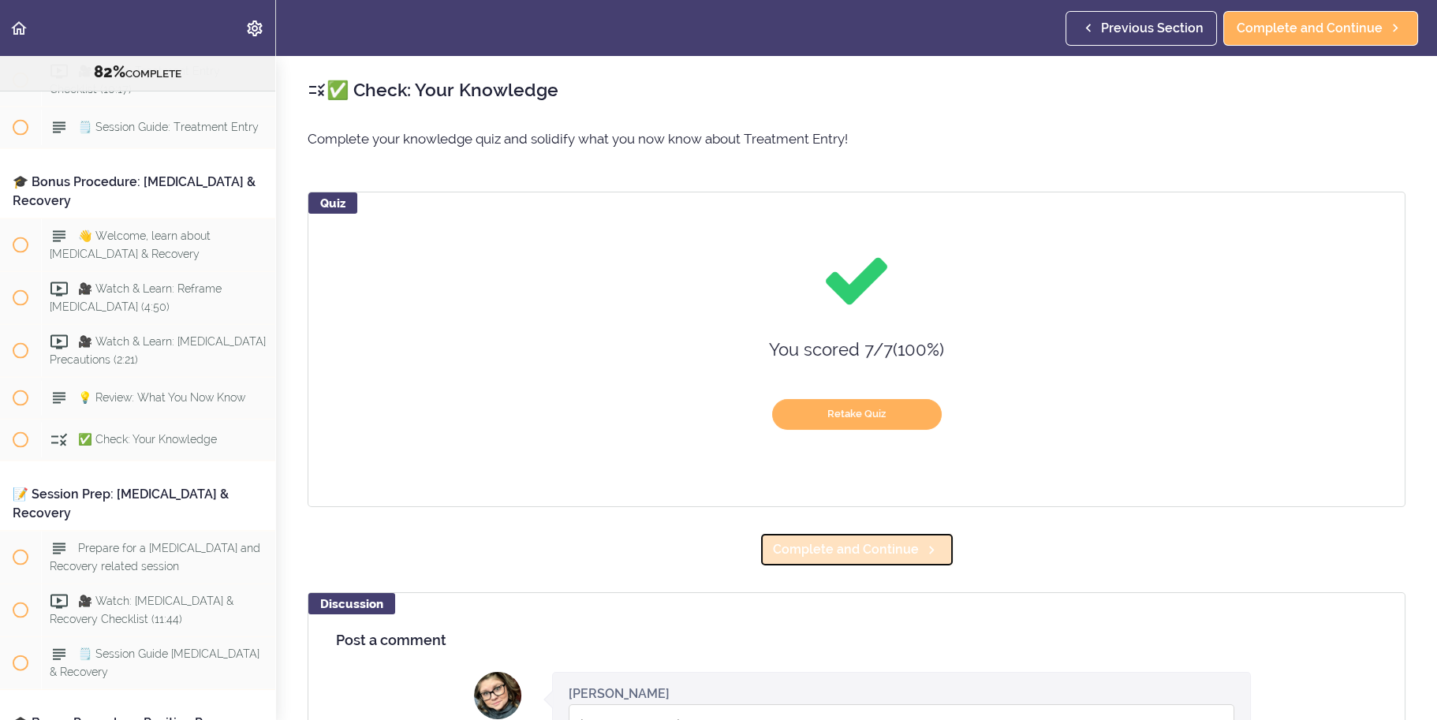
click at [933, 550] on link "Complete and Continue" at bounding box center [857, 549] width 195 height 35
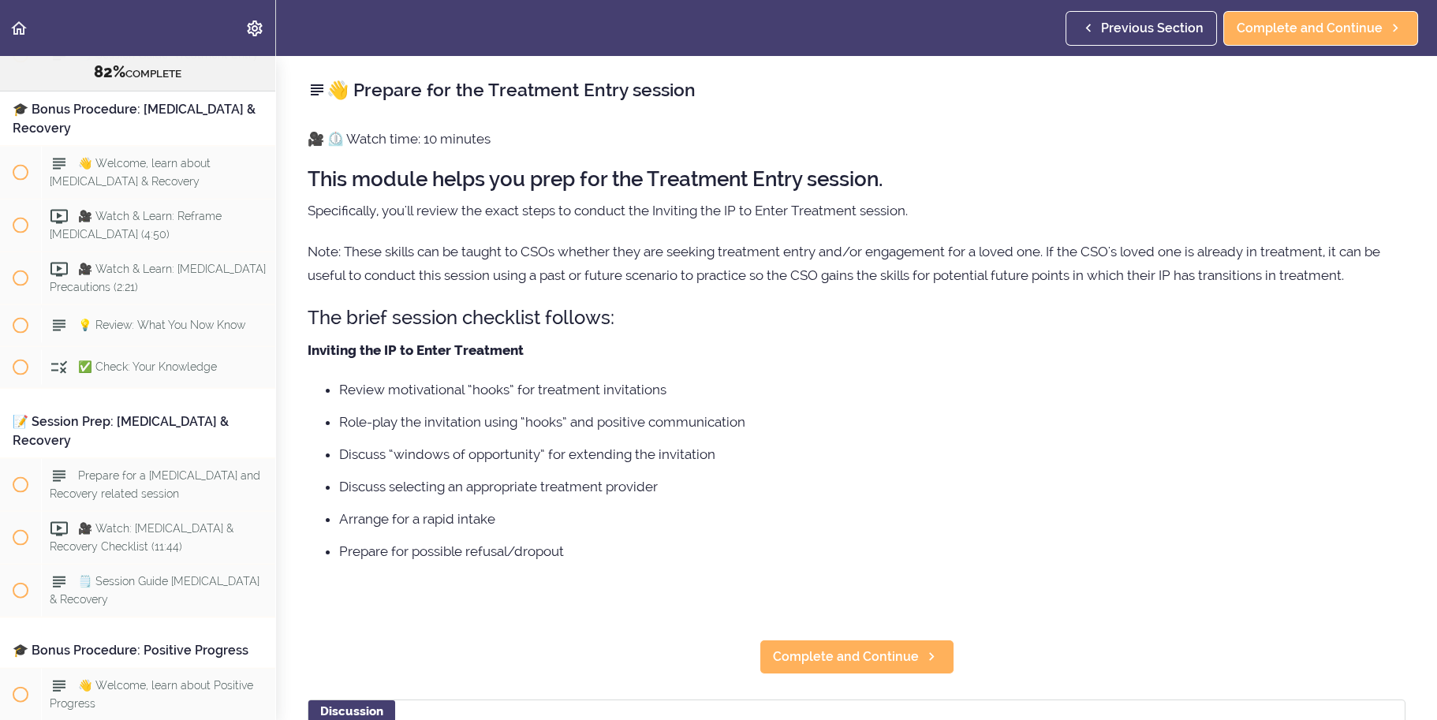
scroll to position [8951, 0]
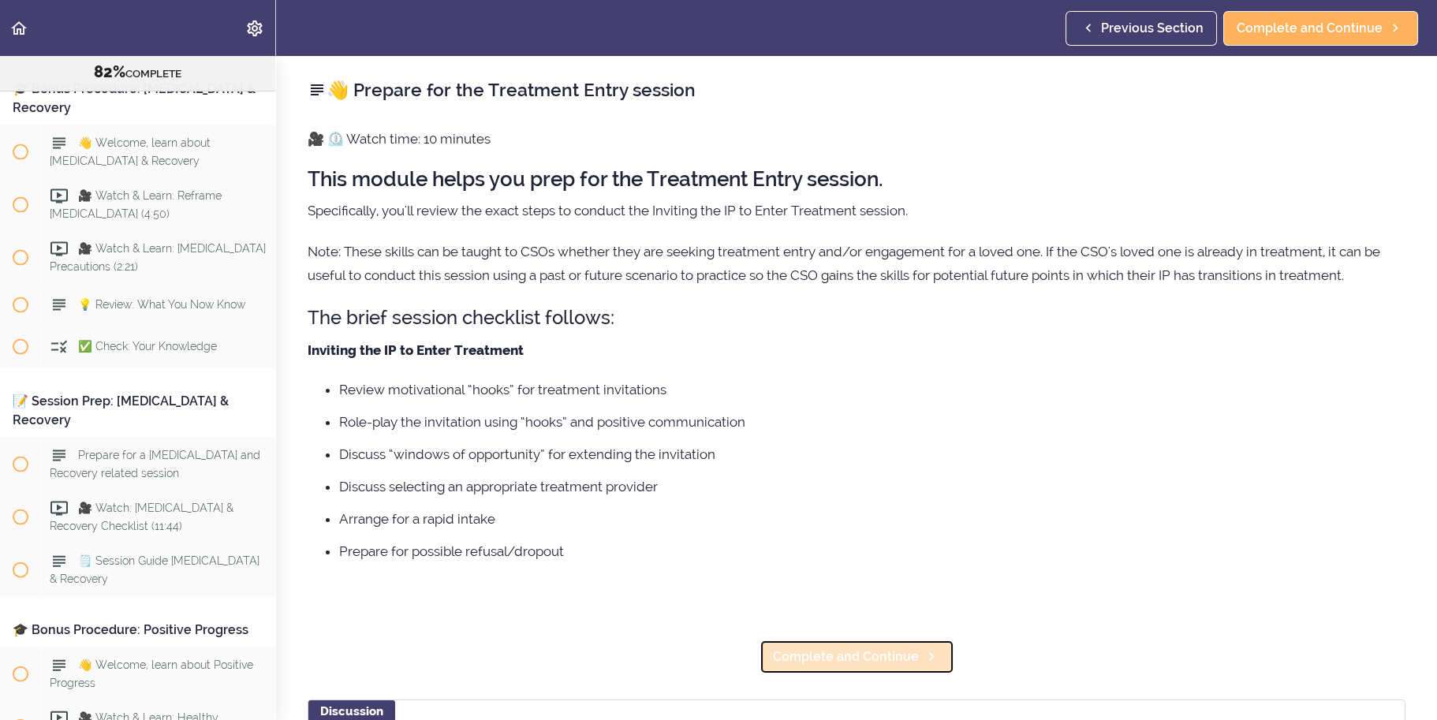
click at [884, 653] on span "Complete and Continue" at bounding box center [846, 657] width 146 height 19
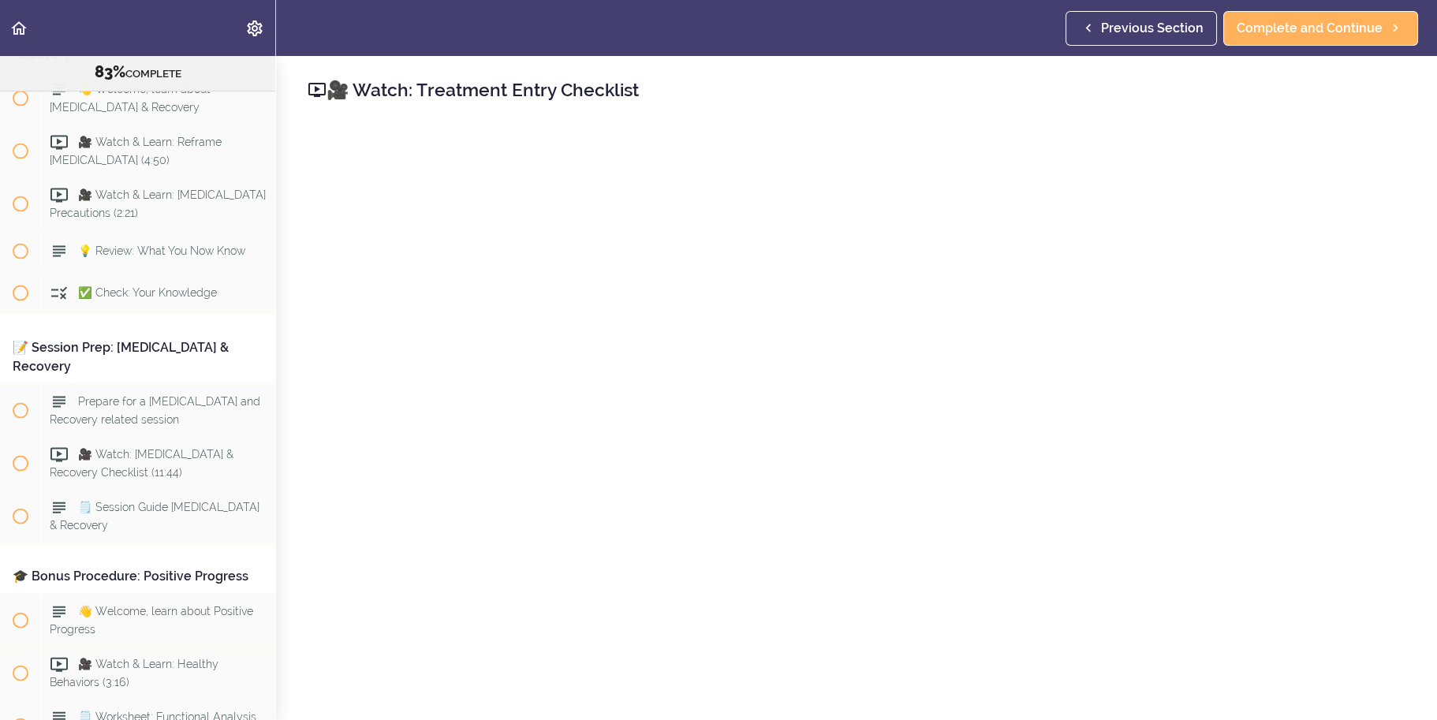
scroll to position [79, 0]
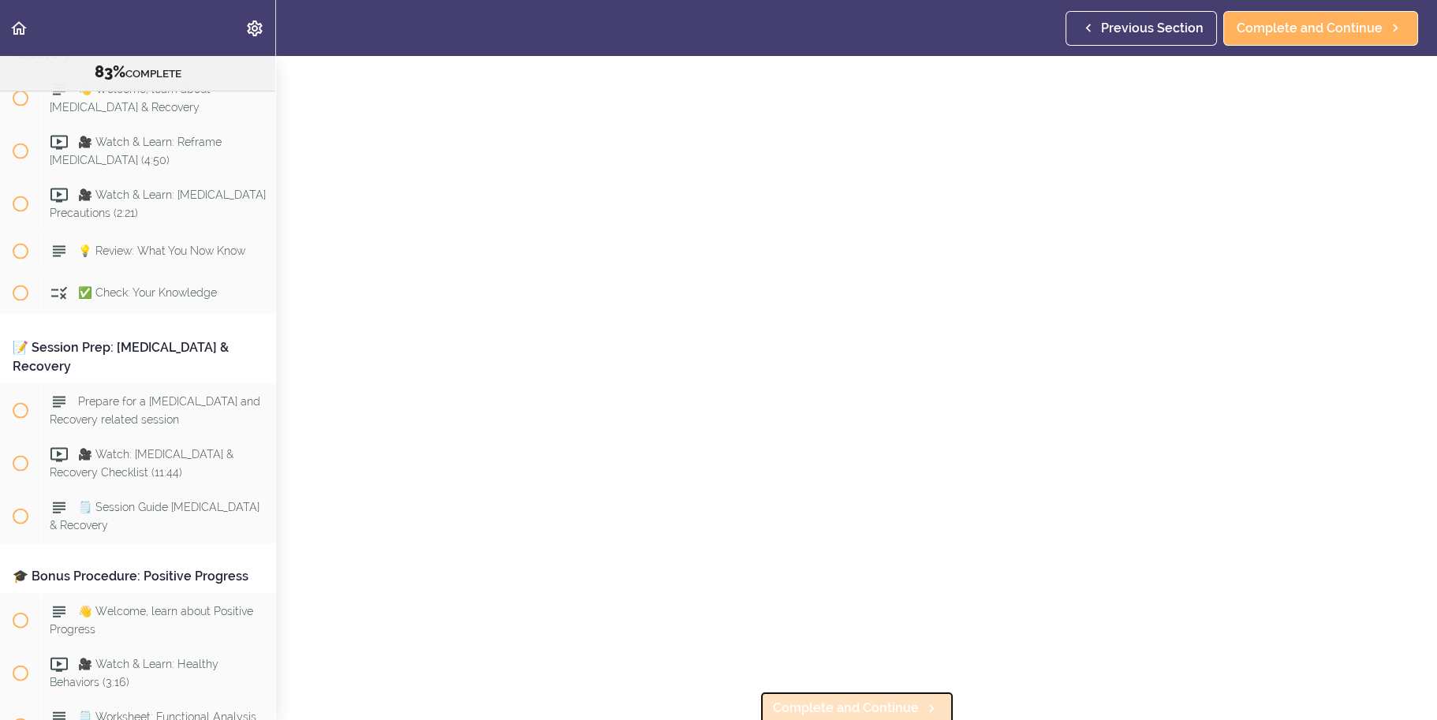
click at [849, 701] on span "Complete and Continue" at bounding box center [846, 708] width 146 height 19
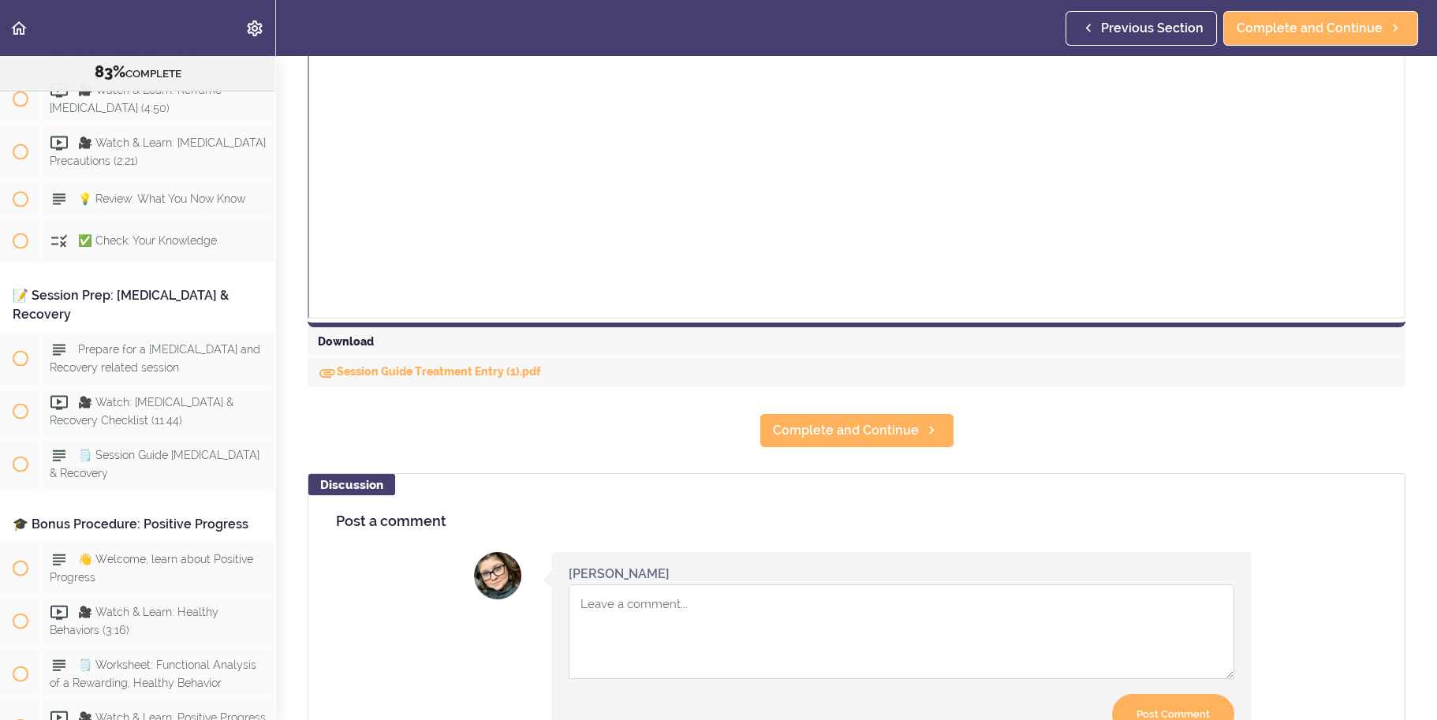
scroll to position [552, 0]
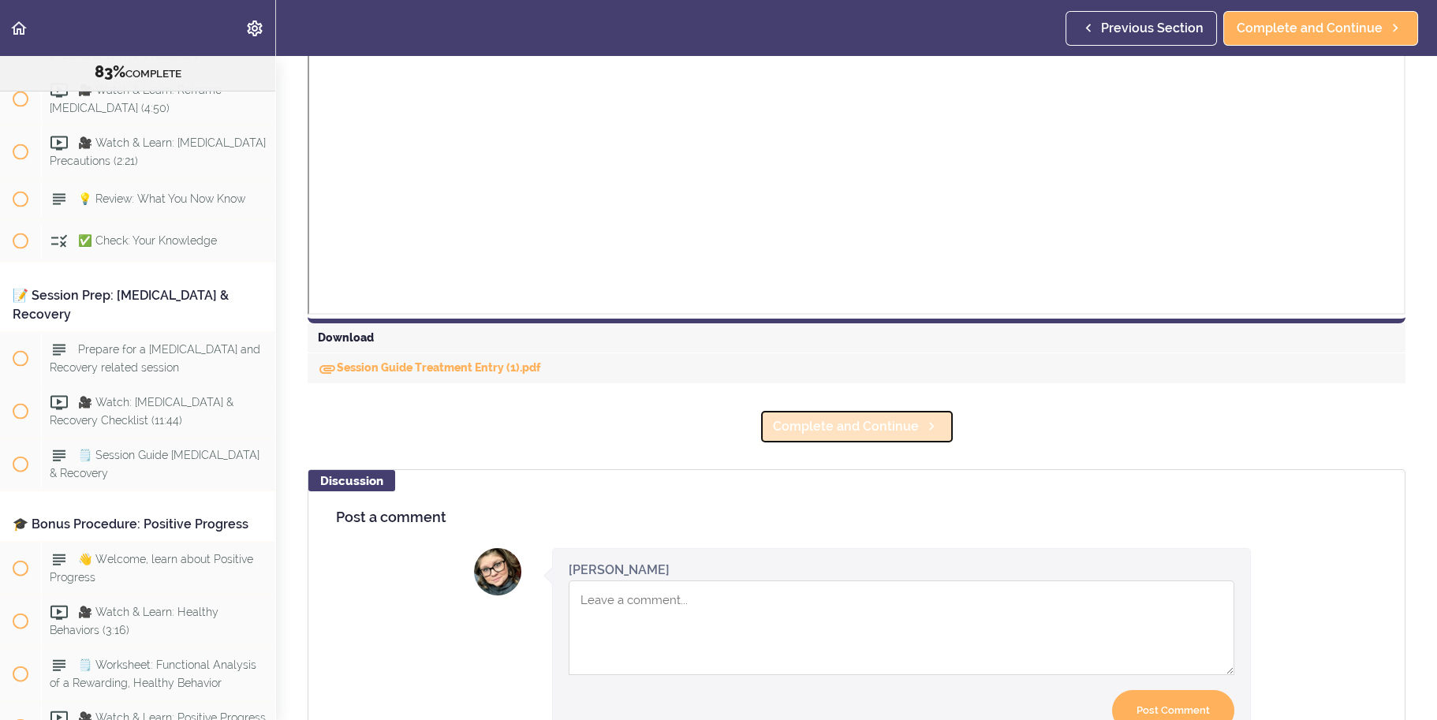
click at [928, 425] on icon at bounding box center [931, 426] width 19 height 17
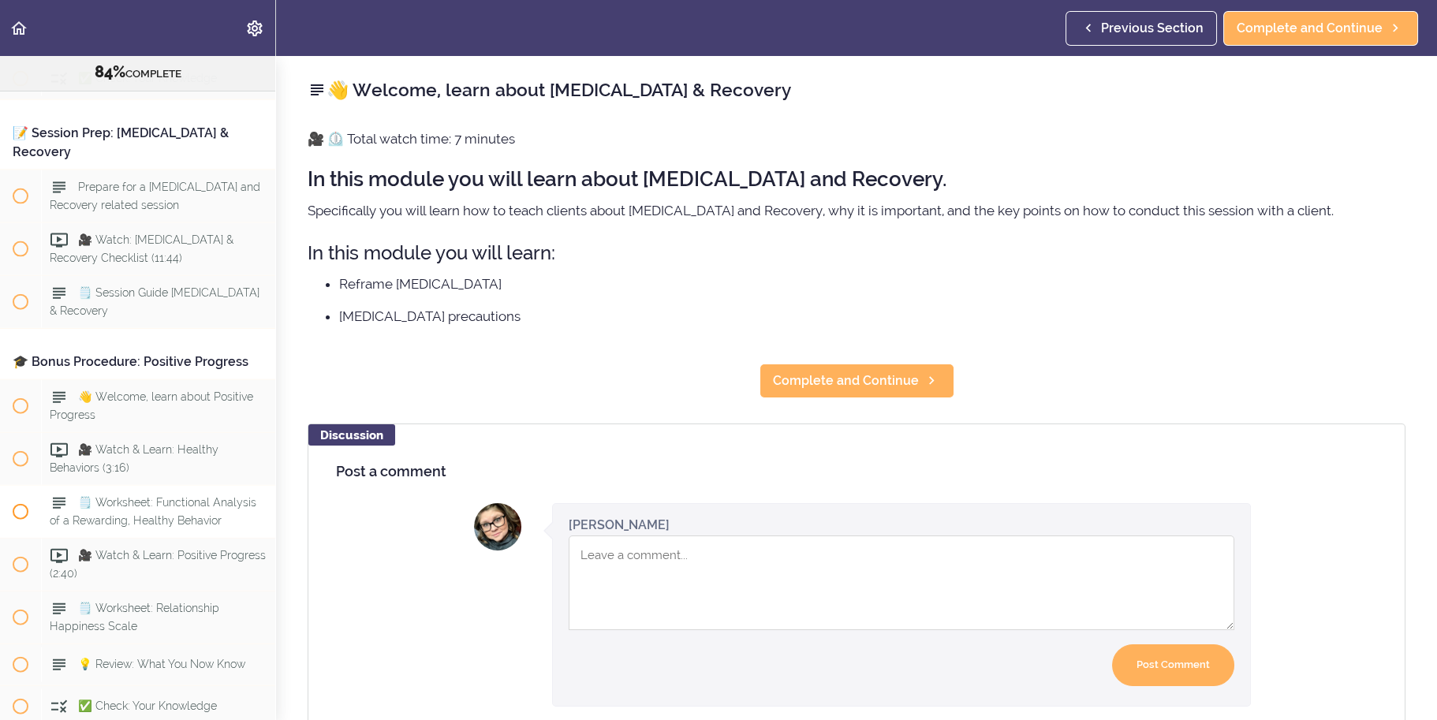
scroll to position [9115, 0]
